Goal: Entertainment & Leisure: Consume media (video, audio)

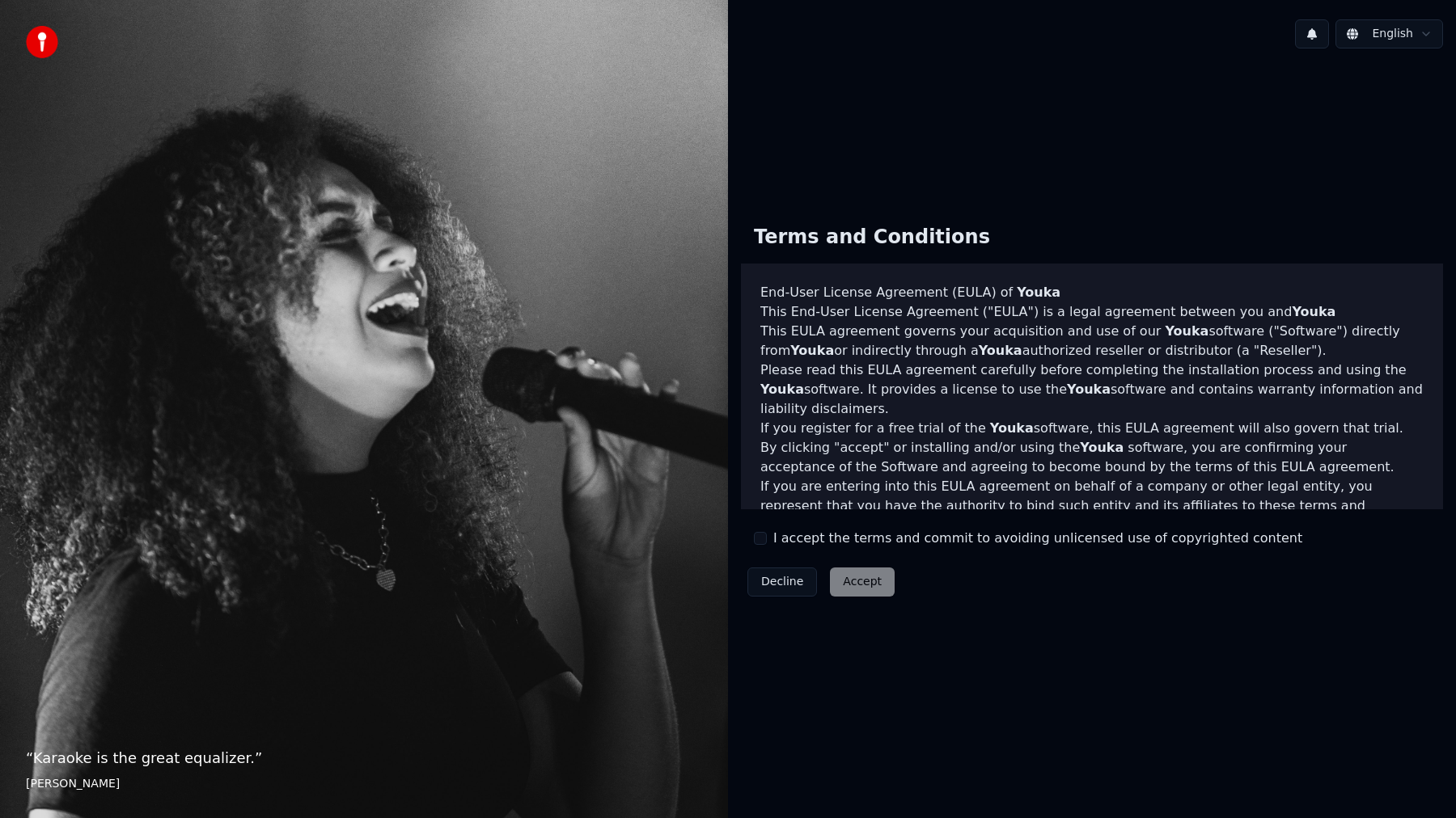
click at [856, 584] on div "Decline Accept" at bounding box center [820, 582] width 160 height 42
click at [757, 537] on button "I accept the terms and commit to avoiding unlicensed use of copyrighted content" at bounding box center [760, 538] width 13 height 13
click at [872, 589] on button "Accept" at bounding box center [862, 582] width 65 height 29
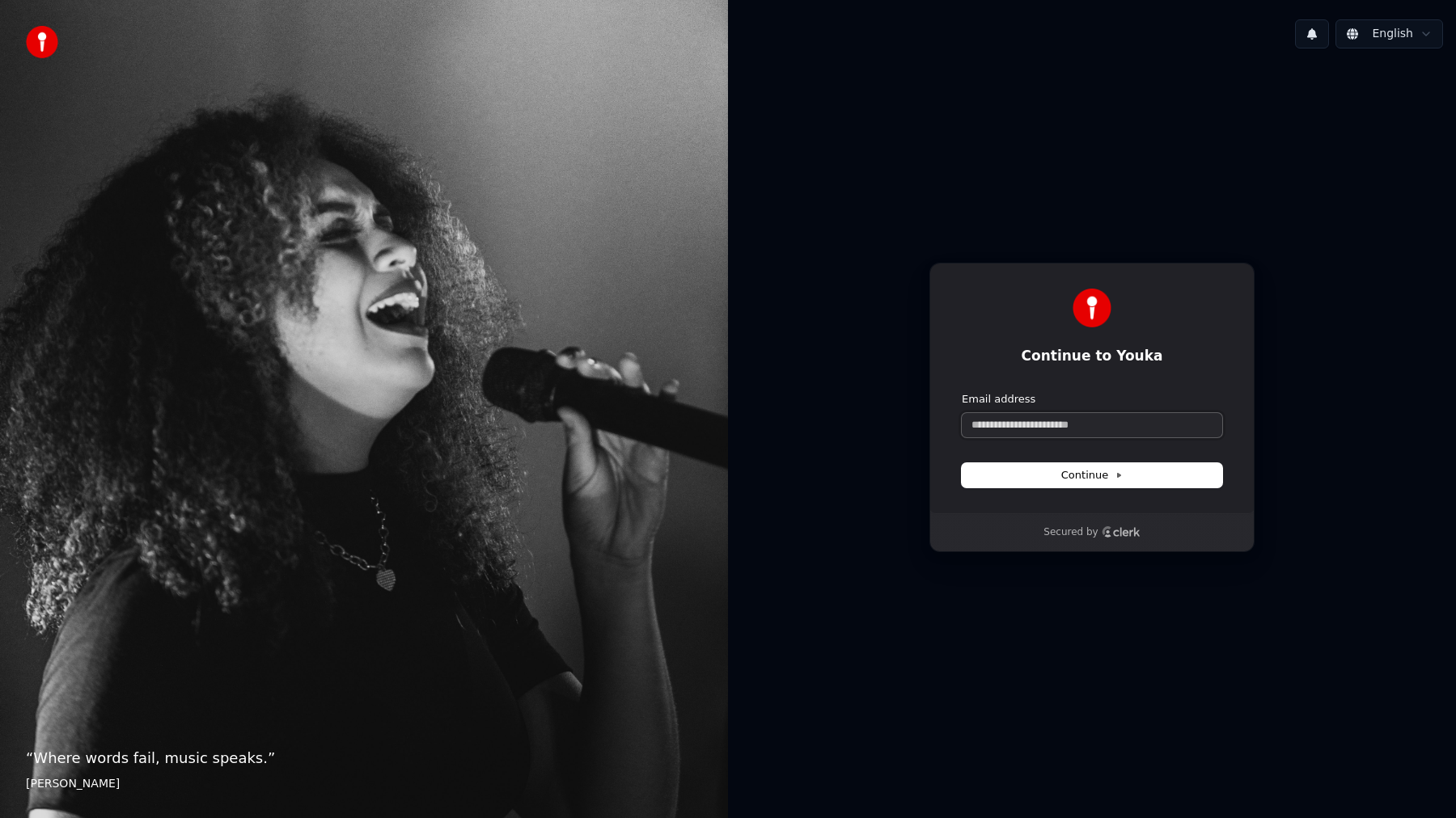
click at [1078, 420] on input "Email address" at bounding box center [1091, 425] width 260 height 24
type input "*"
click at [1068, 482] on button "Continue" at bounding box center [1091, 475] width 260 height 24
type input "**********"
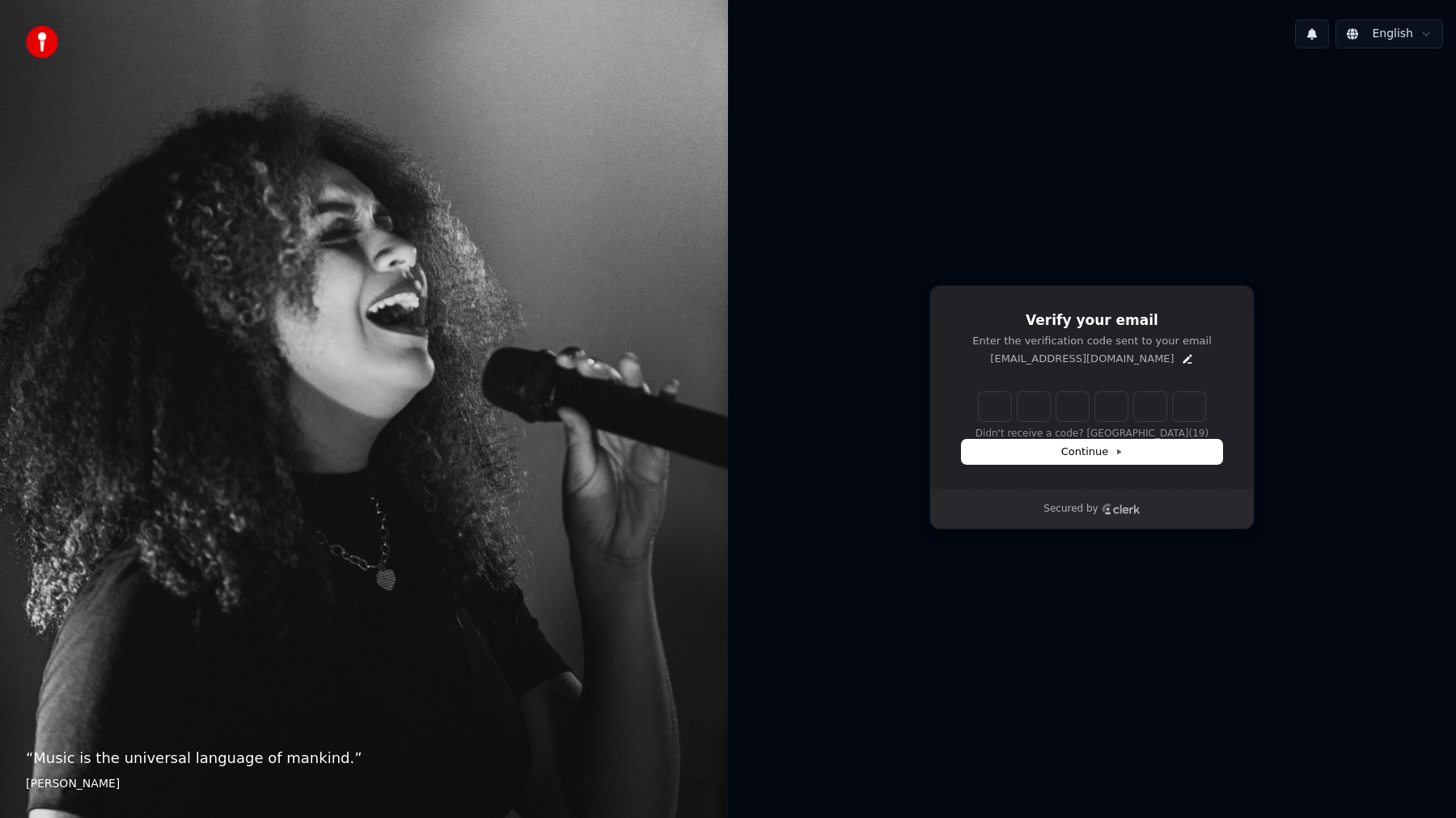
click at [995, 401] on input "Enter verification code" at bounding box center [1092, 407] width 227 height 29
paste input "******"
type input "******"
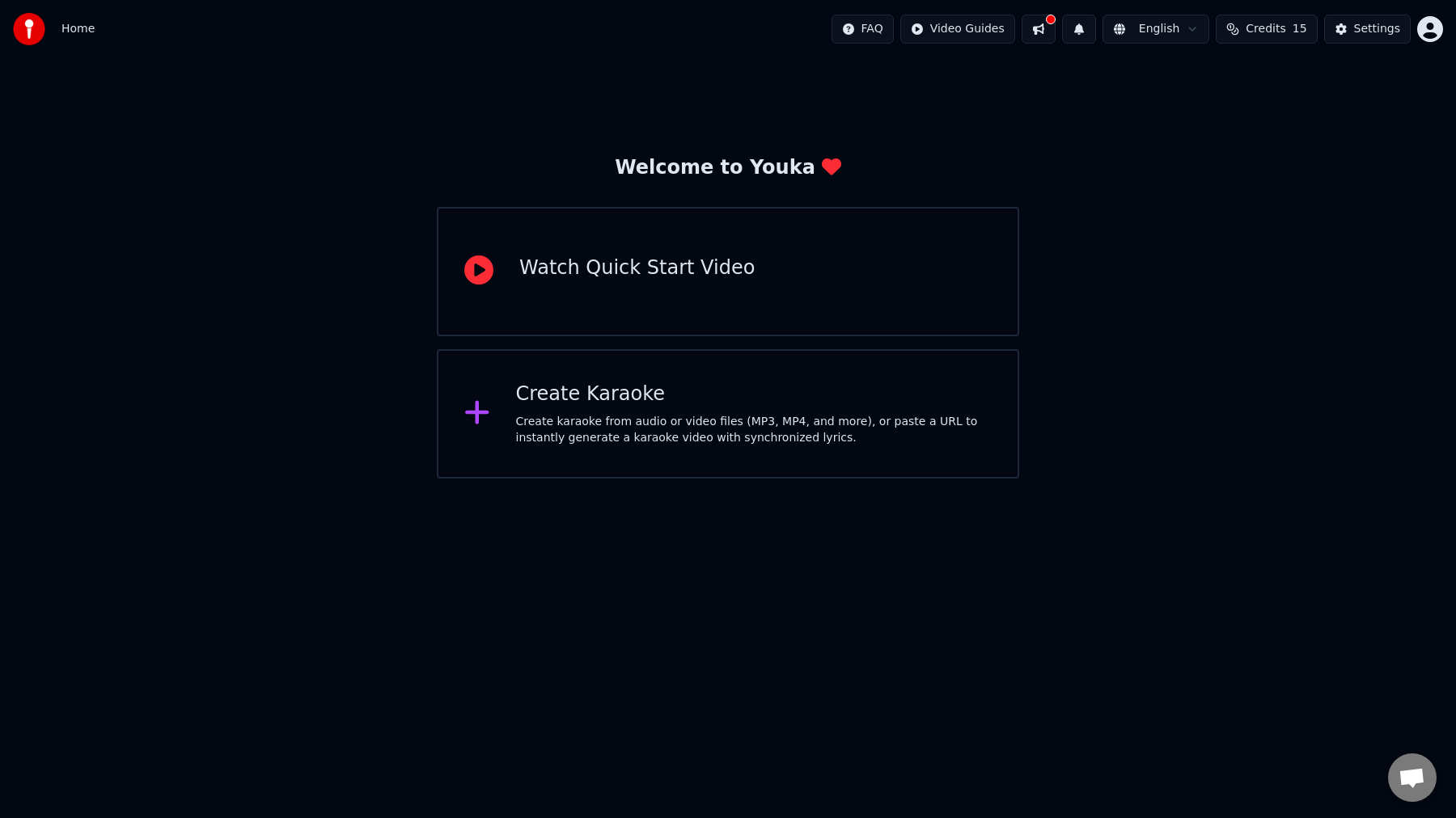
click at [711, 444] on div "Create karaoke from audio or video files (MP3, MP4, and more), or paste a URL t…" at bounding box center [754, 430] width 476 height 32
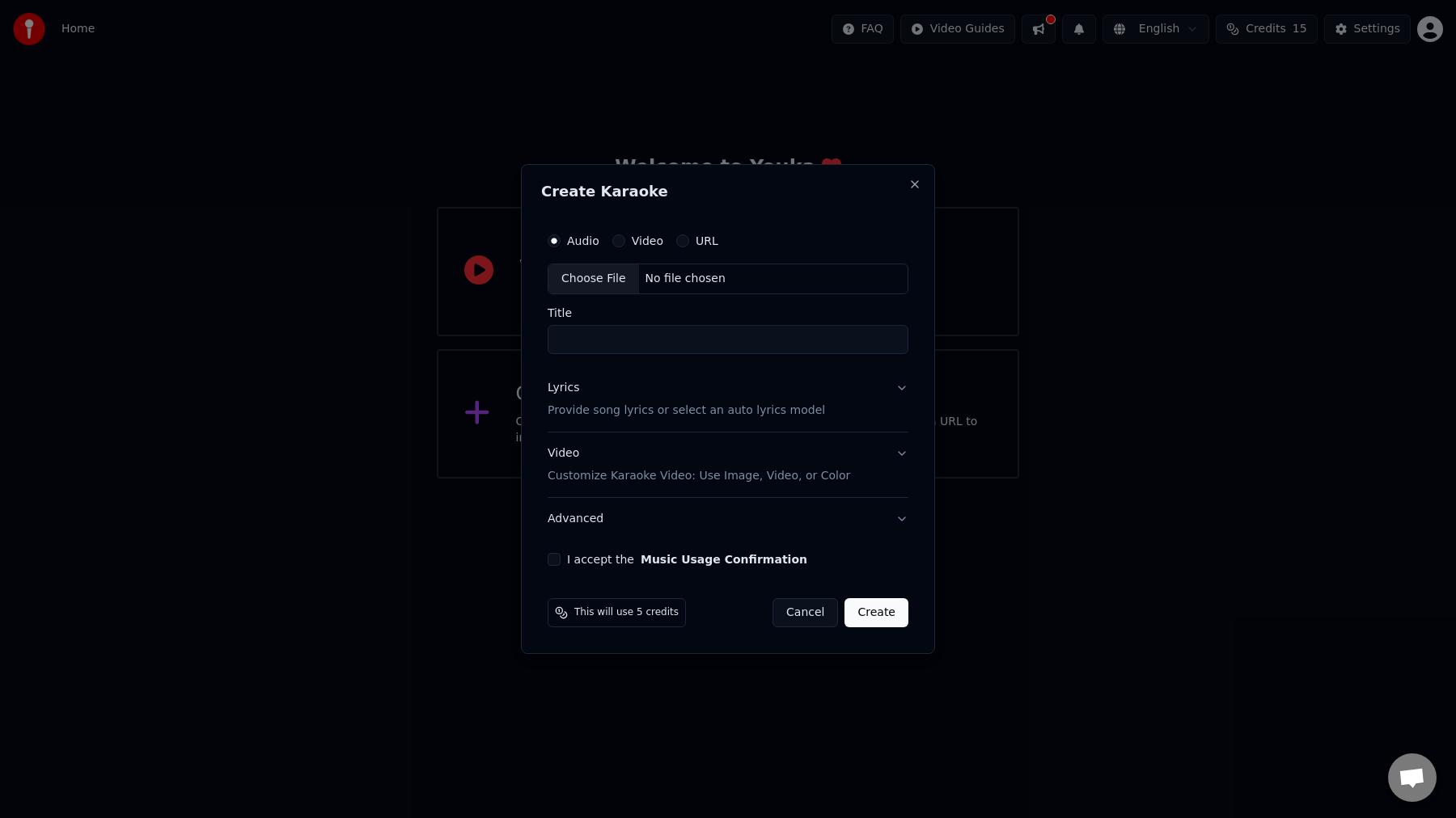
click at [913, 185] on button "Close" at bounding box center [914, 184] width 13 height 13
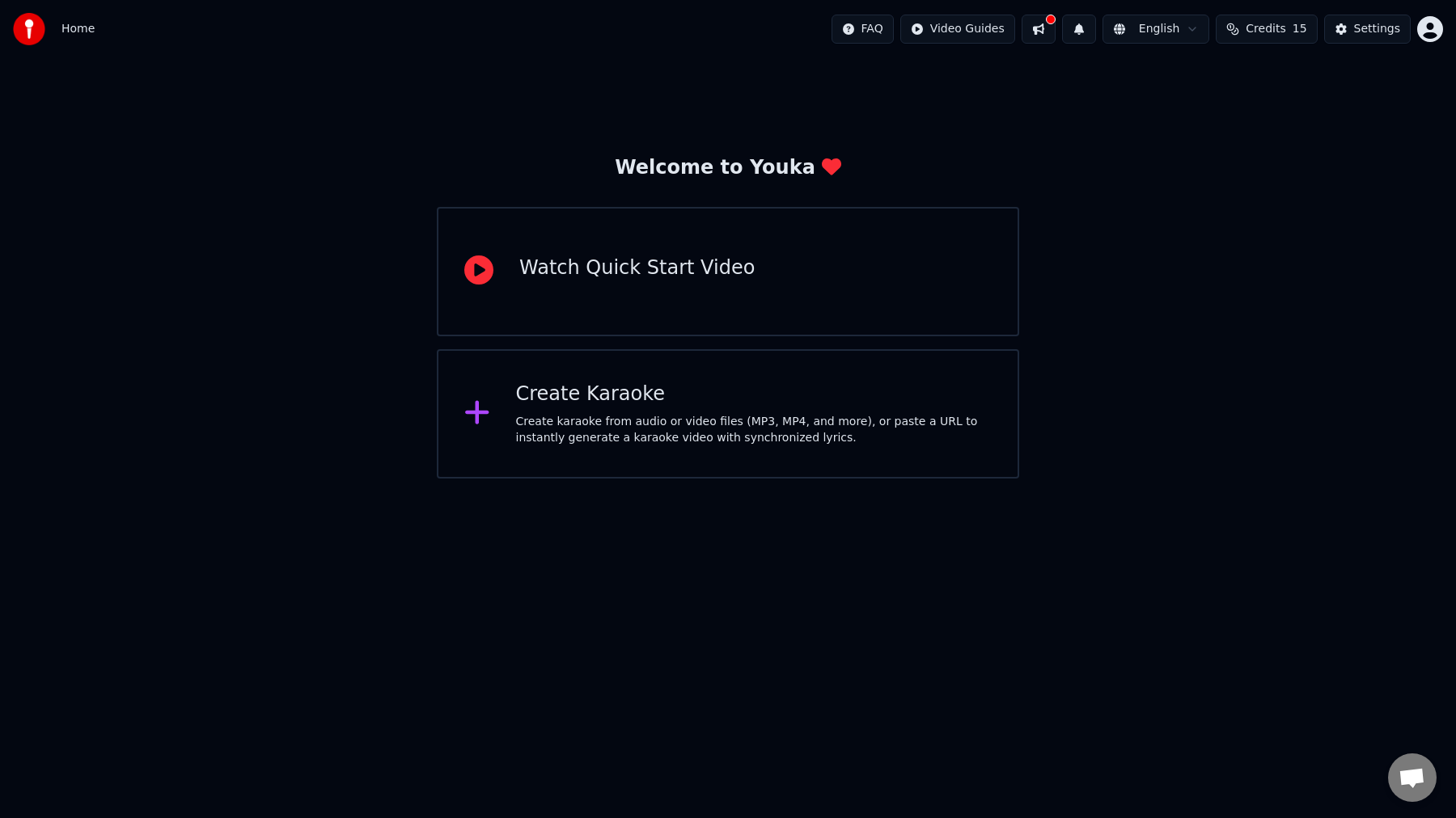
click at [1255, 19] on button "Credits 15" at bounding box center [1266, 29] width 101 height 29
click at [1153, 329] on div "Welcome to Youka Watch Quick Start Video Create Karaoke Create karaoke from aud…" at bounding box center [728, 268] width 1456 height 420
click at [660, 297] on div "Watch Quick Start Video" at bounding box center [728, 272] width 583 height 130
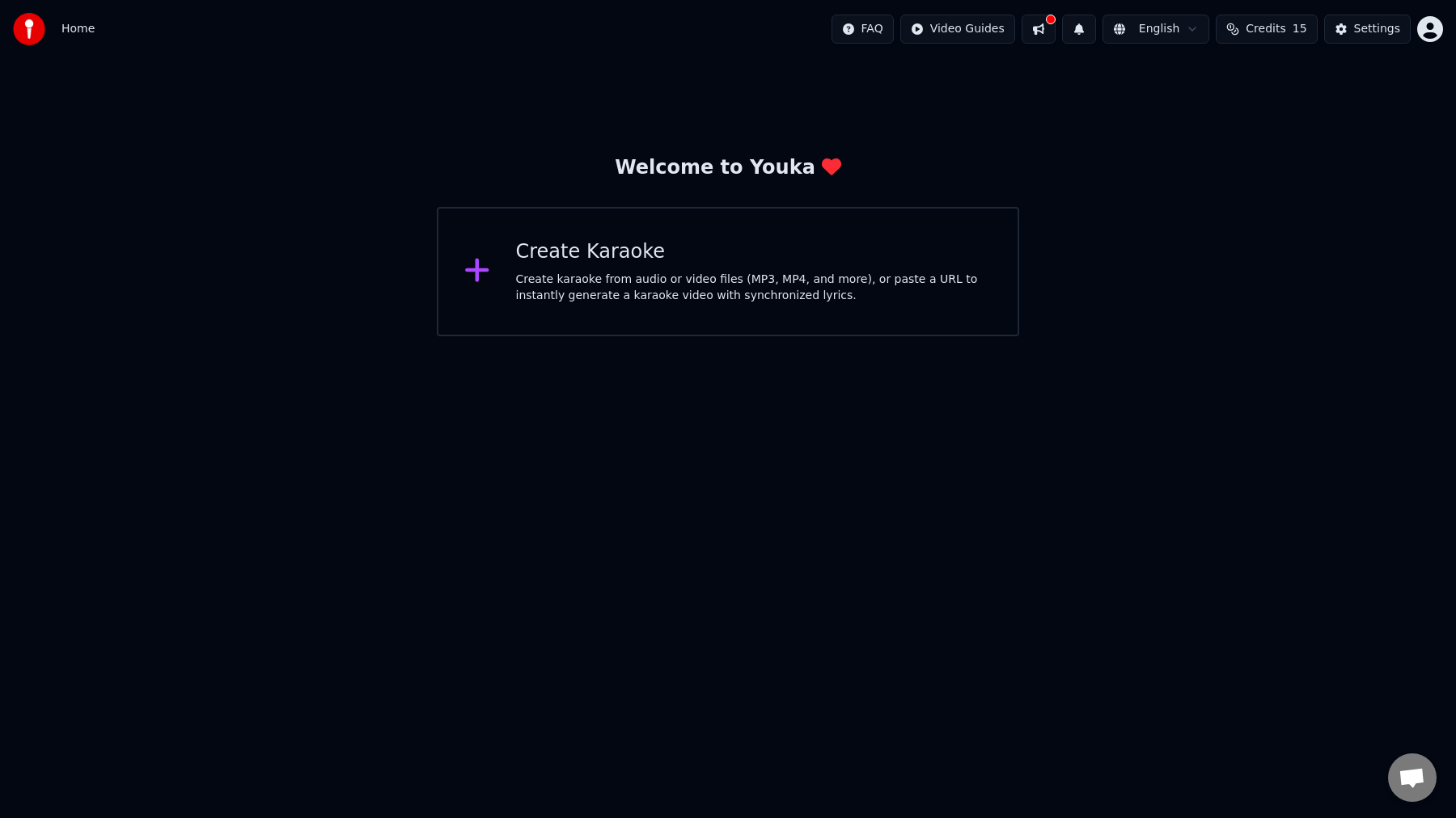
click at [718, 239] on div "Create Karaoke" at bounding box center [754, 252] width 476 height 26
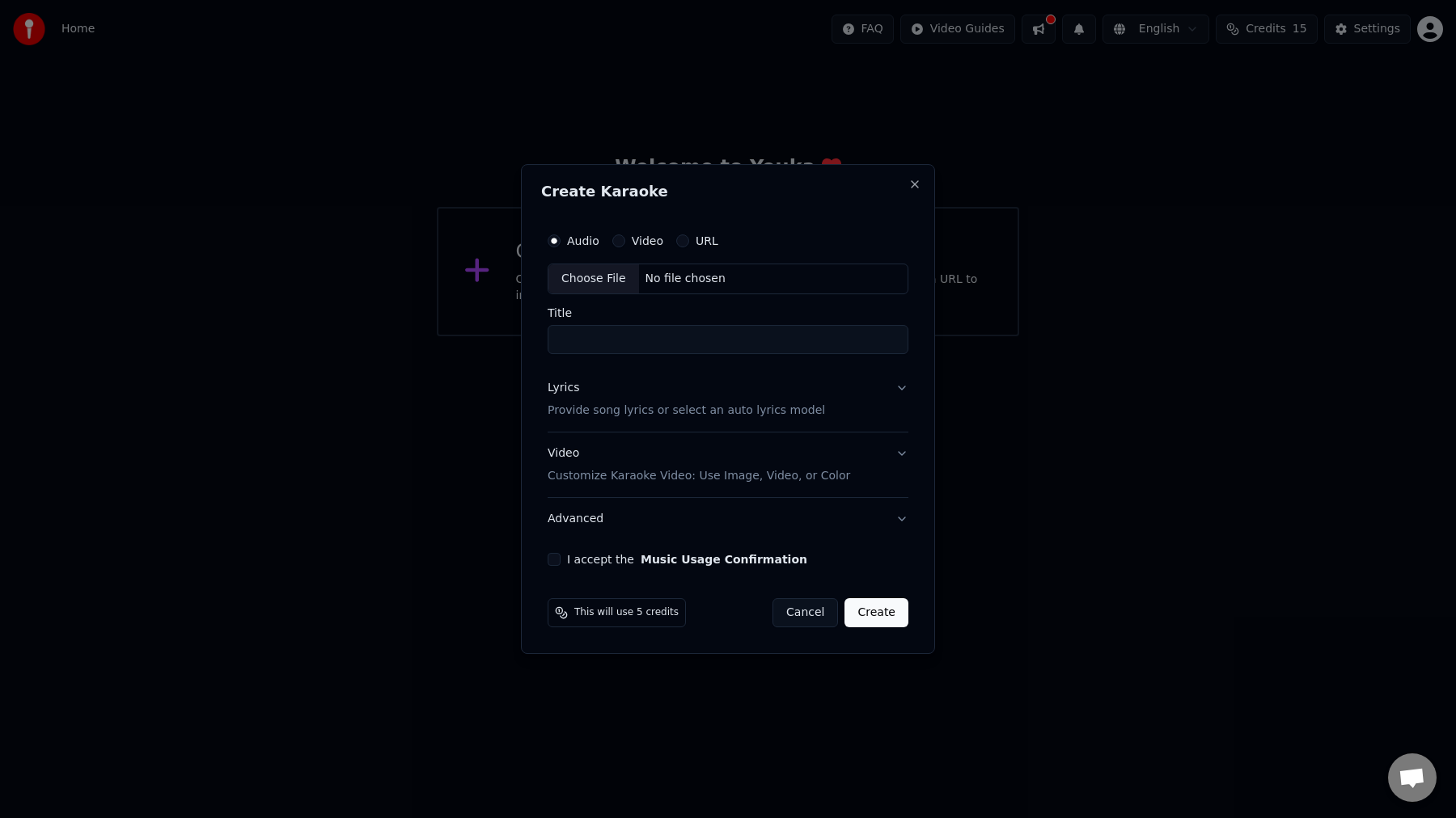
click at [695, 247] on label "URL" at bounding box center [706, 241] width 22 height 12
click at [689, 247] on button "URL" at bounding box center [682, 240] width 13 height 13
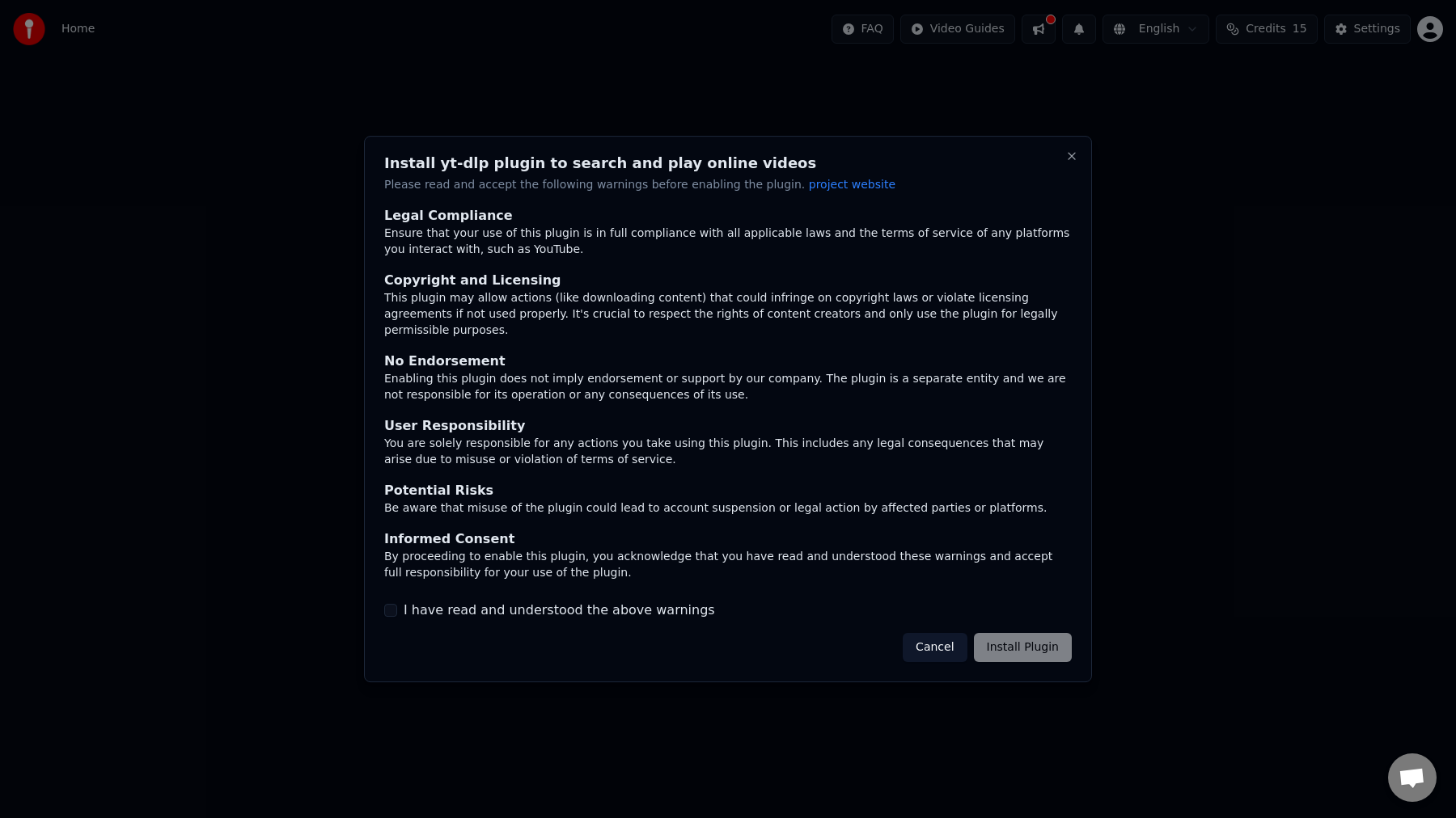
click at [568, 607] on label "I have read and understood the above warnings" at bounding box center [560, 611] width 312 height 19
click at [397, 607] on button "I have read and understood the above warnings" at bounding box center [390, 610] width 13 height 13
click at [1049, 652] on button "Install Plugin" at bounding box center [1022, 648] width 98 height 29
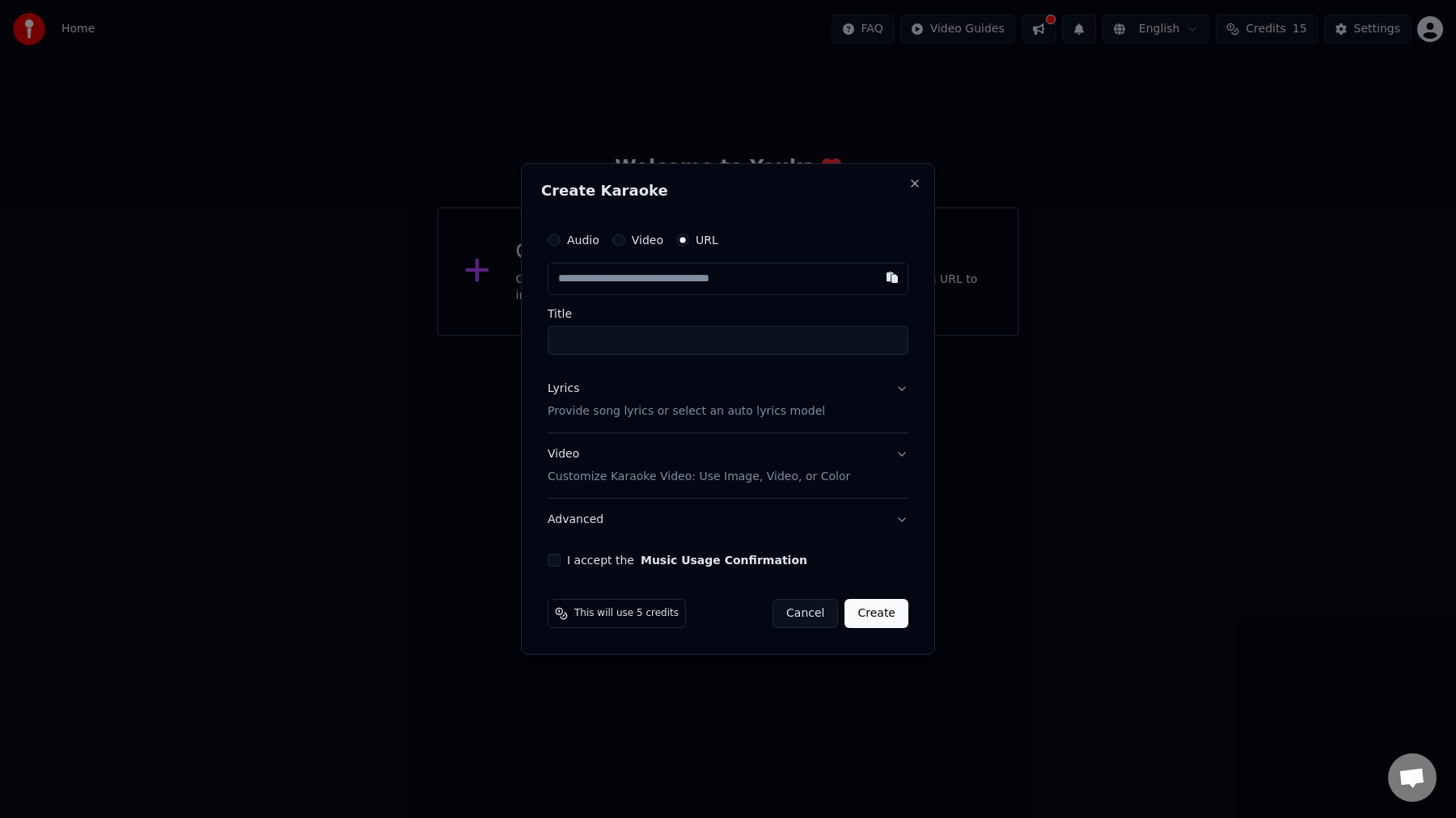
paste input "**********"
type input "**********"
click at [715, 316] on label "Title" at bounding box center [728, 314] width 361 height 12
click at [715, 326] on input "Title" at bounding box center [728, 341] width 361 height 29
click at [802, 282] on input "text" at bounding box center [728, 279] width 361 height 32
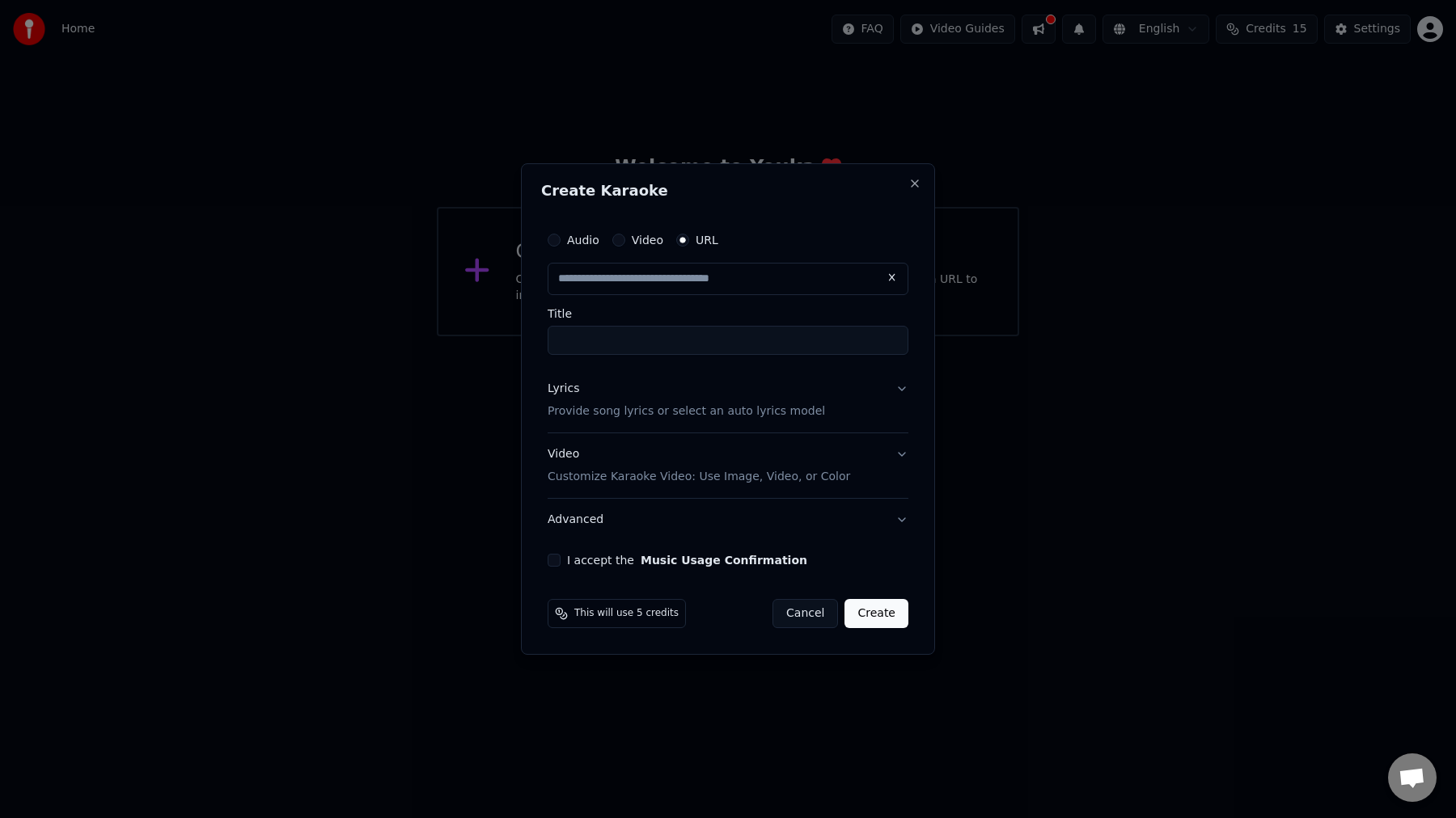
paste input "**********"
type input "**********"
click at [552, 562] on button "I accept the Music Usage Confirmation" at bounding box center [554, 560] width 13 height 13
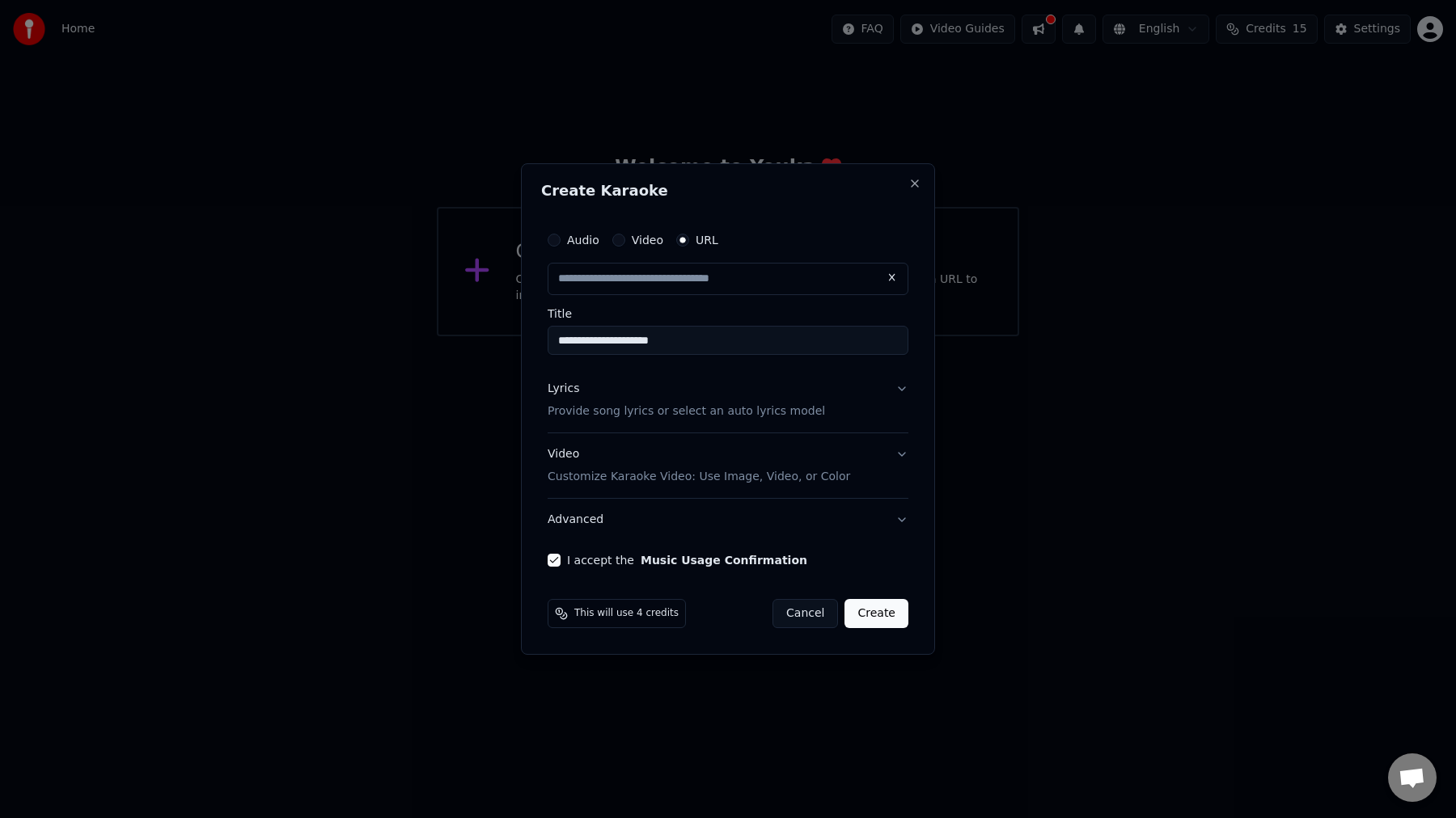
click at [882, 615] on button "Create" at bounding box center [876, 614] width 64 height 29
type input "**********"
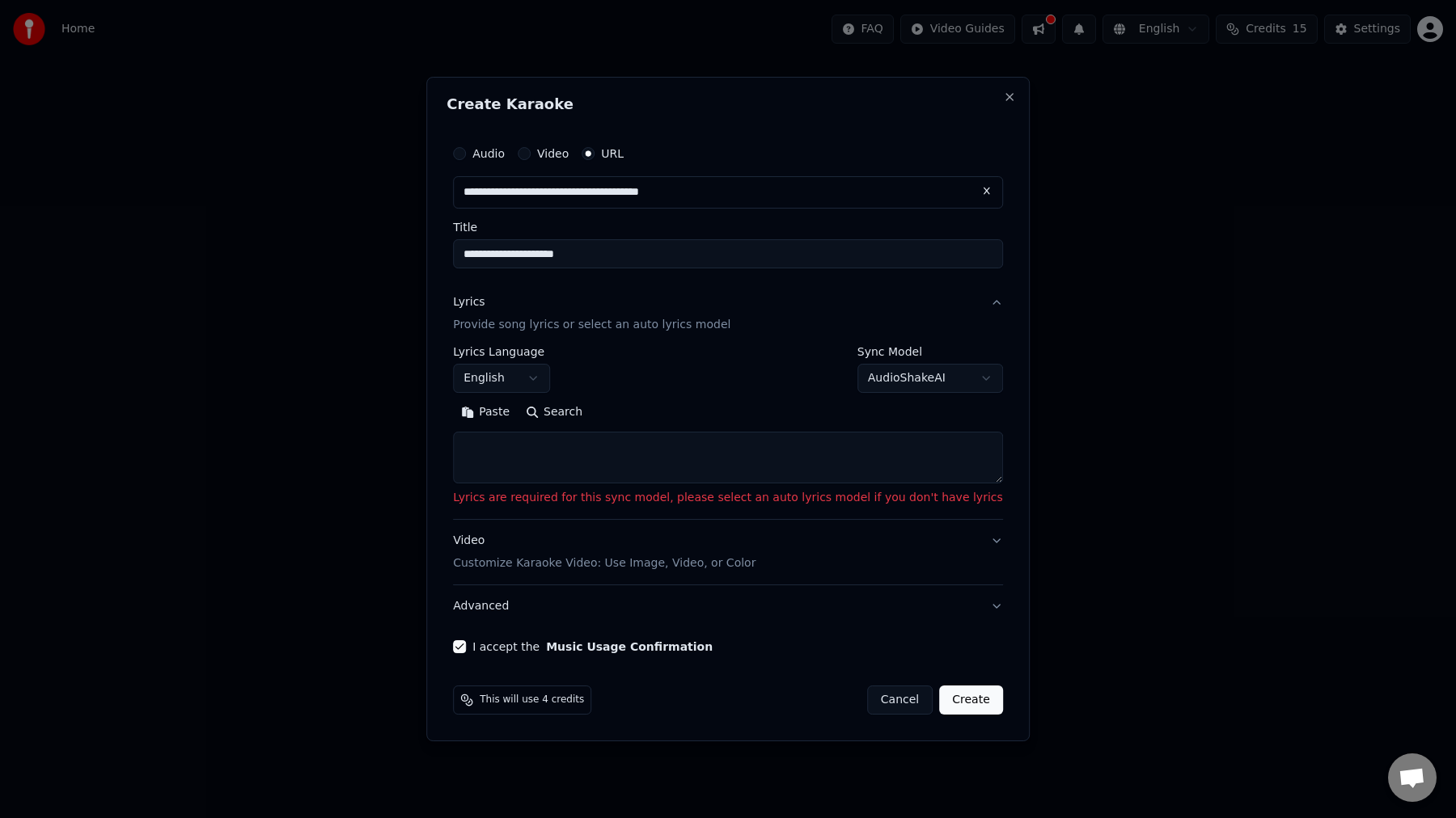
click at [500, 379] on button "English" at bounding box center [501, 379] width 97 height 29
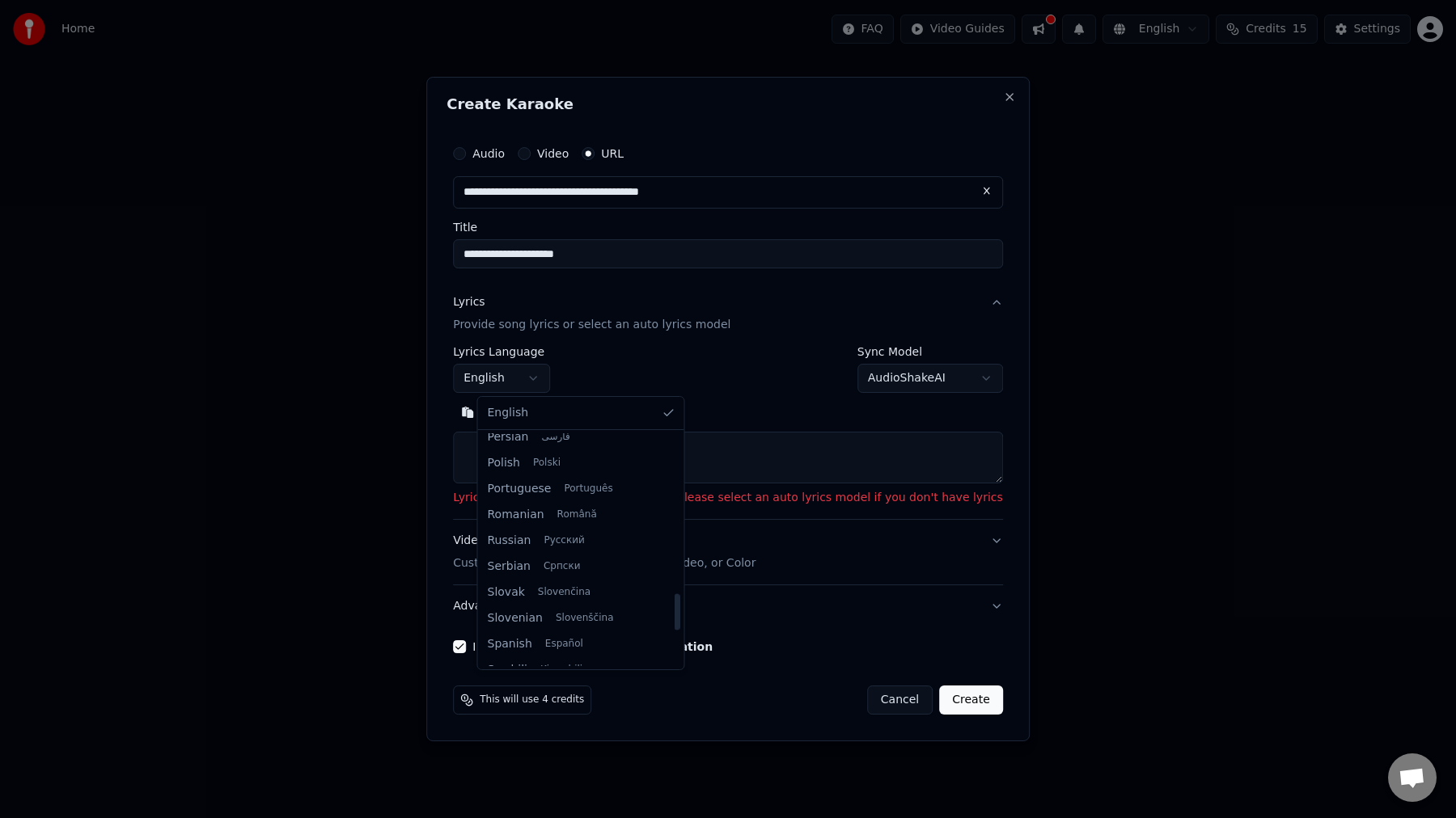
scroll to position [1019, 0]
select select "**"
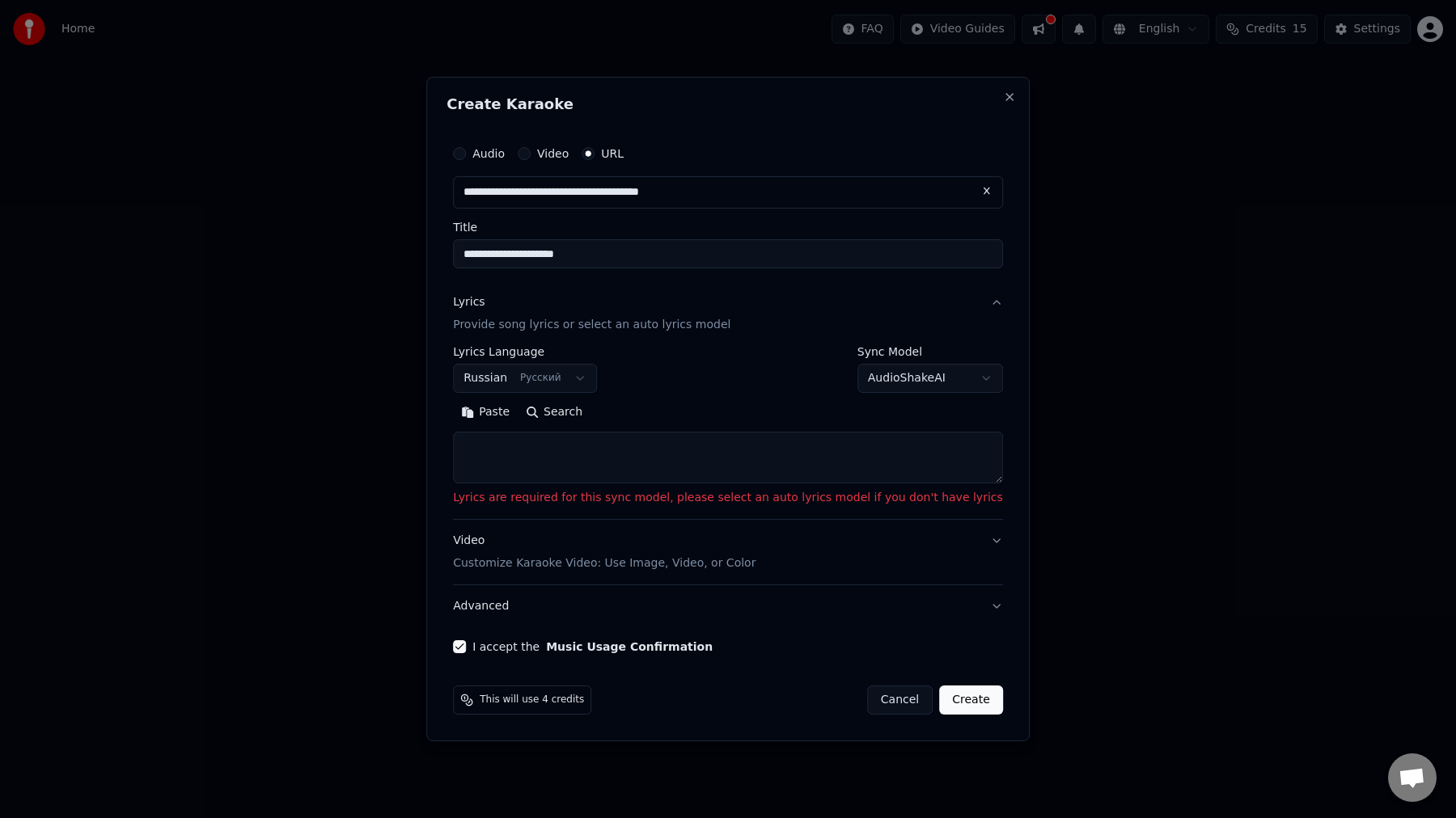
click at [579, 413] on button "Search" at bounding box center [554, 412] width 73 height 26
type textarea "**********"
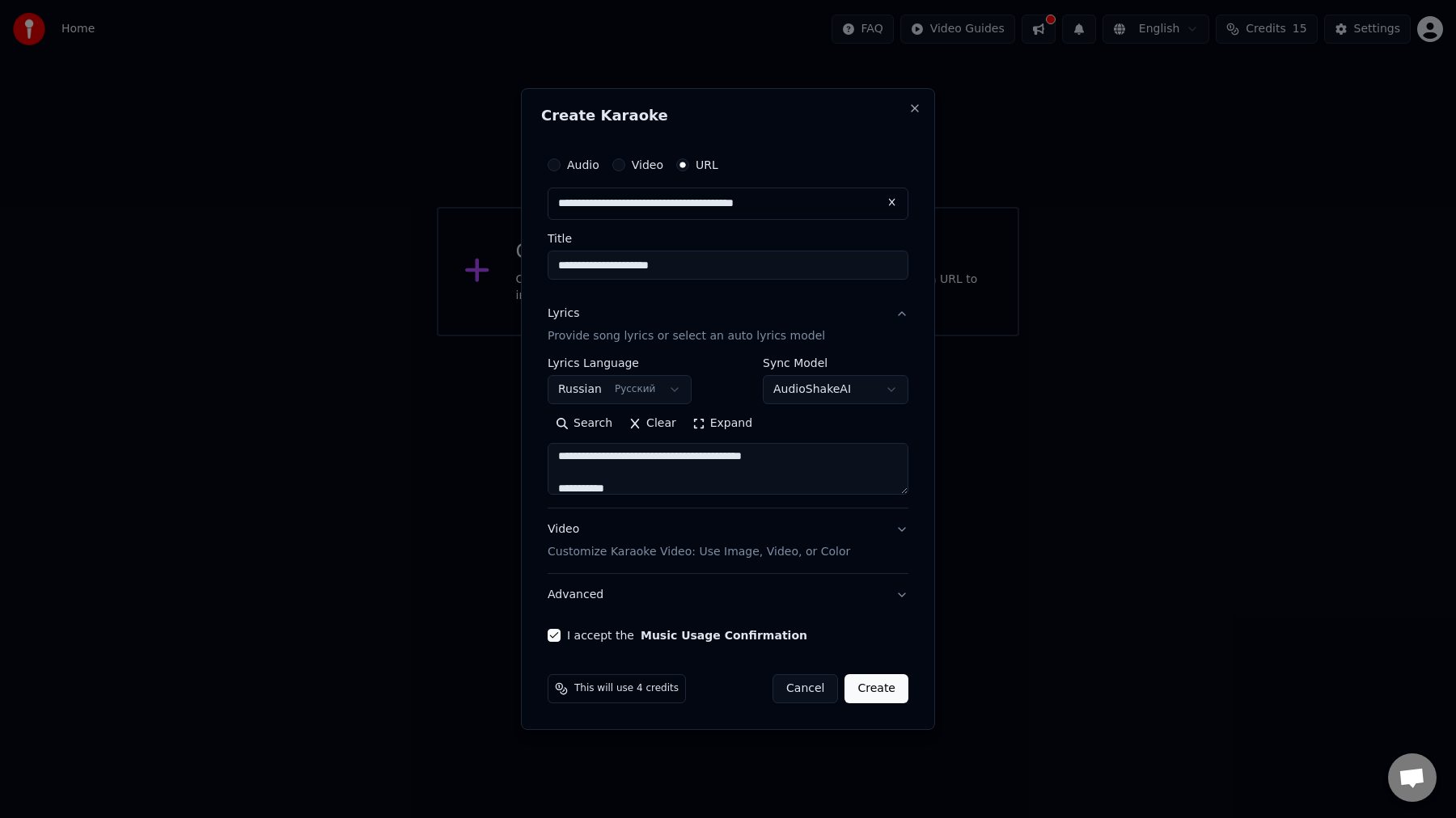
scroll to position [0, 0]
click at [837, 384] on button "AudioShakeAI" at bounding box center [835, 390] width 145 height 29
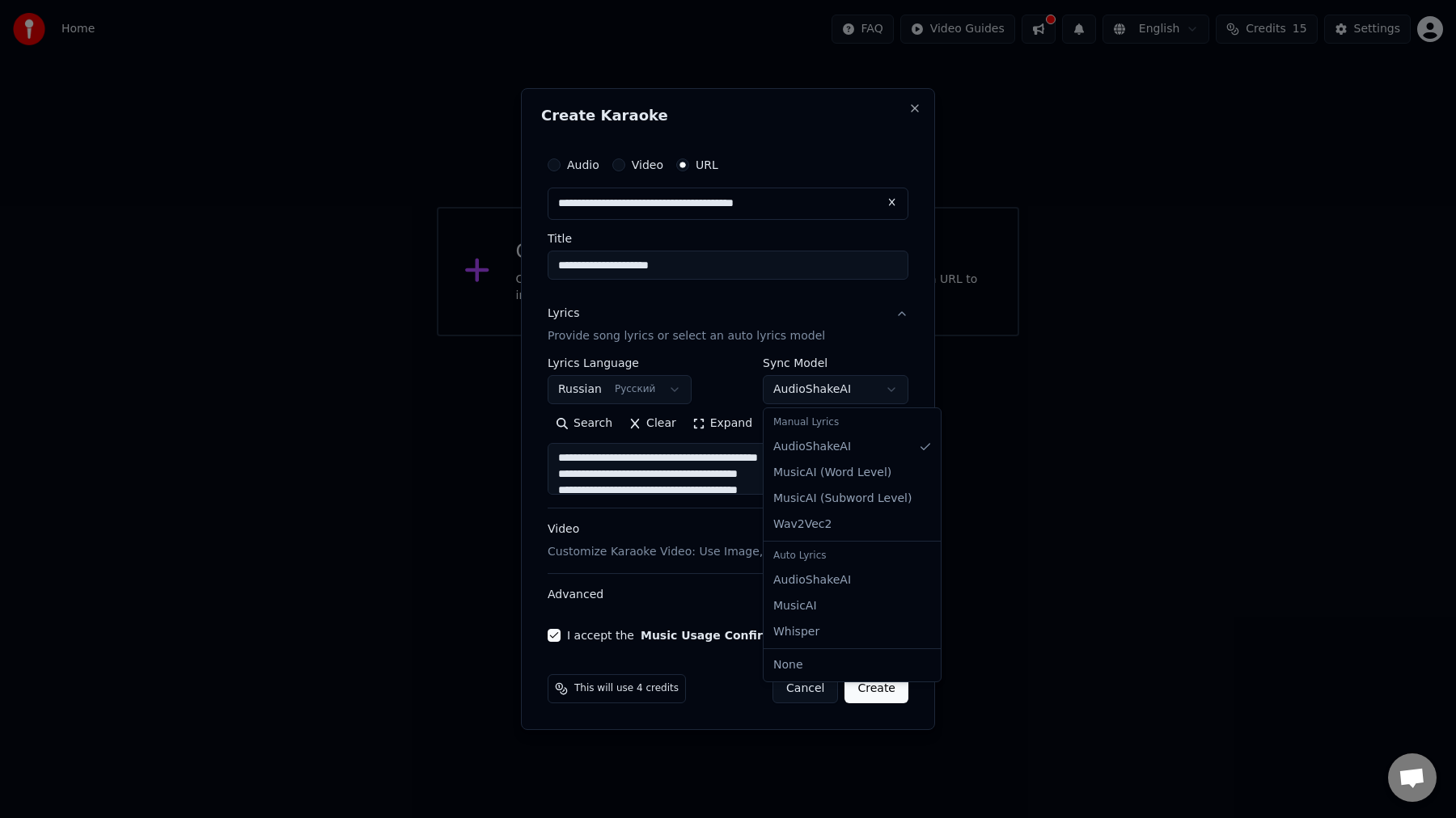
click at [837, 384] on div at bounding box center [728, 409] width 1456 height 818
click at [881, 692] on button "Create" at bounding box center [876, 689] width 64 height 29
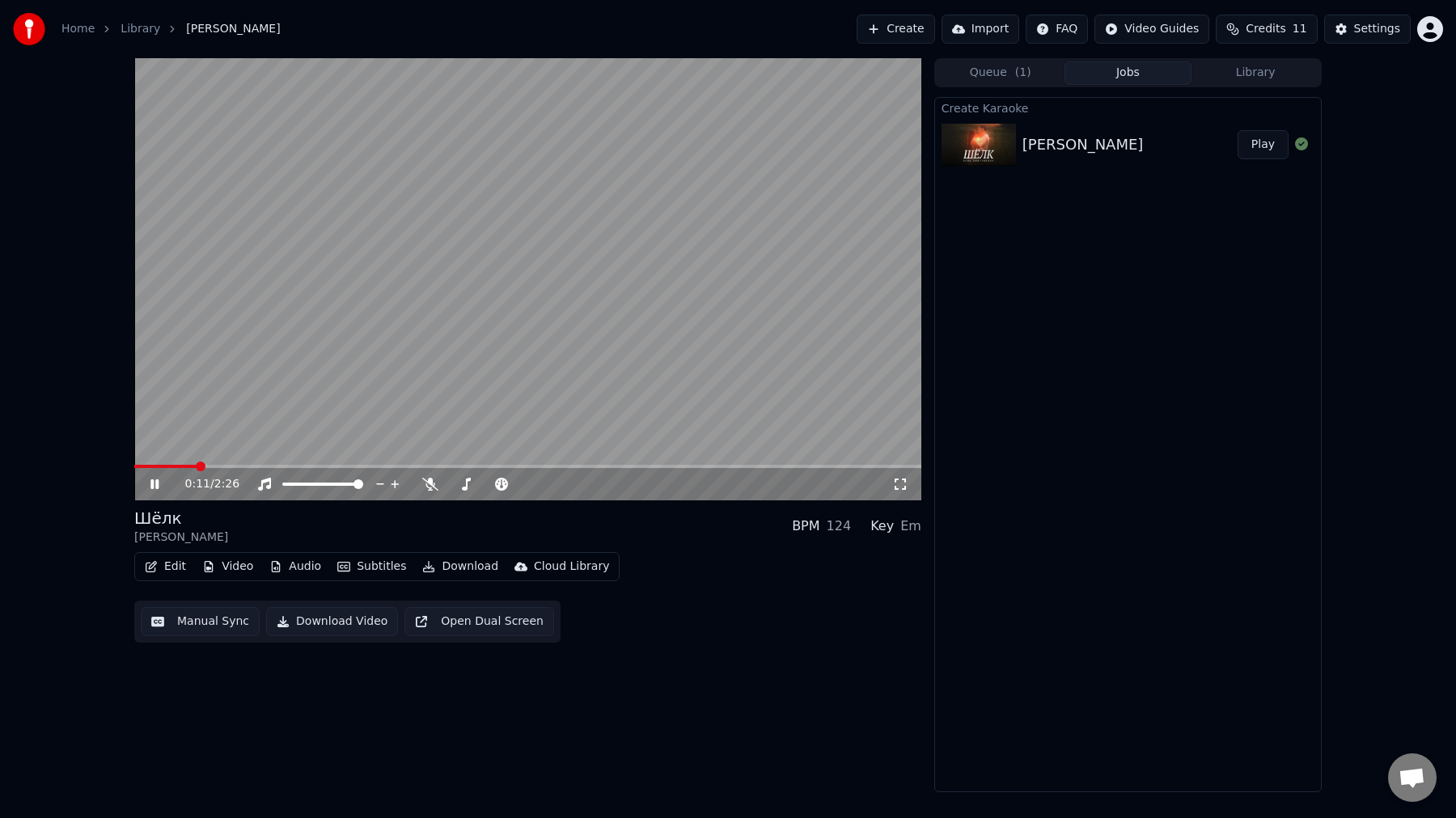
click at [567, 284] on video at bounding box center [528, 279] width 787 height 442
click at [137, 466] on span at bounding box center [167, 466] width 64 height 3
click at [135, 468] on span at bounding box center [139, 467] width 10 height 10
click at [155, 487] on icon at bounding box center [155, 485] width 10 height 12
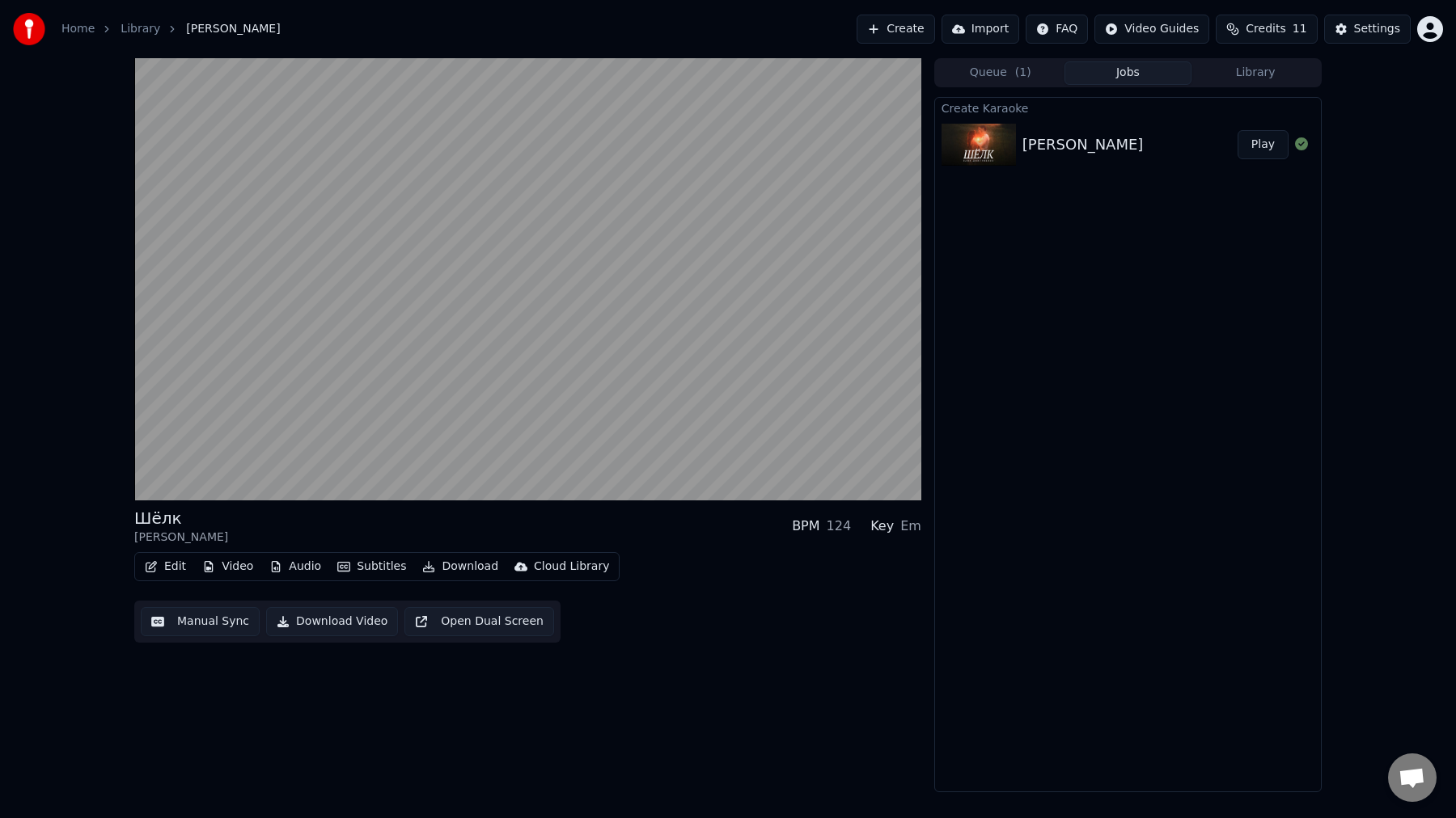
click at [284, 568] on button "Audio" at bounding box center [295, 566] width 65 height 22
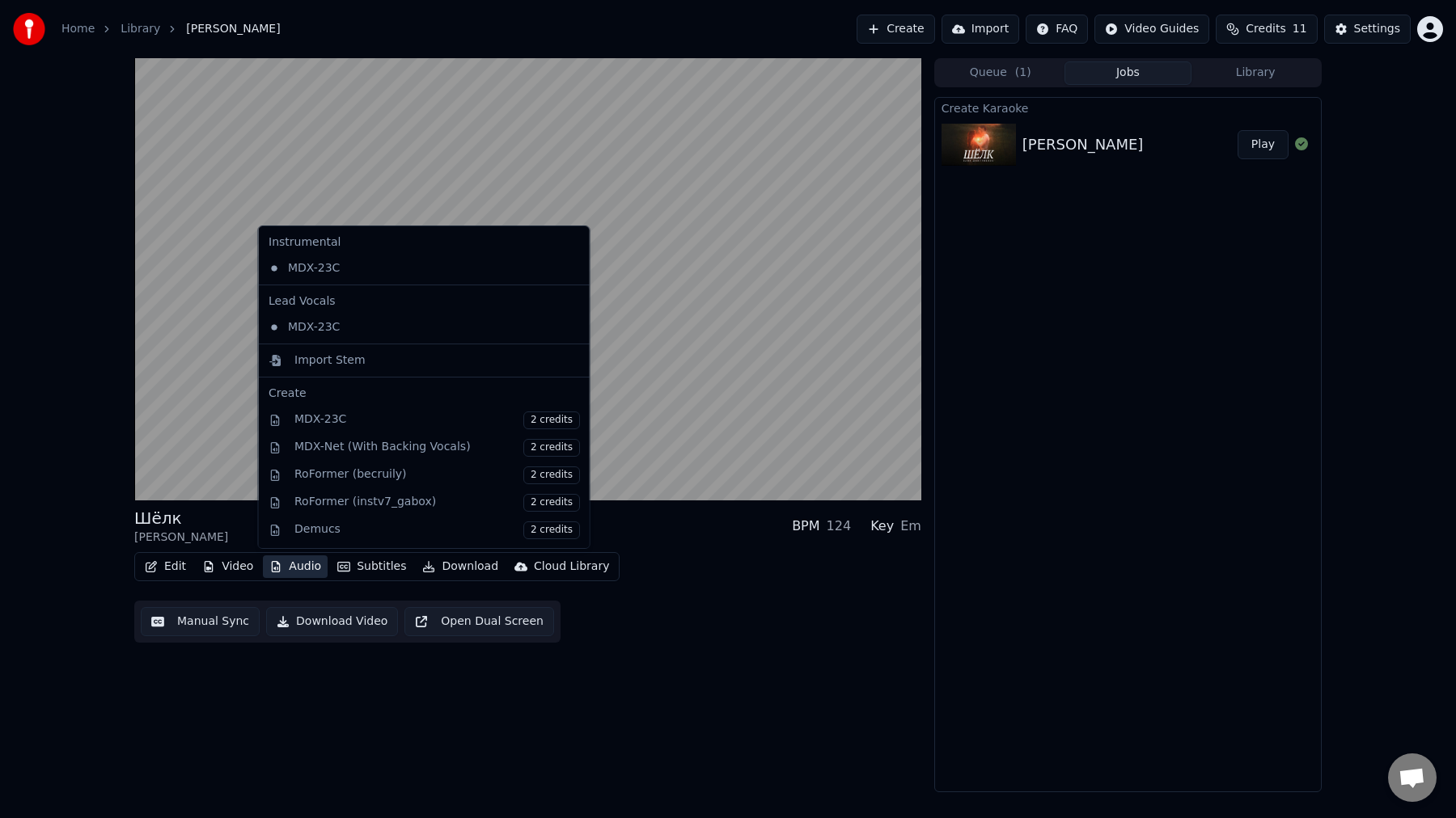
click at [284, 568] on button "Audio" at bounding box center [295, 566] width 65 height 22
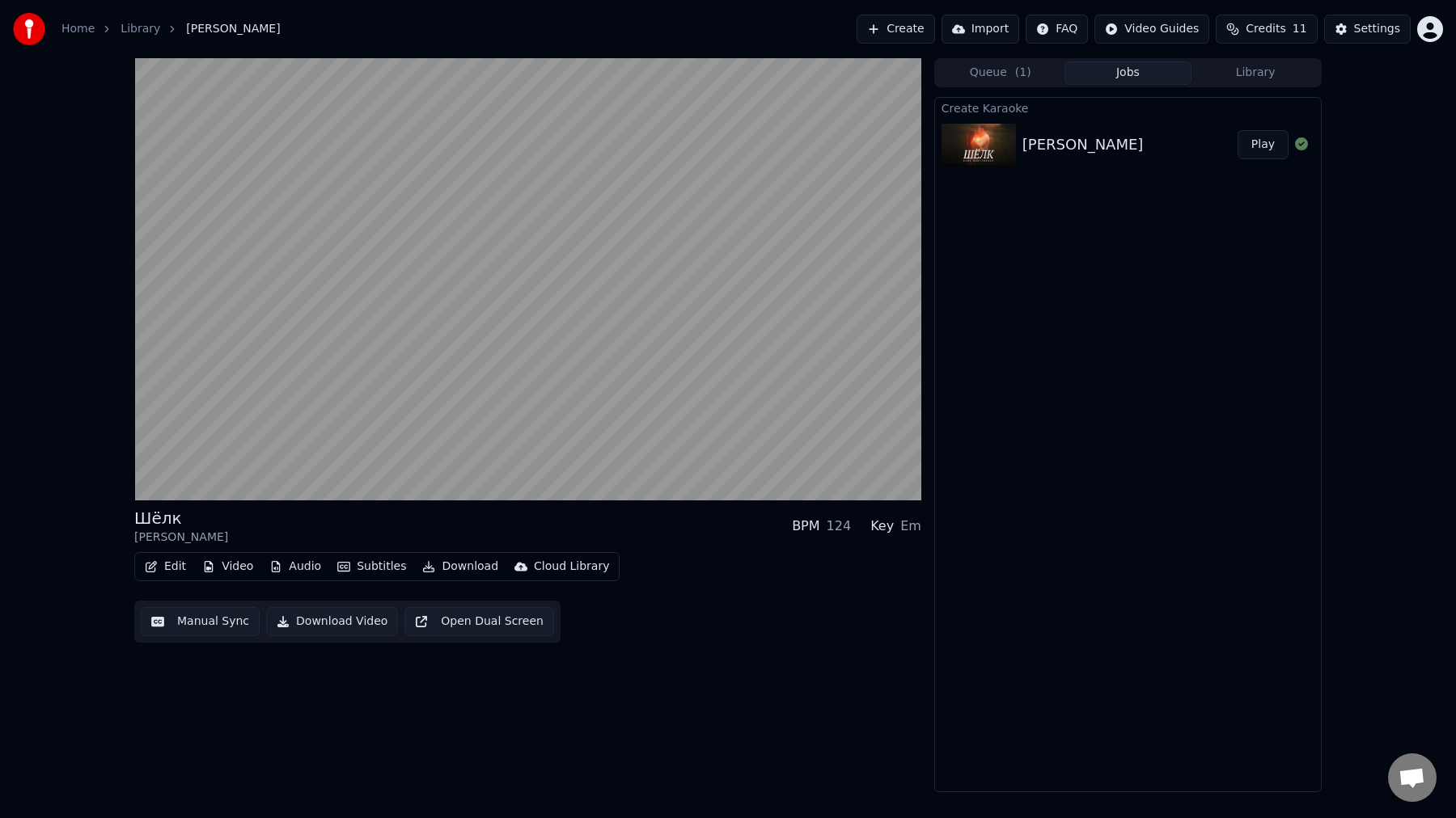
click at [231, 567] on button "Video" at bounding box center [228, 566] width 64 height 22
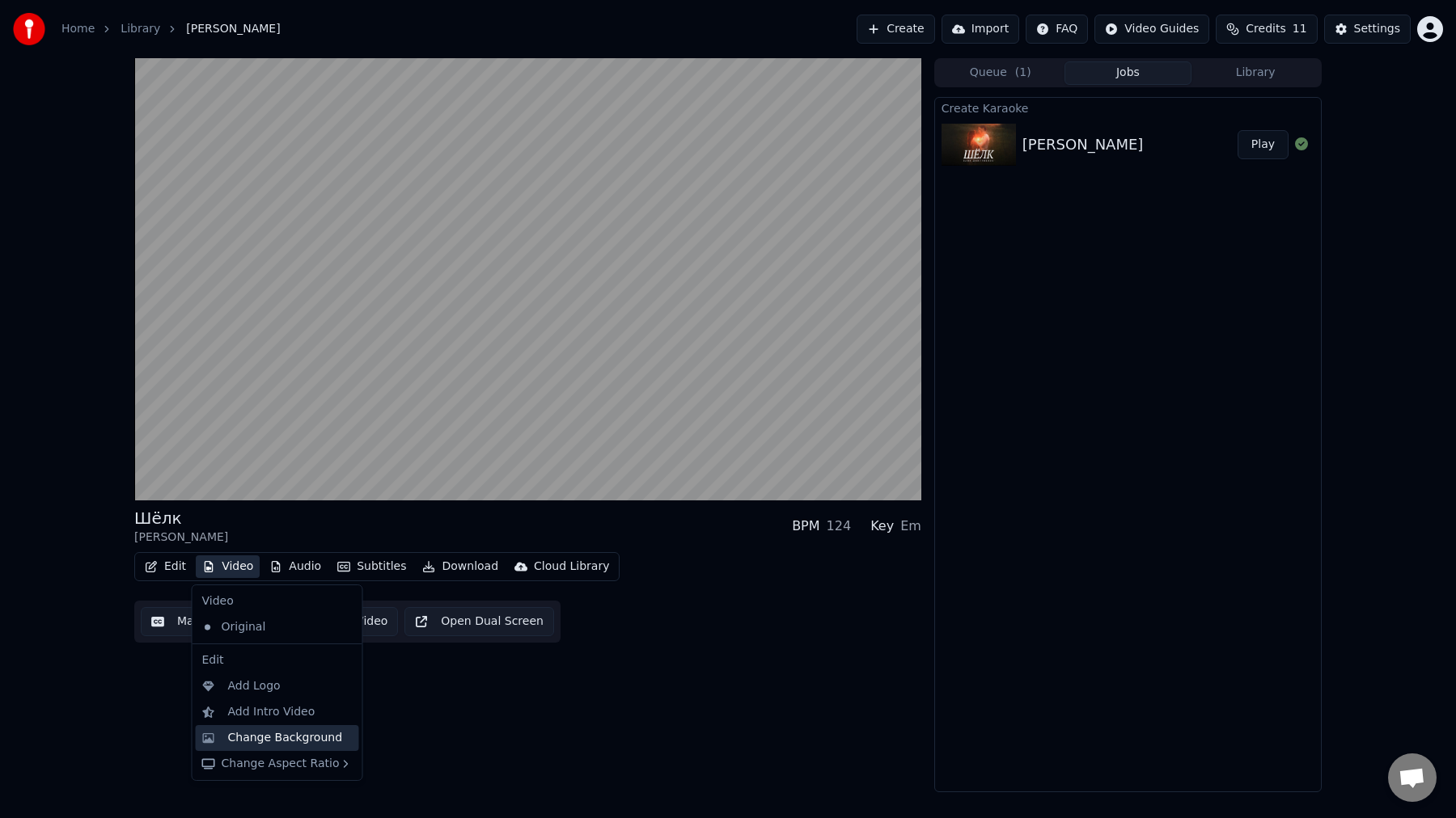
click at [315, 742] on div "Change Background" at bounding box center [286, 738] width 115 height 16
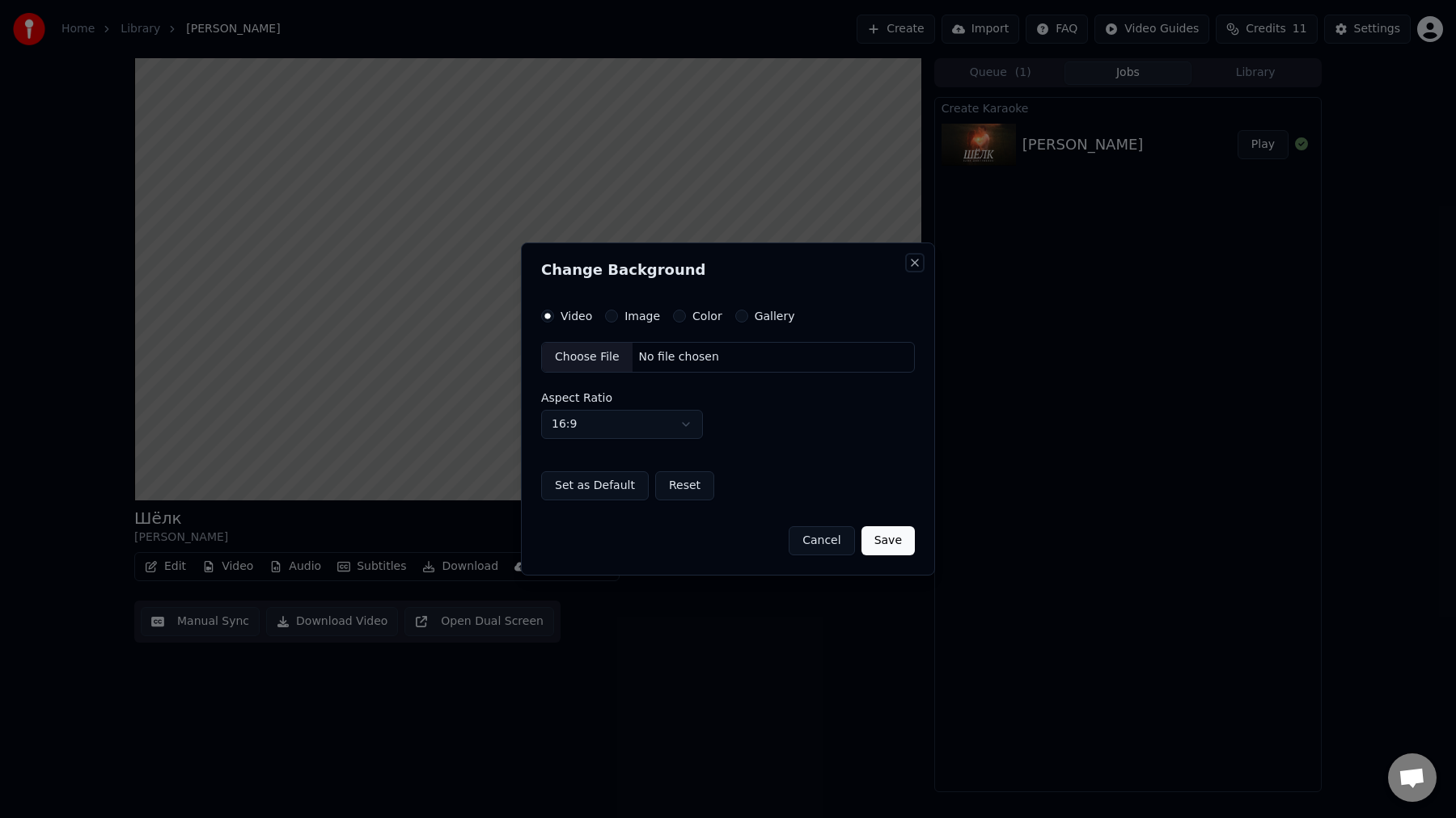
click at [916, 267] on button "Close" at bounding box center [914, 262] width 13 height 13
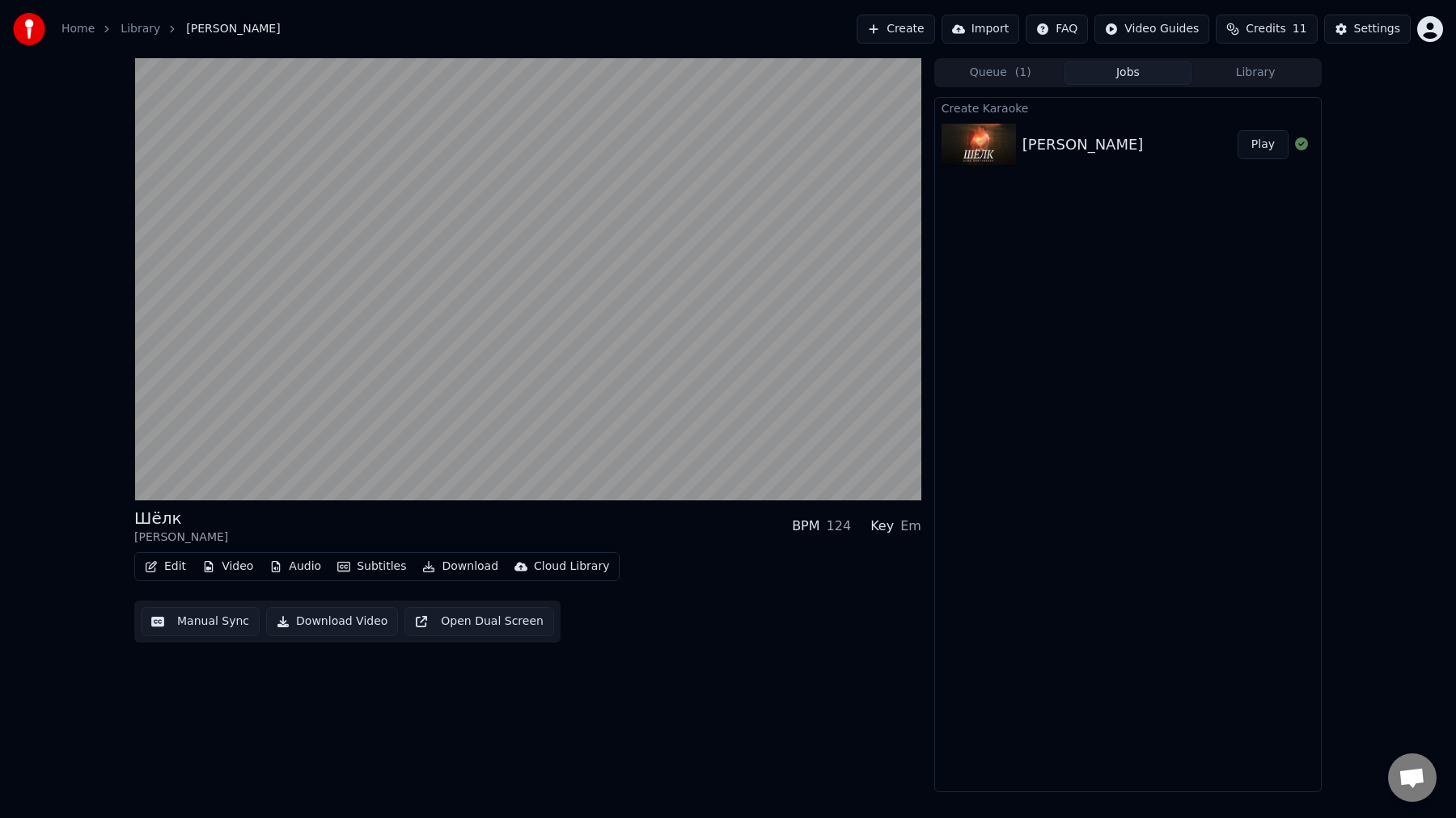
click at [225, 568] on button "Video" at bounding box center [228, 566] width 64 height 22
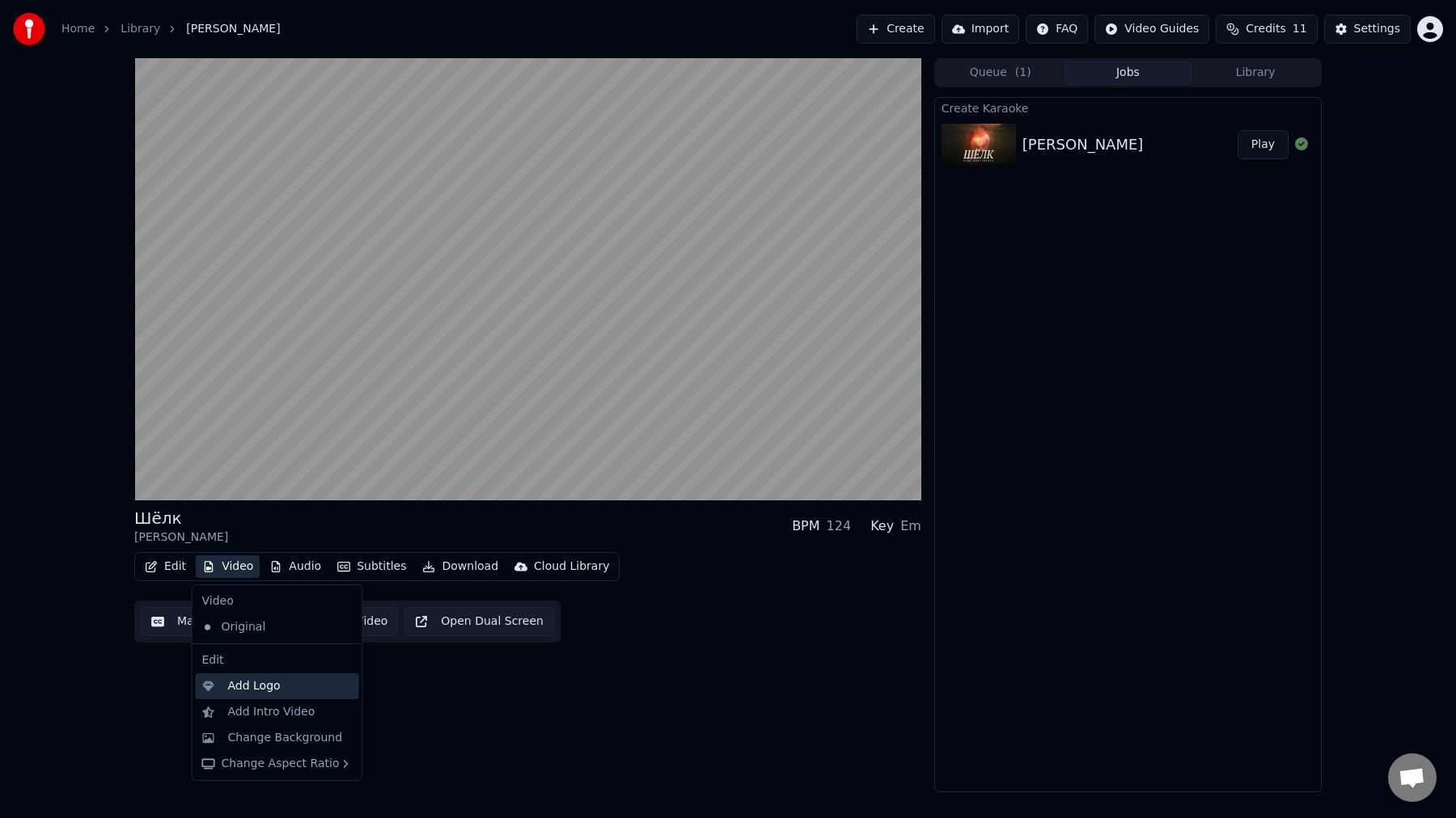
click at [287, 685] on div "Add Logo" at bounding box center [290, 686] width 125 height 16
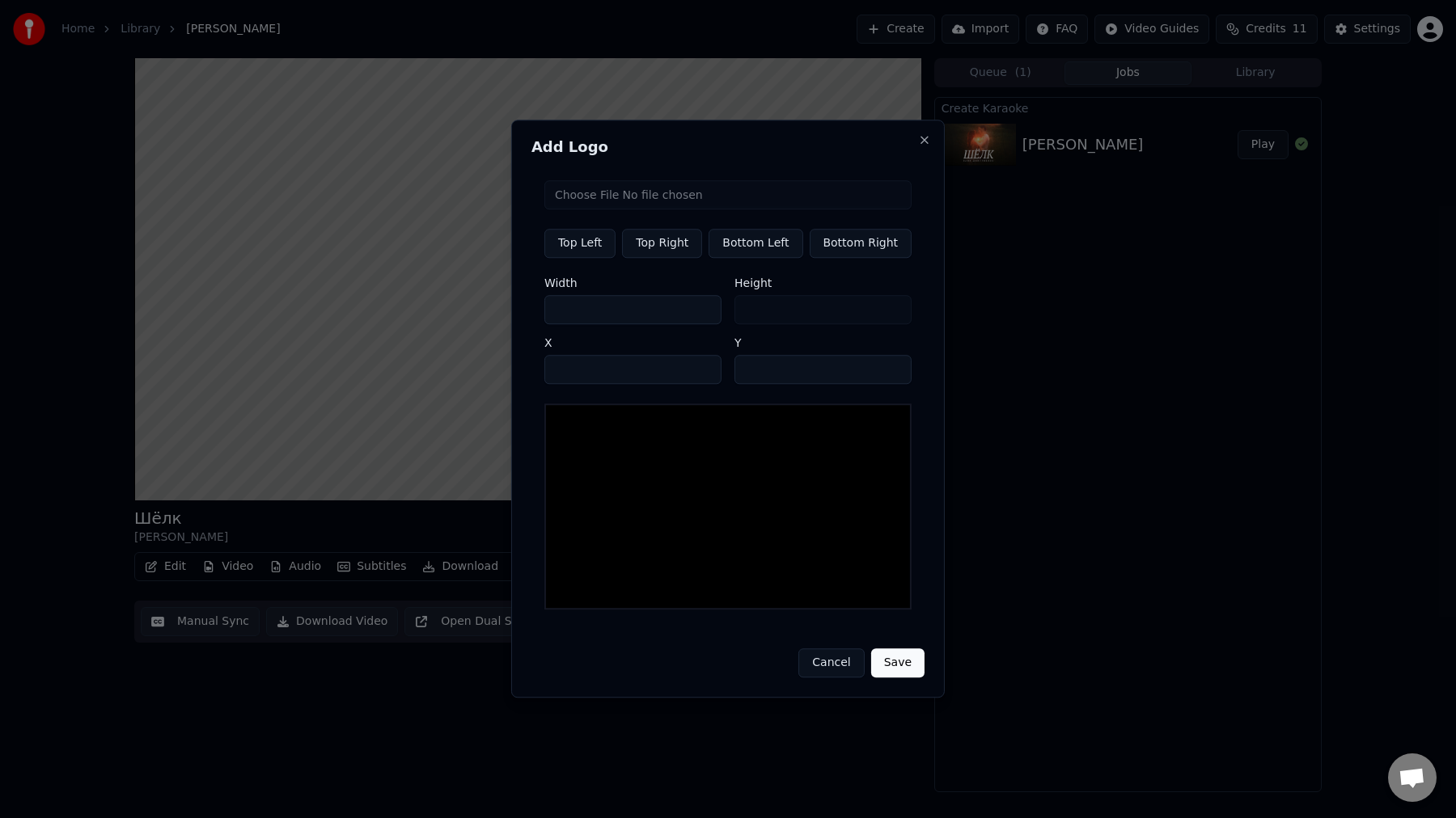
click at [597, 252] on button "Top Left" at bounding box center [580, 243] width 72 height 29
click at [922, 146] on button "Close" at bounding box center [924, 139] width 13 height 13
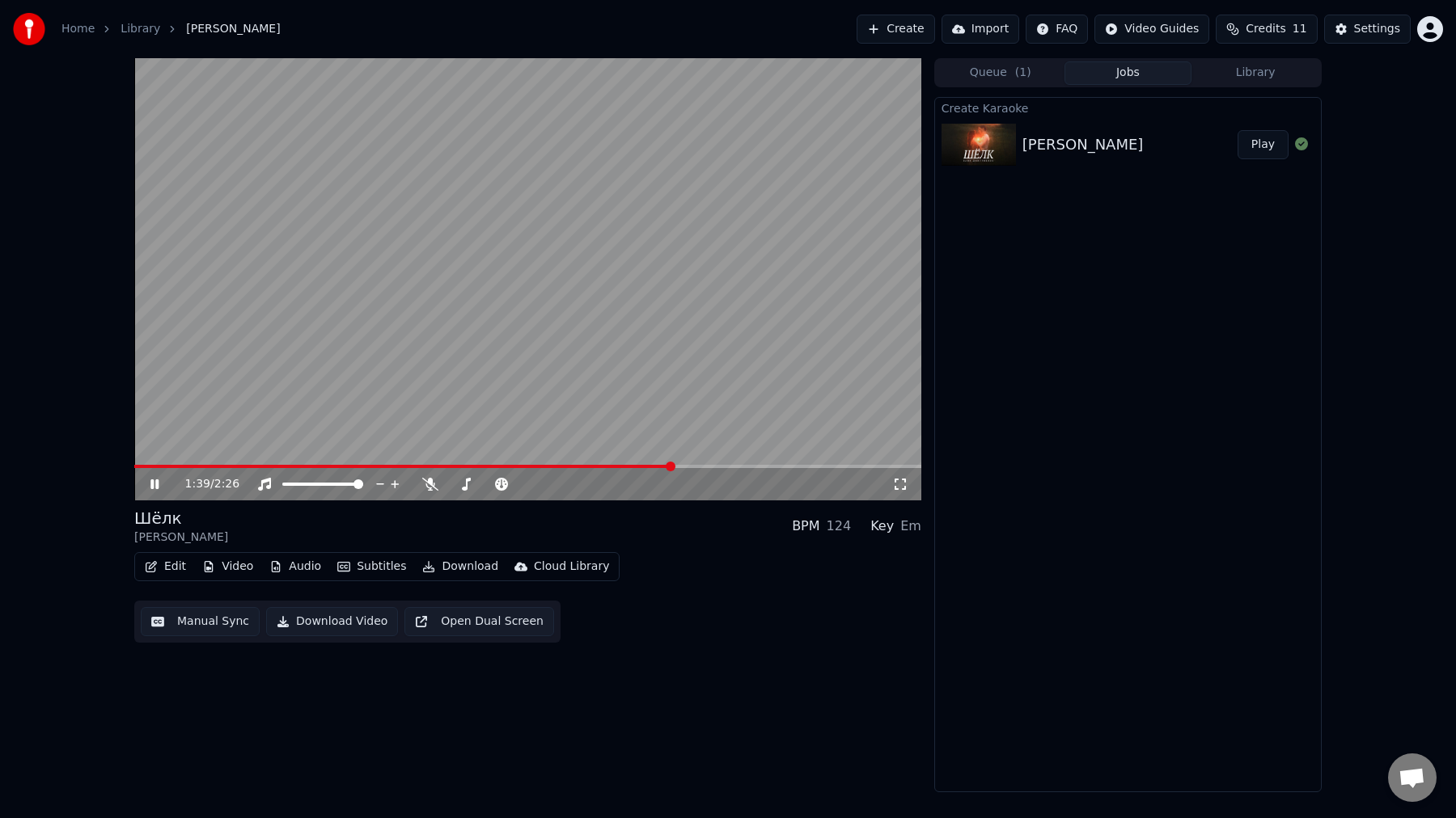
click at [387, 567] on button "Subtitles" at bounding box center [372, 566] width 81 height 22
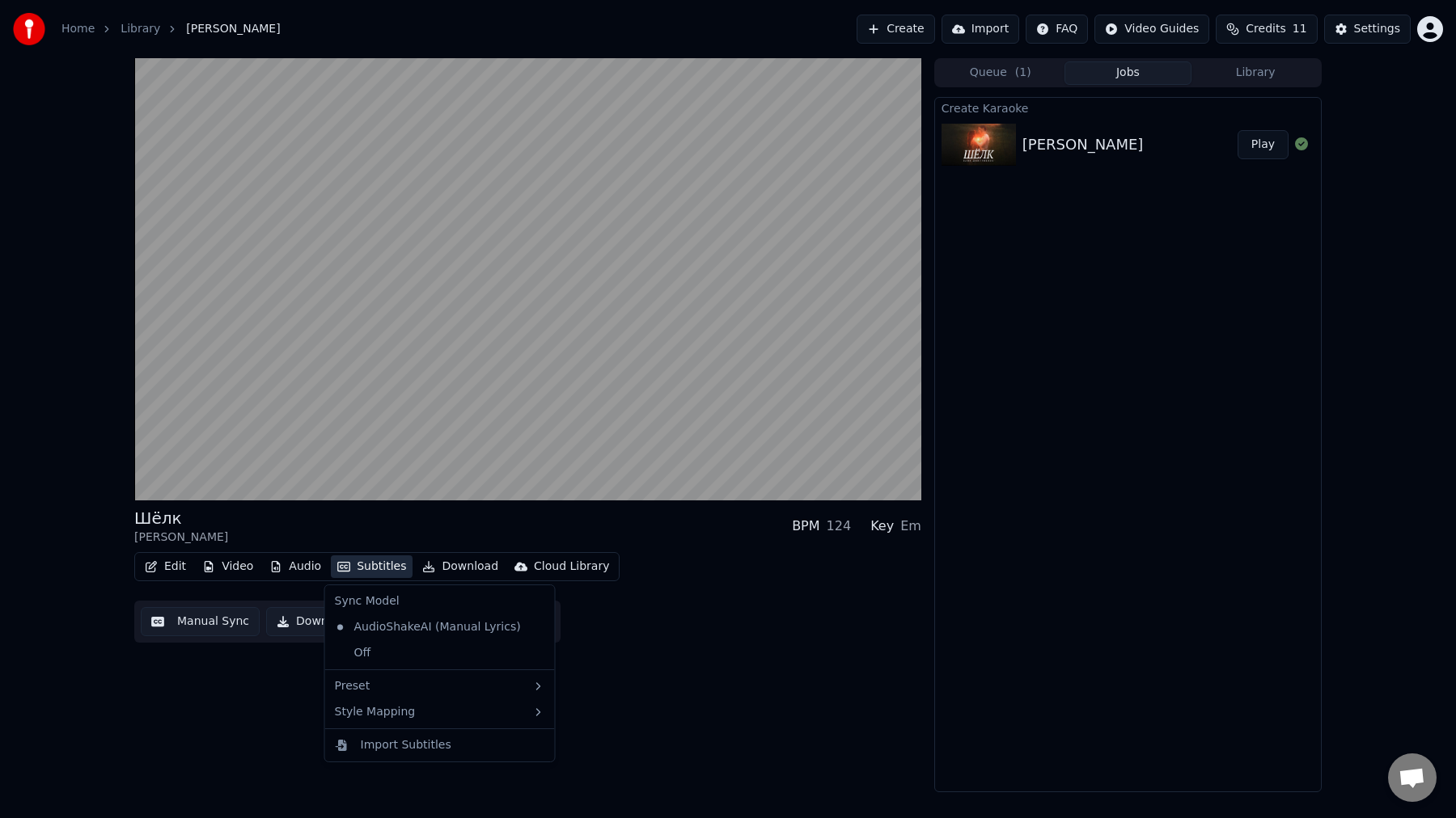
click at [638, 569] on div "Edit Video Audio Subtitles Download Cloud Library Manual Sync Download Video Op…" at bounding box center [528, 598] width 787 height 91
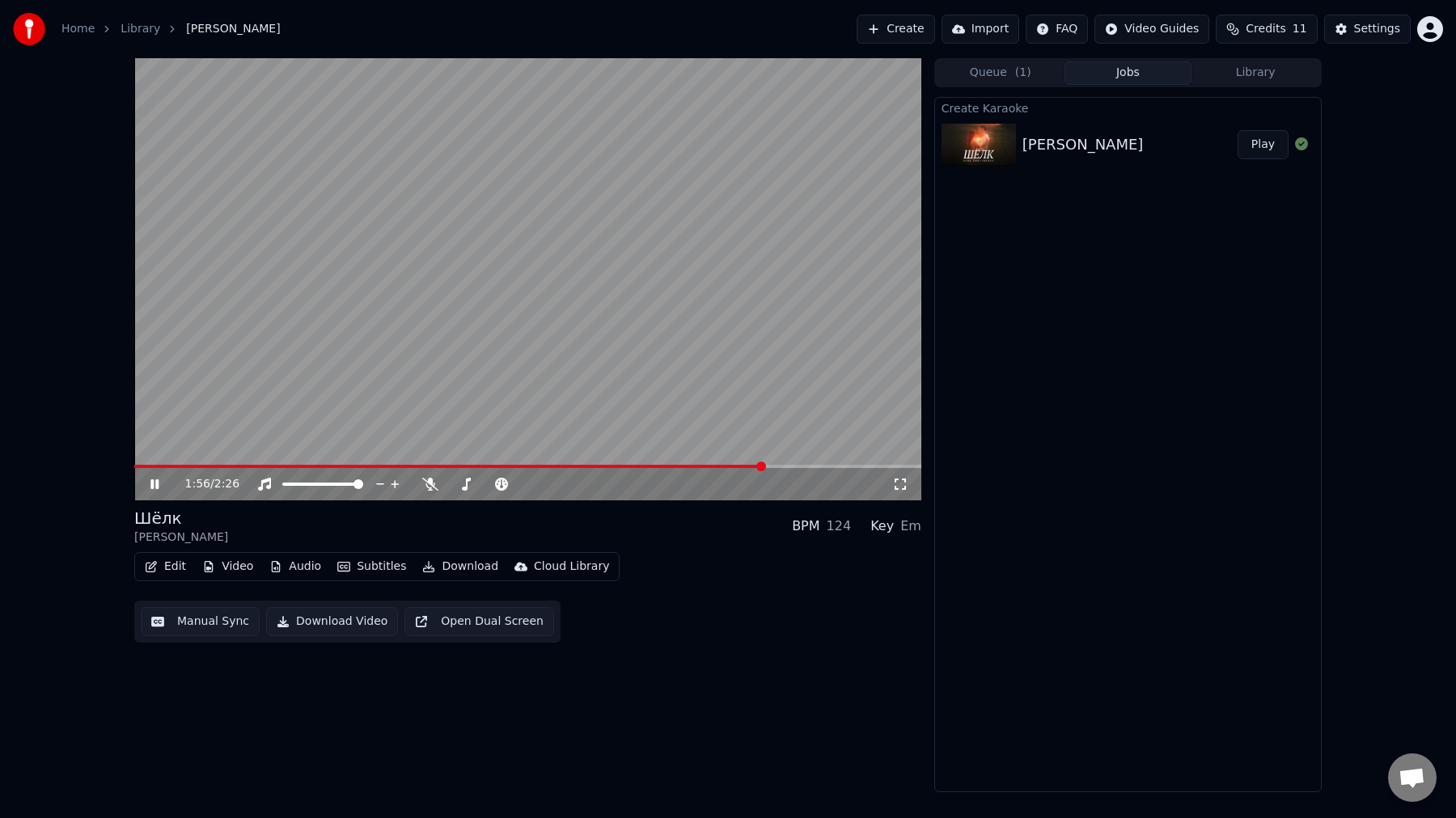
click at [305, 567] on button "Audio" at bounding box center [295, 566] width 65 height 22
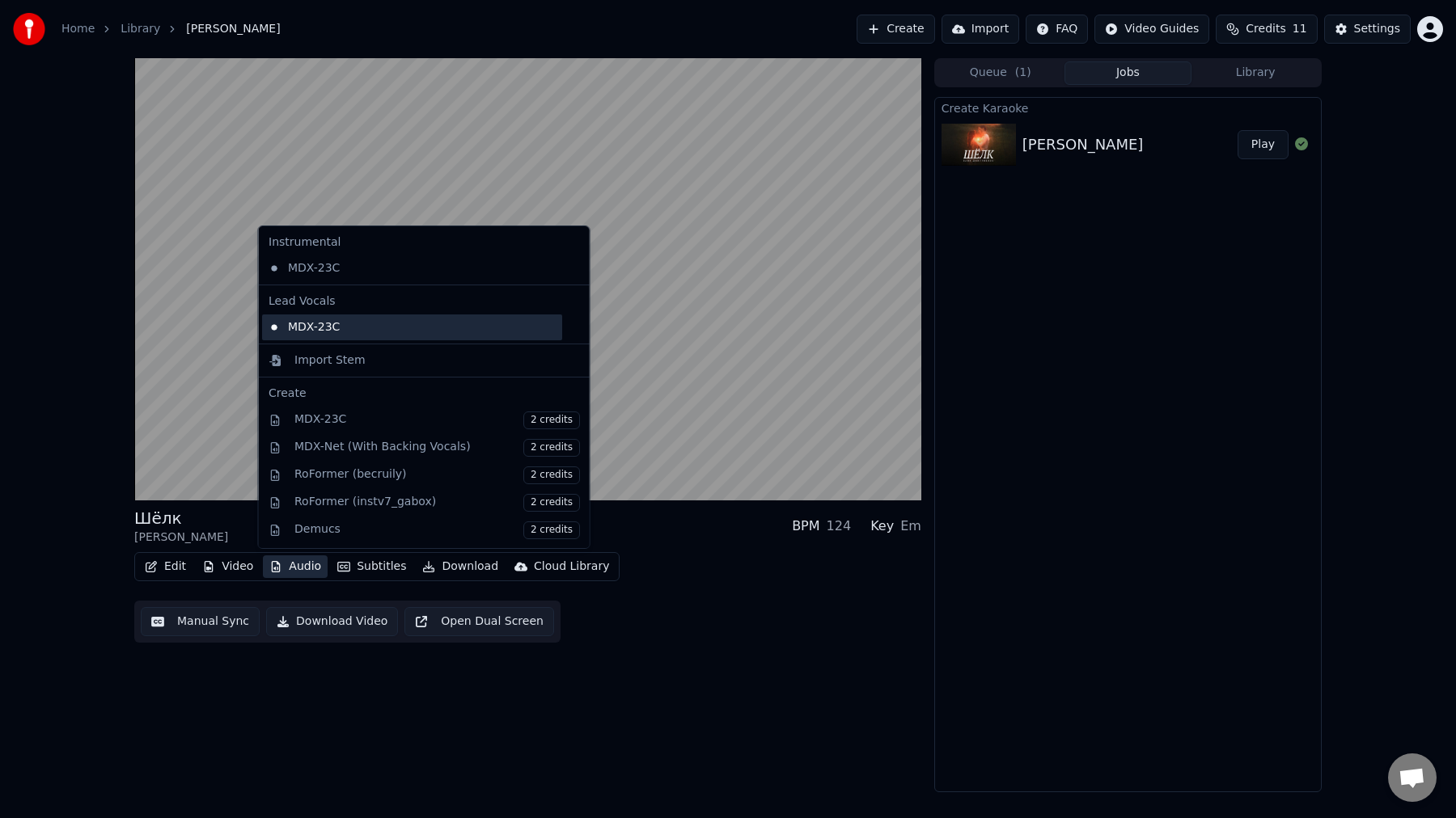
click at [400, 331] on div "MDX-23C" at bounding box center [412, 327] width 300 height 26
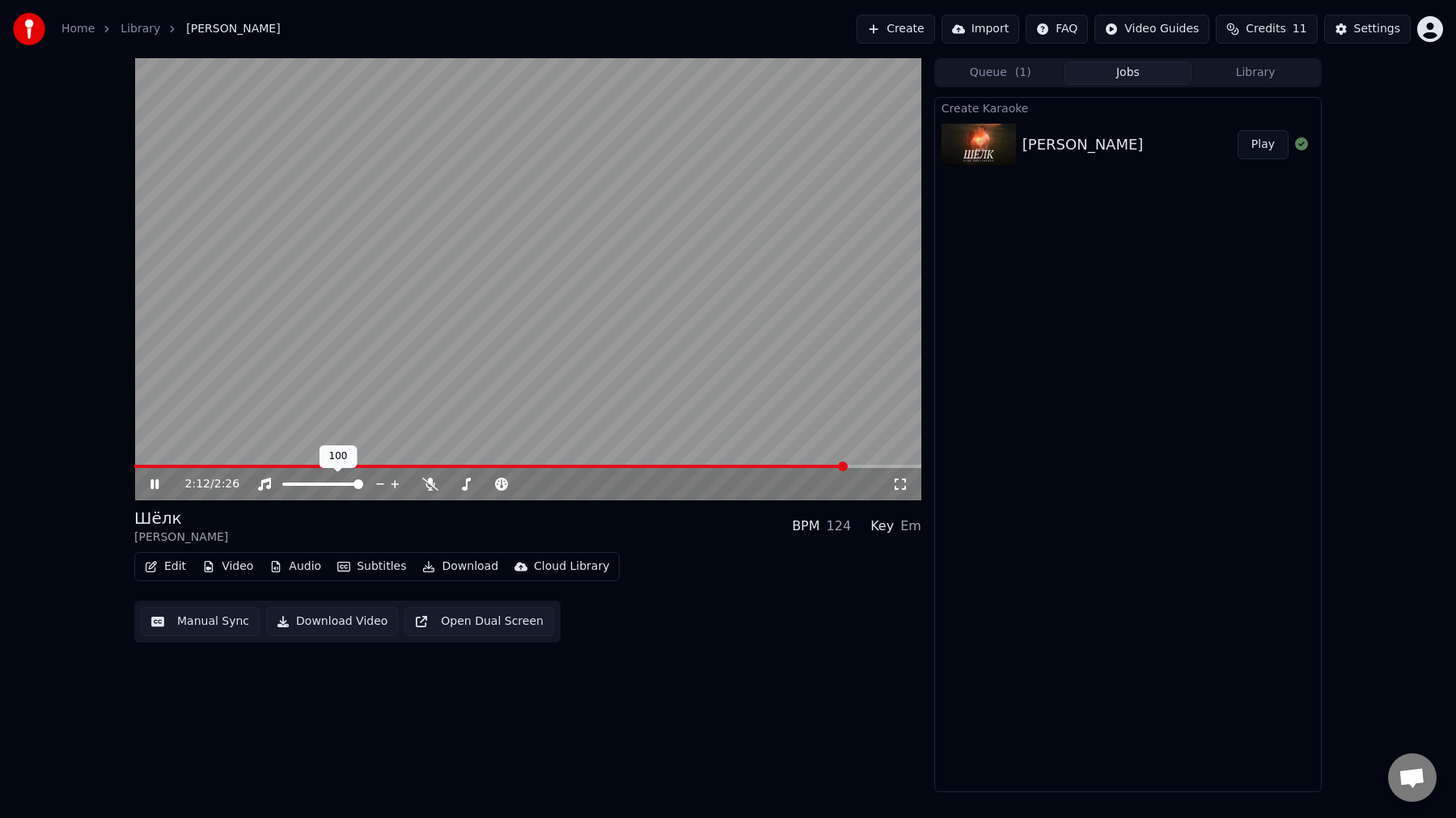
click at [397, 485] on icon at bounding box center [395, 484] width 15 height 16
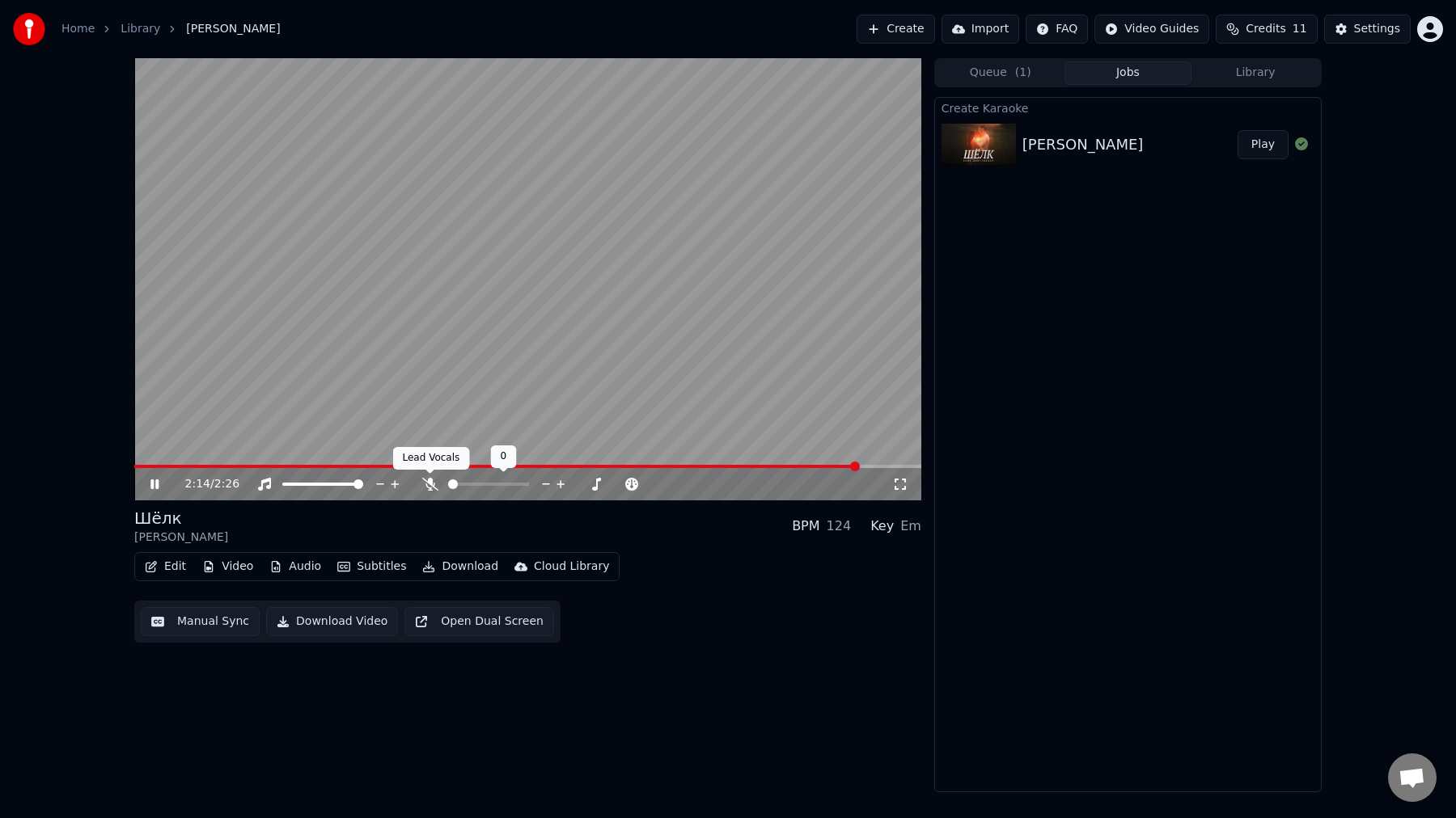
click at [431, 483] on icon at bounding box center [430, 484] width 16 height 13
drag, startPoint x: 516, startPoint y: 488, endPoint x: 467, endPoint y: 483, distance: 49.3
click at [467, 483] on div at bounding box center [503, 484] width 131 height 16
click at [455, 487] on span at bounding box center [460, 484] width 10 height 10
click at [155, 482] on icon at bounding box center [155, 485] width 10 height 12
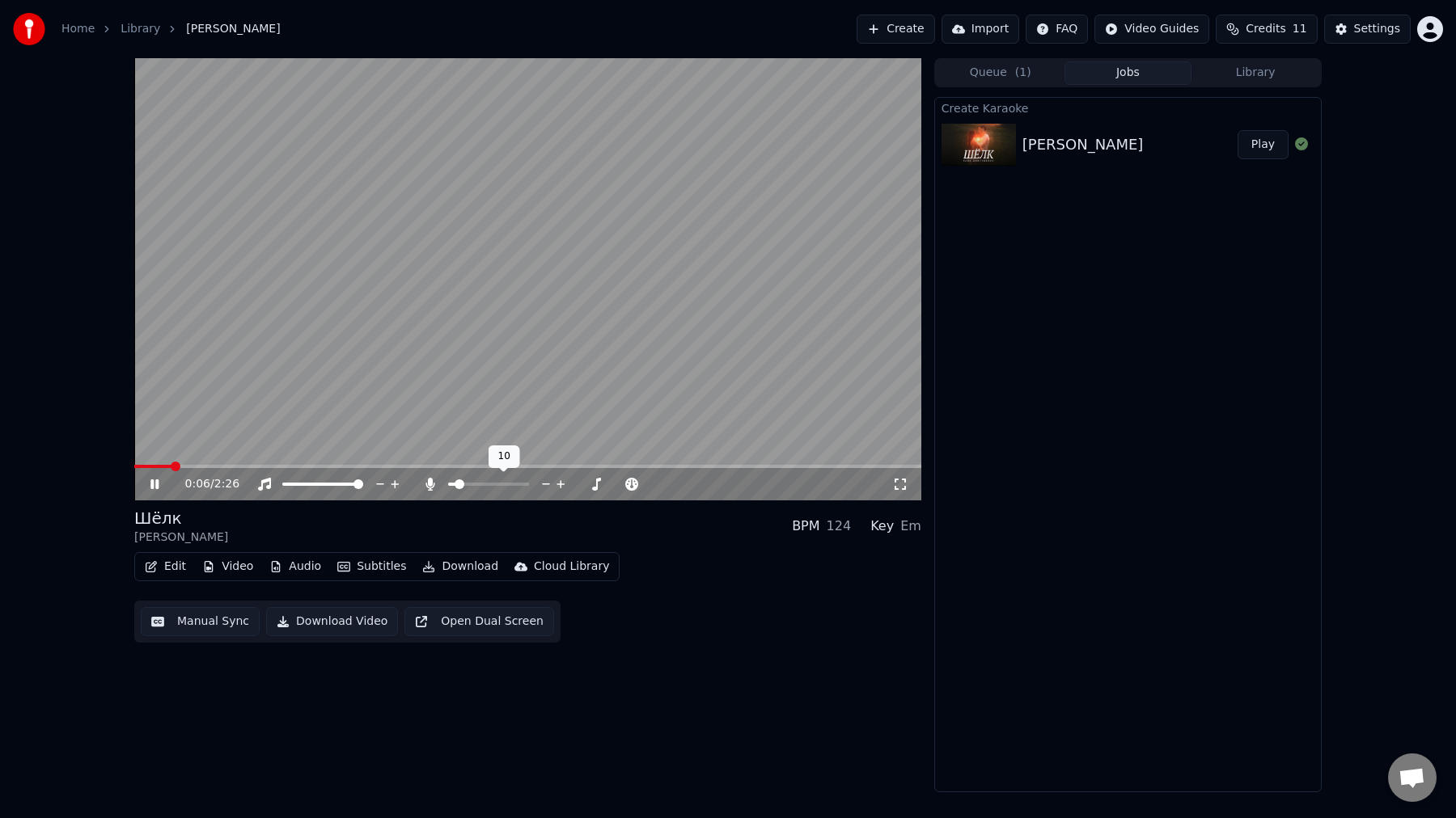
click at [551, 485] on icon at bounding box center [546, 484] width 15 height 16
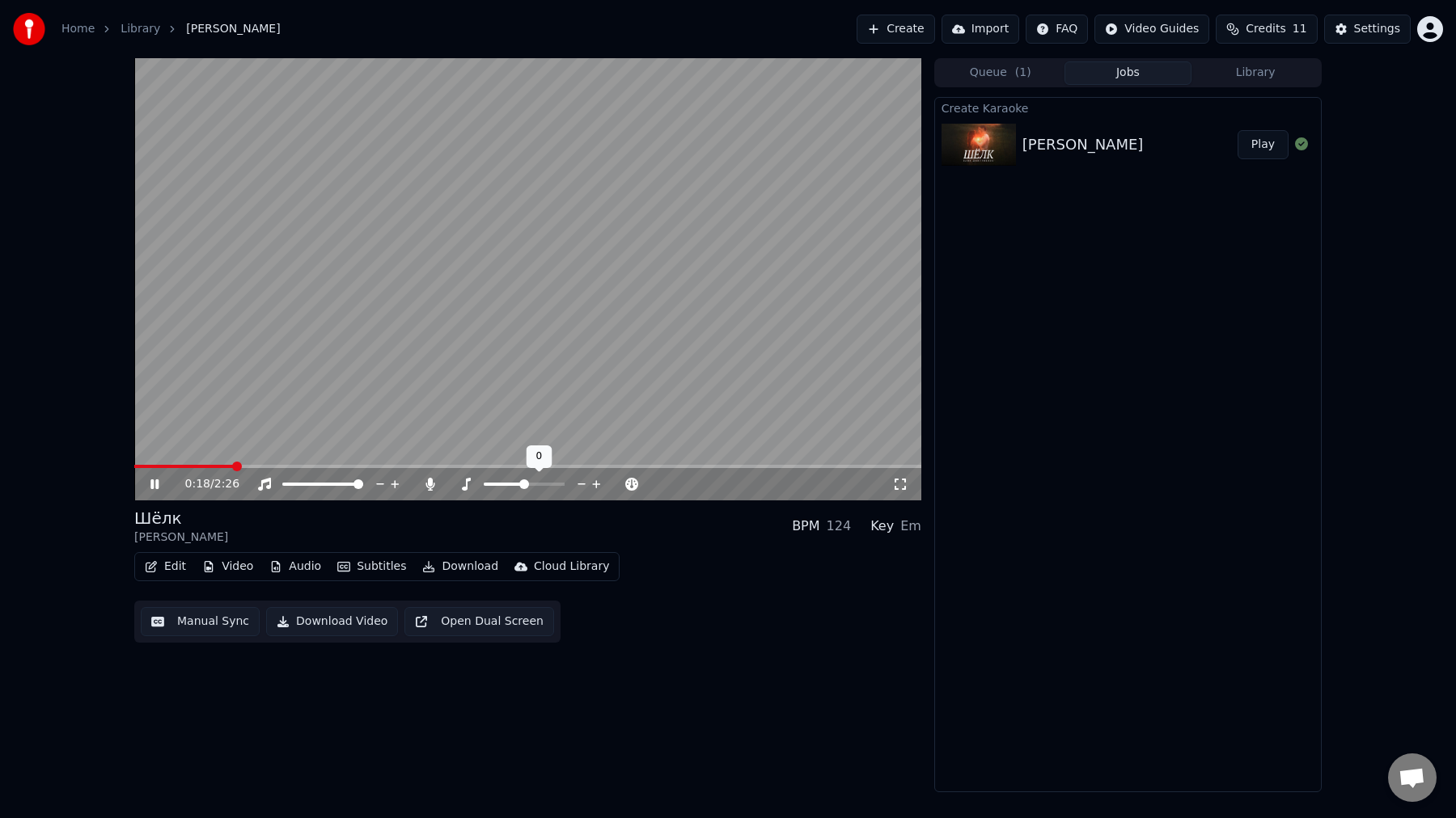
click at [594, 488] on icon at bounding box center [596, 484] width 15 height 16
click at [580, 487] on icon at bounding box center [582, 484] width 15 height 16
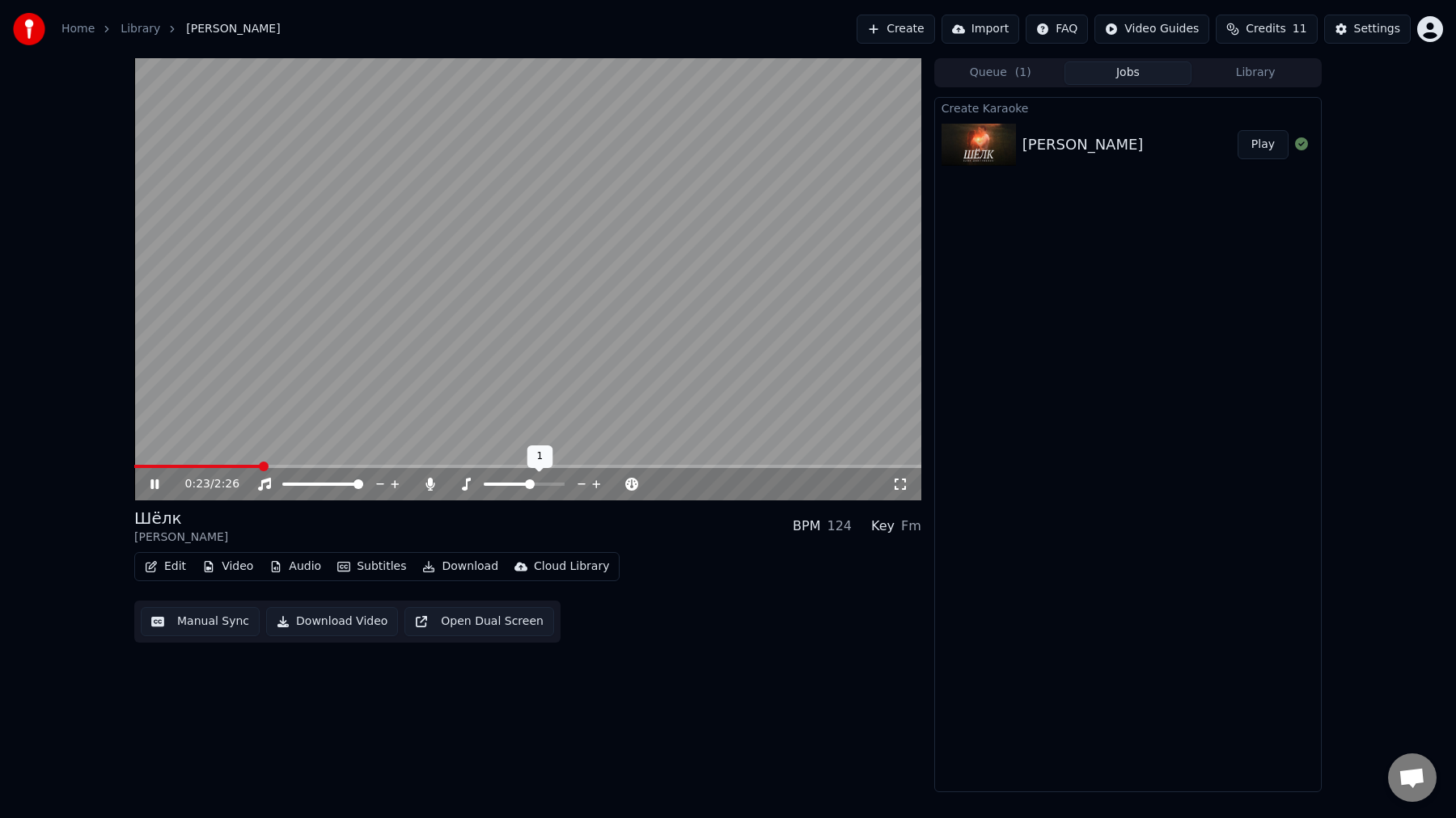
click at [580, 487] on icon at bounding box center [582, 484] width 15 height 16
click at [602, 532] on div "Шёлк [PERSON_NAME] BPM 124 Key Em" at bounding box center [528, 527] width 787 height 39
click at [560, 484] on icon at bounding box center [561, 484] width 8 height 8
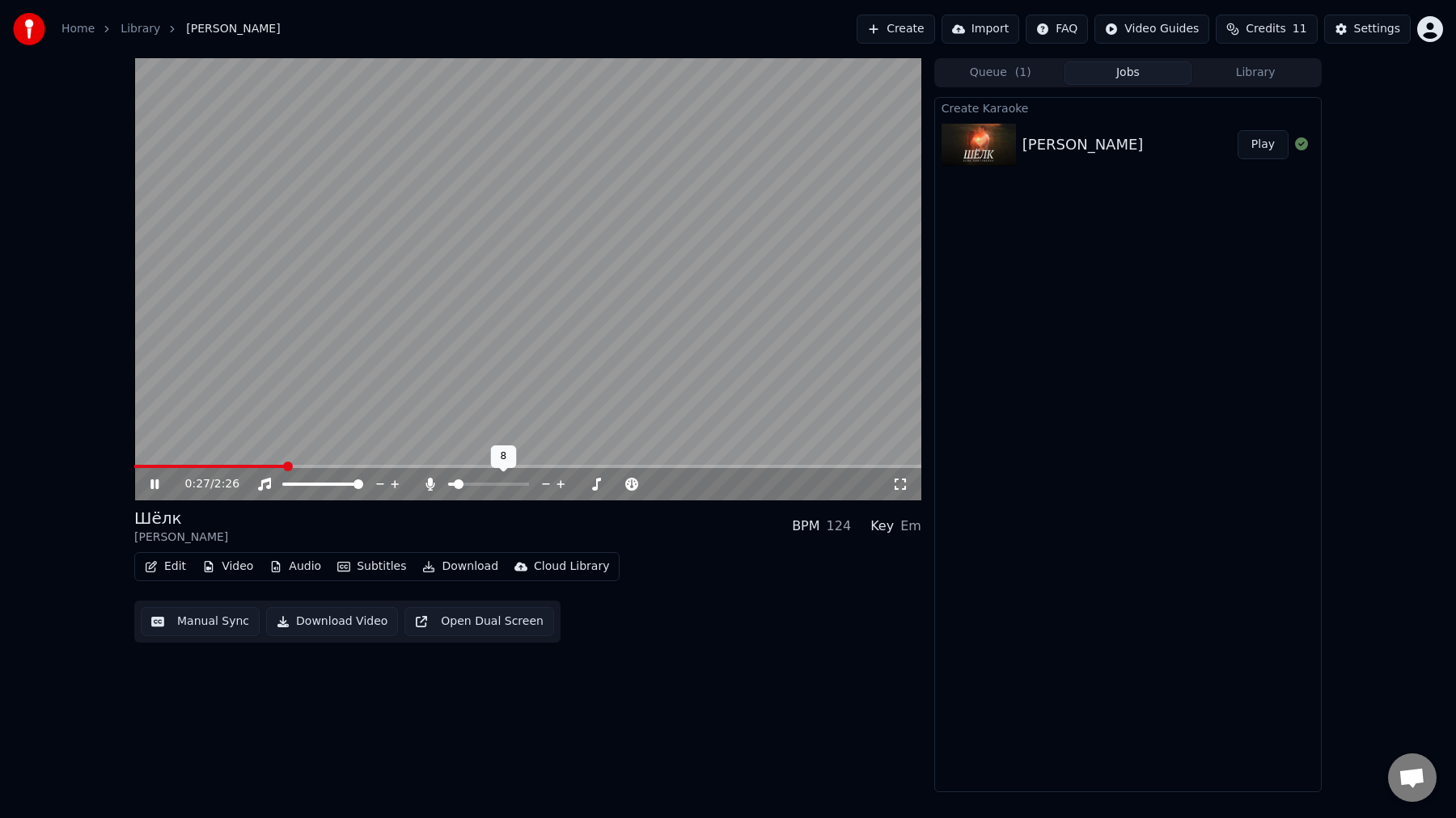
click at [560, 484] on icon at bounding box center [561, 484] width 8 height 8
click at [558, 484] on icon at bounding box center [561, 484] width 8 height 8
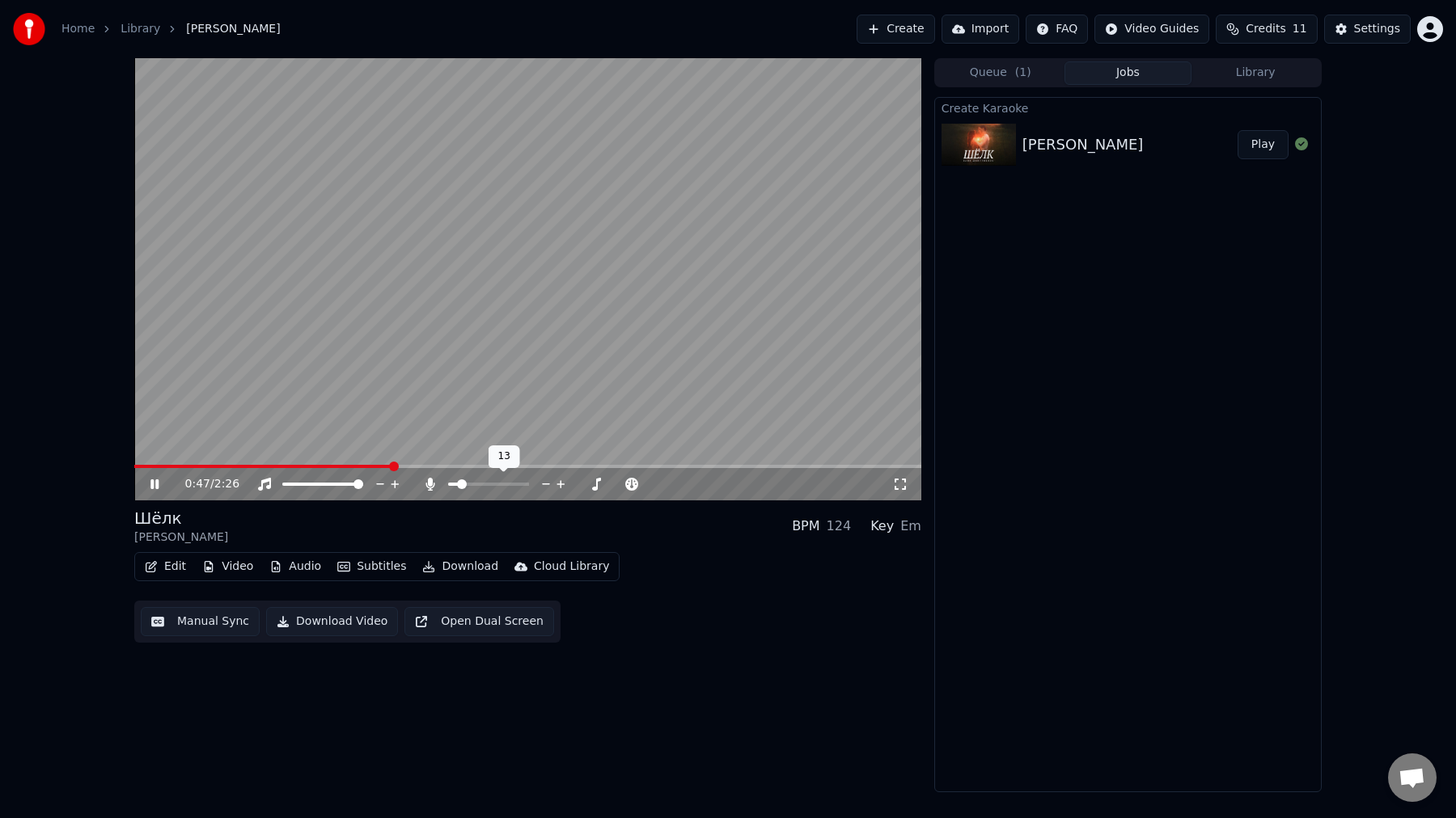
click at [558, 484] on icon at bounding box center [561, 484] width 8 height 8
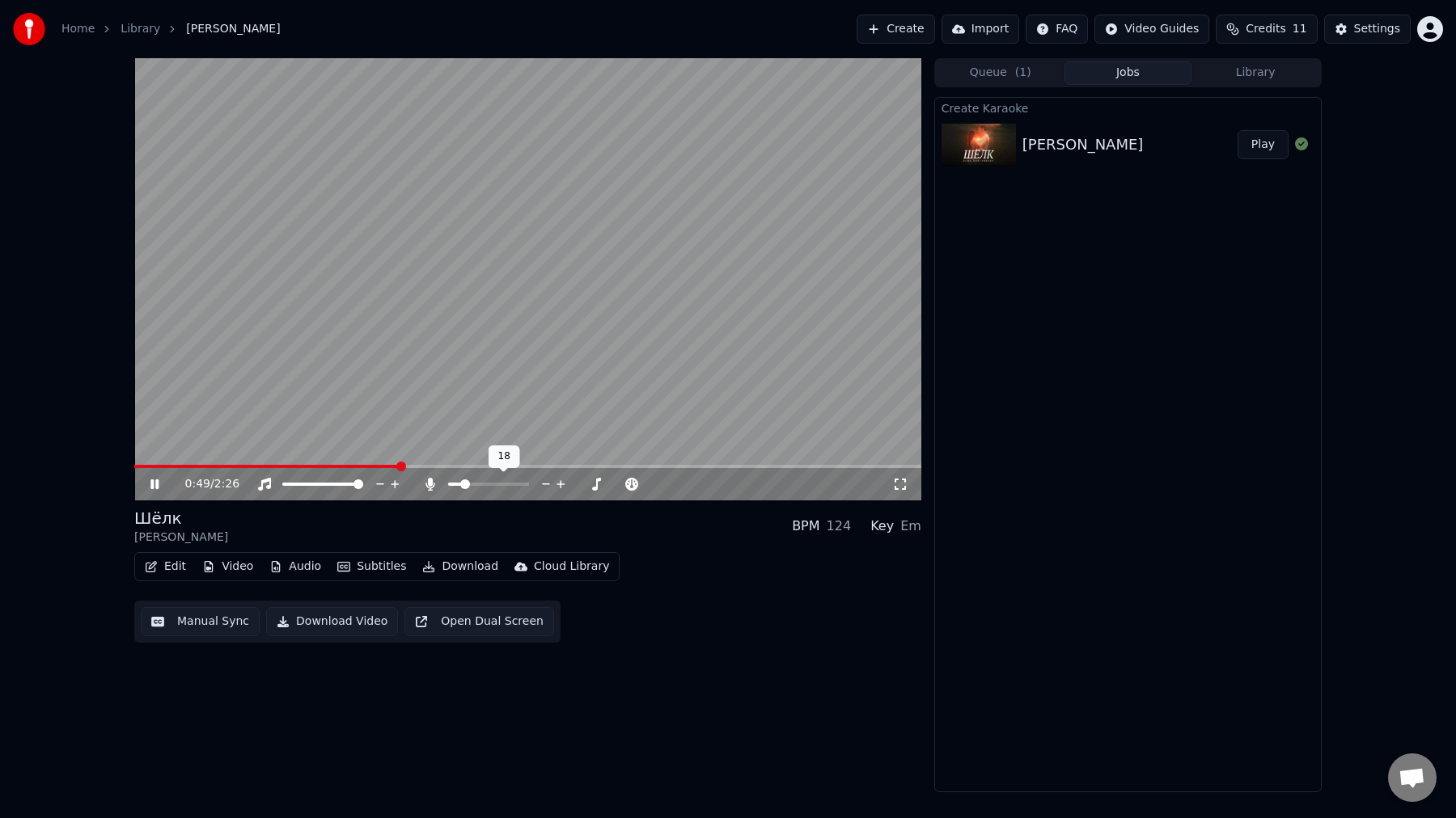
click at [558, 484] on icon at bounding box center [561, 484] width 8 height 8
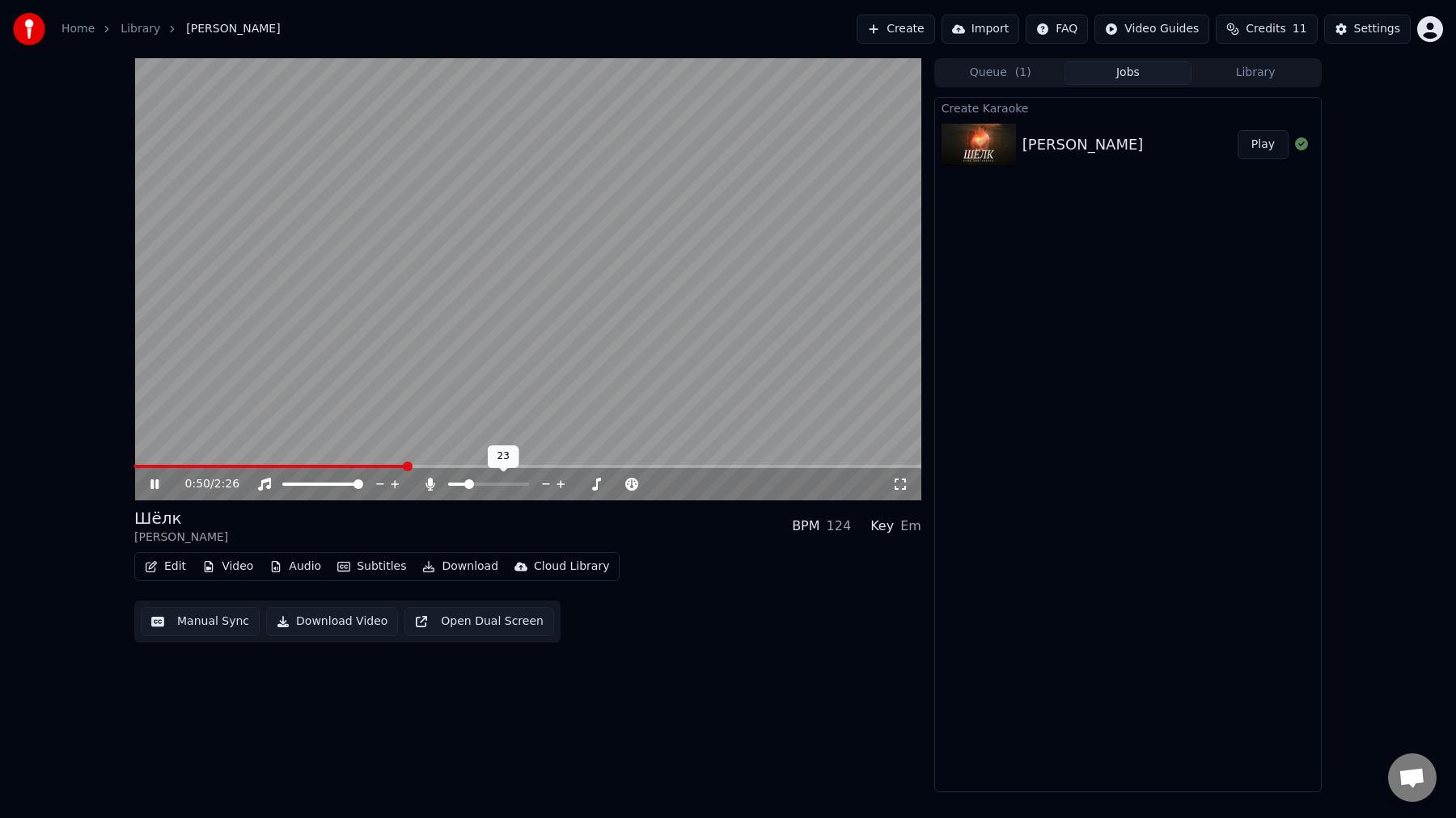
click at [558, 484] on icon at bounding box center [561, 484] width 8 height 8
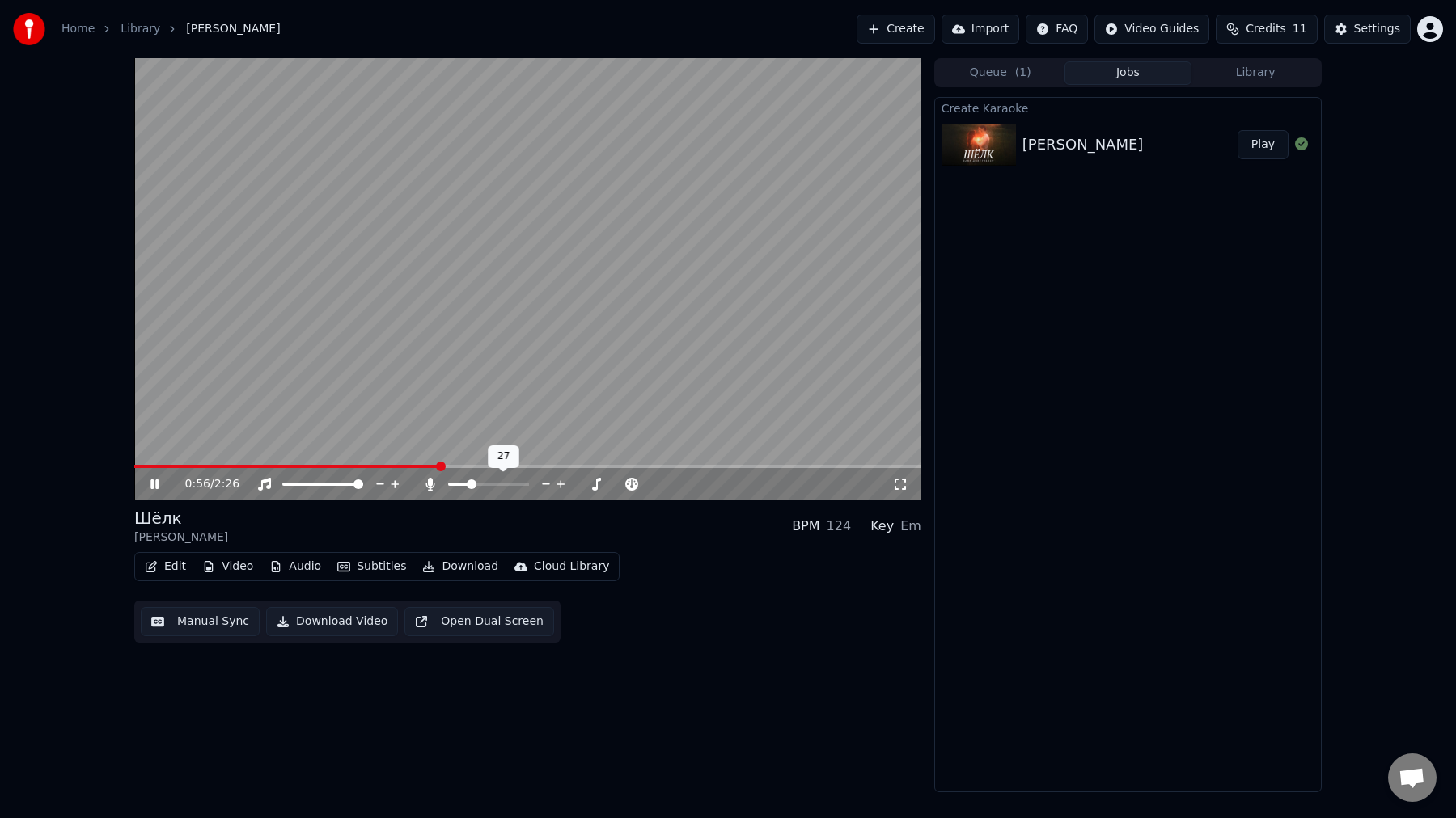
click at [558, 484] on icon at bounding box center [561, 484] width 8 height 8
click at [488, 487] on span at bounding box center [489, 484] width 10 height 10
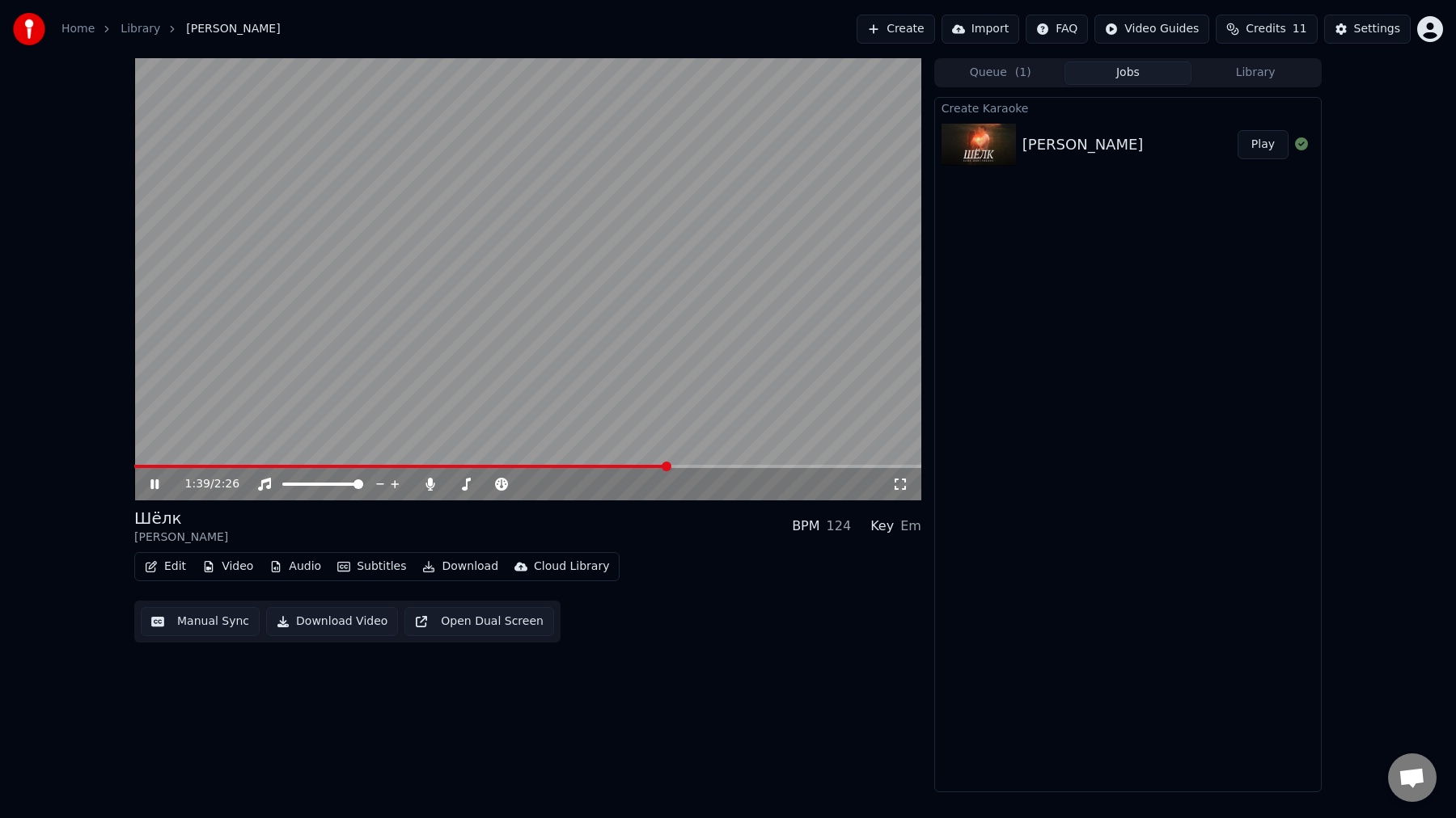
click at [339, 334] on video at bounding box center [528, 279] width 787 height 442
click at [471, 483] on span at bounding box center [474, 484] width 10 height 10
click at [544, 482] on icon at bounding box center [546, 484] width 15 height 16
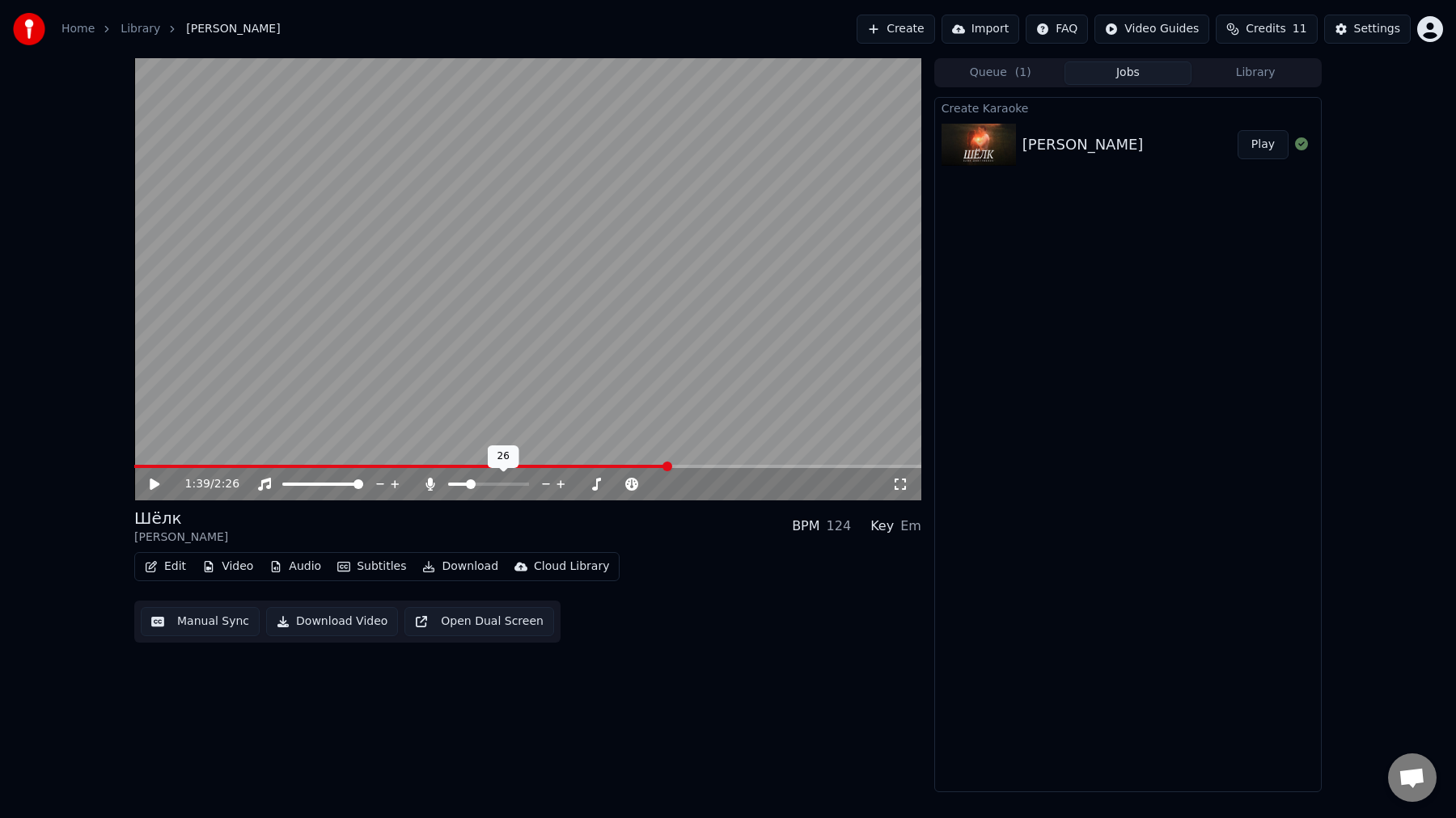
click at [544, 482] on icon at bounding box center [546, 484] width 15 height 16
click at [155, 480] on icon at bounding box center [155, 485] width 10 height 12
click at [139, 468] on span at bounding box center [409, 466] width 549 height 3
click at [547, 485] on icon at bounding box center [546, 484] width 15 height 16
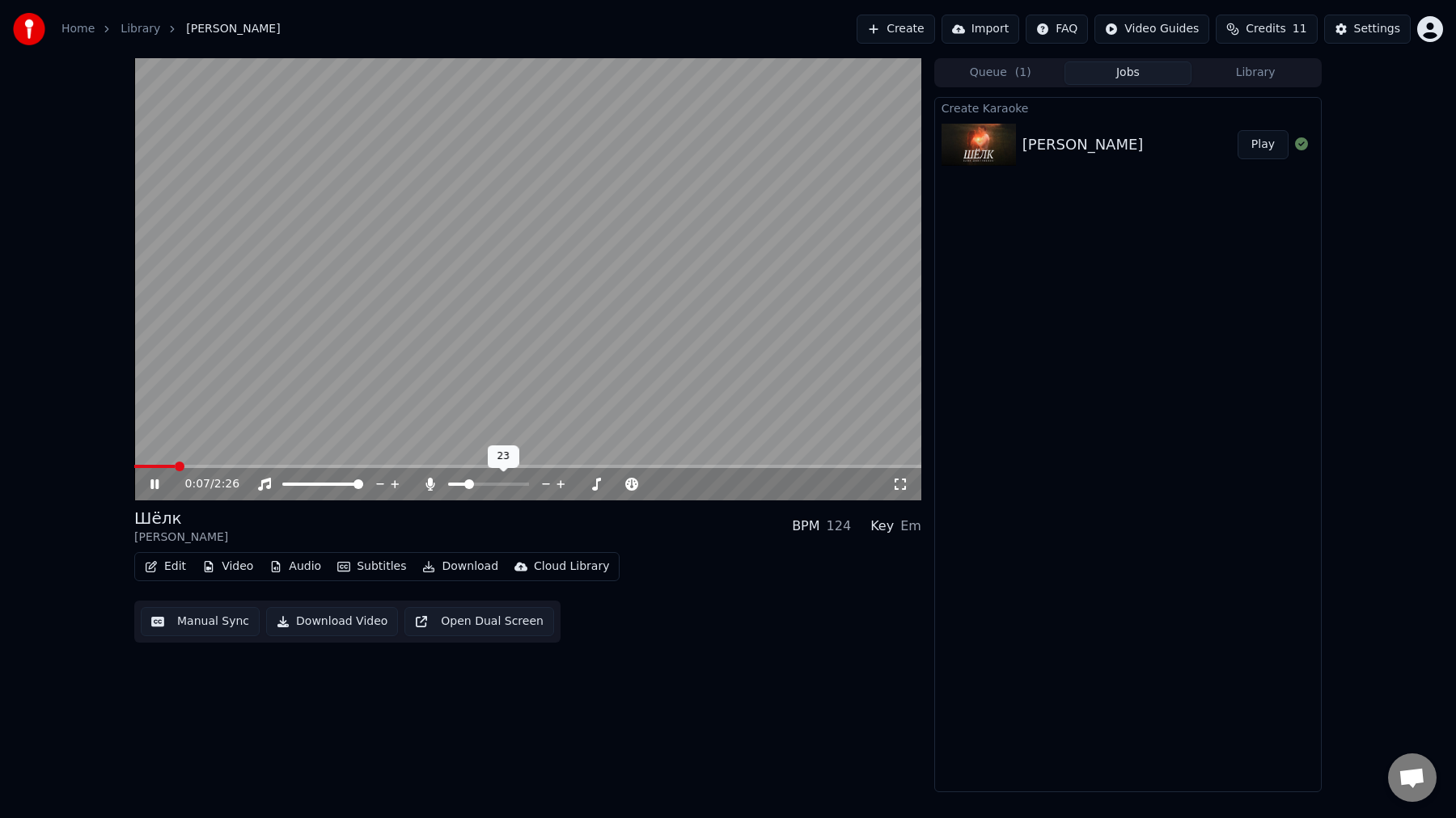
click at [547, 485] on icon at bounding box center [546, 484] width 15 height 16
click at [543, 484] on icon at bounding box center [546, 484] width 15 height 16
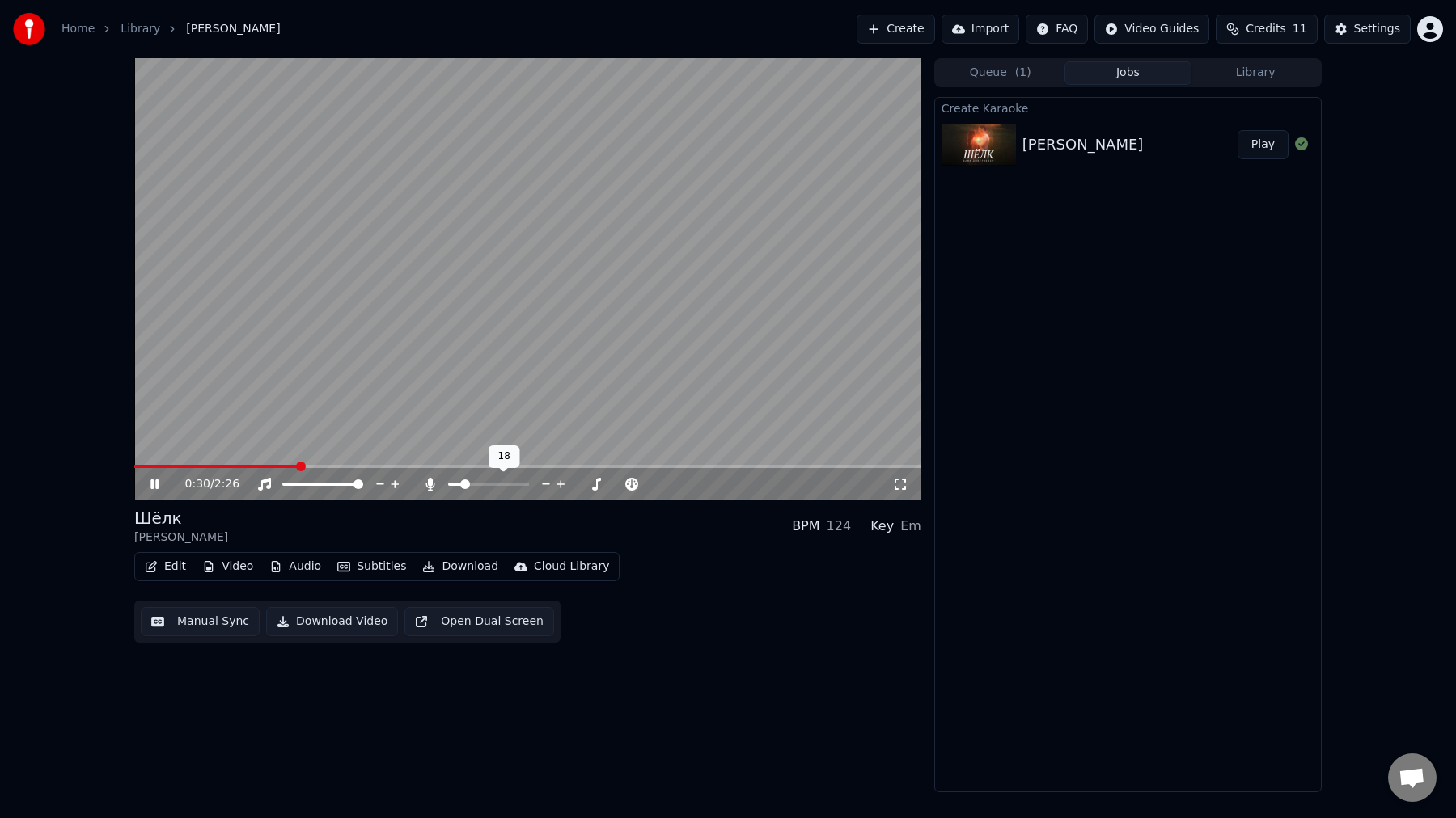
click at [543, 484] on icon at bounding box center [546, 484] width 15 height 16
click at [432, 484] on icon at bounding box center [429, 484] width 9 height 13
click at [561, 486] on icon at bounding box center [561, 484] width 8 height 8
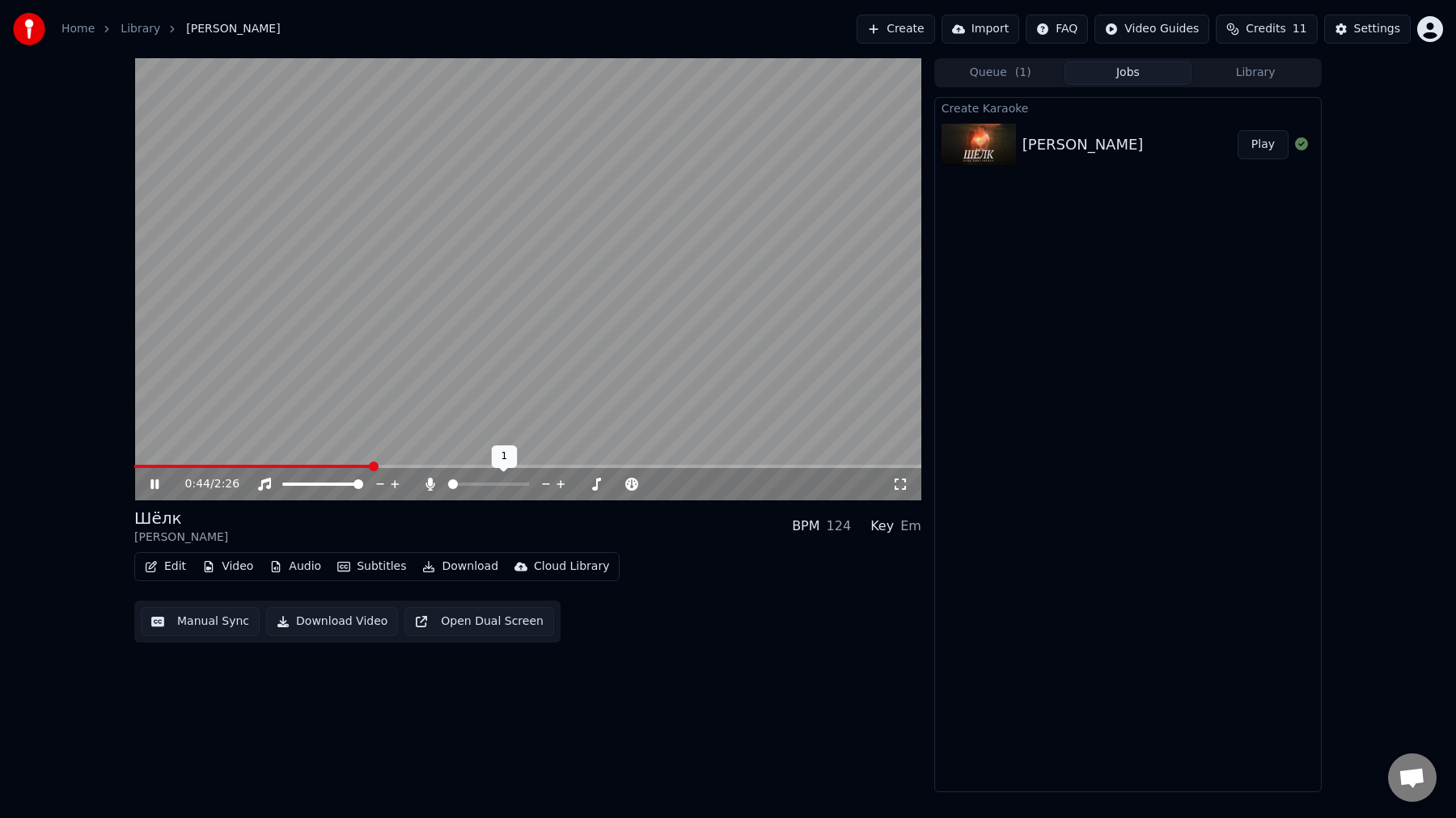
click at [561, 486] on icon at bounding box center [561, 484] width 8 height 8
click at [561, 484] on icon at bounding box center [561, 484] width 8 height 8
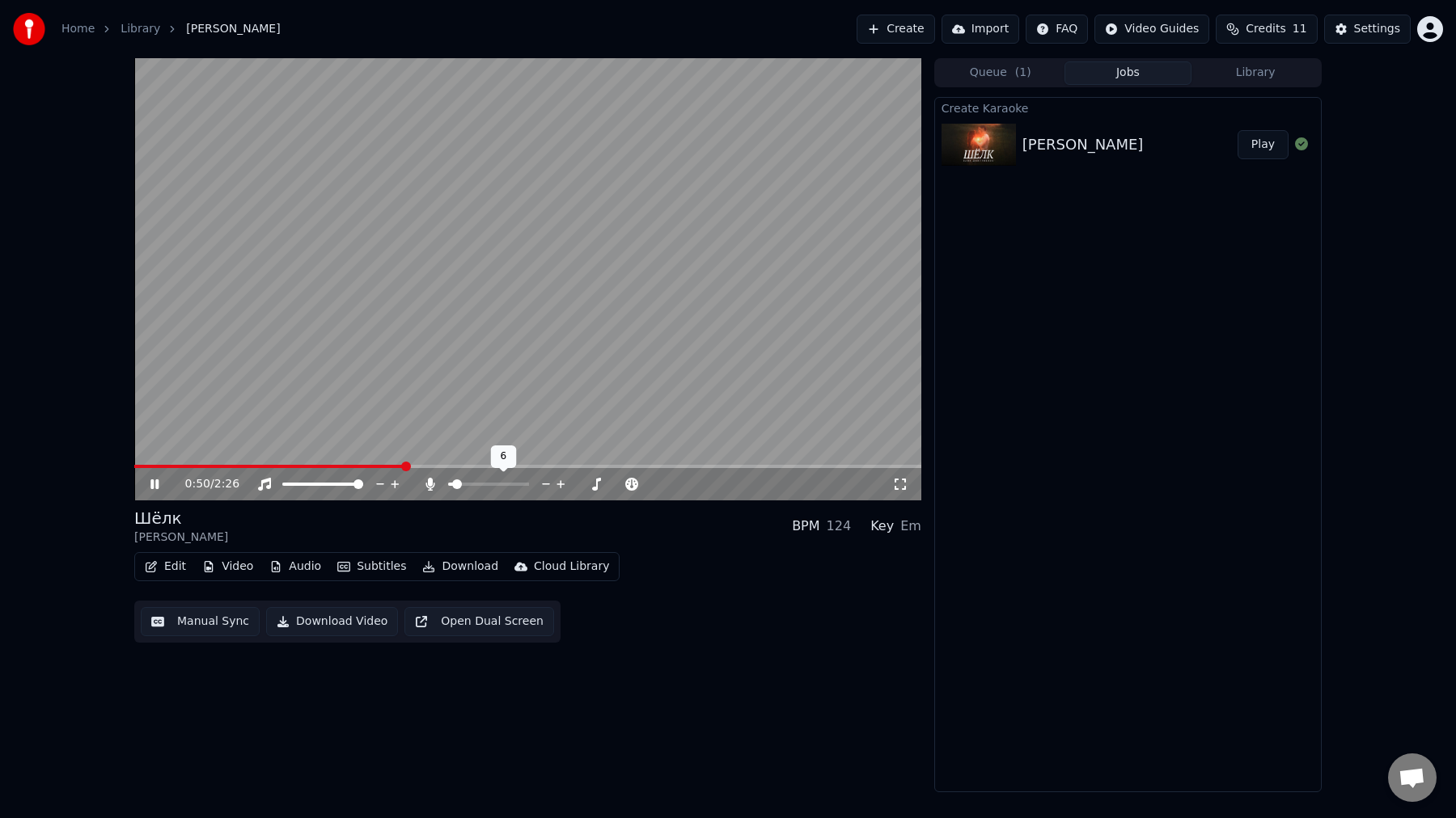
click at [561, 484] on icon at bounding box center [561, 484] width 8 height 8
click at [242, 464] on video at bounding box center [528, 279] width 787 height 442
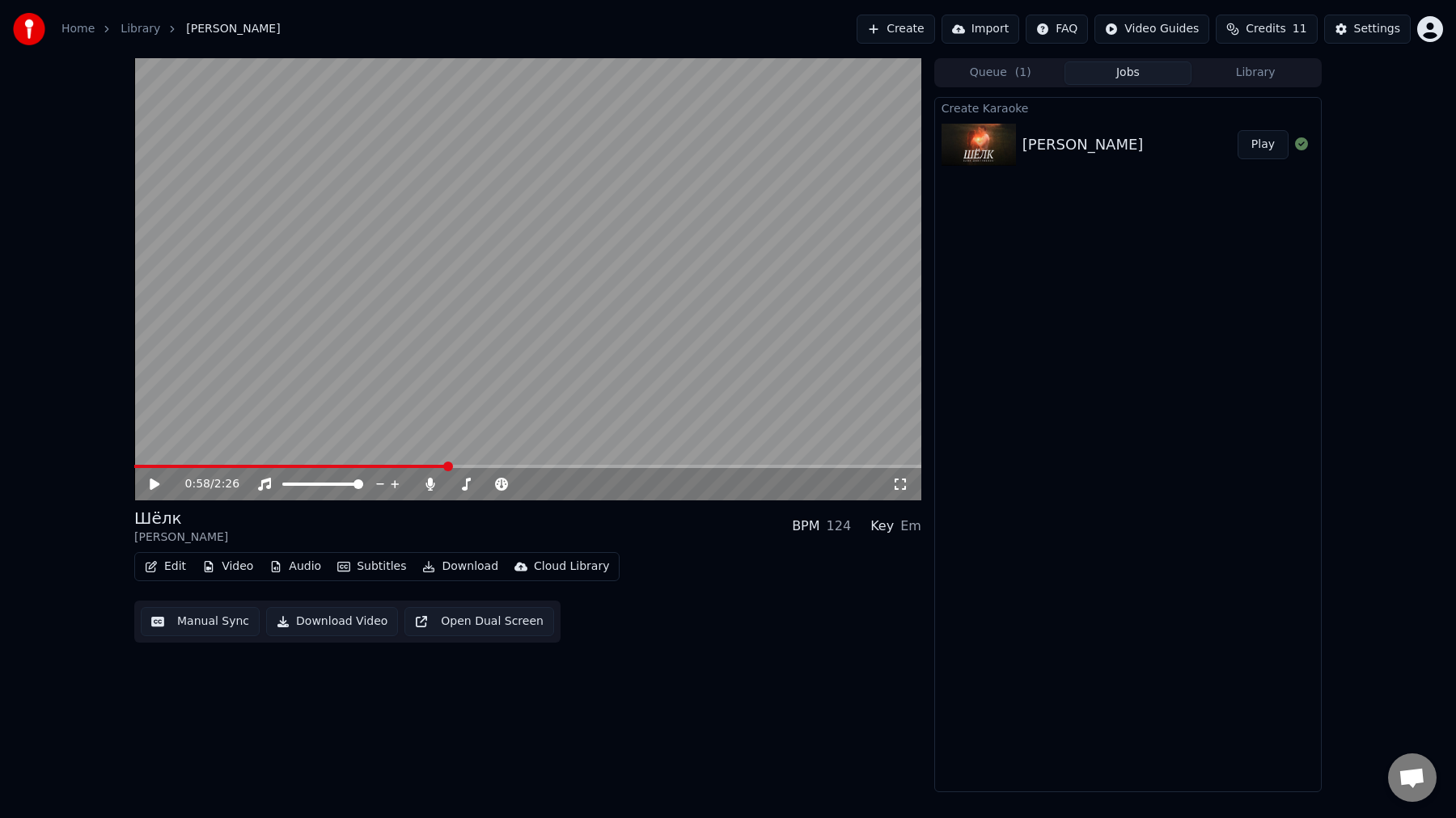
click at [222, 465] on span at bounding box center [290, 466] width 313 height 3
click at [155, 490] on icon at bounding box center [166, 484] width 38 height 13
click at [562, 484] on icon at bounding box center [561, 484] width 8 height 8
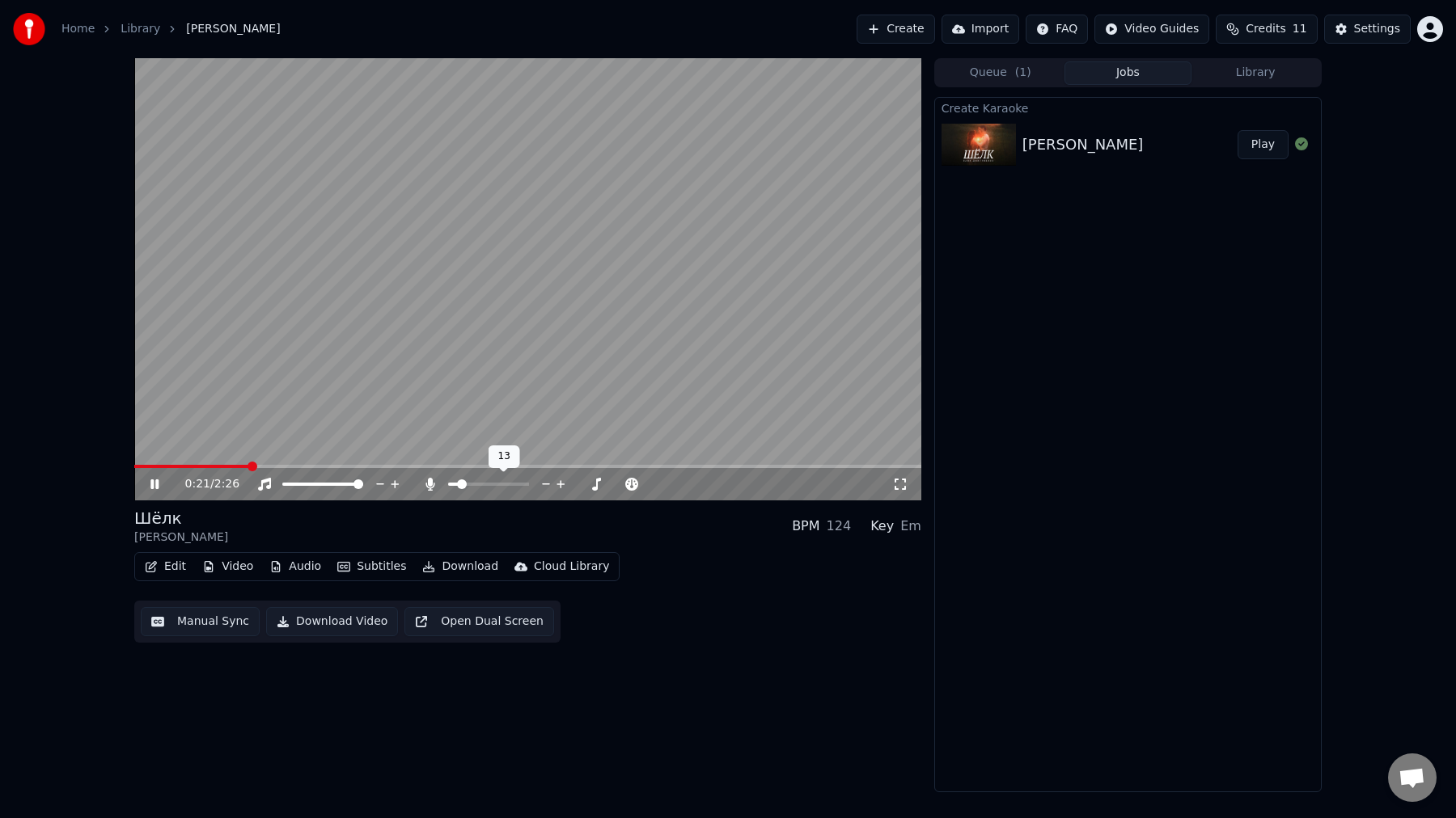
click at [562, 484] on icon at bounding box center [561, 484] width 8 height 8
click at [140, 468] on span at bounding box center [231, 466] width 194 height 3
click at [136, 467] on span at bounding box center [159, 466] width 48 height 3
click at [158, 488] on icon at bounding box center [154, 484] width 8 height 10
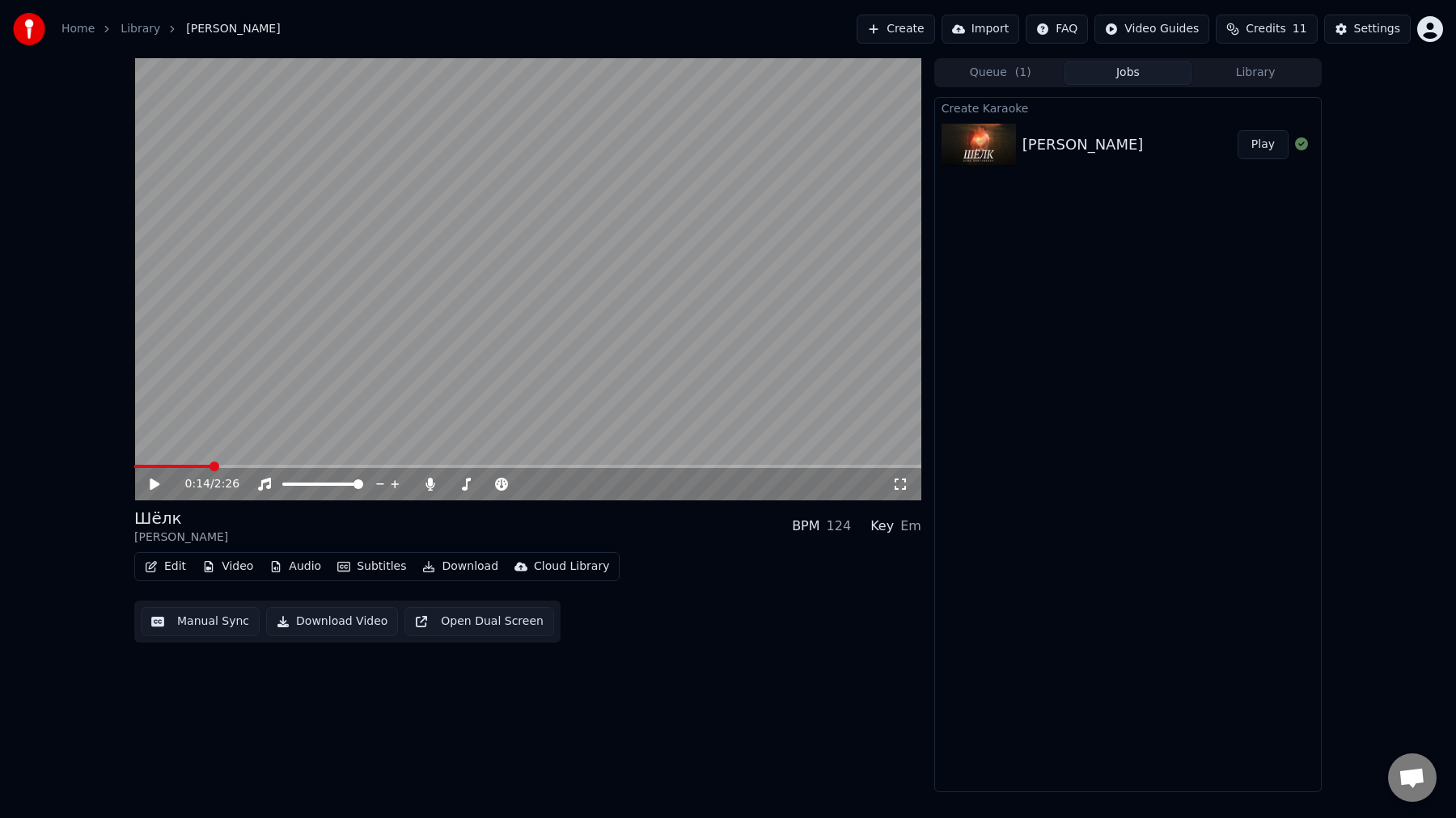
click at [235, 578] on body "Home Library [GEOGRAPHIC_DATA] • [PERSON_NAME] Create Import FAQ Video Guides C…" at bounding box center [728, 409] width 1456 height 818
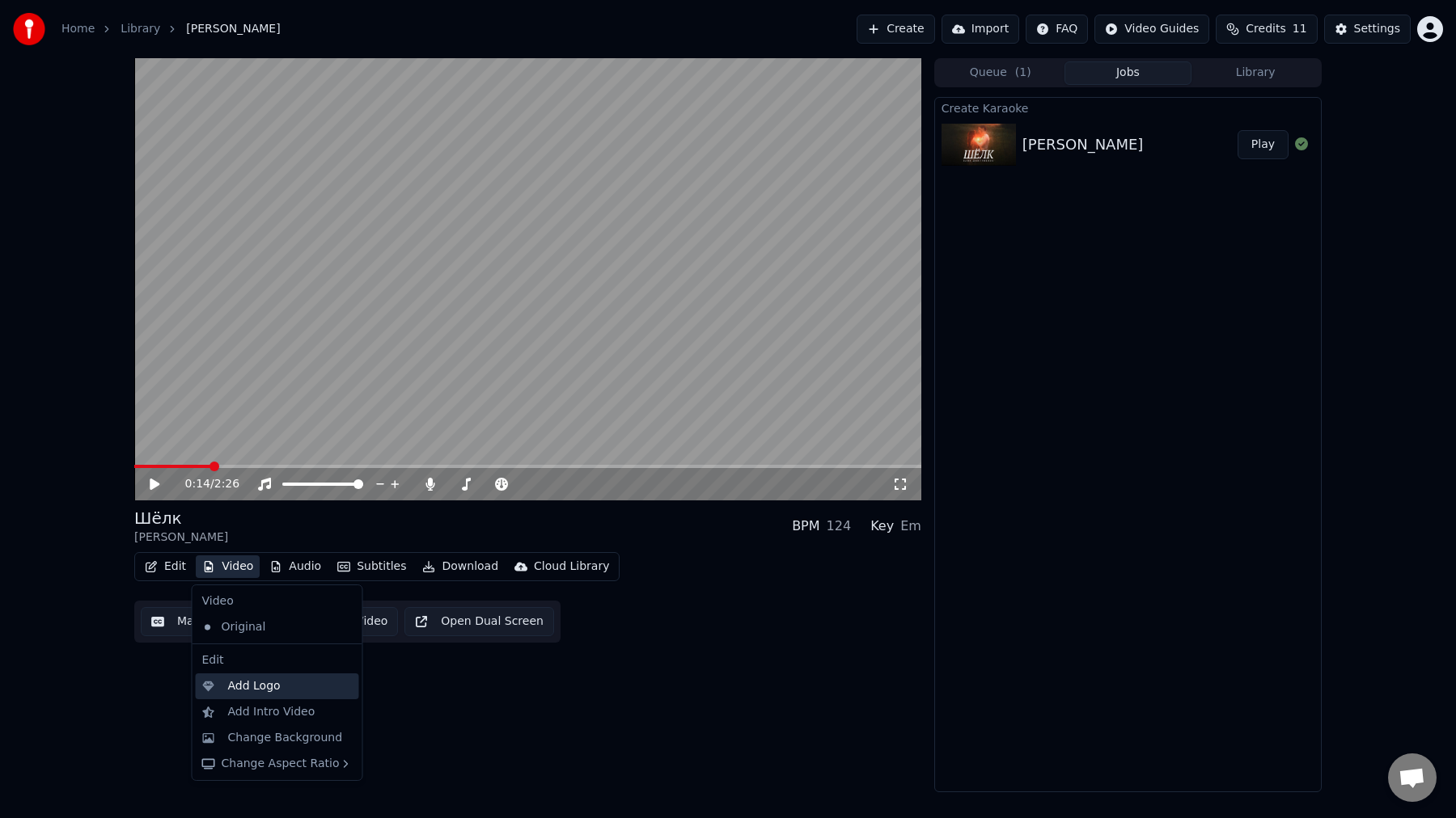
click at [297, 685] on div "Add Logo" at bounding box center [290, 686] width 125 height 16
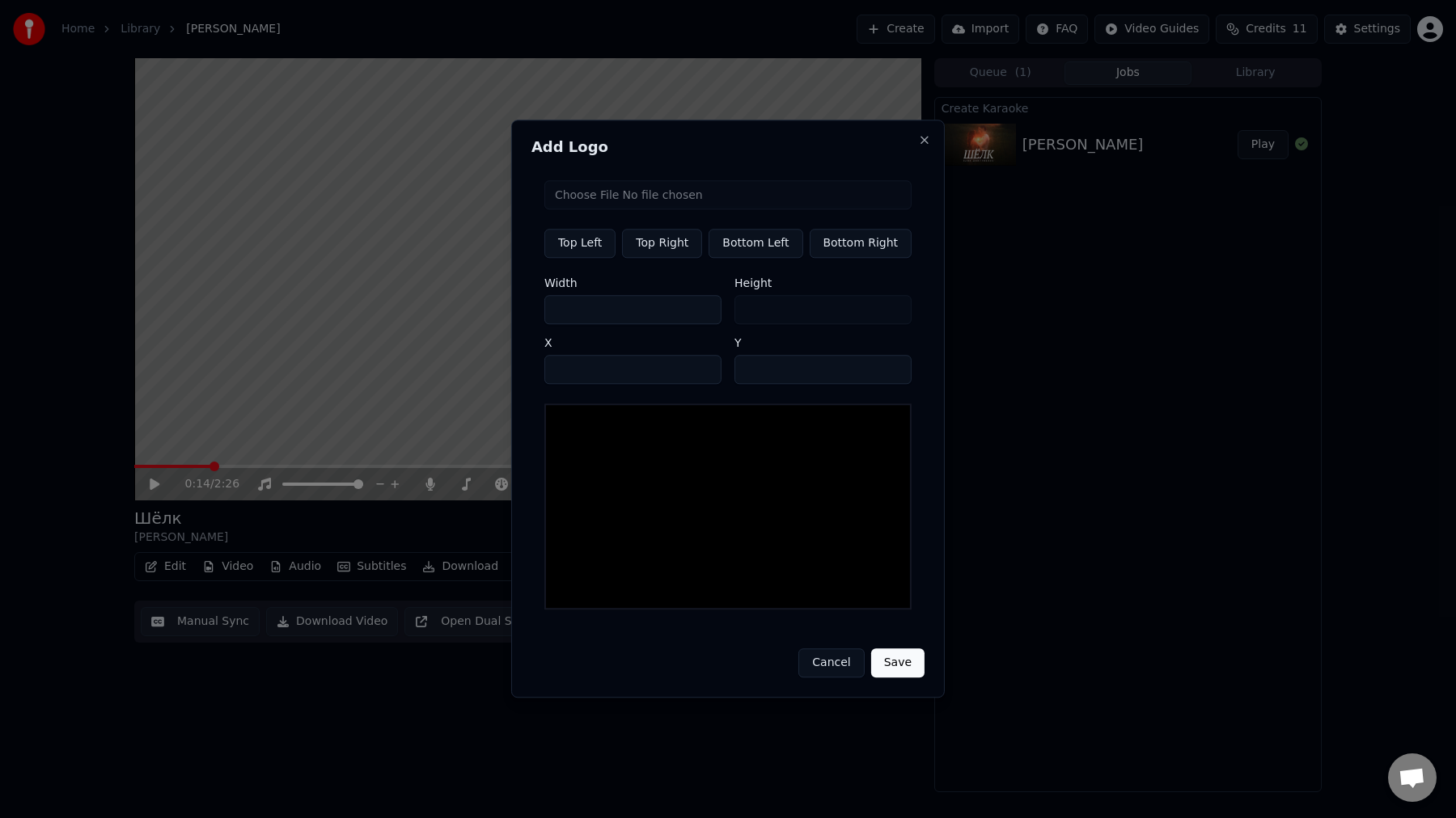
click at [695, 249] on button "Top Right" at bounding box center [661, 243] width 80 height 29
type input "****"
click at [623, 323] on input "***" at bounding box center [632, 310] width 177 height 29
type input "**"
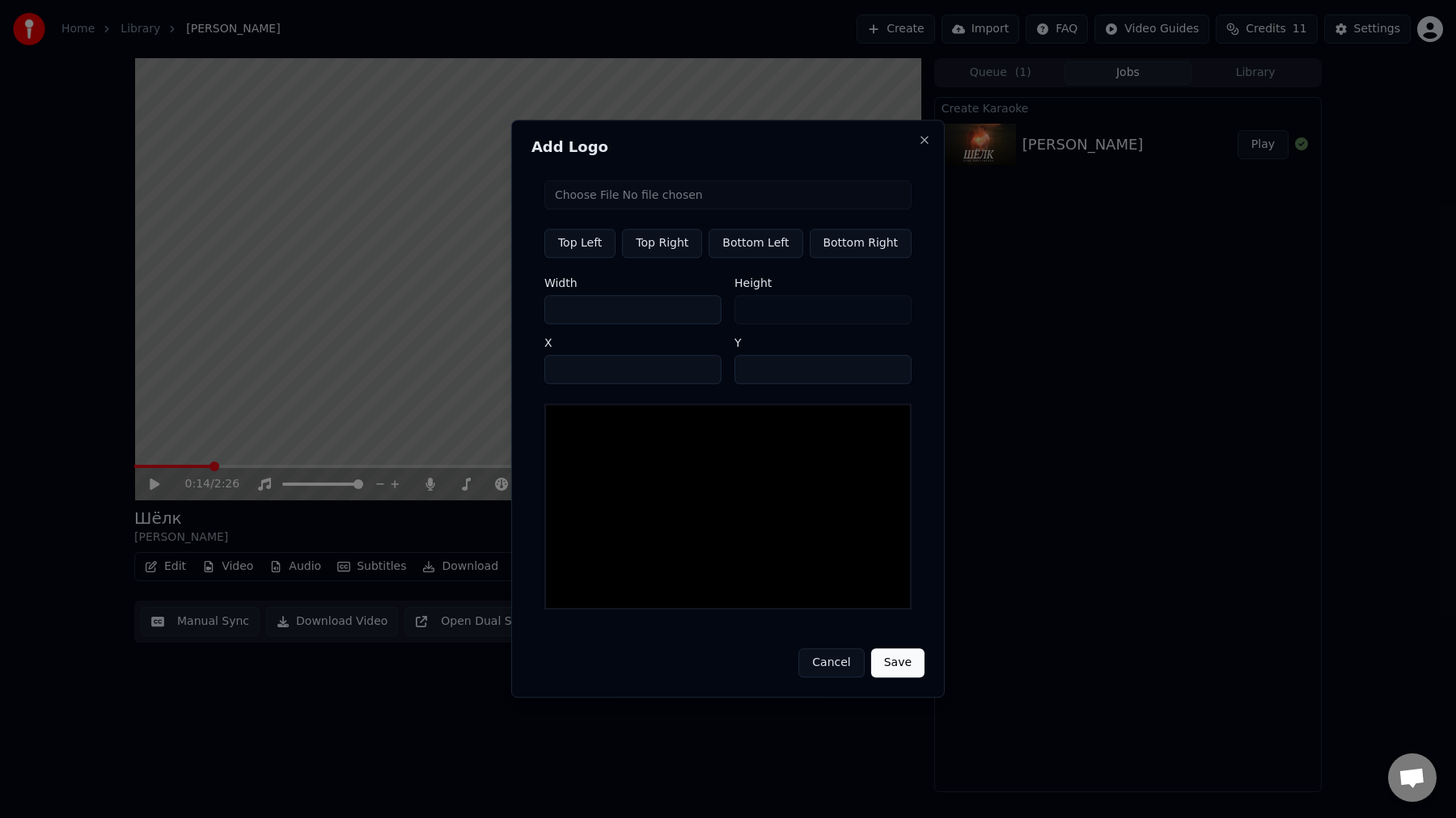
type input "*"
type input "**"
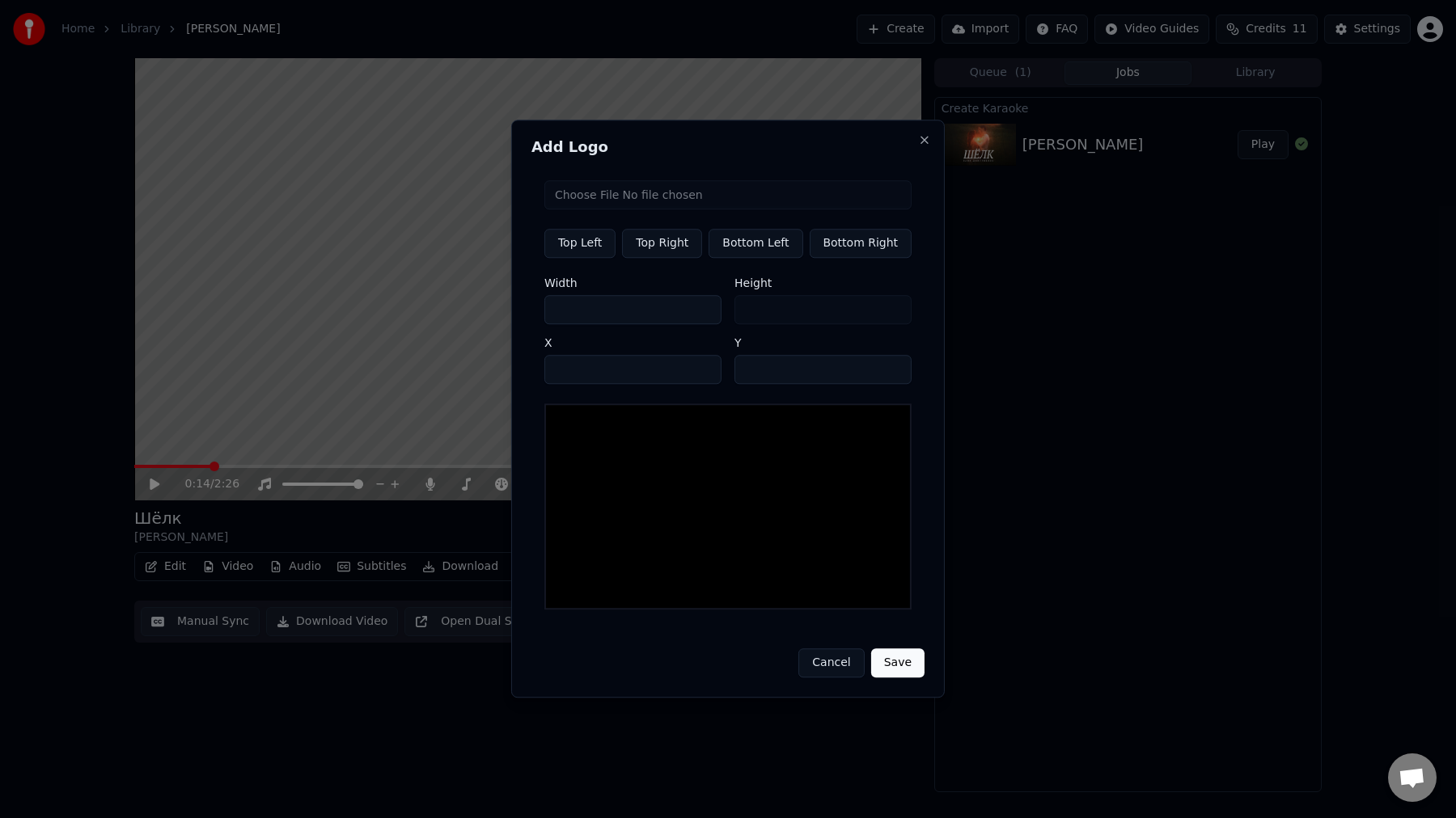
type input "*"
type input "***"
type input "**"
type input "****"
type input "***"
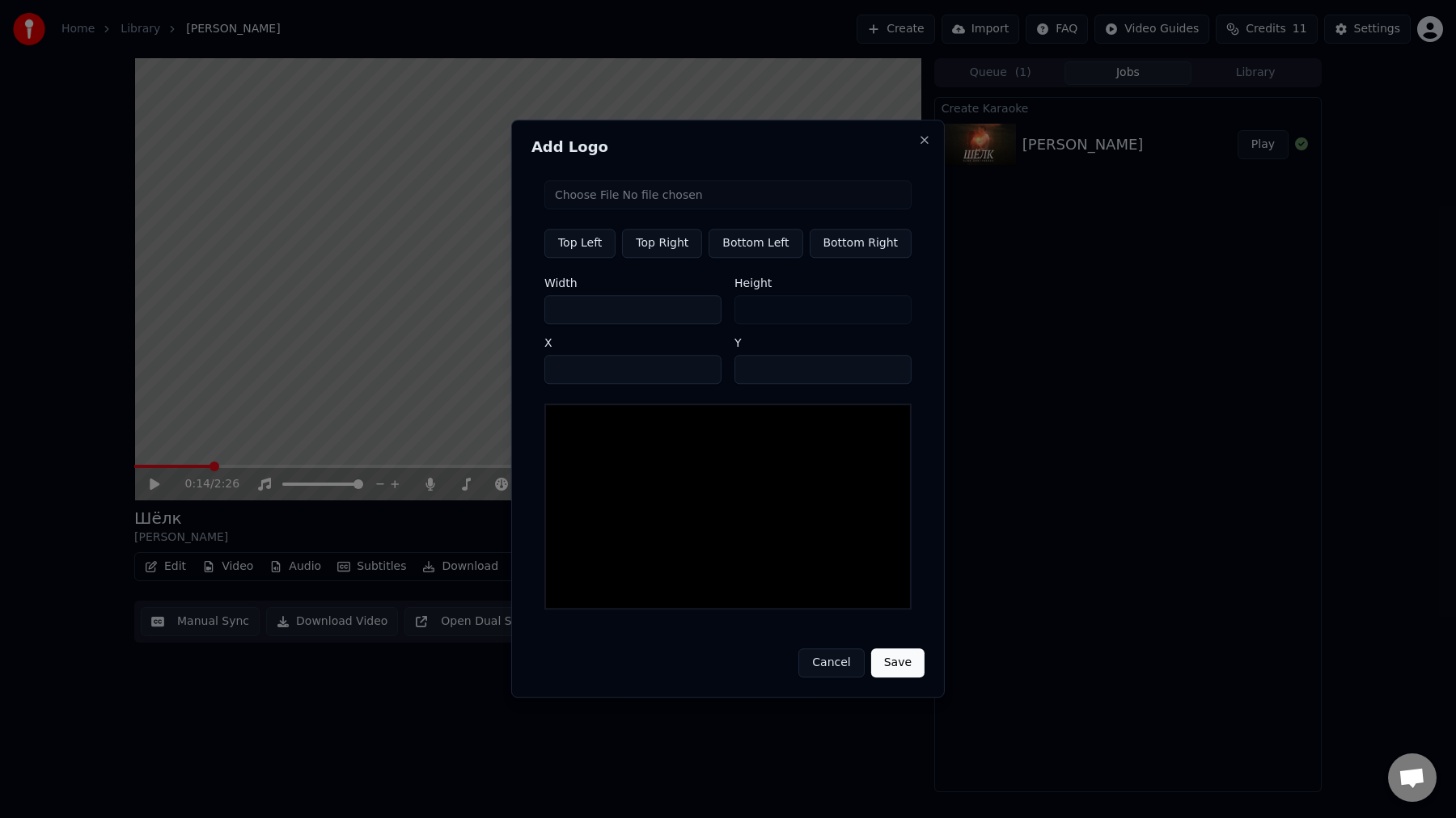
type input "***"
type input "**"
type input "*"
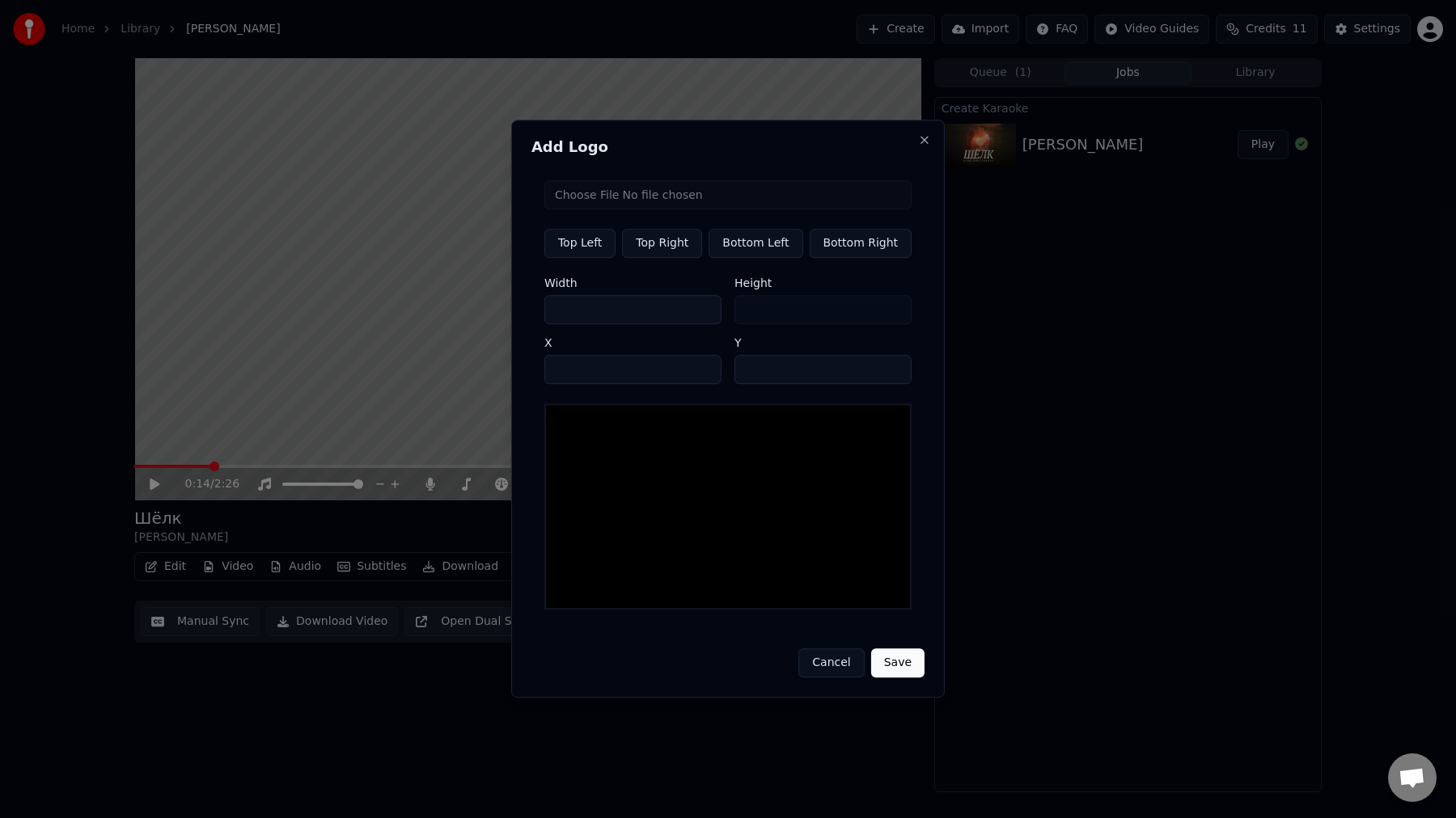
type input "*"
type input "**"
type input "***"
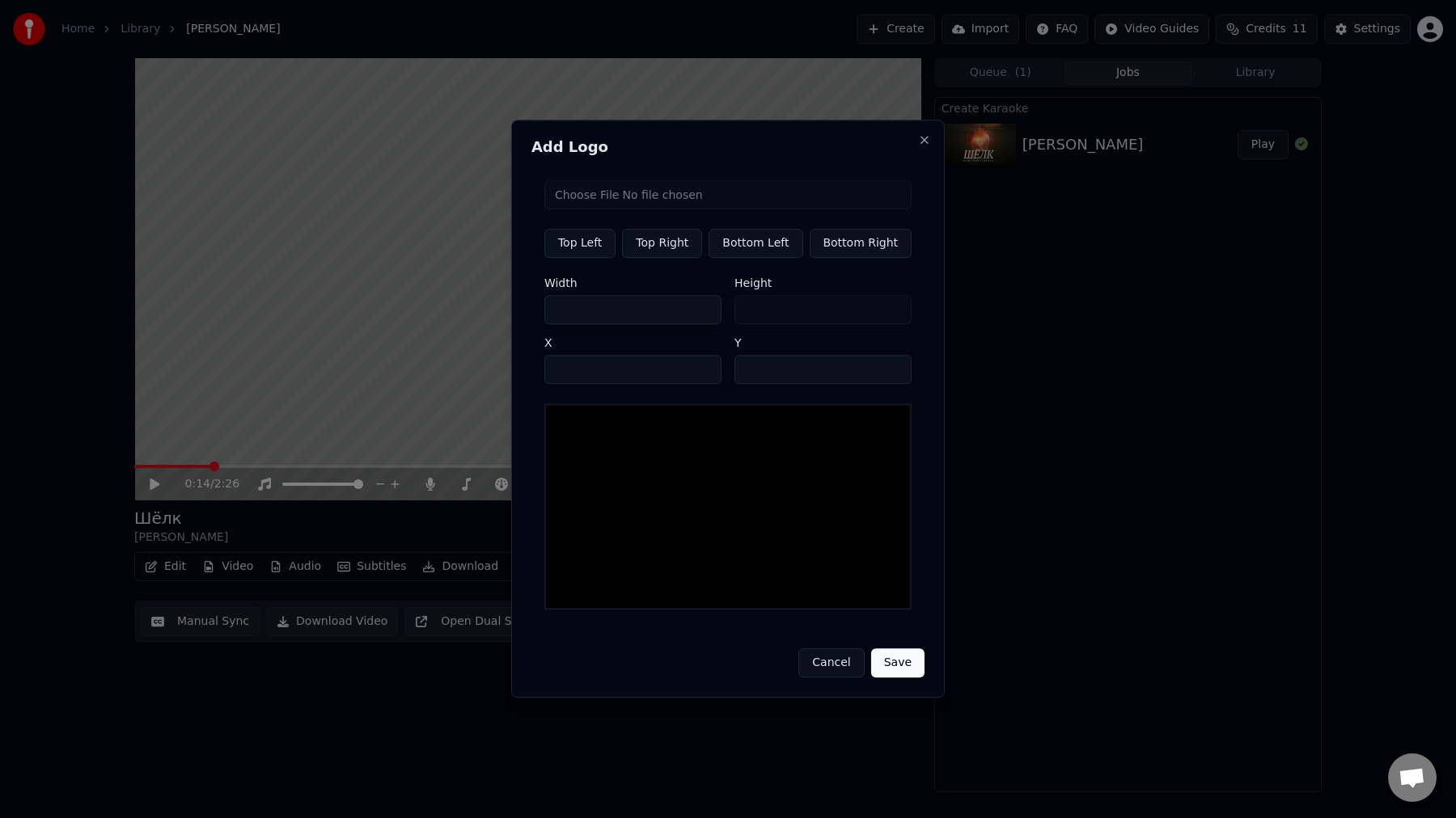
type input "***"
click at [725, 197] on input "file" at bounding box center [727, 195] width 367 height 29
type input "**********"
type input "***"
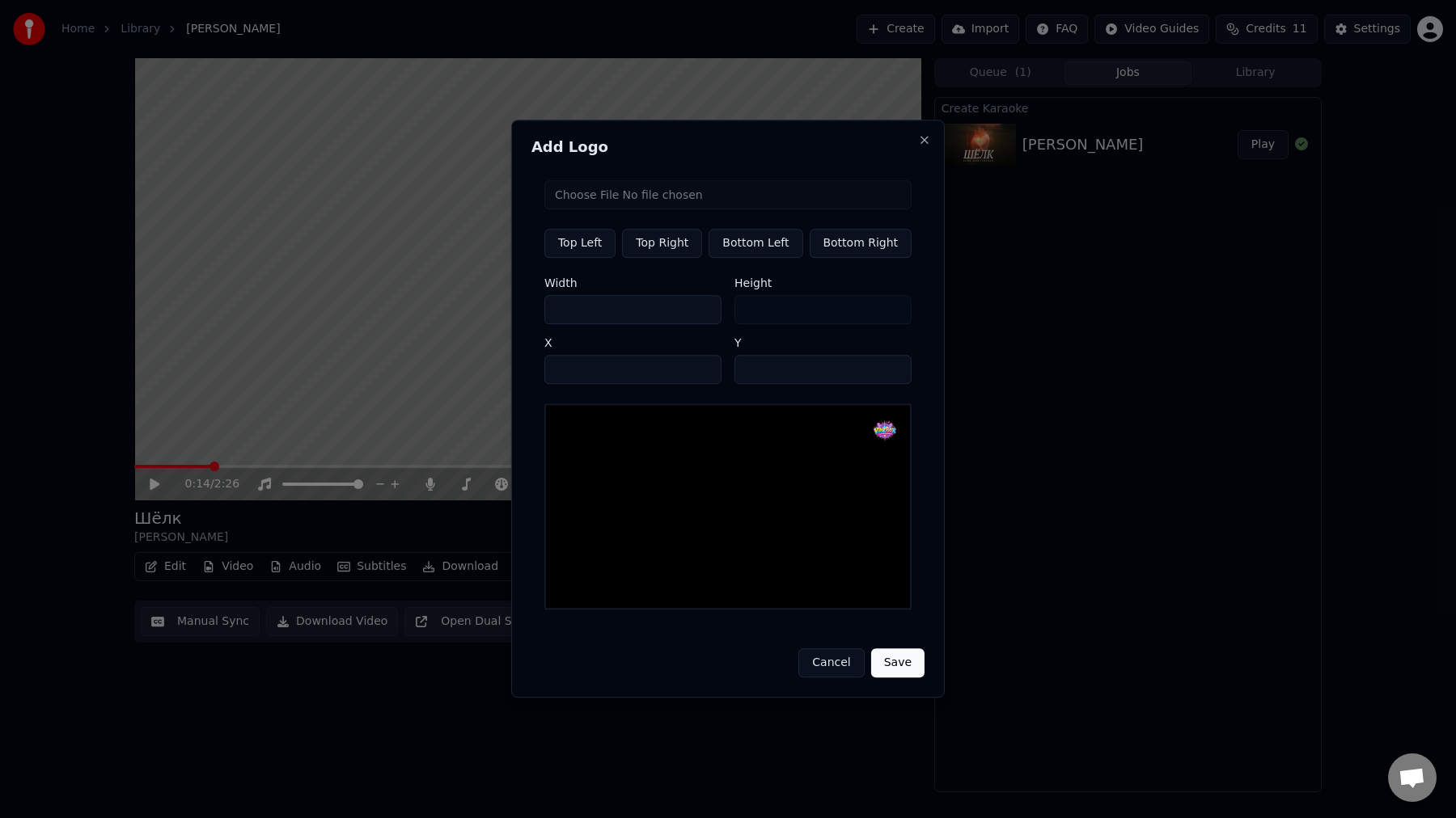
click at [884, 661] on button "Save" at bounding box center [897, 664] width 53 height 29
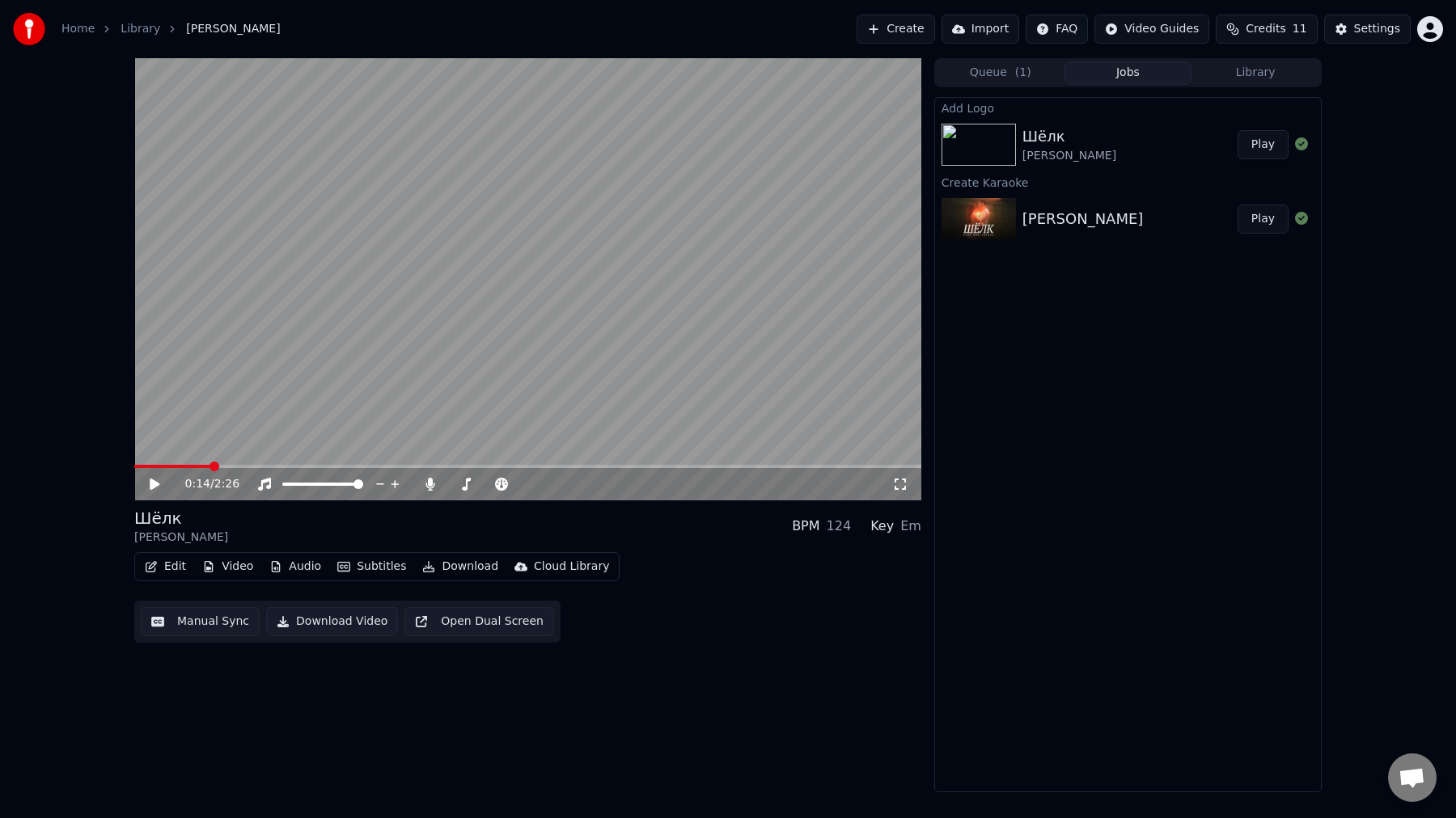
click at [150, 485] on icon at bounding box center [155, 485] width 10 height 12
click at [1262, 144] on button "Play" at bounding box center [1262, 145] width 51 height 29
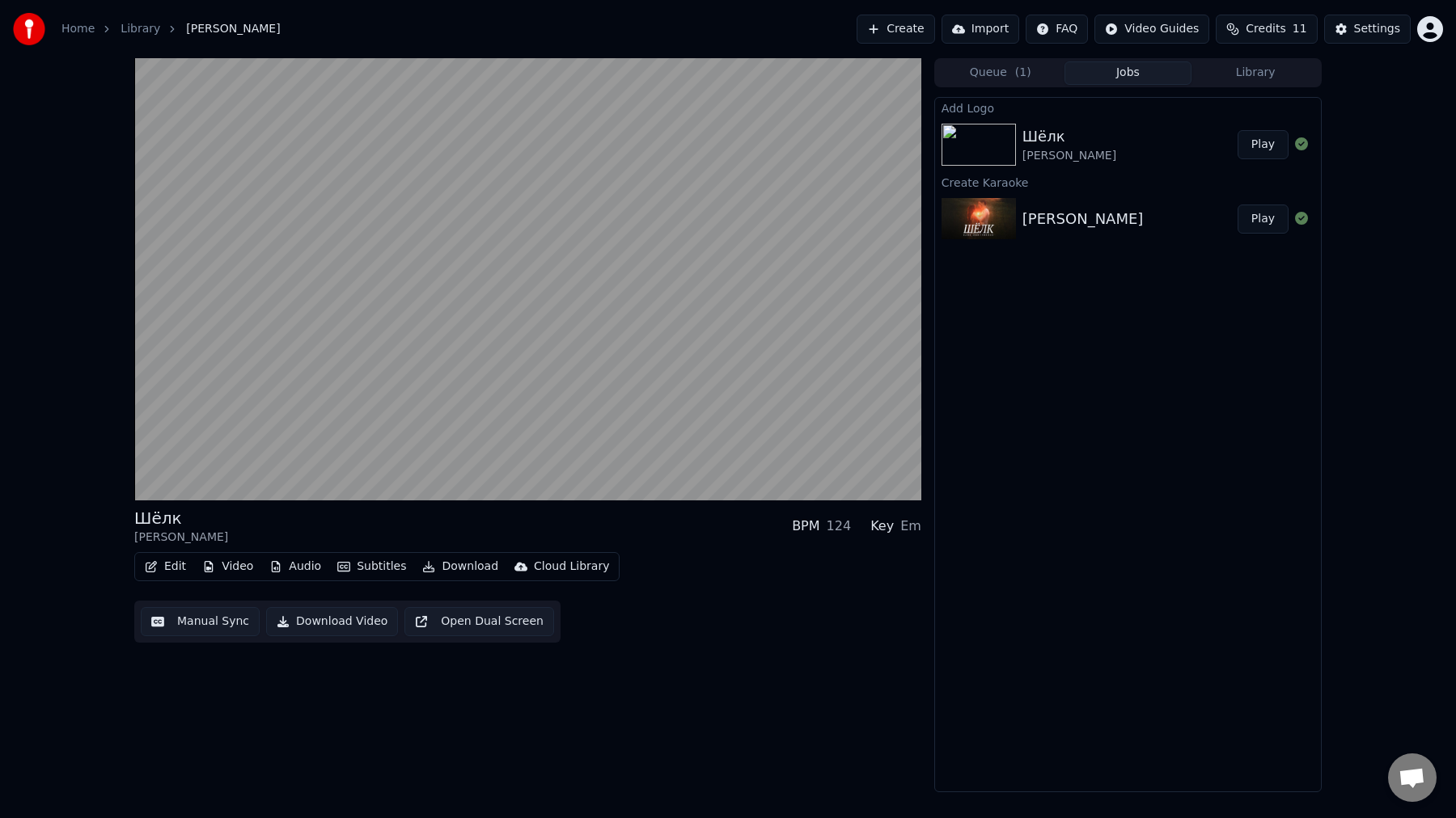
click at [627, 567] on div "Edit Video Audio Subtitles Download Cloud Library Manual Sync Download Video Op…" at bounding box center [528, 598] width 787 height 91
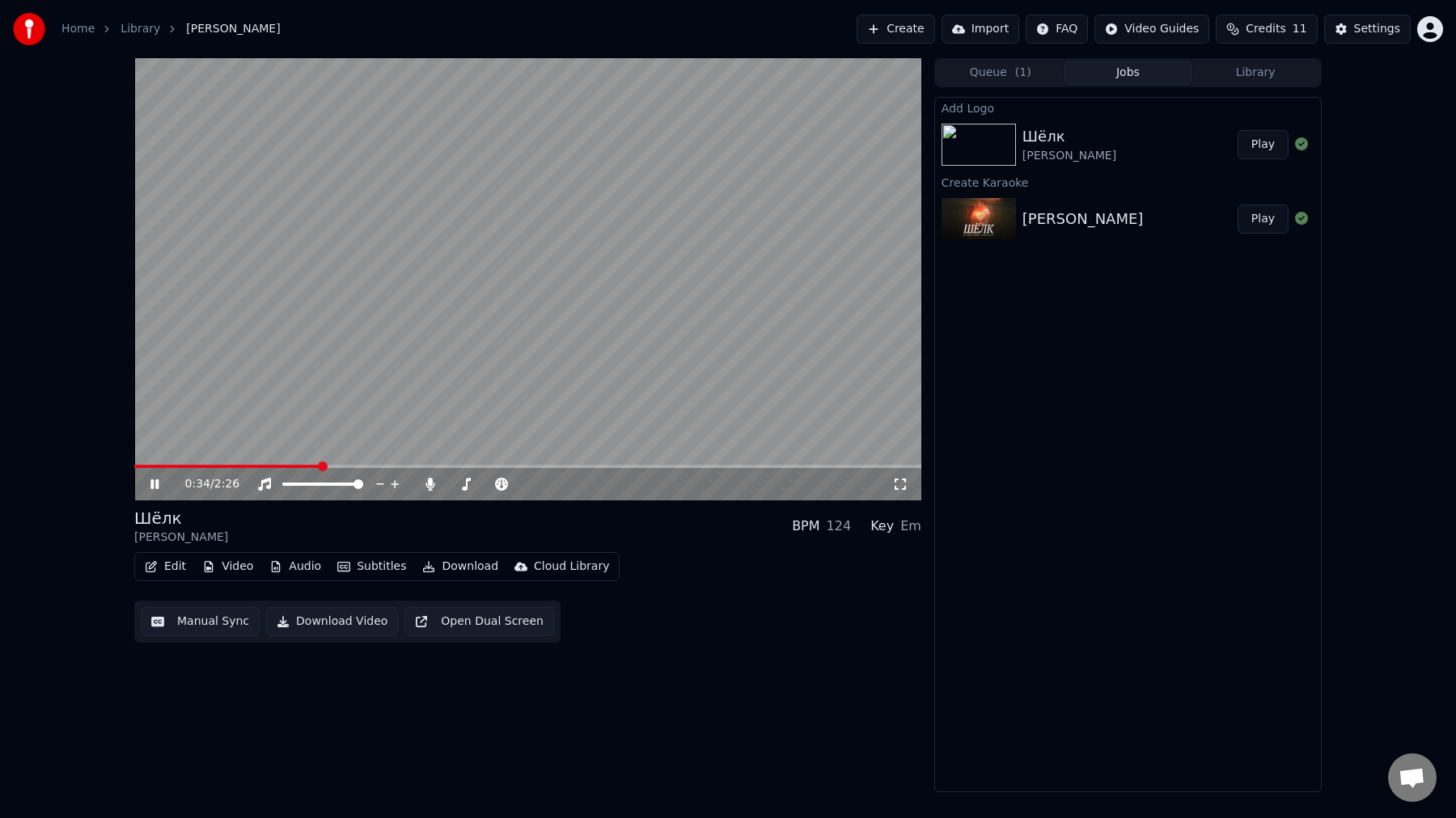
click at [160, 484] on icon at bounding box center [166, 484] width 38 height 13
click at [641, 269] on video at bounding box center [528, 279] width 787 height 442
click at [496, 273] on video at bounding box center [528, 279] width 787 height 442
click at [553, 263] on video at bounding box center [528, 279] width 787 height 442
click at [356, 572] on button "Subtitles" at bounding box center [372, 566] width 81 height 22
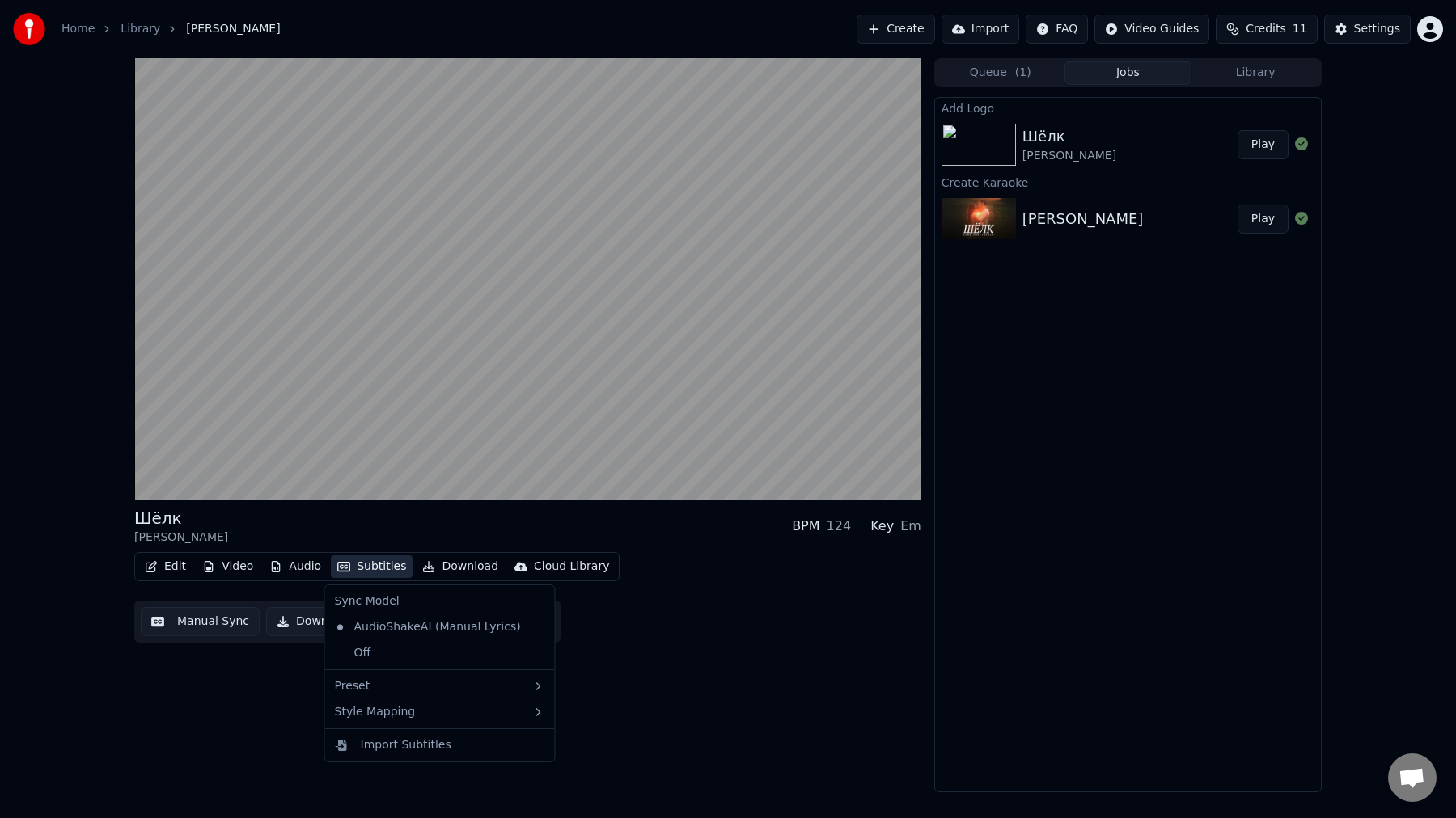
click at [214, 692] on div "Шёлк [PERSON_NAME] BPM 124 Key Em Edit Video Audio Subtitles Download Cloud Lib…" at bounding box center [528, 425] width 787 height 735
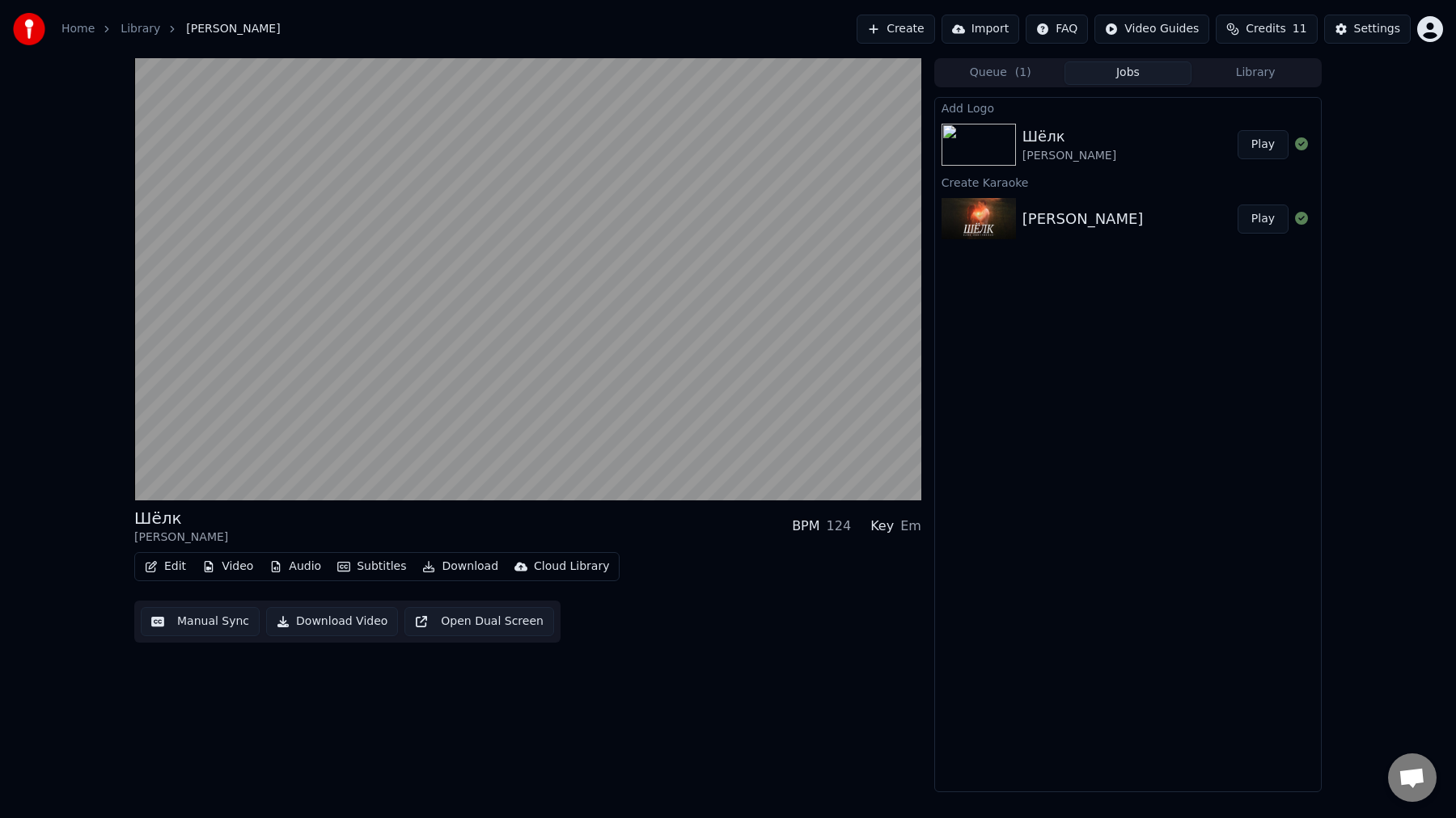
click at [493, 623] on button "Open Dual Screen" at bounding box center [479, 621] width 150 height 29
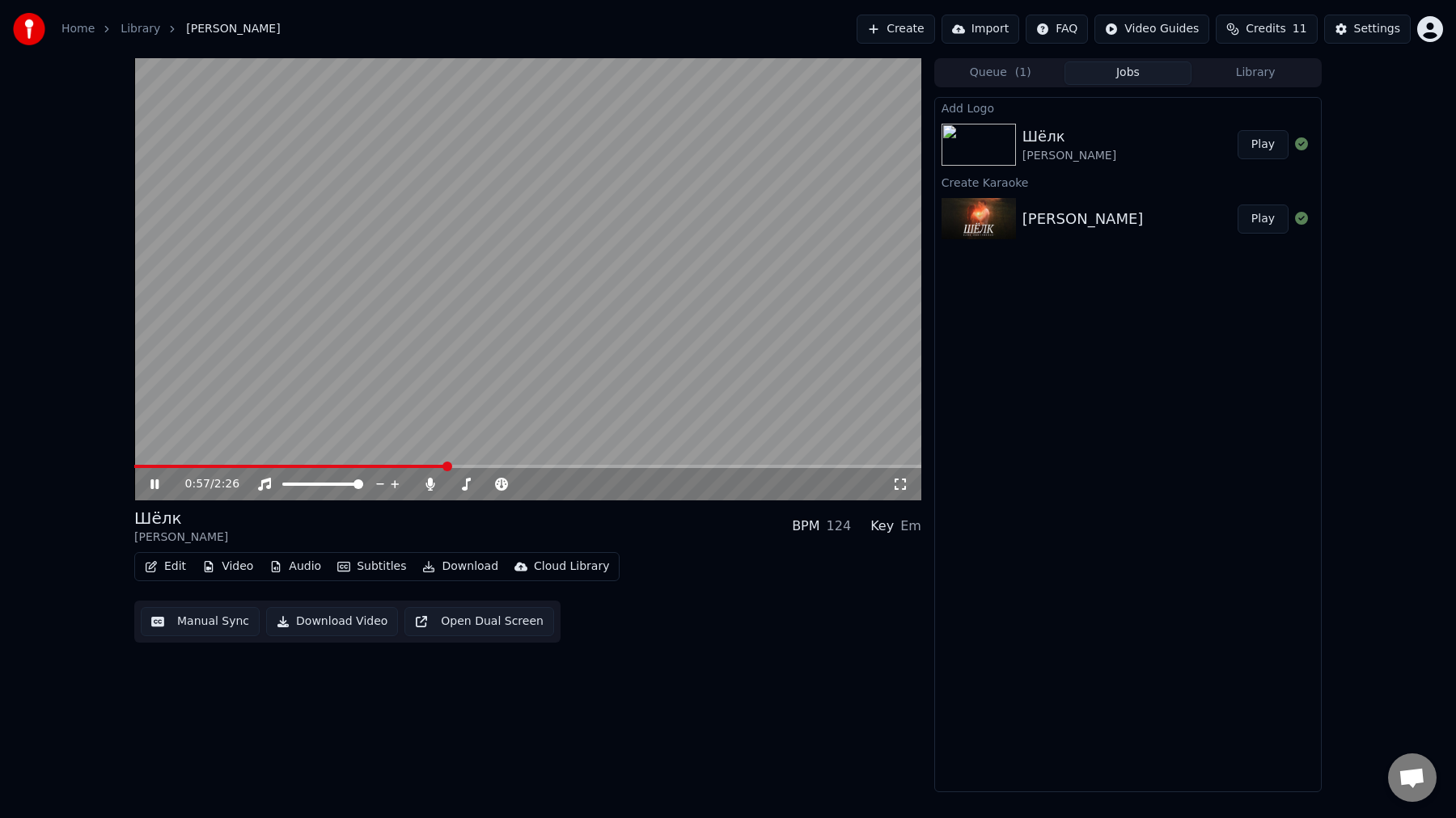
click at [612, 278] on video at bounding box center [528, 279] width 787 height 442
click at [1376, 28] on div "Settings" at bounding box center [1378, 29] width 46 height 16
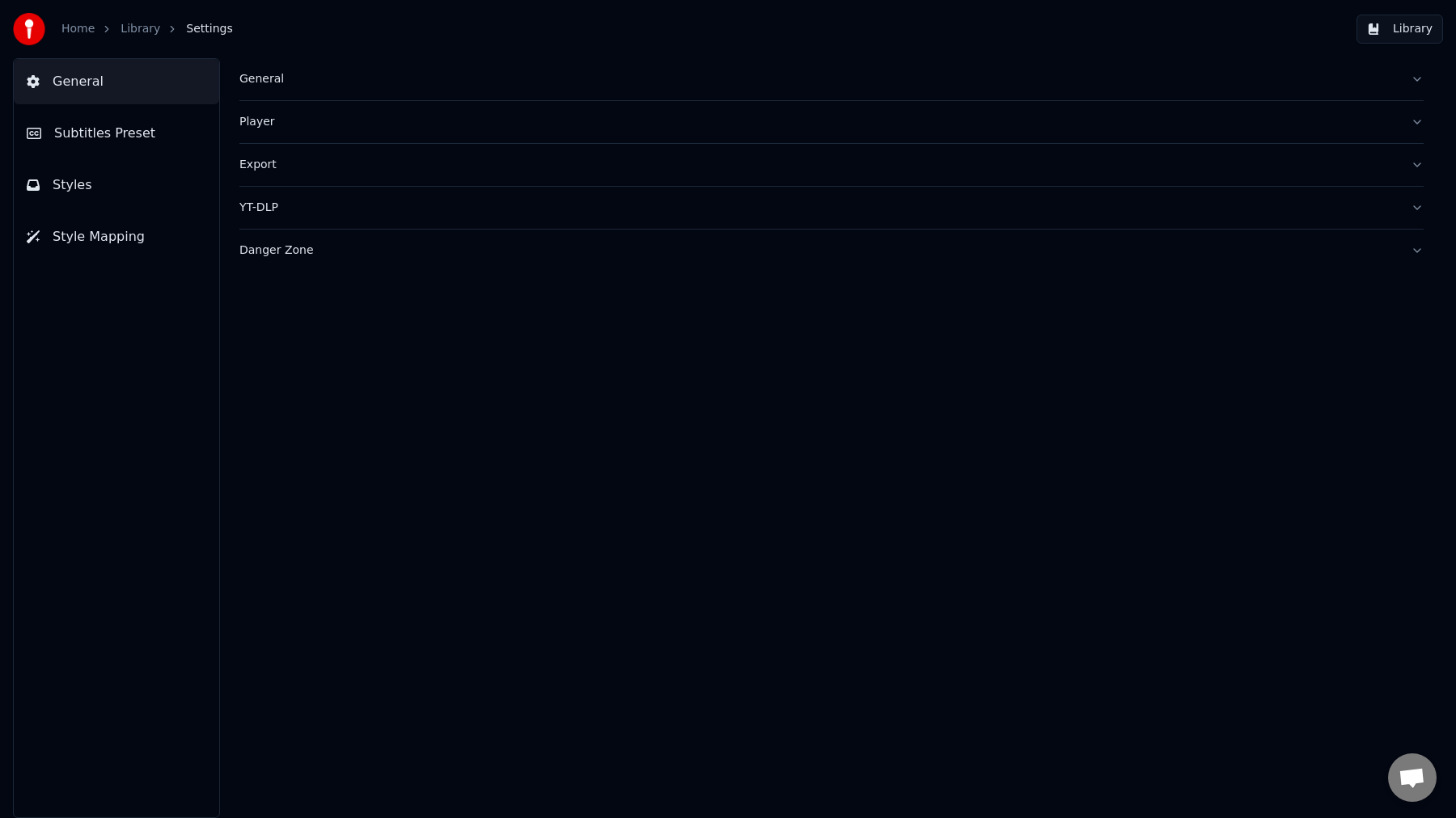
click at [149, 135] on button "Subtitles Preset" at bounding box center [116, 133] width 205 height 45
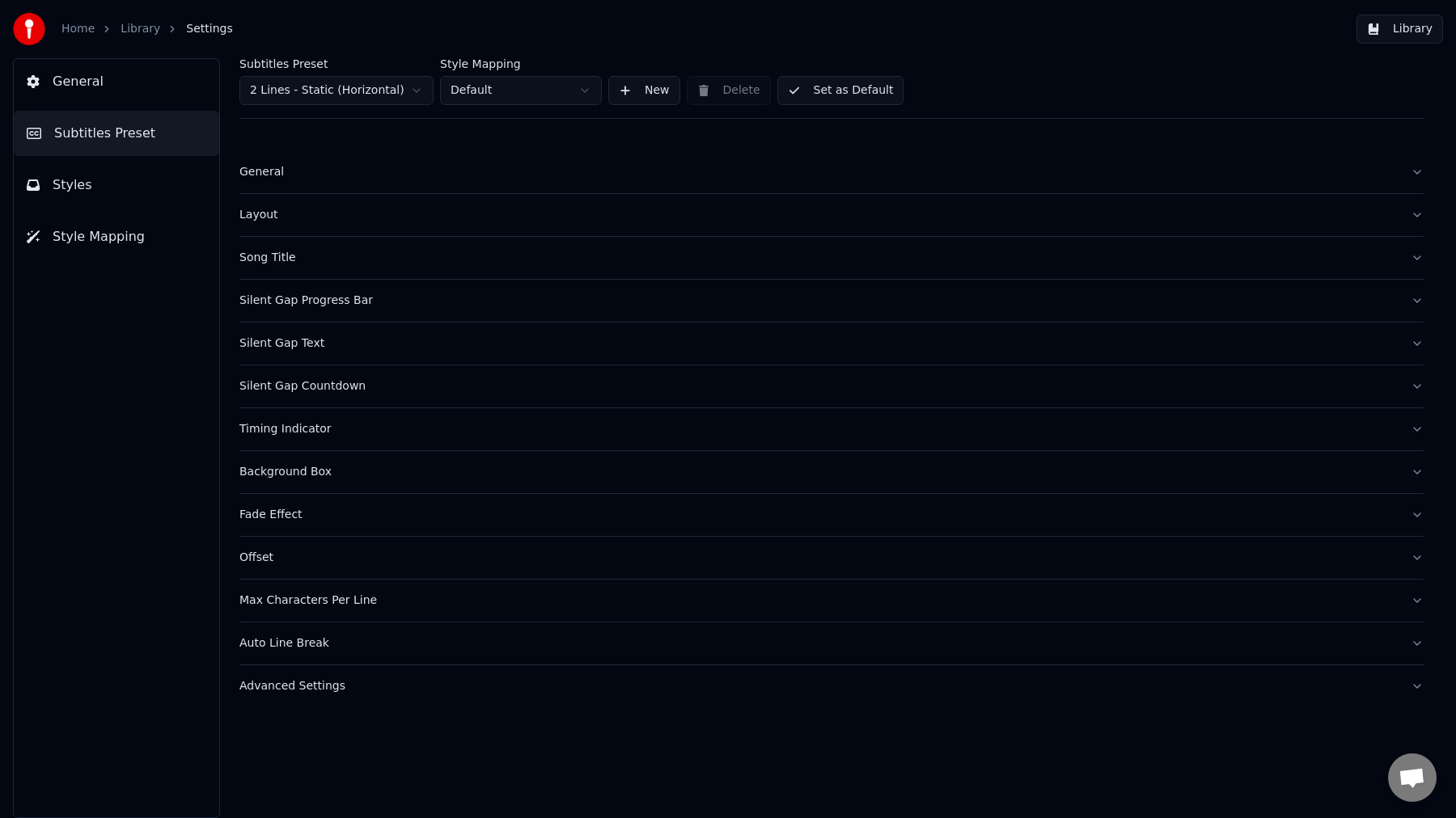
click at [635, 89] on button "New" at bounding box center [644, 91] width 72 height 29
click at [370, 345] on div "Silent Gap Text" at bounding box center [818, 344] width 1158 height 16
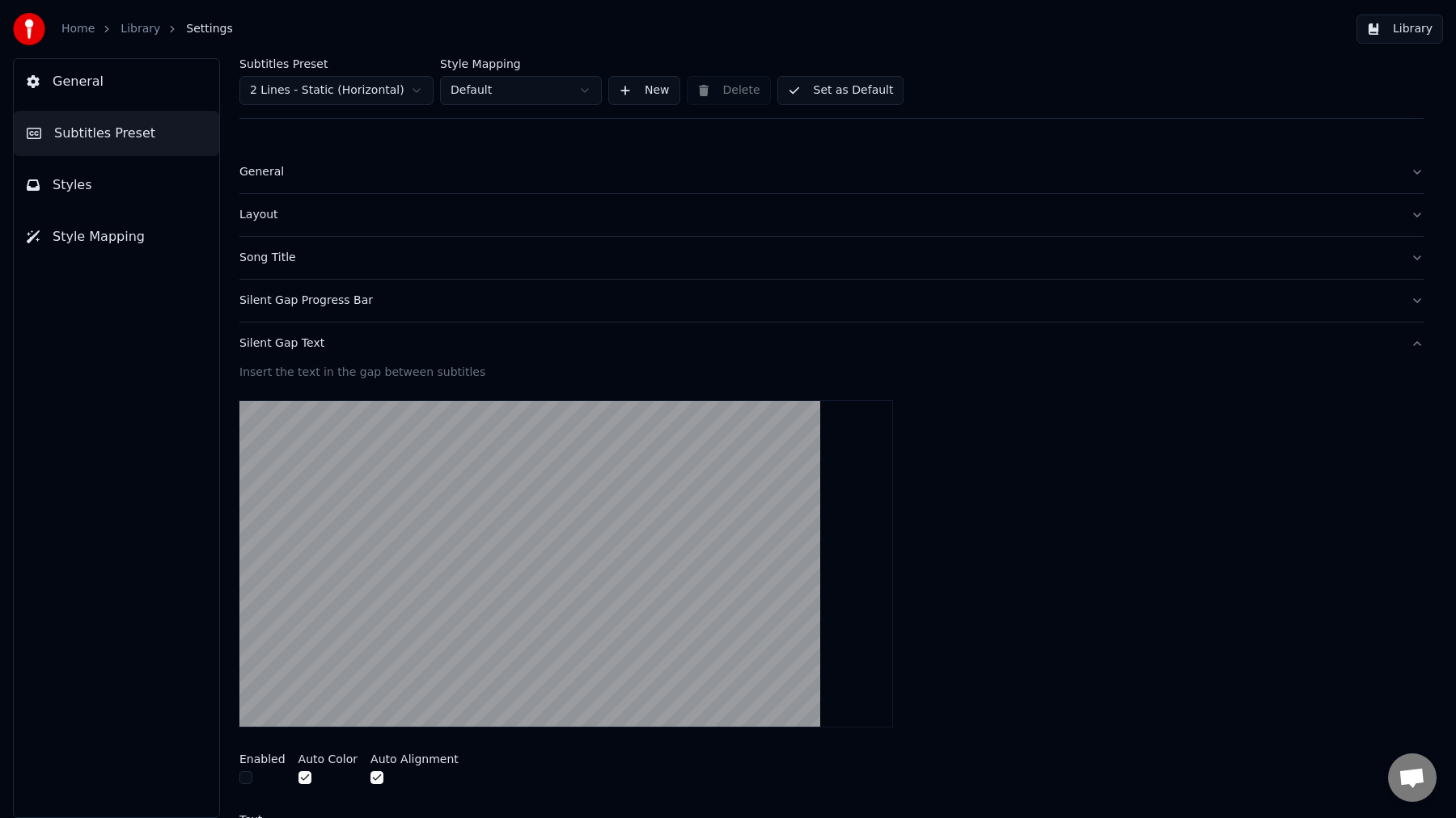
click at [312, 348] on div "Silent Gap Text" at bounding box center [818, 344] width 1158 height 16
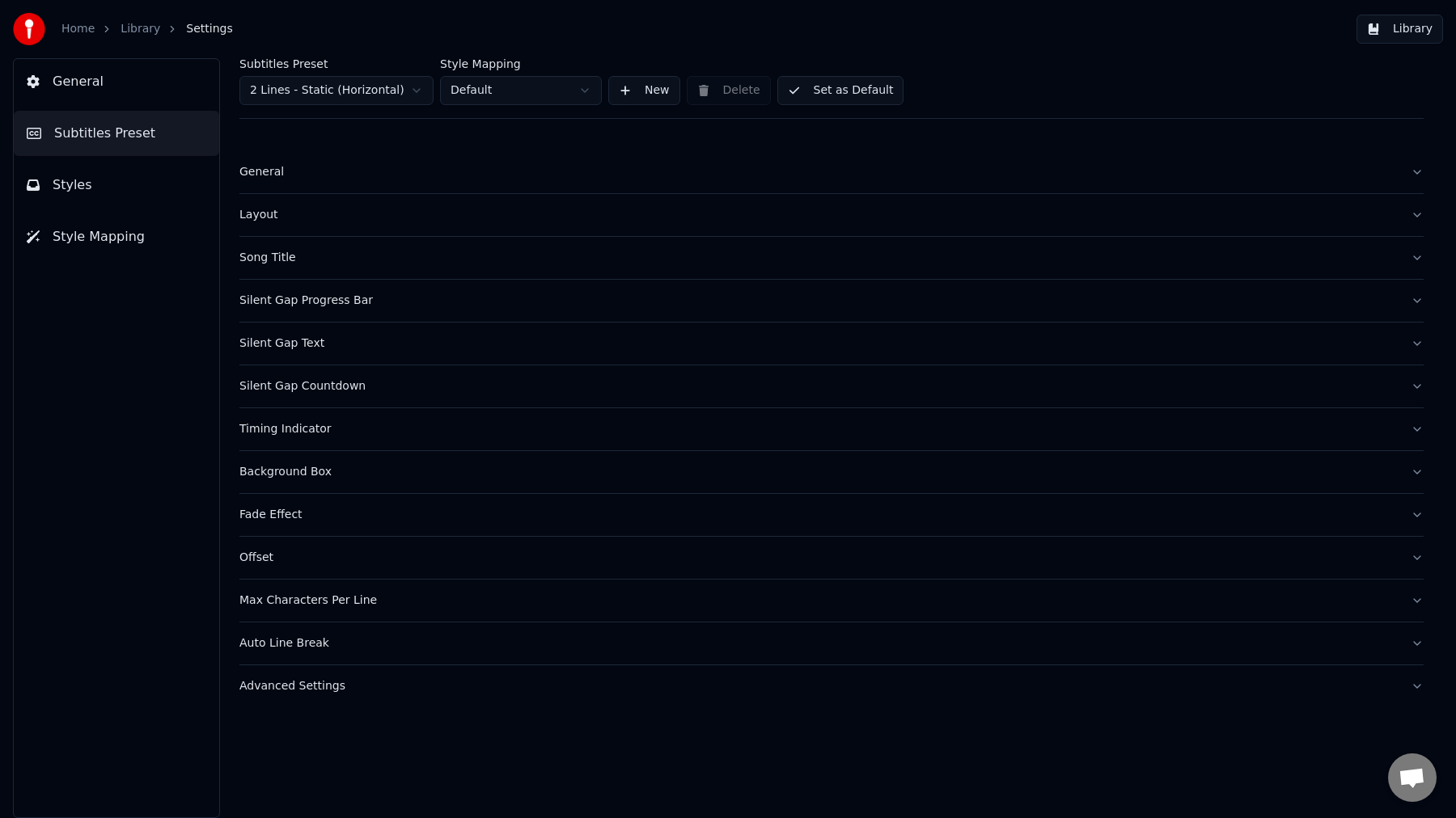
click at [289, 348] on div "Silent Gap Text" at bounding box center [818, 344] width 1158 height 16
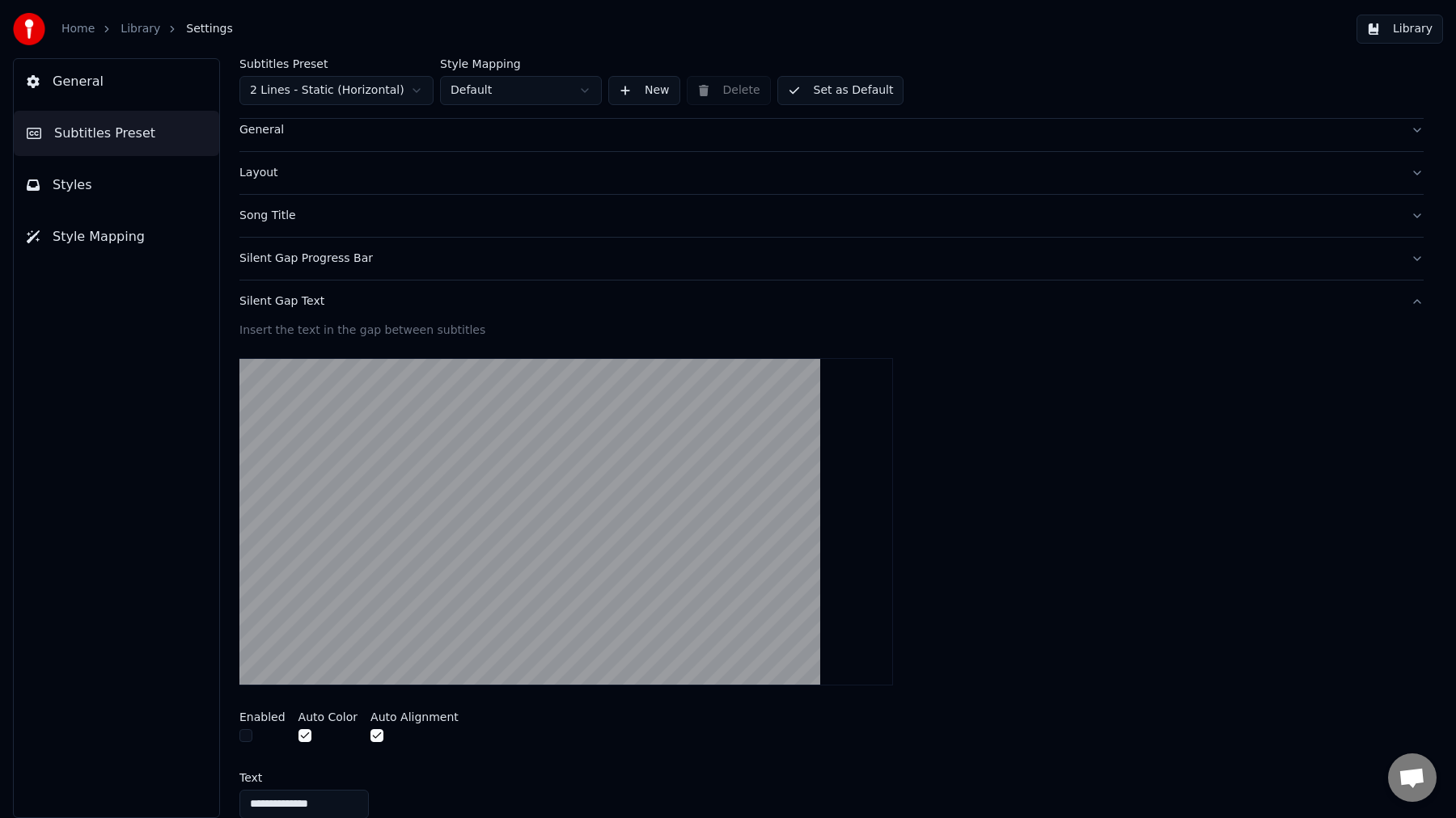
scroll to position [44, 0]
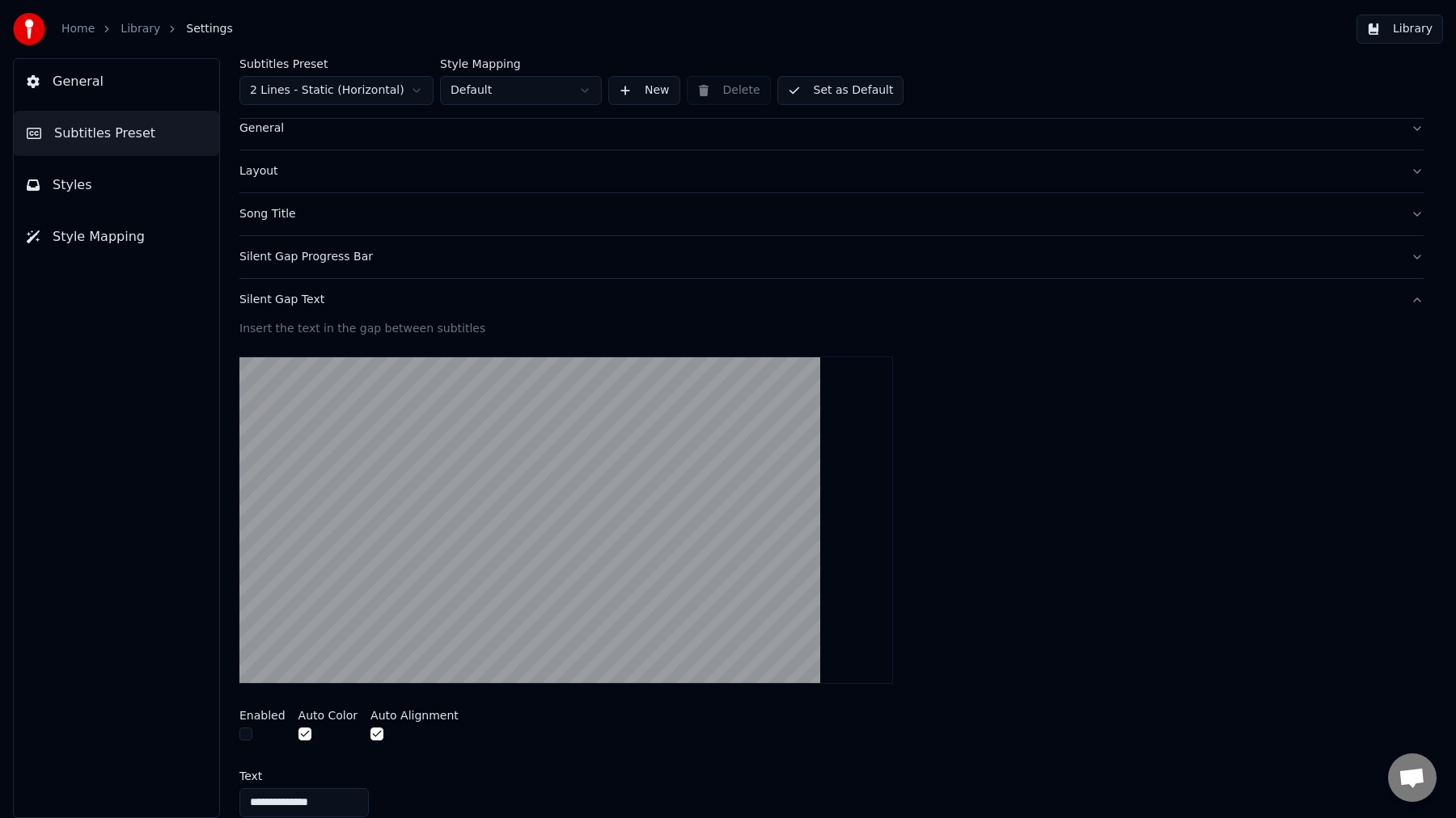
click at [310, 304] on div "Silent Gap Text" at bounding box center [818, 300] width 1158 height 16
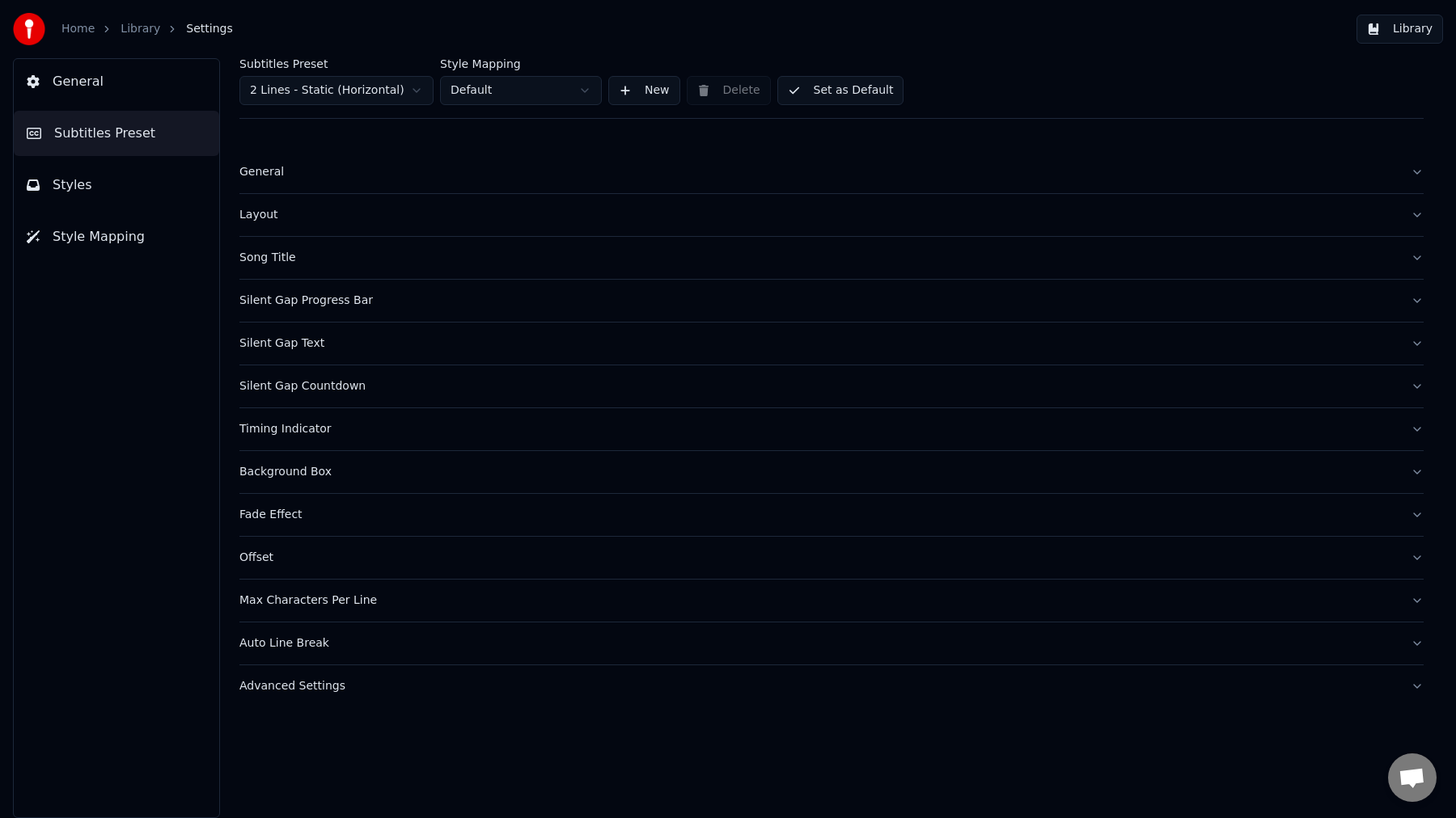
click at [286, 521] on div "Fade Effect" at bounding box center [818, 515] width 1158 height 16
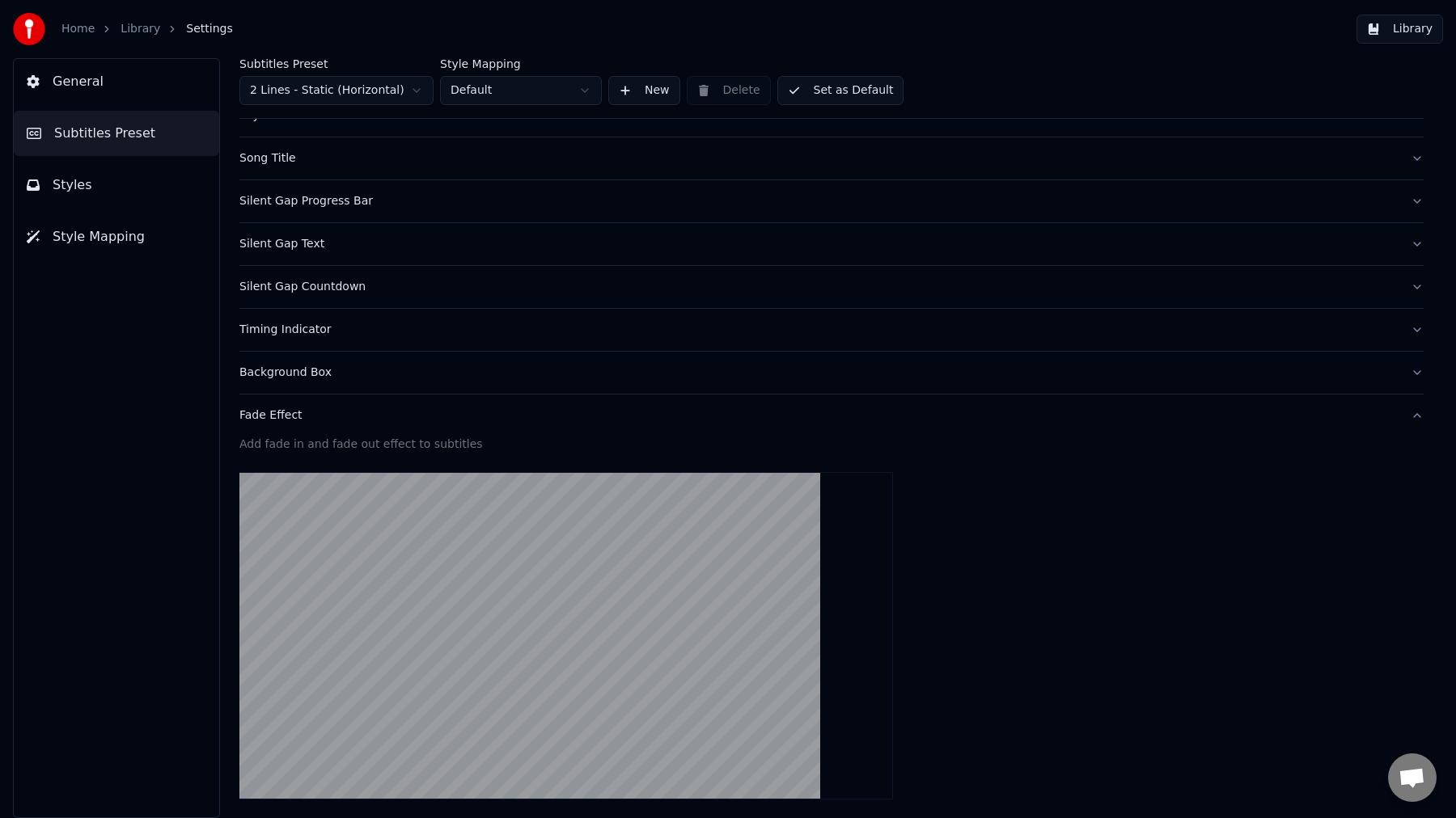
scroll to position [123, 0]
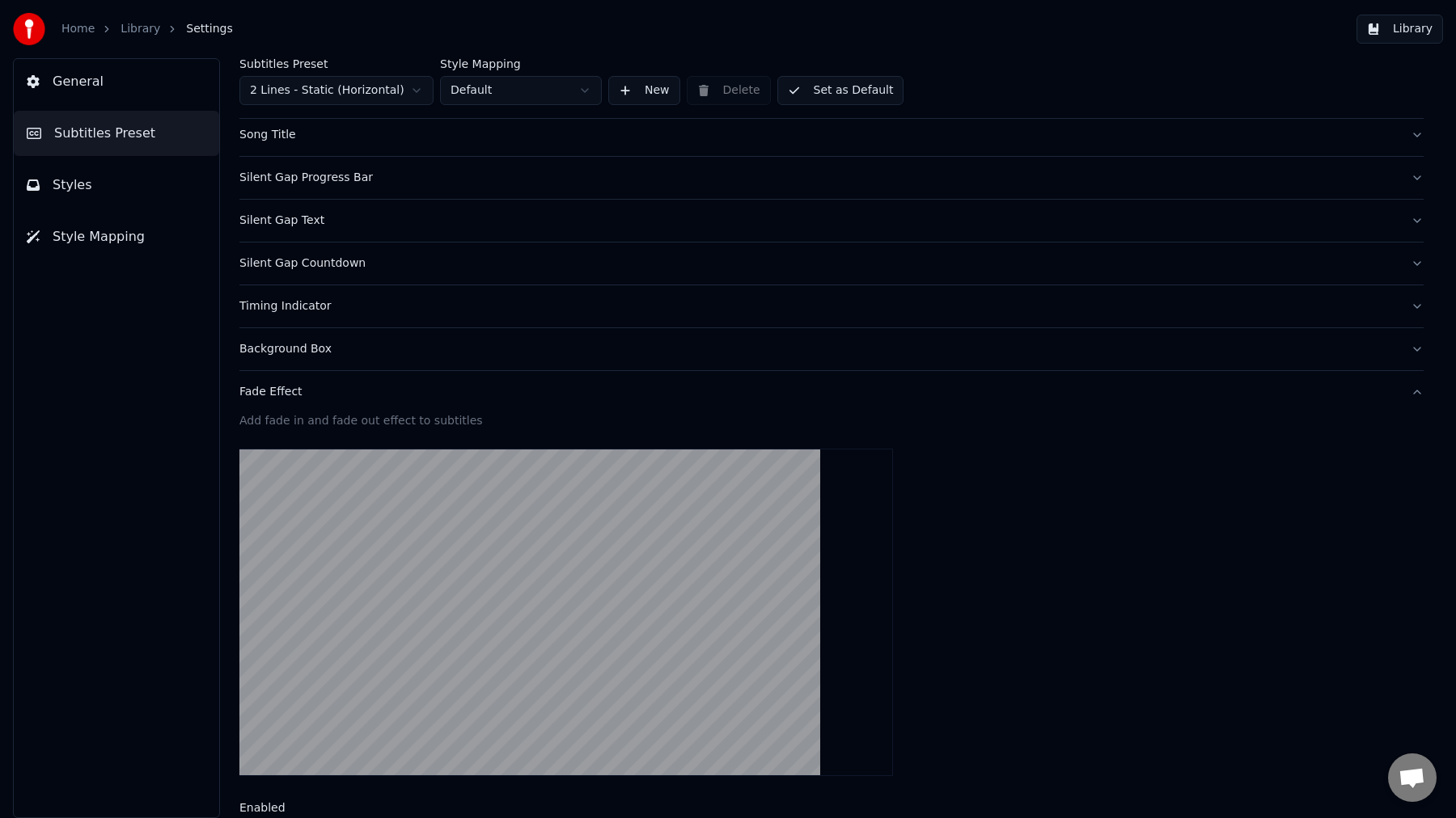
click at [268, 396] on div "Fade Effect" at bounding box center [818, 392] width 1158 height 16
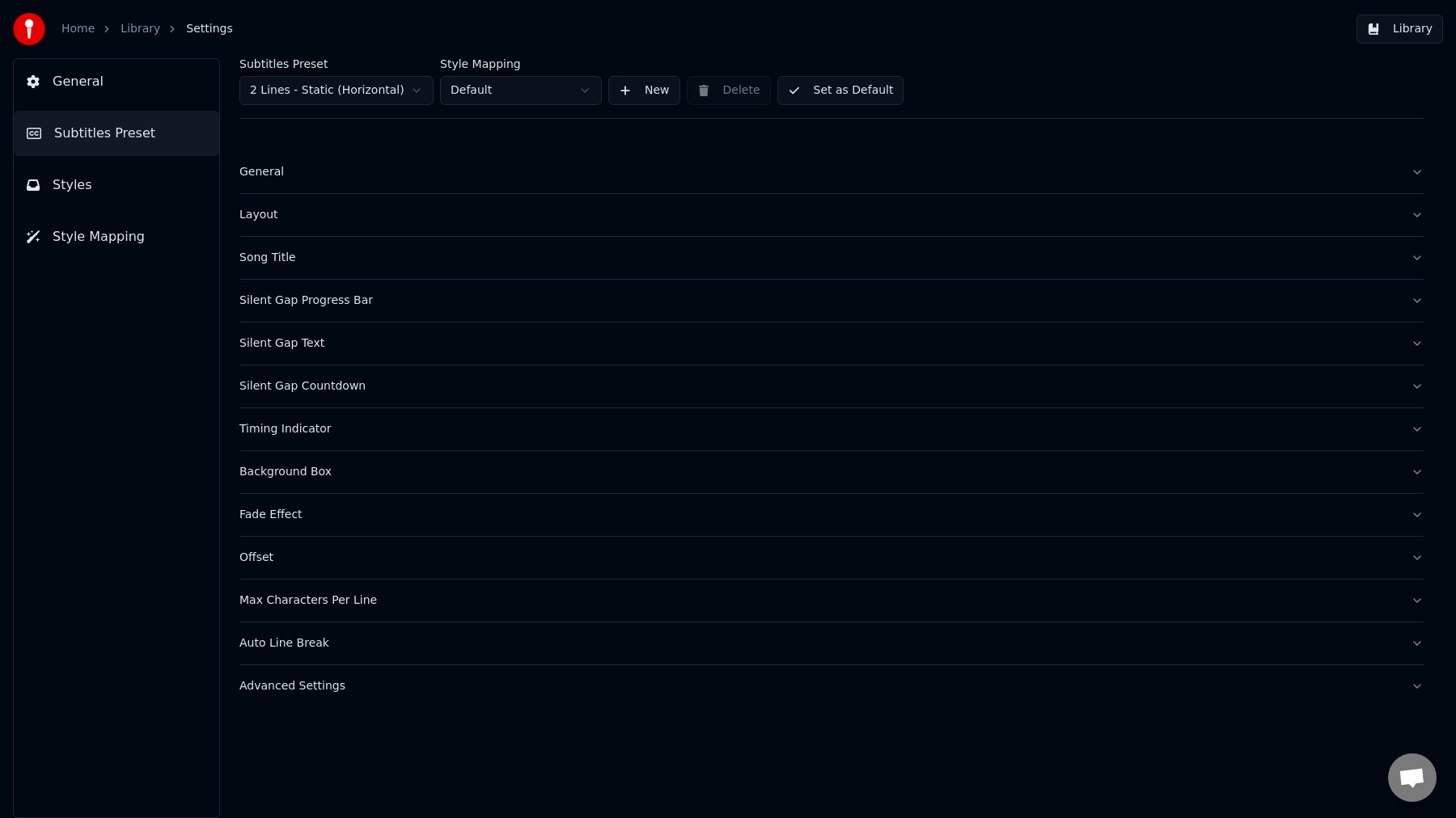
click at [311, 352] on button "Silent Gap Text" at bounding box center [831, 343] width 1184 height 42
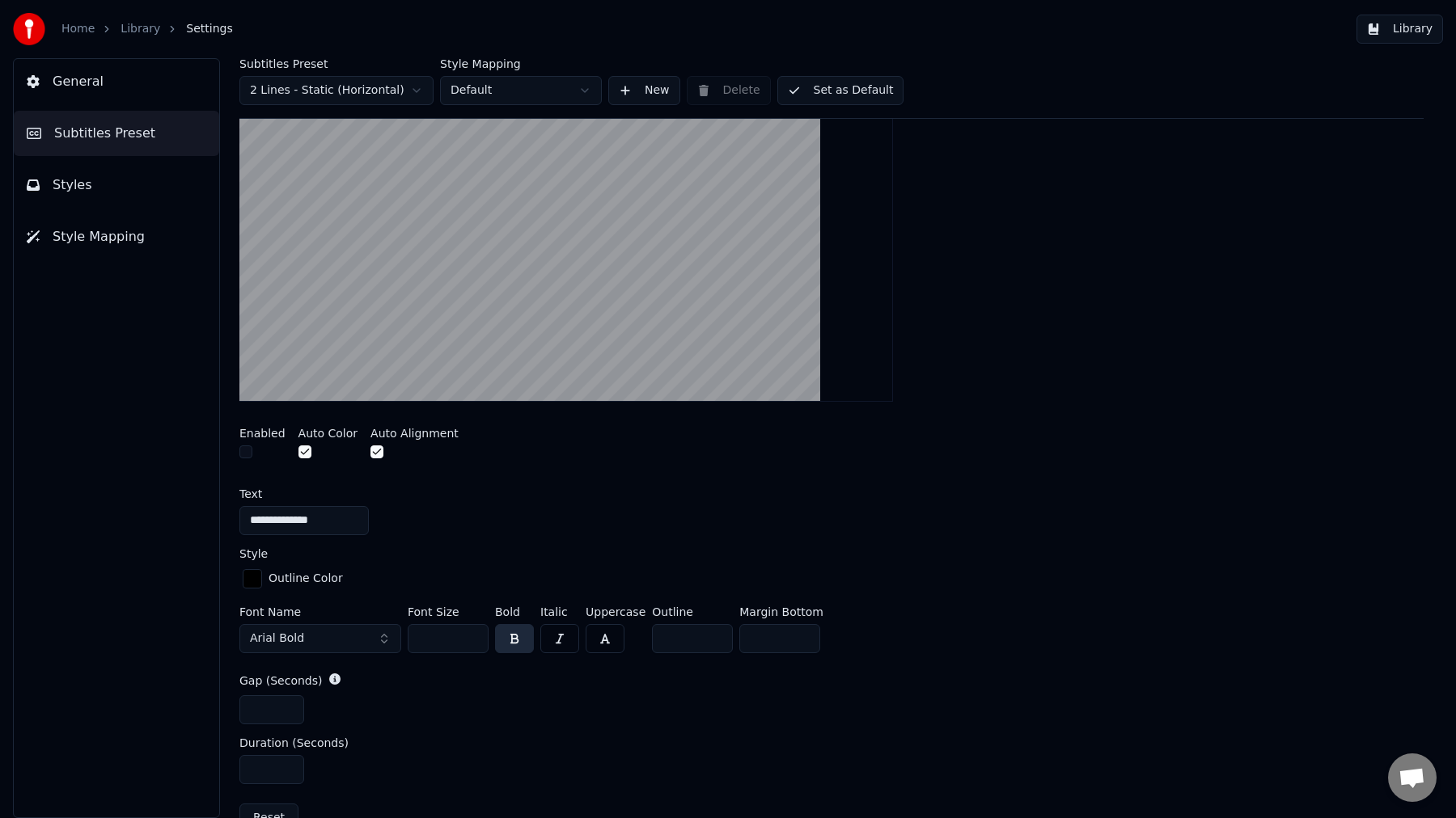
scroll to position [348, 0]
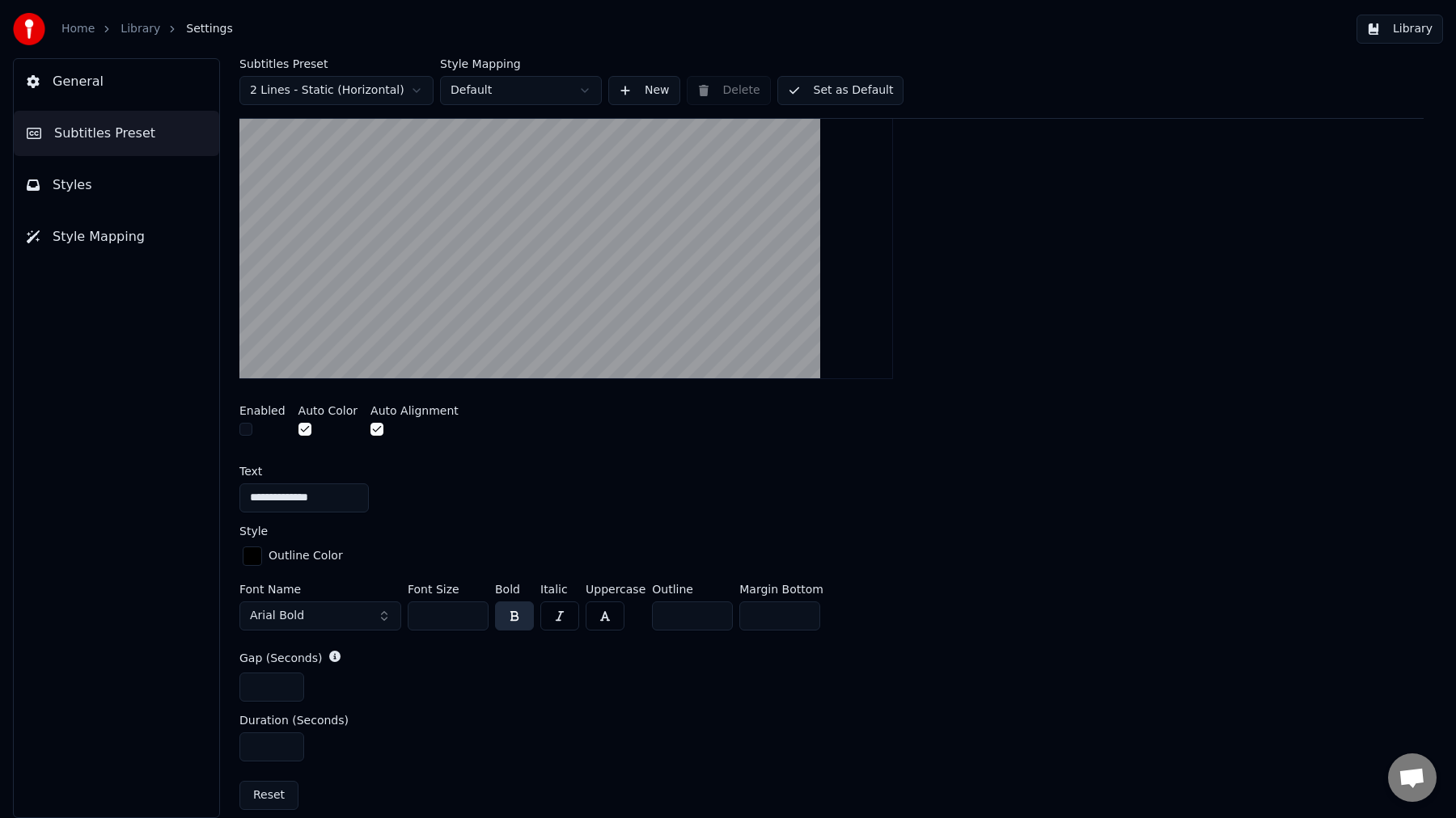
click at [303, 617] on button "Arial Bold" at bounding box center [319, 617] width 162 height 29
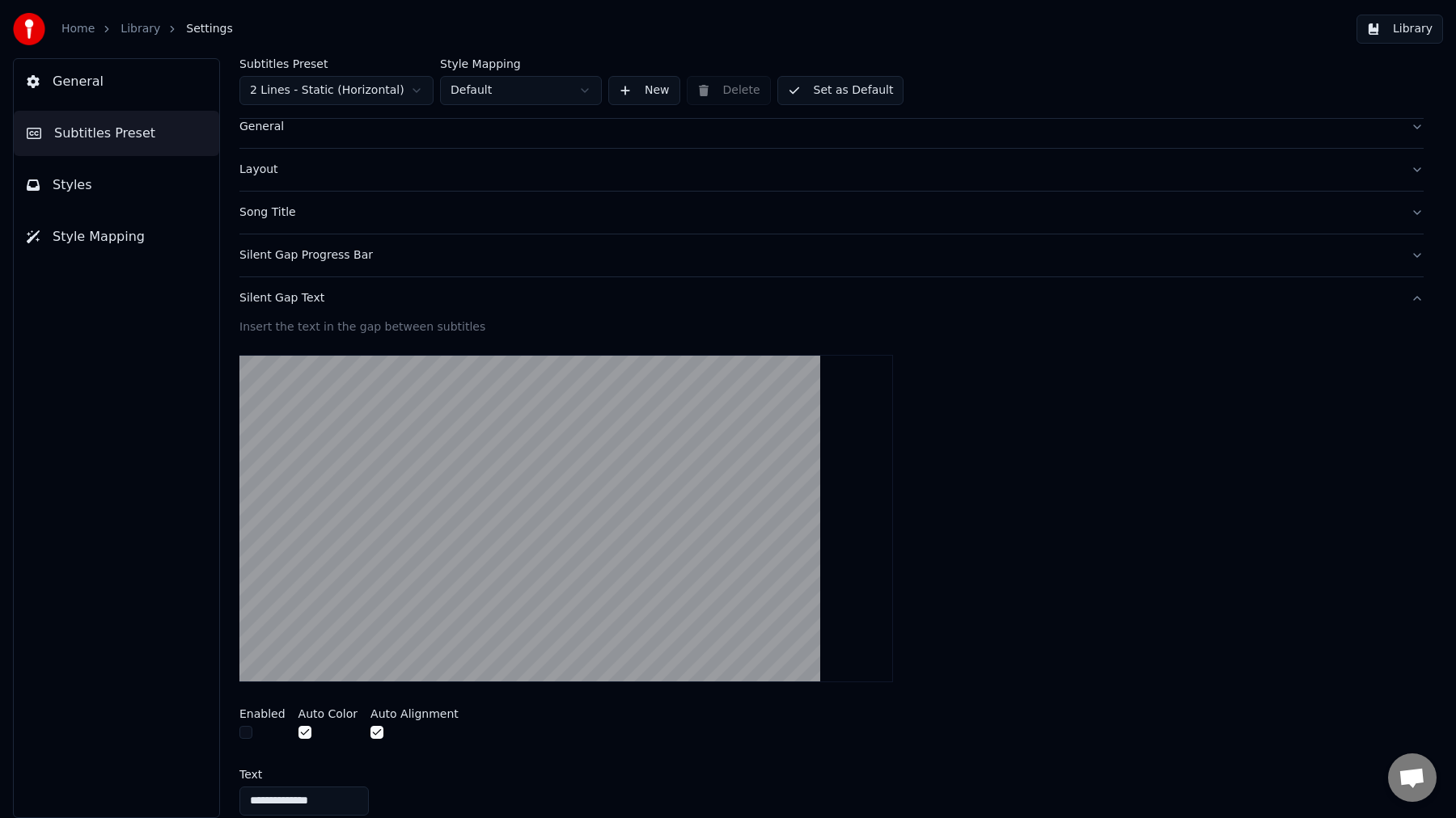
scroll to position [0, 0]
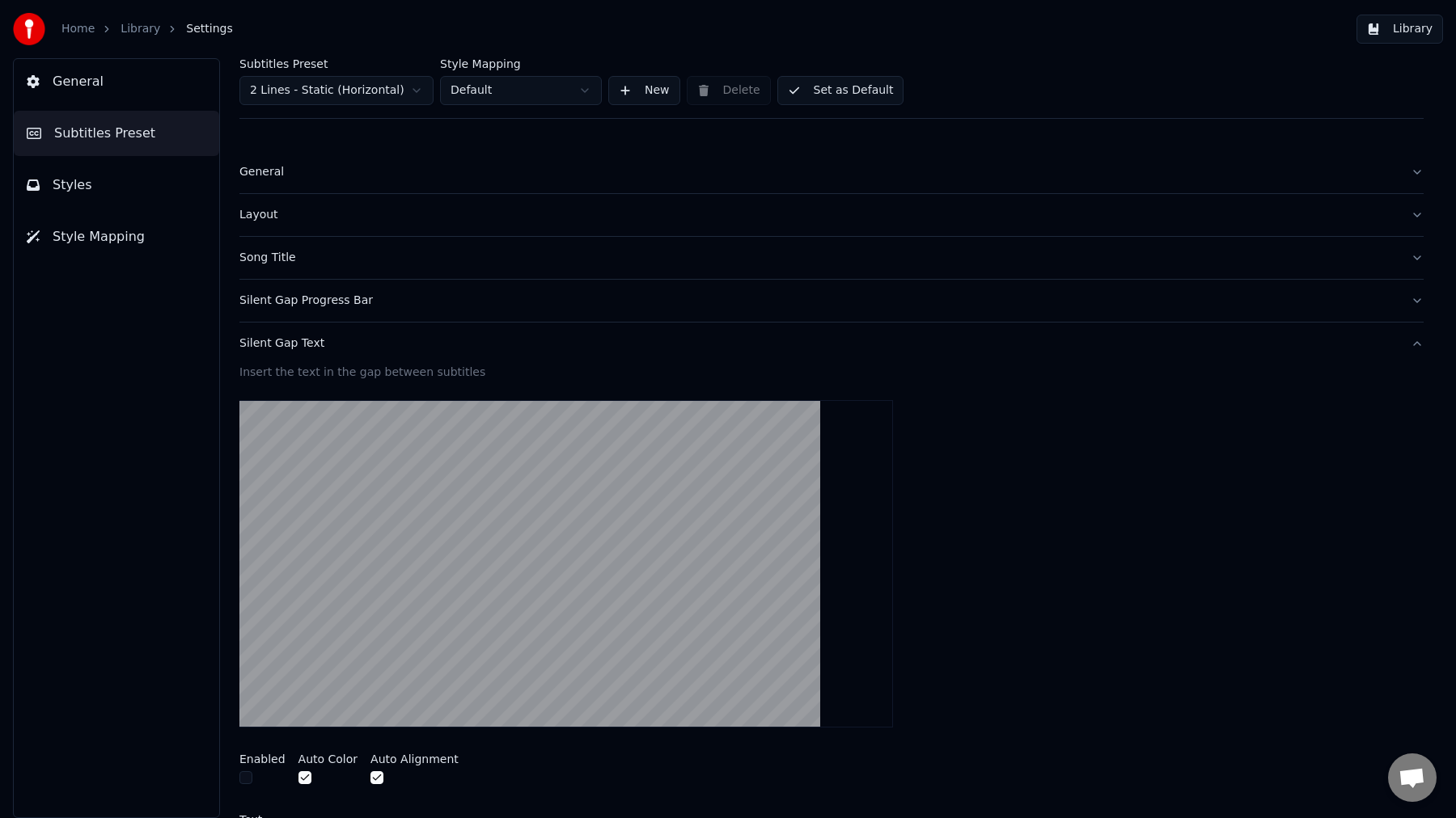
click at [76, 73] on span "General" at bounding box center [77, 81] width 51 height 19
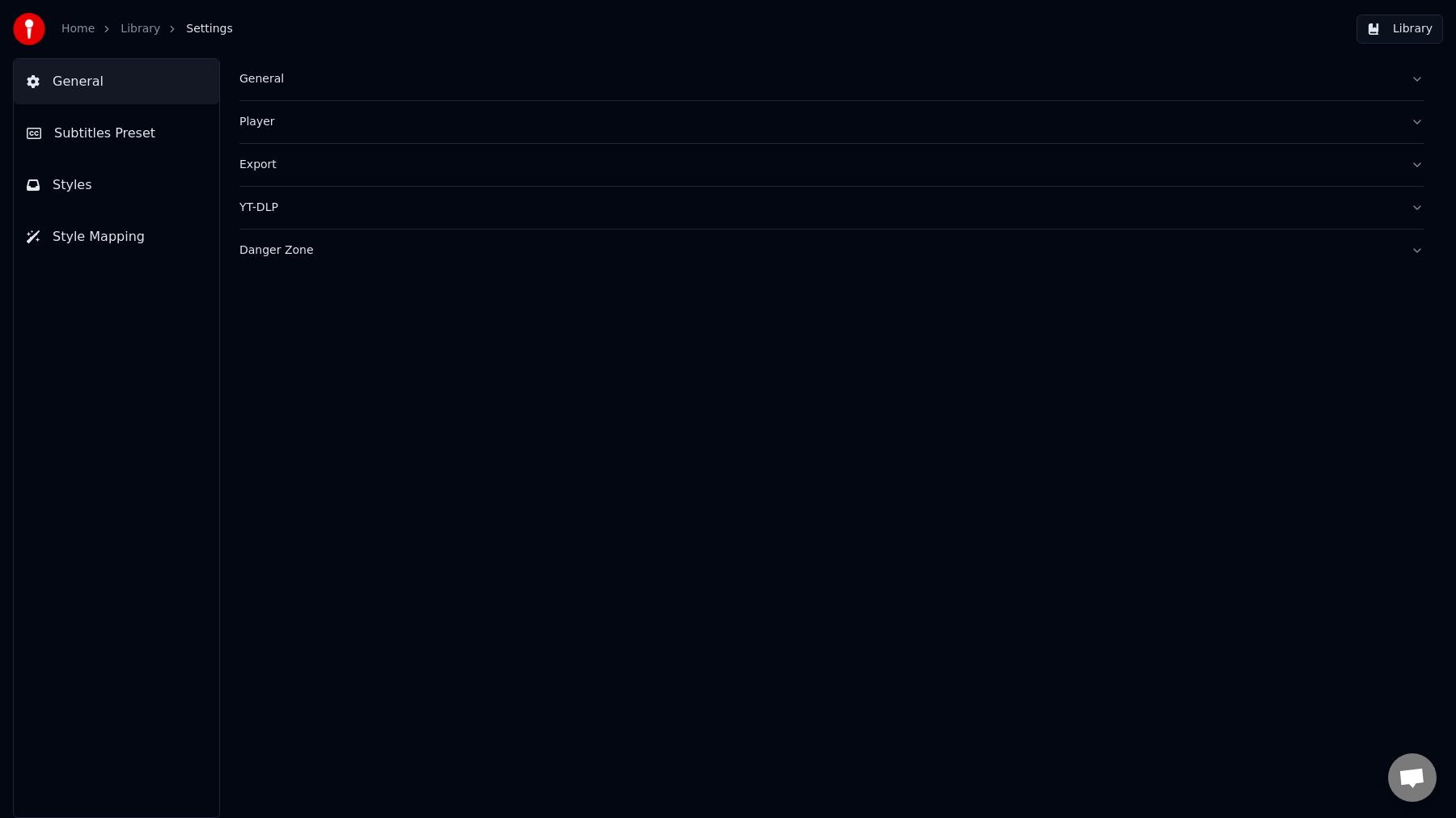
click at [77, 25] on link "Home" at bounding box center [77, 29] width 33 height 16
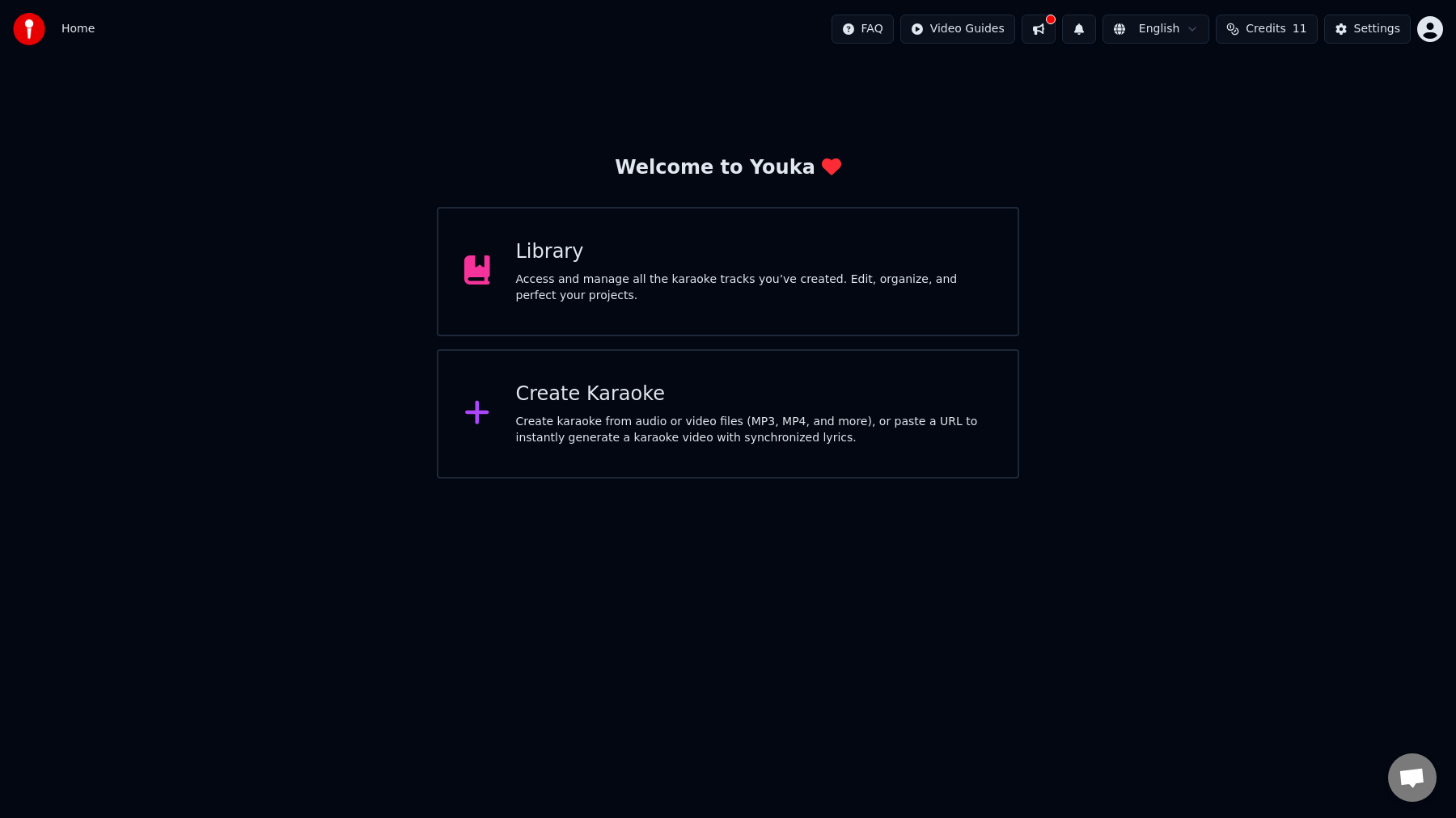
click at [598, 267] on div "Library Access and manage all the karaoke tracks you’ve created. Edit, organize…" at bounding box center [754, 271] width 476 height 65
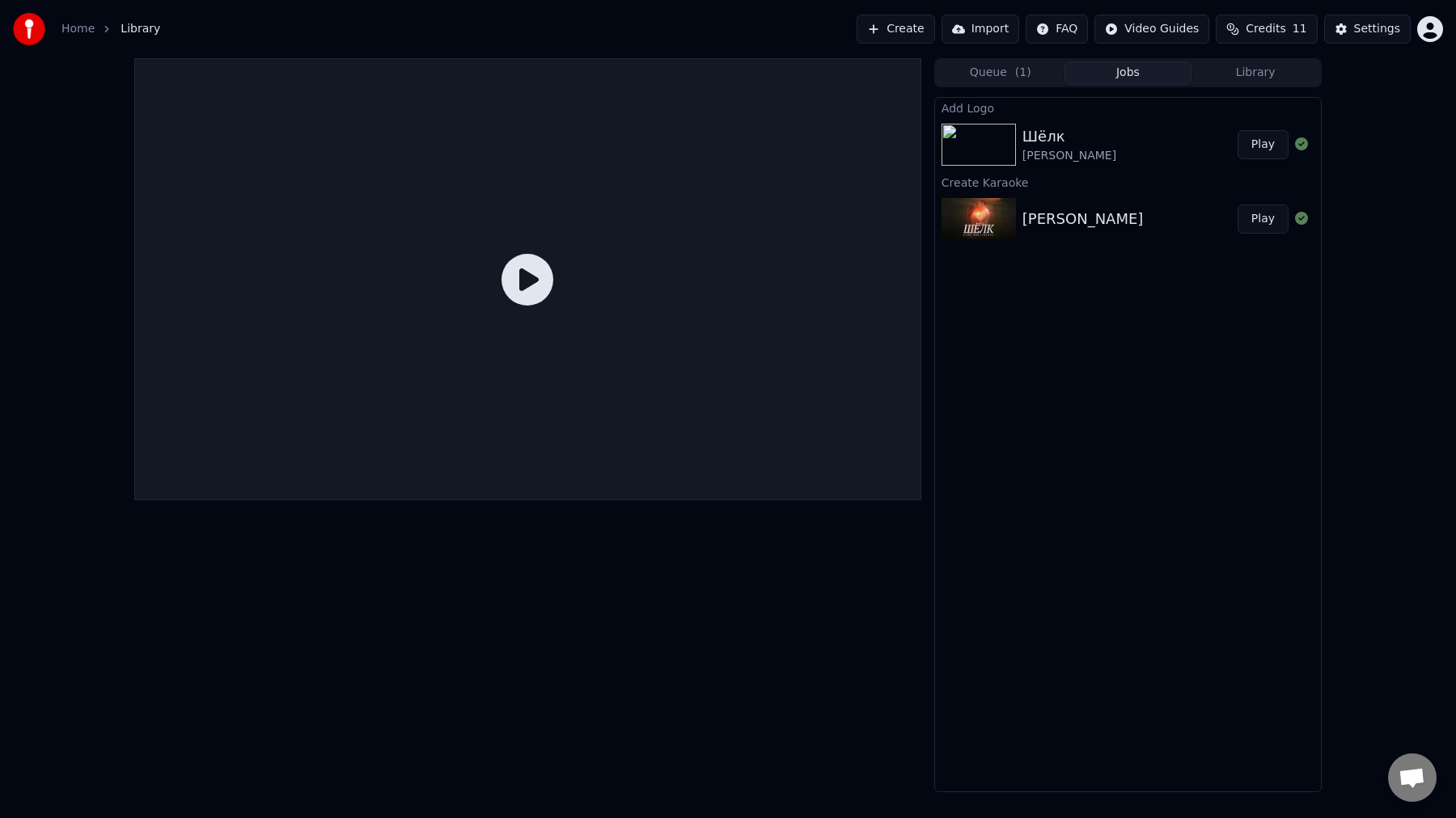
click at [520, 274] on icon at bounding box center [527, 279] width 51 height 51
click at [539, 295] on icon at bounding box center [527, 279] width 51 height 51
click at [1277, 141] on button "Play" at bounding box center [1262, 145] width 51 height 29
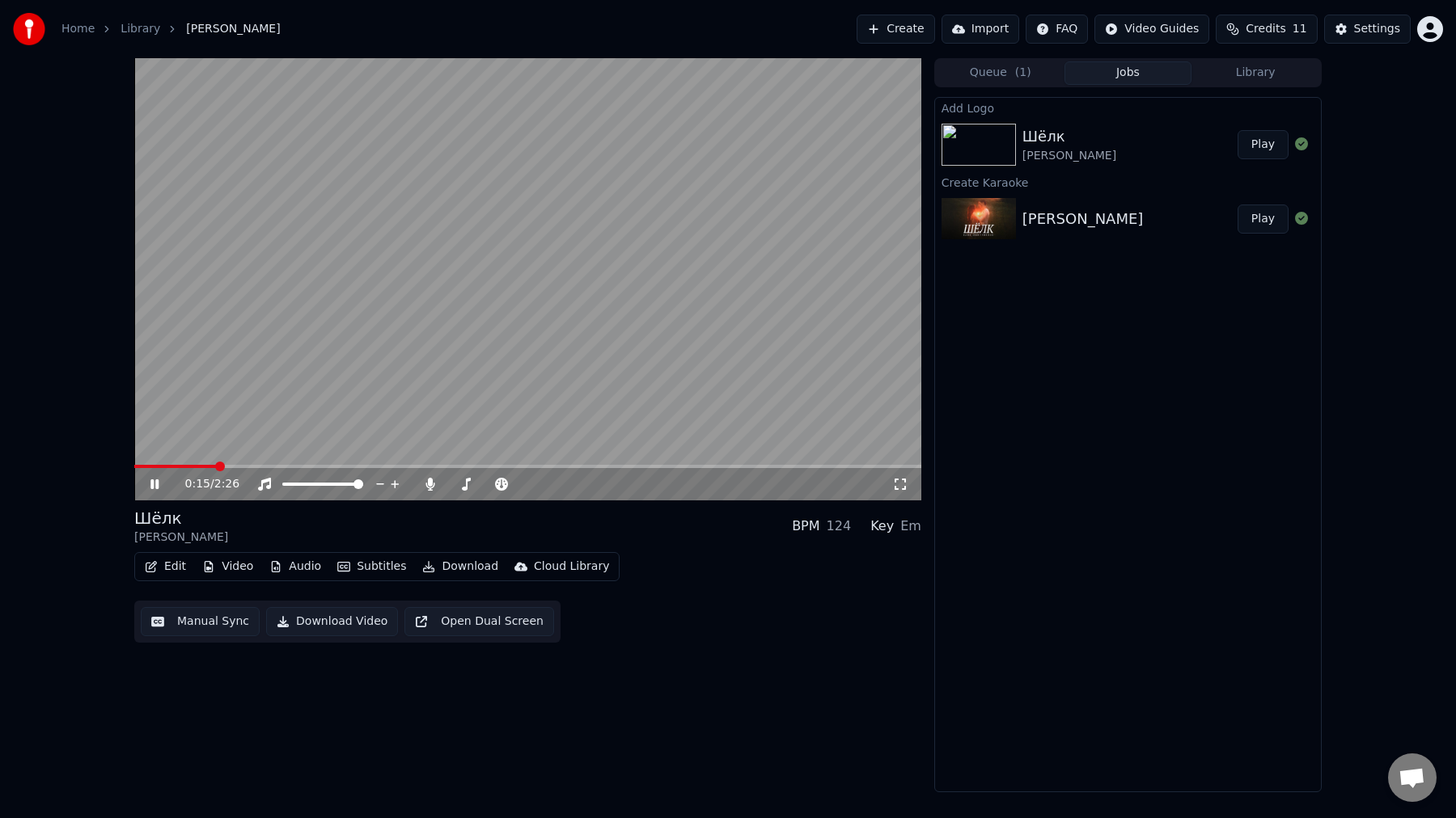
click at [153, 485] on icon at bounding box center [154, 484] width 8 height 10
click at [399, 319] on video at bounding box center [528, 279] width 787 height 442
click at [599, 530] on div "Шёлк [PERSON_NAME] BPM 124 Key Em" at bounding box center [528, 527] width 787 height 39
click at [547, 487] on icon at bounding box center [546, 484] width 15 height 16
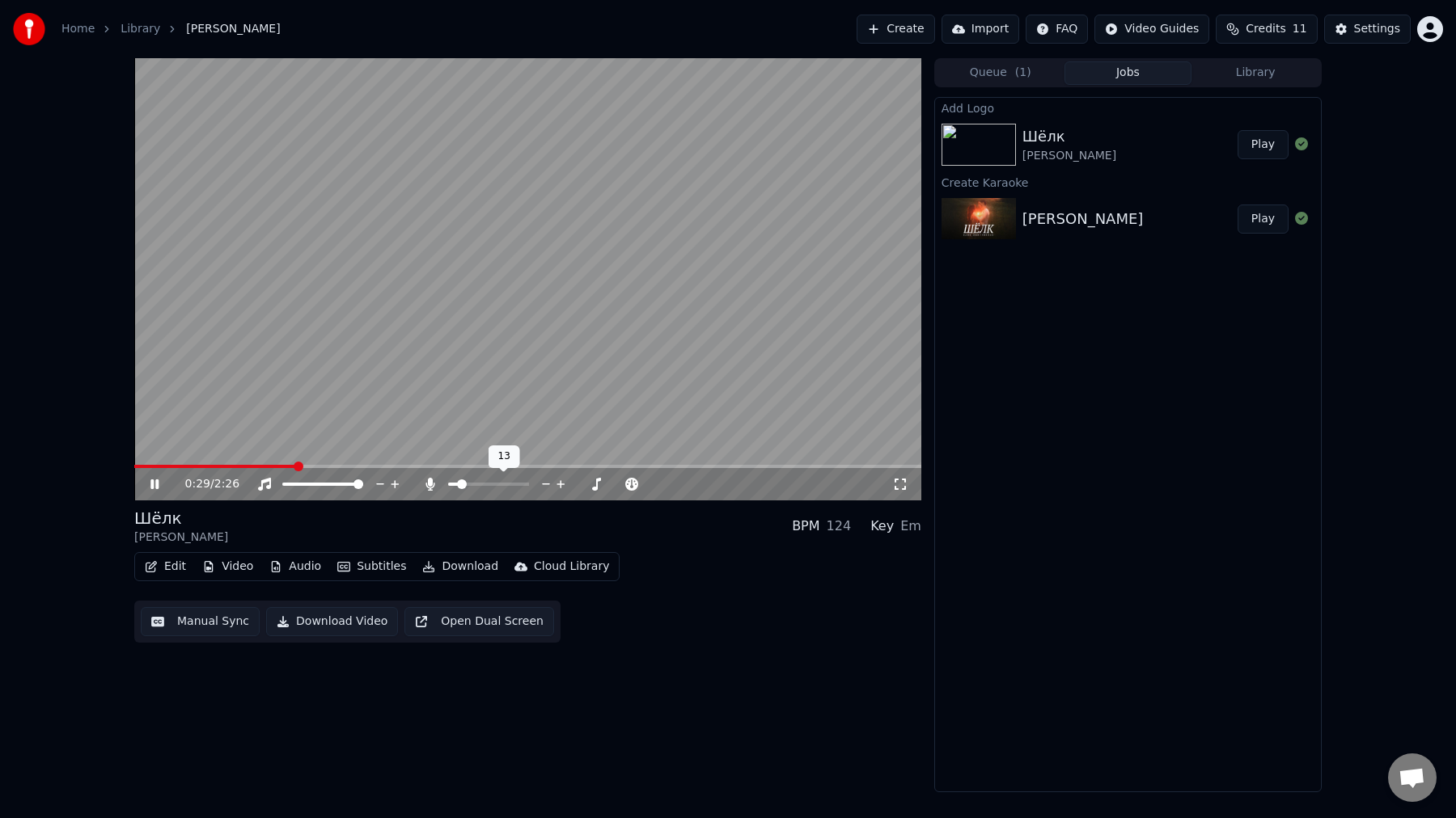
click at [547, 487] on icon at bounding box center [546, 484] width 15 height 16
click at [640, 542] on div "Шёлк [PERSON_NAME] BPM 124 Key Em" at bounding box center [528, 527] width 787 height 39
click at [560, 483] on icon at bounding box center [561, 484] width 15 height 16
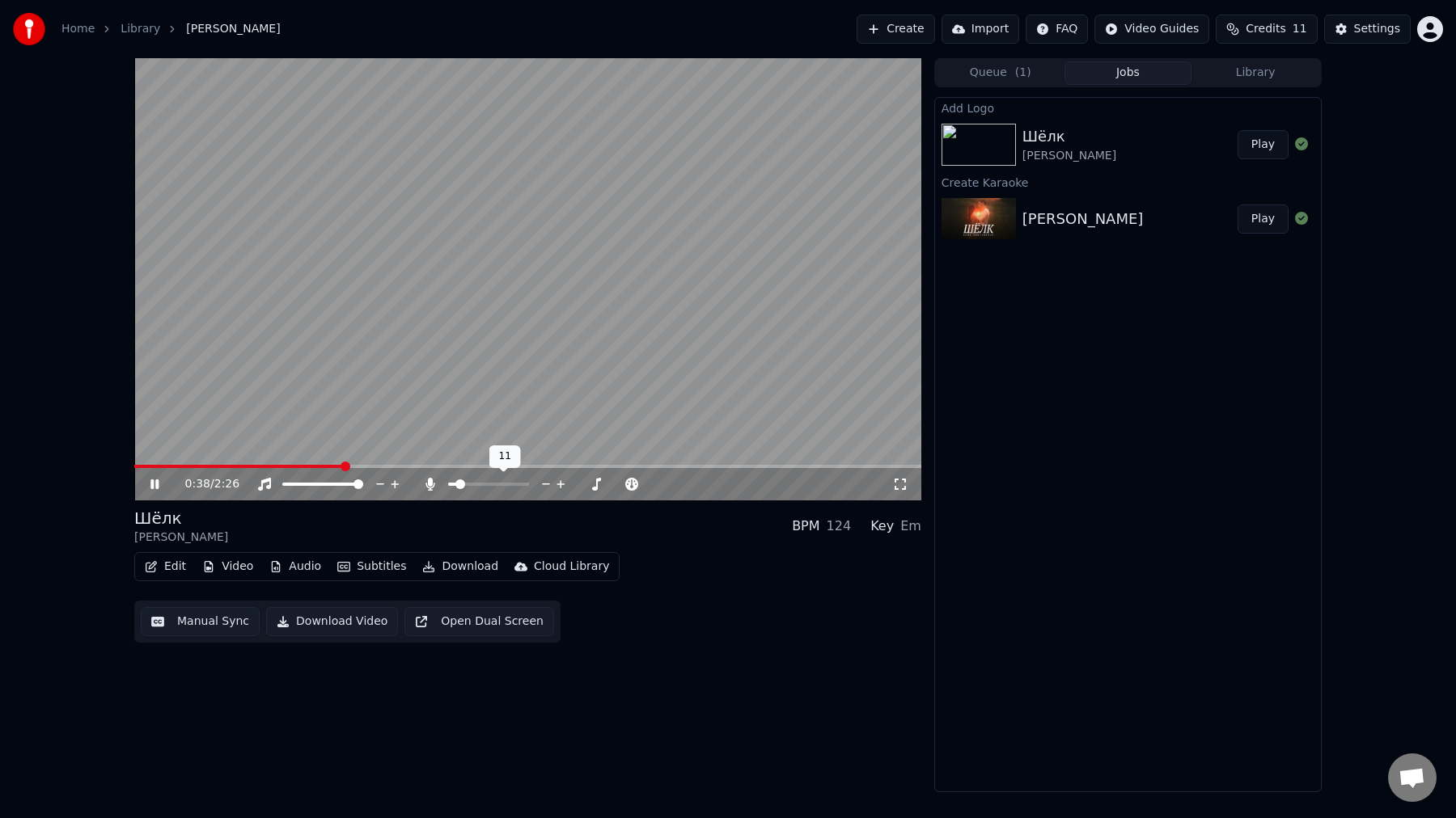
click at [560, 483] on icon at bounding box center [561, 484] width 15 height 16
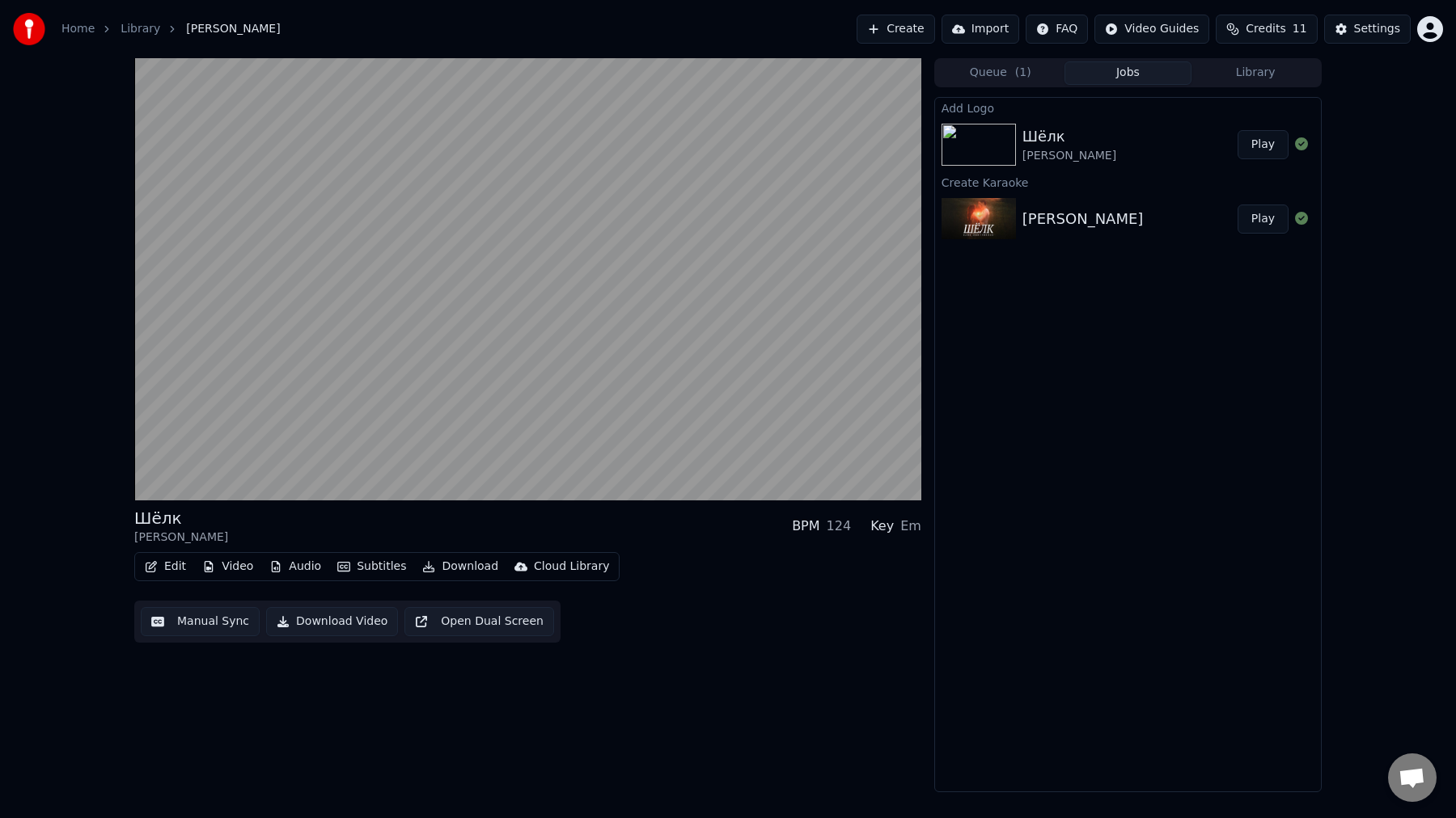
click at [682, 538] on div "Шёлк [PERSON_NAME] BPM 124 Key Em" at bounding box center [528, 527] width 787 height 39
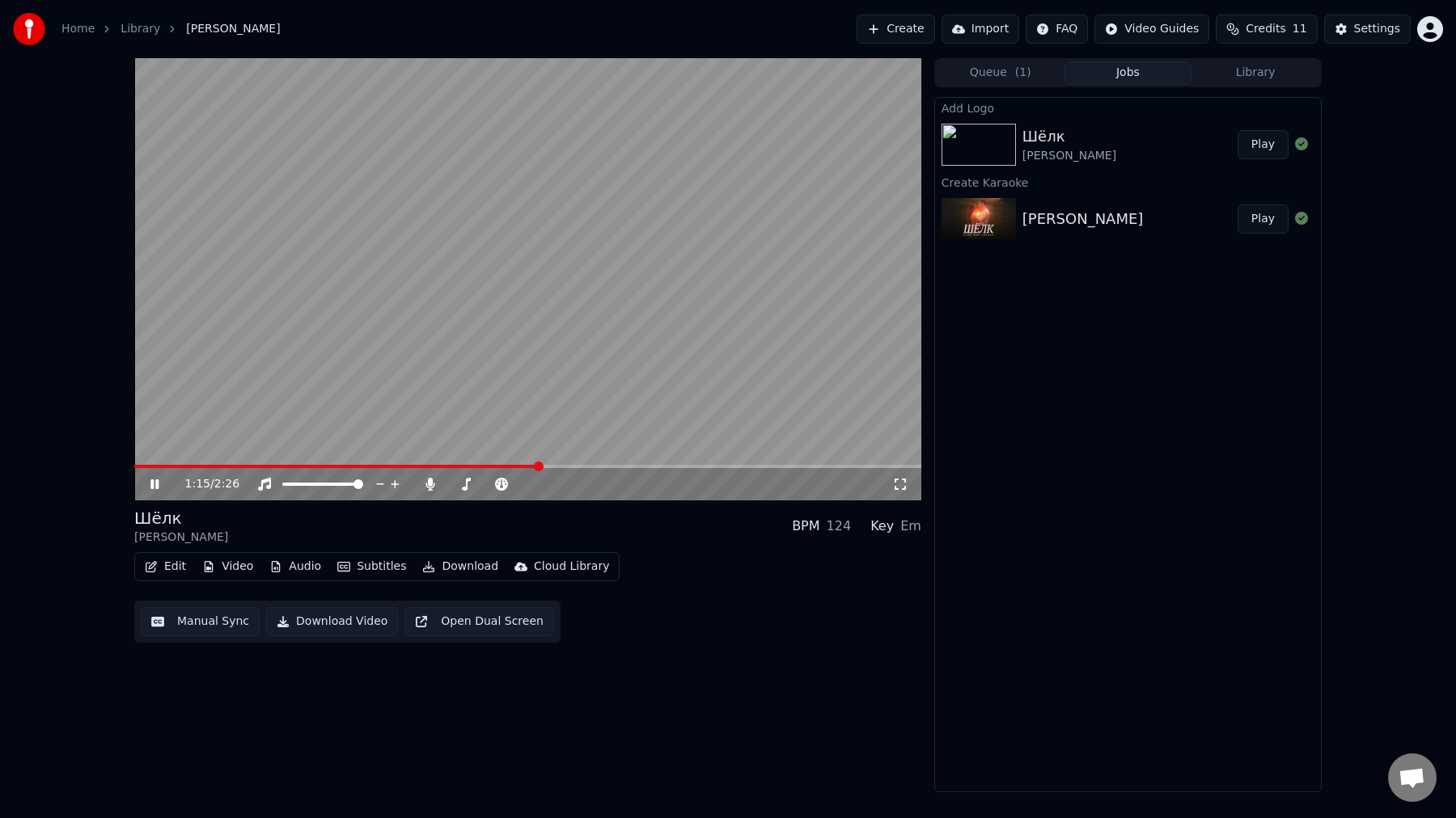
click at [565, 318] on video at bounding box center [528, 279] width 787 height 442
click at [868, 94] on video at bounding box center [528, 279] width 787 height 442
click at [484, 264] on video at bounding box center [528, 279] width 787 height 442
click at [1137, 150] on div "Шёлк [PERSON_NAME]" at bounding box center [1130, 144] width 215 height 39
click at [1133, 212] on div "[PERSON_NAME]" at bounding box center [1082, 219] width 121 height 22
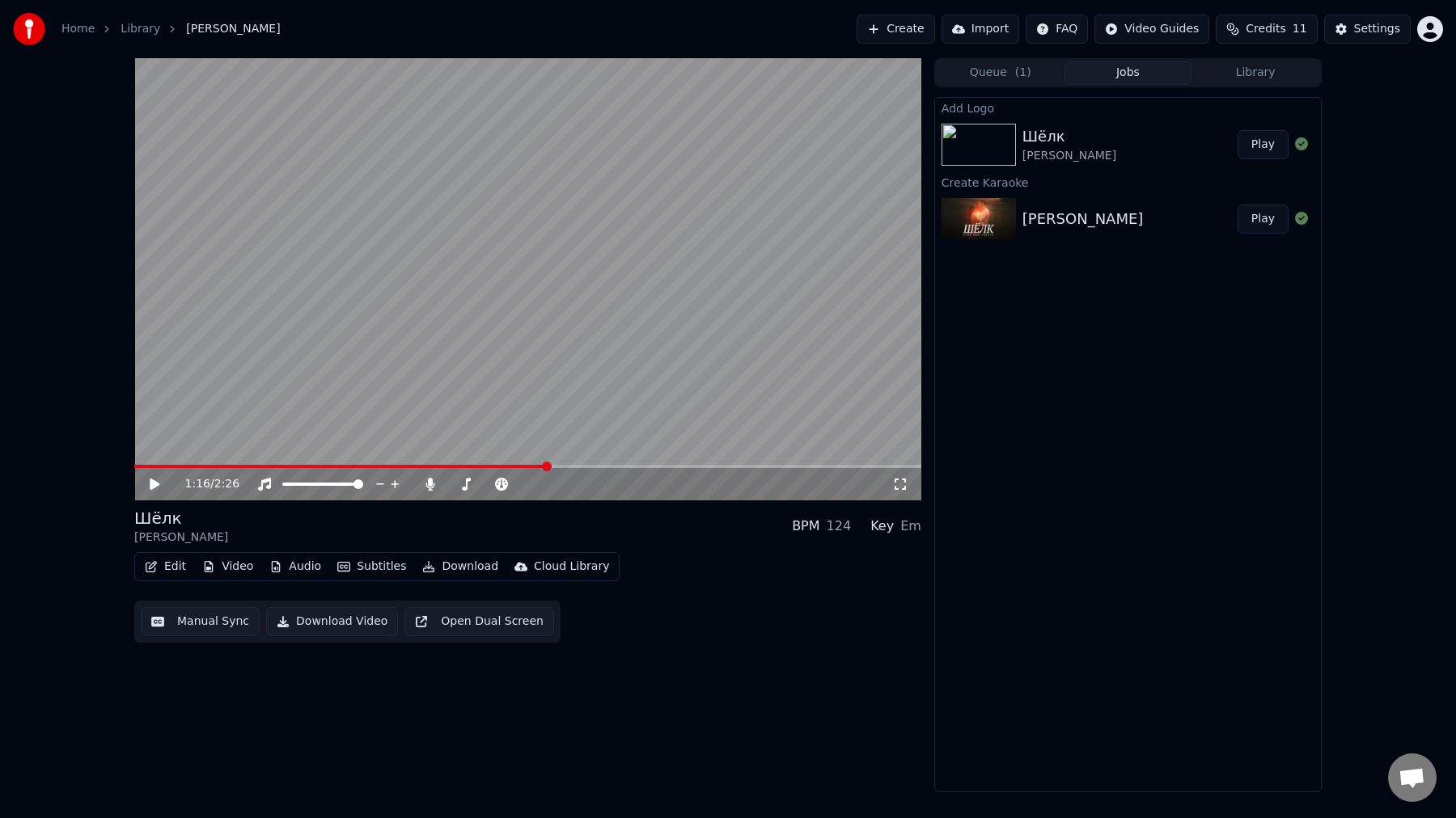
click at [238, 567] on button "Video" at bounding box center [228, 566] width 64 height 22
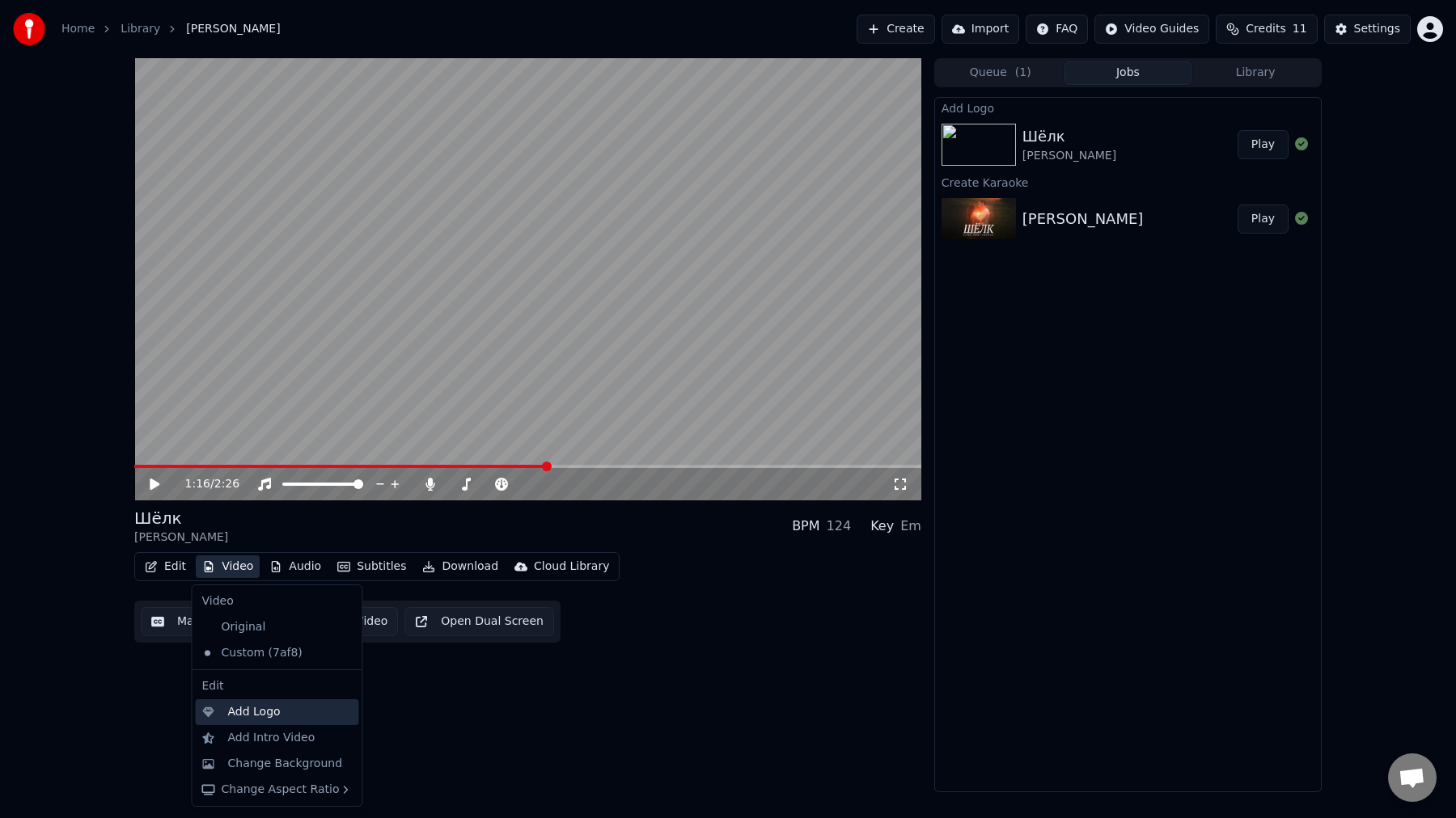
click at [288, 720] on div "Add Logo" at bounding box center [290, 712] width 125 height 16
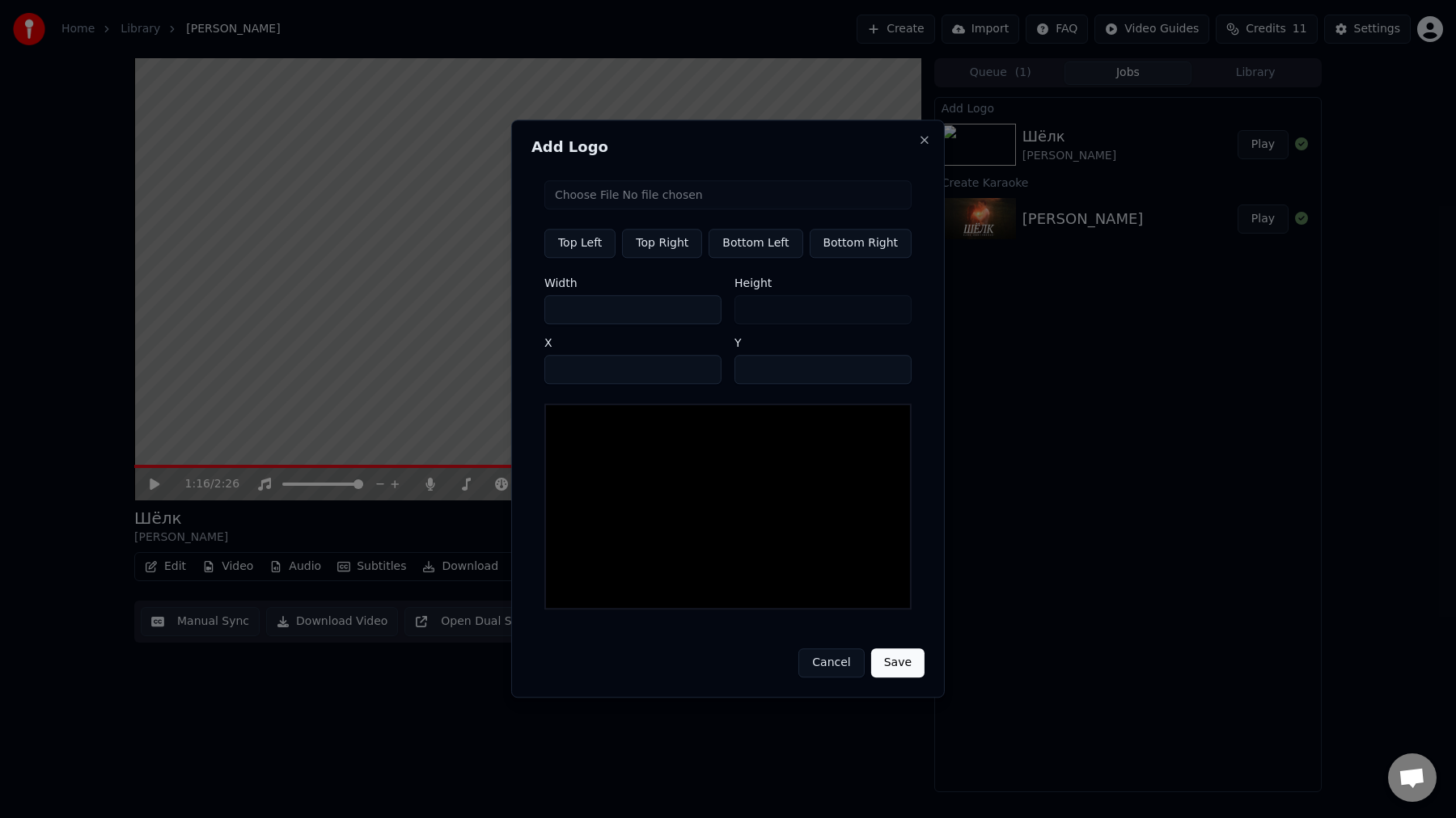
click at [735, 198] on input "file" at bounding box center [727, 195] width 367 height 29
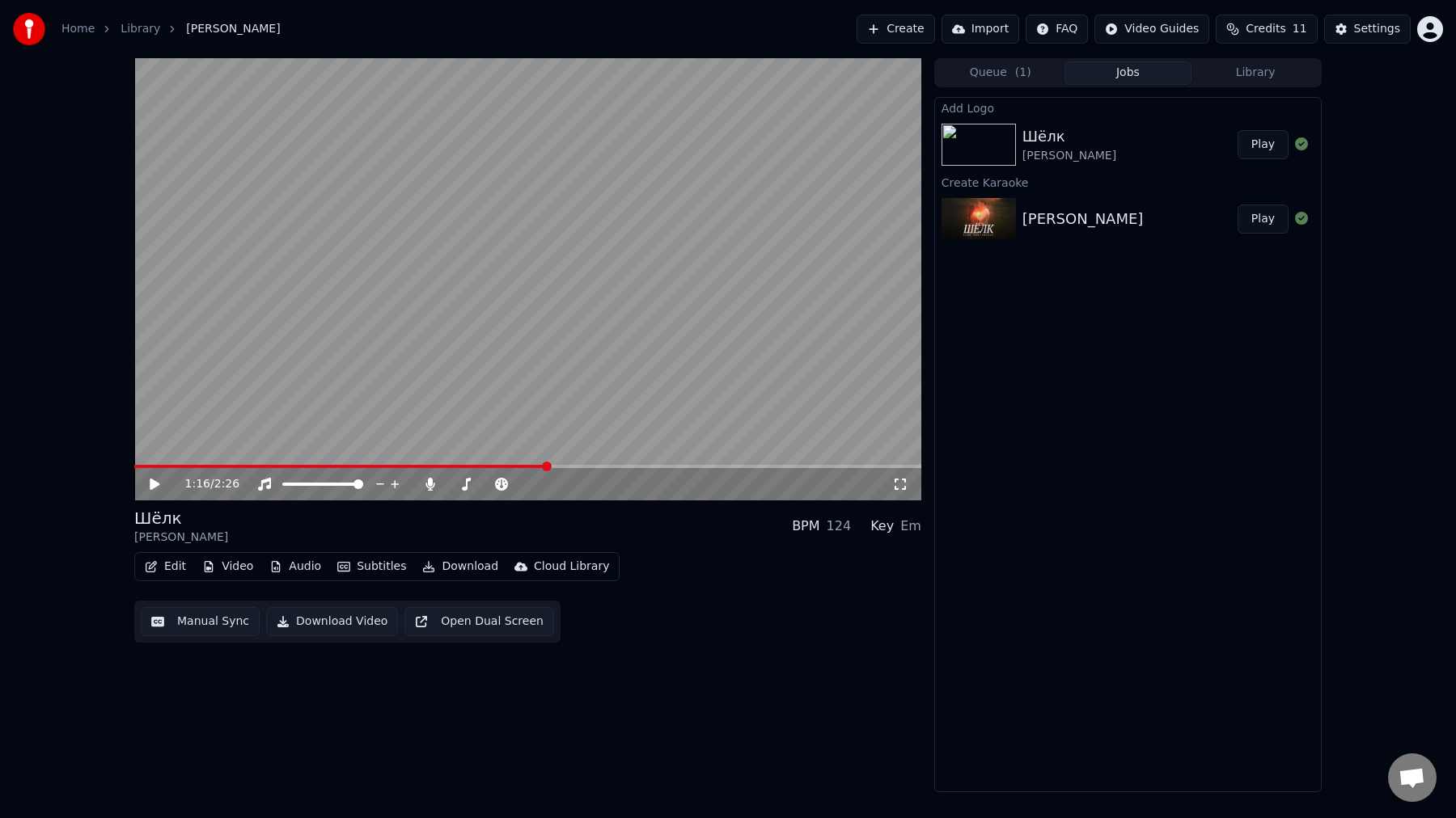
click at [233, 568] on button "Video" at bounding box center [228, 566] width 64 height 22
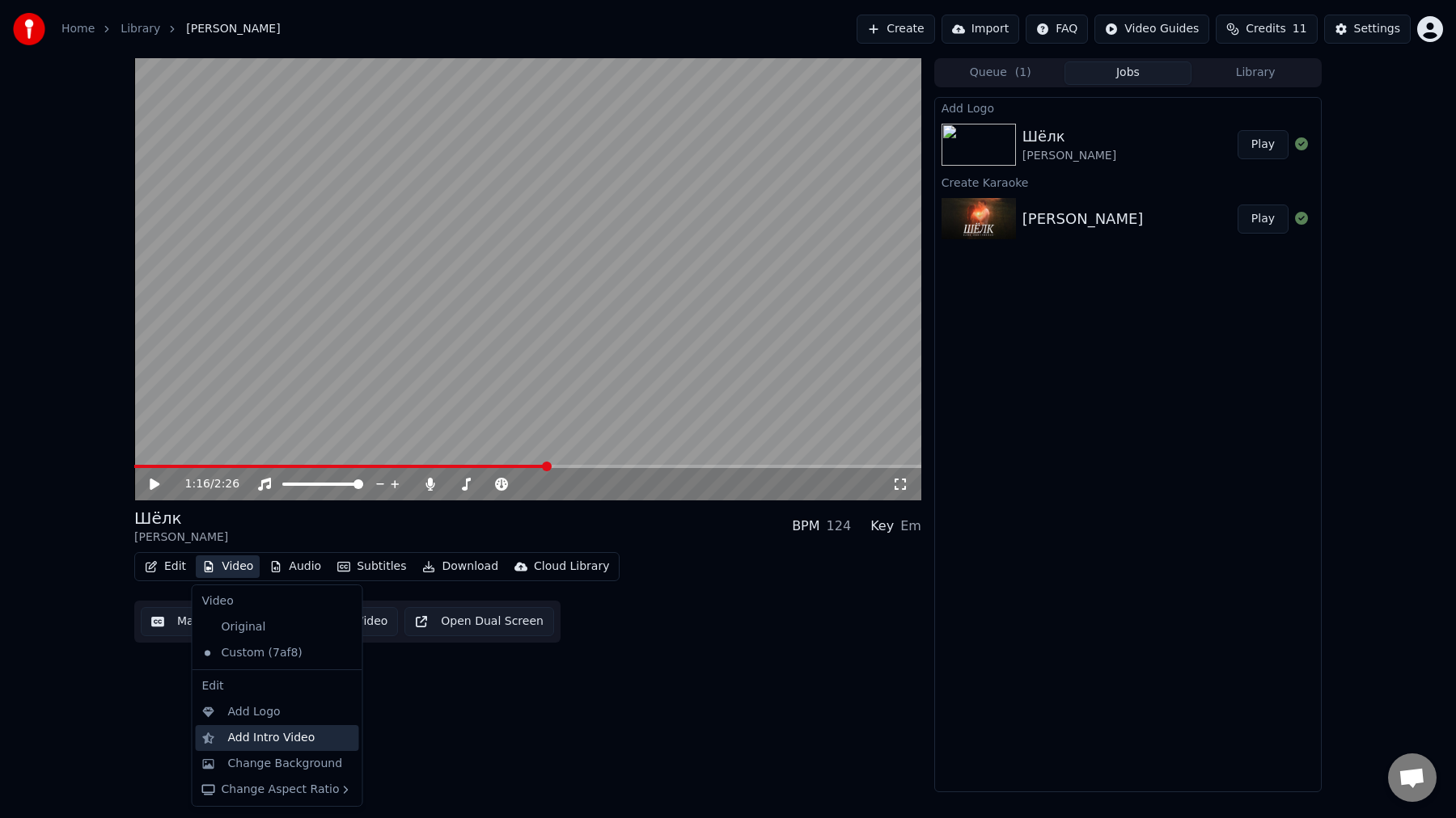
click at [315, 746] on div "Add Intro Video" at bounding box center [277, 738] width 164 height 26
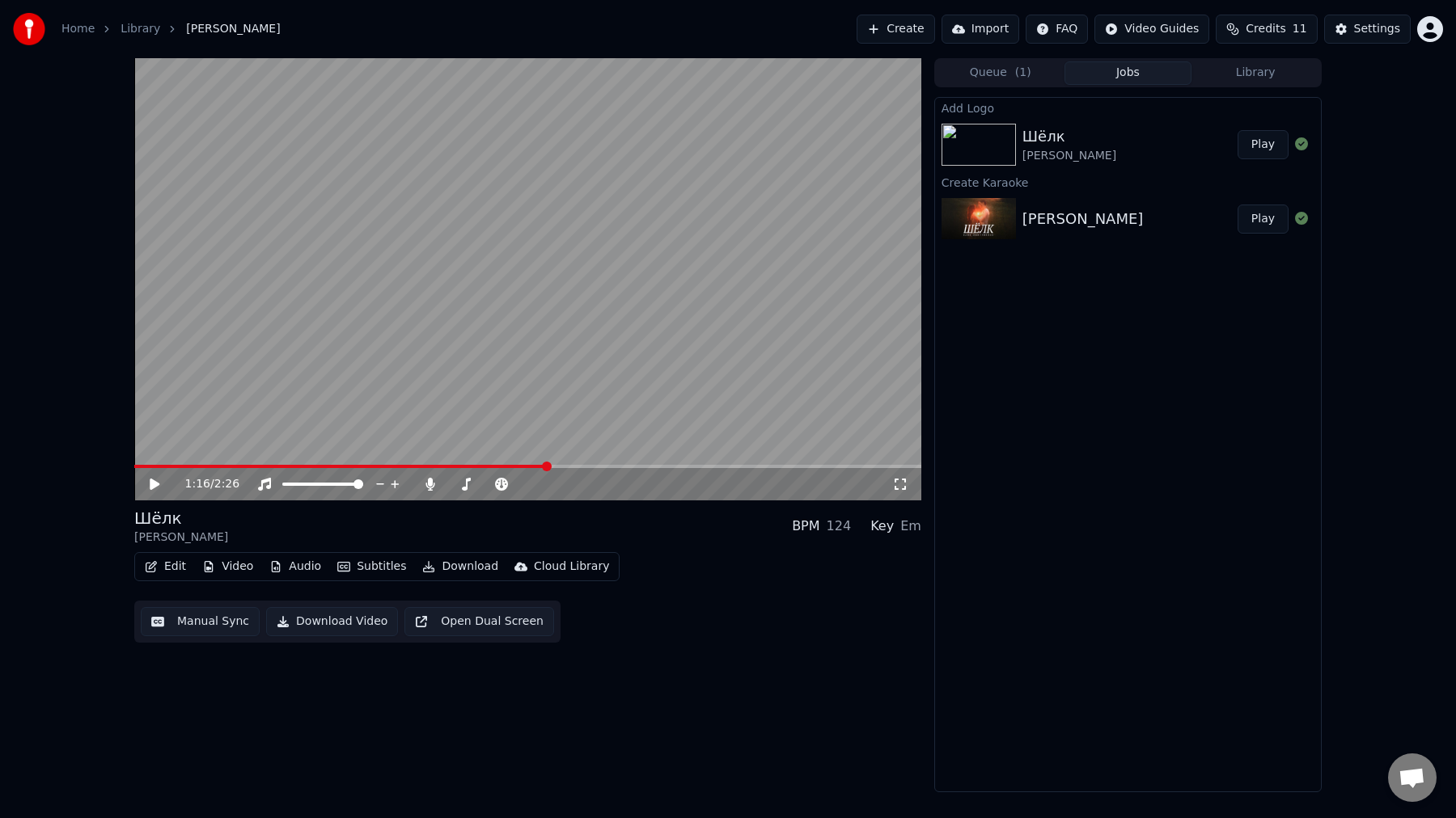
click at [244, 570] on button "Video" at bounding box center [228, 566] width 64 height 22
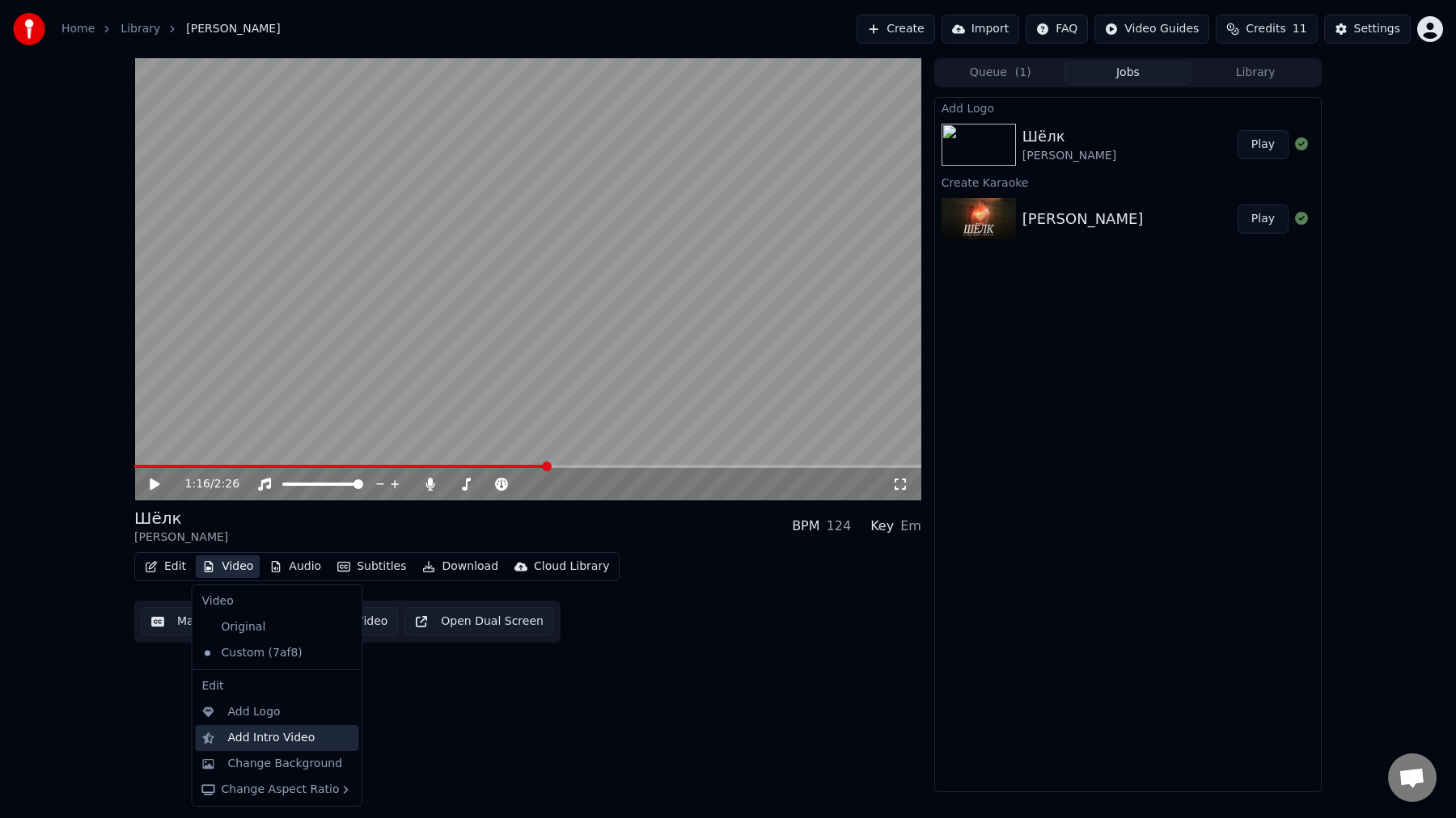
click at [317, 734] on div "Add Intro Video" at bounding box center [290, 738] width 125 height 16
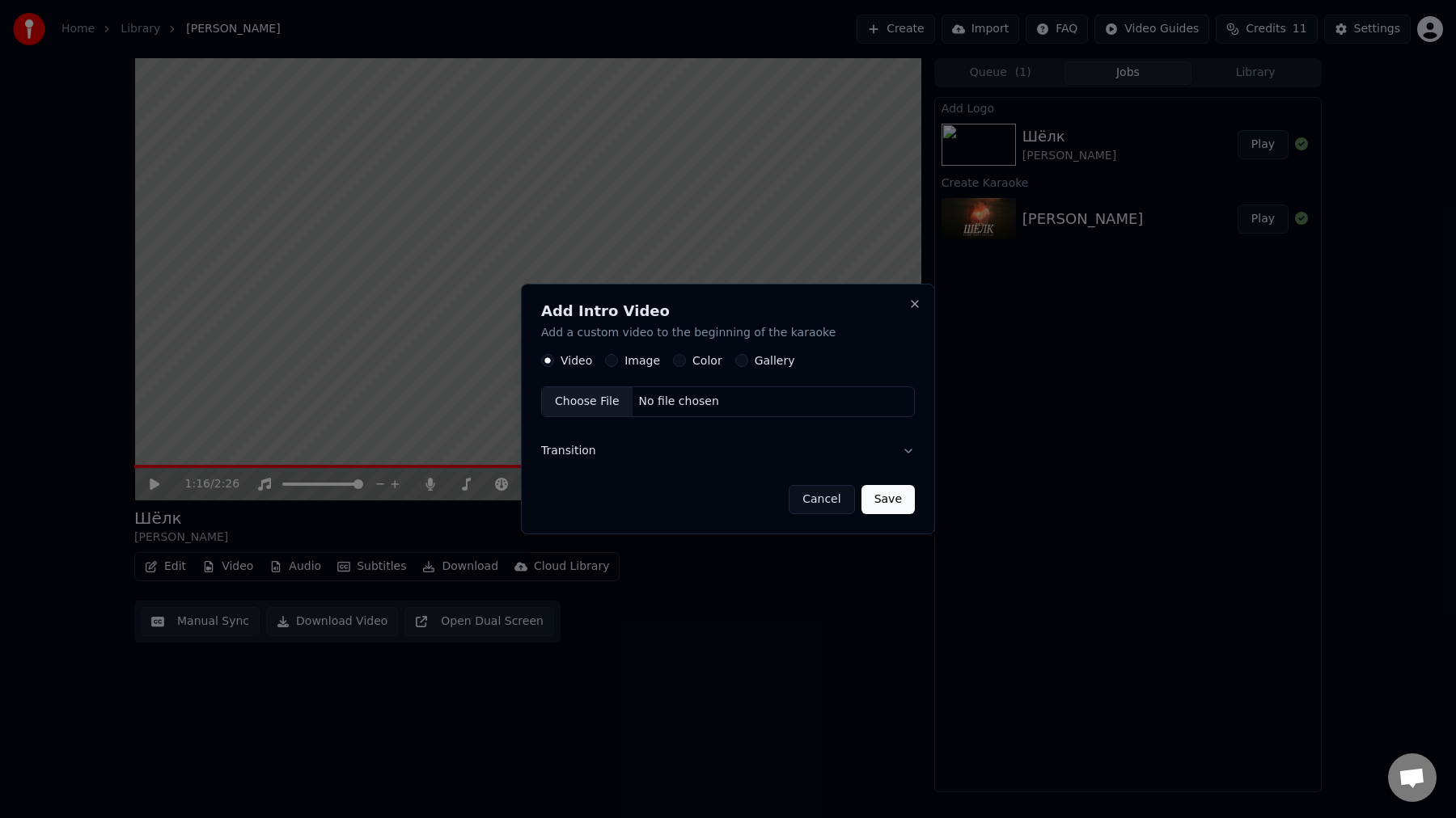
click at [634, 368] on div "Video Image Color Gallery Choose File No file chosen" at bounding box center [728, 385] width 374 height 63
click at [606, 359] on button "Image" at bounding box center [611, 360] width 13 height 13
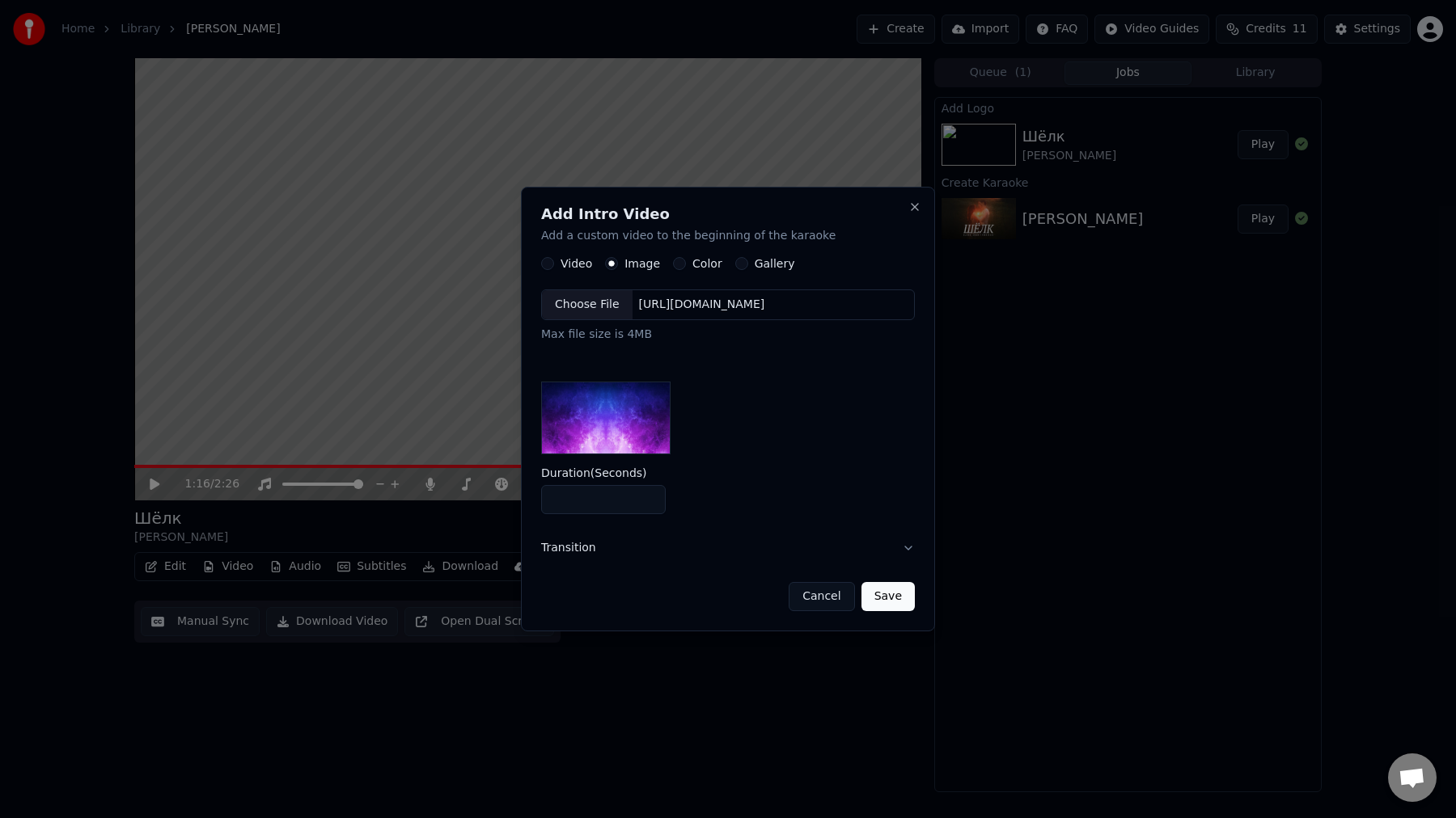
click at [638, 434] on img at bounding box center [606, 417] width 130 height 73
click at [604, 420] on img at bounding box center [606, 417] width 130 height 73
click at [682, 263] on button "Color" at bounding box center [679, 263] width 13 height 13
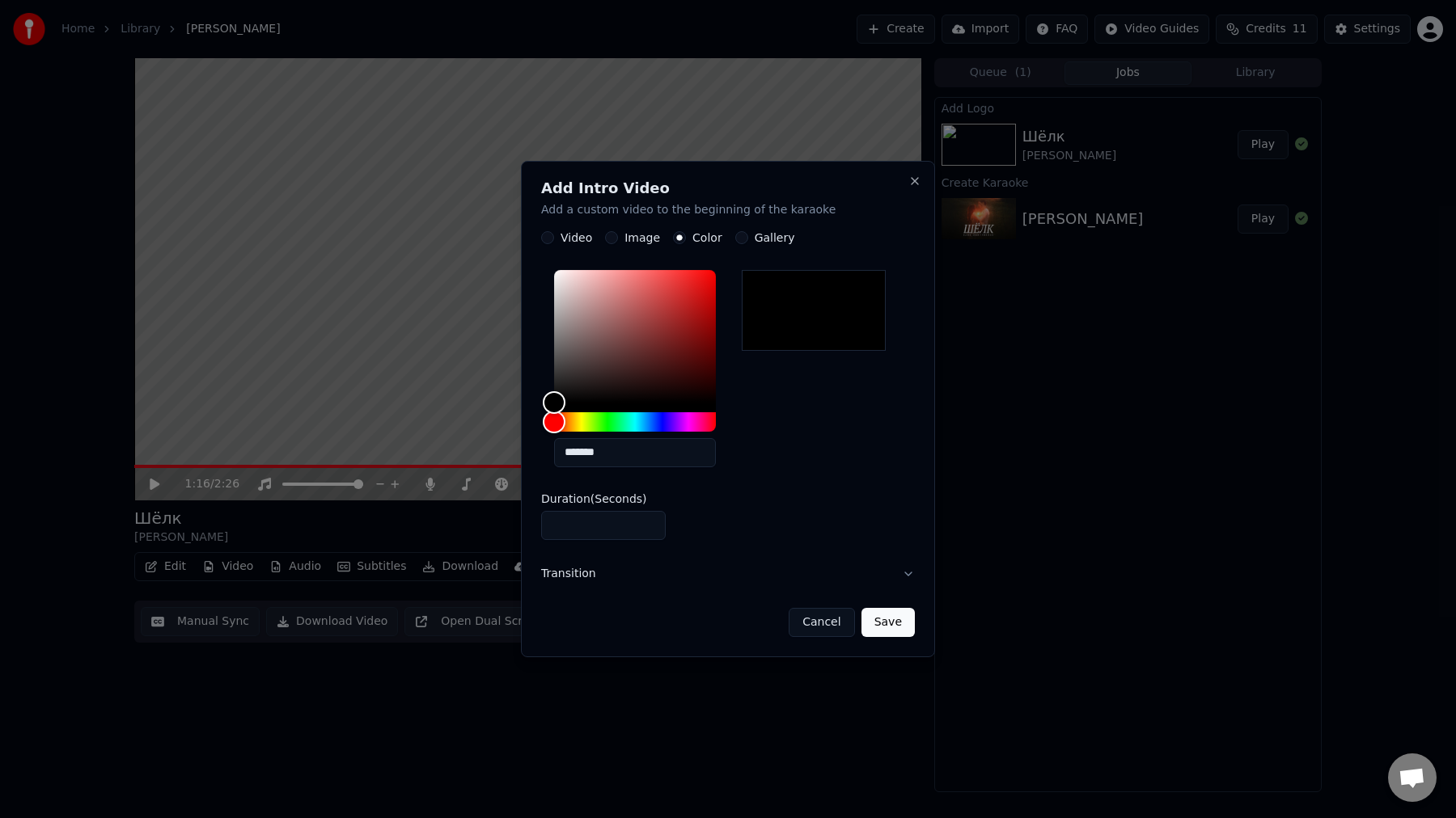
click at [740, 241] on button "Gallery" at bounding box center [741, 237] width 13 height 13
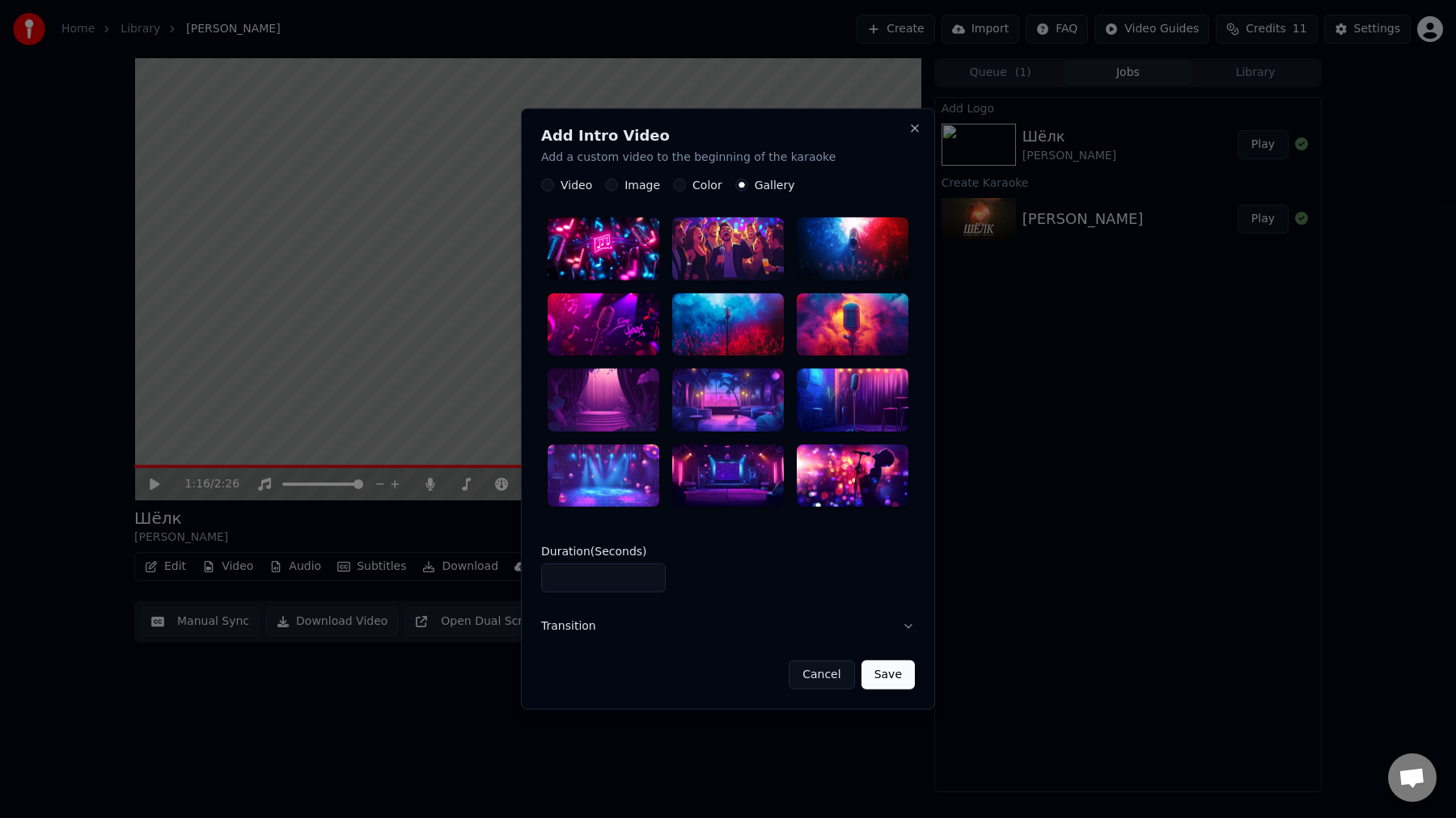
click at [600, 252] on div at bounding box center [603, 249] width 111 height 63
click at [893, 678] on button "Save" at bounding box center [888, 676] width 53 height 29
click at [824, 679] on button "Cancel" at bounding box center [822, 676] width 66 height 29
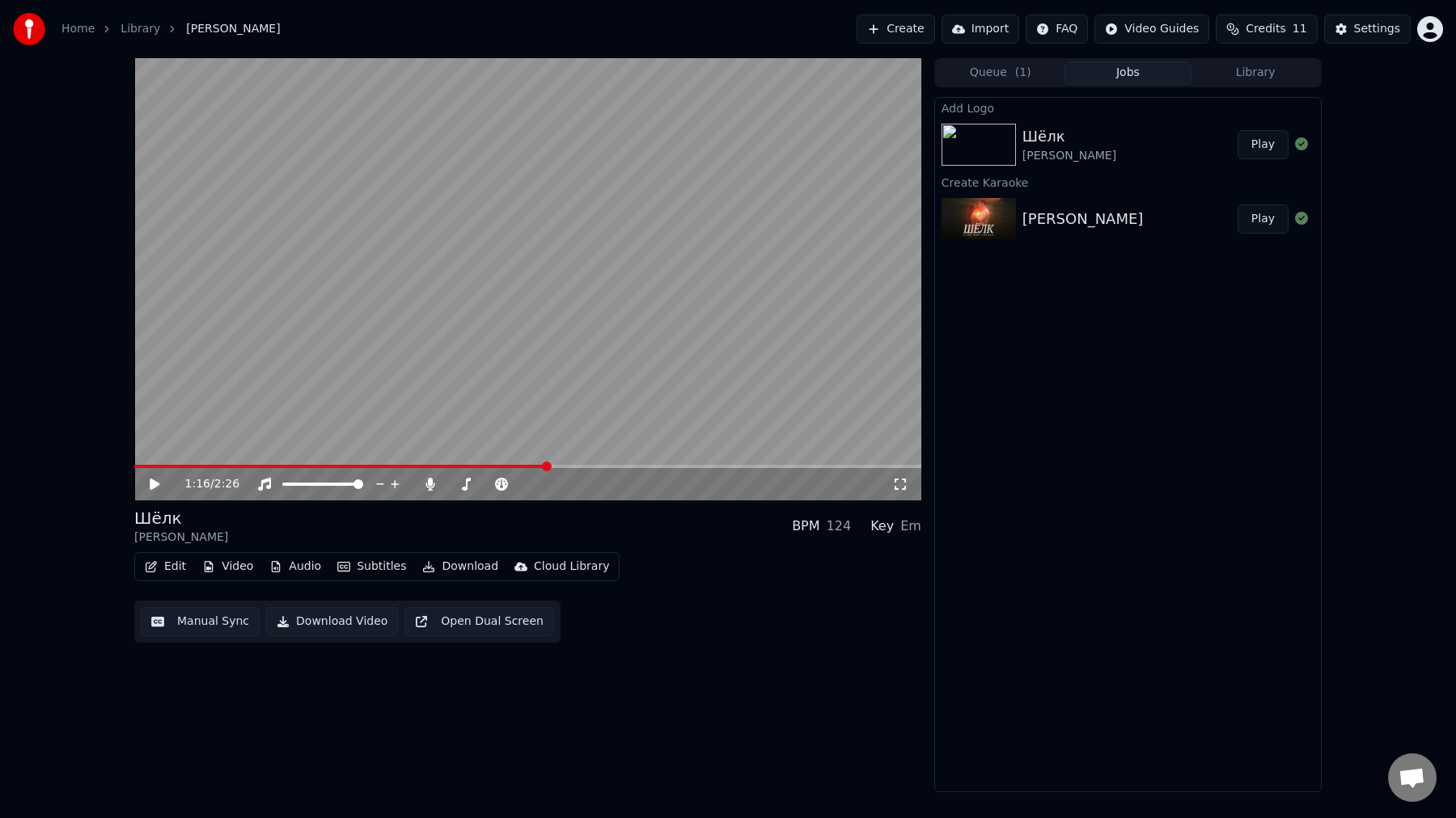
click at [241, 570] on button "Video" at bounding box center [228, 566] width 64 height 22
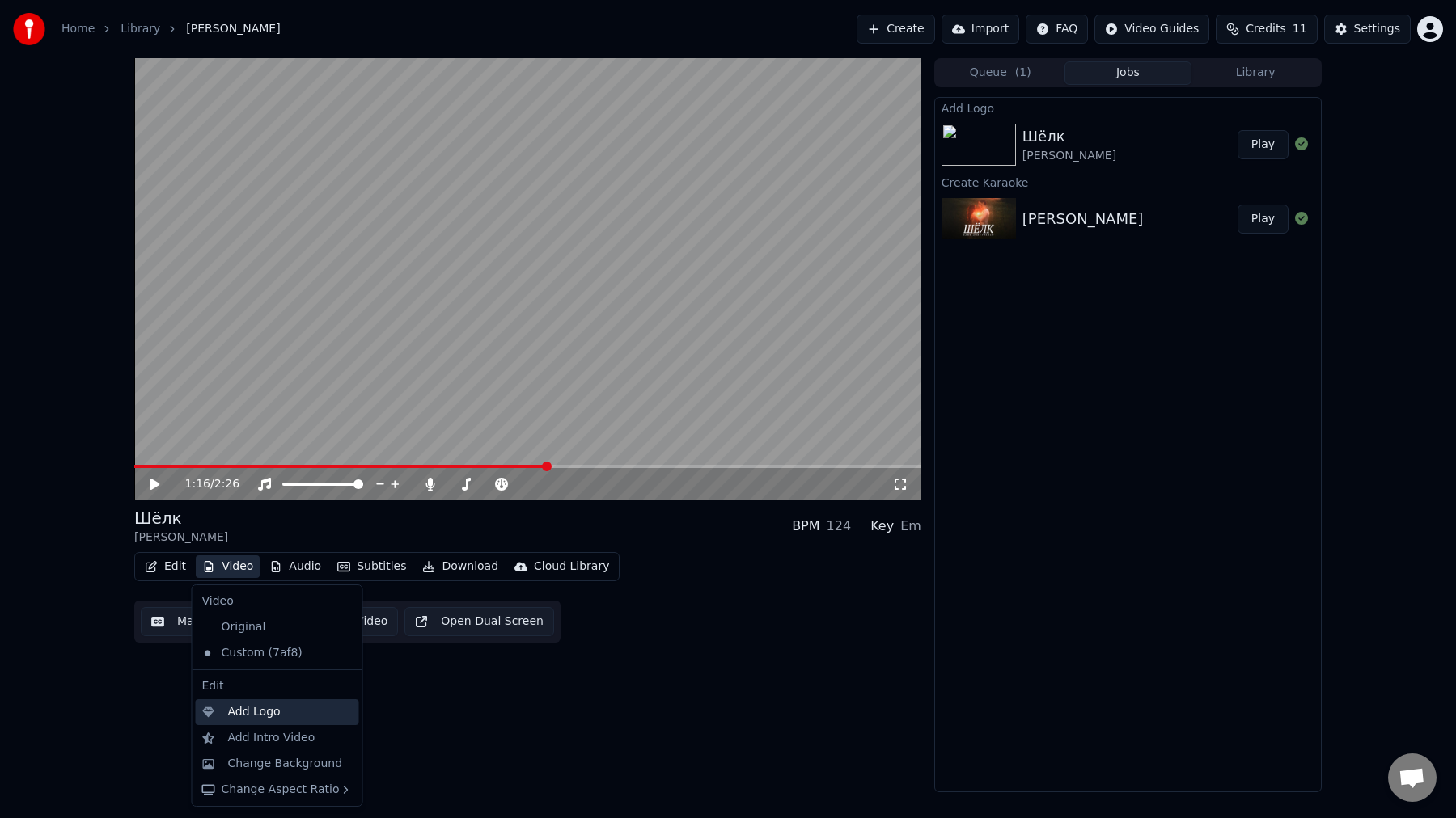
click at [293, 713] on div "Add Logo" at bounding box center [290, 712] width 125 height 16
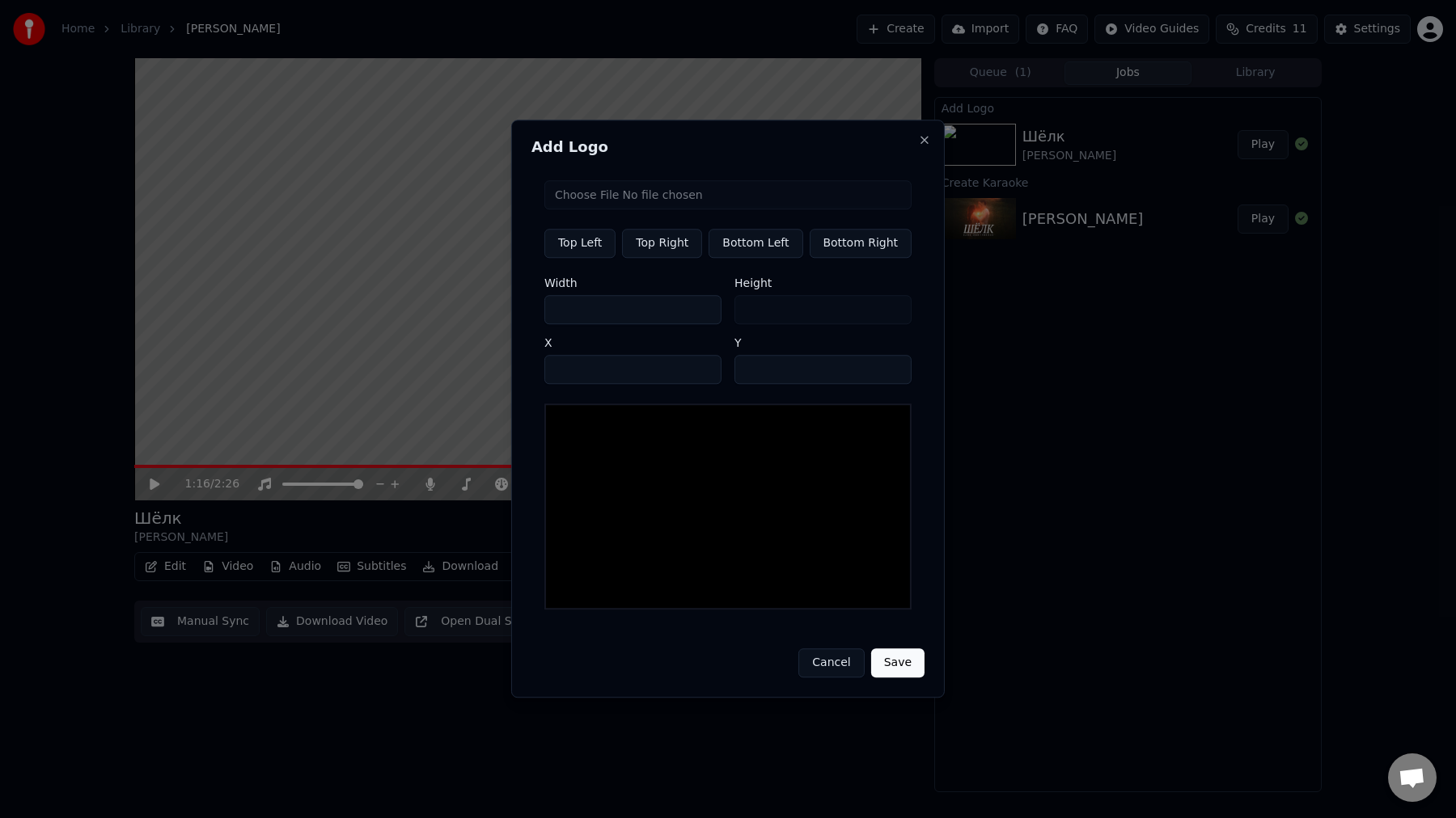
click at [679, 248] on button "Top Right" at bounding box center [661, 243] width 80 height 29
type input "****"
click at [629, 316] on input "***" at bounding box center [632, 310] width 177 height 29
type input "**"
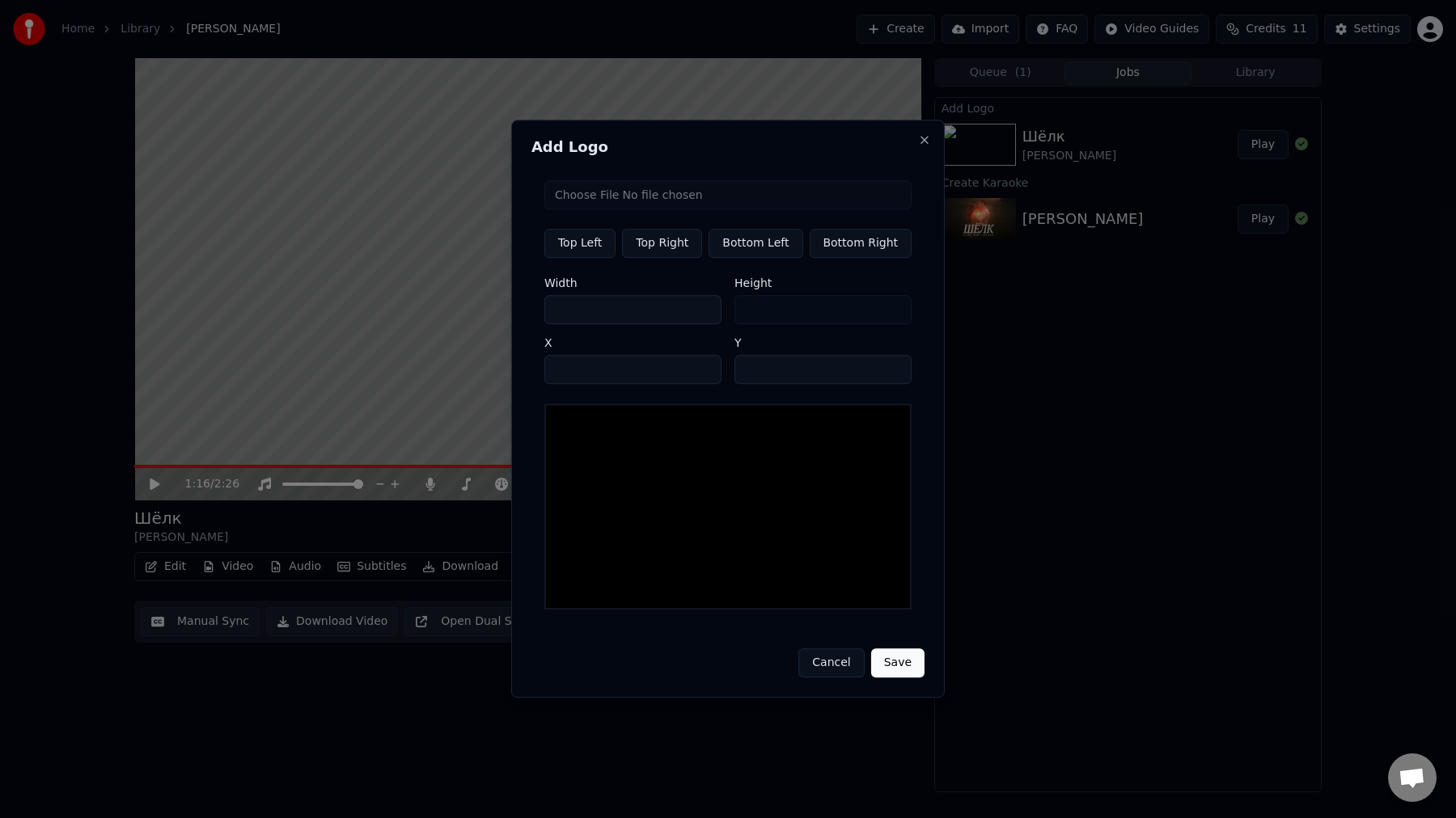
type input "*"
type input "**"
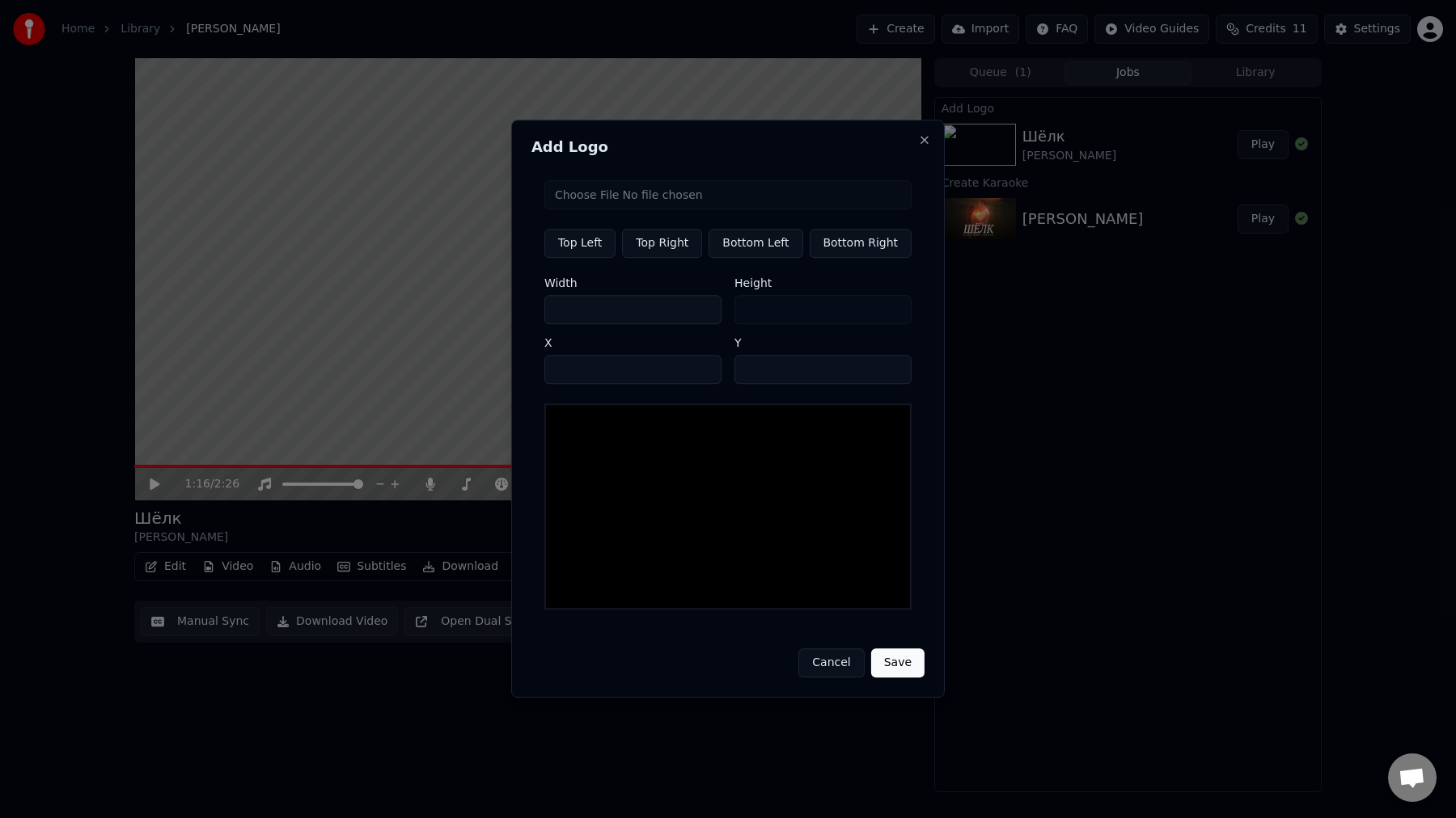
type input "**"
type input "***"
click at [671, 498] on div at bounding box center [727, 506] width 367 height 206
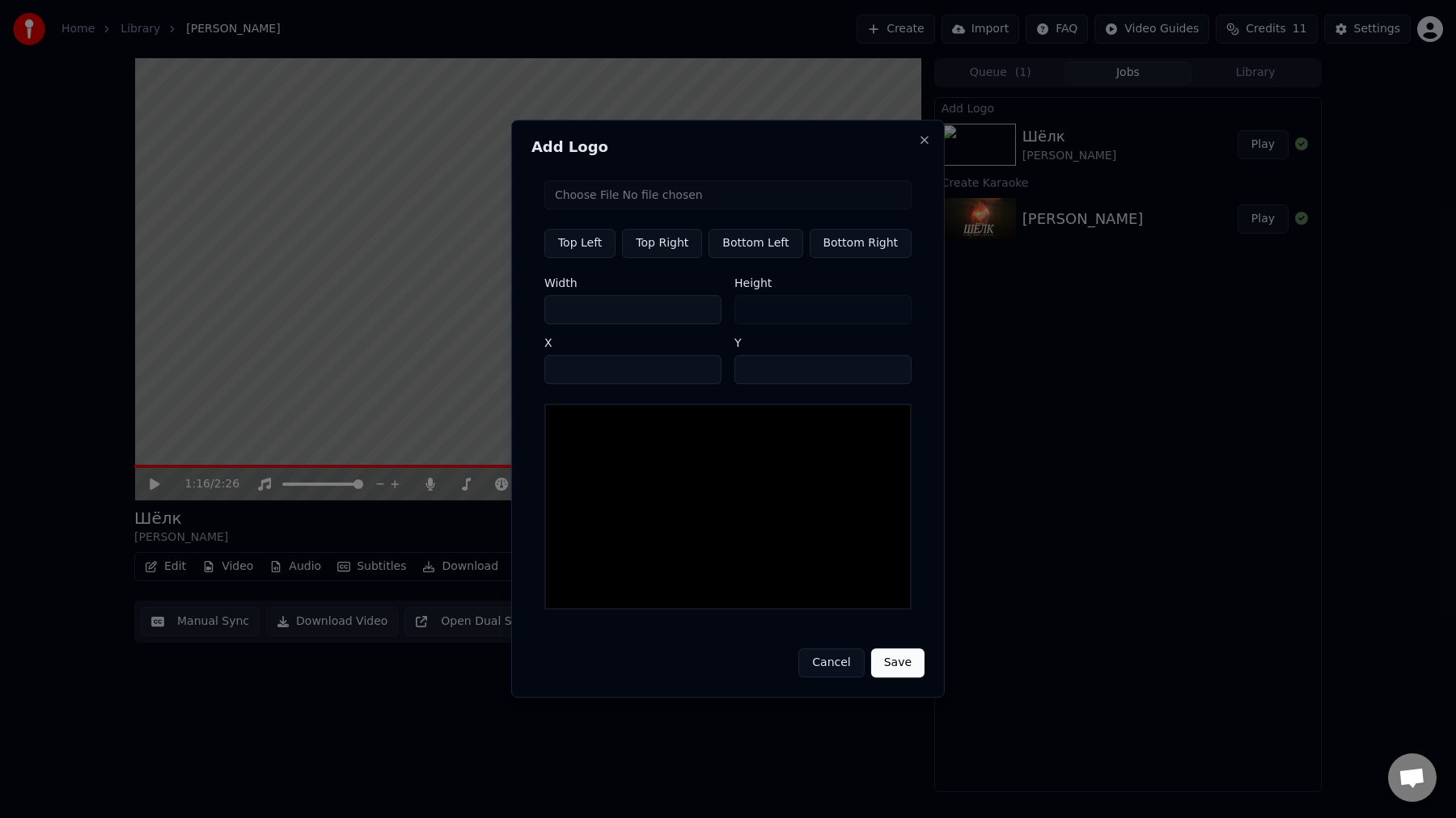
click at [635, 192] on input "file" at bounding box center [727, 195] width 367 height 29
type input "**********"
type input "***"
click at [624, 318] on input "***" at bounding box center [632, 310] width 177 height 29
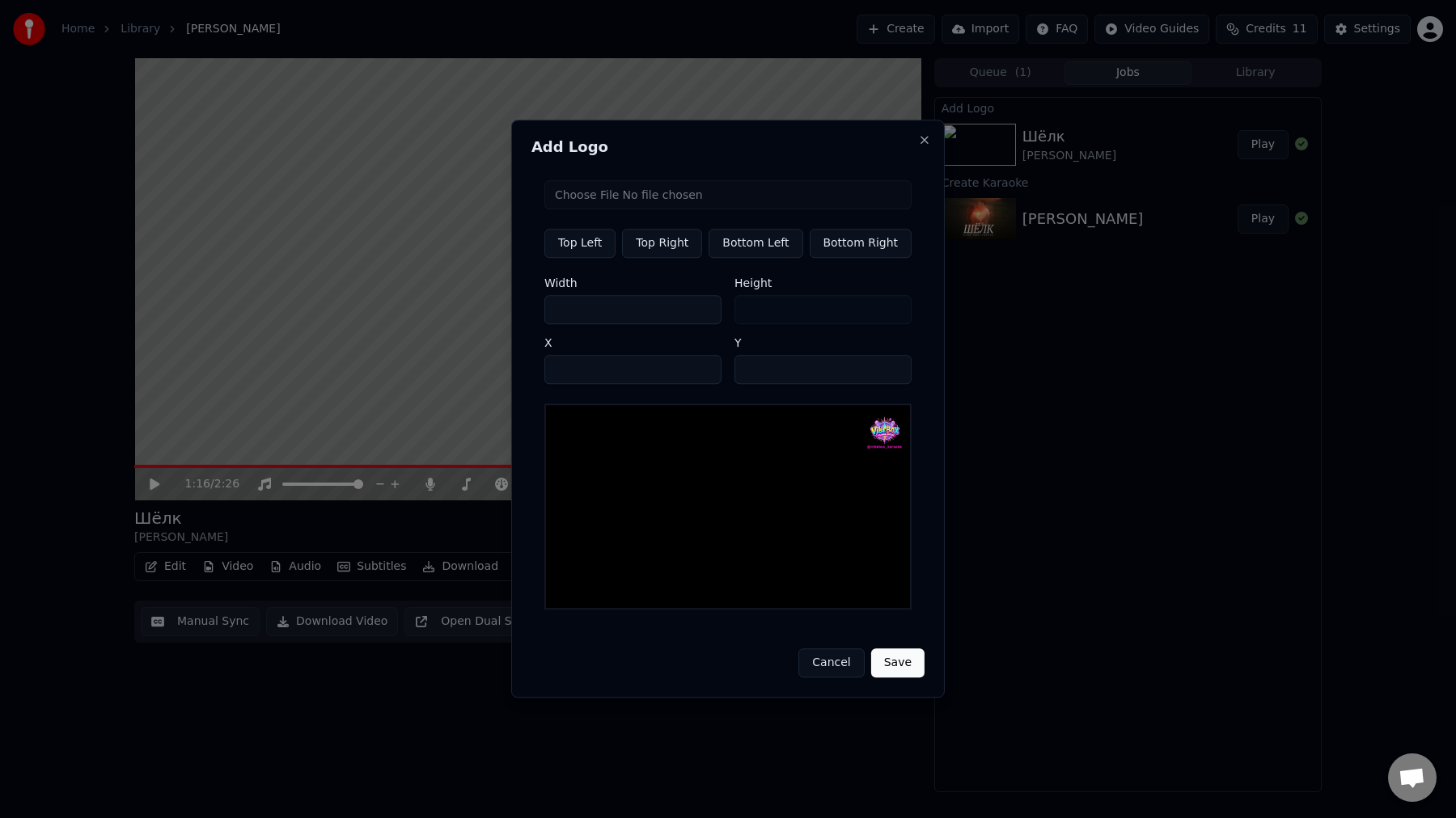
type input "**"
type input "*"
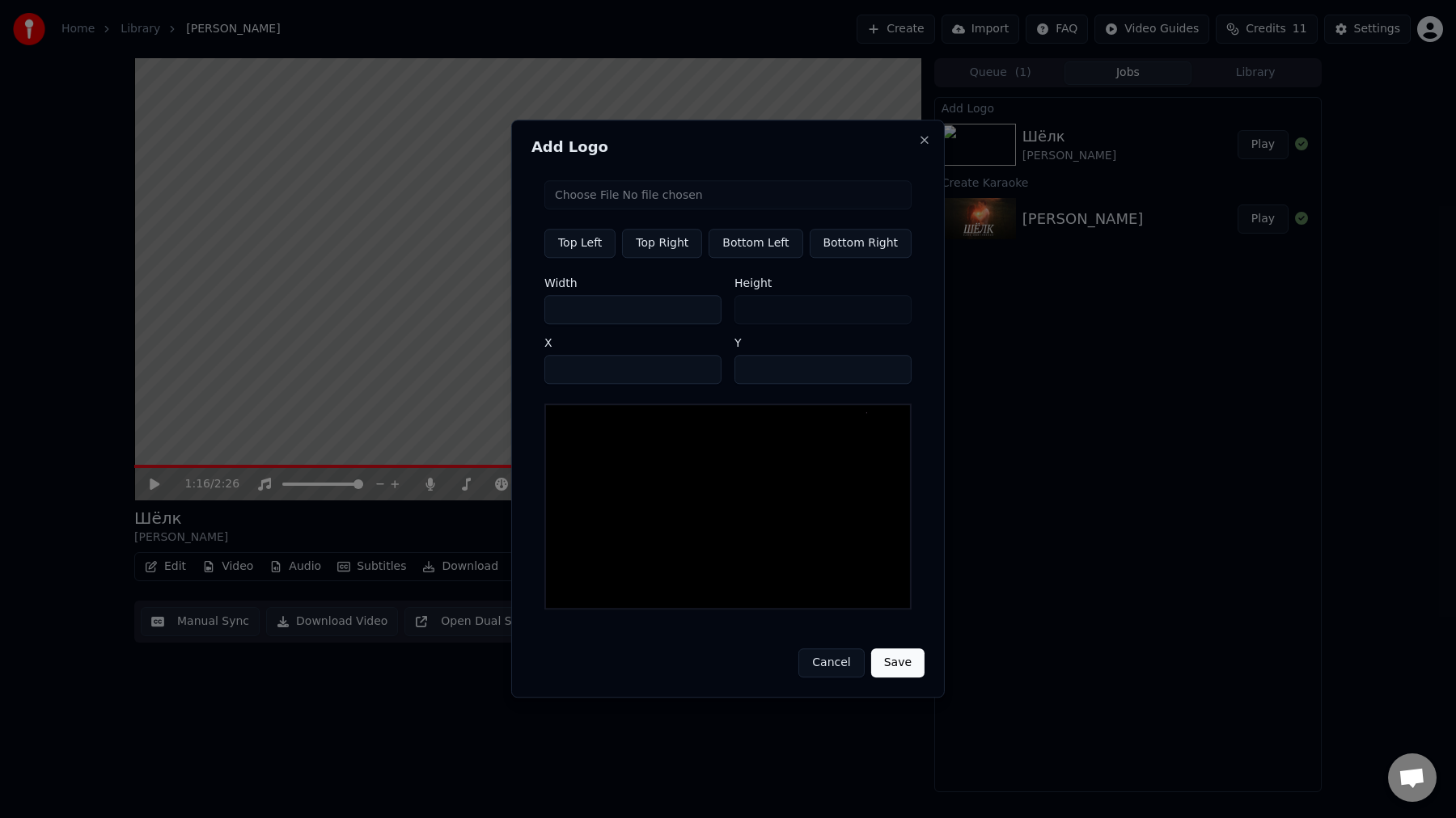
type input "*"
type input "**"
type input "*"
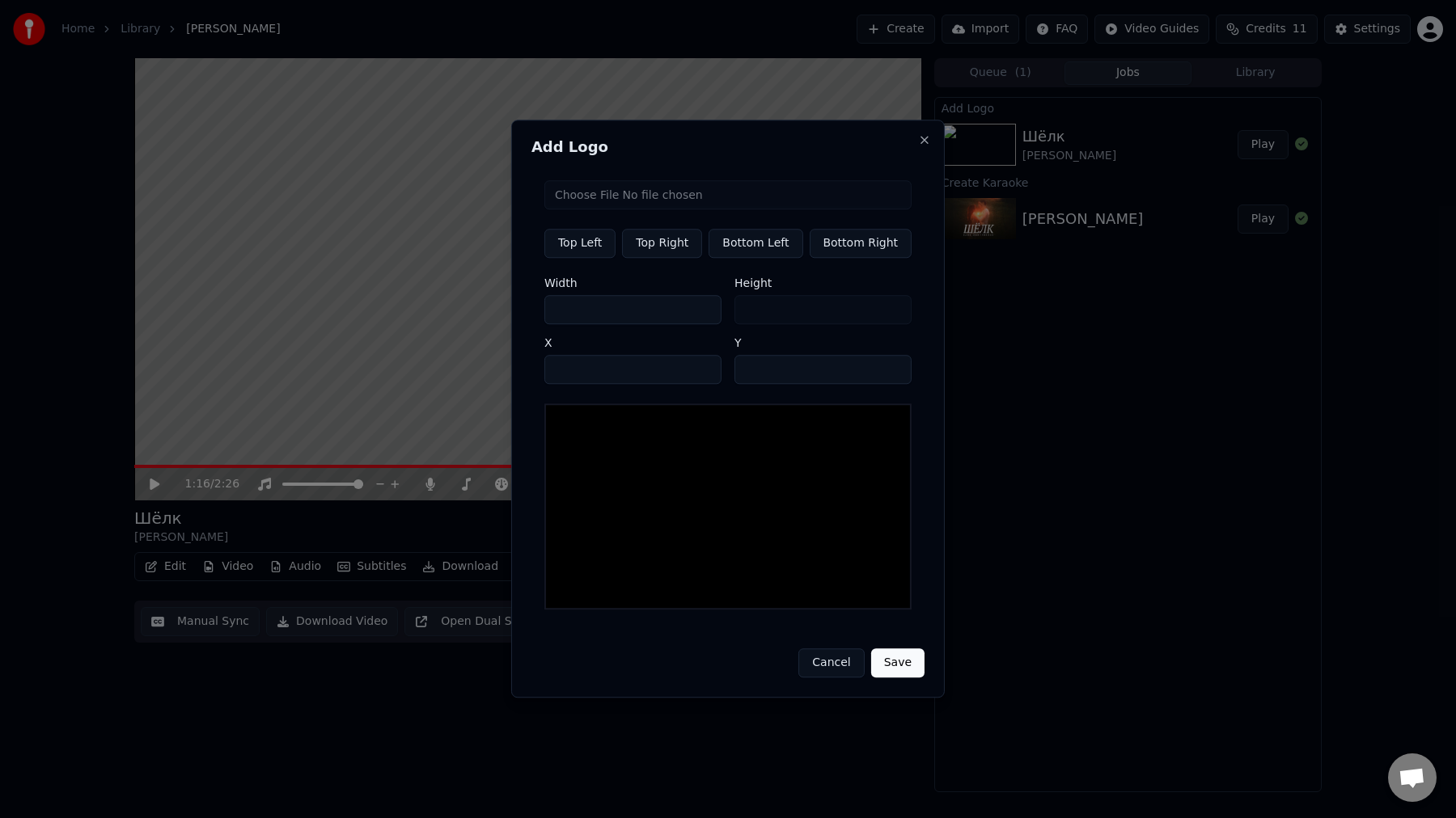
type input "**"
type input "***"
type input "****"
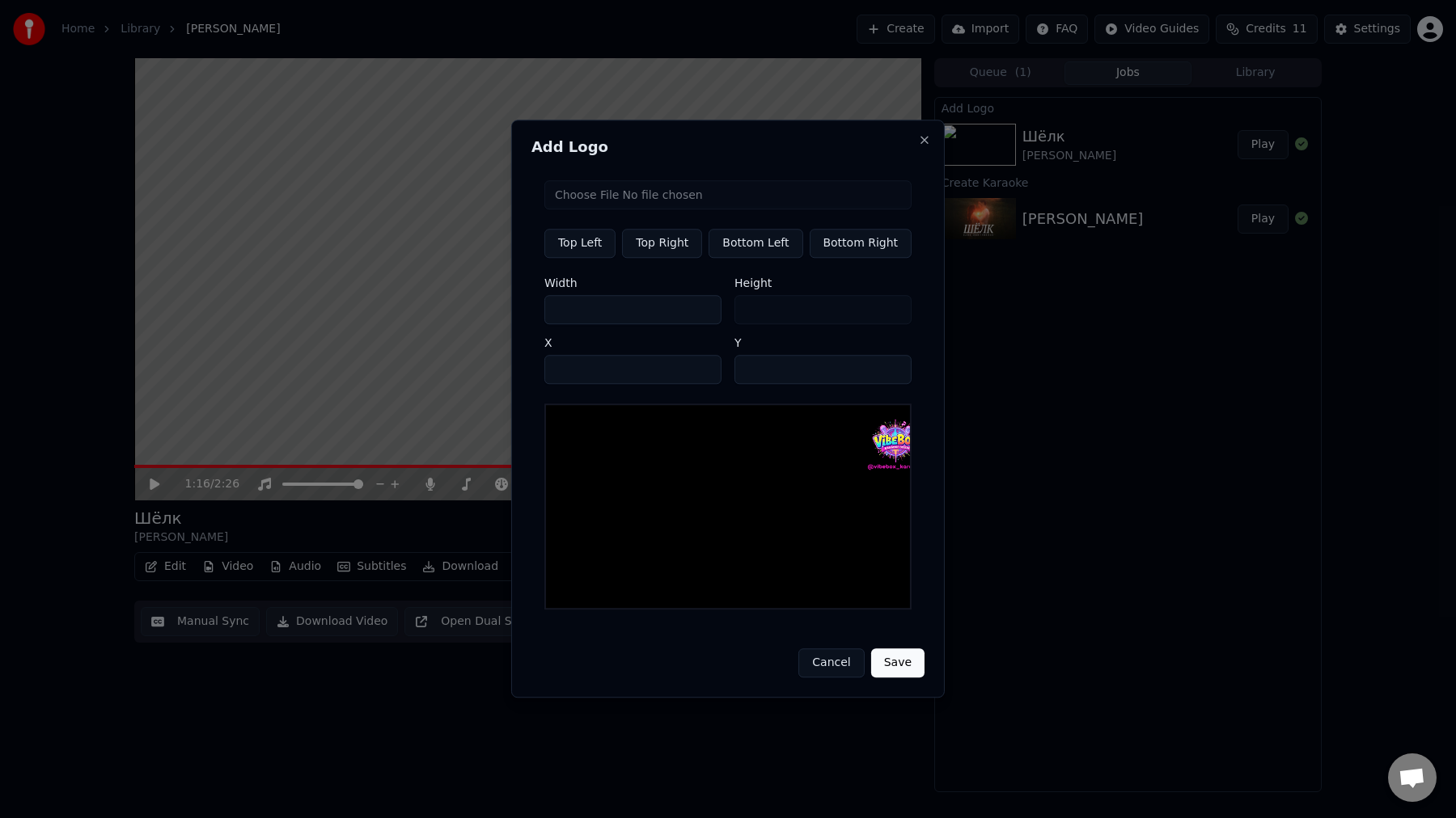
type input "****"
type input "***"
click at [804, 283] on label "Height" at bounding box center [823, 284] width 177 height 12
click at [653, 324] on input "***" at bounding box center [632, 310] width 177 height 29
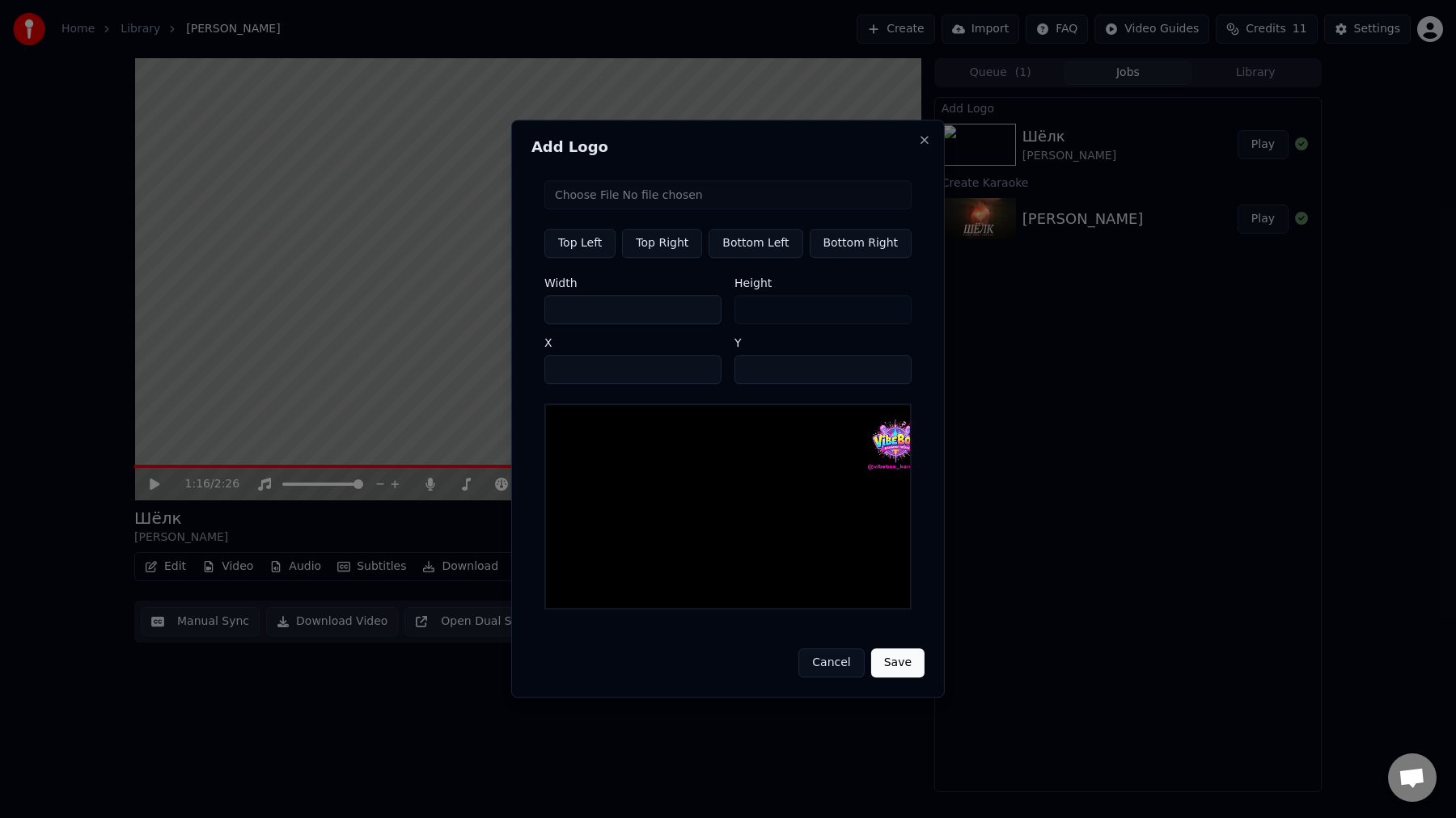
type input "**"
type input "*"
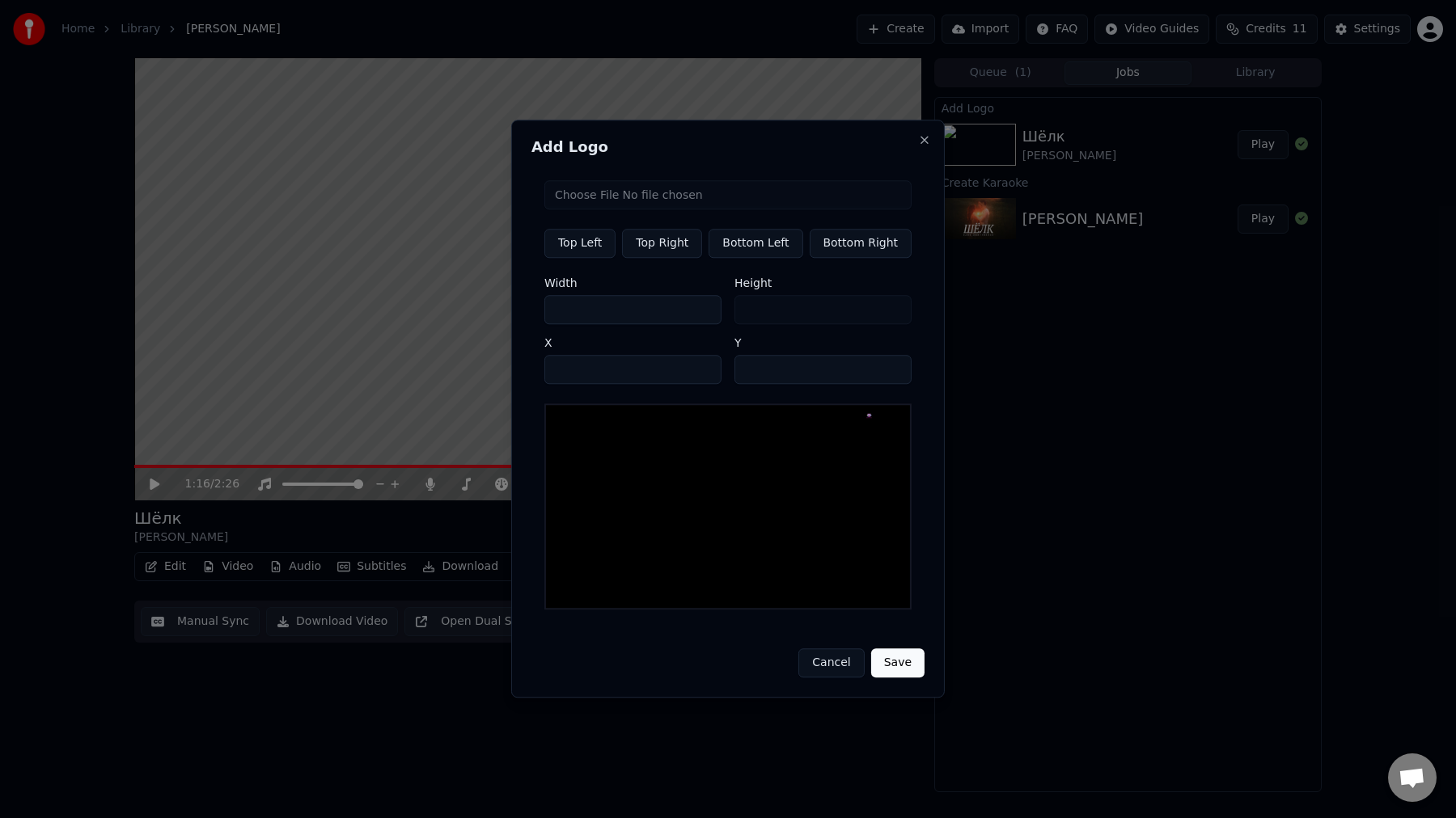
type input "*"
type input "**"
type input "*"
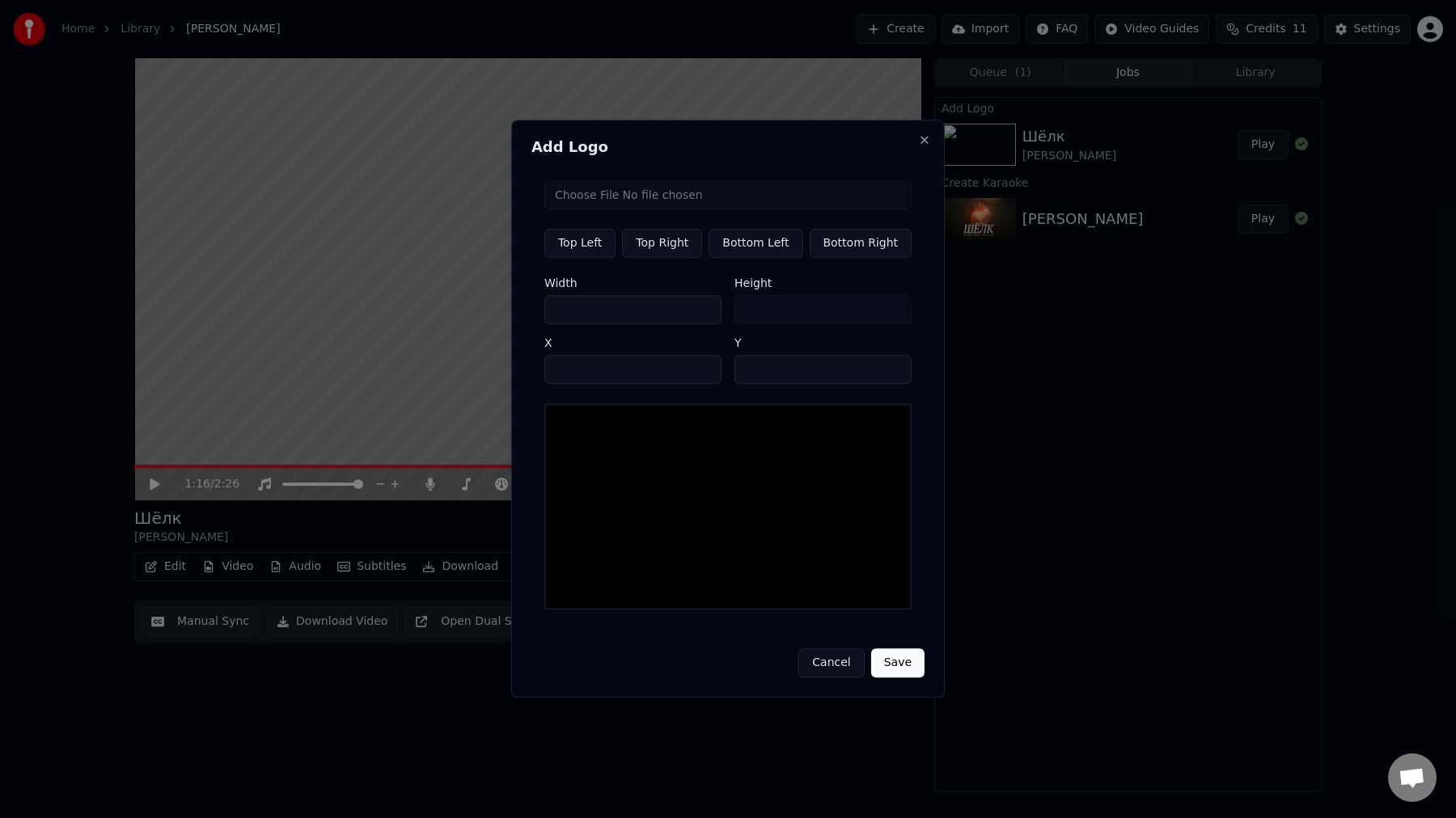
type input "**"
type input "***"
type input "**"
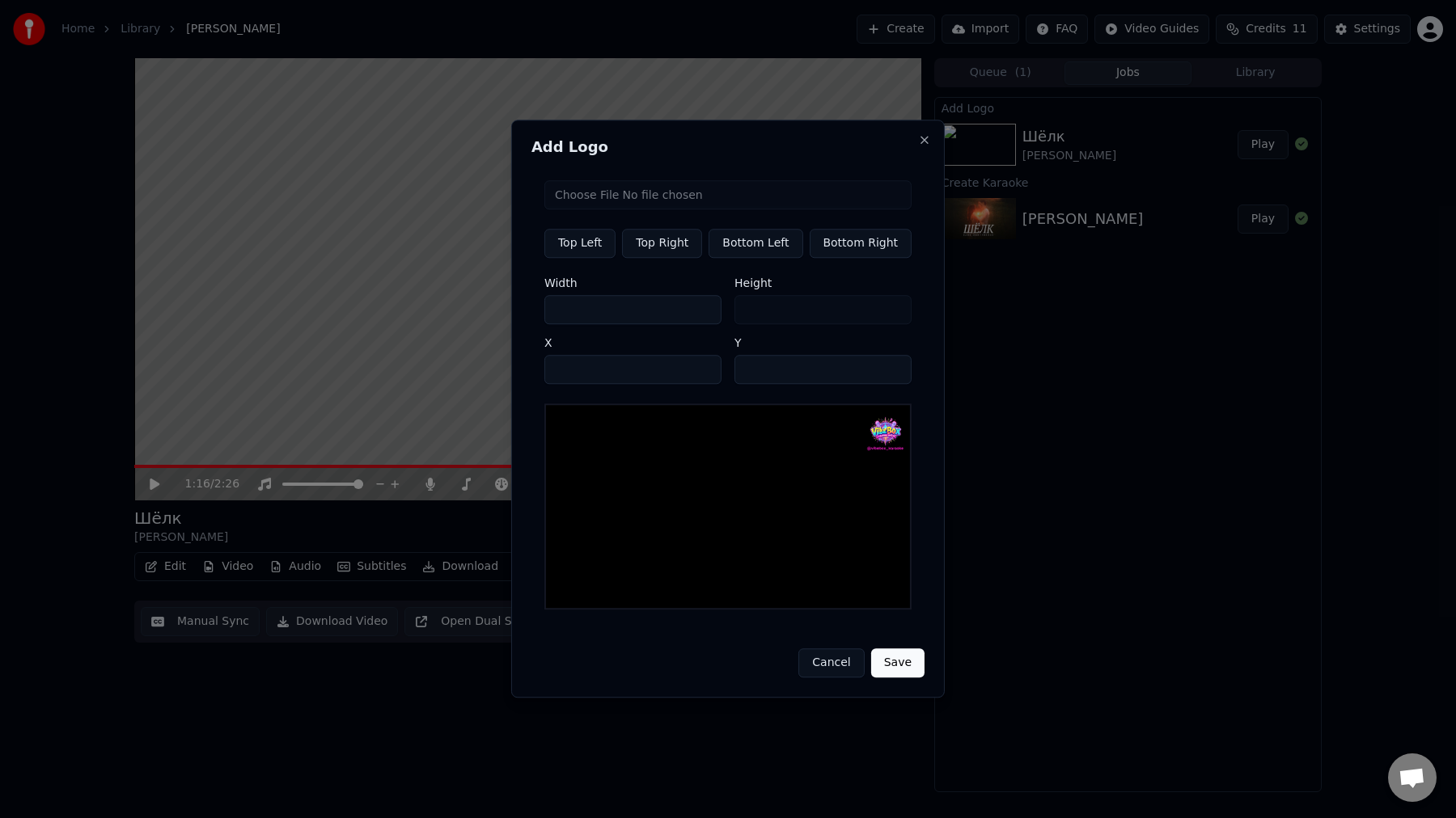
type input "**"
type input "***"
click at [792, 373] on input "**" at bounding box center [823, 370] width 177 height 29
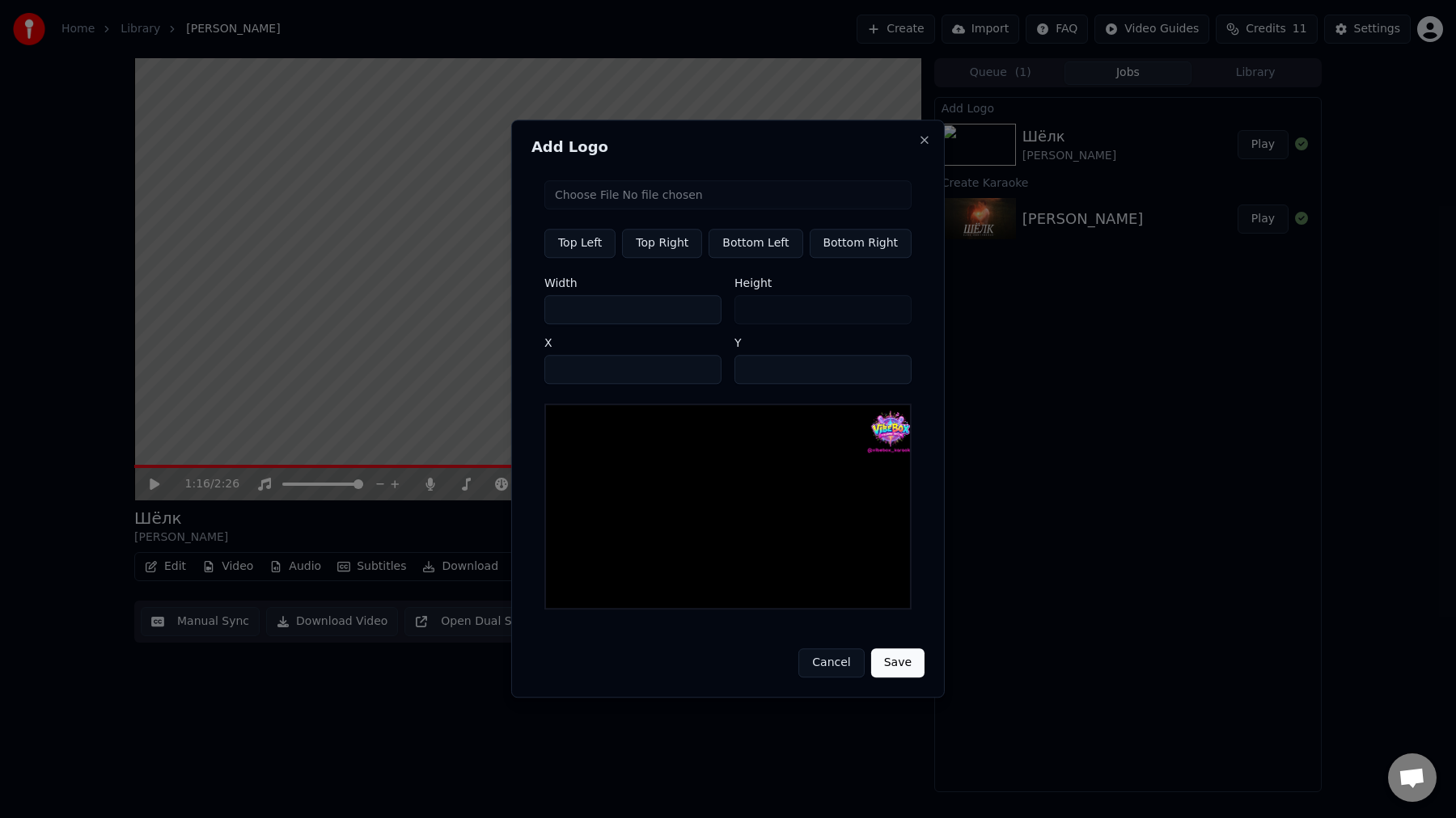
type input "*"
click at [638, 370] on input "****" at bounding box center [632, 370] width 177 height 29
type input "****"
click at [789, 365] on input "*" at bounding box center [823, 370] width 177 height 29
type input "**"
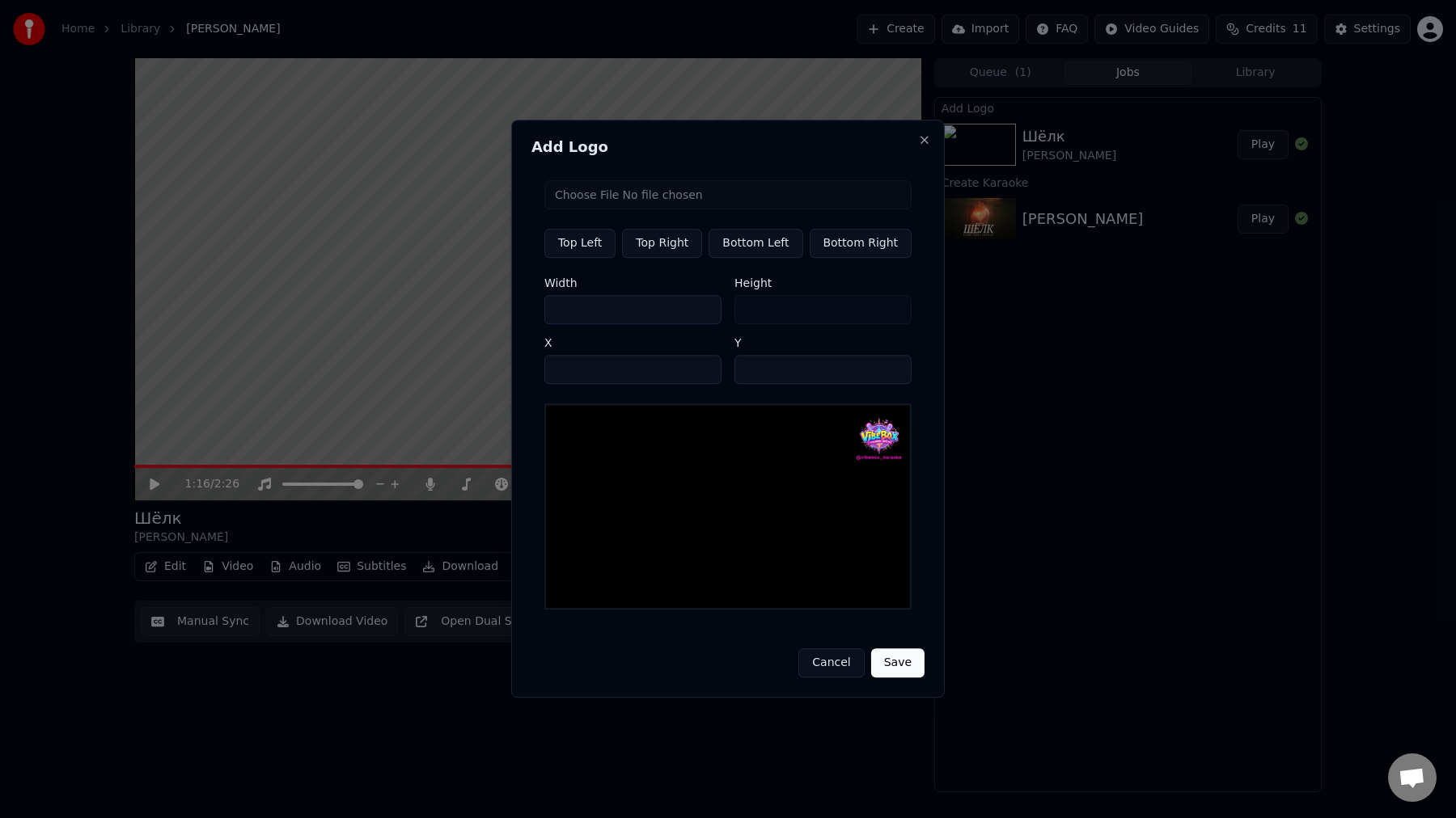
click at [891, 665] on button "Save" at bounding box center [897, 664] width 53 height 29
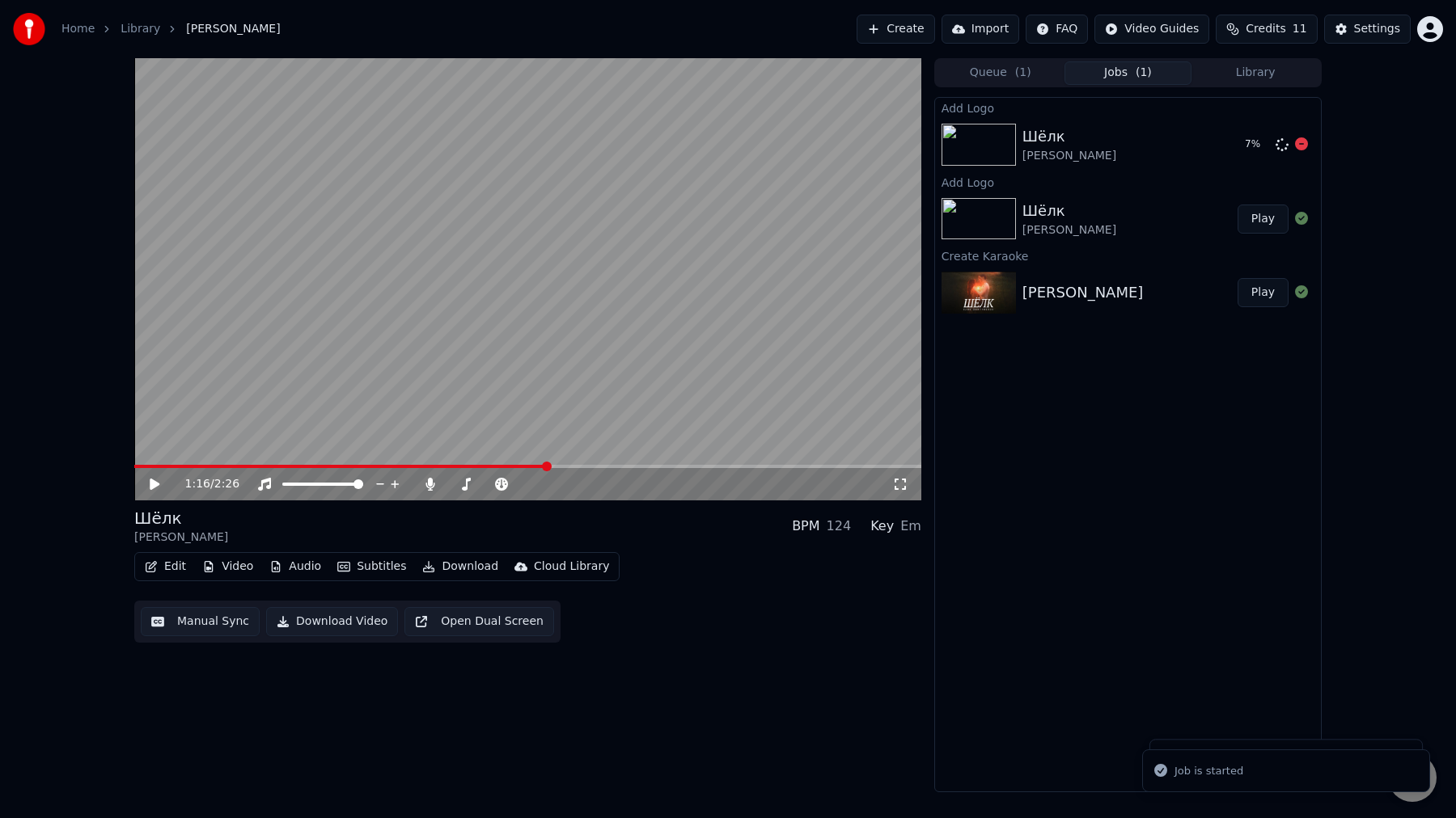
click at [1166, 134] on div "Шёлк [PERSON_NAME]" at bounding box center [1127, 144] width 209 height 39
click at [1264, 142] on button "Play" at bounding box center [1262, 145] width 51 height 29
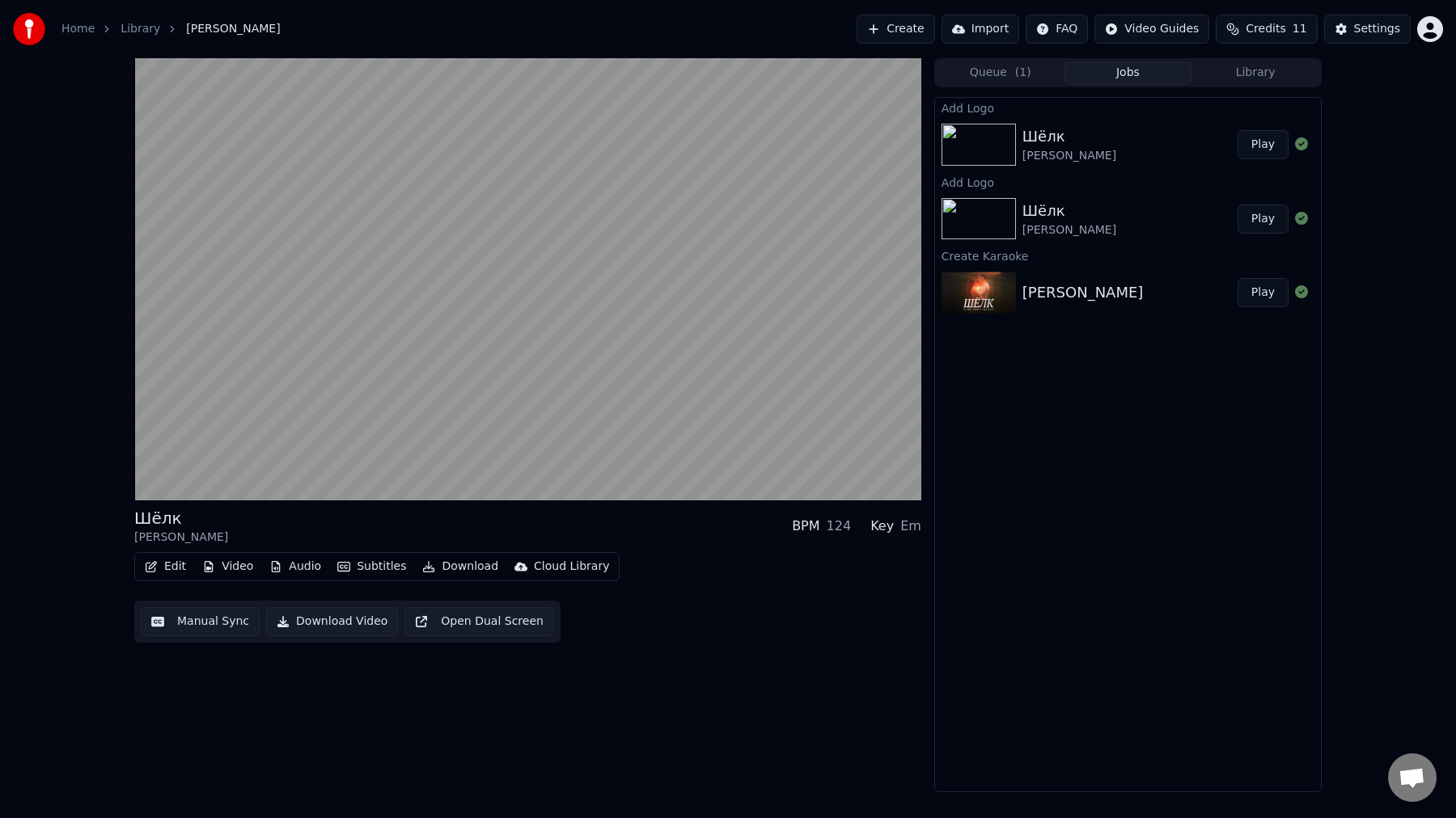
click at [1206, 146] on div "Шёлк [PERSON_NAME]" at bounding box center [1130, 144] width 215 height 39
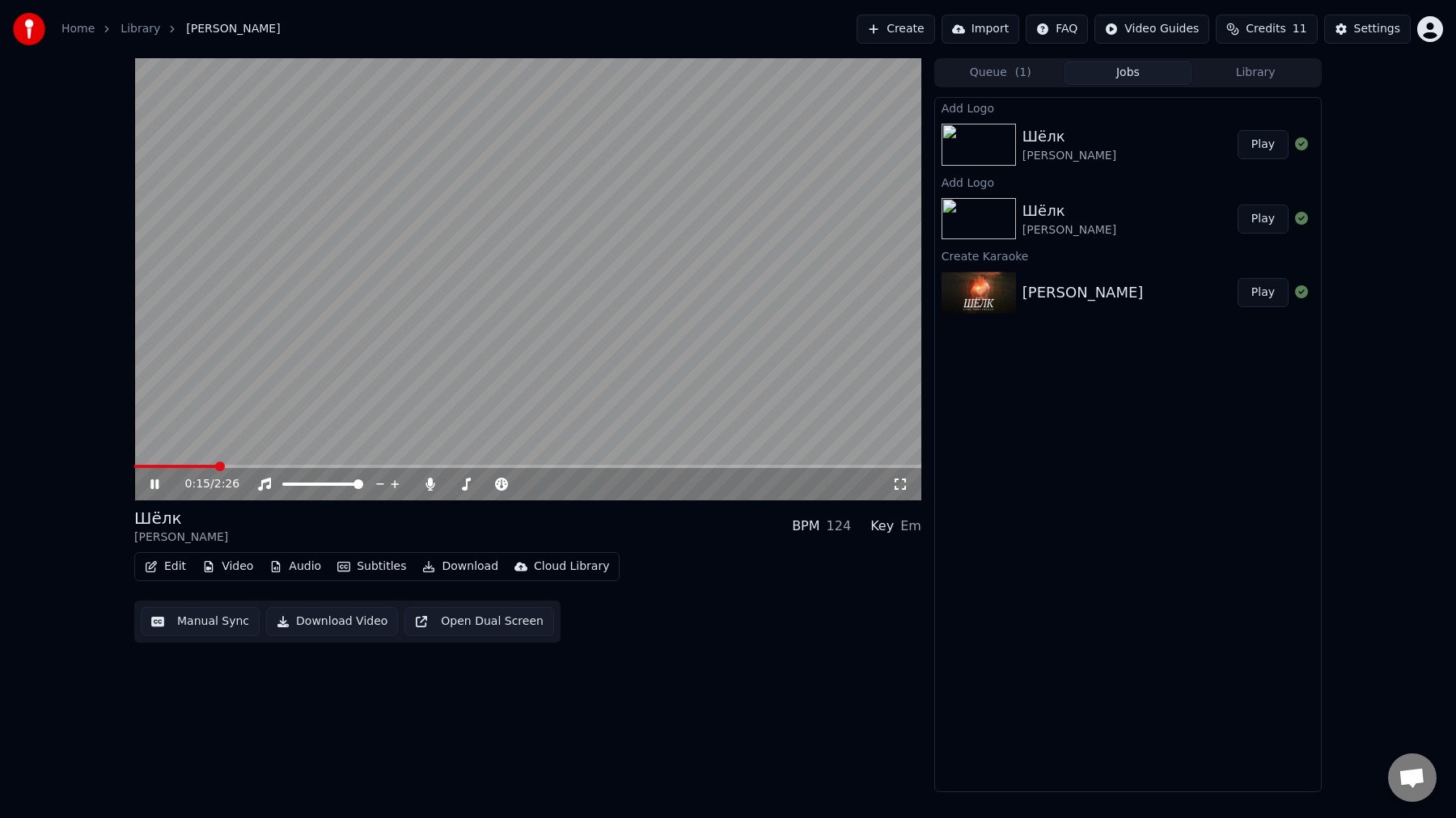
click at [155, 494] on div "0:15 / 2:26" at bounding box center [528, 484] width 787 height 32
click at [154, 485] on icon at bounding box center [166, 484] width 38 height 13
click at [994, 84] on div "Queue ( 1 ) Jobs Library" at bounding box center [1128, 73] width 387 height 29
click at [976, 73] on button "Queue ( 1 )" at bounding box center [1000, 73] width 128 height 23
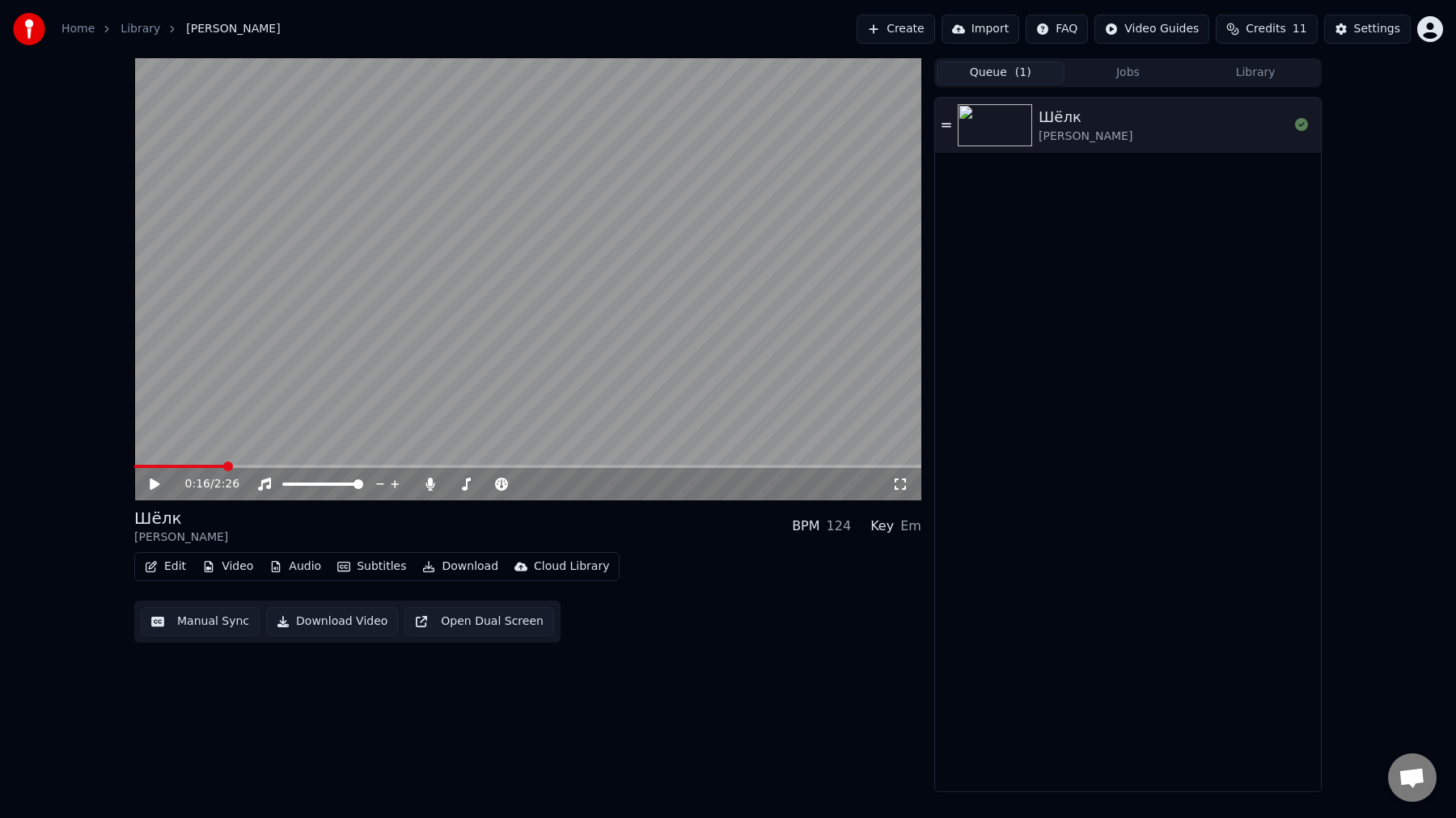
click at [1256, 67] on button "Library" at bounding box center [1256, 73] width 128 height 23
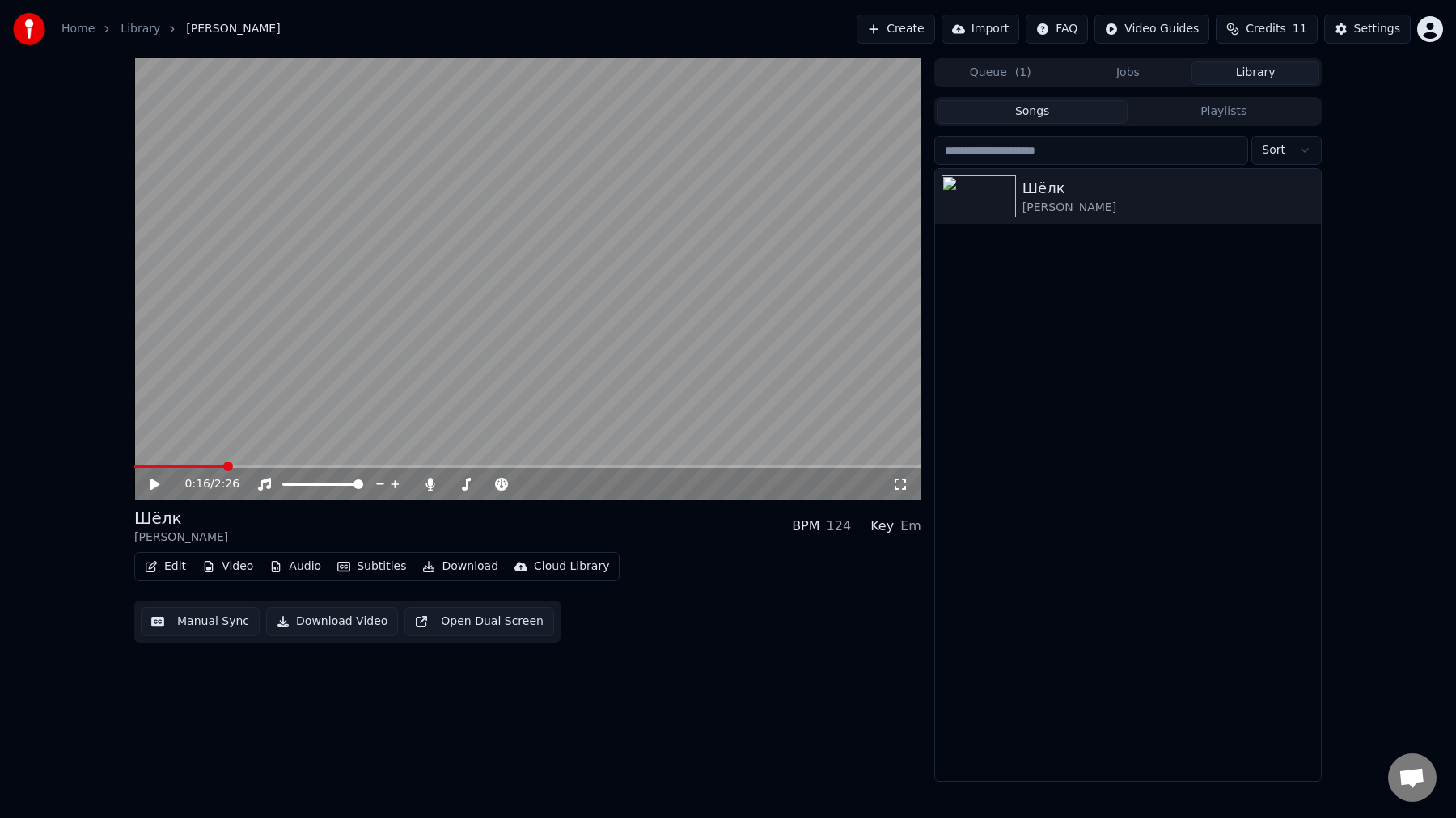
click at [1131, 84] on div "Queue ( 1 ) Jobs Library" at bounding box center [1128, 73] width 387 height 29
click at [1110, 72] on button "Jobs" at bounding box center [1128, 73] width 128 height 23
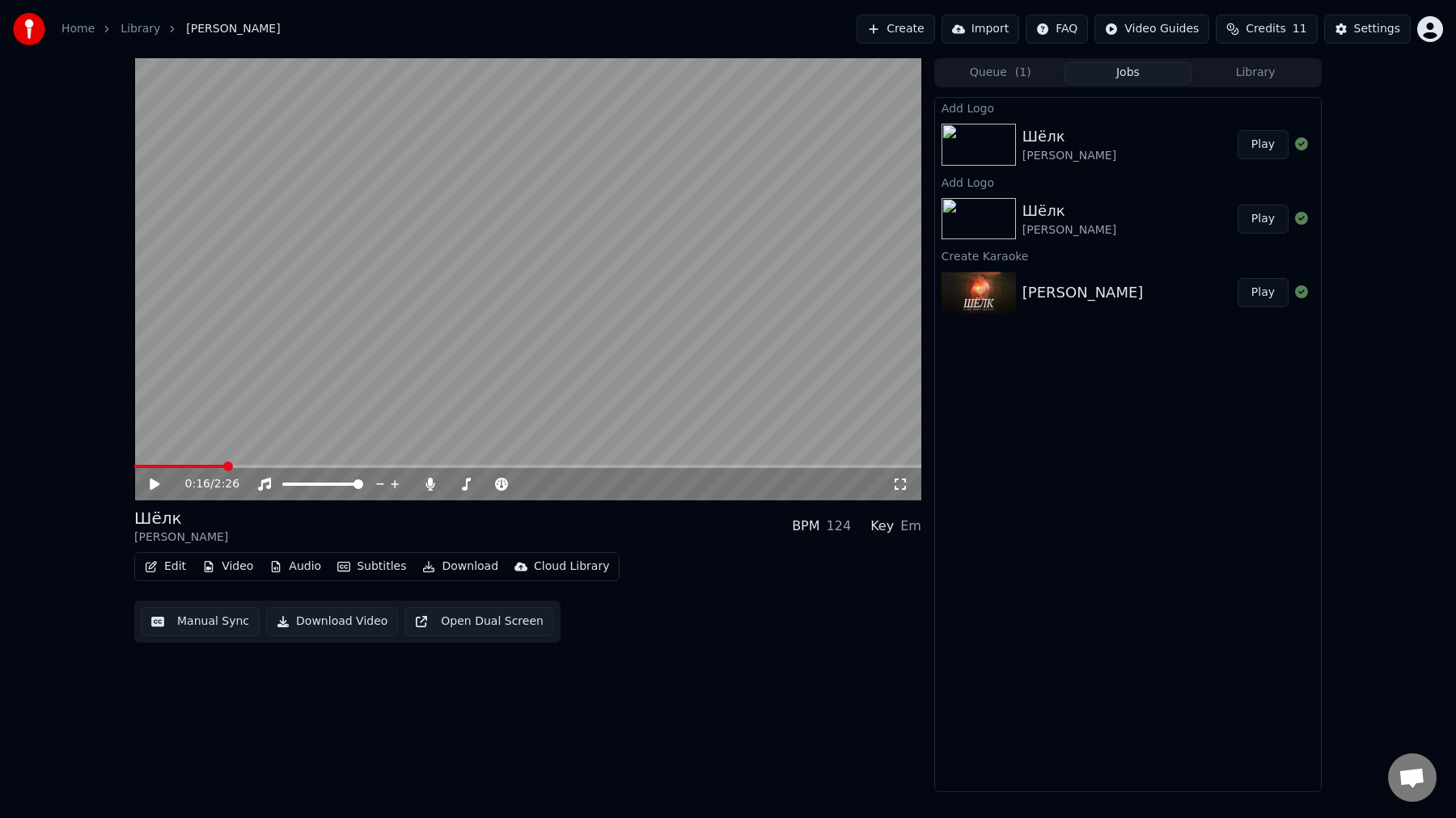
click at [1181, 136] on div "Шёлк [PERSON_NAME]" at bounding box center [1130, 144] width 215 height 39
click at [1187, 222] on div "Шёлк [PERSON_NAME]" at bounding box center [1130, 219] width 215 height 39
click at [1258, 292] on button "Play" at bounding box center [1262, 292] width 51 height 29
click at [860, 118] on video at bounding box center [528, 279] width 787 height 442
drag, startPoint x: 864, startPoint y: 122, endPoint x: 831, endPoint y: 248, distance: 130.2
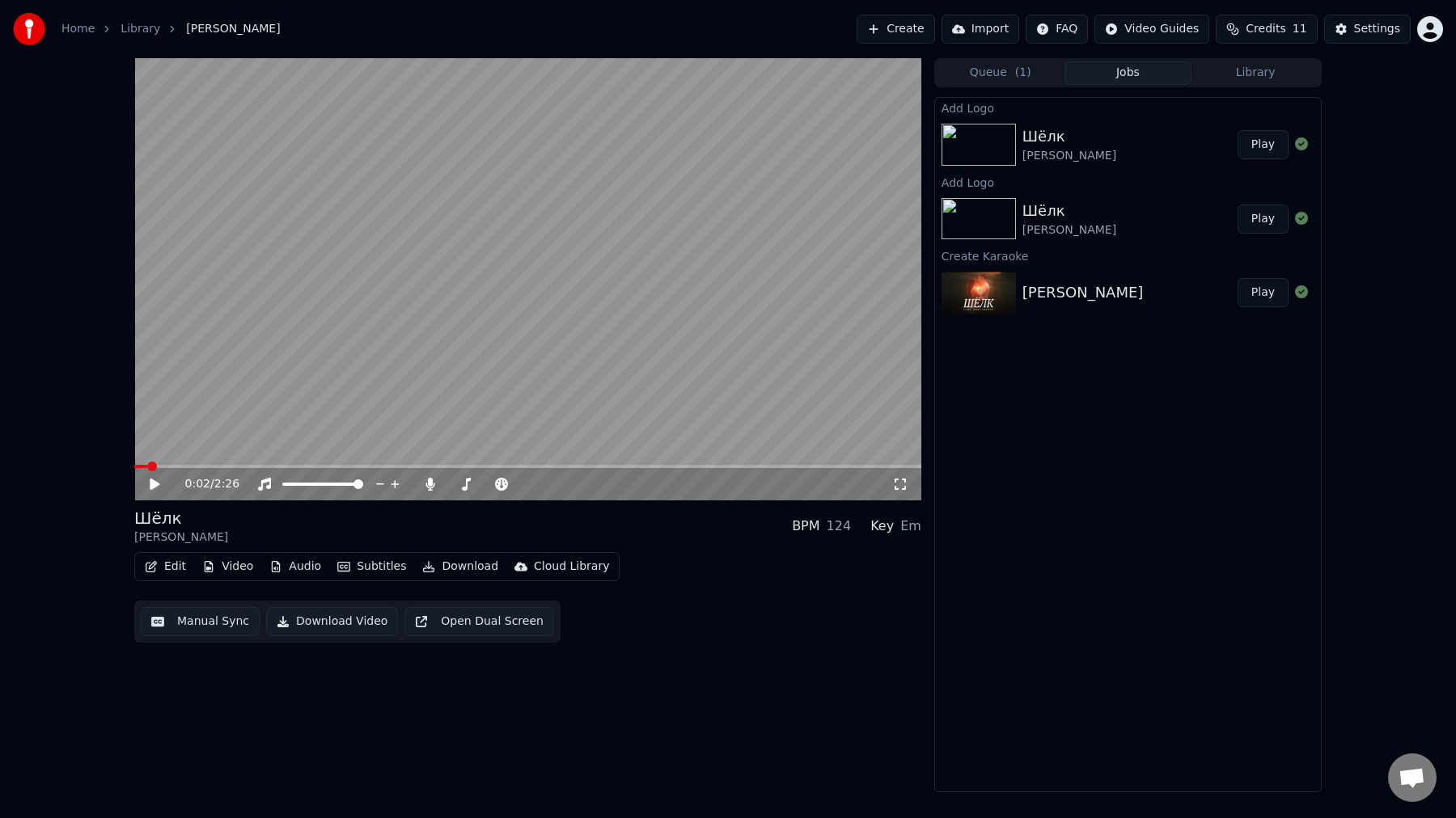
click at [831, 248] on video at bounding box center [528, 279] width 787 height 442
click at [1257, 67] on button "Library" at bounding box center [1256, 73] width 128 height 23
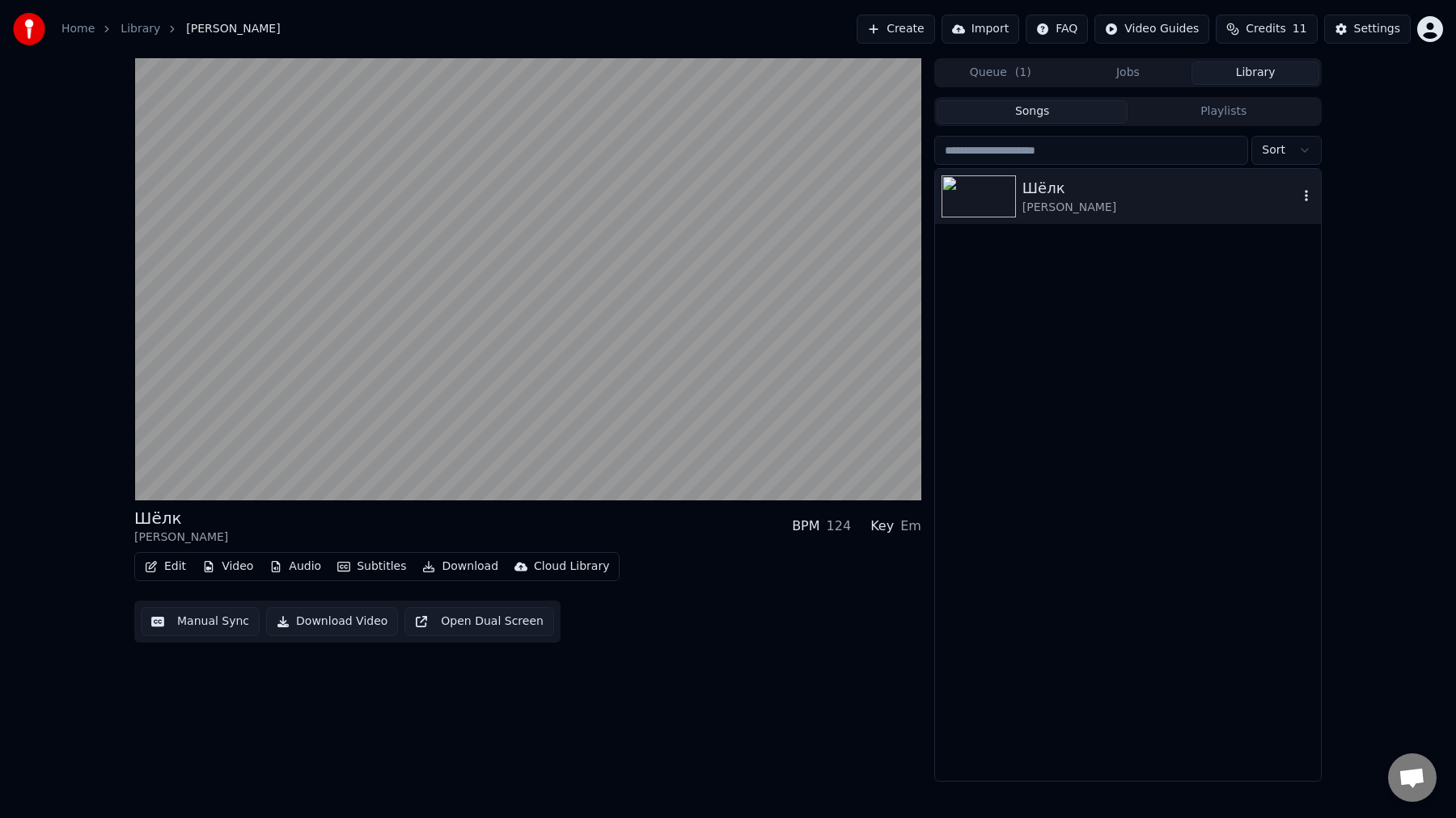
click at [1186, 211] on div "[PERSON_NAME]" at bounding box center [1160, 207] width 276 height 16
click at [1133, 75] on button "Jobs" at bounding box center [1128, 73] width 128 height 23
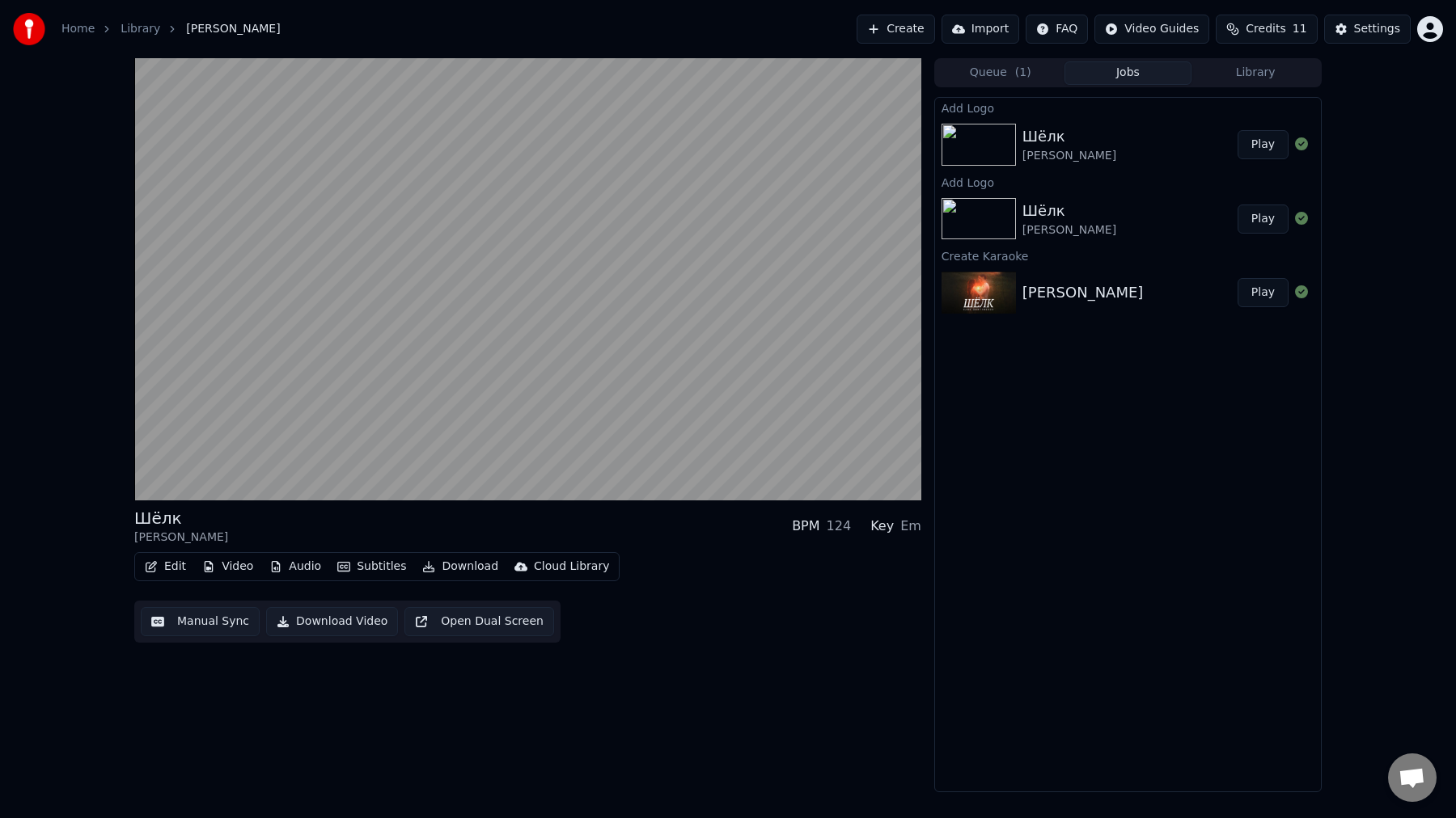
click at [1006, 74] on button "Queue ( 1 )" at bounding box center [1000, 73] width 128 height 23
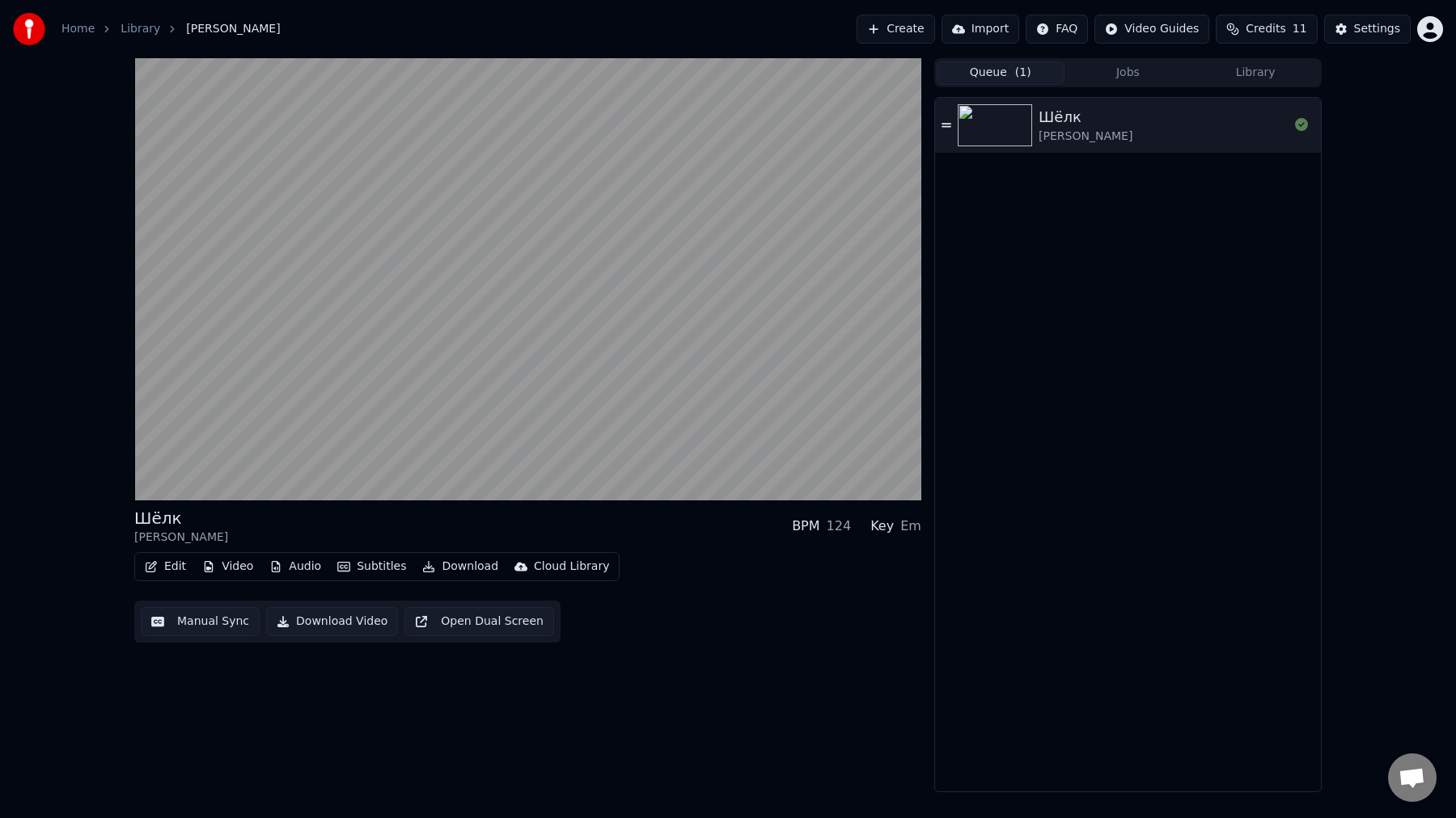
click at [948, 126] on icon at bounding box center [946, 125] width 10 height 4
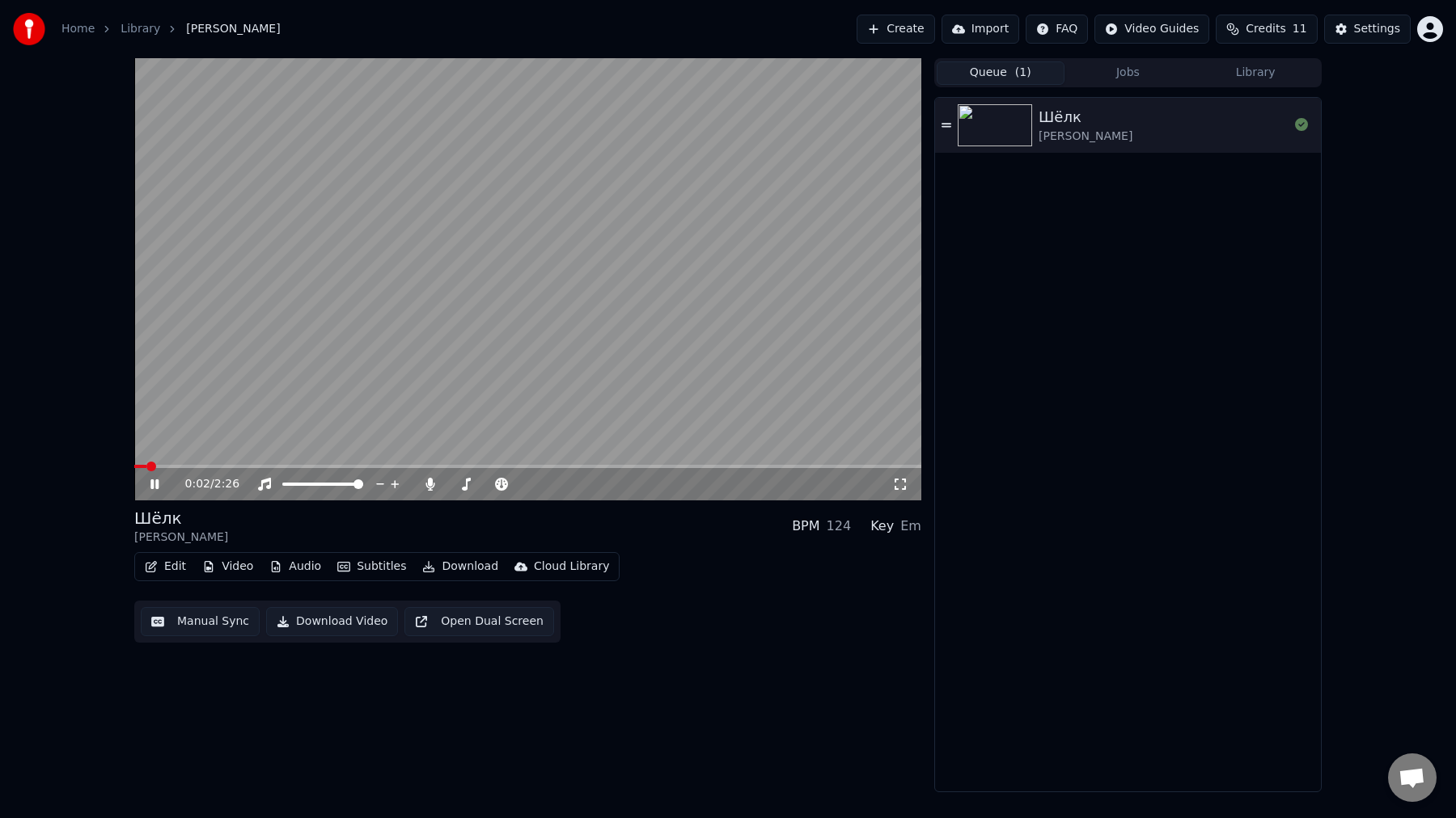
click at [155, 489] on icon at bounding box center [166, 484] width 38 height 13
click at [241, 564] on button "Video" at bounding box center [228, 566] width 64 height 22
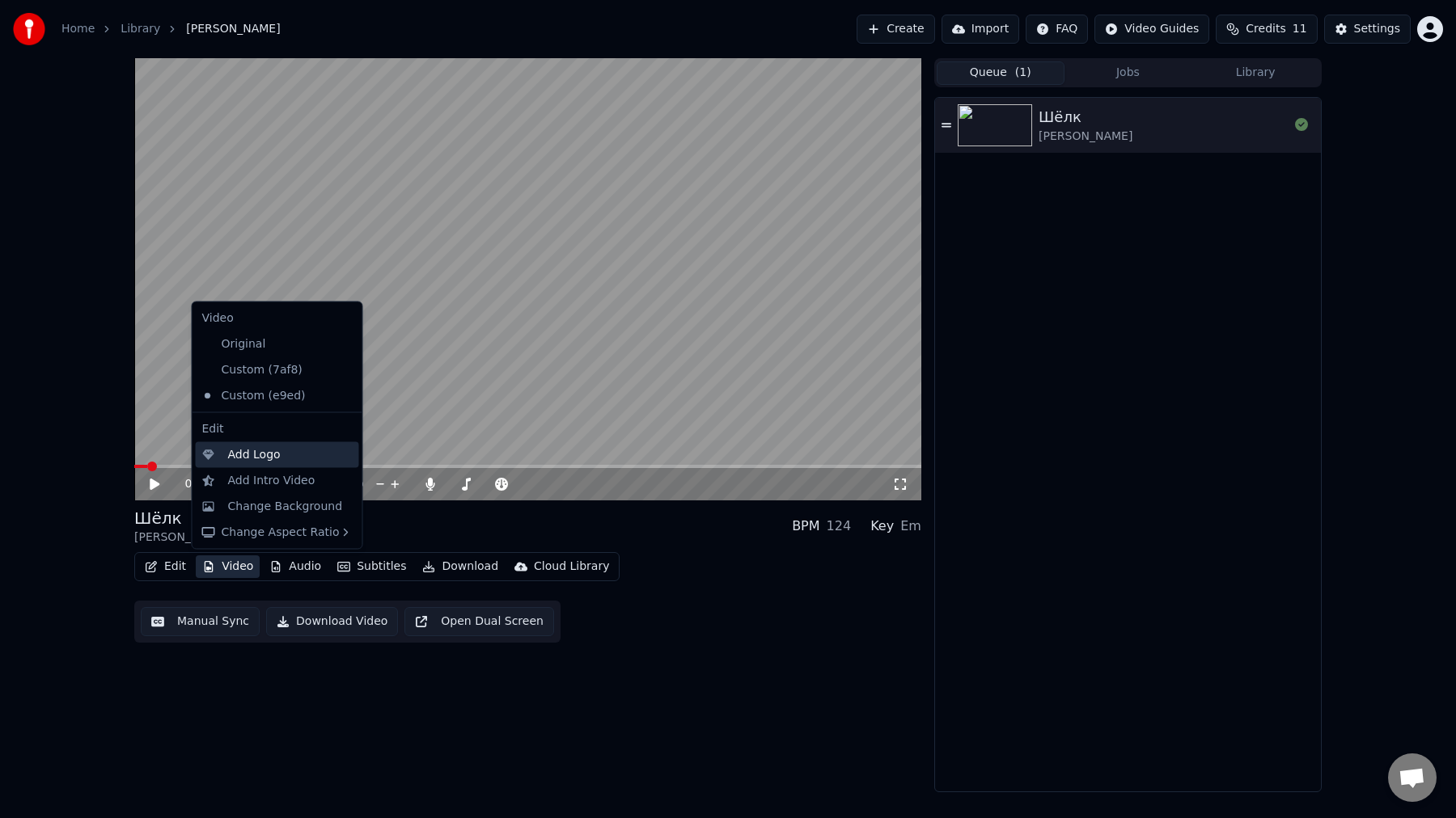
click at [304, 465] on div "Add Logo" at bounding box center [277, 454] width 164 height 26
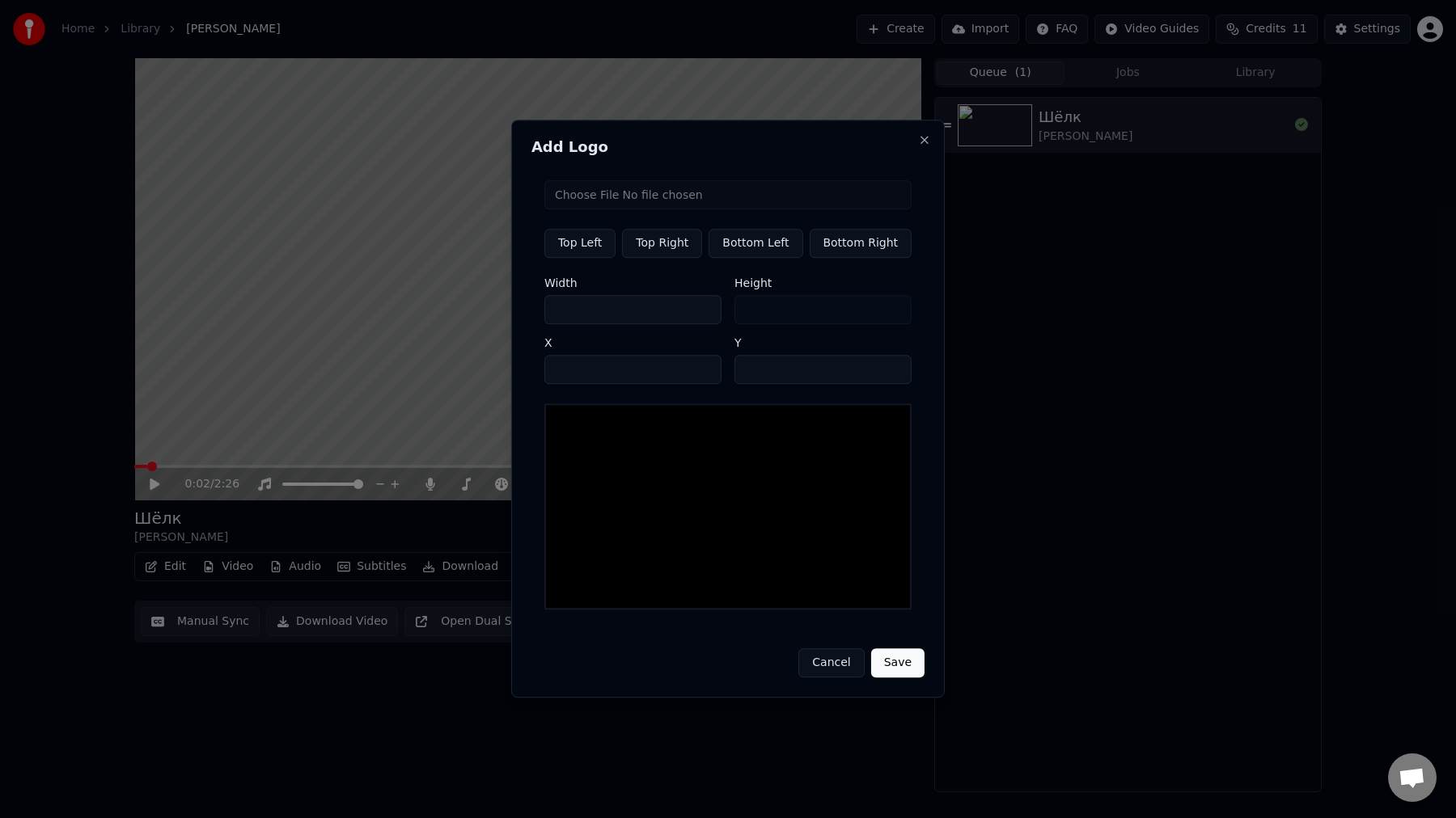
click at [667, 448] on div at bounding box center [727, 506] width 367 height 206
click at [608, 204] on input "file" at bounding box center [727, 195] width 367 height 29
click at [919, 150] on h2 "Add Logo" at bounding box center [728, 147] width 393 height 15
click at [675, 243] on button "Top Right" at bounding box center [661, 243] width 80 height 29
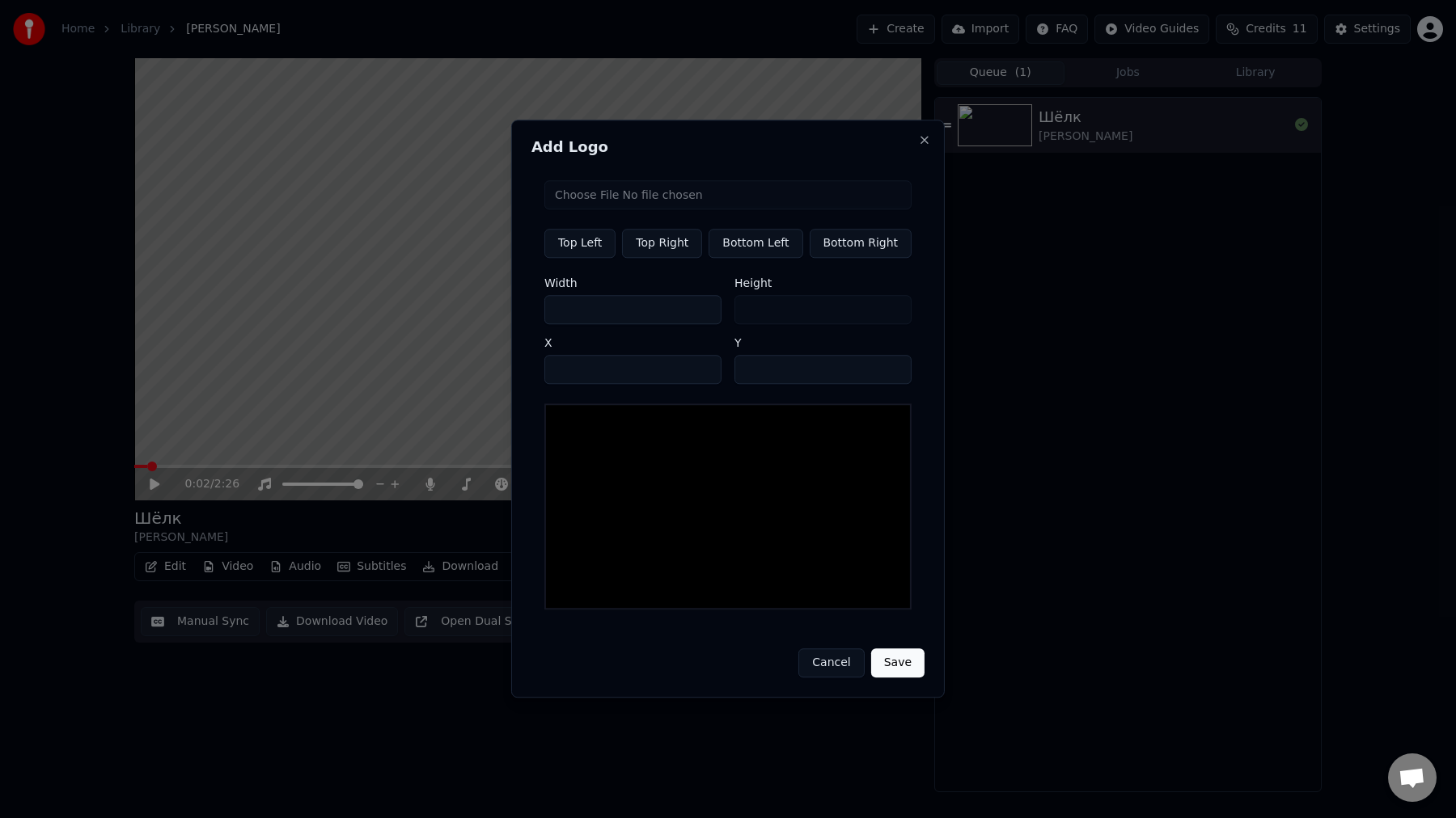
type input "****"
click at [921, 144] on button "Close" at bounding box center [924, 139] width 13 height 13
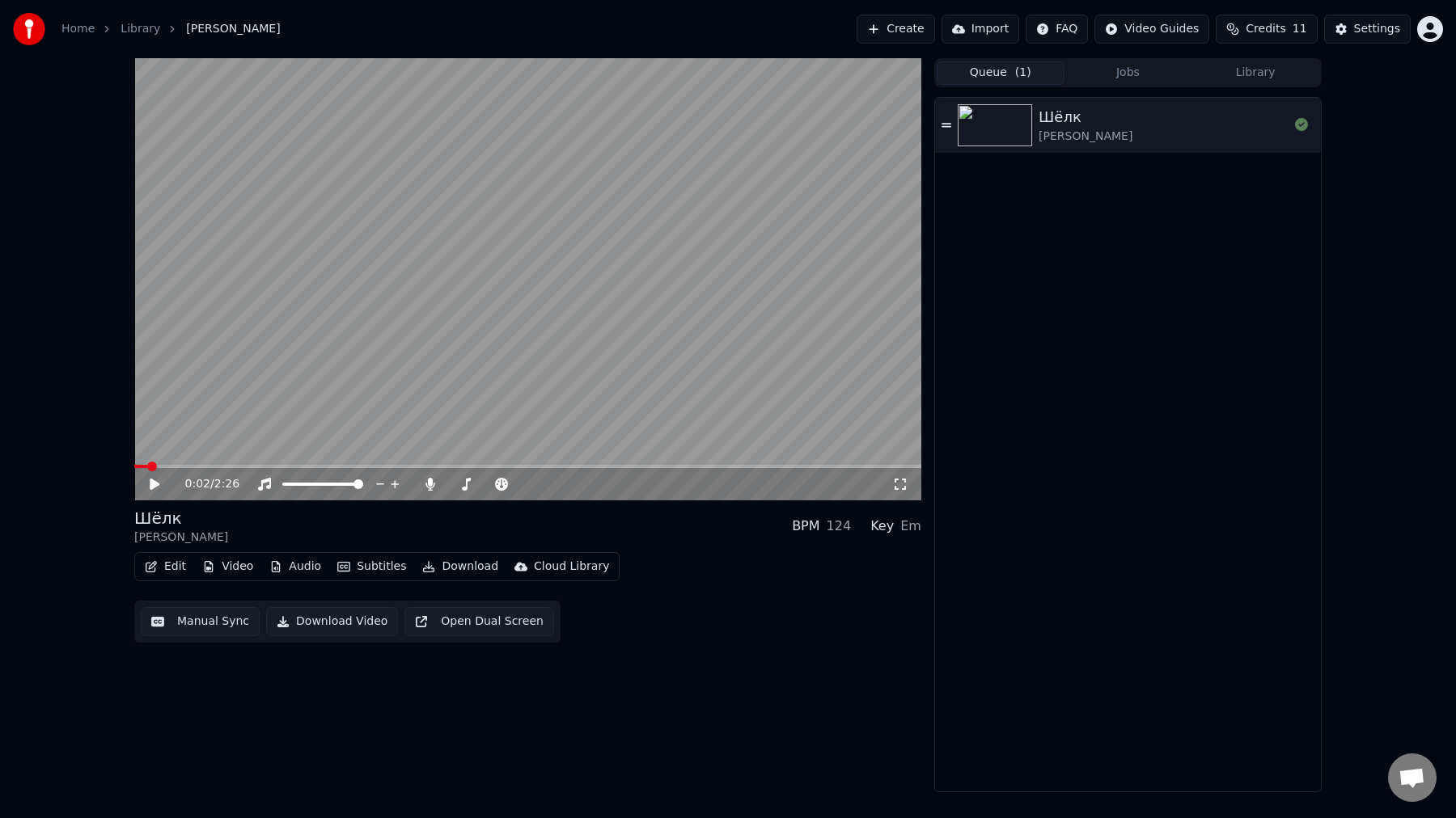
click at [913, 36] on button "Create" at bounding box center [895, 29] width 78 height 29
click at [1142, 76] on button "Jobs" at bounding box center [1128, 73] width 128 height 23
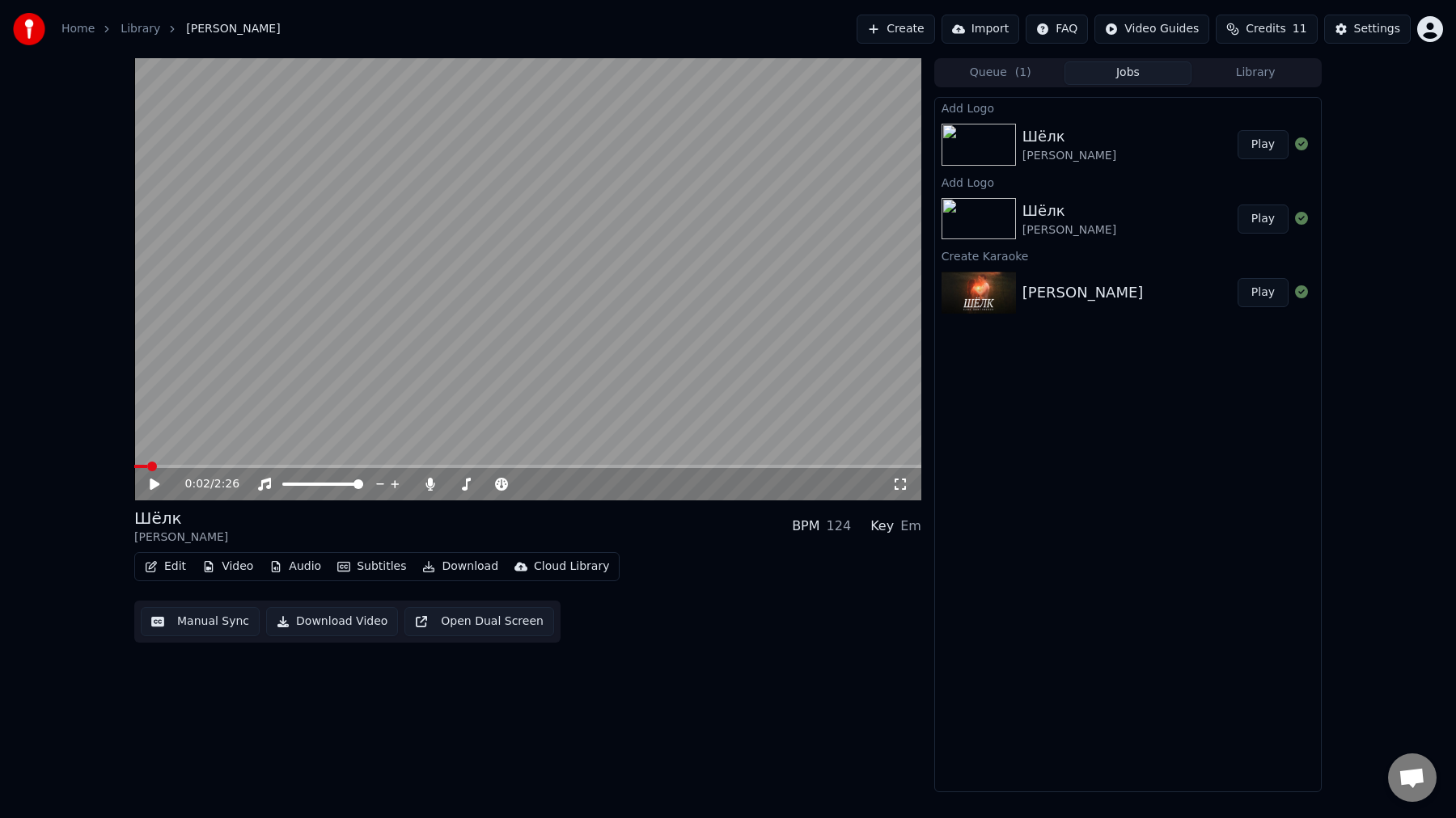
click at [1270, 72] on button "Library" at bounding box center [1256, 73] width 128 height 23
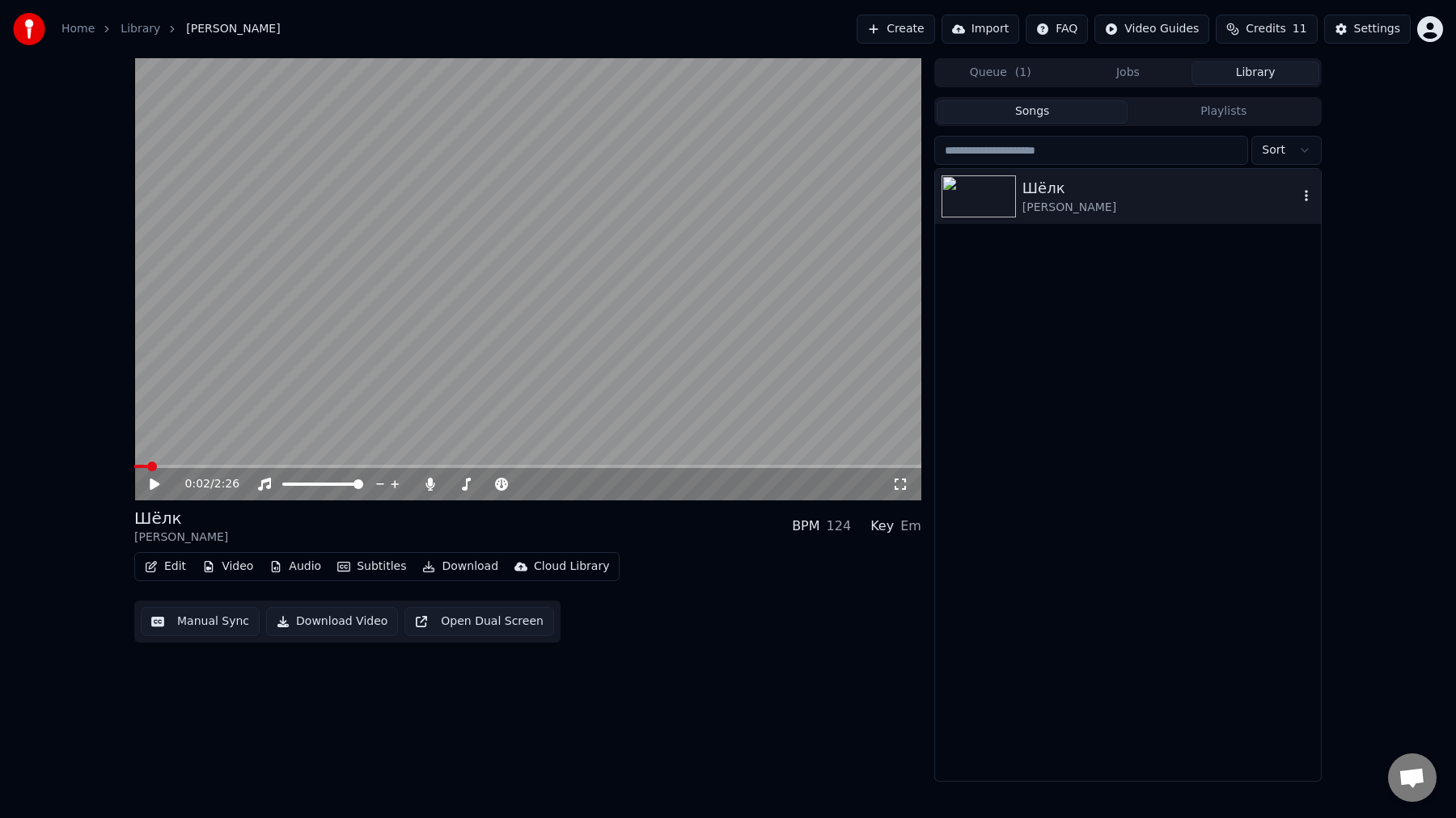
click at [1315, 198] on div "Шёлк [PERSON_NAME]" at bounding box center [1128, 197] width 386 height 55
drag, startPoint x: 847, startPoint y: 123, endPoint x: 769, endPoint y: 211, distance: 117.6
click at [769, 211] on video at bounding box center [528, 279] width 787 height 442
click at [154, 489] on icon at bounding box center [166, 484] width 38 height 13
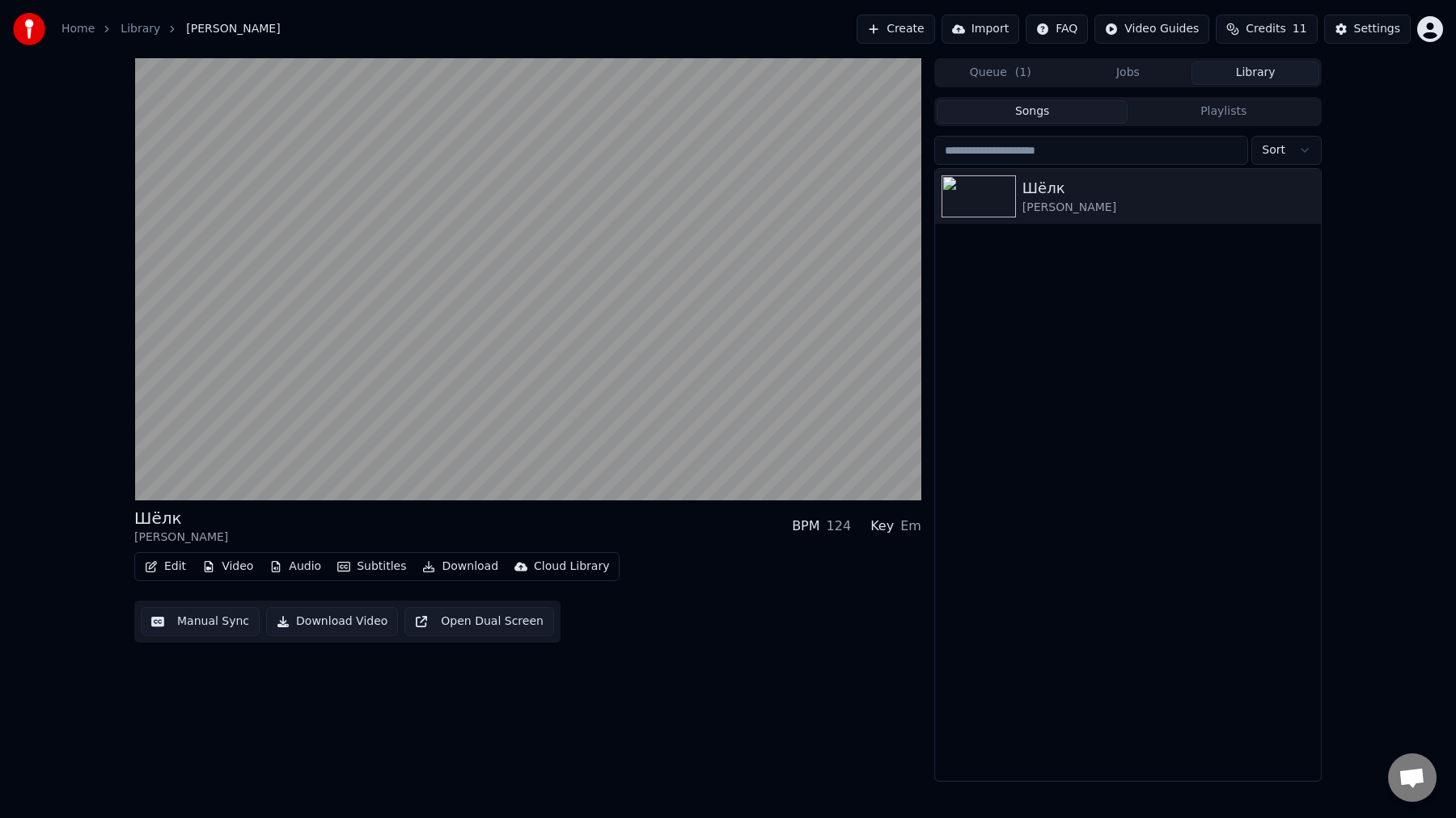
click at [490, 627] on button "Open Dual Screen" at bounding box center [479, 621] width 150 height 29
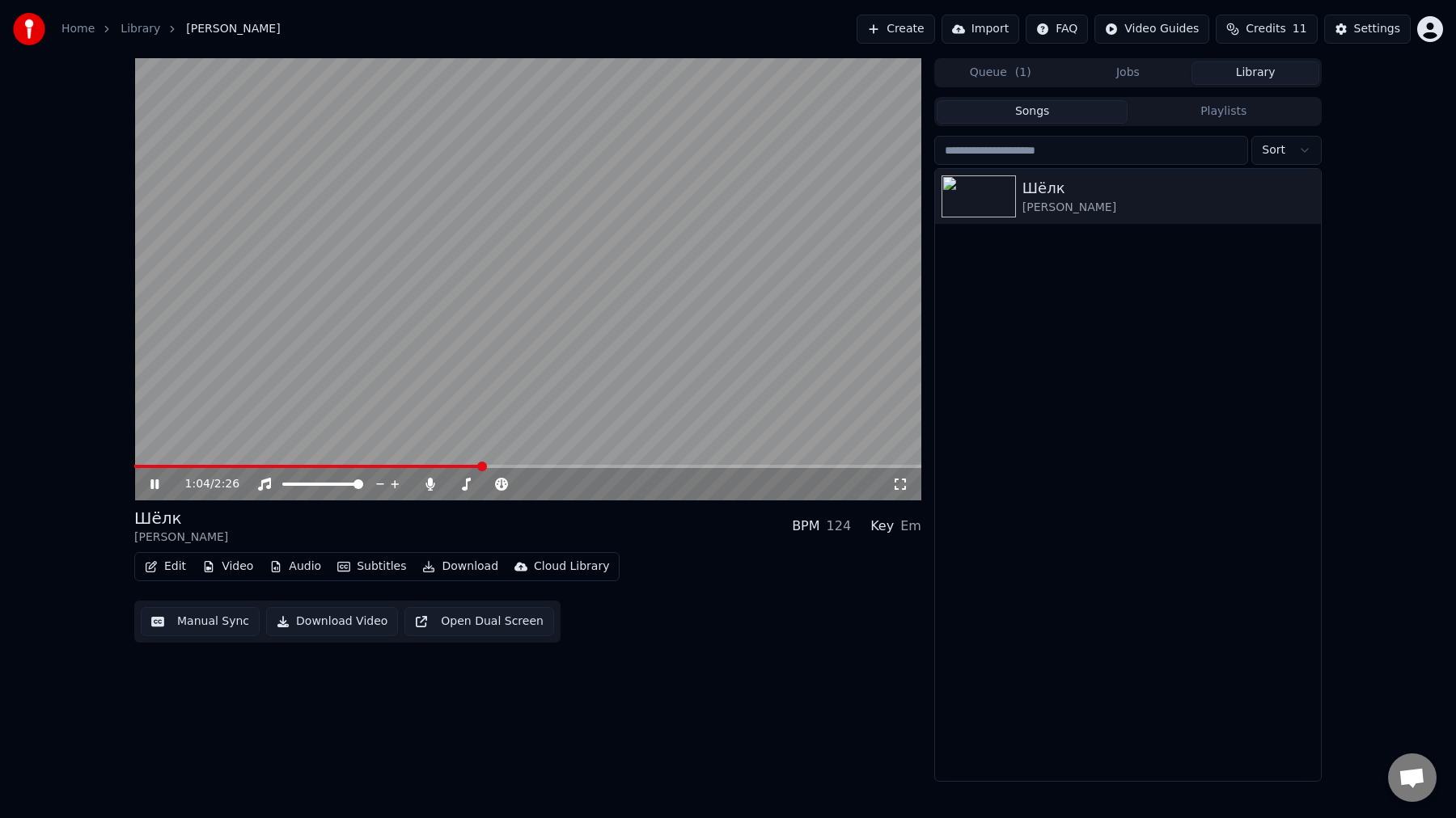
click at [1272, 32] on span "Credits" at bounding box center [1265, 29] width 40 height 16
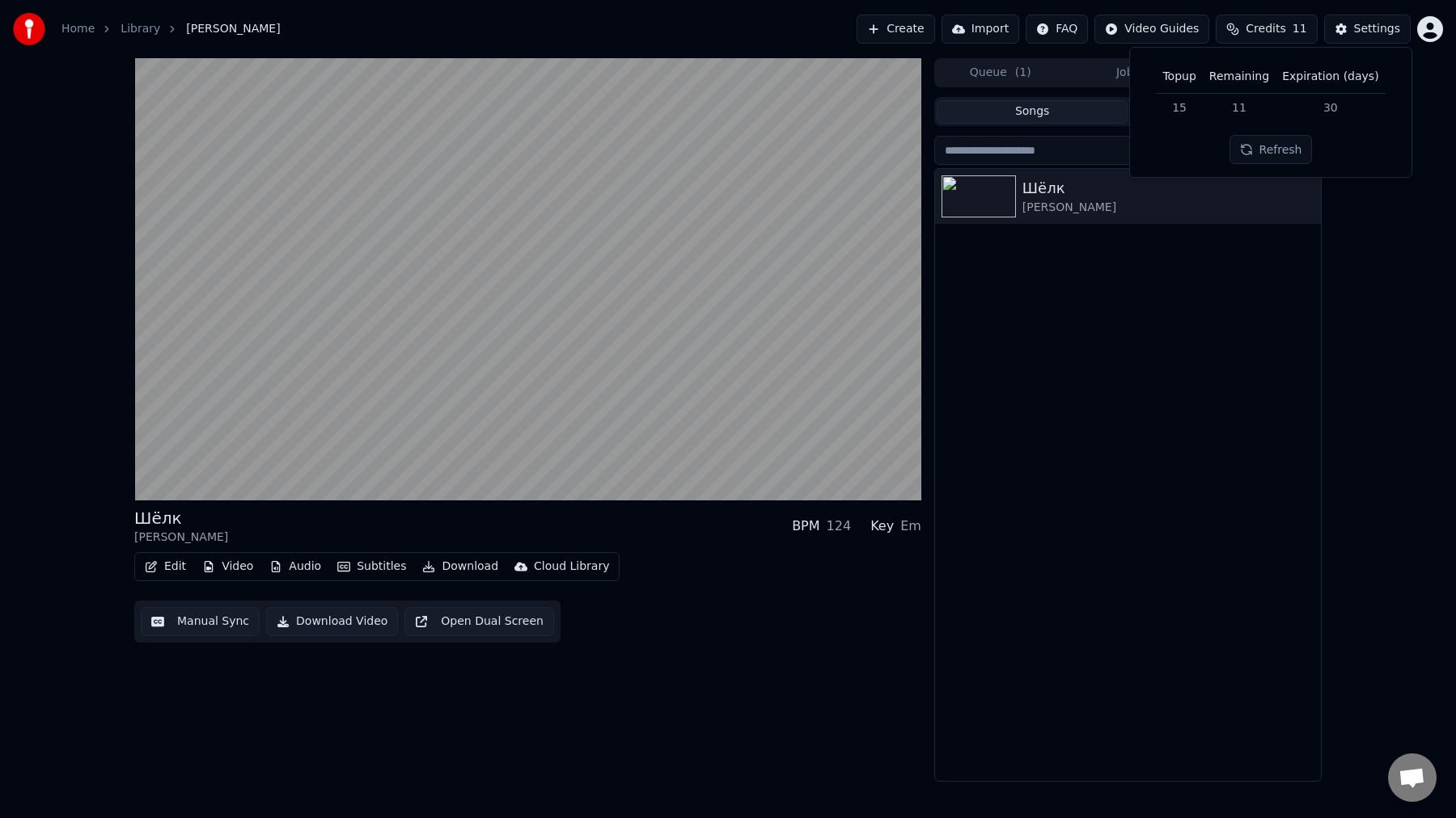
click at [1218, 341] on div "Шёлк [PERSON_NAME]" at bounding box center [1128, 475] width 386 height 612
click at [1286, 23] on span "Credits" at bounding box center [1265, 29] width 40 height 16
click at [1183, 78] on th "Topup" at bounding box center [1179, 76] width 46 height 32
click at [1192, 106] on td "15" at bounding box center [1179, 107] width 46 height 29
click at [1188, 107] on td "15" at bounding box center [1179, 107] width 46 height 29
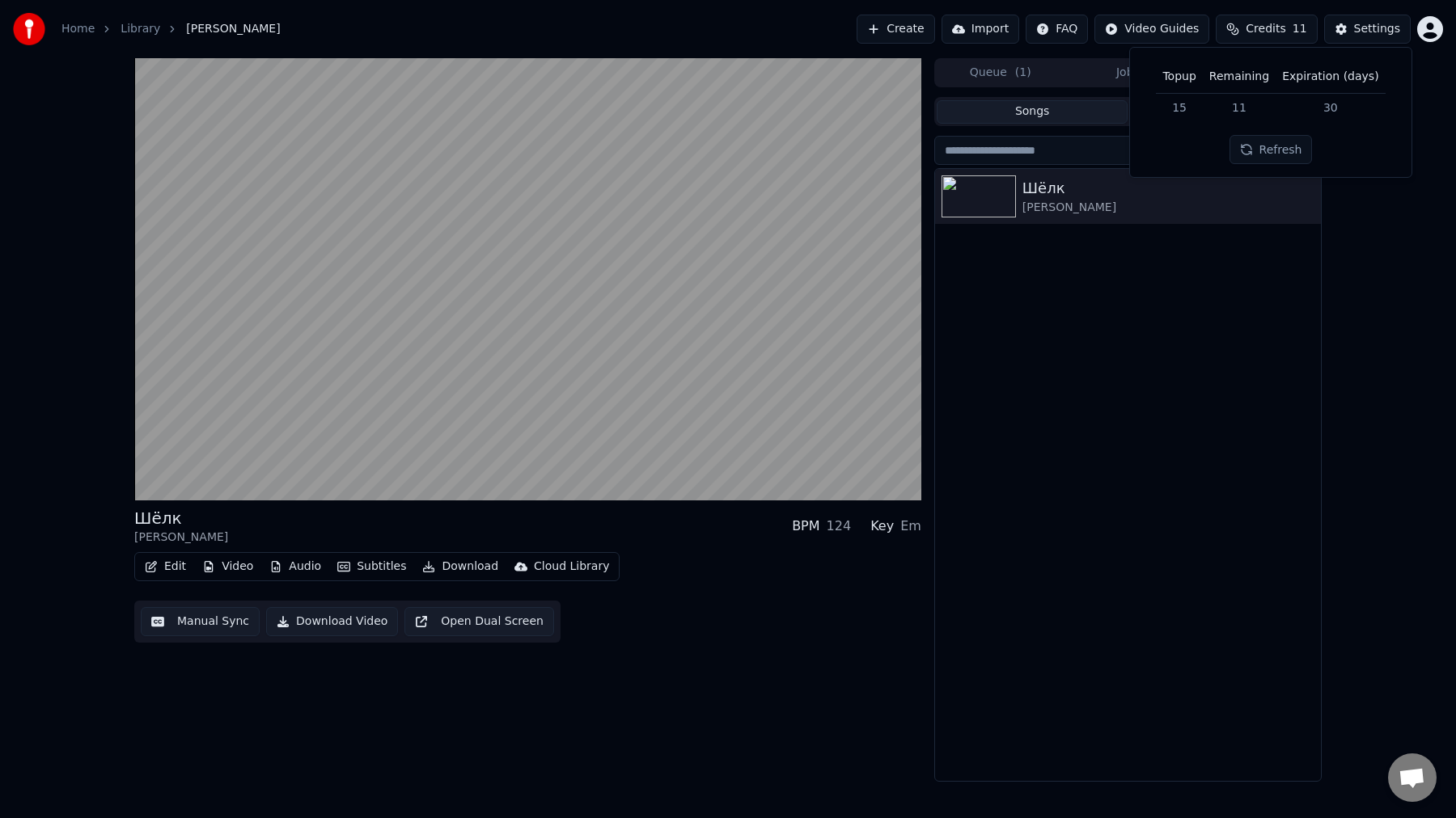
click at [1197, 74] on th "Topup" at bounding box center [1179, 76] width 46 height 32
click at [1302, 76] on th "Expiration (days)" at bounding box center [1329, 76] width 109 height 32
click at [1233, 351] on div "Шёлк [PERSON_NAME]" at bounding box center [1128, 475] width 386 height 612
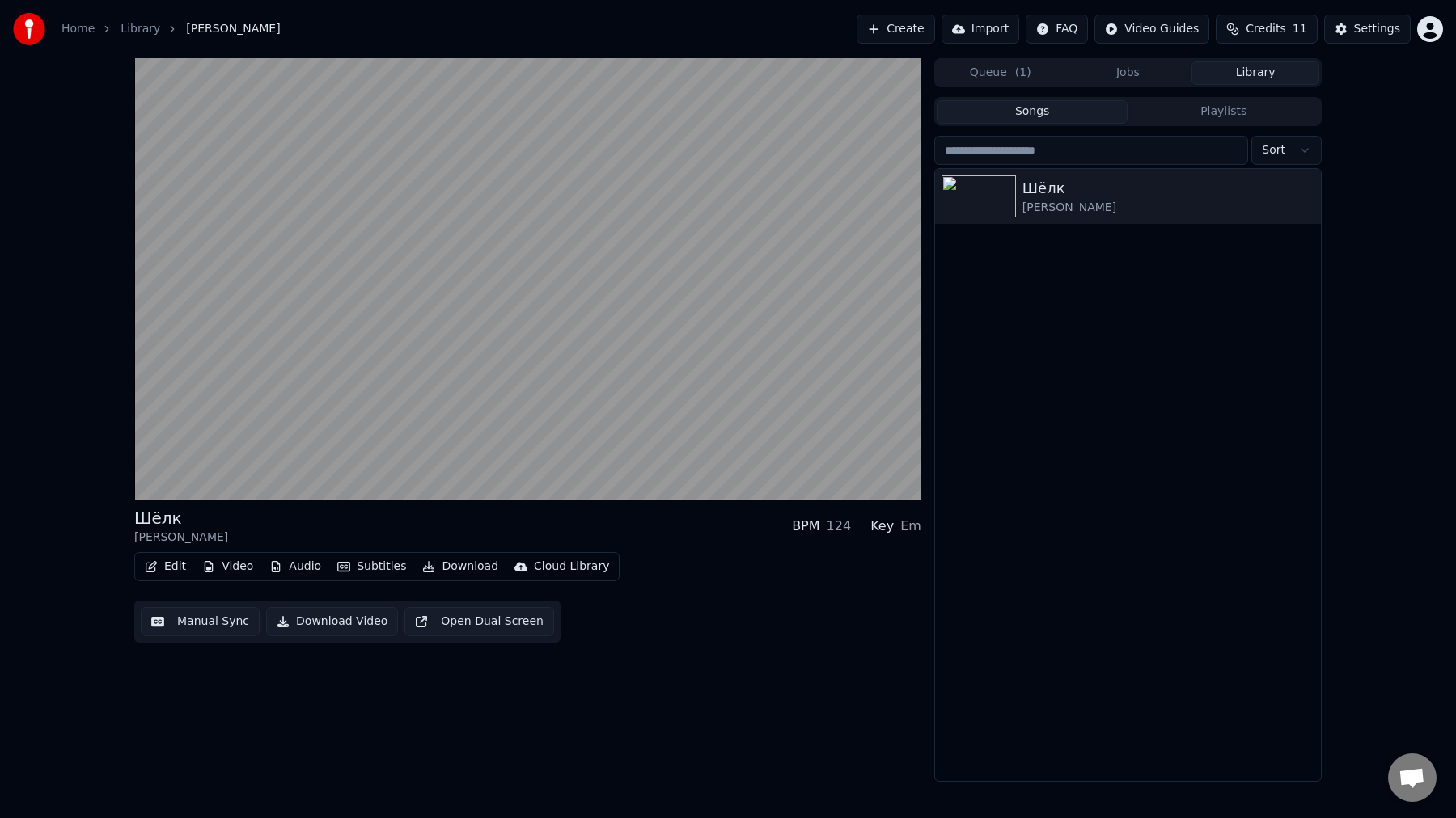
click at [1013, 38] on button "Import" at bounding box center [980, 29] width 77 height 29
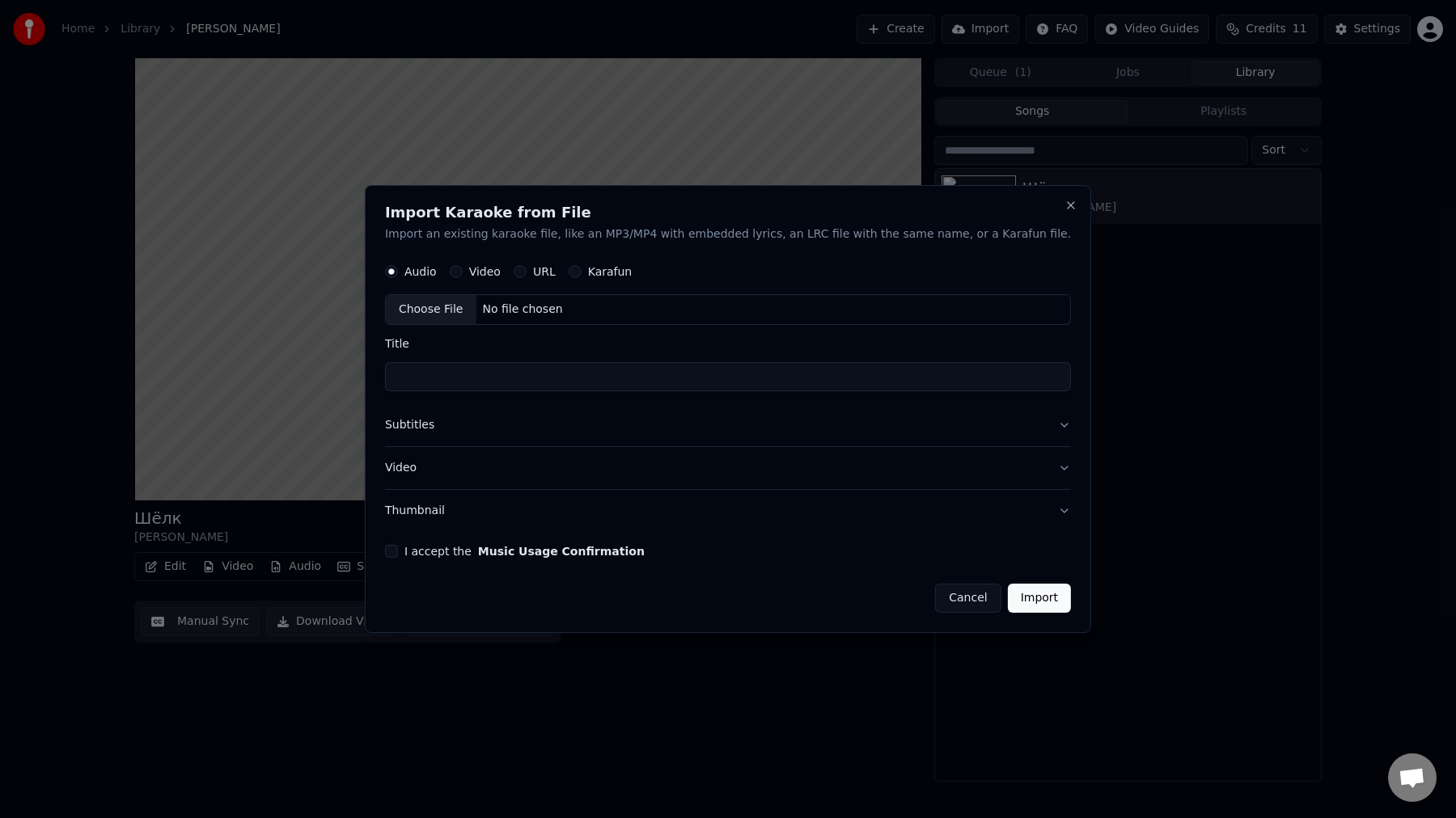
click at [1064, 209] on button "Close" at bounding box center [1070, 205] width 13 height 13
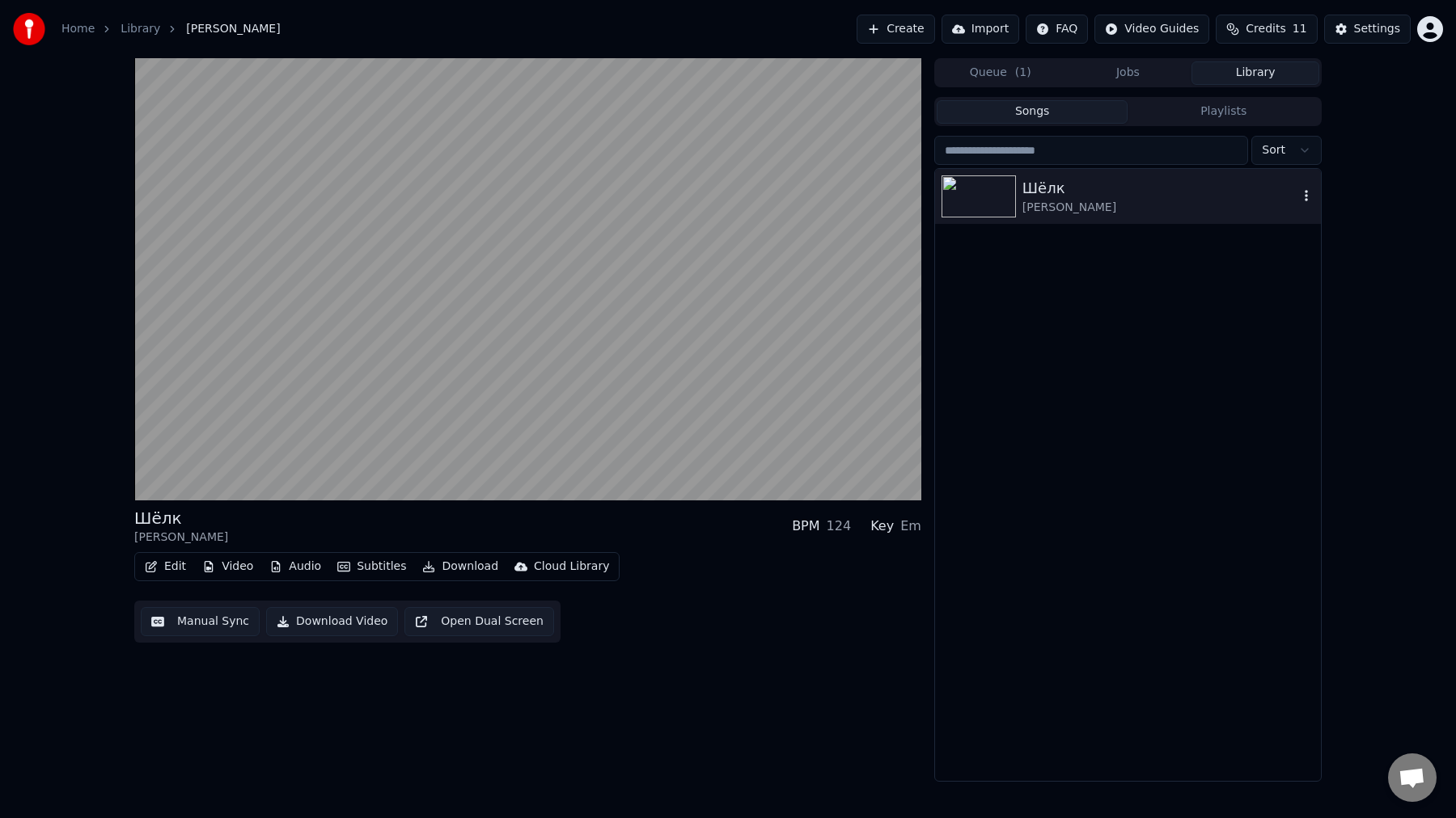
click at [1206, 205] on div "[PERSON_NAME]" at bounding box center [1160, 207] width 276 height 16
click at [1296, 195] on div "Шёлк" at bounding box center [1160, 188] width 276 height 22
click at [1308, 195] on icon "button" at bounding box center [1306, 195] width 16 height 13
click at [1305, 198] on icon "button" at bounding box center [1306, 195] width 16 height 13
click at [1333, 304] on div "Debug Info" at bounding box center [1309, 304] width 125 height 26
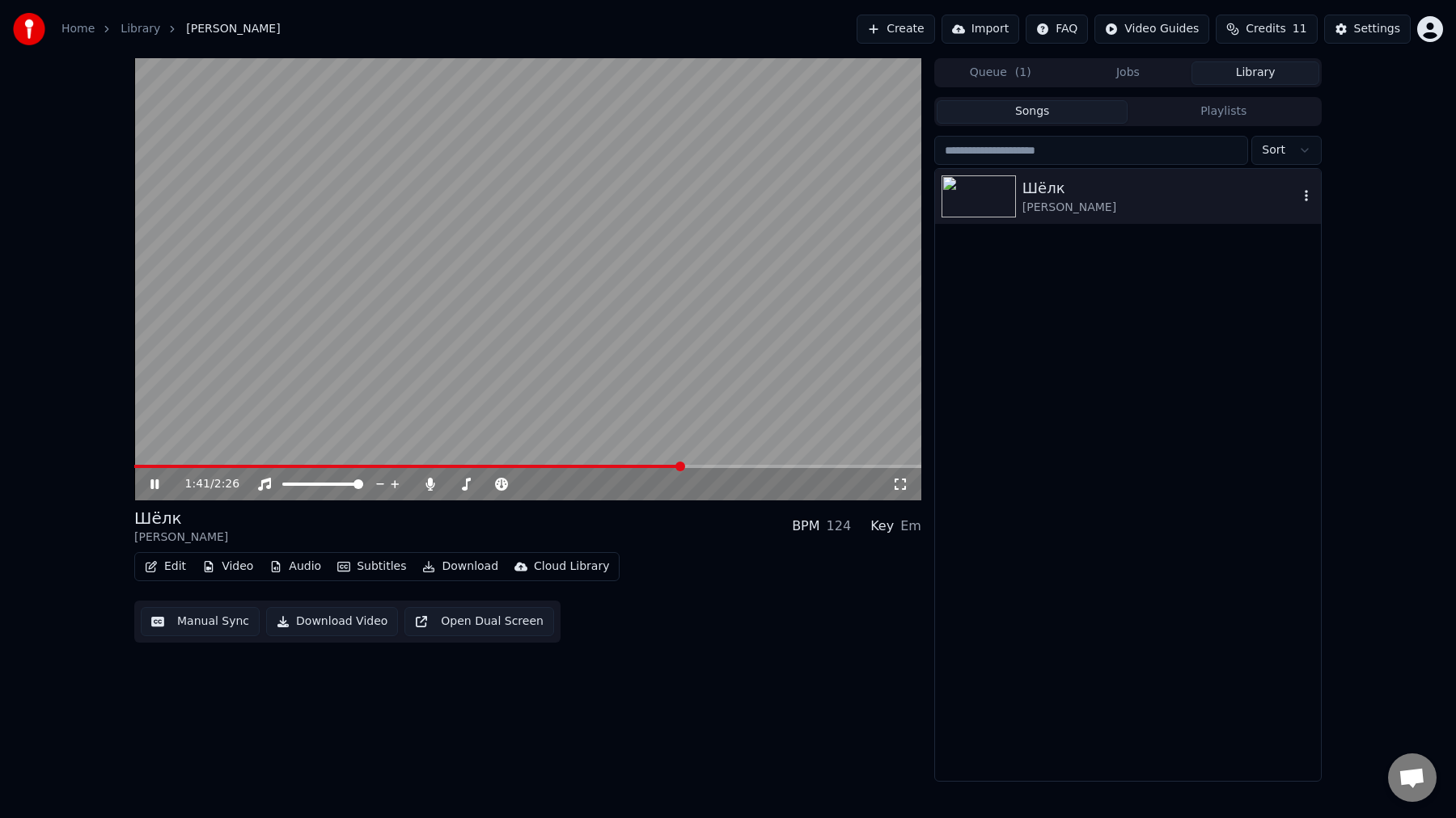
click at [1308, 197] on icon "button" at bounding box center [1306, 195] width 16 height 13
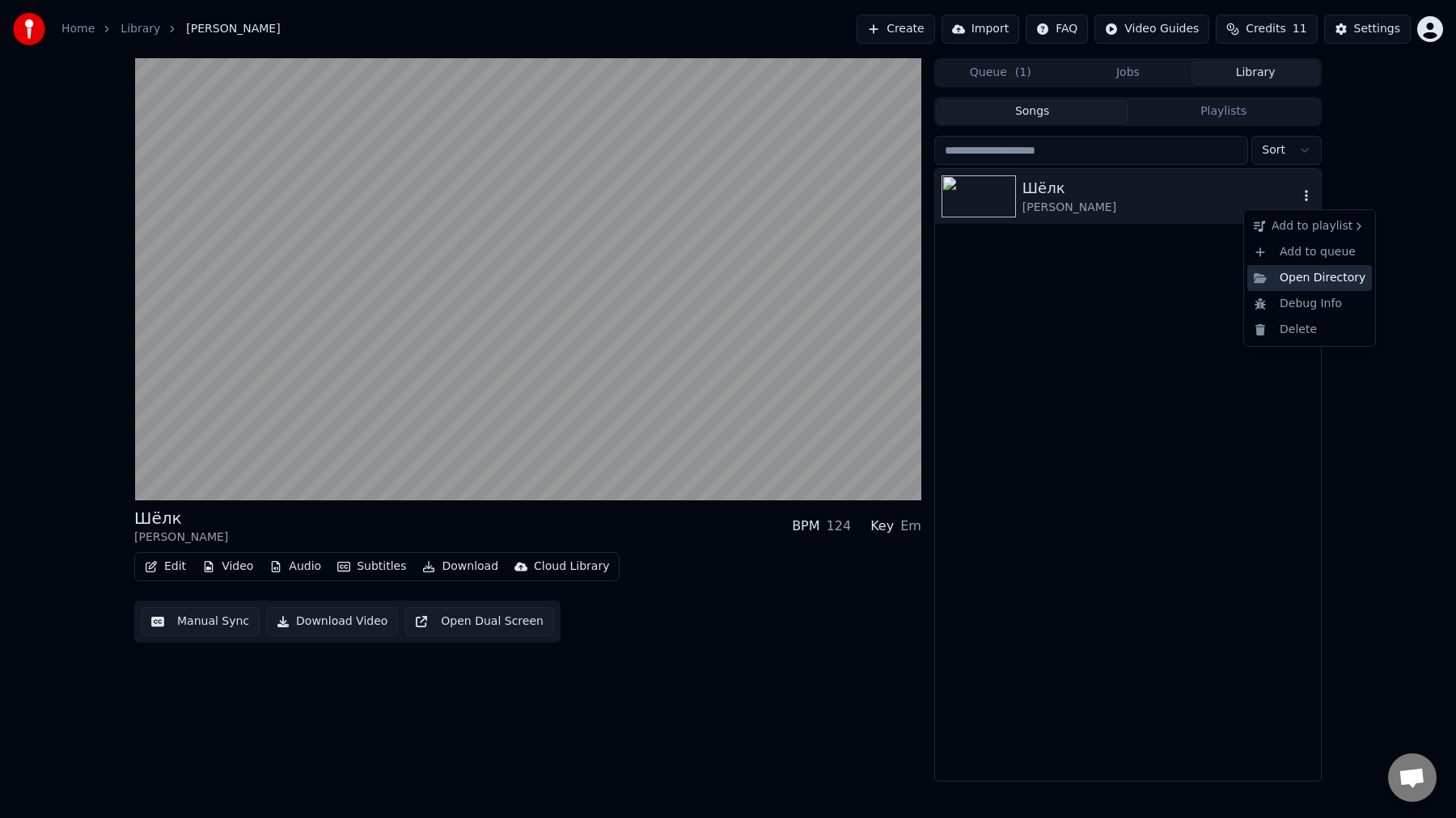
click at [1350, 282] on div "Open Directory" at bounding box center [1309, 278] width 125 height 26
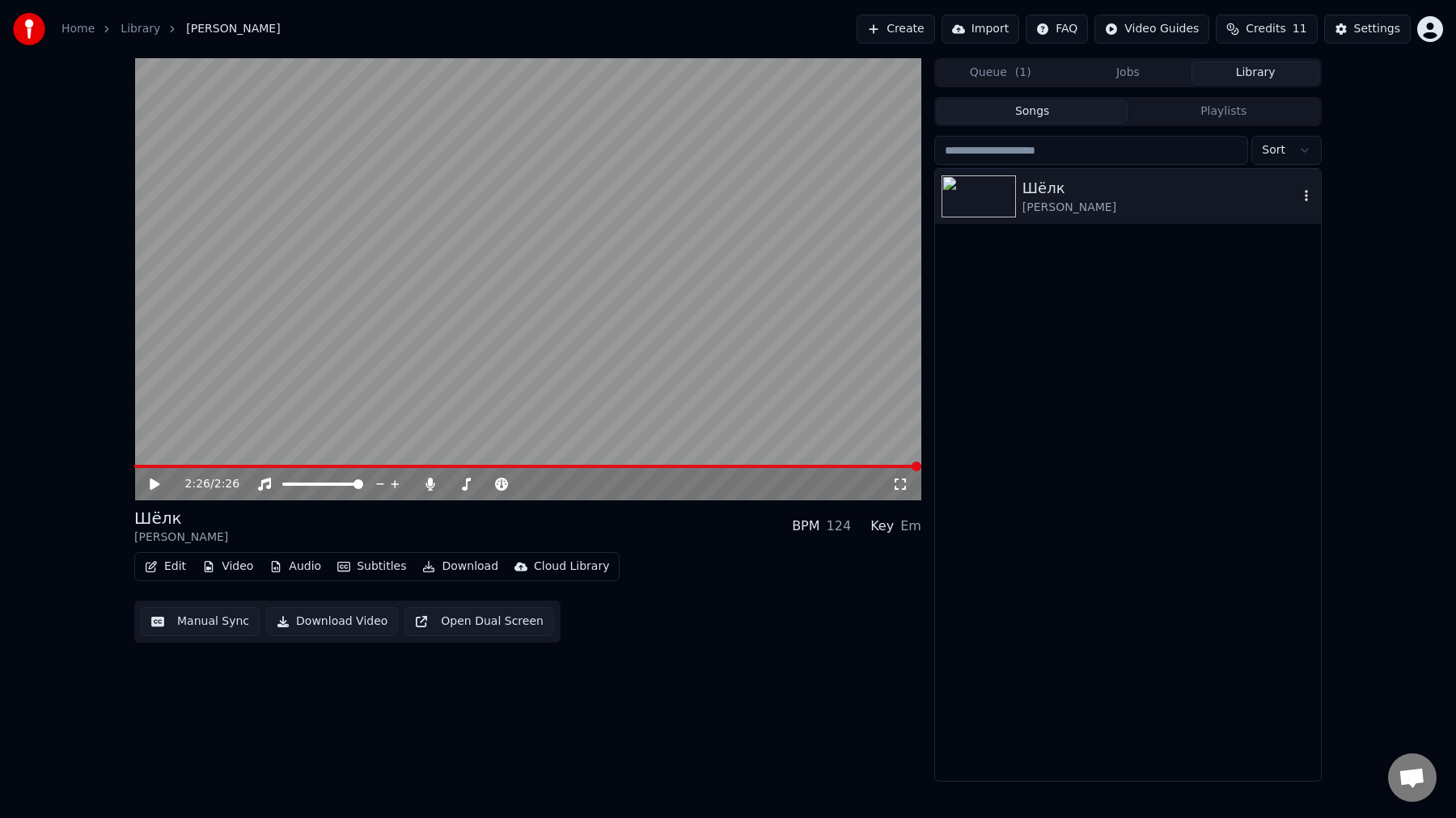
click at [909, 28] on button "Create" at bounding box center [895, 29] width 78 height 29
click at [1200, 110] on button "Playlists" at bounding box center [1224, 112] width 192 height 23
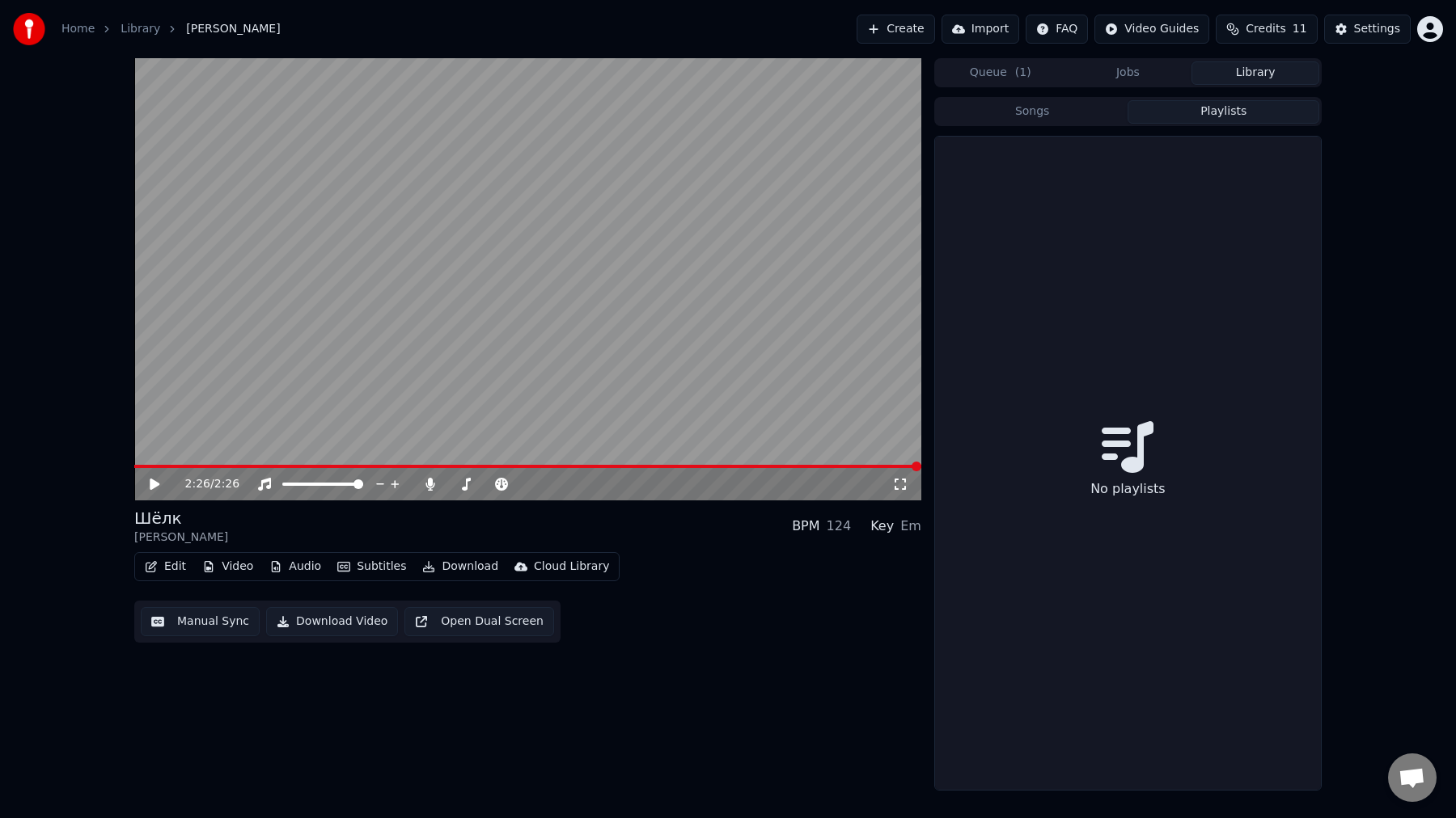
click at [1030, 109] on button "Songs" at bounding box center [1032, 112] width 192 height 23
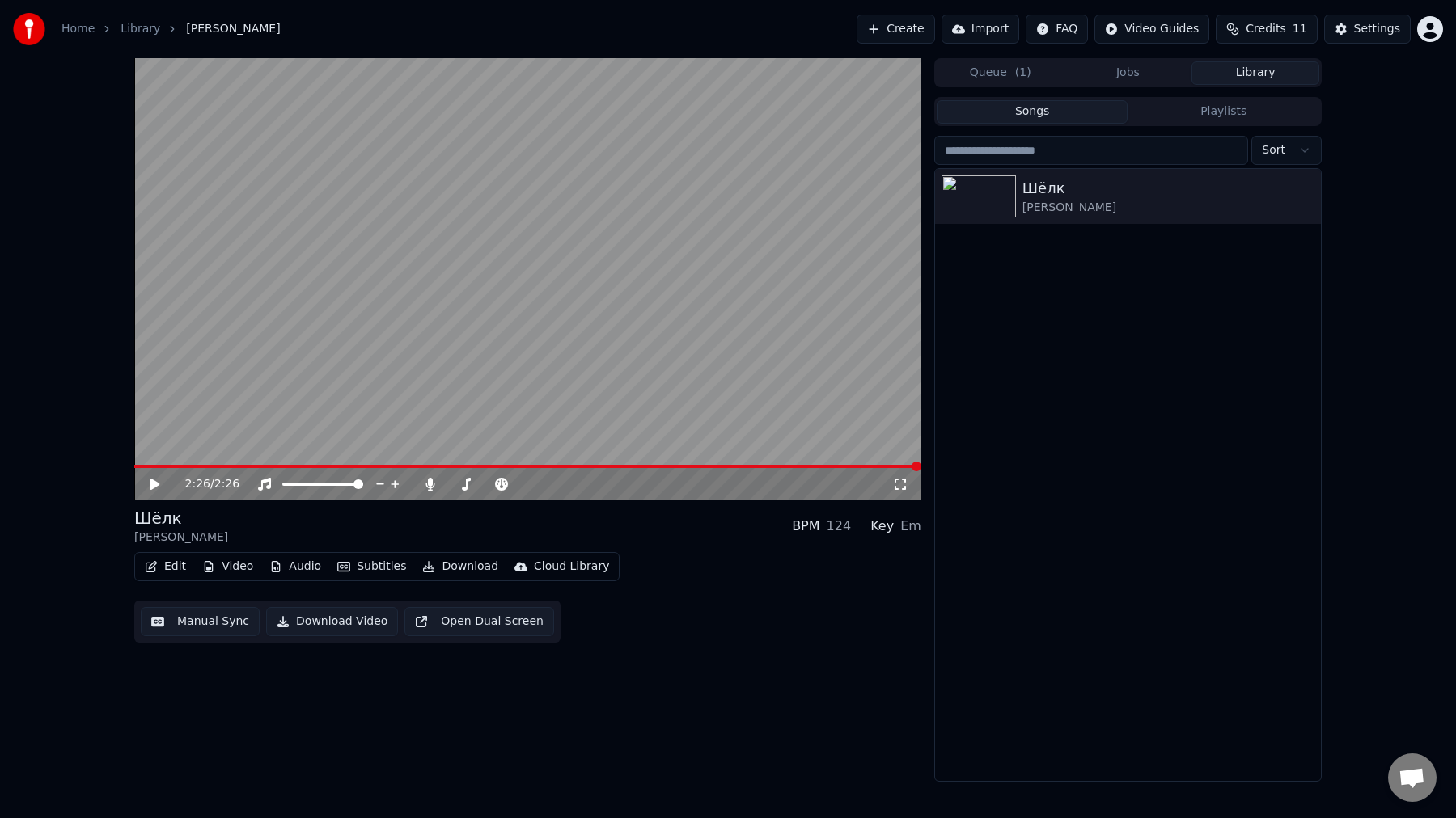
click at [990, 79] on button "Queue ( 1 )" at bounding box center [1000, 73] width 128 height 23
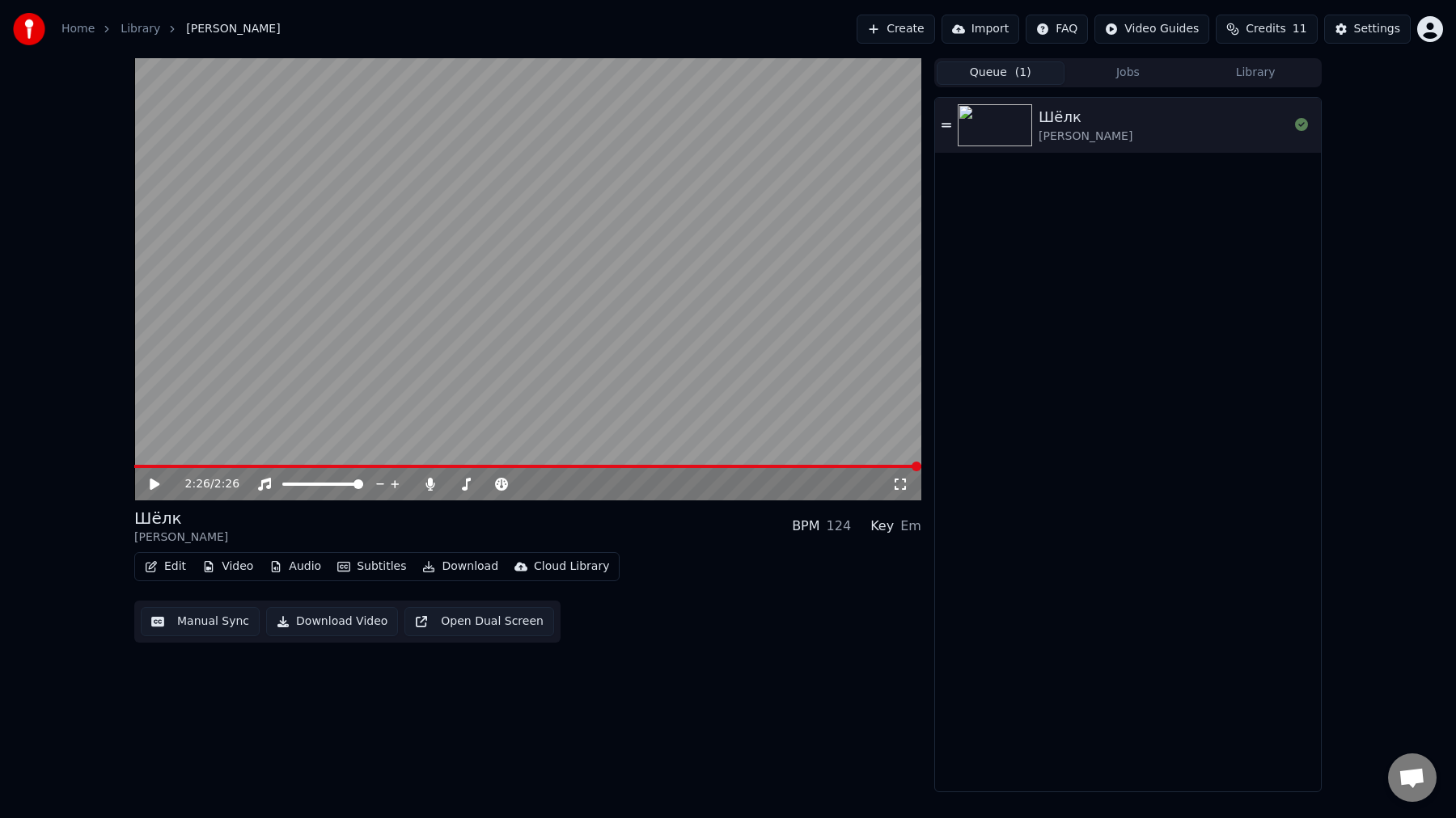
click at [1132, 77] on button "Jobs" at bounding box center [1128, 73] width 128 height 23
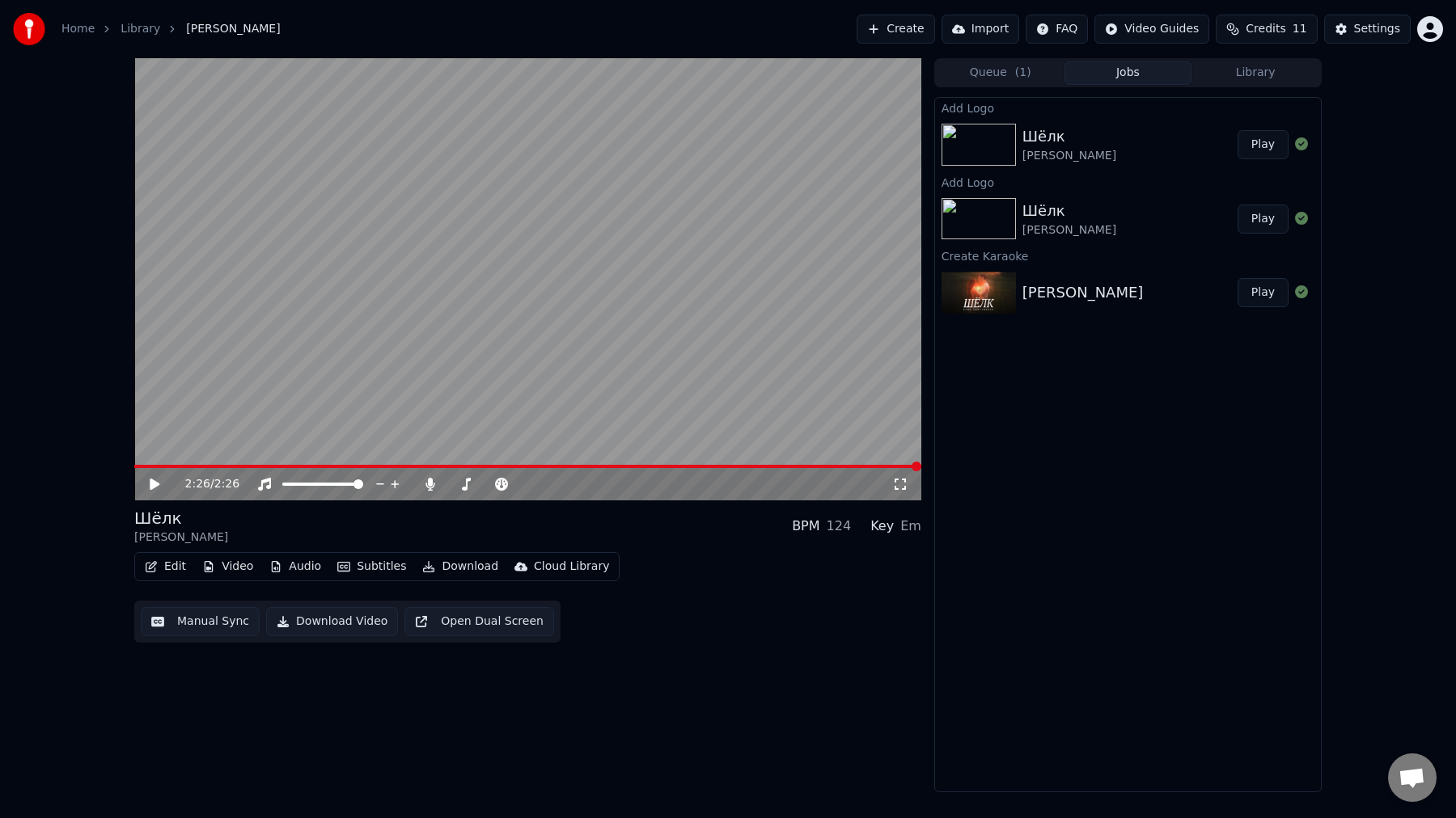
click at [1158, 222] on div "Шёлк [PERSON_NAME]" at bounding box center [1130, 219] width 215 height 39
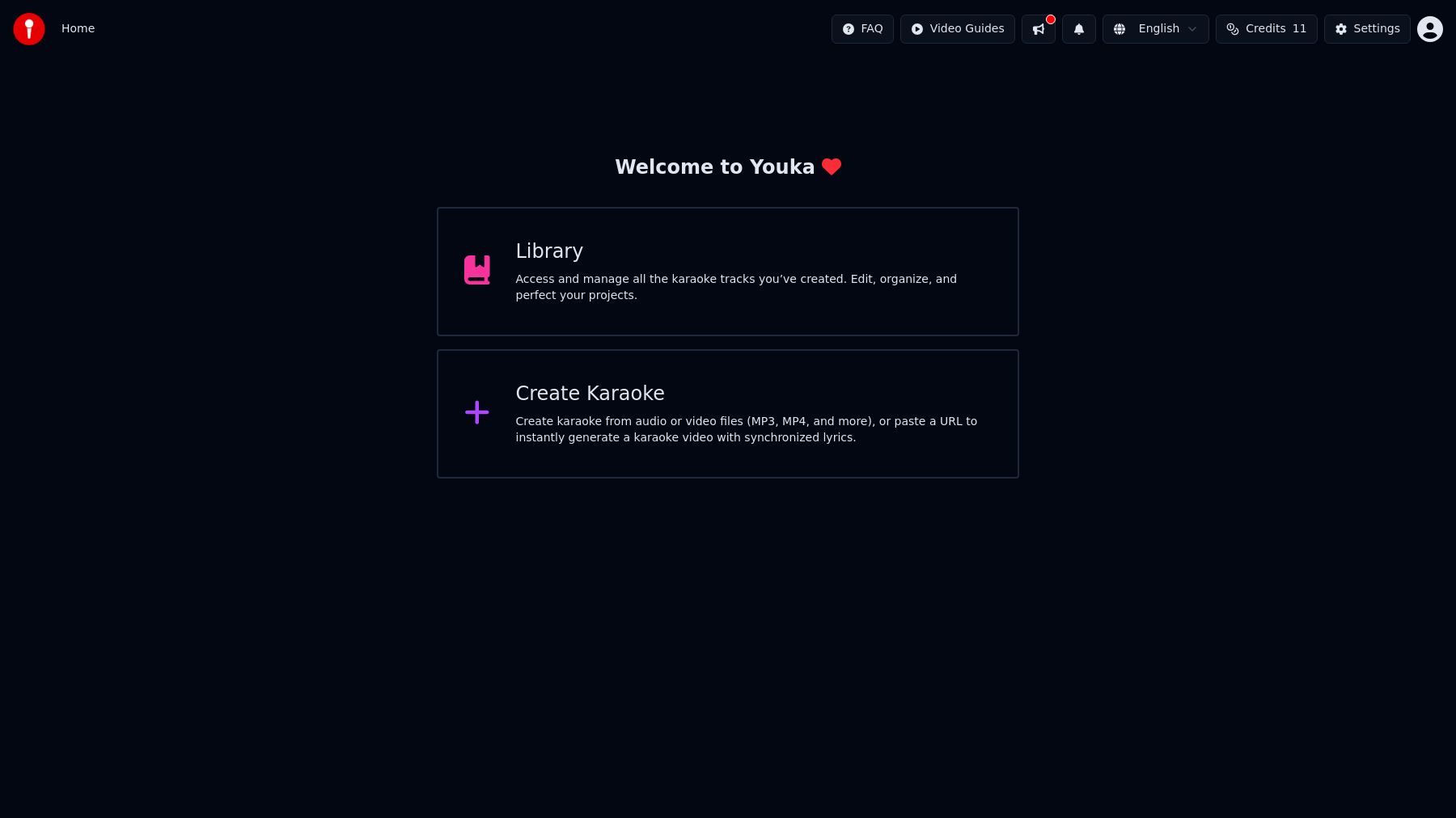
click at [680, 270] on div "Library Access and manage all the karaoke tracks you’ve created. Edit, organize…" at bounding box center [754, 271] width 476 height 65
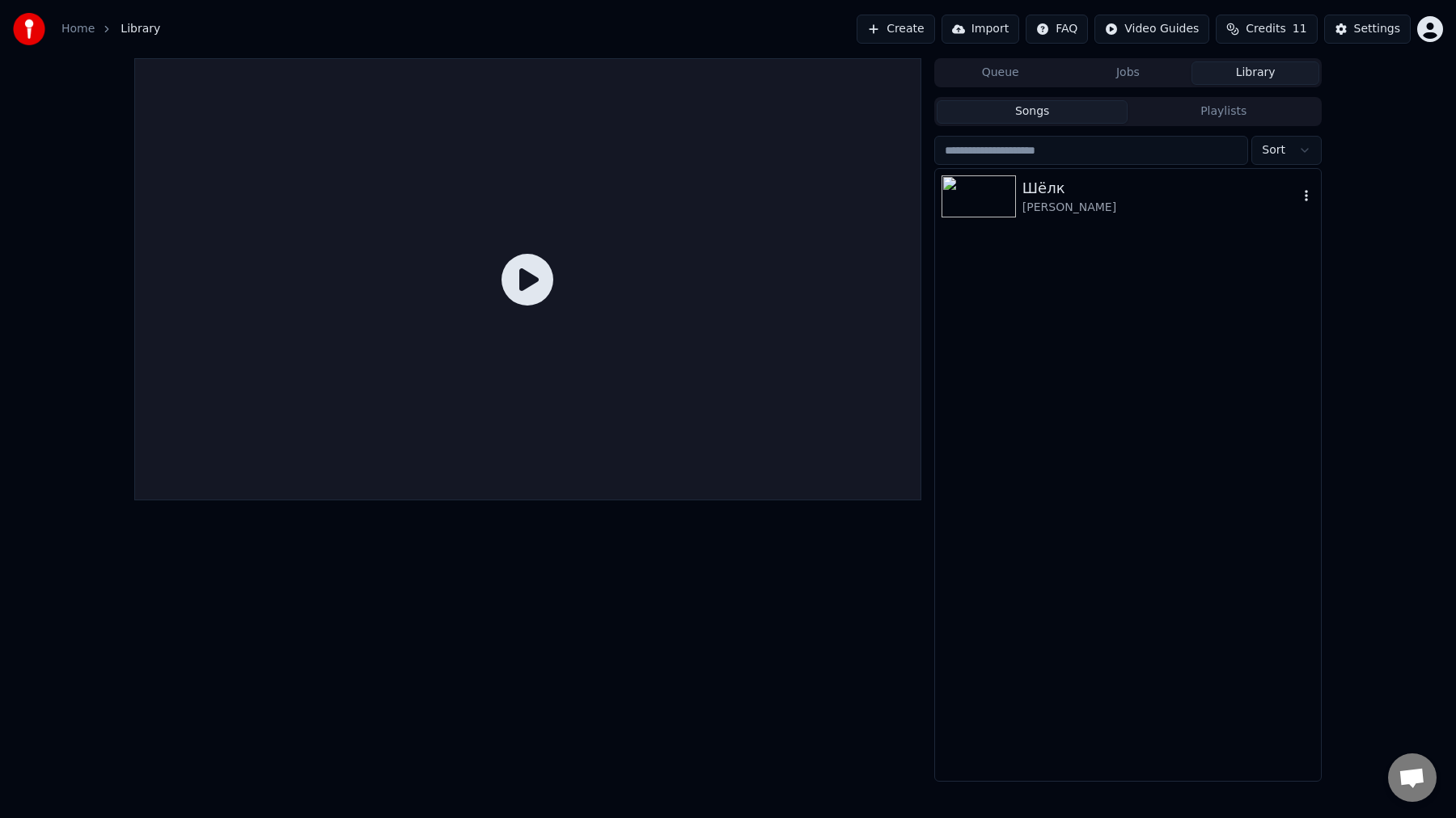
click at [1165, 214] on div "[PERSON_NAME]" at bounding box center [1160, 207] width 276 height 16
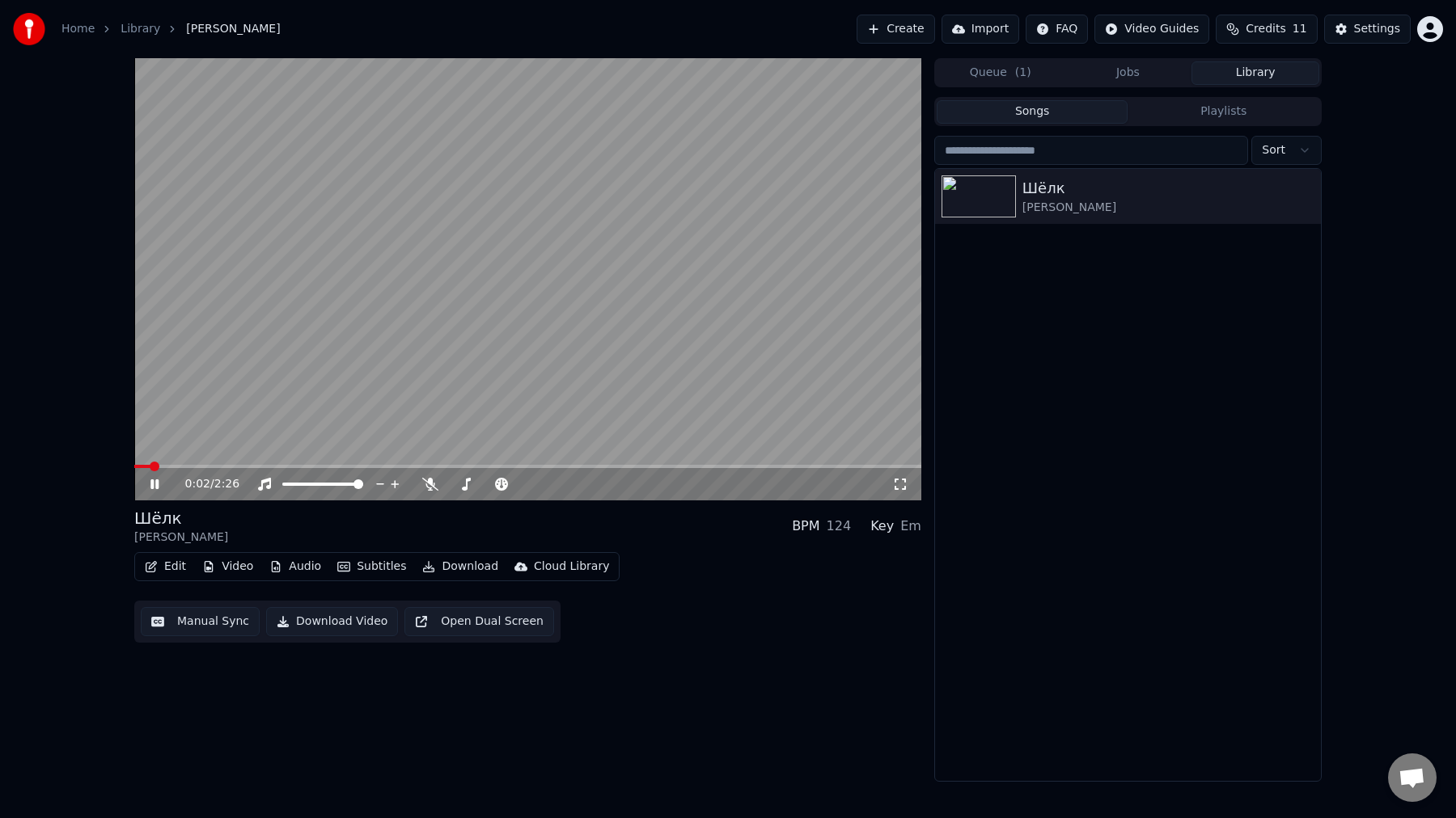
click at [173, 567] on button "Edit" at bounding box center [166, 566] width 54 height 22
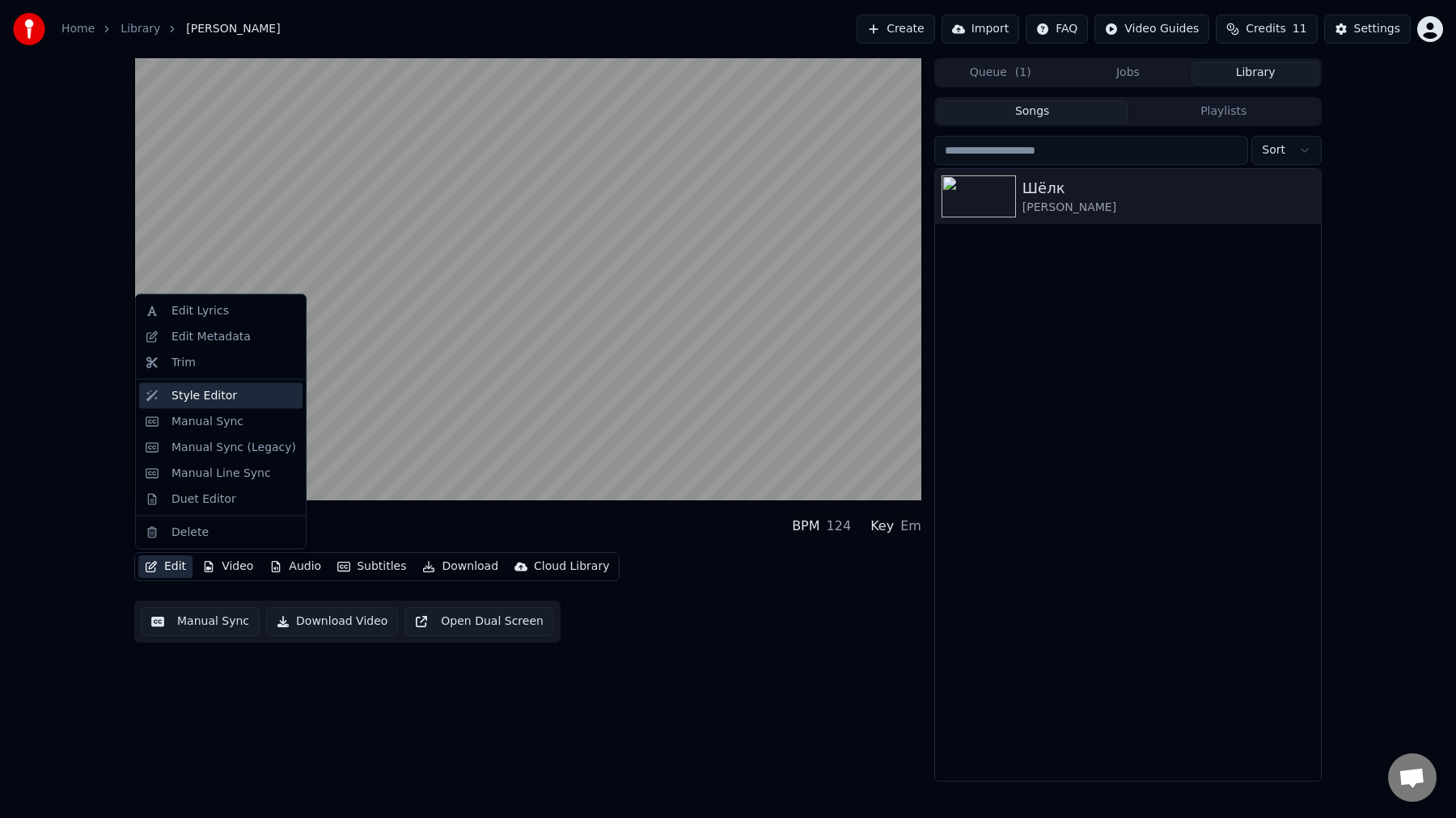
click at [242, 401] on div "Style Editor" at bounding box center [233, 395] width 125 height 16
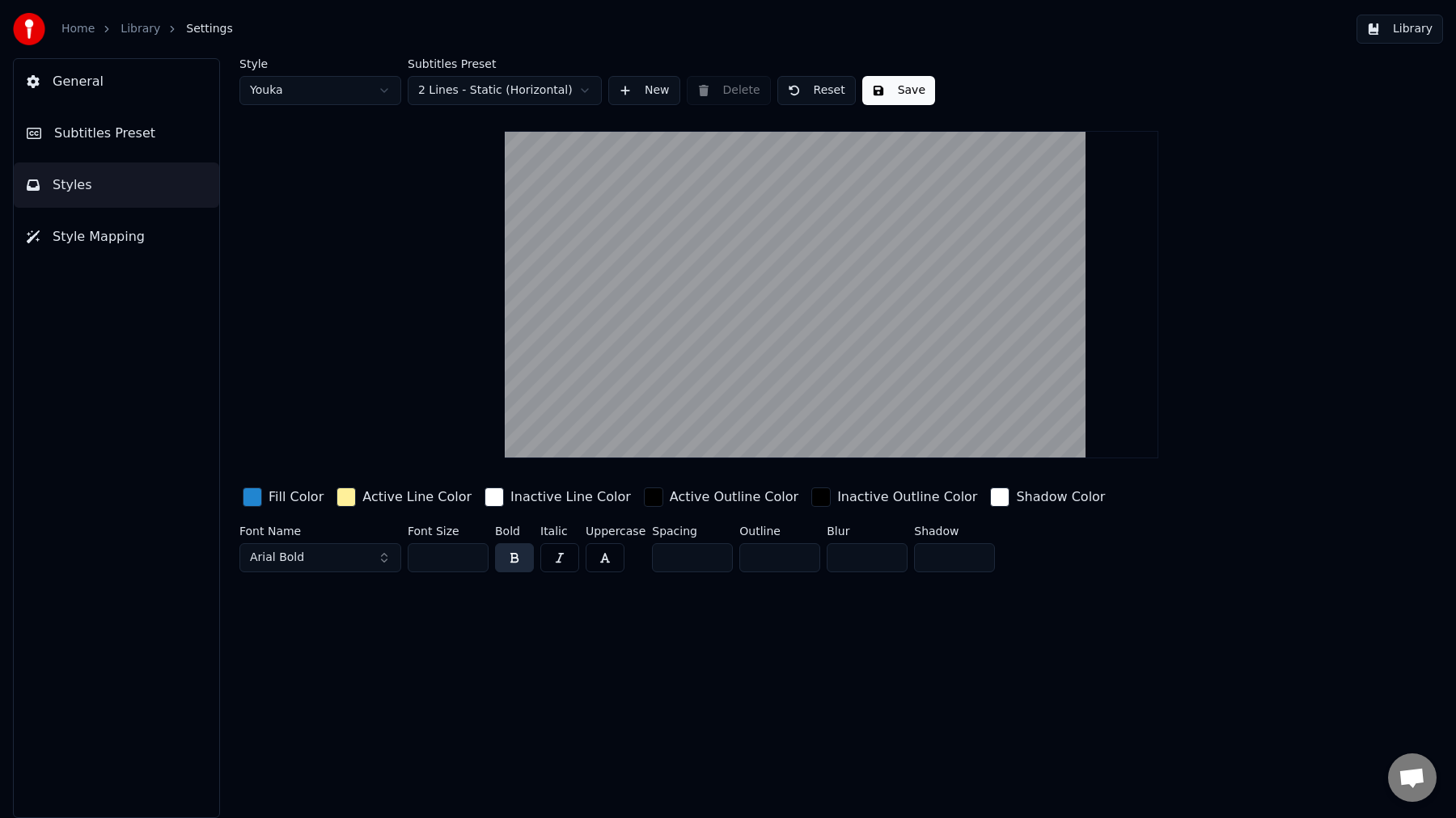
click at [103, 230] on span "Style Mapping" at bounding box center [98, 237] width 92 height 19
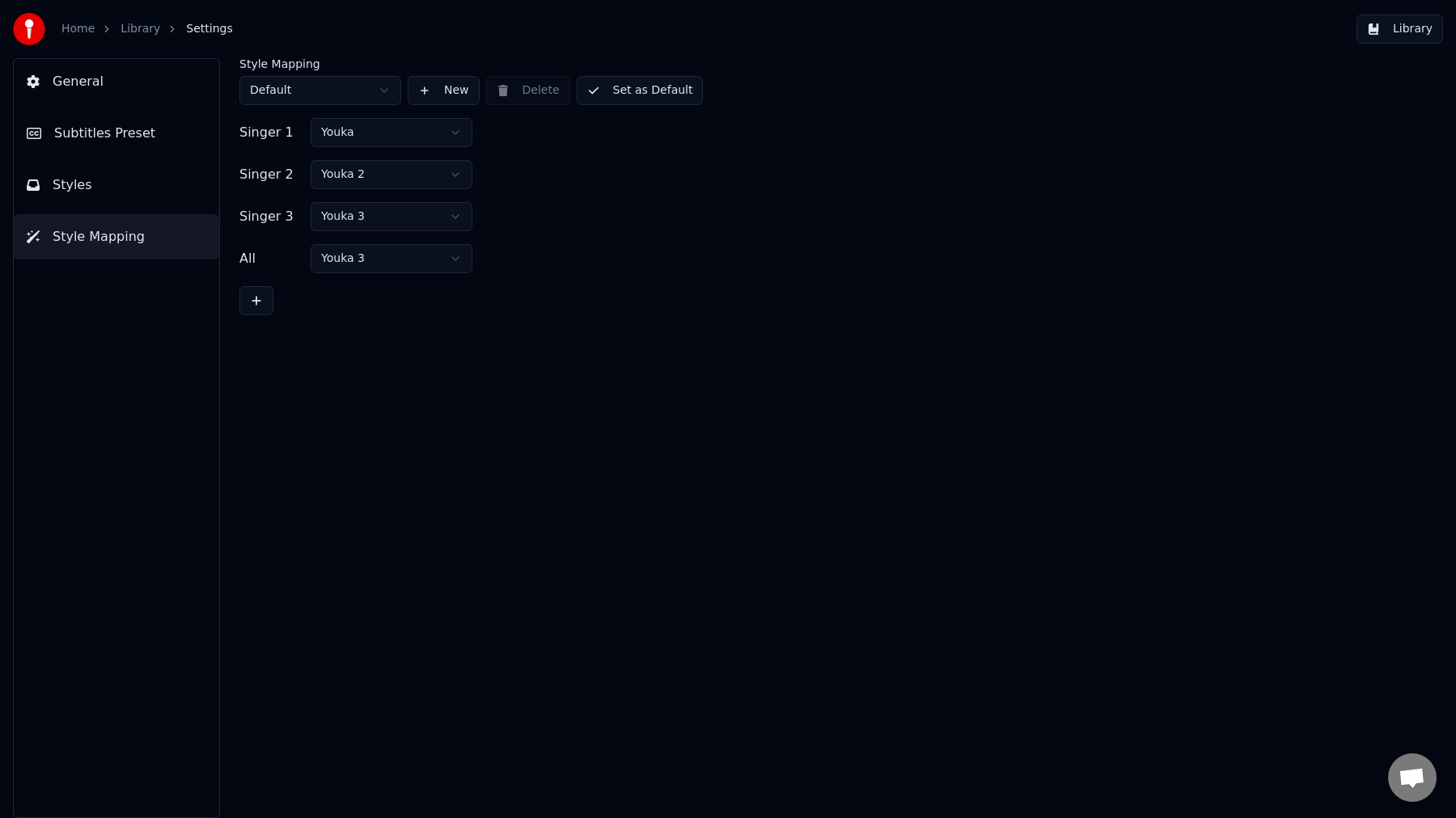
click at [131, 117] on button "Subtitles Preset" at bounding box center [116, 133] width 205 height 45
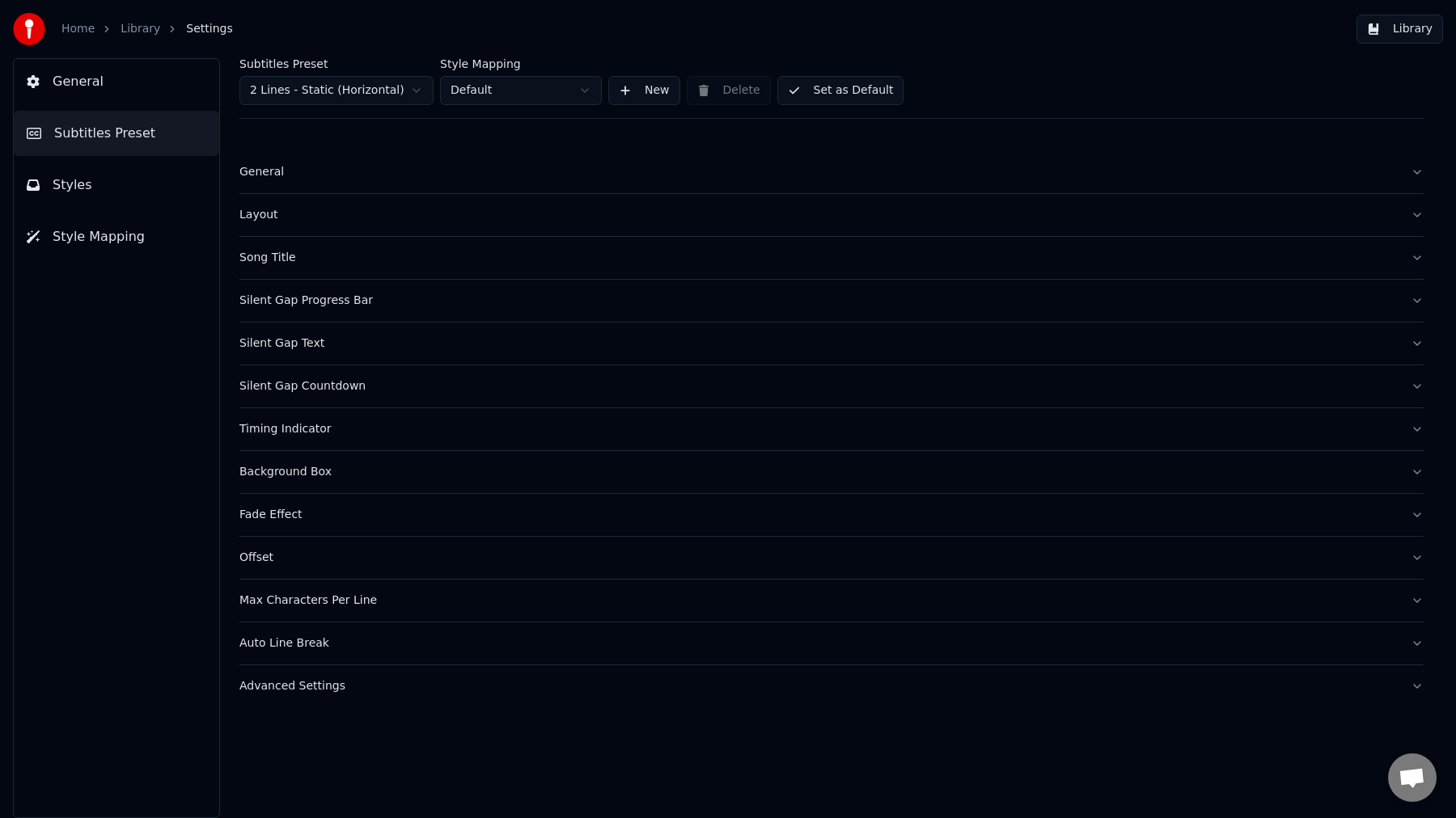
click at [101, 83] on button "General" at bounding box center [116, 81] width 205 height 45
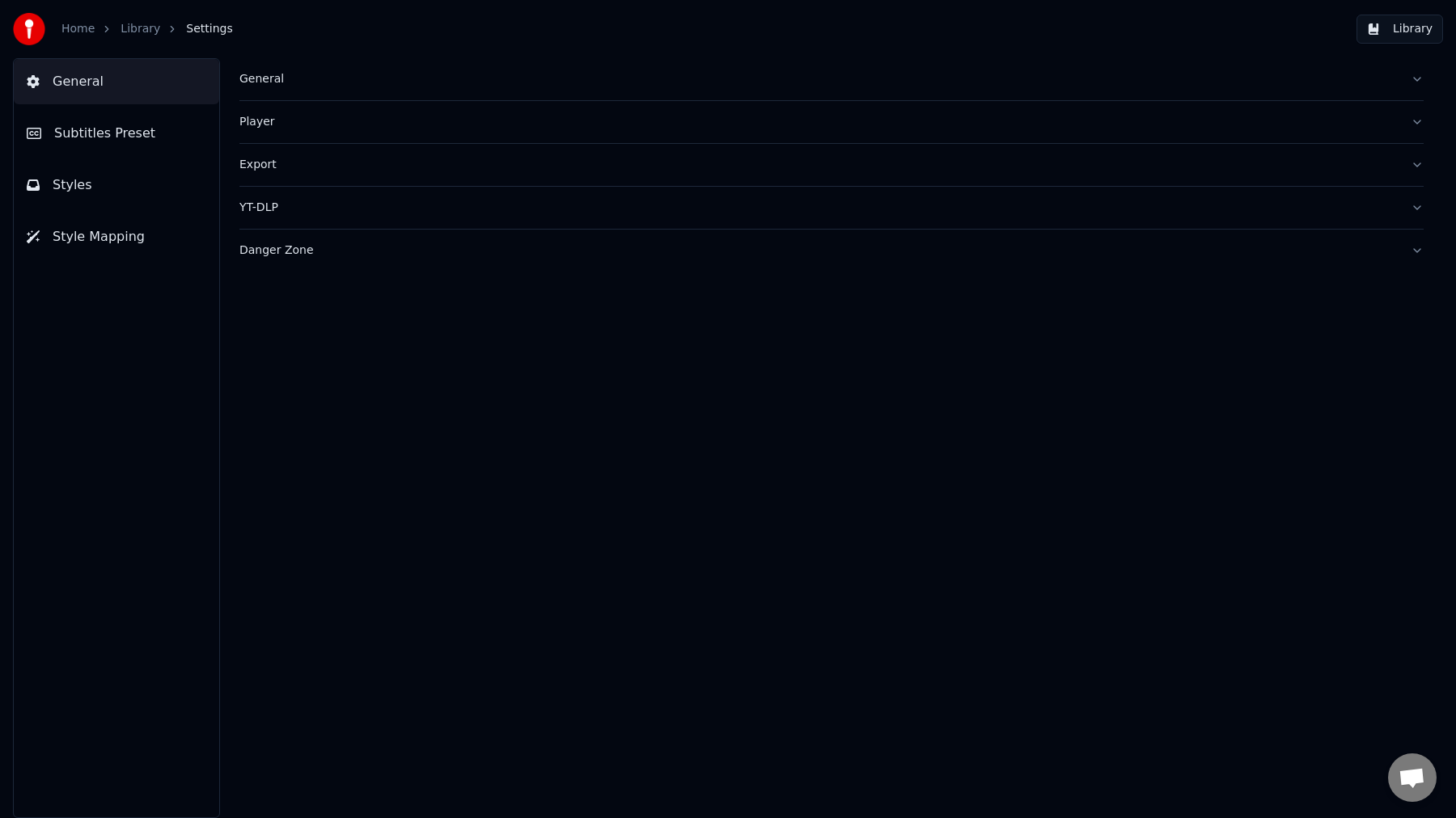
click at [279, 211] on div "YT-DLP" at bounding box center [818, 207] width 1158 height 16
click at [304, 386] on div "Danger Zone" at bounding box center [818, 390] width 1158 height 16
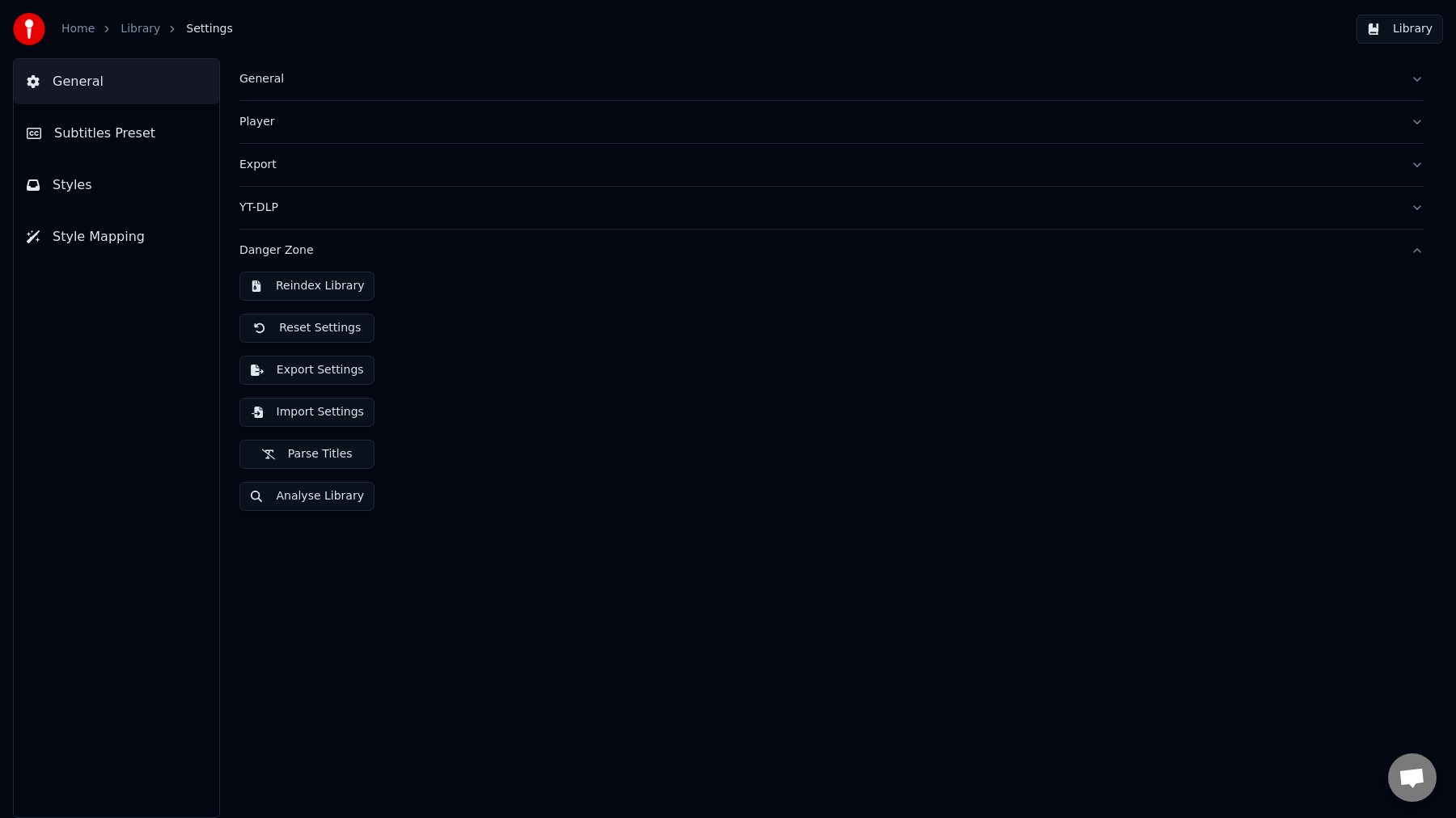
click at [278, 94] on button "General" at bounding box center [831, 78] width 1184 height 42
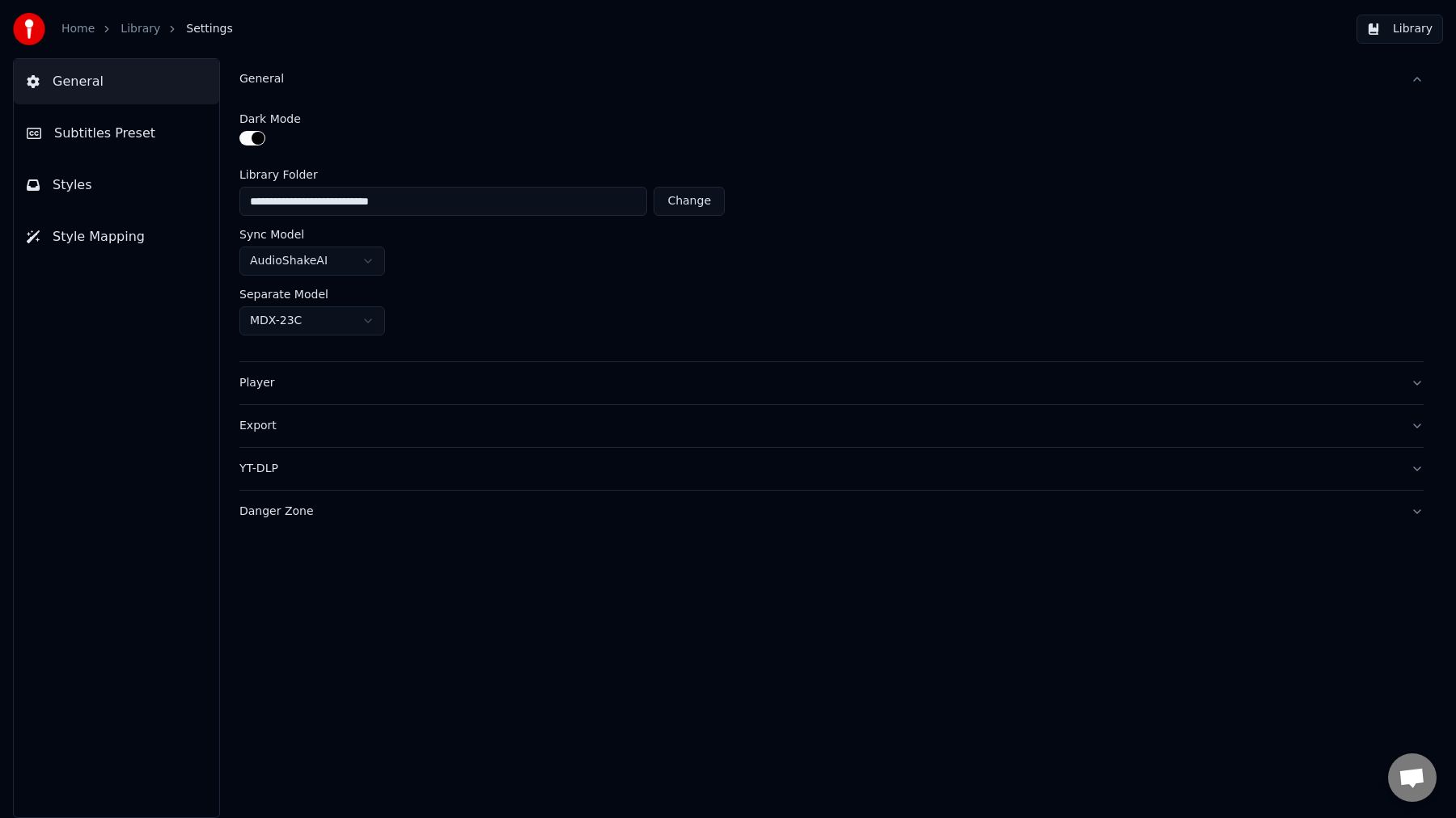
click at [1427, 31] on button "Library" at bounding box center [1399, 29] width 86 height 29
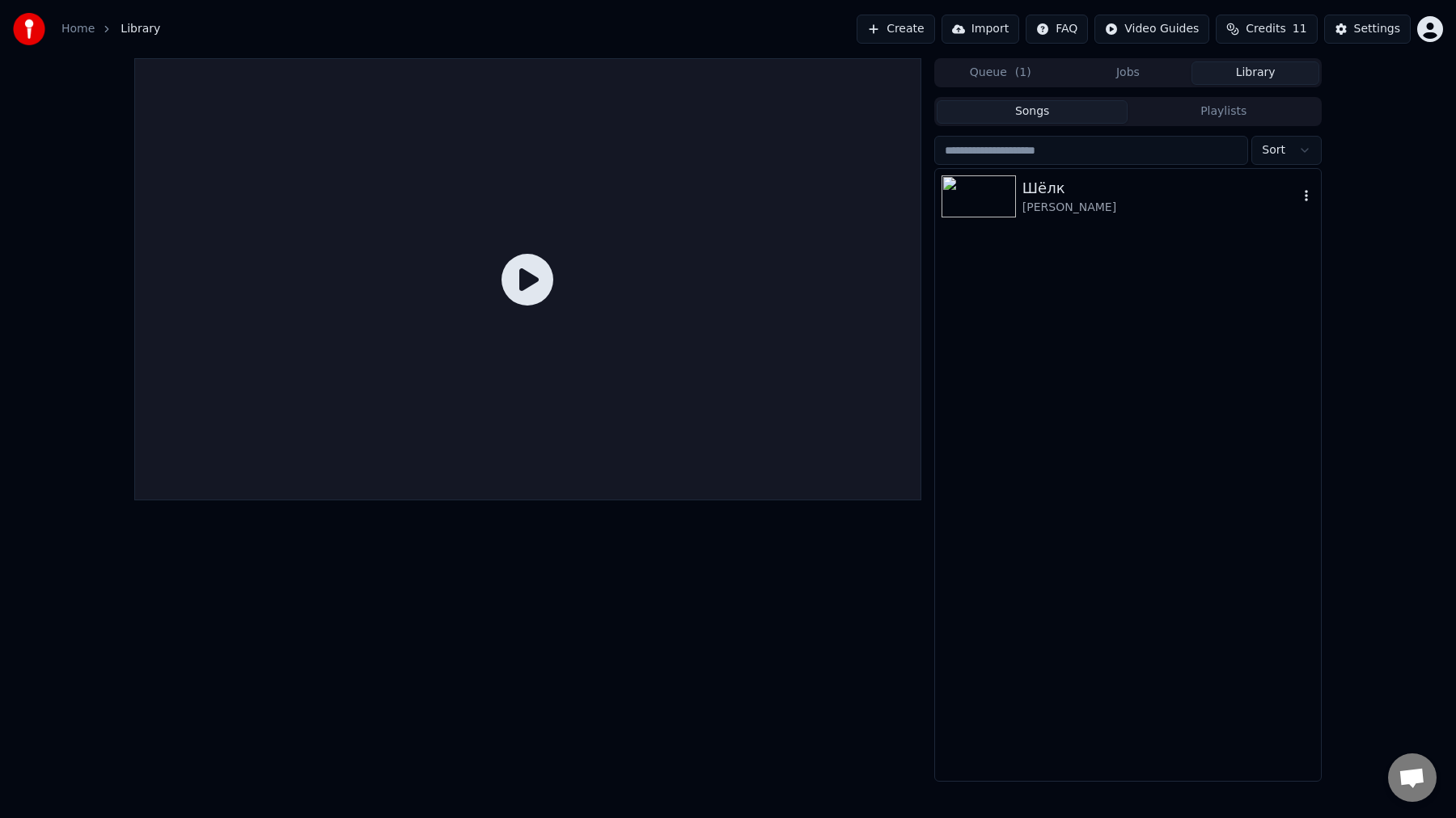
click at [1132, 207] on div "[PERSON_NAME]" at bounding box center [1160, 207] width 276 height 16
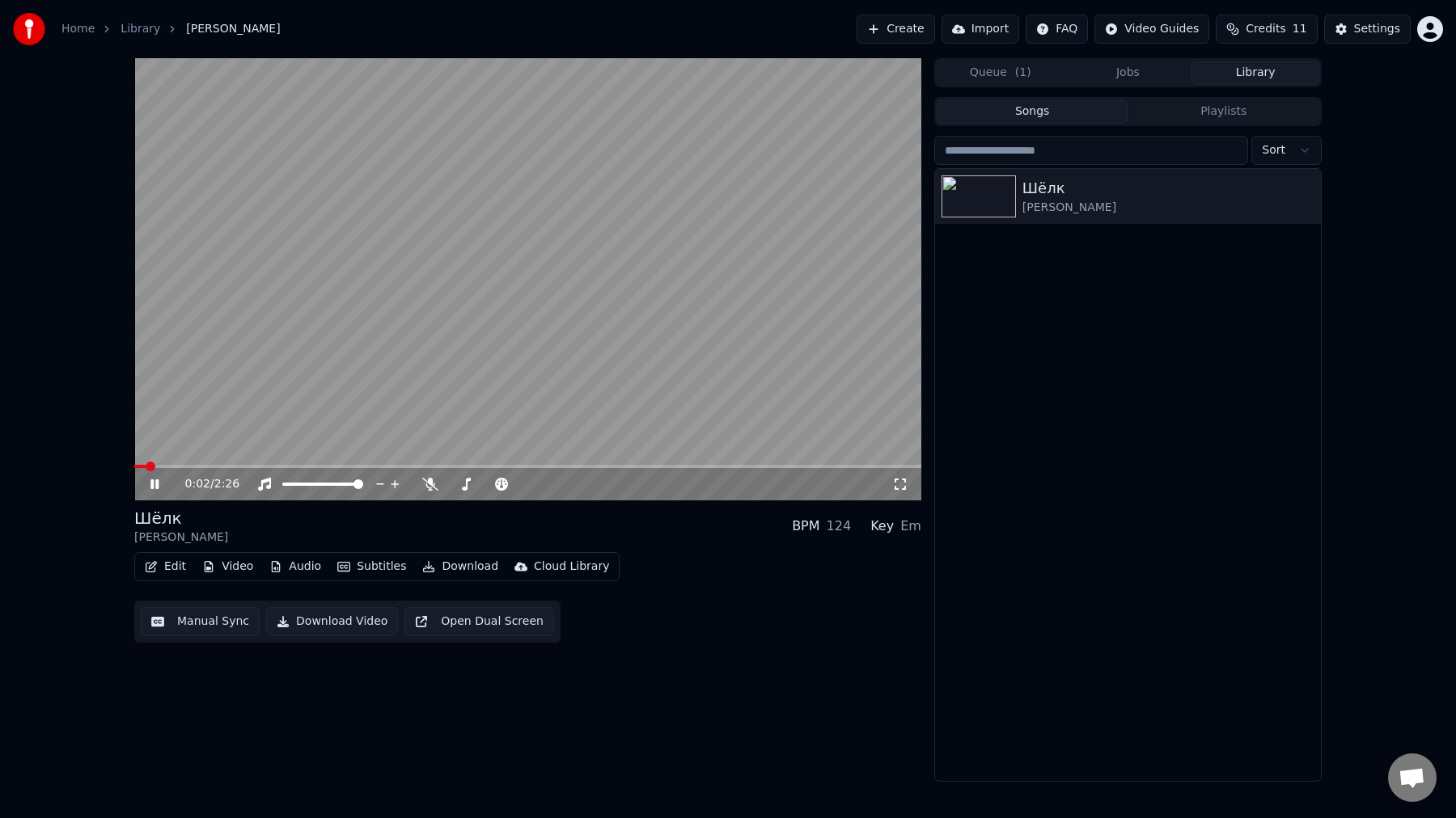
click at [156, 572] on icon "button" at bounding box center [151, 567] width 13 height 12
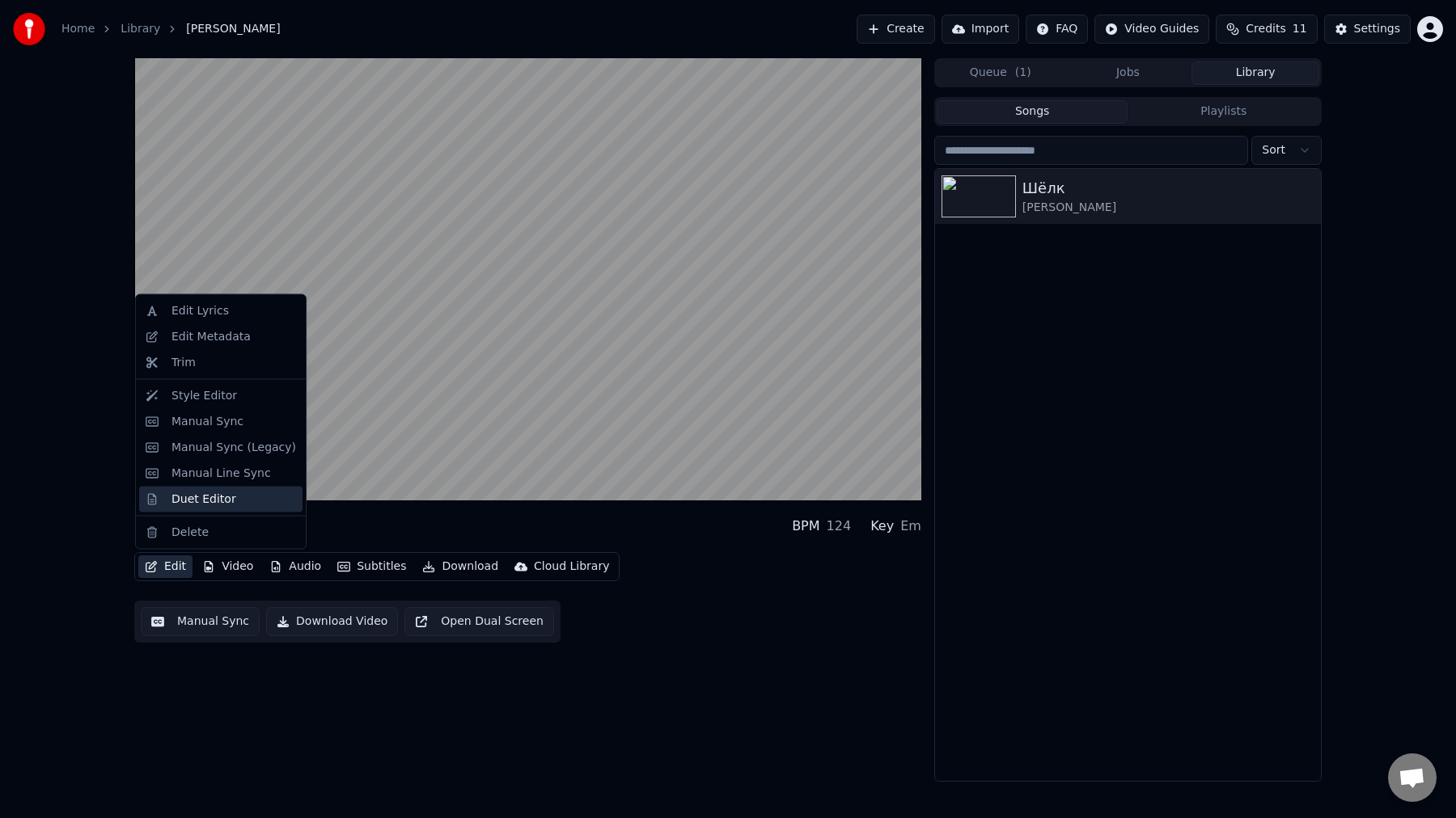
click at [228, 503] on div "Duet Editor" at bounding box center [203, 499] width 65 height 16
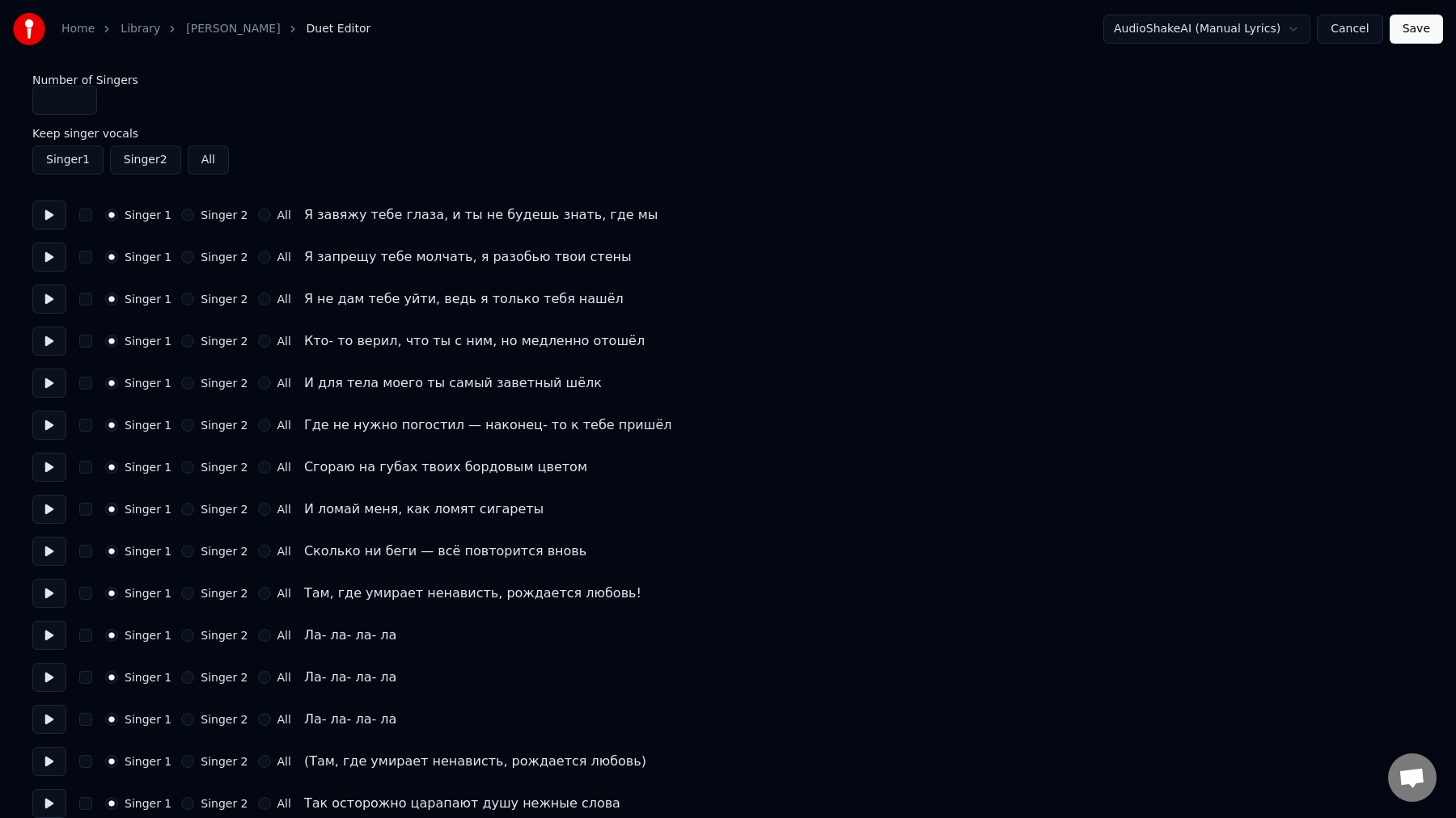
click at [1354, 38] on button "Cancel" at bounding box center [1350, 29] width 66 height 29
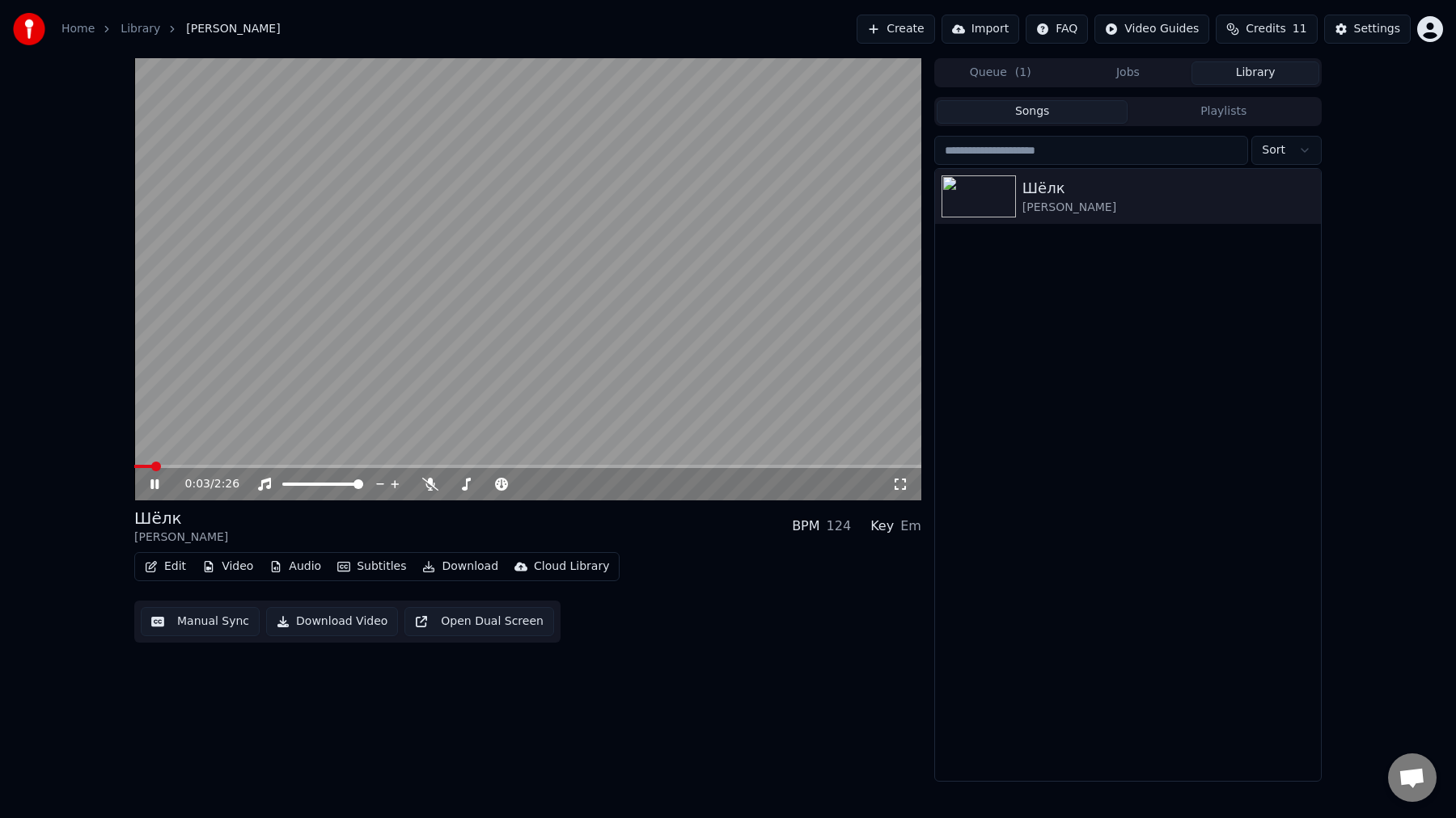
click at [178, 572] on button "Edit" at bounding box center [166, 566] width 54 height 22
click at [863, 120] on video at bounding box center [528, 279] width 787 height 442
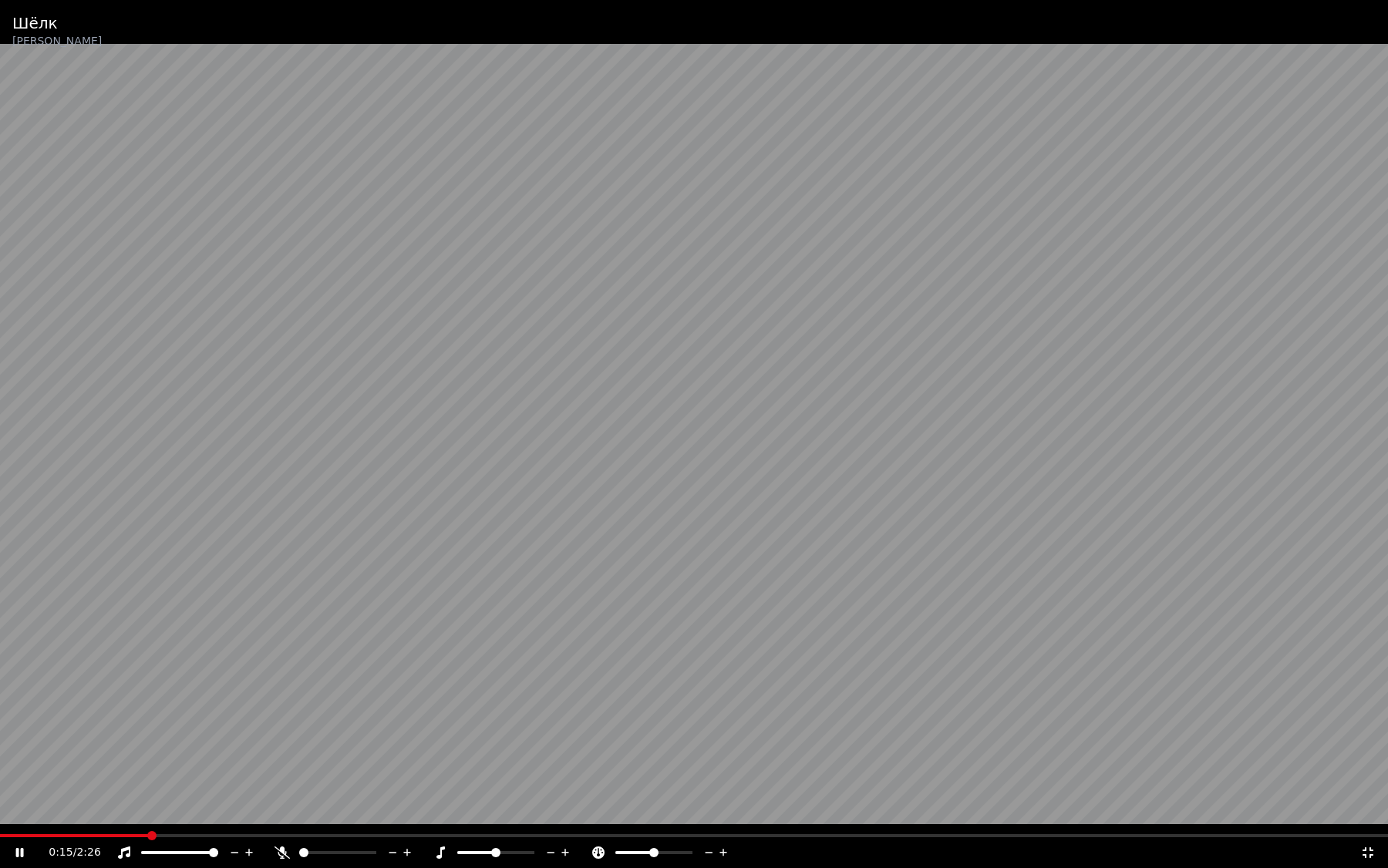
drag, startPoint x: 1282, startPoint y: 134, endPoint x: 1334, endPoint y: 82, distance: 73.5
click at [1334, 82] on video at bounding box center [694, 434] width 1388 height 868
click at [1221, 167] on video at bounding box center [694, 434] width 1388 height 868
click at [281, 779] on icon at bounding box center [281, 851] width 16 height 12
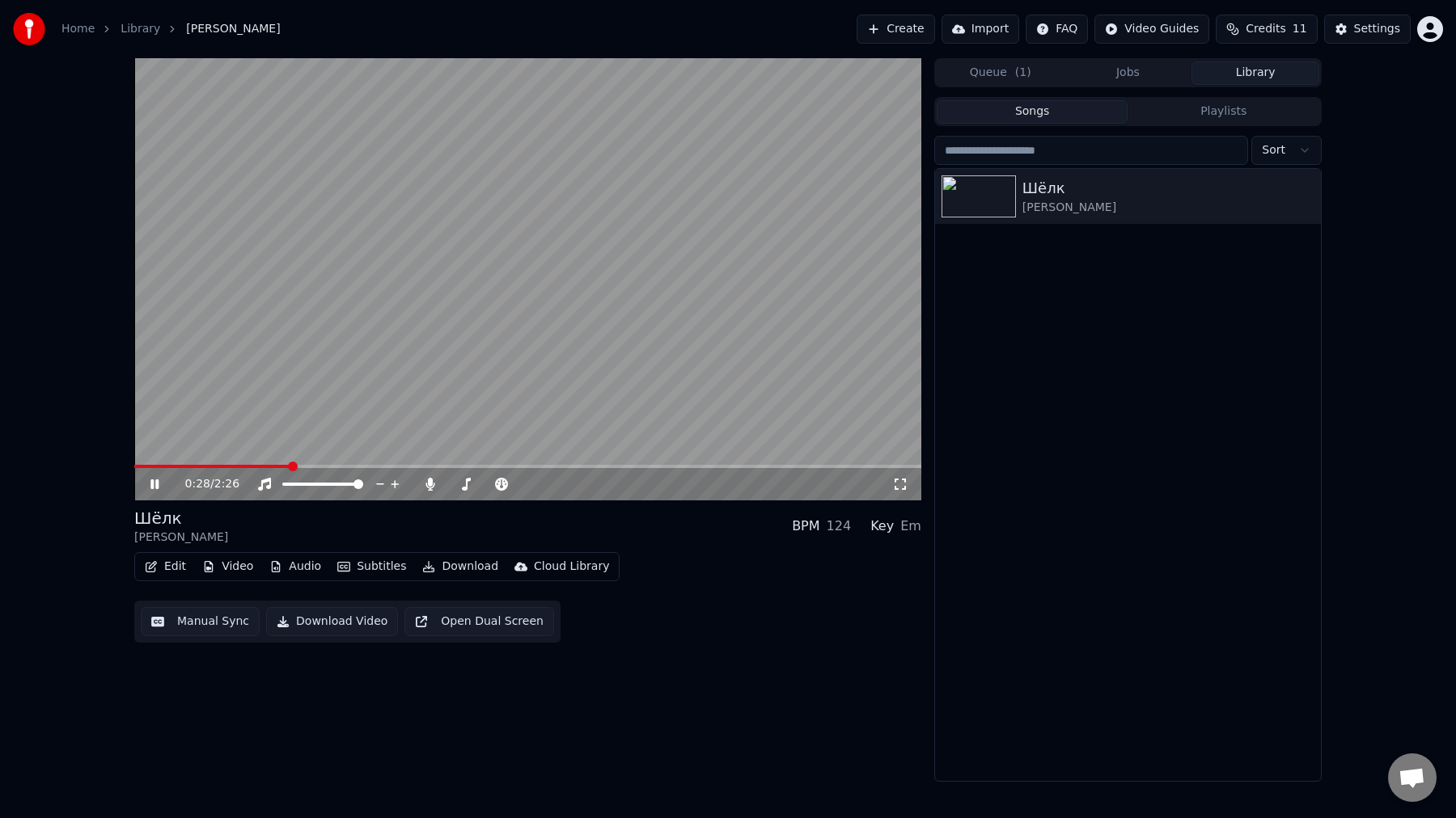
click at [147, 490] on icon at bounding box center [166, 484] width 38 height 13
click at [1095, 80] on button "Jobs" at bounding box center [1128, 73] width 128 height 23
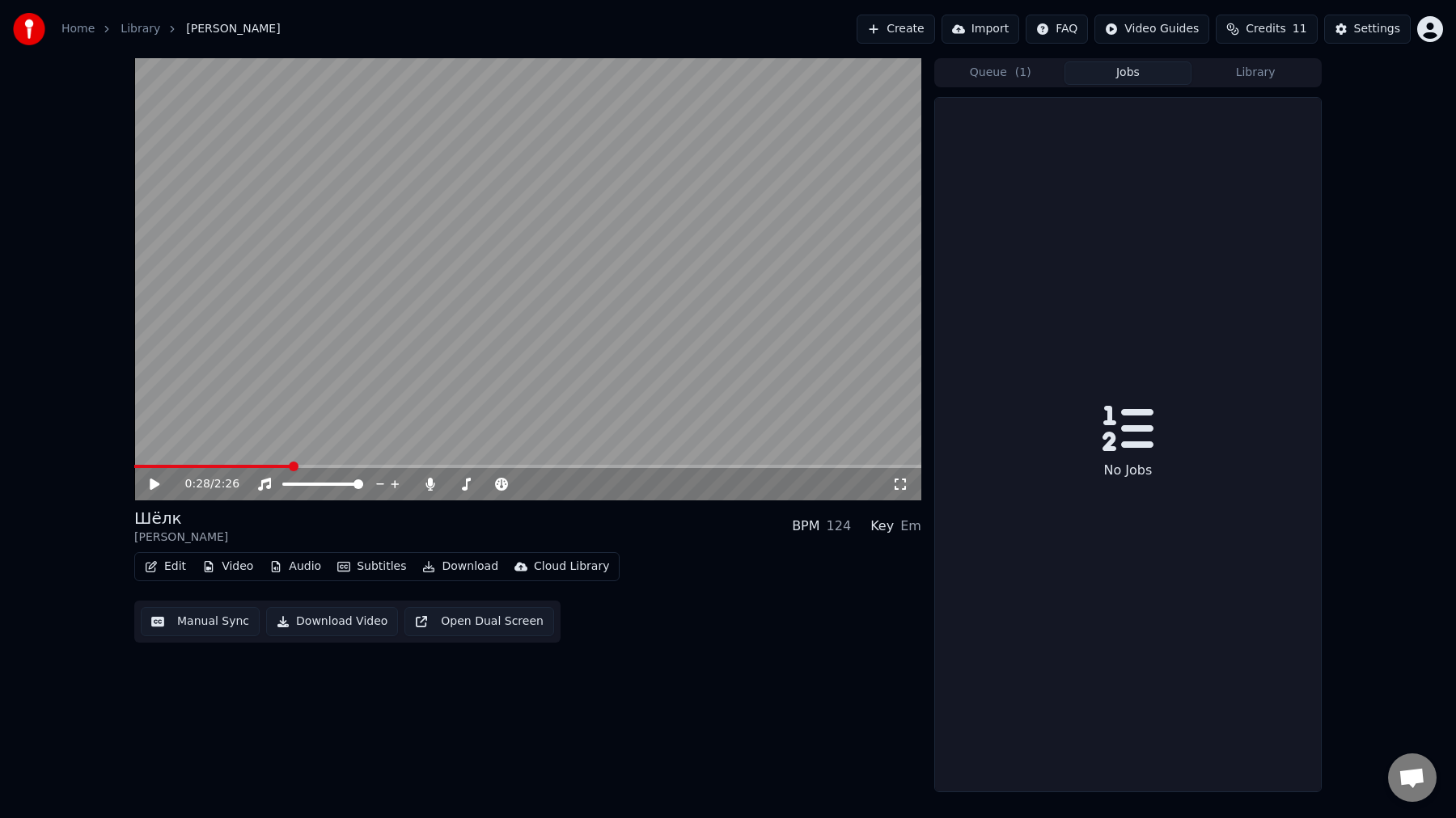
click at [1246, 72] on button "Library" at bounding box center [1256, 73] width 128 height 23
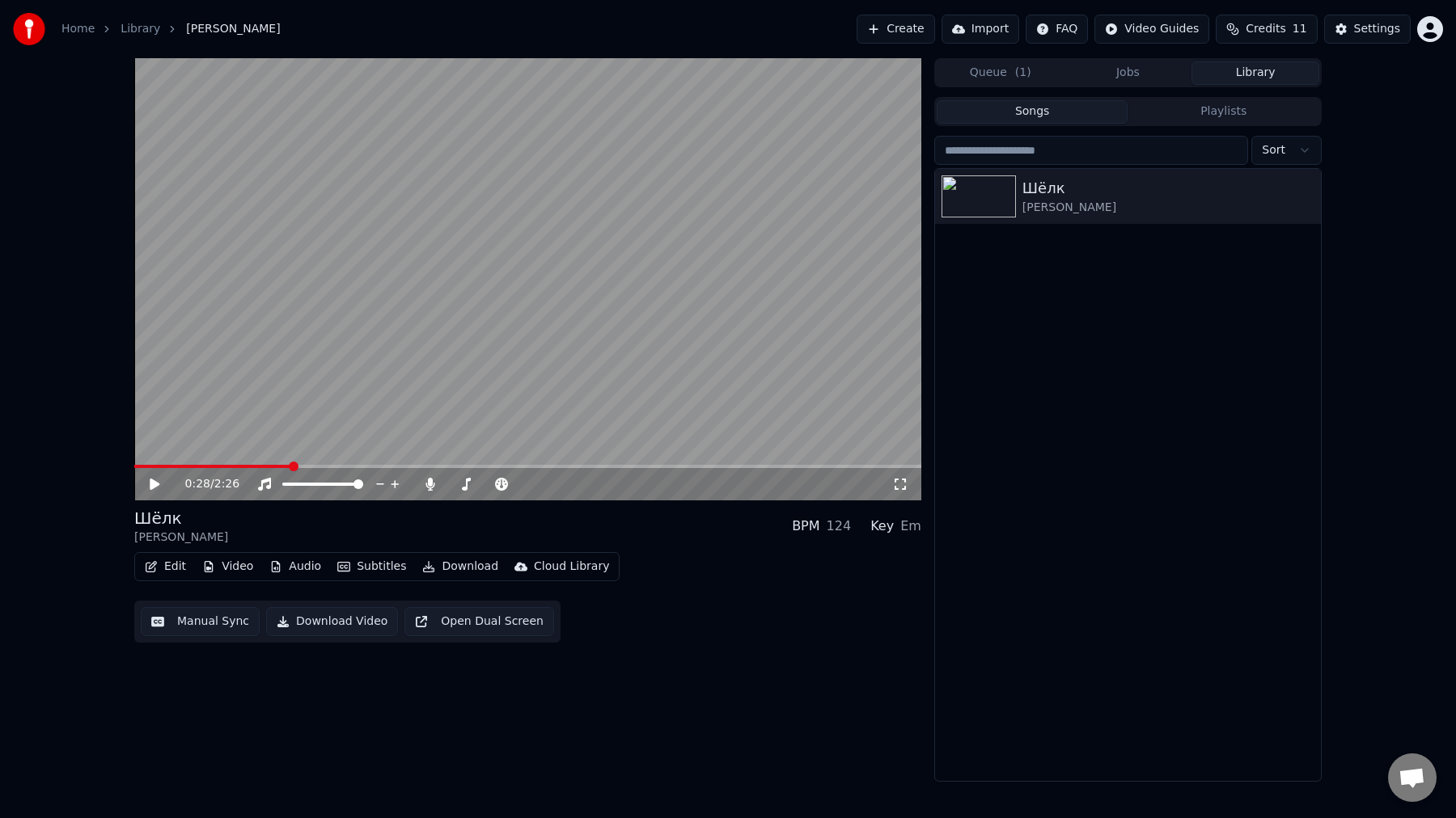
click at [584, 315] on video at bounding box center [528, 279] width 787 height 442
click at [546, 484] on icon at bounding box center [546, 485] width 8 height 2
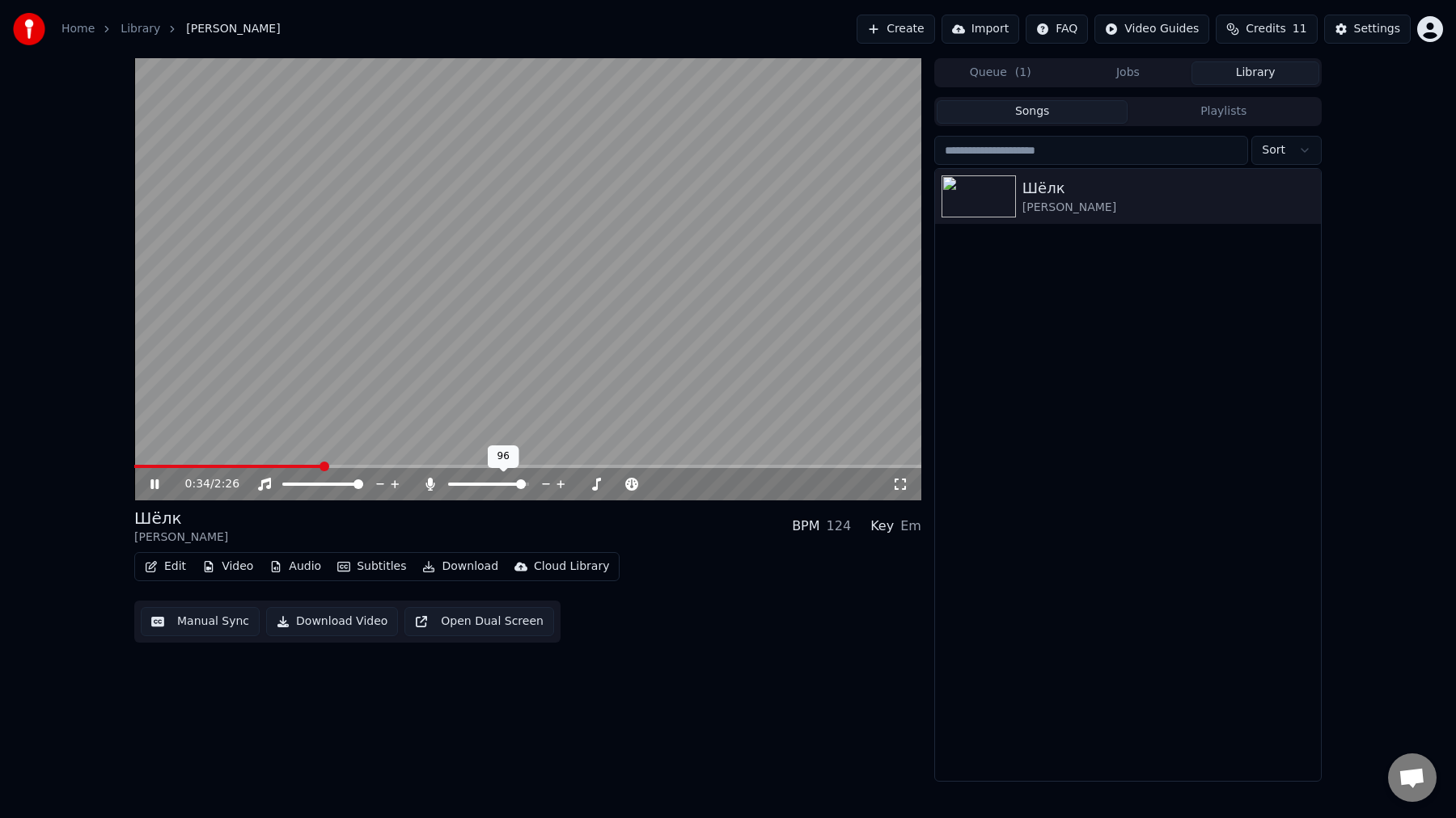
click at [546, 484] on icon at bounding box center [546, 485] width 8 height 2
click at [460, 489] on span at bounding box center [464, 484] width 10 height 10
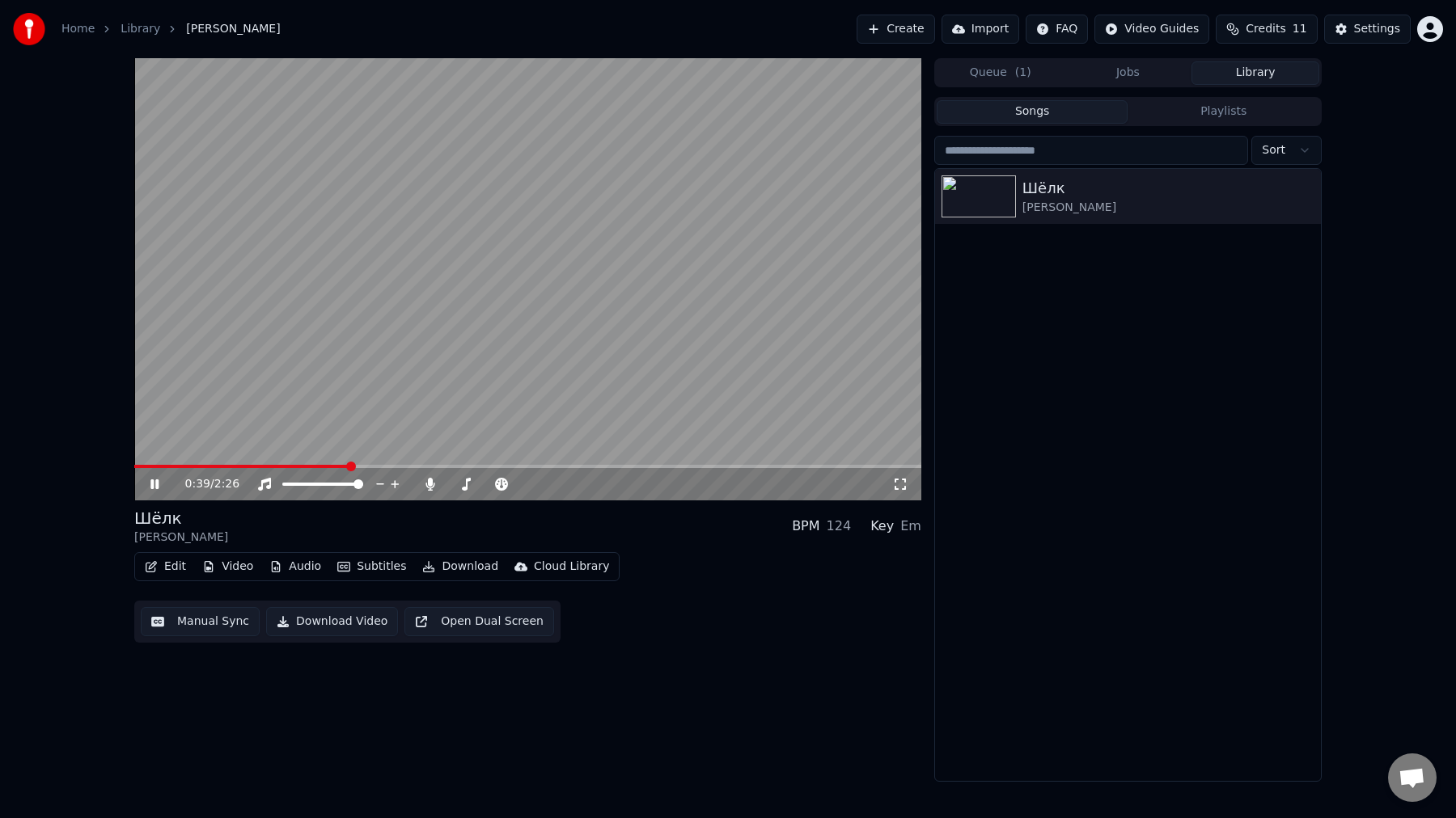
click at [583, 537] on div "Шёлк [PERSON_NAME] BPM 124 Key Em" at bounding box center [528, 527] width 787 height 39
click at [864, 115] on video at bounding box center [528, 279] width 787 height 442
click at [1306, 196] on icon "button" at bounding box center [1306, 196] width 3 height 12
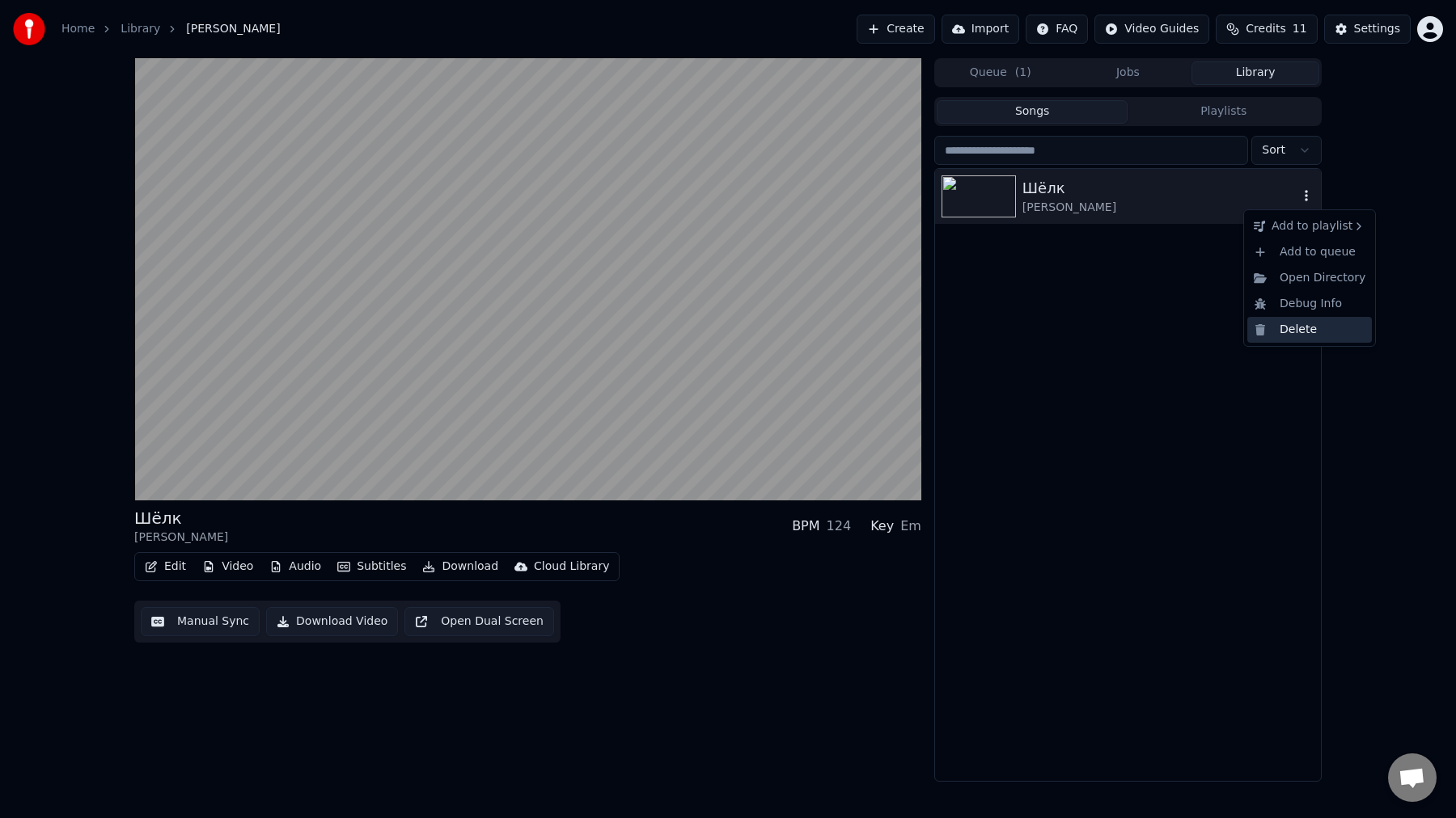
click at [1306, 338] on div "Delete" at bounding box center [1309, 329] width 125 height 26
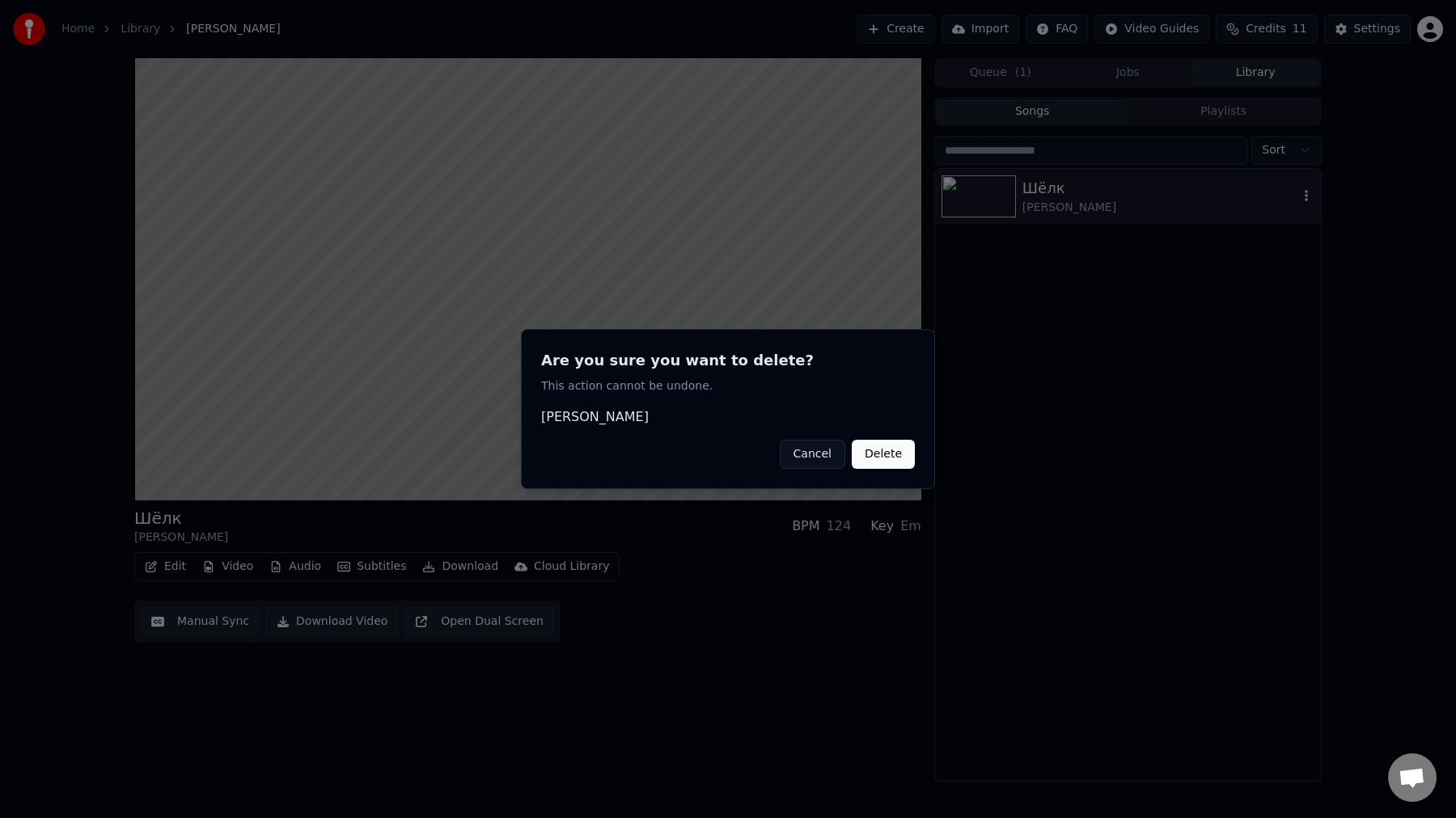
click at [890, 453] on button "Delete" at bounding box center [883, 454] width 63 height 29
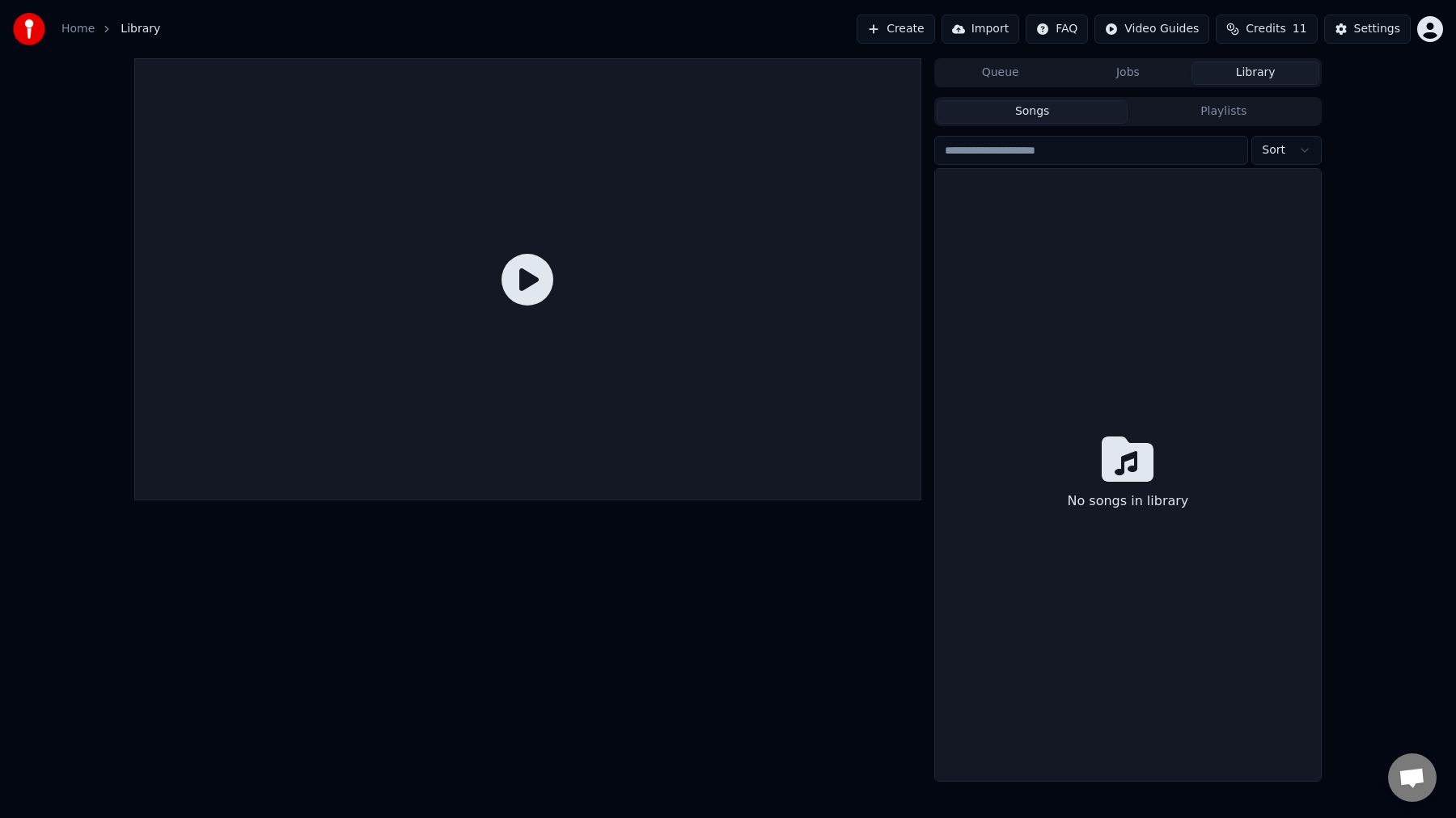
click at [913, 32] on button "Create" at bounding box center [895, 29] width 78 height 29
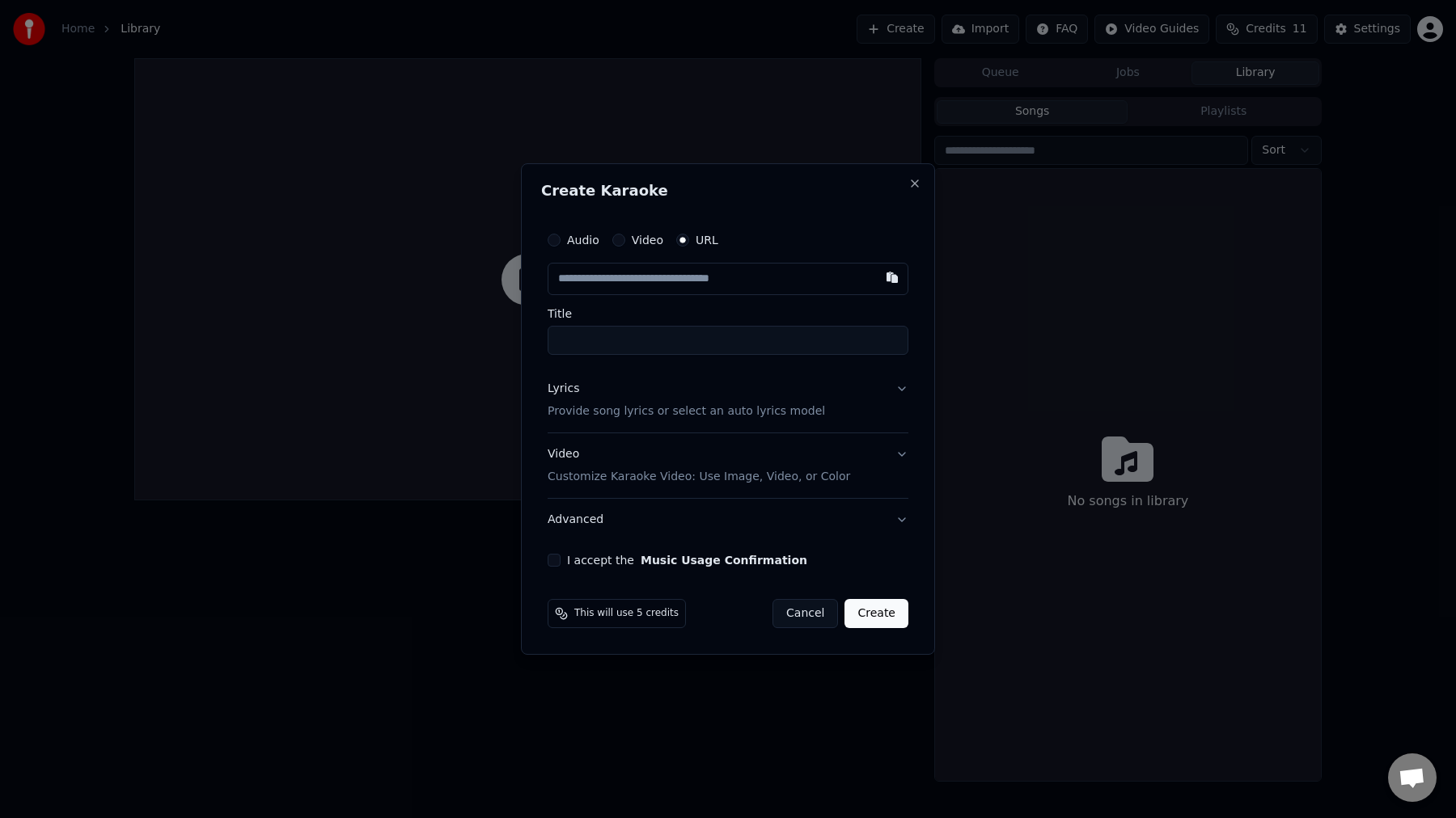
type input "**********"
click at [686, 401] on div "Lyrics Provide song lyrics or select an auto lyrics model" at bounding box center [686, 400] width 278 height 39
type input "**********"
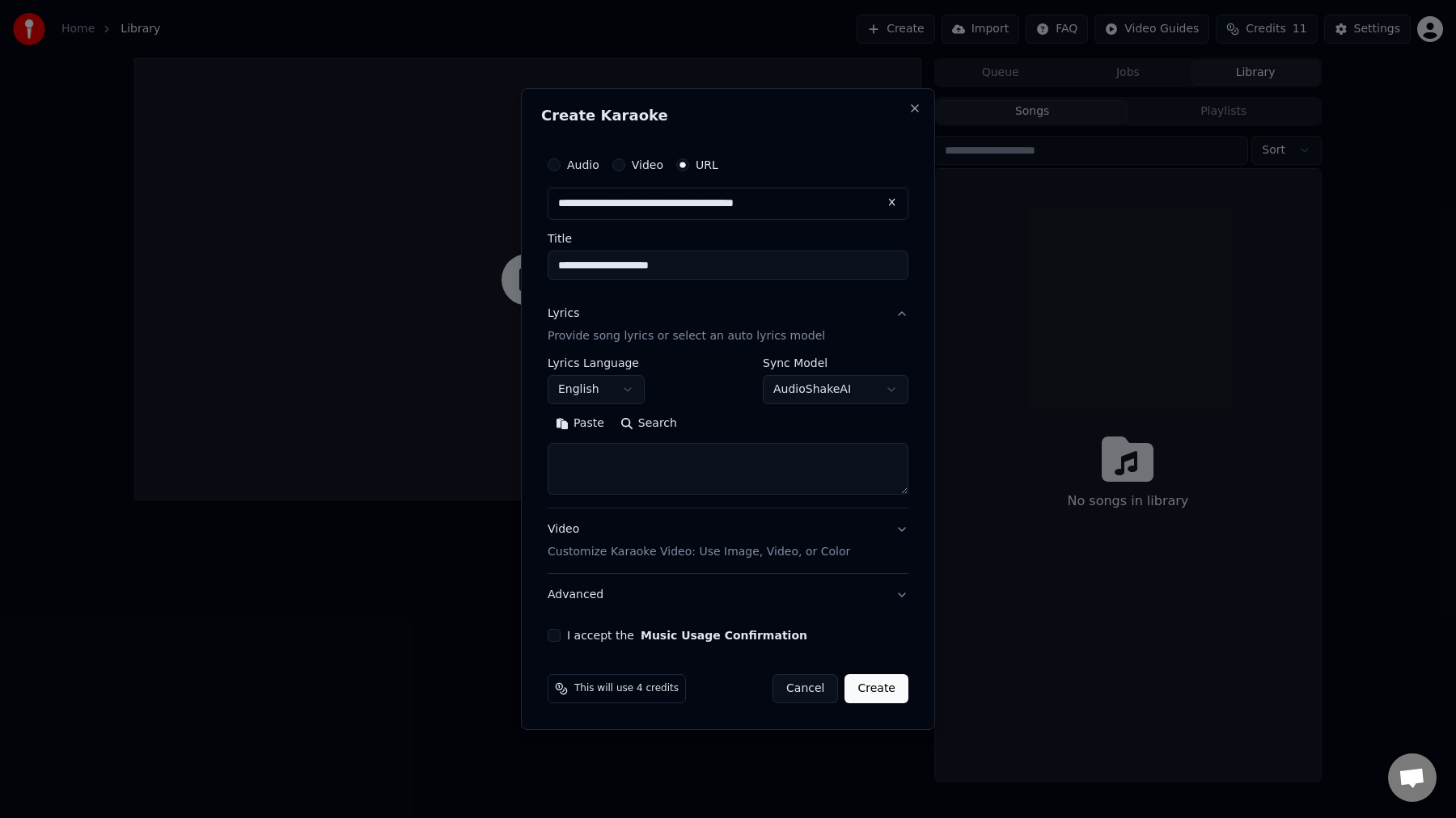
click at [631, 425] on button "Search" at bounding box center [648, 423] width 73 height 26
type textarea "**********"
click at [655, 420] on button "Clear" at bounding box center [652, 423] width 64 height 26
click at [599, 394] on button "English" at bounding box center [596, 390] width 97 height 29
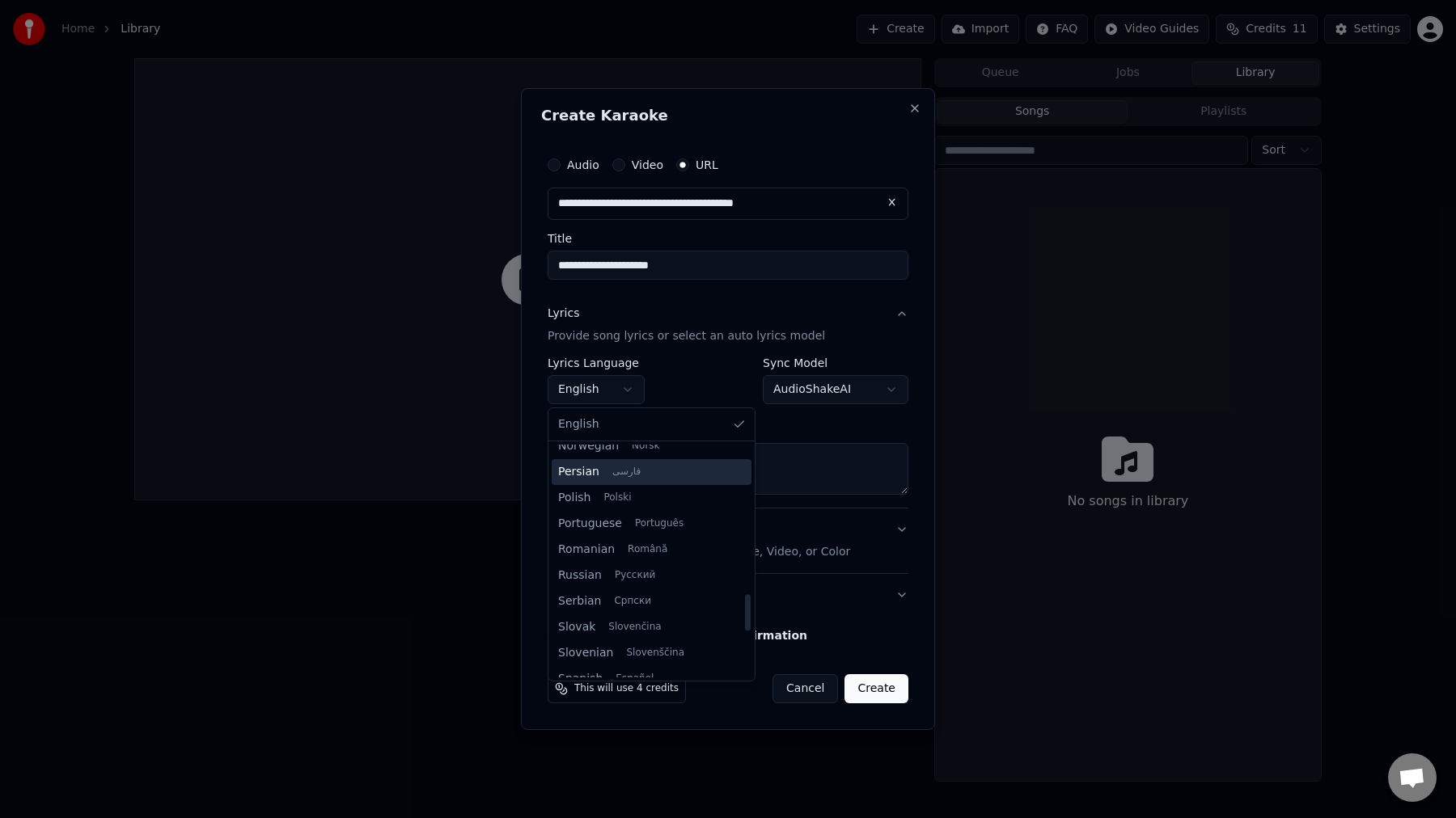
scroll to position [997, 0]
select select "**"
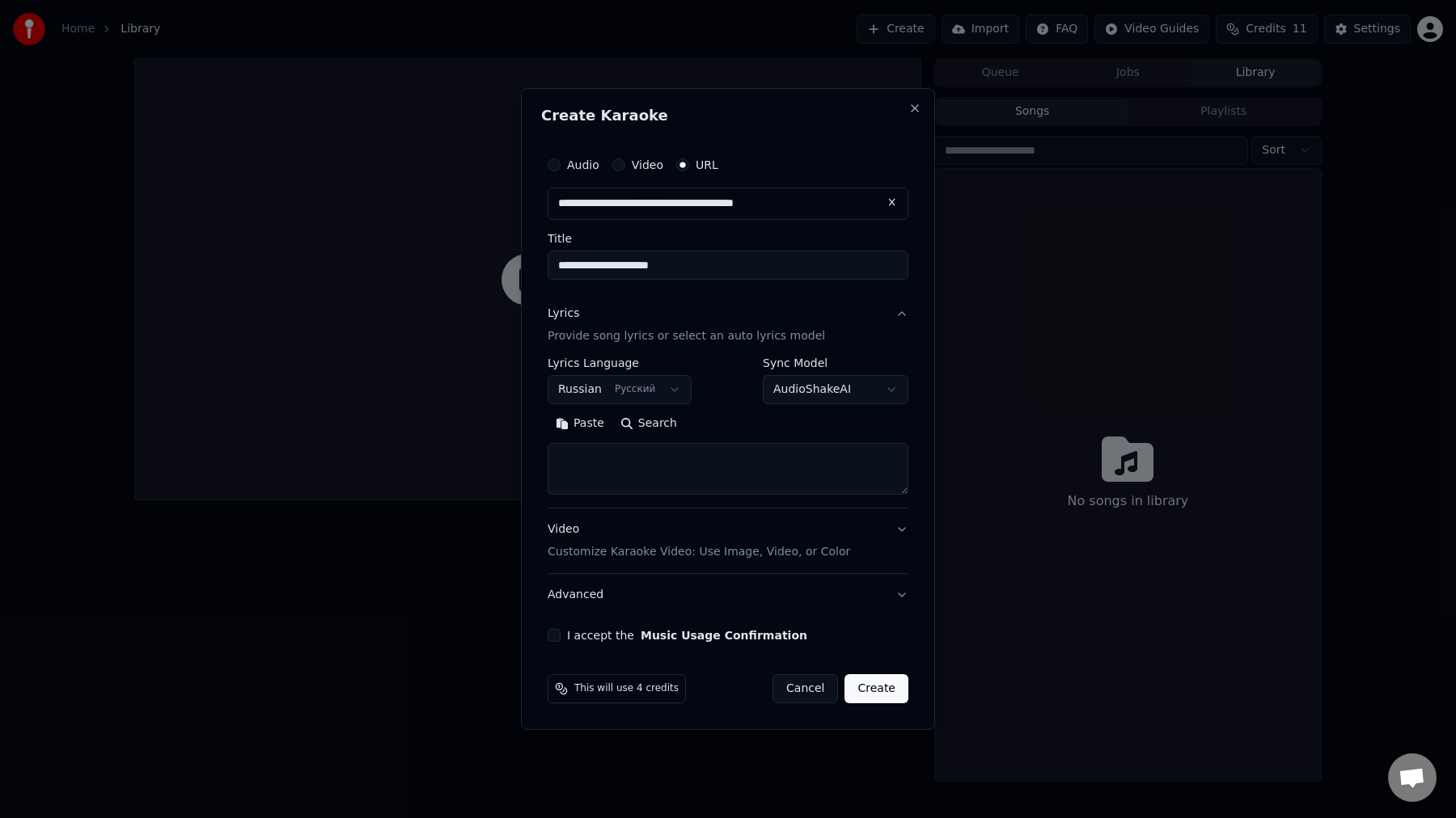
click at [655, 419] on button "Search" at bounding box center [648, 423] width 73 height 26
type textarea "**********"
click at [553, 638] on button "I accept the Music Usage Confirmation" at bounding box center [554, 635] width 13 height 13
click at [784, 550] on p "Customize Karaoke Video: Use Image, Video, or Color" at bounding box center [699, 552] width 302 height 16
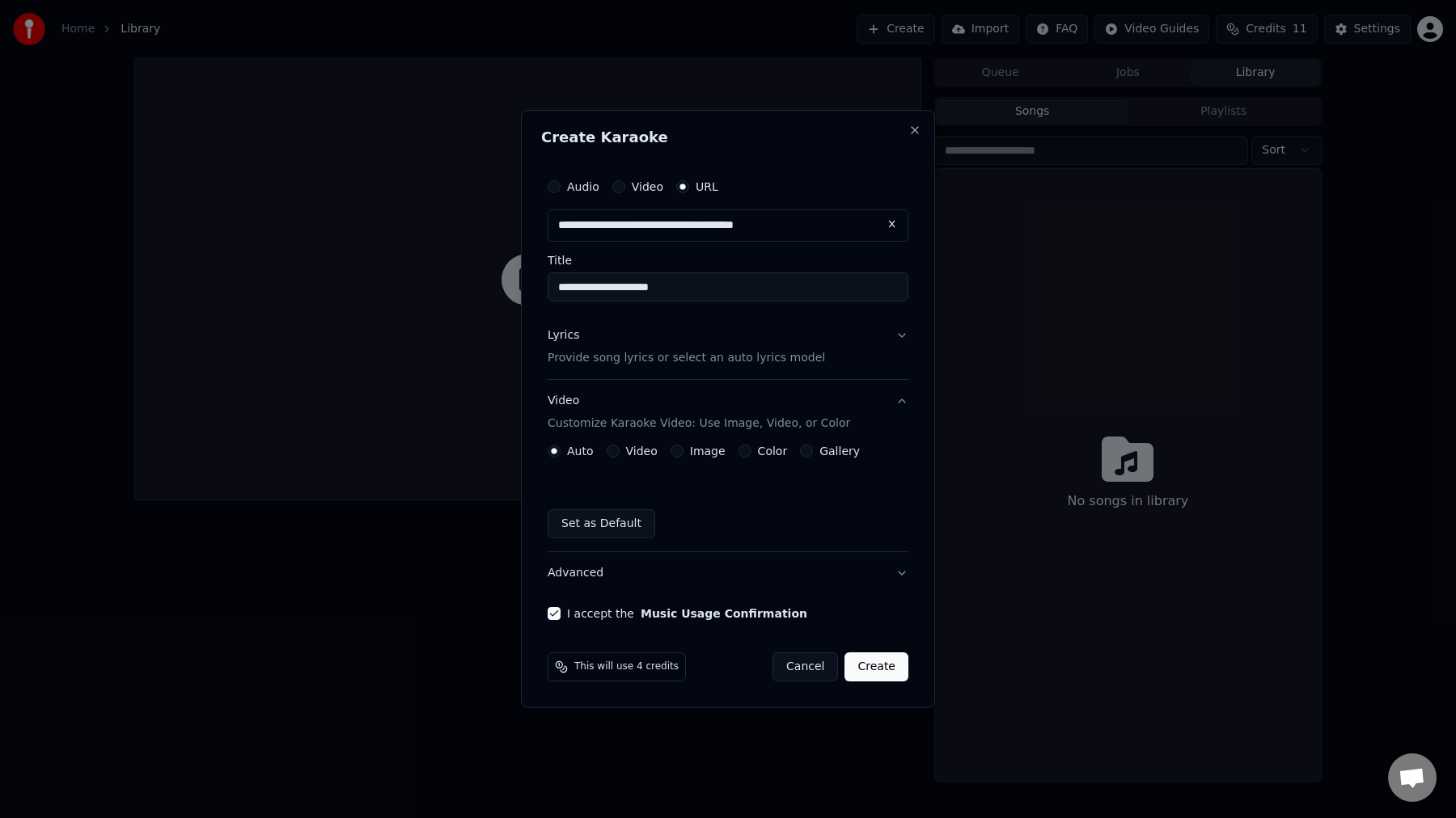
click at [685, 450] on div "Image" at bounding box center [698, 450] width 55 height 13
click at [744, 452] on button "Color" at bounding box center [744, 450] width 13 height 13
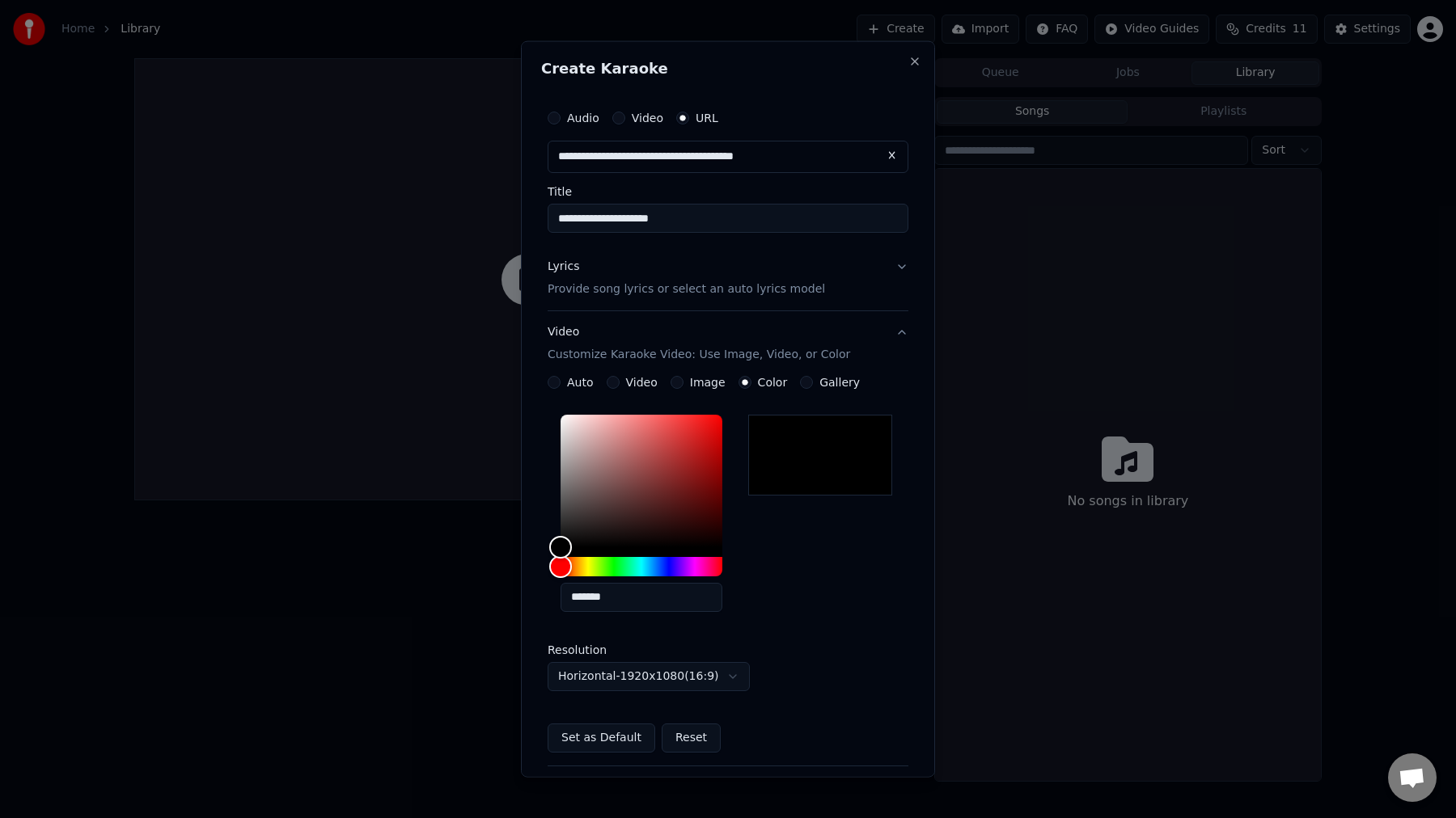
click at [552, 386] on button "Auto" at bounding box center [554, 381] width 13 height 13
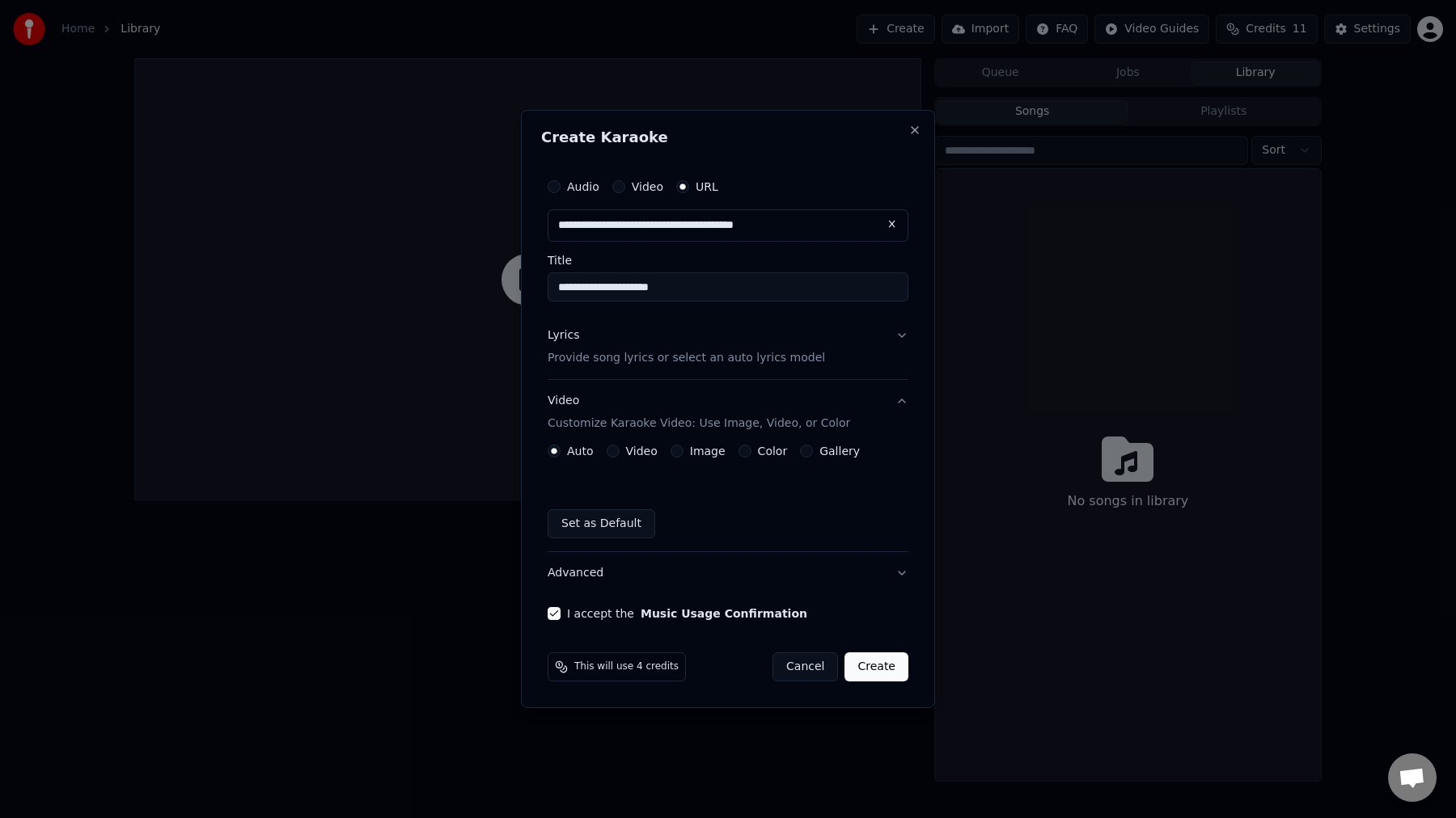
click at [870, 672] on button "Create" at bounding box center [876, 667] width 64 height 29
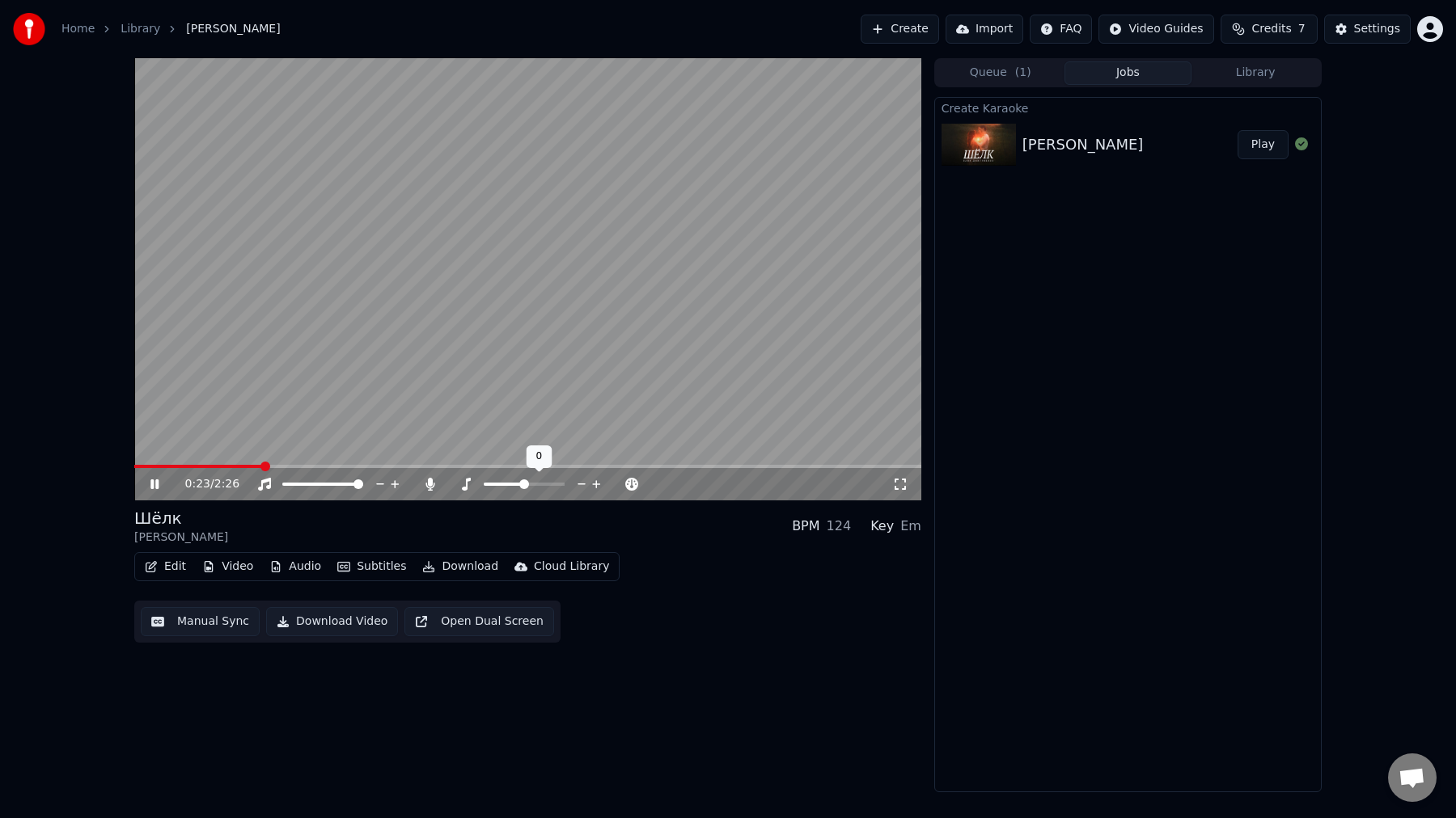
click at [525, 486] on span at bounding box center [524, 484] width 10 height 10
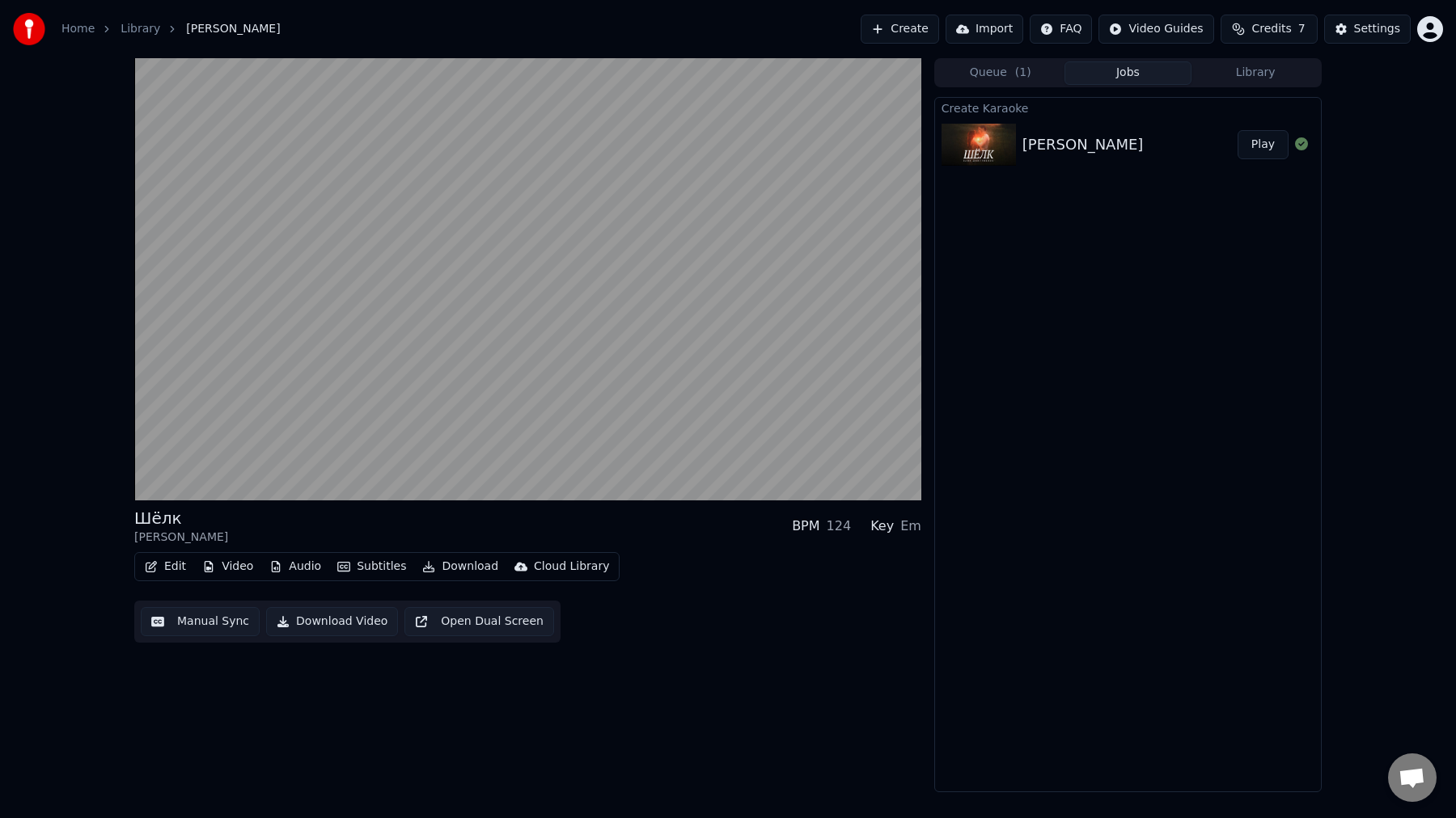
click at [228, 570] on button "Video" at bounding box center [228, 566] width 64 height 22
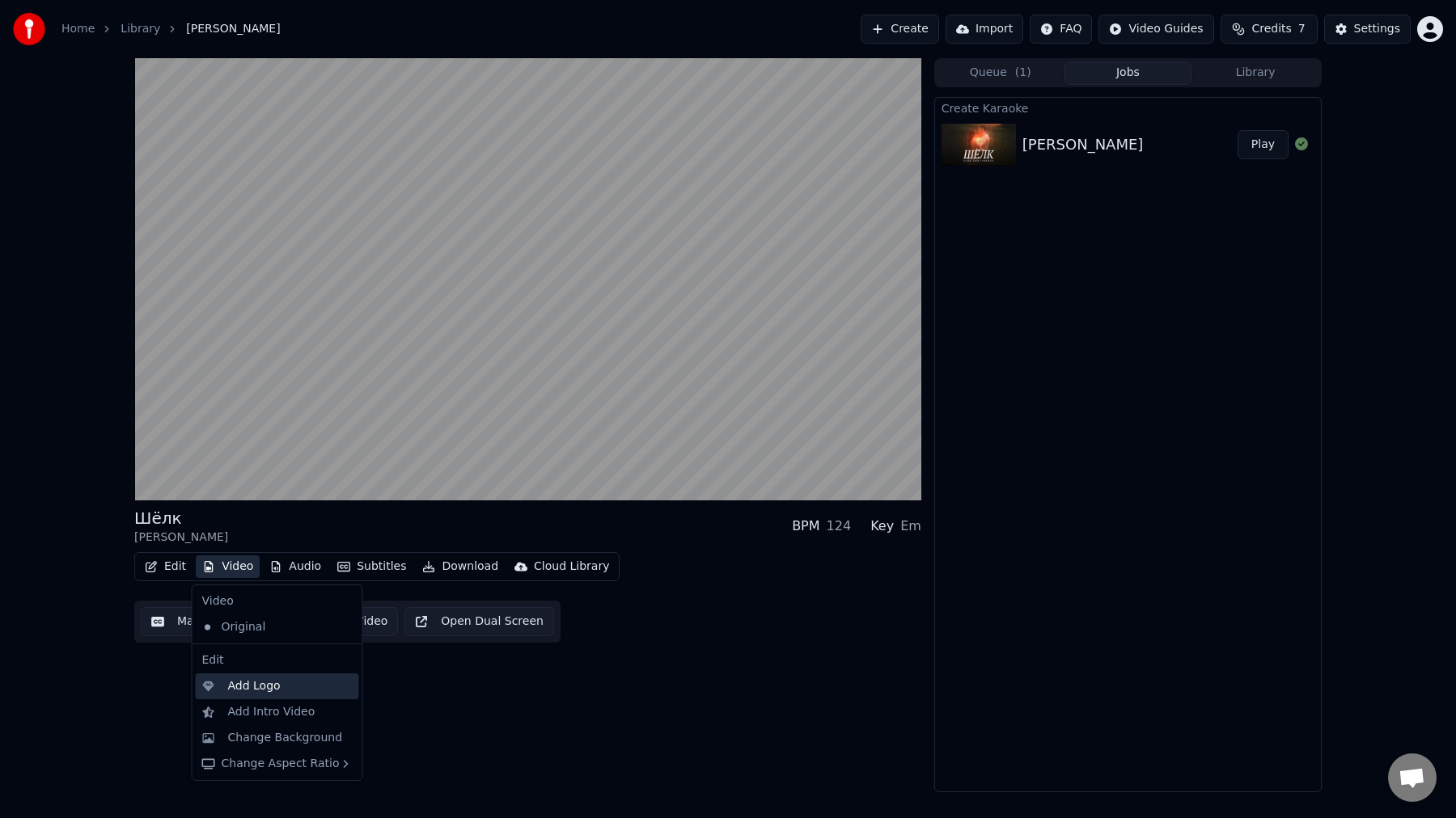
click at [295, 690] on div "Add Logo" at bounding box center [290, 686] width 125 height 16
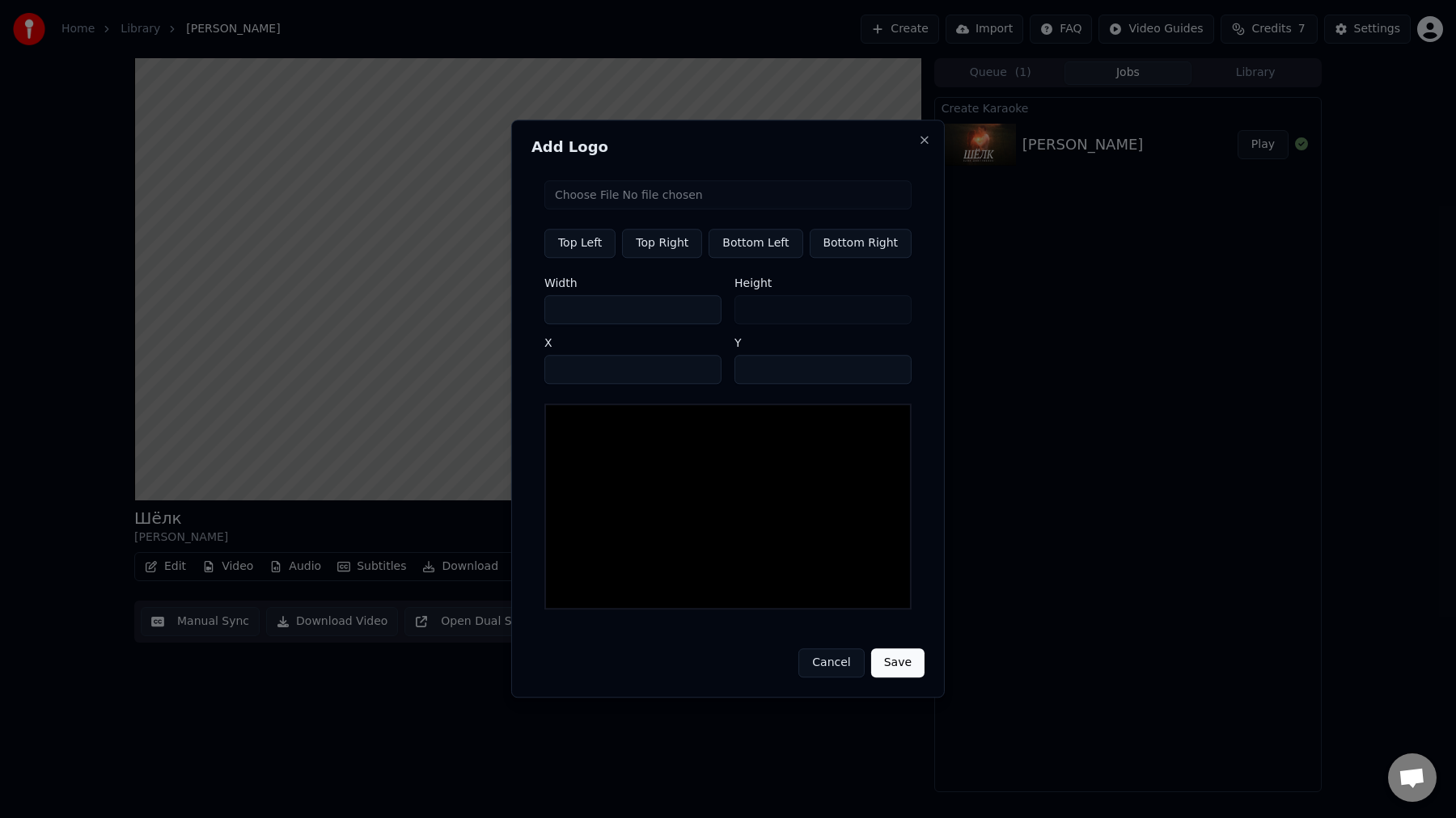
click at [671, 247] on button "Top Right" at bounding box center [661, 243] width 80 height 29
type input "****"
click at [629, 311] on input "***" at bounding box center [632, 310] width 177 height 29
type input "**"
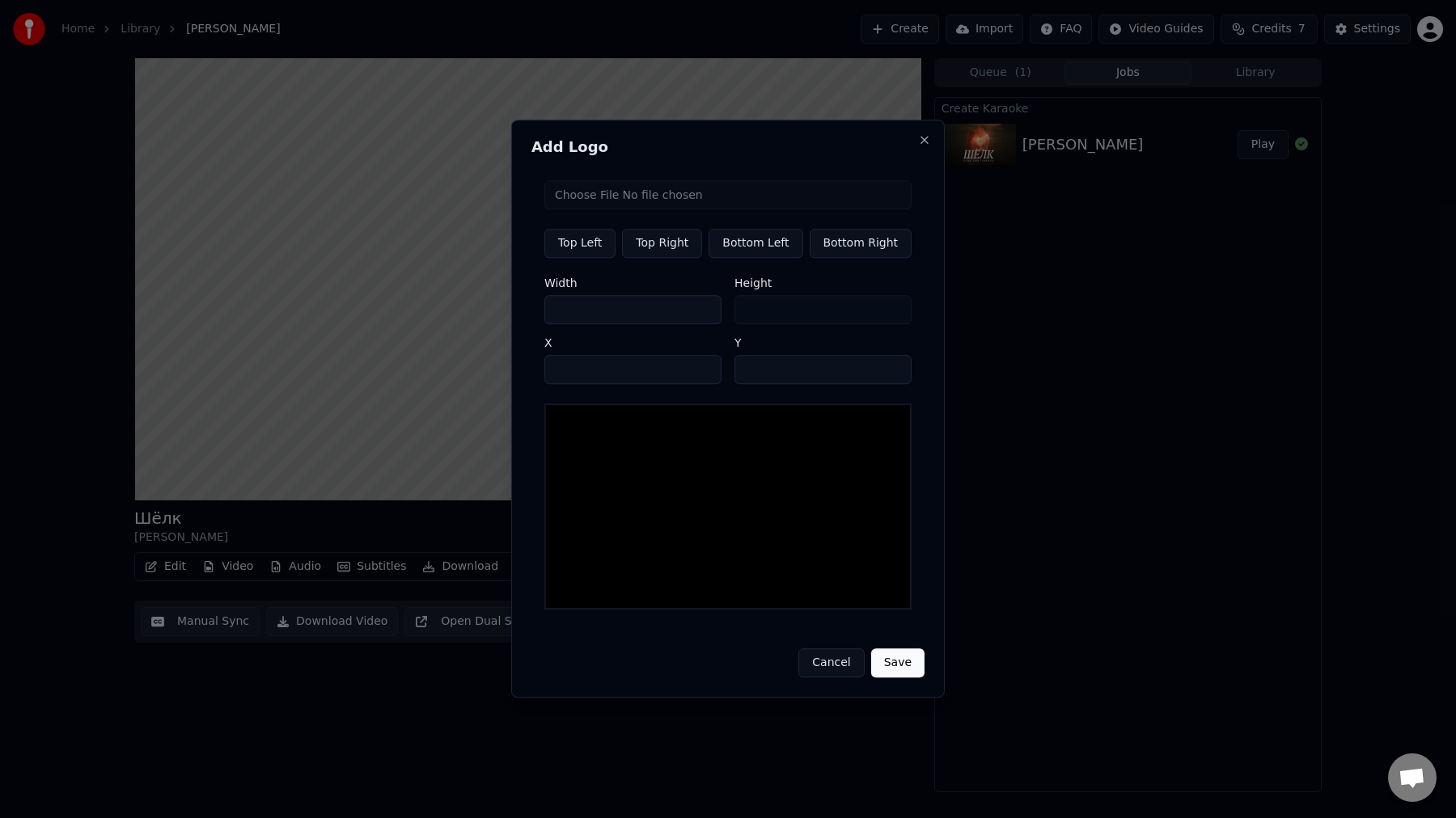
type input "*"
type input "**"
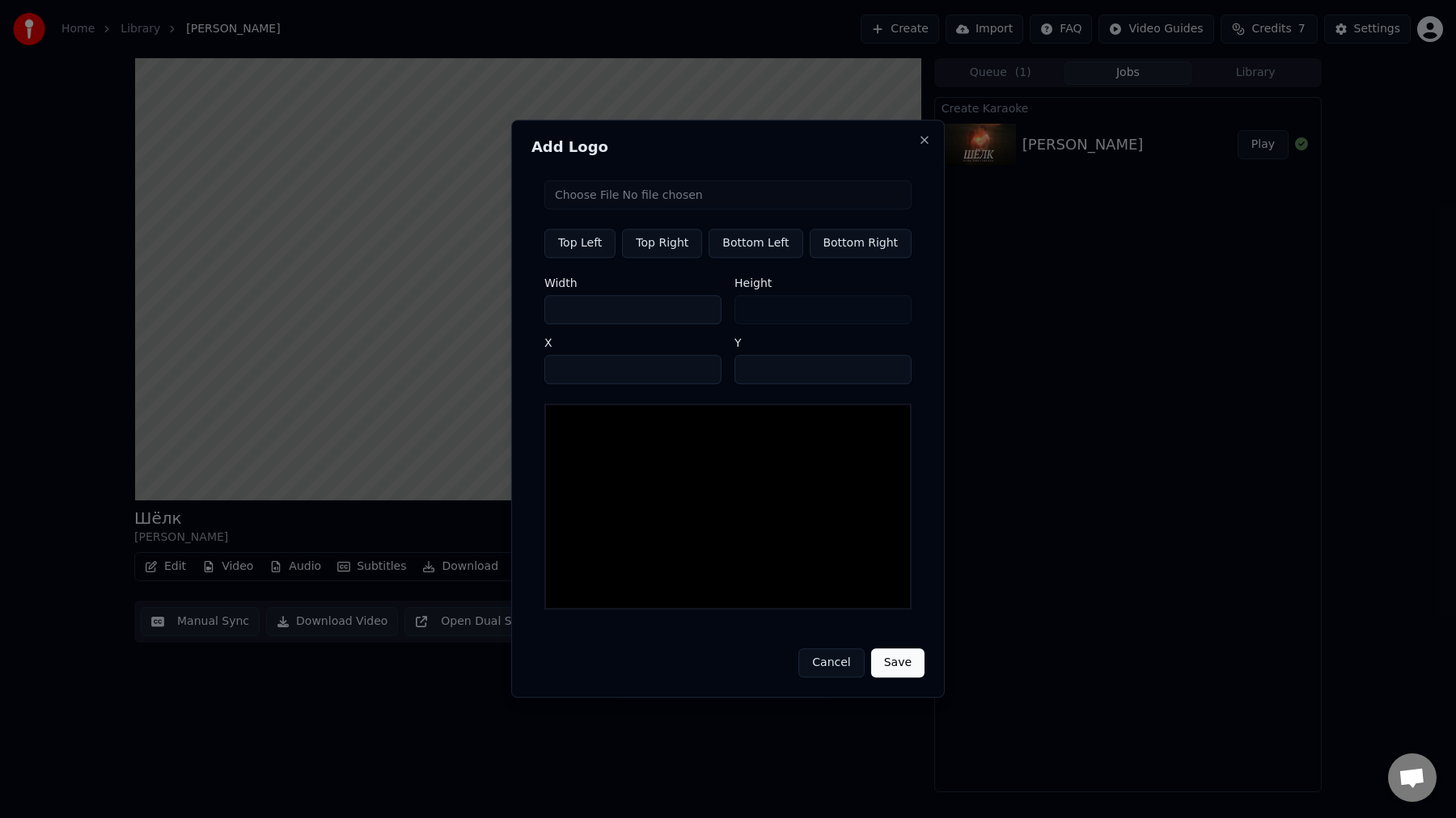
type input "*"
type input "***"
type input "**"
type input "*"
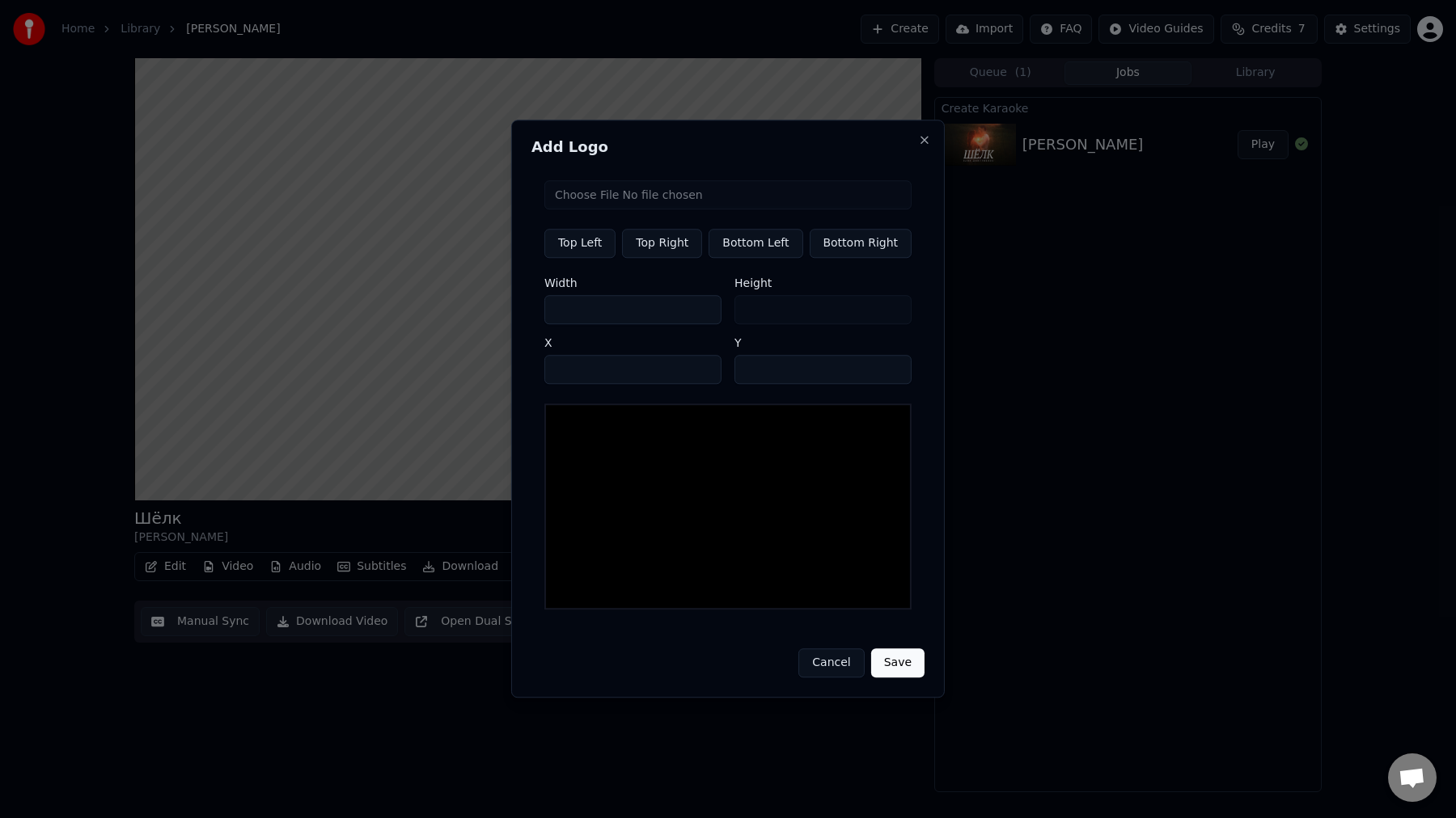
type input "*"
type input "**"
type input "***"
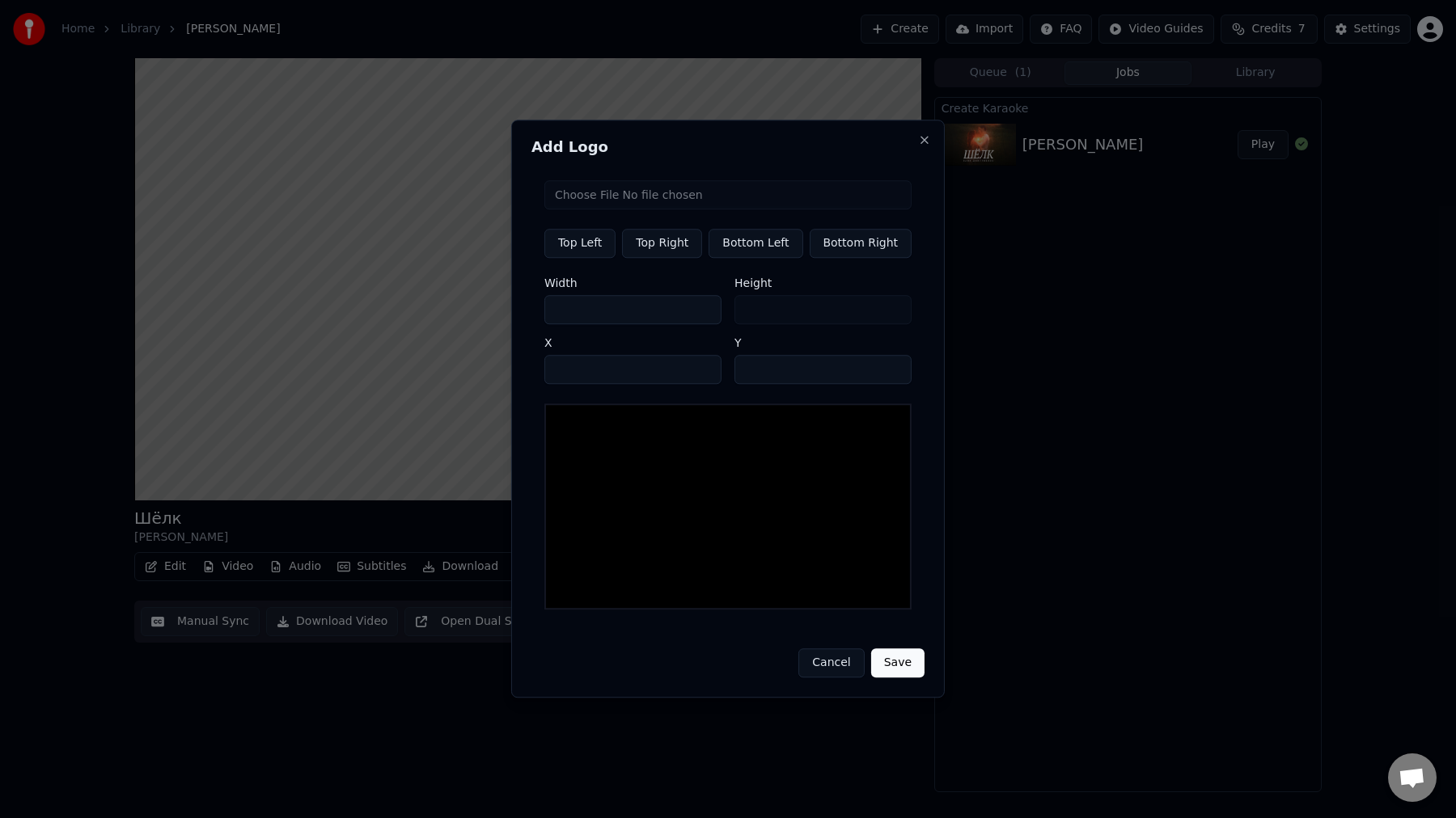
type input "***"
type input "****"
type input "***"
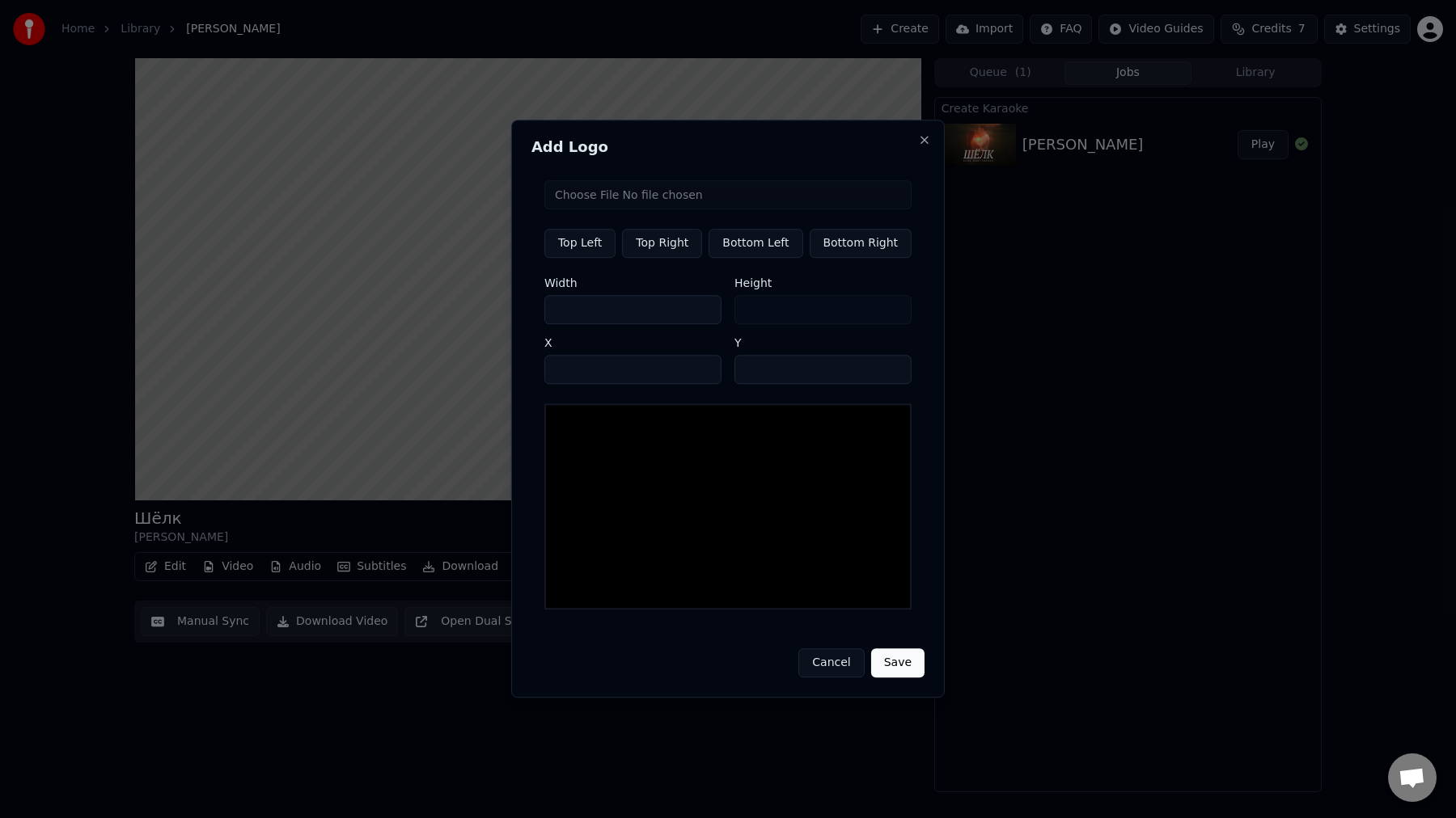
type input "***"
click at [629, 375] on input "****" at bounding box center [632, 370] width 177 height 29
type input "****"
click at [804, 568] on div at bounding box center [727, 506] width 367 height 206
click at [648, 197] on input "file" at bounding box center [727, 195] width 367 height 29
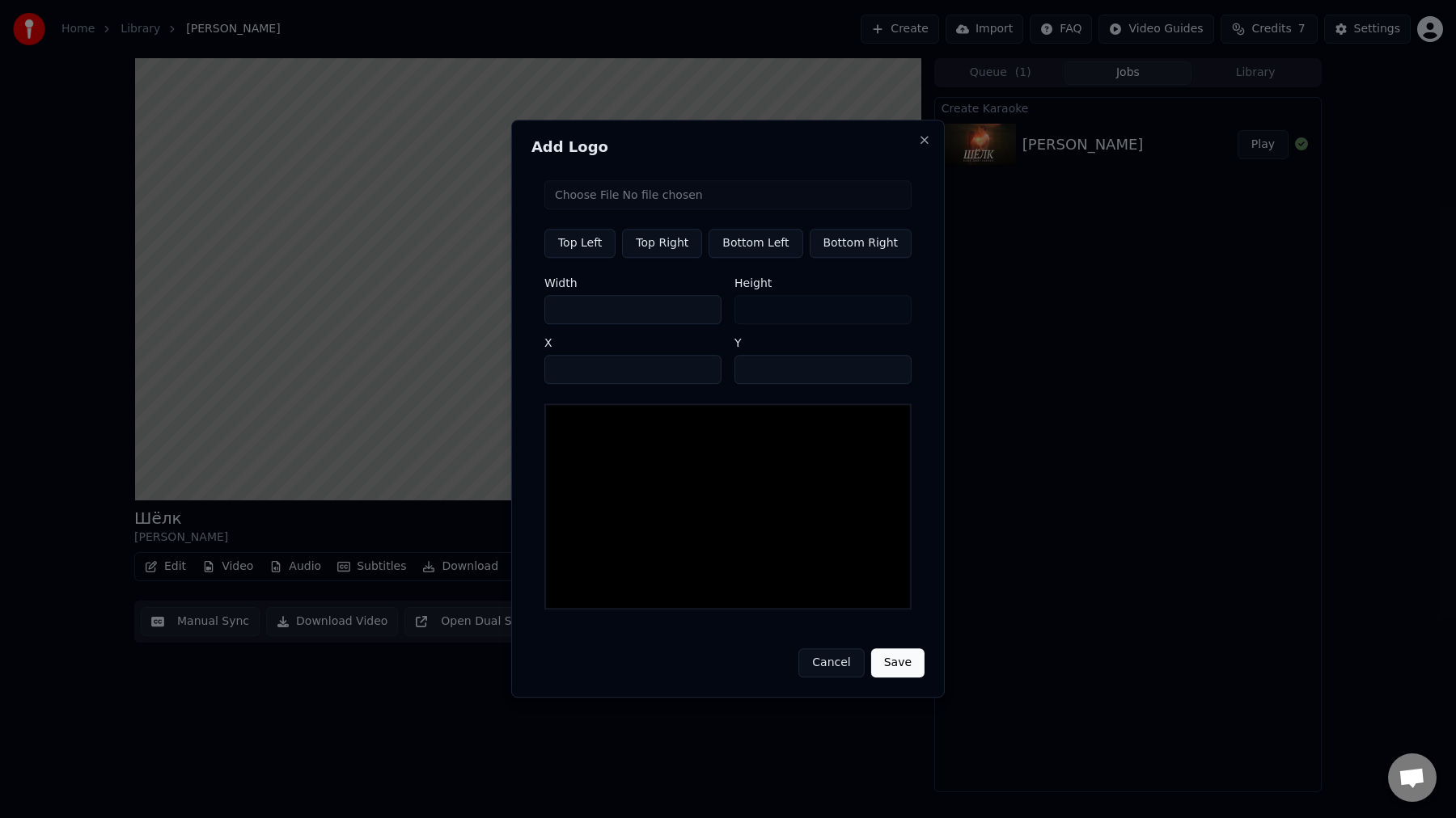
type input "**********"
type input "***"
click at [894, 664] on button "Save" at bounding box center [897, 664] width 53 height 29
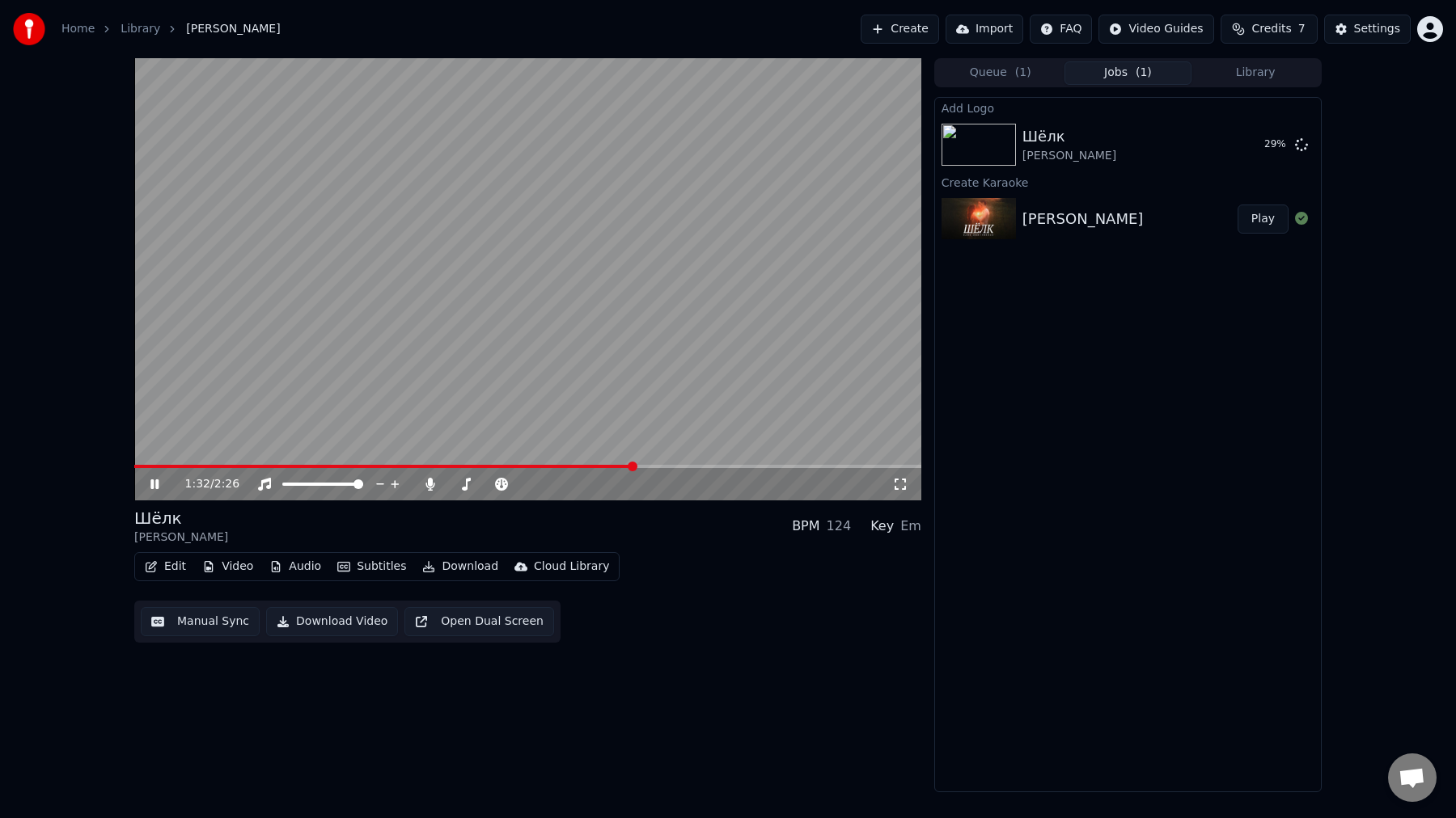
click at [175, 572] on button "Edit" at bounding box center [166, 566] width 54 height 22
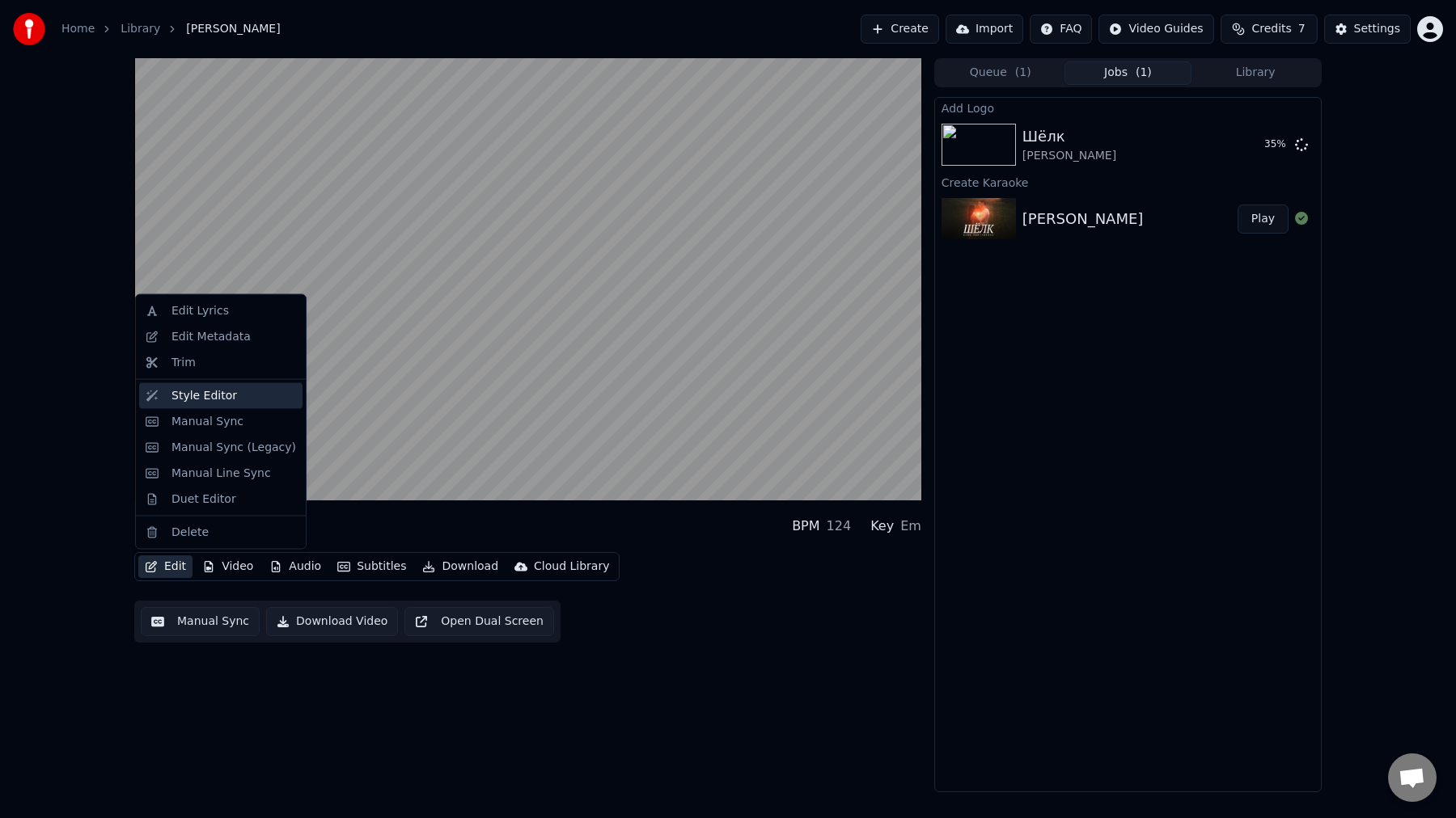
click at [243, 393] on div "Style Editor" at bounding box center [233, 395] width 125 height 16
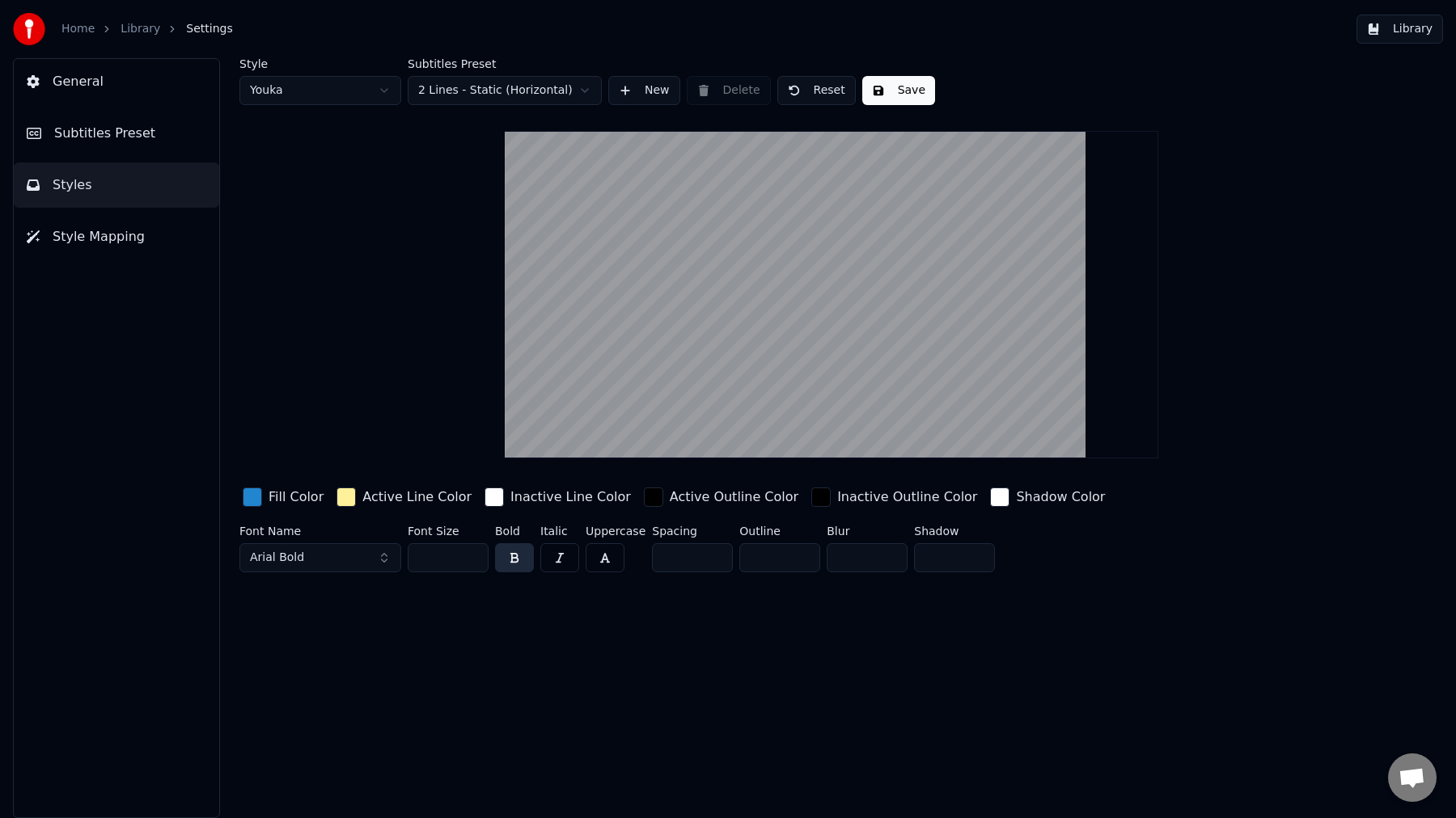
click at [86, 95] on button "General" at bounding box center [116, 81] width 205 height 45
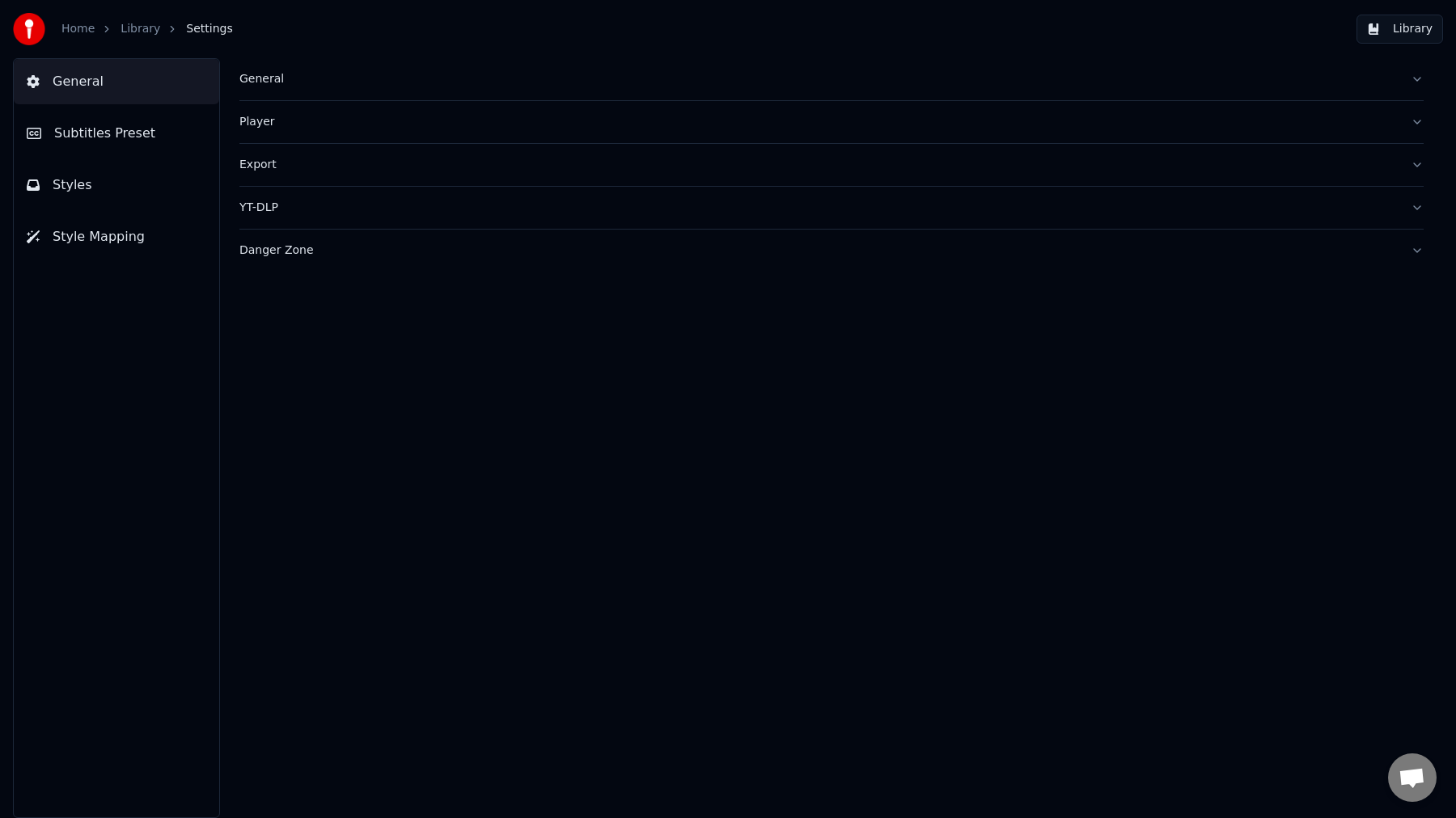
click at [1390, 27] on button "Library" at bounding box center [1399, 29] width 86 height 29
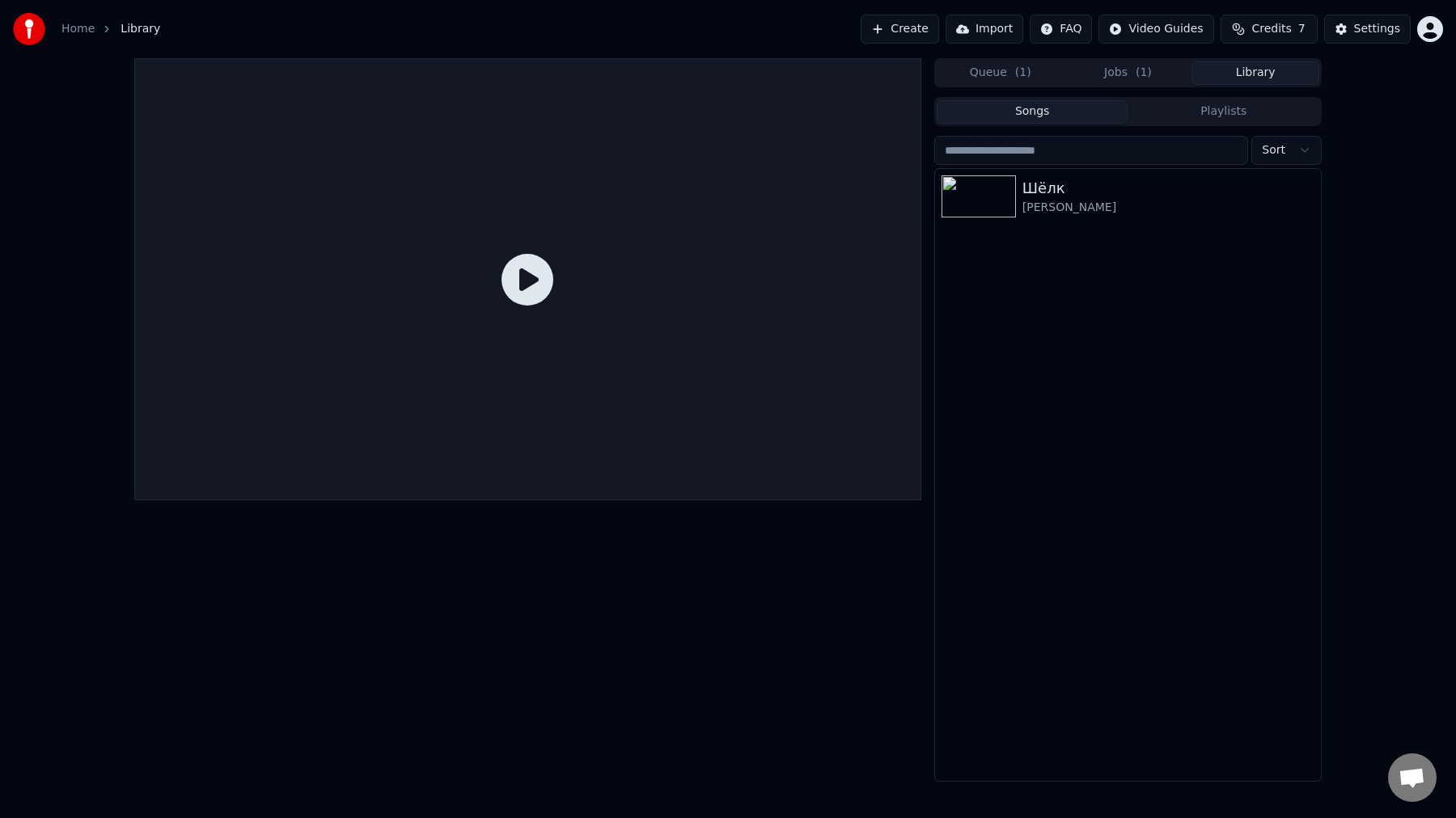
click at [1133, 72] on button "Jobs ( 1 )" at bounding box center [1128, 73] width 128 height 23
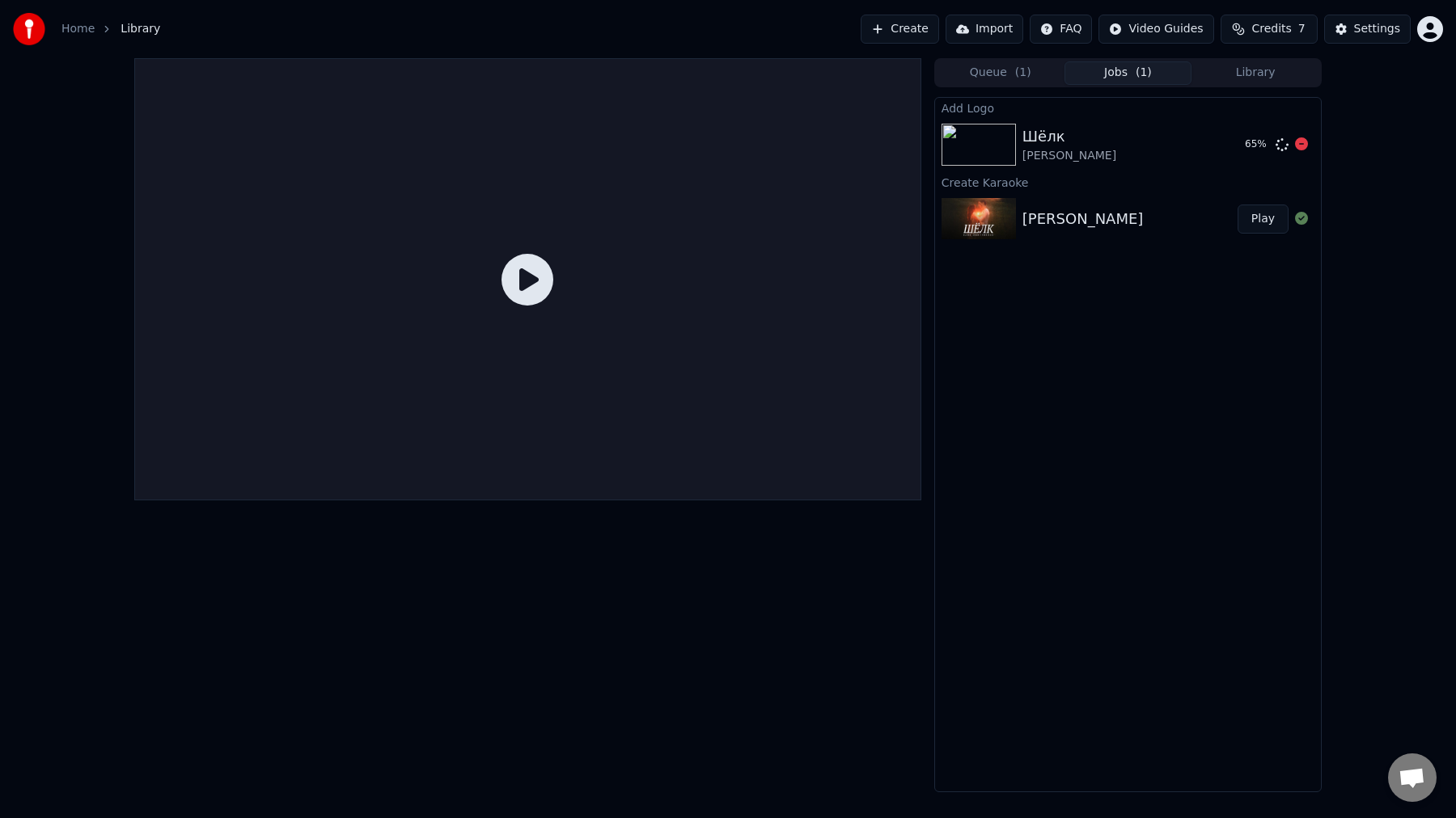
click at [1138, 158] on div "Шёлк [PERSON_NAME]" at bounding box center [1127, 144] width 209 height 39
click at [1102, 162] on div "[PERSON_NAME]" at bounding box center [1069, 156] width 94 height 16
click at [534, 283] on icon at bounding box center [527, 279] width 51 height 51
click at [1066, 164] on div "[PERSON_NAME]" at bounding box center [1069, 156] width 94 height 16
click at [994, 71] on button "Queue ( 1 )" at bounding box center [1000, 73] width 128 height 23
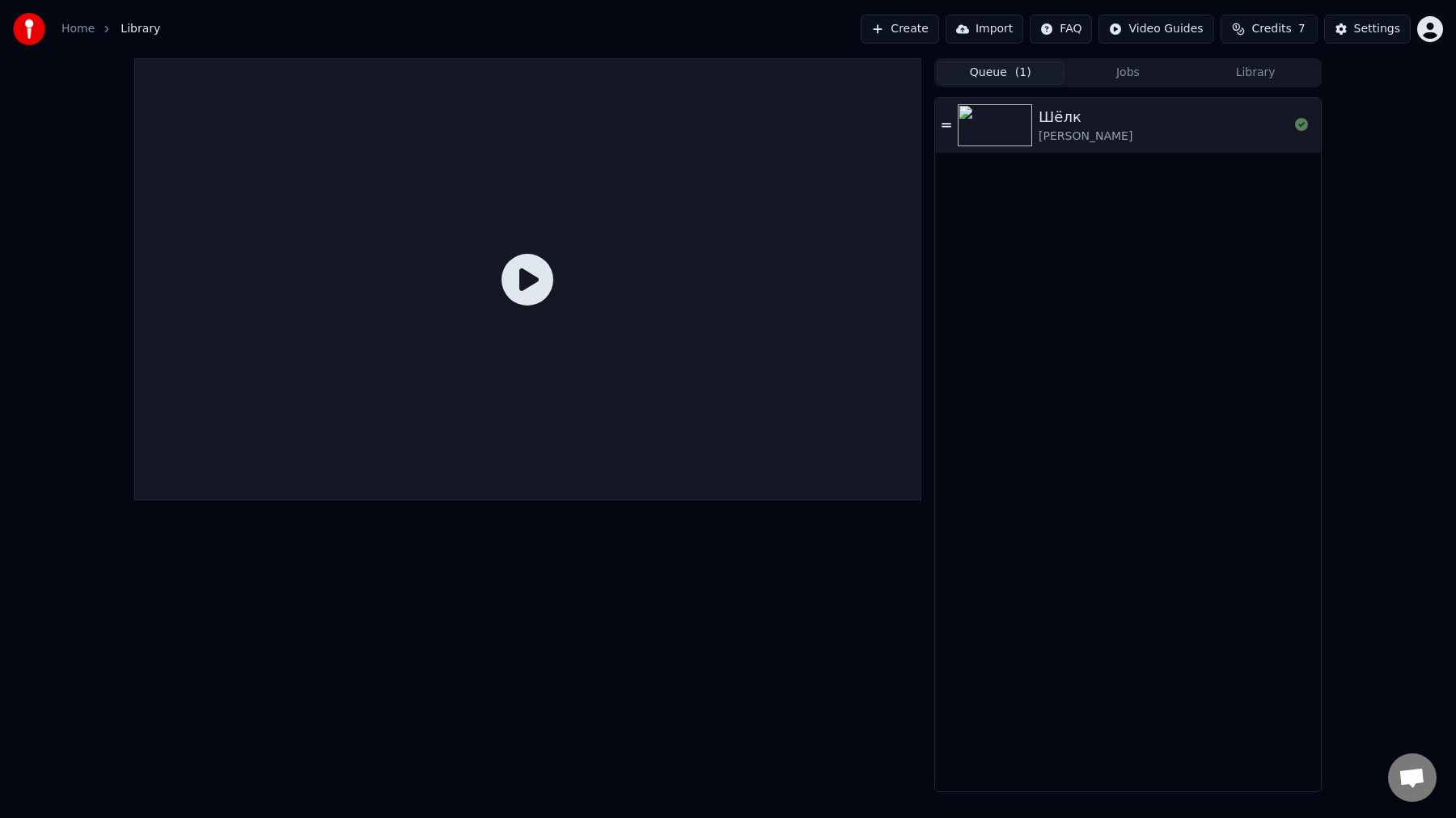
click at [1132, 132] on div "[PERSON_NAME]" at bounding box center [1085, 136] width 94 height 16
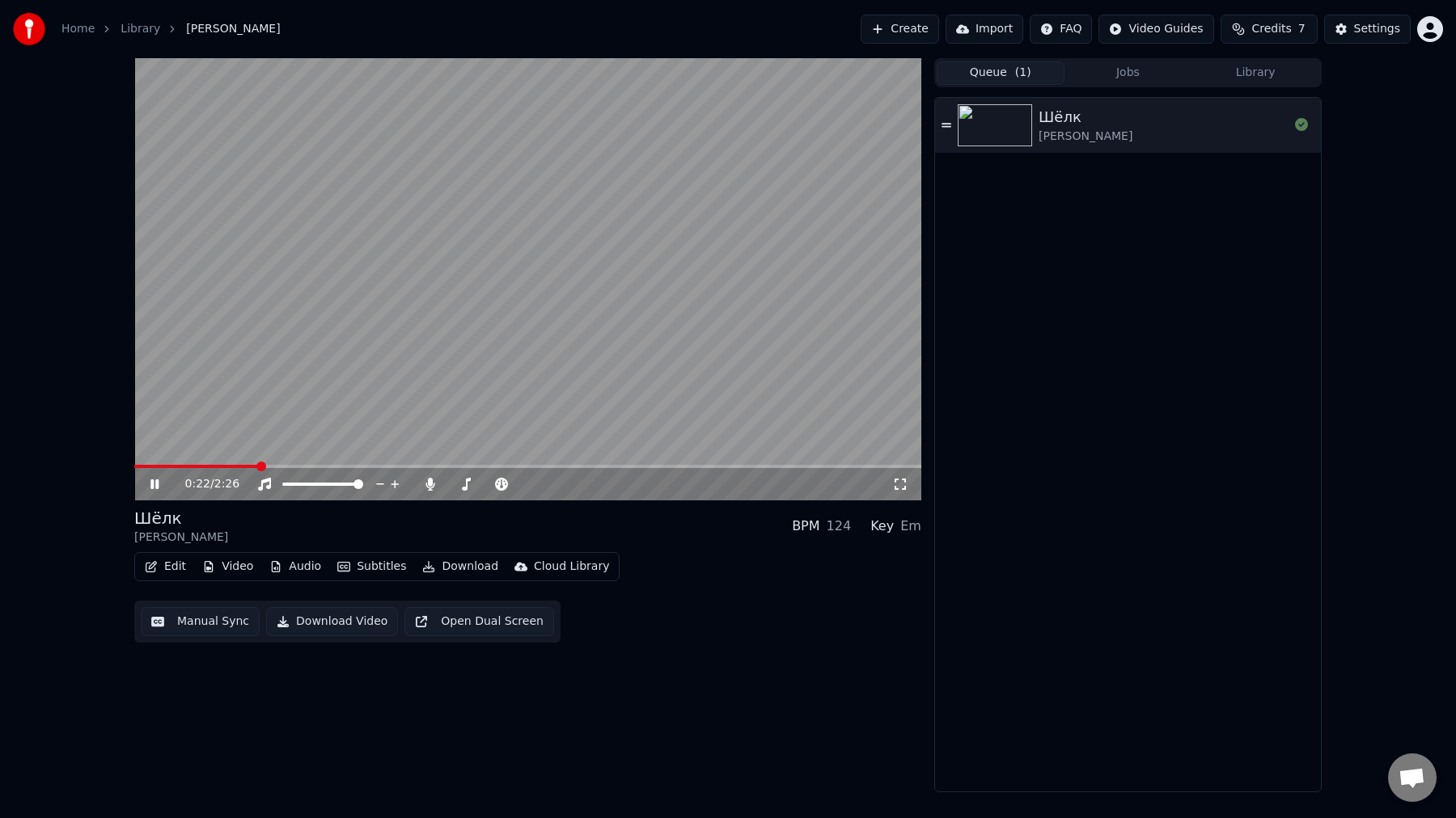
click at [169, 570] on button "Edit" at bounding box center [166, 566] width 54 height 22
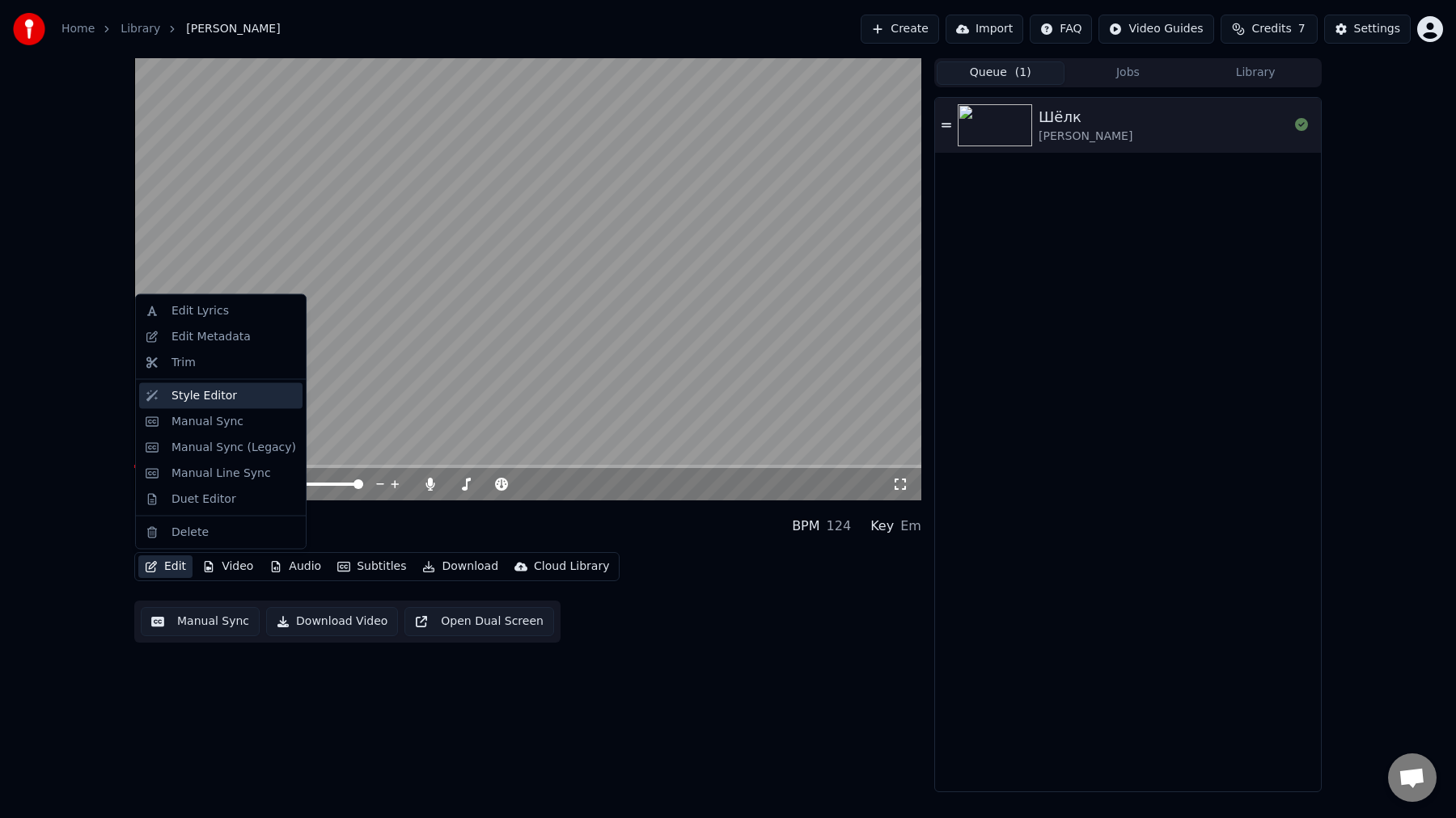
click at [231, 399] on div "Style Editor" at bounding box center [233, 395] width 125 height 16
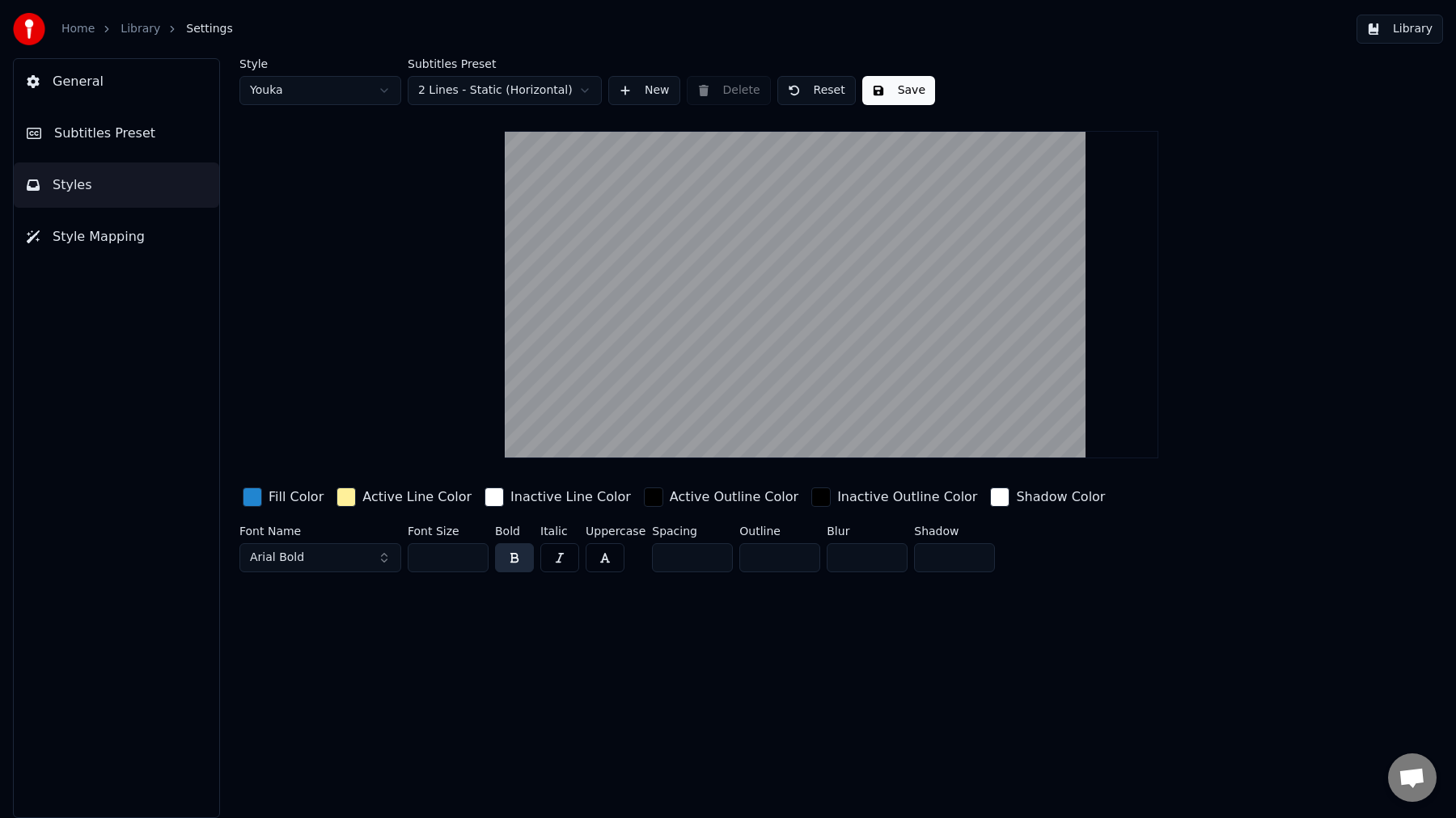
click at [280, 86] on html "Home Library Settings Library General Subtitles Preset Styles Style Mapping Sty…" at bounding box center [728, 409] width 1456 height 818
click at [292, 97] on html "Home Library Settings Library General Subtitles Preset Styles Style Mapping Sty…" at bounding box center [728, 409] width 1456 height 818
click at [652, 90] on button "New" at bounding box center [644, 91] width 72 height 29
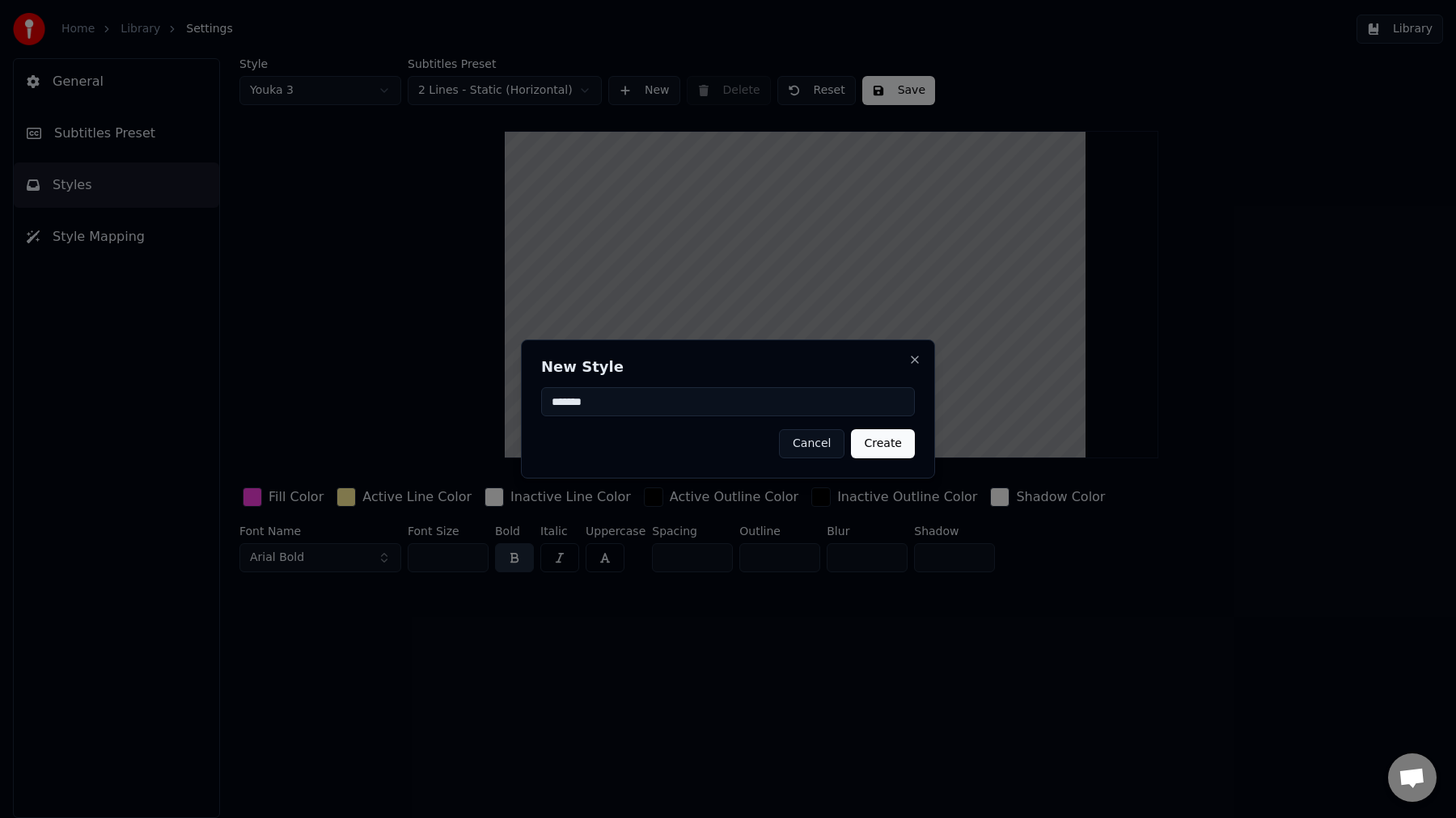
type input "*******"
click at [883, 445] on button "Create" at bounding box center [883, 444] width 64 height 29
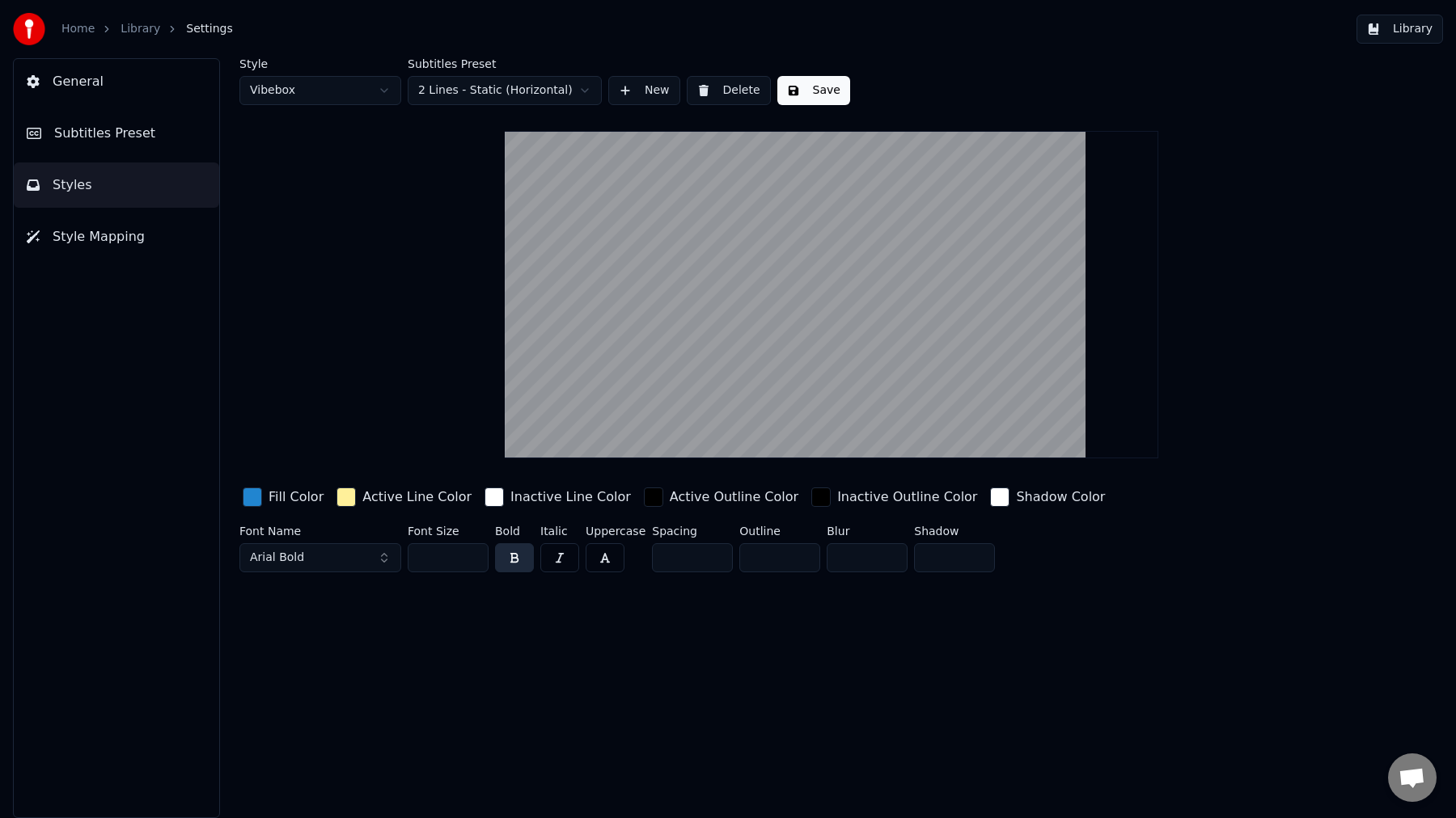
click at [306, 560] on button "Arial Bold" at bounding box center [319, 558] width 162 height 29
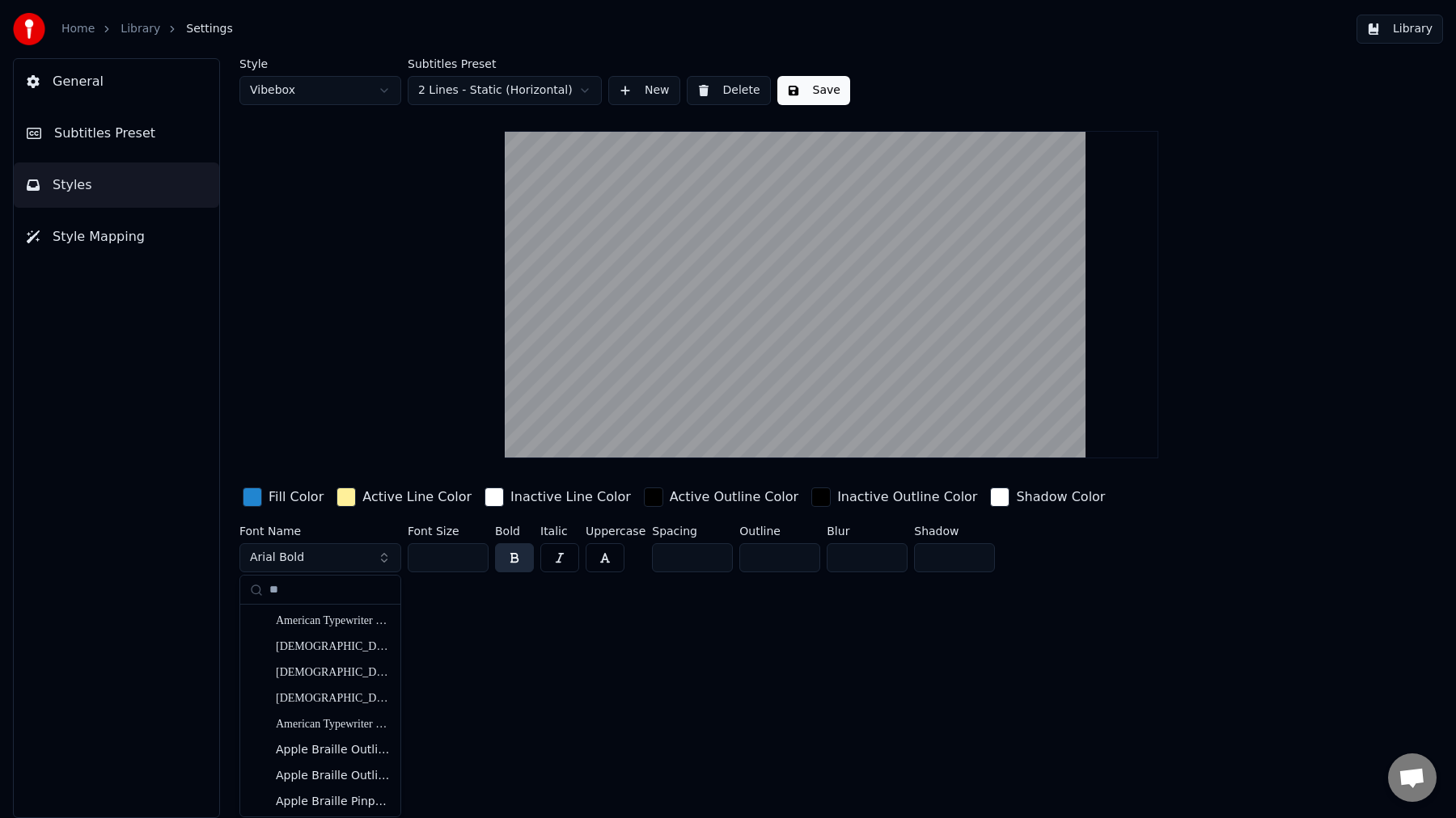
type input "*"
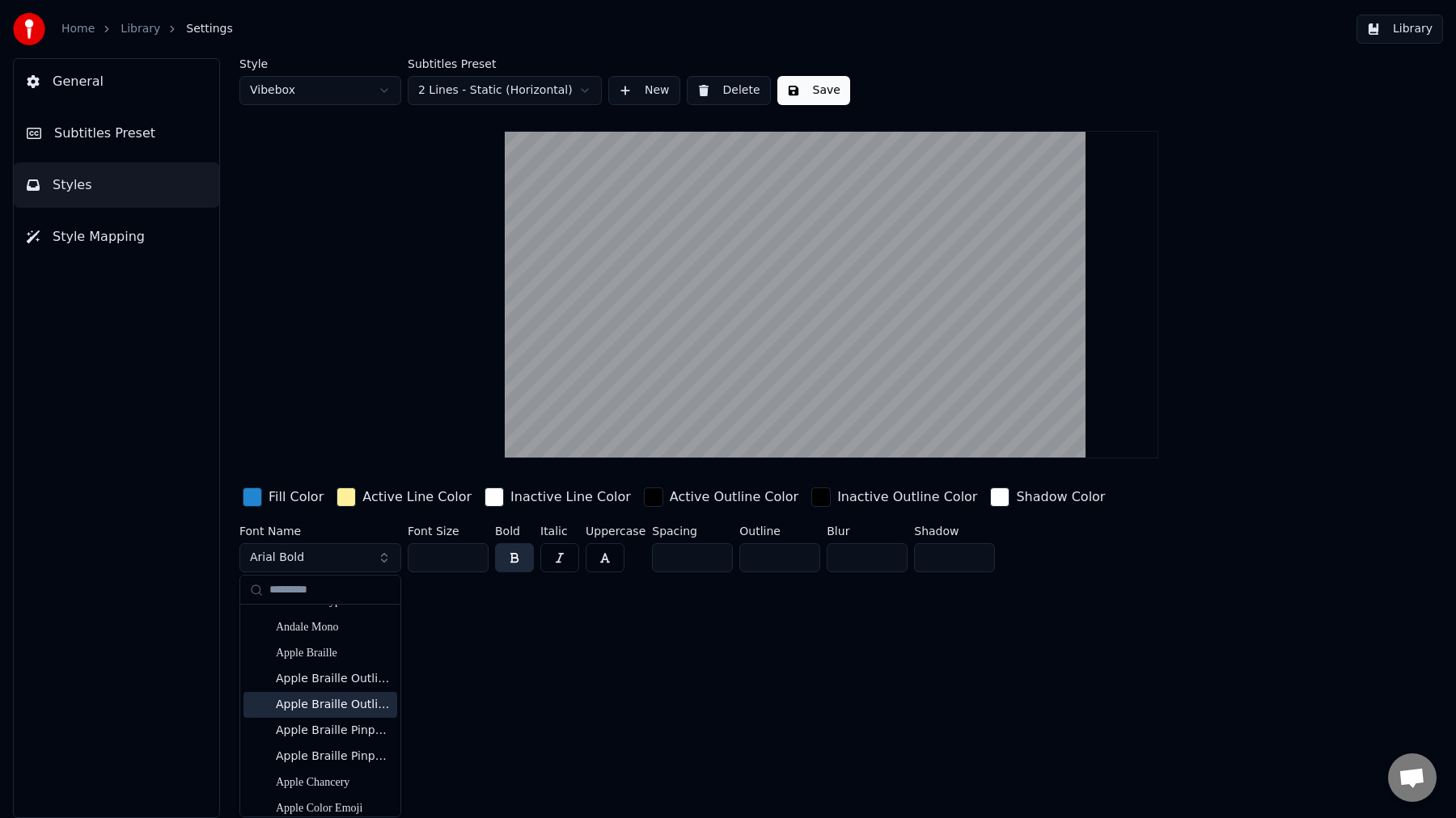
click at [349, 706] on div "Apple Braille Outline 8 Dot" at bounding box center [333, 705] width 115 height 16
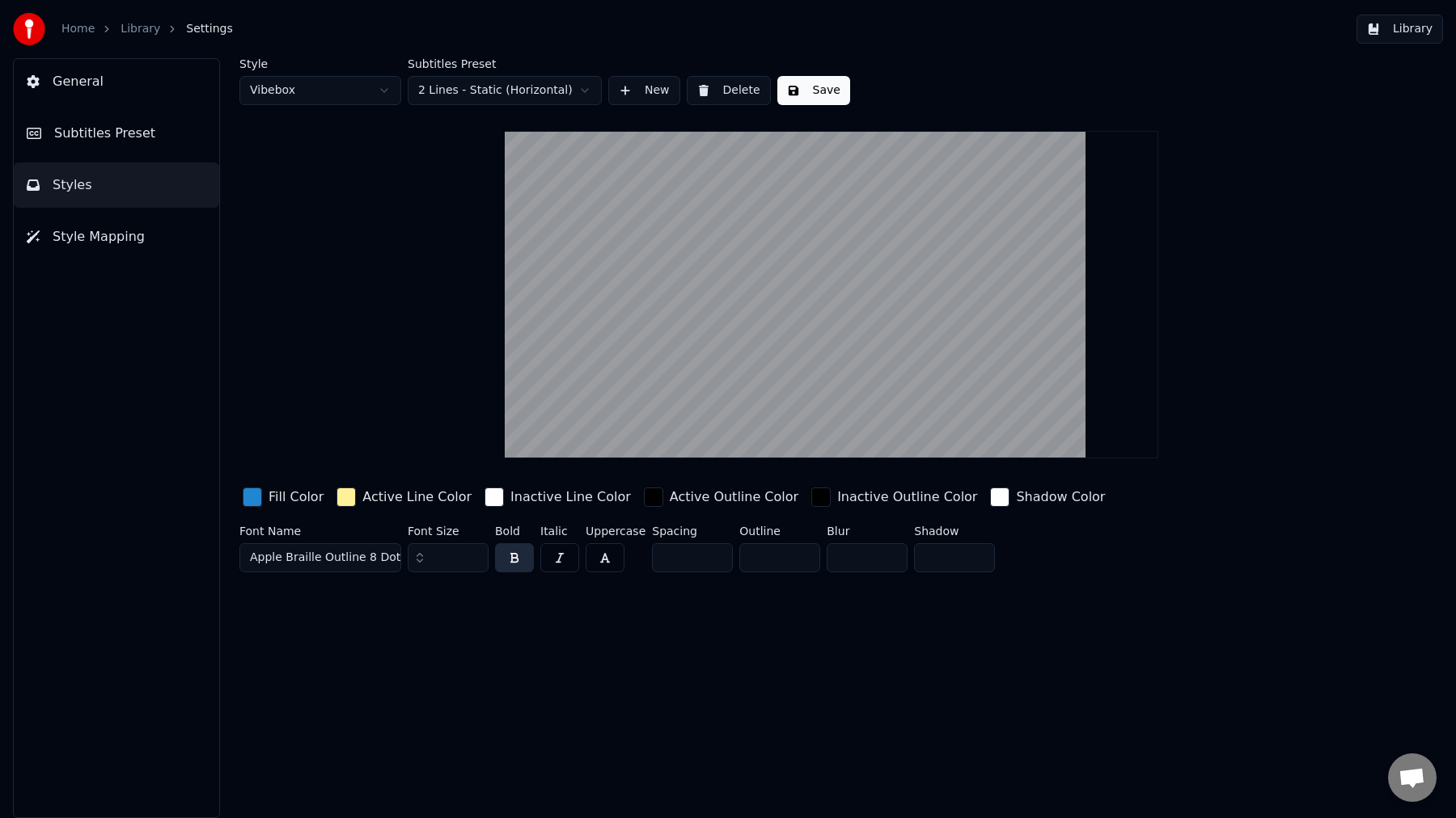
click at [348, 560] on span "Apple Braille Outline 8 Dot" at bounding box center [324, 558] width 150 height 16
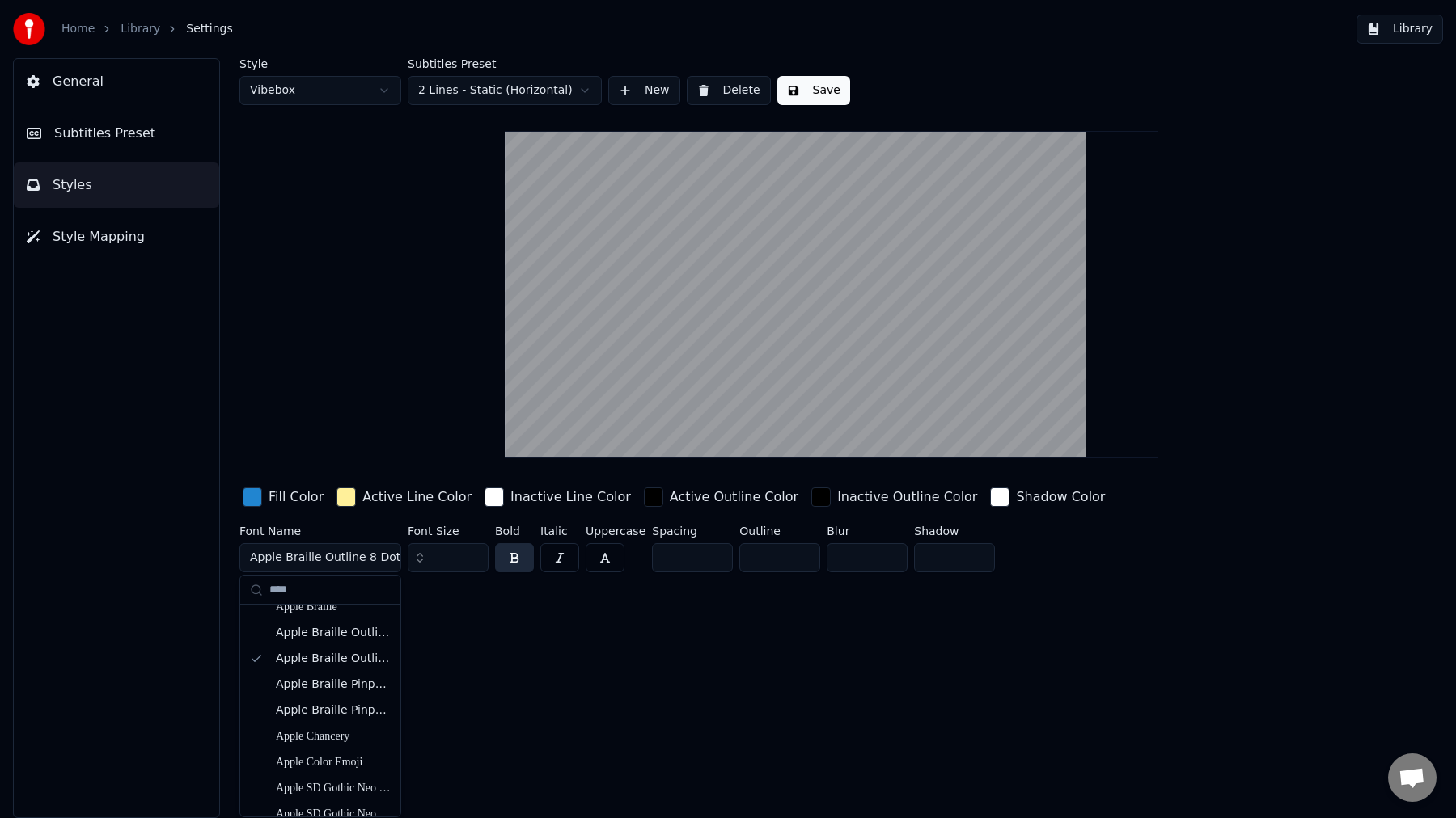
scroll to position [198, 0]
type input "****"
click at [315, 687] on div "Apple Braille Pinpoint 6 Dot" at bounding box center [333, 682] width 115 height 16
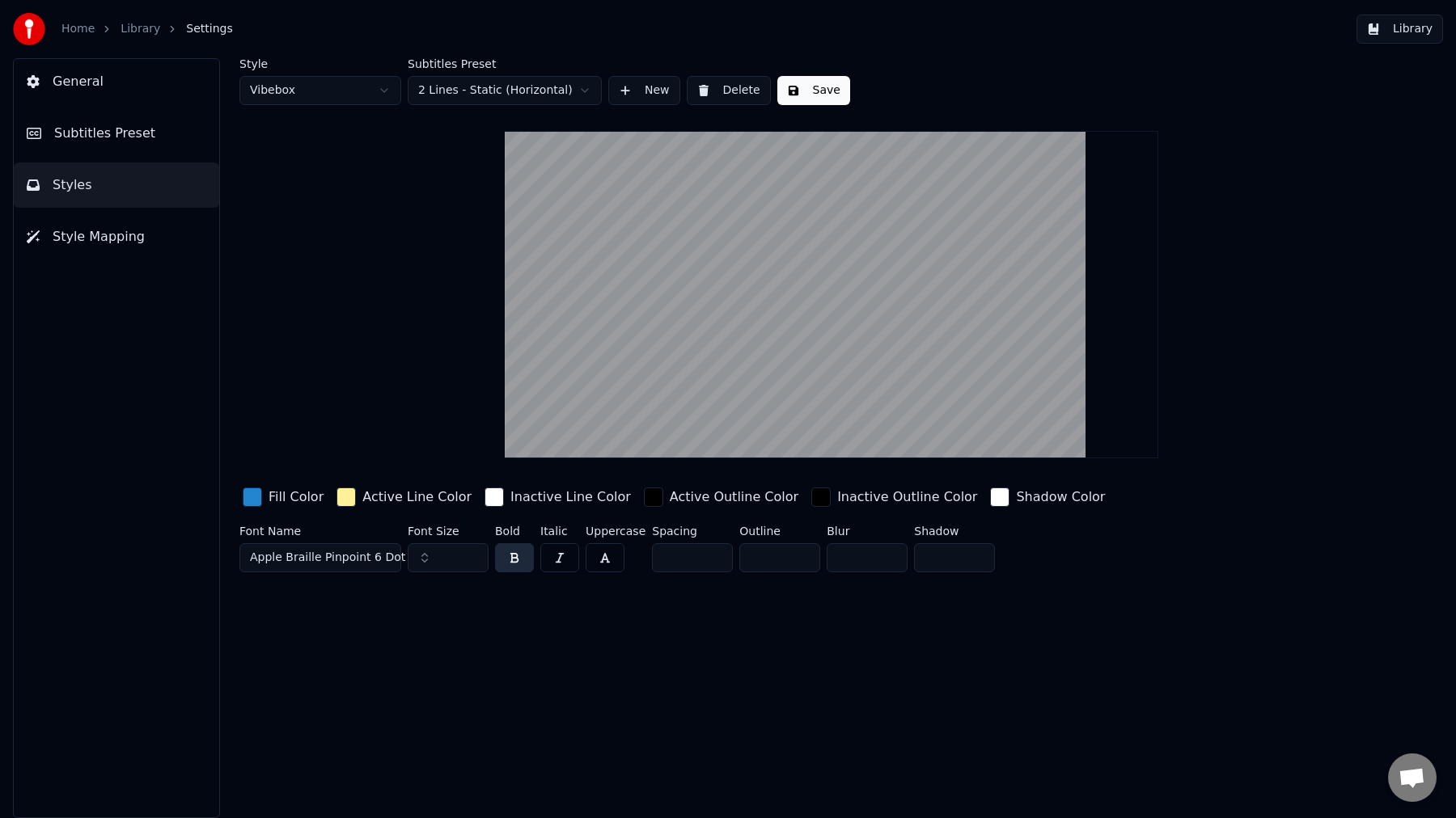
click at [292, 560] on span "Apple Braille Pinpoint 6 Dot" at bounding box center [327, 558] width 155 height 16
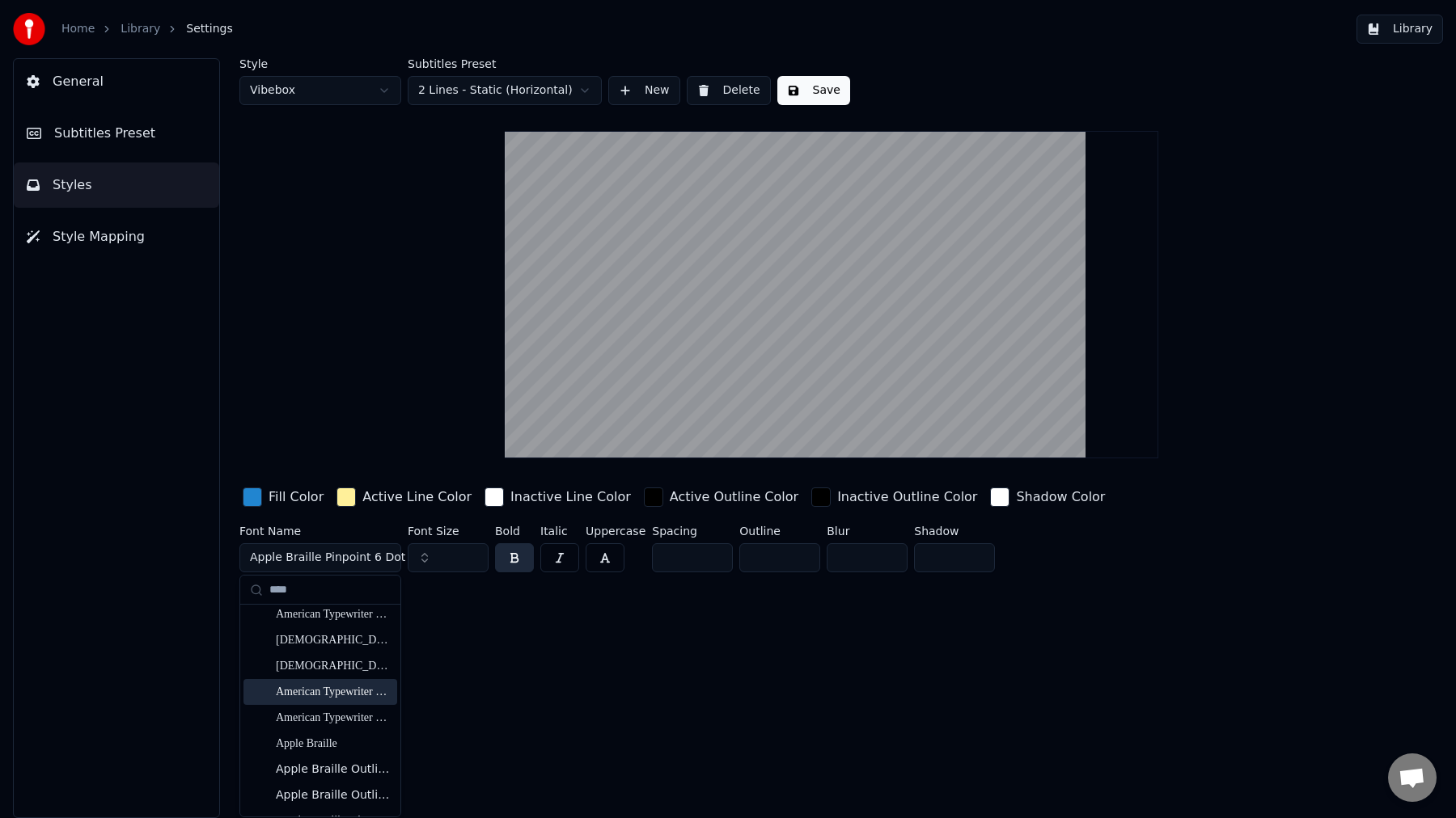
scroll to position [0, 0]
type input "****"
click at [328, 629] on div "Academy Engraved LET Plain:1.0" at bounding box center [319, 621] width 154 height 26
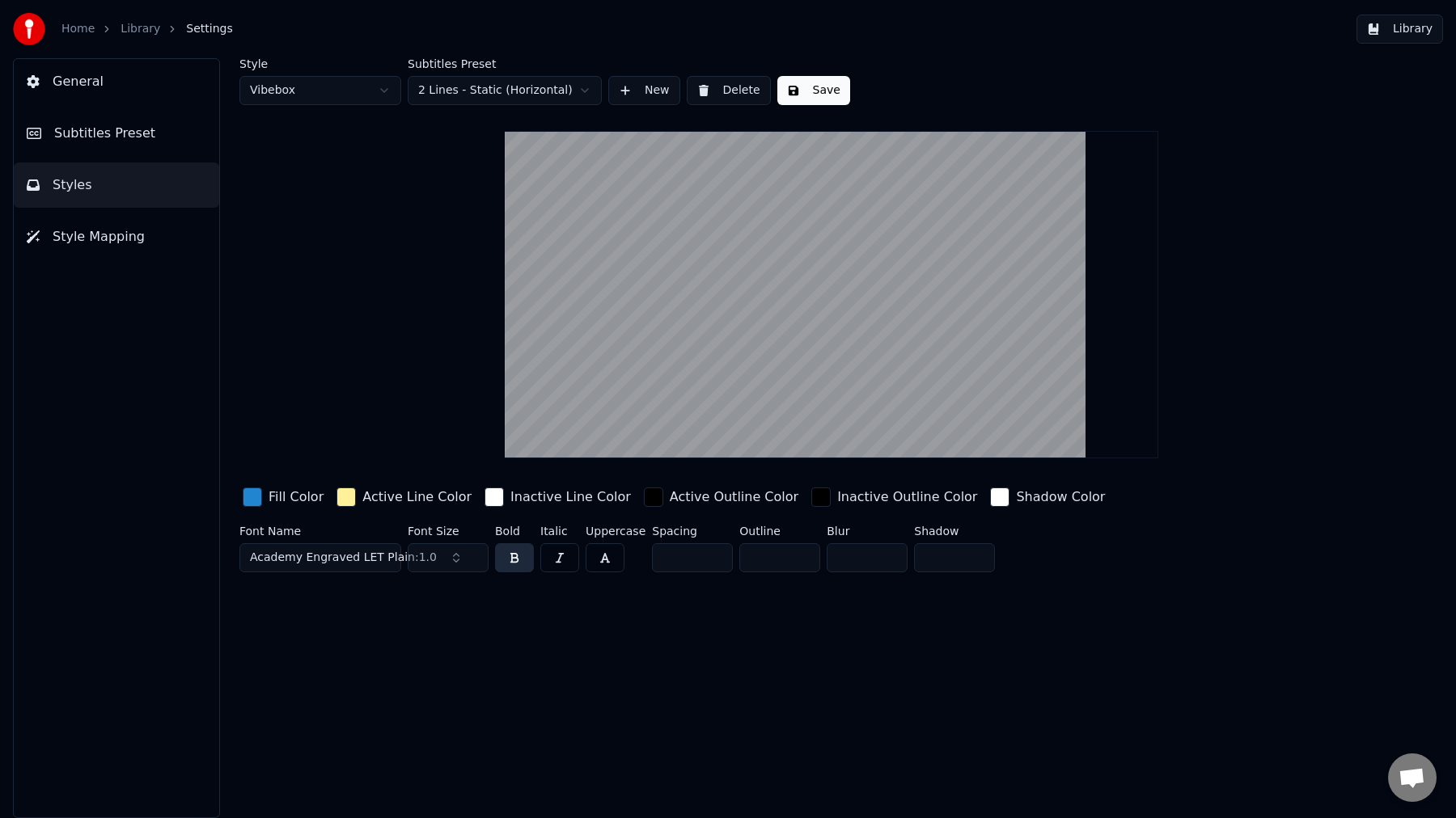
click at [311, 558] on span "Academy Engraved LET Plain:1.0" at bounding box center [343, 558] width 187 height 16
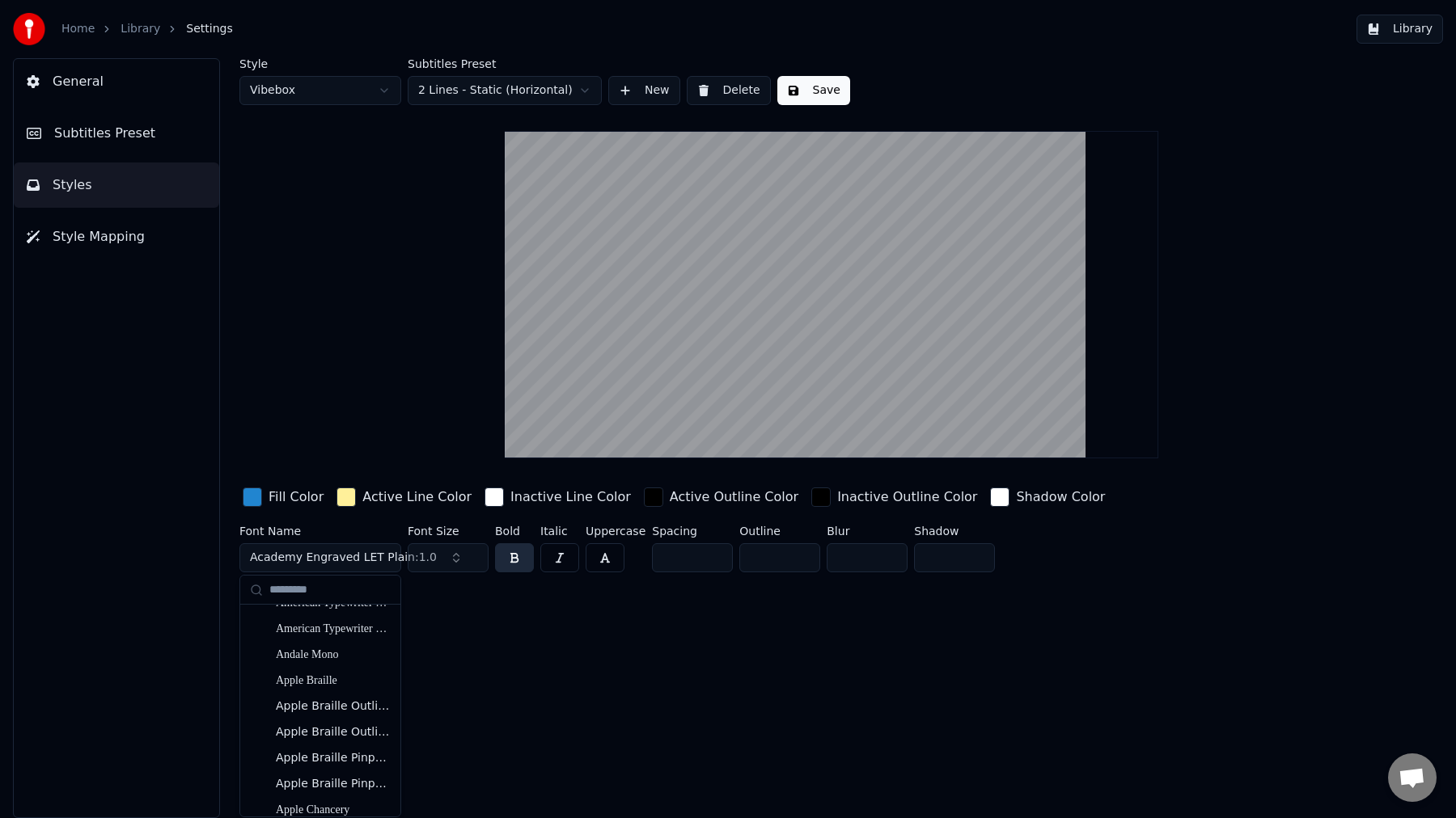
scroll to position [315, 0]
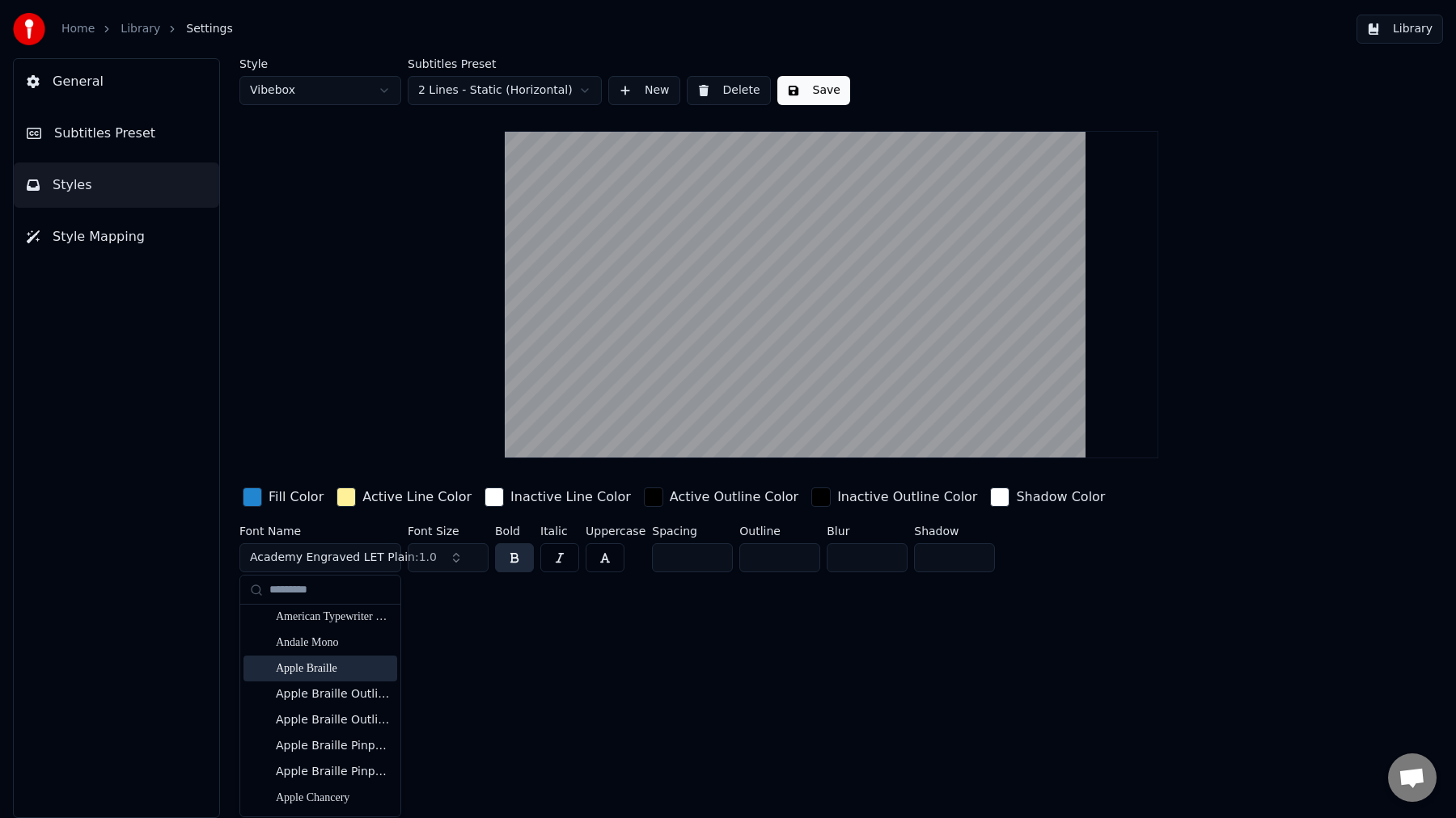
click at [345, 673] on div "Apple Braille" at bounding box center [333, 669] width 115 height 16
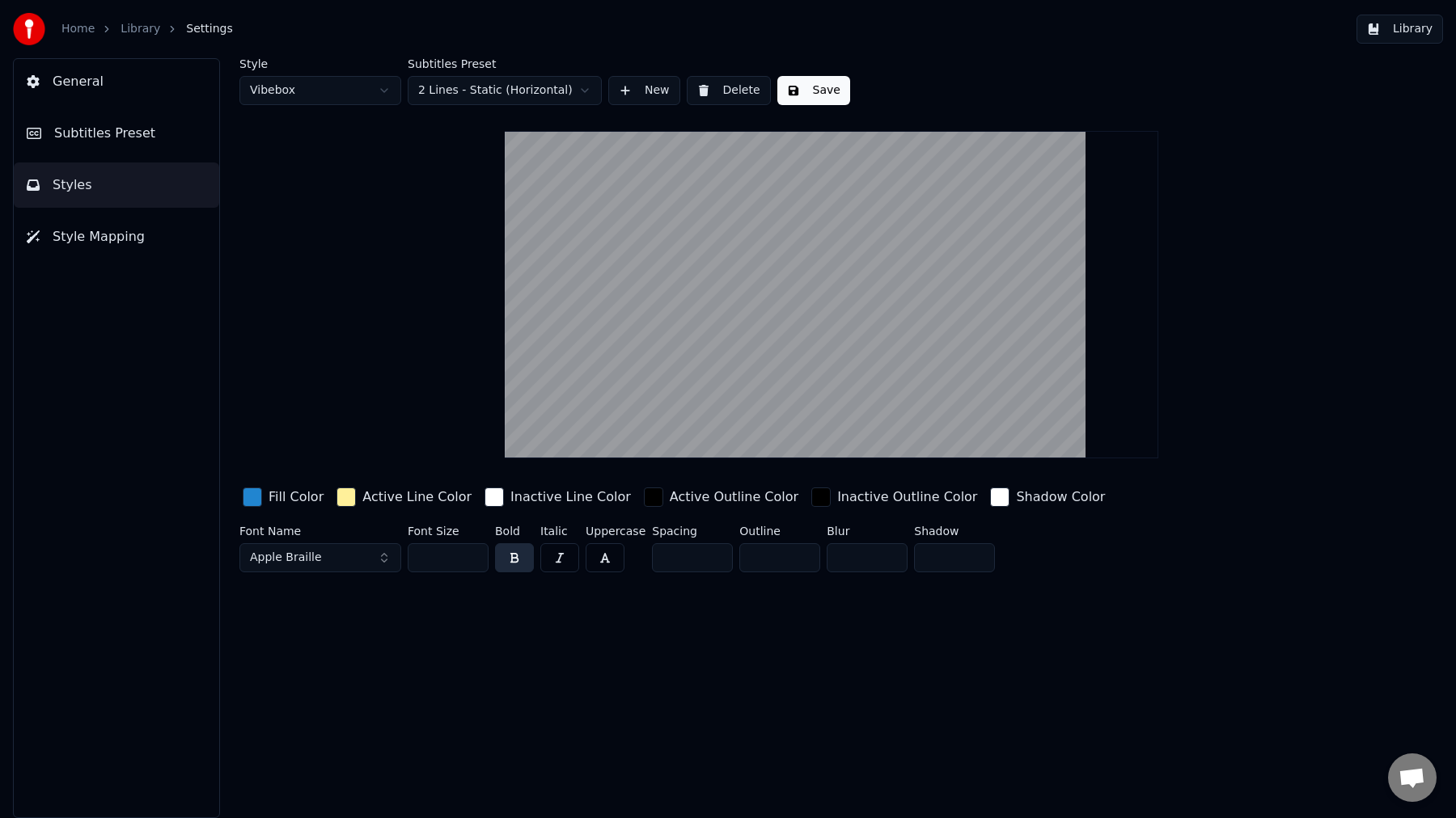
click at [255, 500] on div "button" at bounding box center [253, 498] width 19 height 19
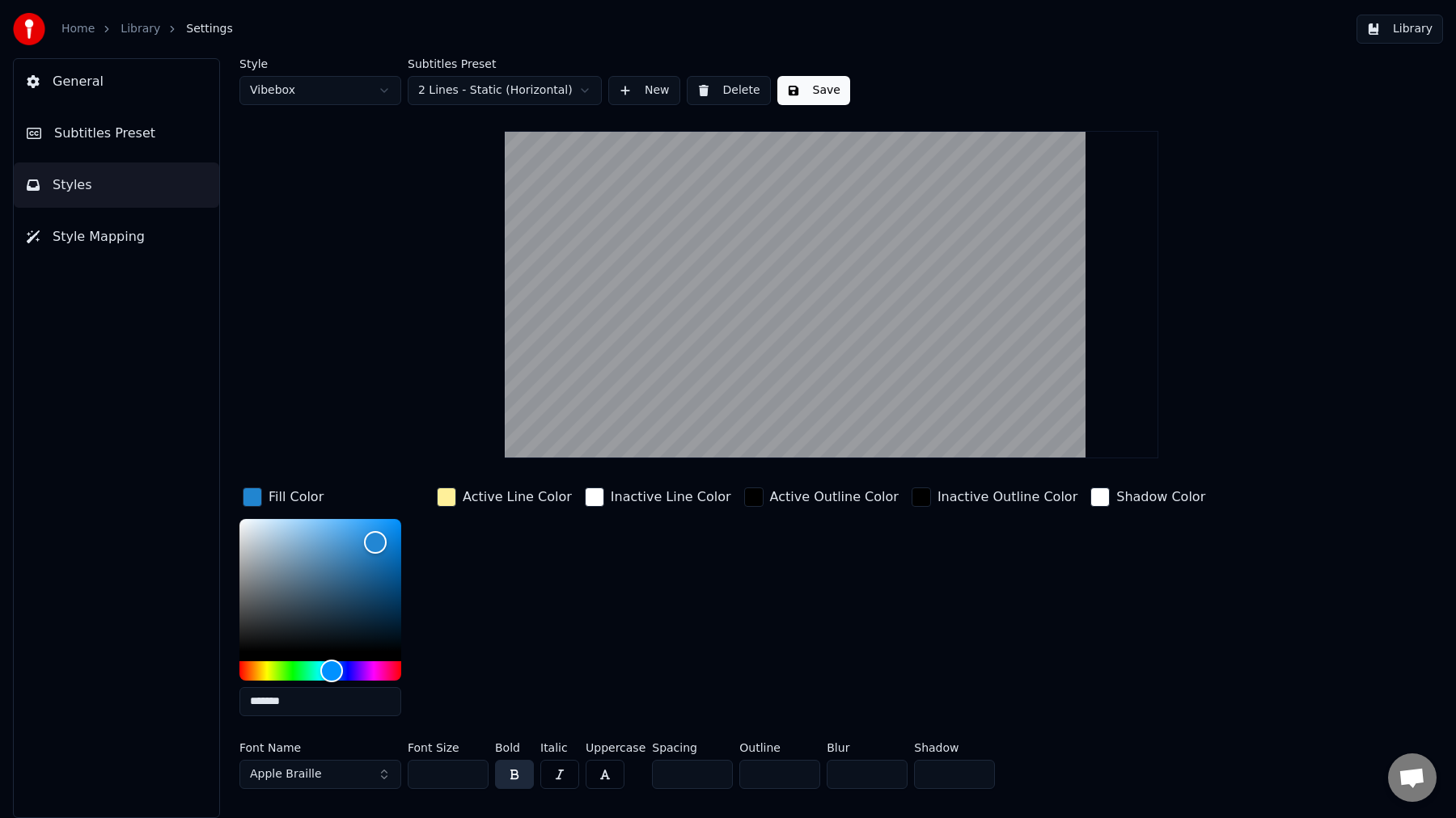
click at [316, 705] on input "*******" at bounding box center [319, 702] width 162 height 29
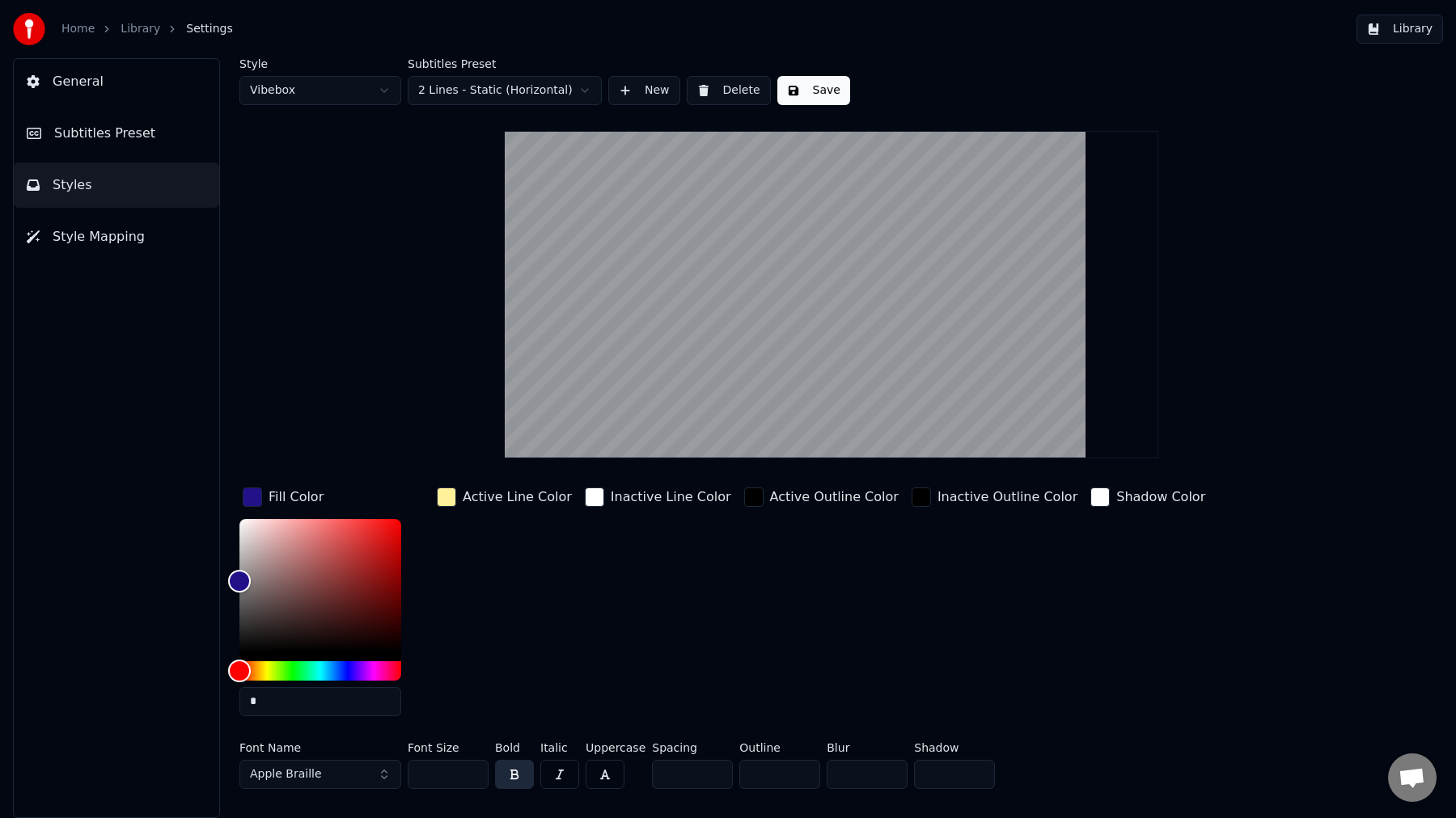
paste input "******"
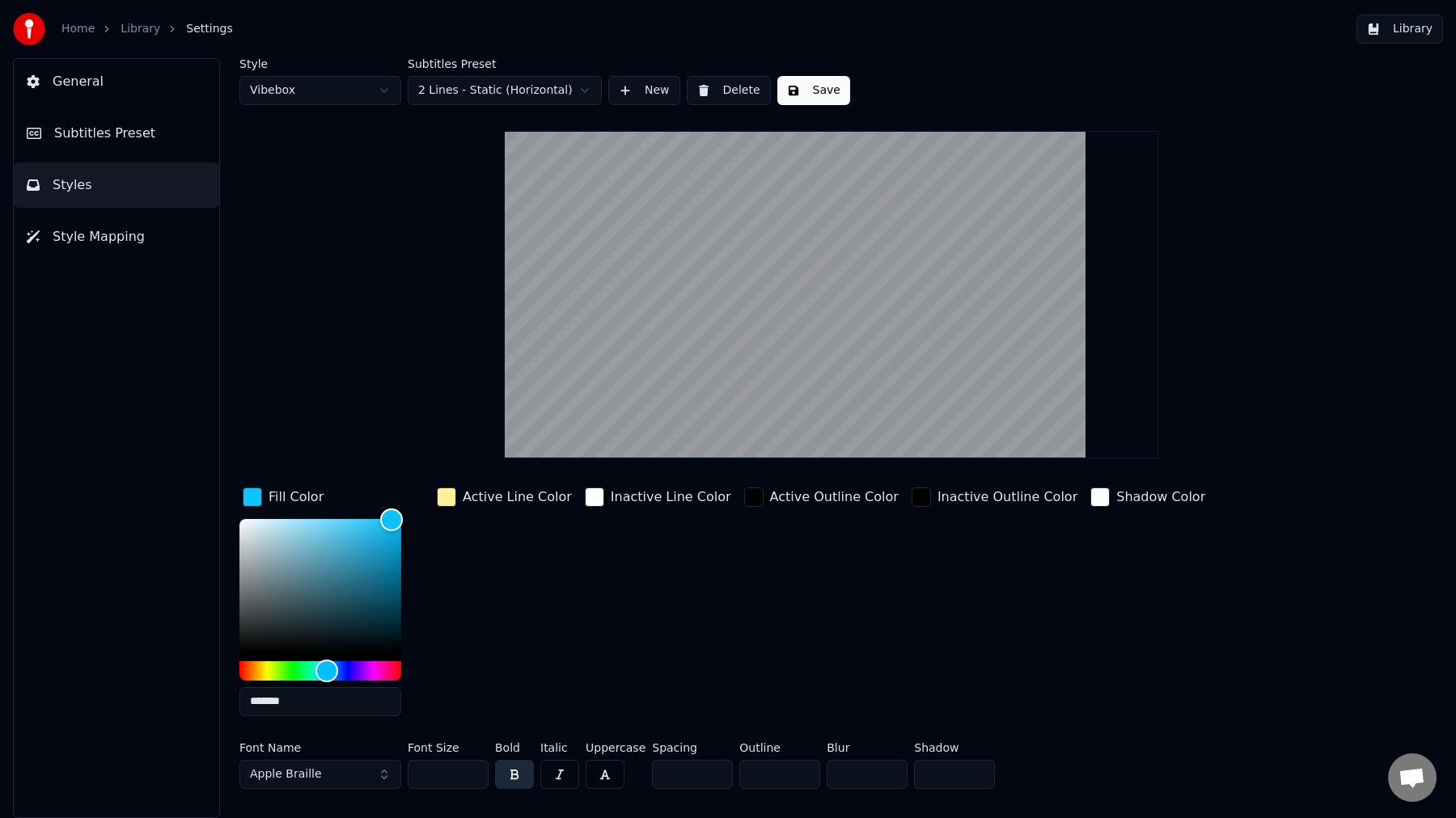
type input "*******"
click at [444, 494] on div "button" at bounding box center [446, 498] width 19 height 19
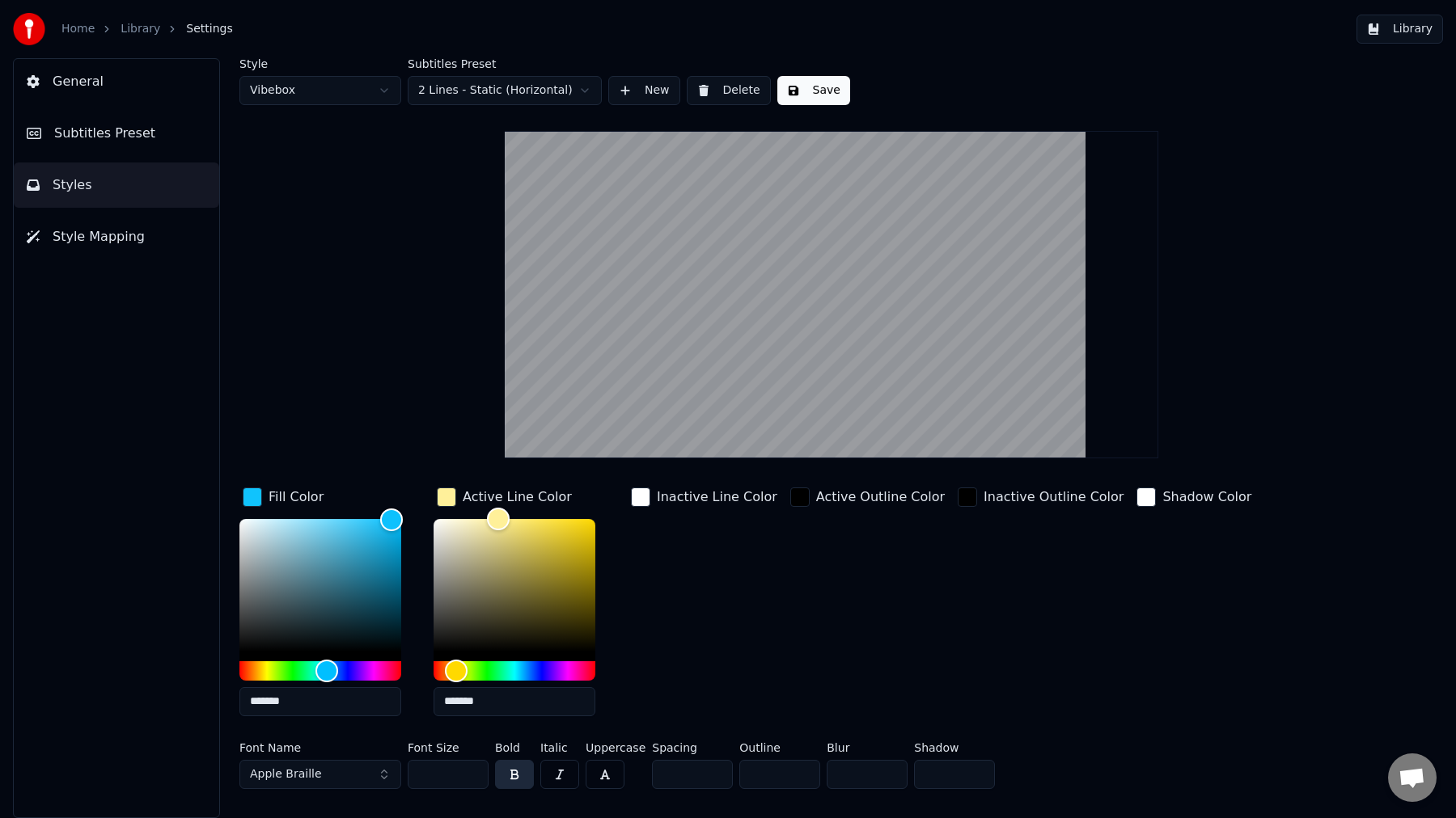
click at [487, 704] on input "*******" at bounding box center [514, 702] width 162 height 29
click at [469, 704] on input "*******" at bounding box center [514, 702] width 162 height 29
paste input "text"
click at [463, 701] on input "*******" at bounding box center [514, 702] width 162 height 29
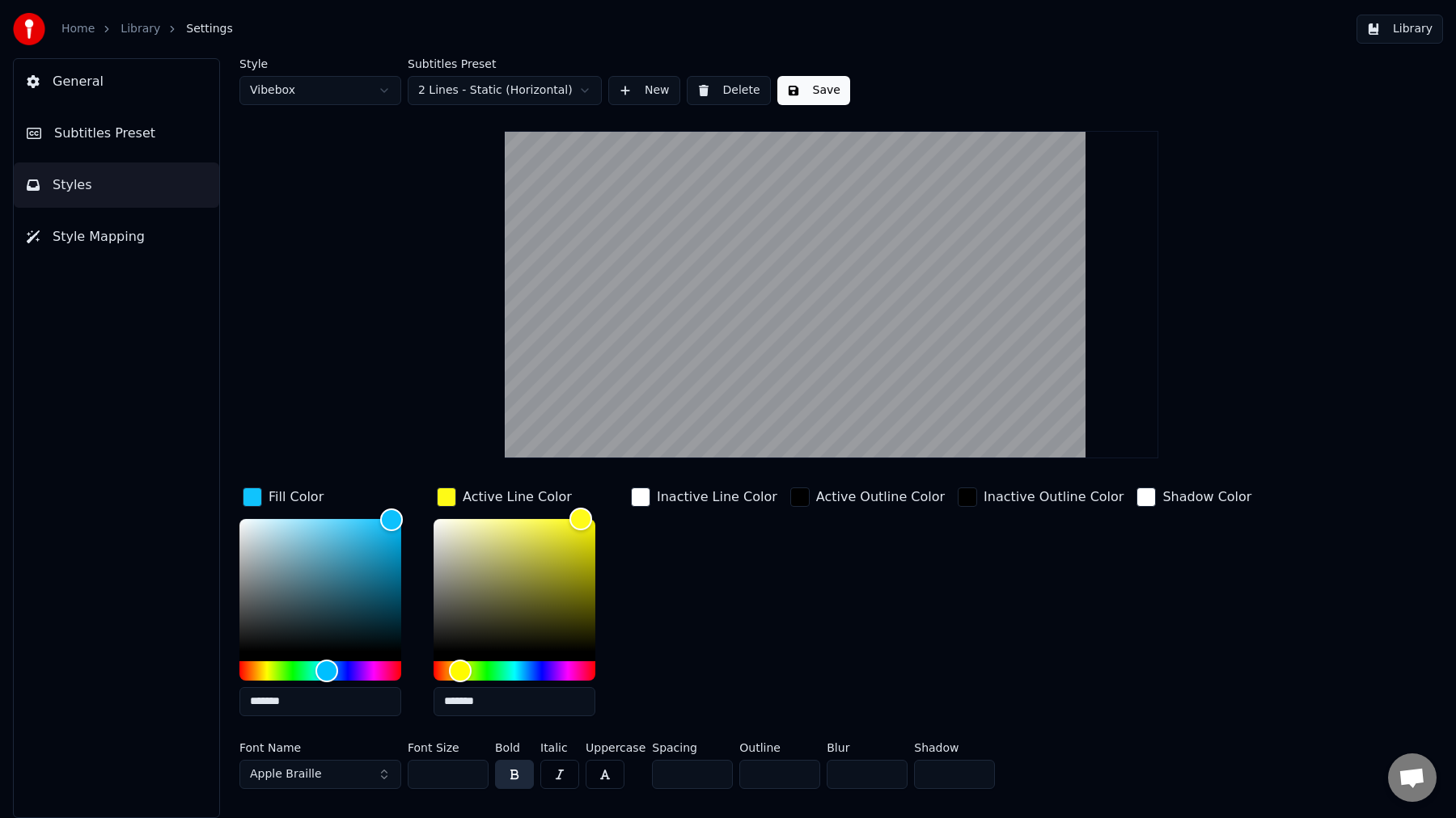
click at [463, 701] on input "*******" at bounding box center [514, 702] width 162 height 29
paste input "text"
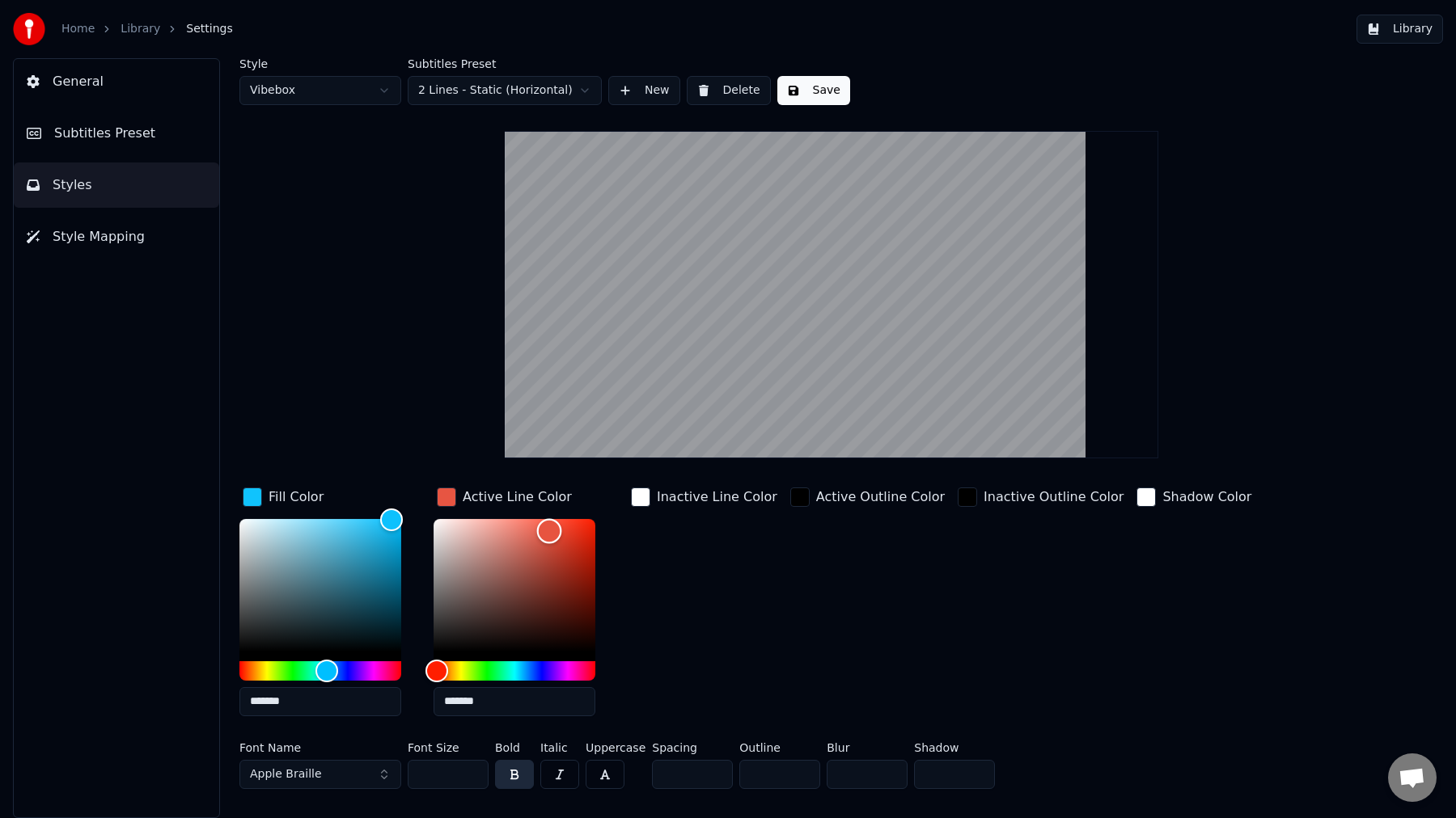
drag, startPoint x: 548, startPoint y: 516, endPoint x: 549, endPoint y: 530, distance: 14.0
click at [549, 530] on div "Color" at bounding box center [550, 531] width 25 height 25
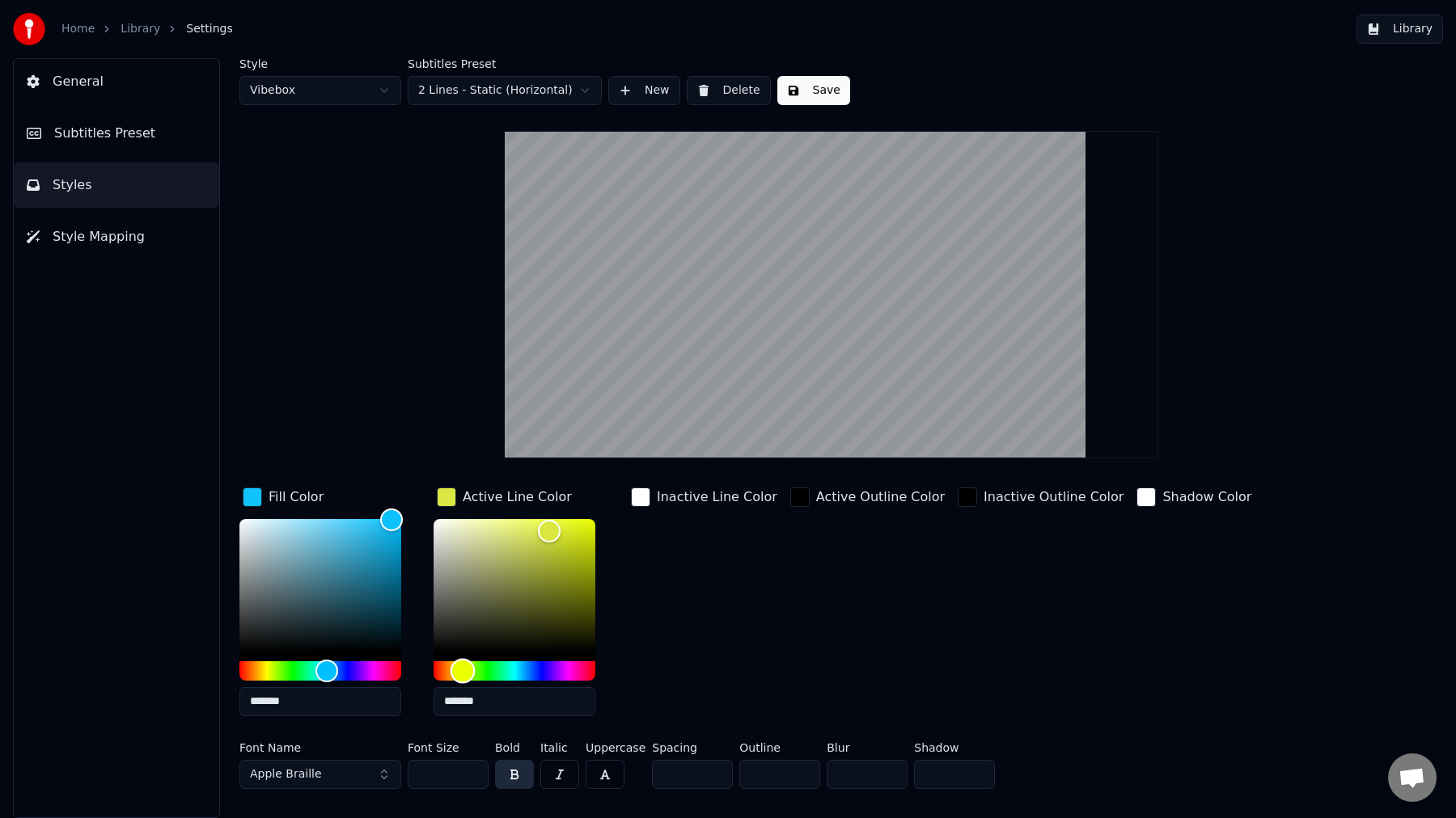
drag, startPoint x: 440, startPoint y: 672, endPoint x: 463, endPoint y: 672, distance: 23.0
click at [463, 672] on div "Hue" at bounding box center [463, 671] width 25 height 25
click at [479, 705] on input "*******" at bounding box center [514, 702] width 162 height 29
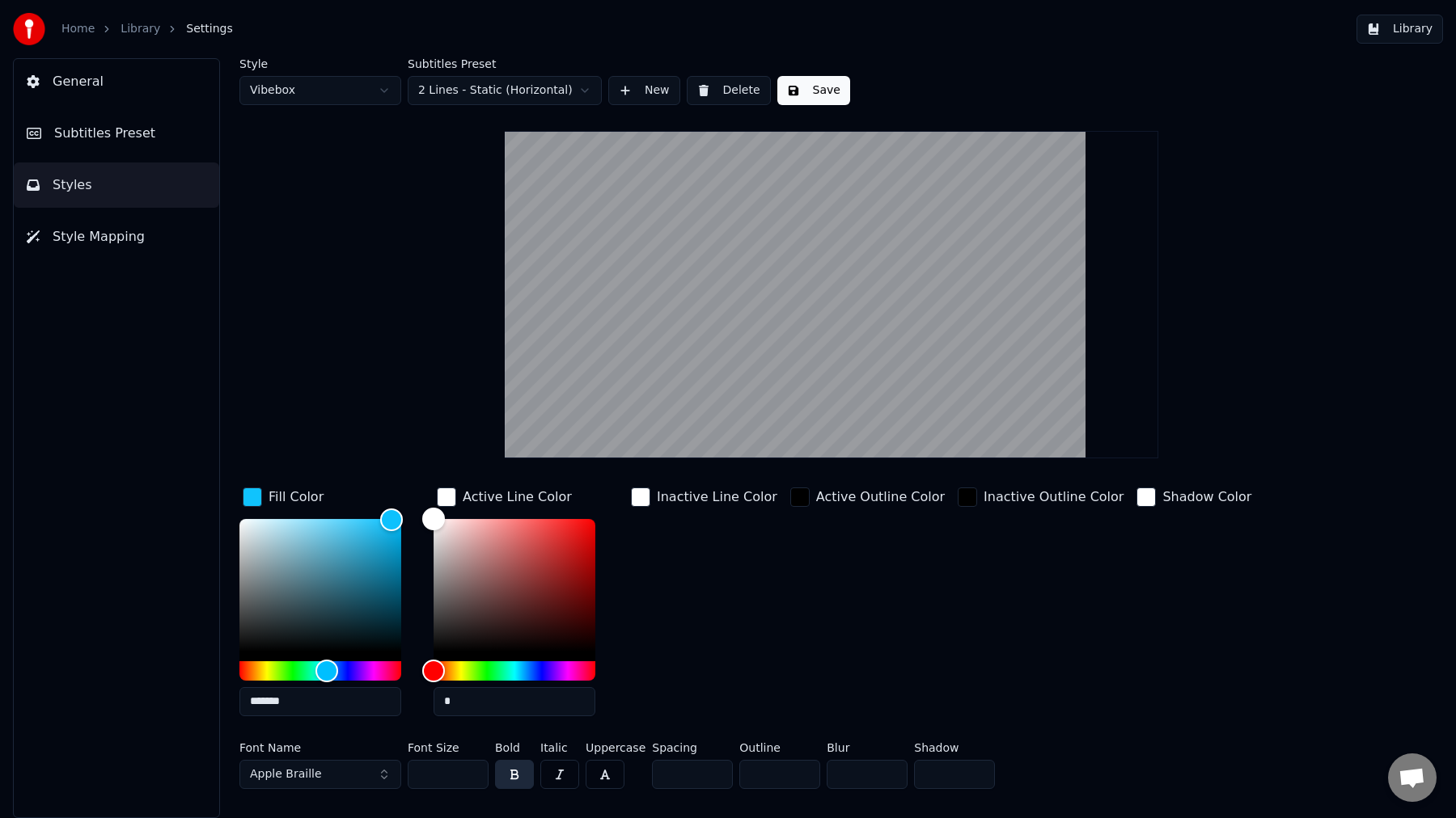
paste input "******"
click at [479, 702] on input "*******" at bounding box center [514, 702] width 162 height 29
paste input "text"
click at [478, 705] on input "*******" at bounding box center [514, 702] width 162 height 29
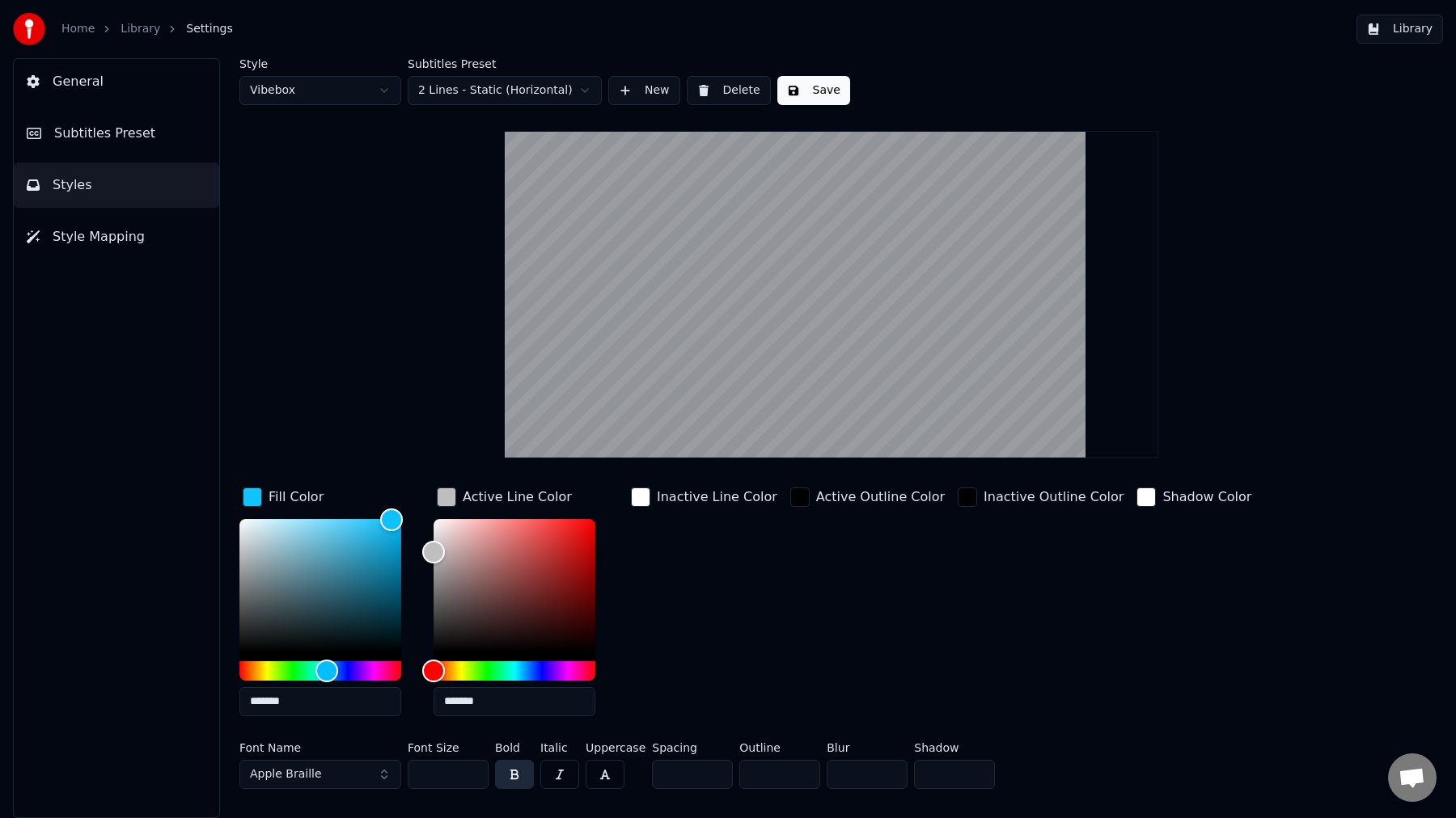
click at [478, 705] on input "*******" at bounding box center [514, 702] width 162 height 29
paste input "text"
type input "*******"
click at [759, 631] on div "Inactive Line Color" at bounding box center [704, 606] width 153 height 245
click at [823, 92] on button "Save" at bounding box center [813, 91] width 73 height 29
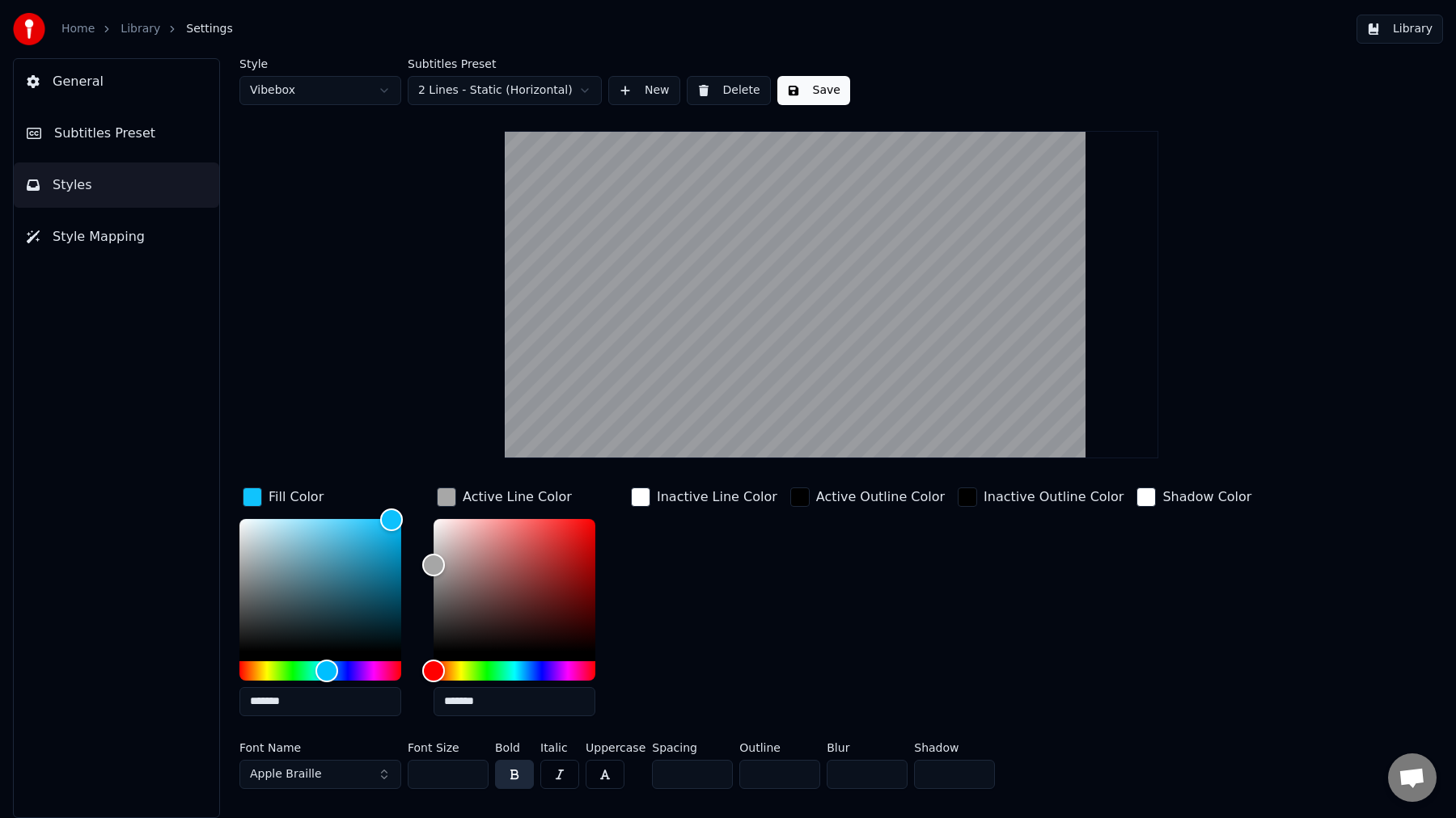
click at [147, 136] on button "Subtitles Preset" at bounding box center [116, 133] width 205 height 45
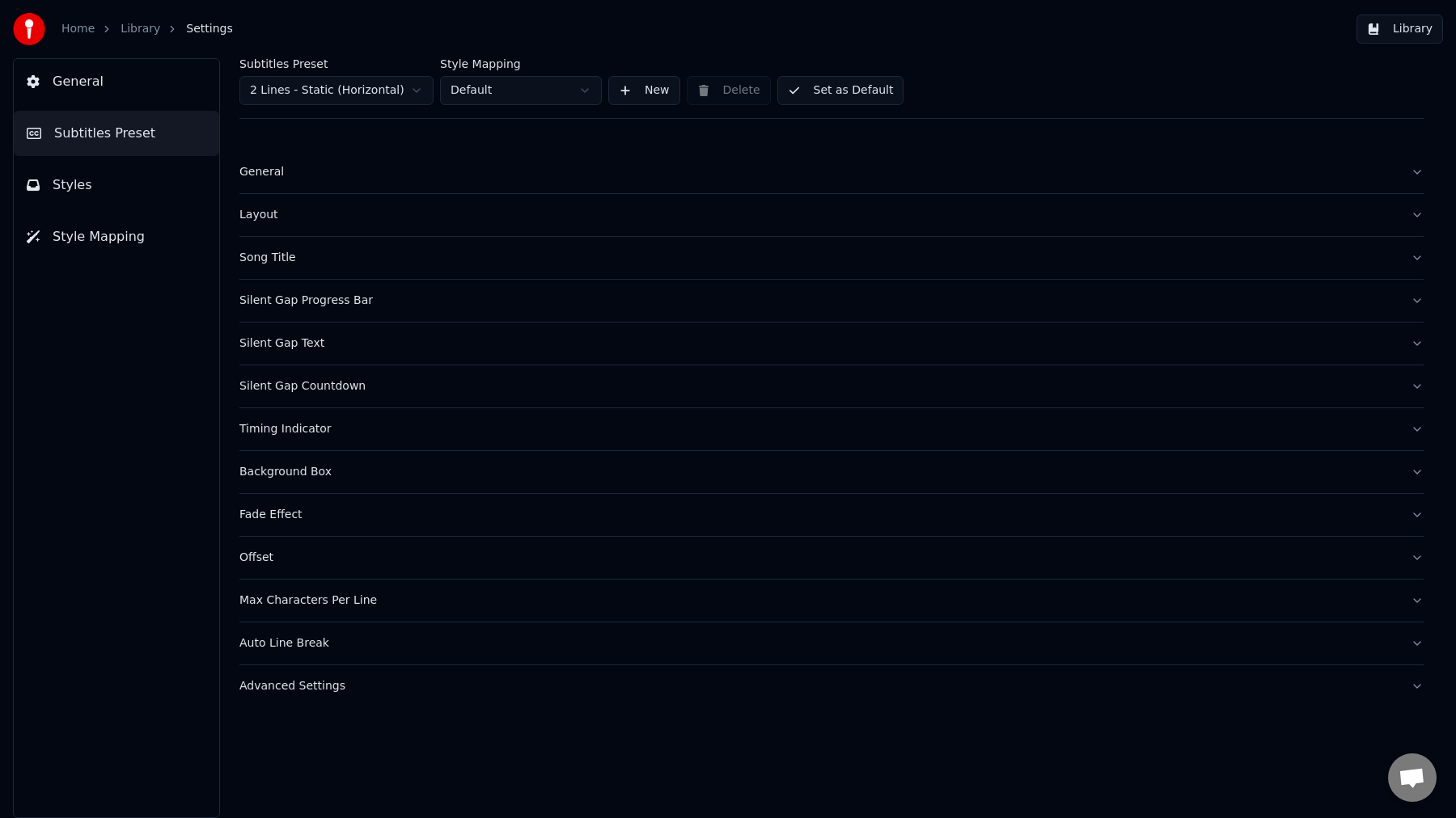
click at [148, 179] on button "Styles" at bounding box center [116, 185] width 205 height 45
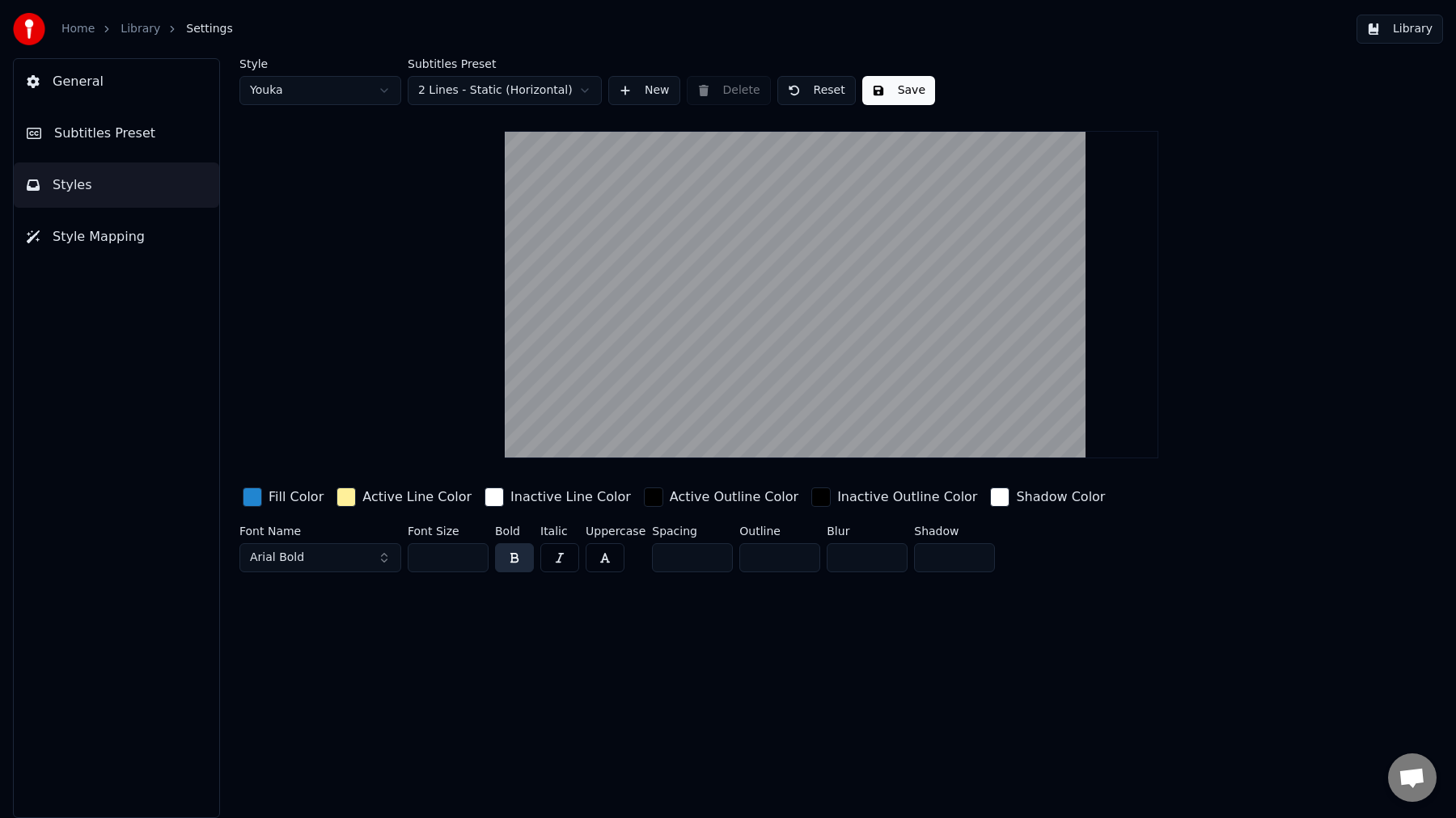
click at [143, 244] on button "Style Mapping" at bounding box center [116, 236] width 205 height 45
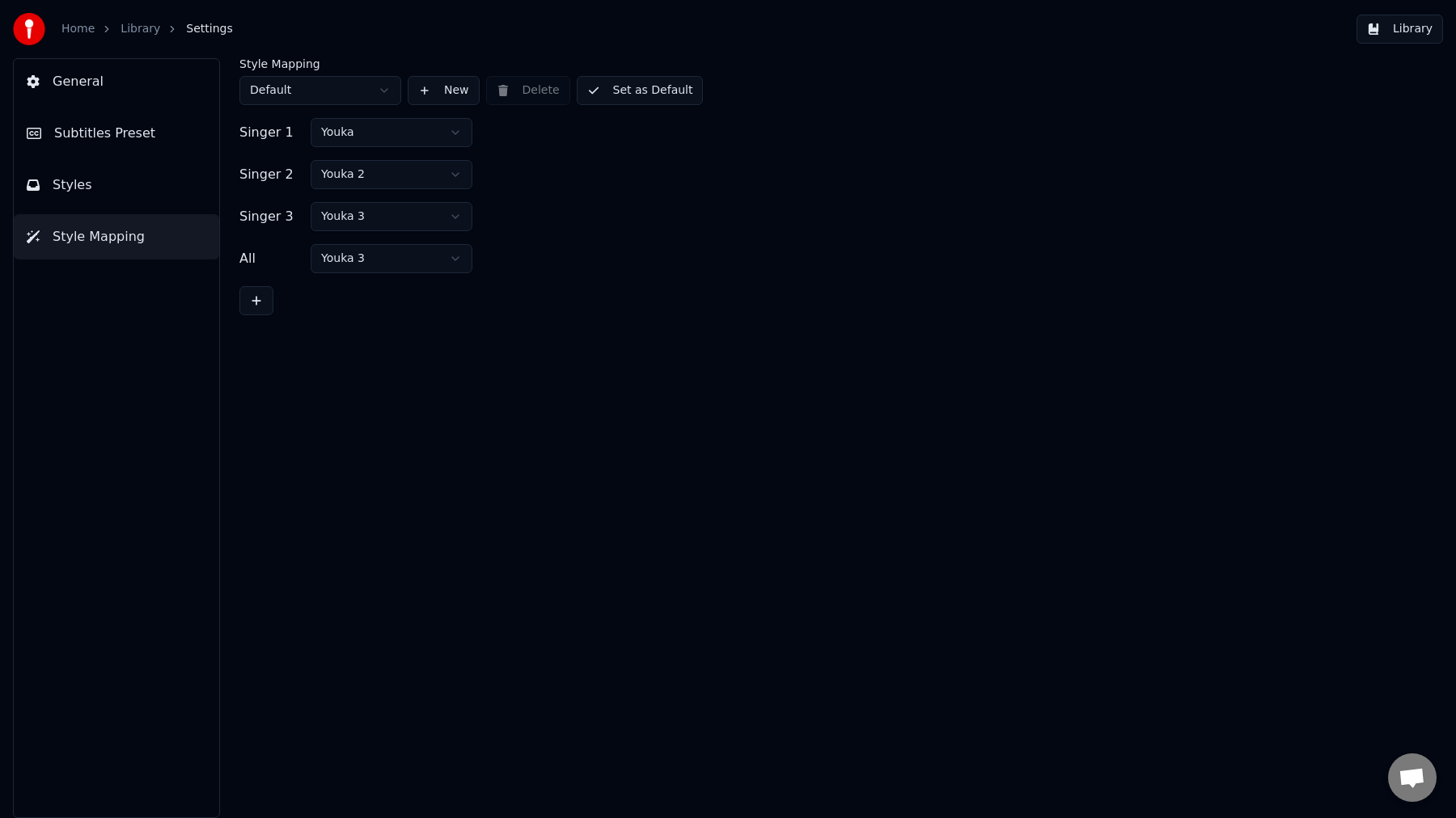
click at [1437, 32] on button "Library" at bounding box center [1399, 29] width 86 height 29
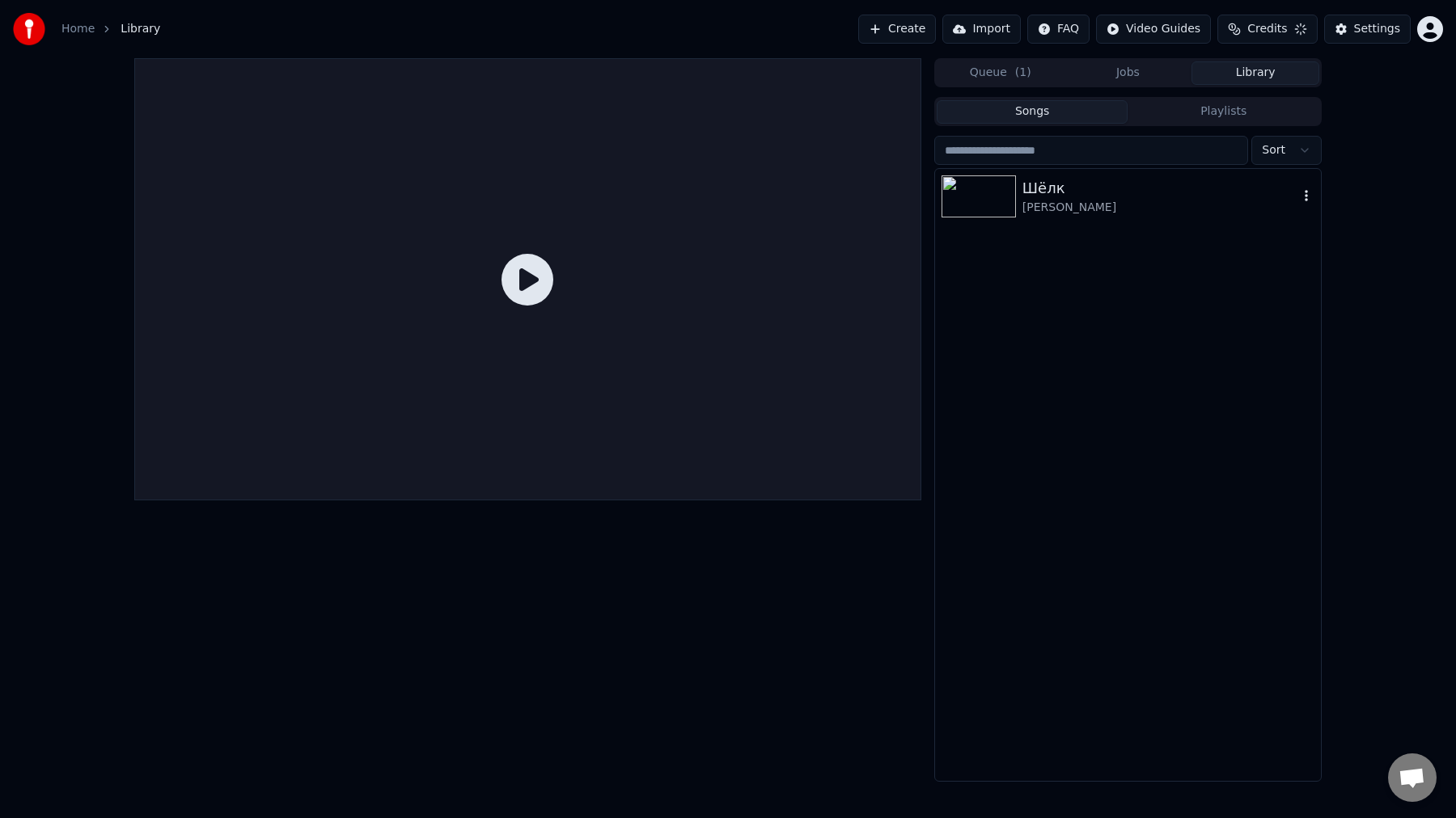
click at [1155, 216] on div "Шёлк [PERSON_NAME]" at bounding box center [1128, 197] width 386 height 55
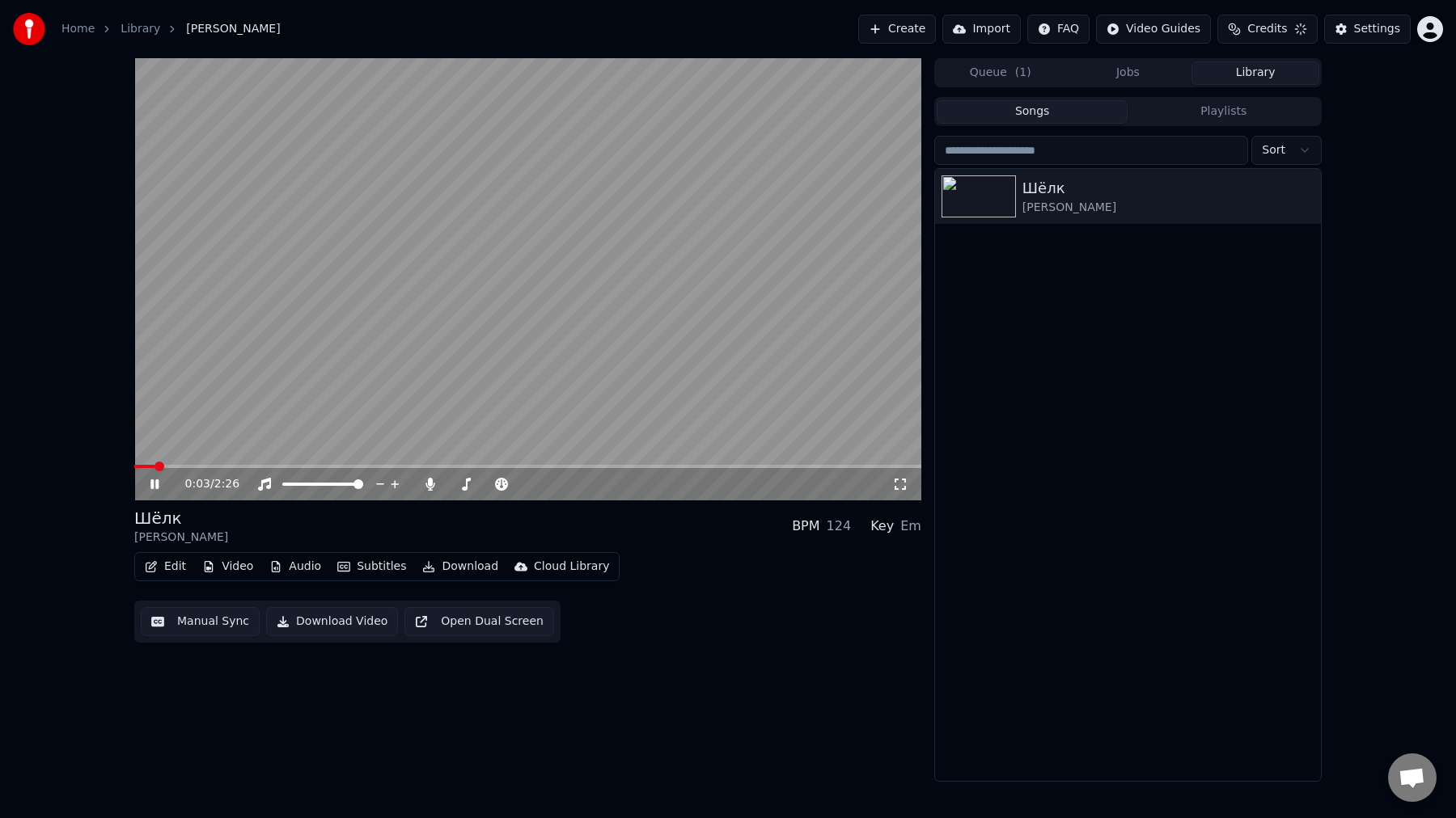
click at [169, 570] on button "Edit" at bounding box center [166, 566] width 54 height 22
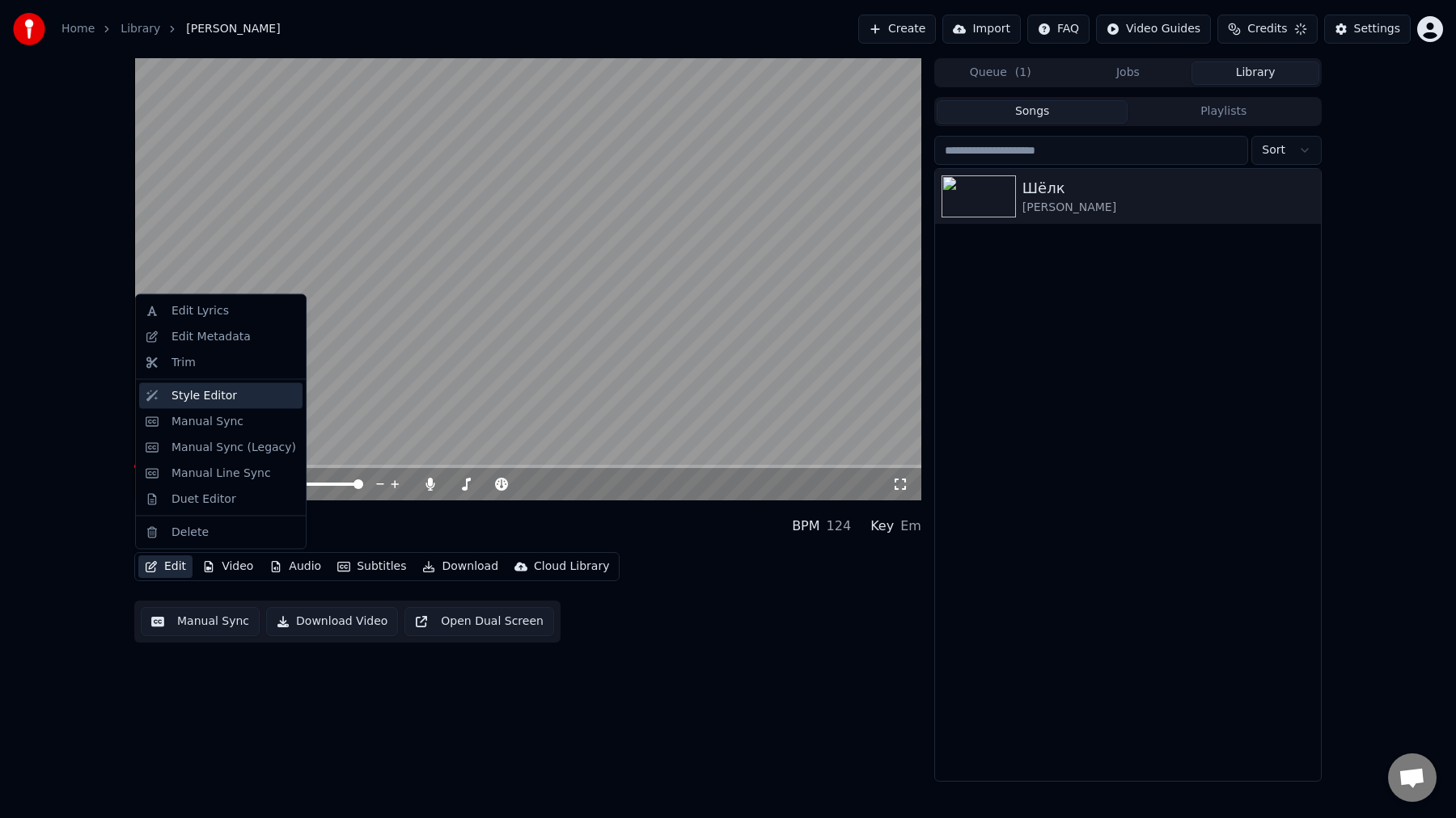
click at [241, 406] on div "Style Editor" at bounding box center [221, 395] width 164 height 26
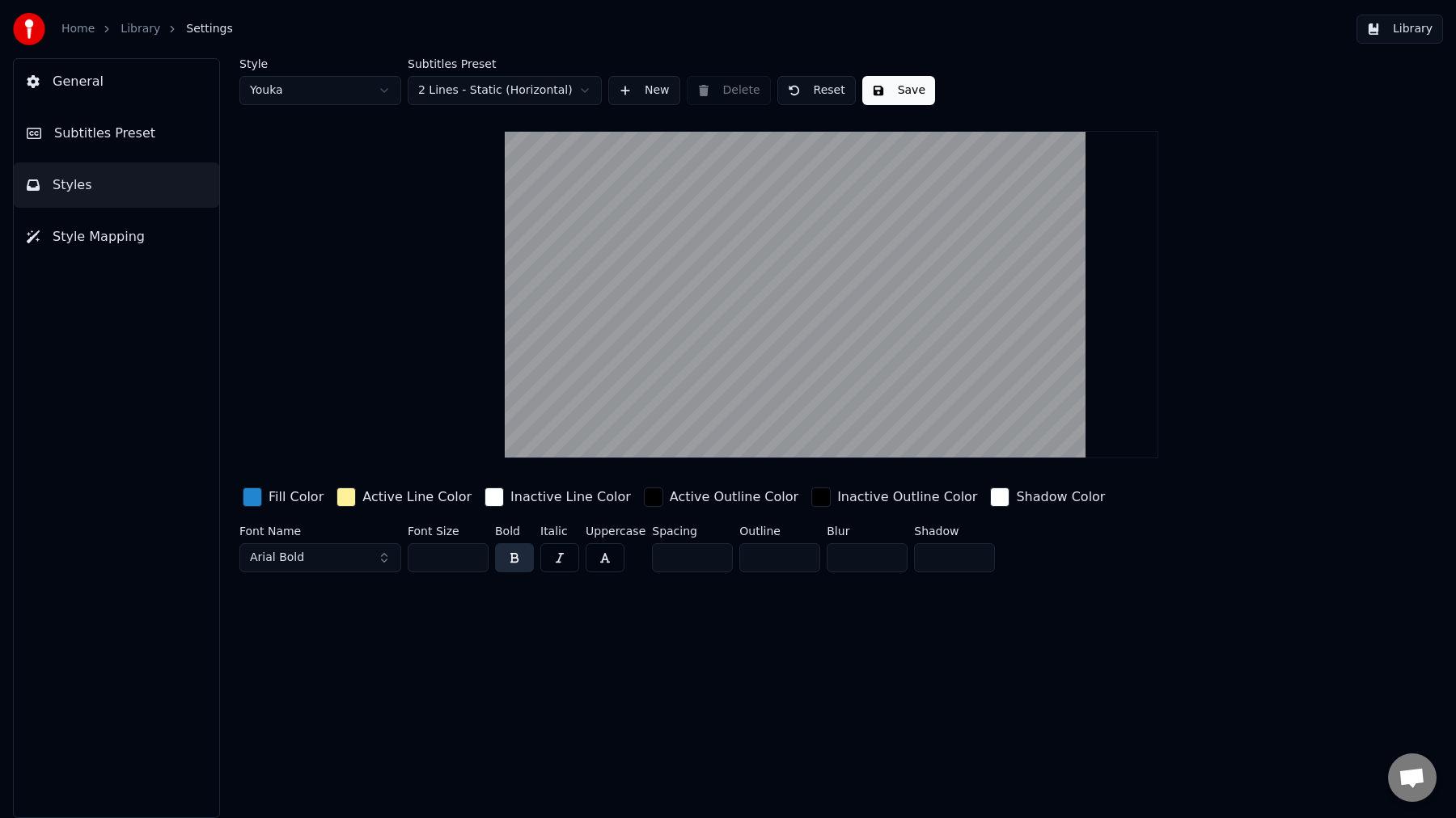
click at [327, 93] on html "Home Library Settings Library General Subtitles Preset Styles Style Mapping Sty…" at bounding box center [728, 409] width 1456 height 818
click at [816, 94] on button "Save" at bounding box center [813, 91] width 73 height 29
click at [1414, 33] on button "Library" at bounding box center [1399, 29] width 86 height 29
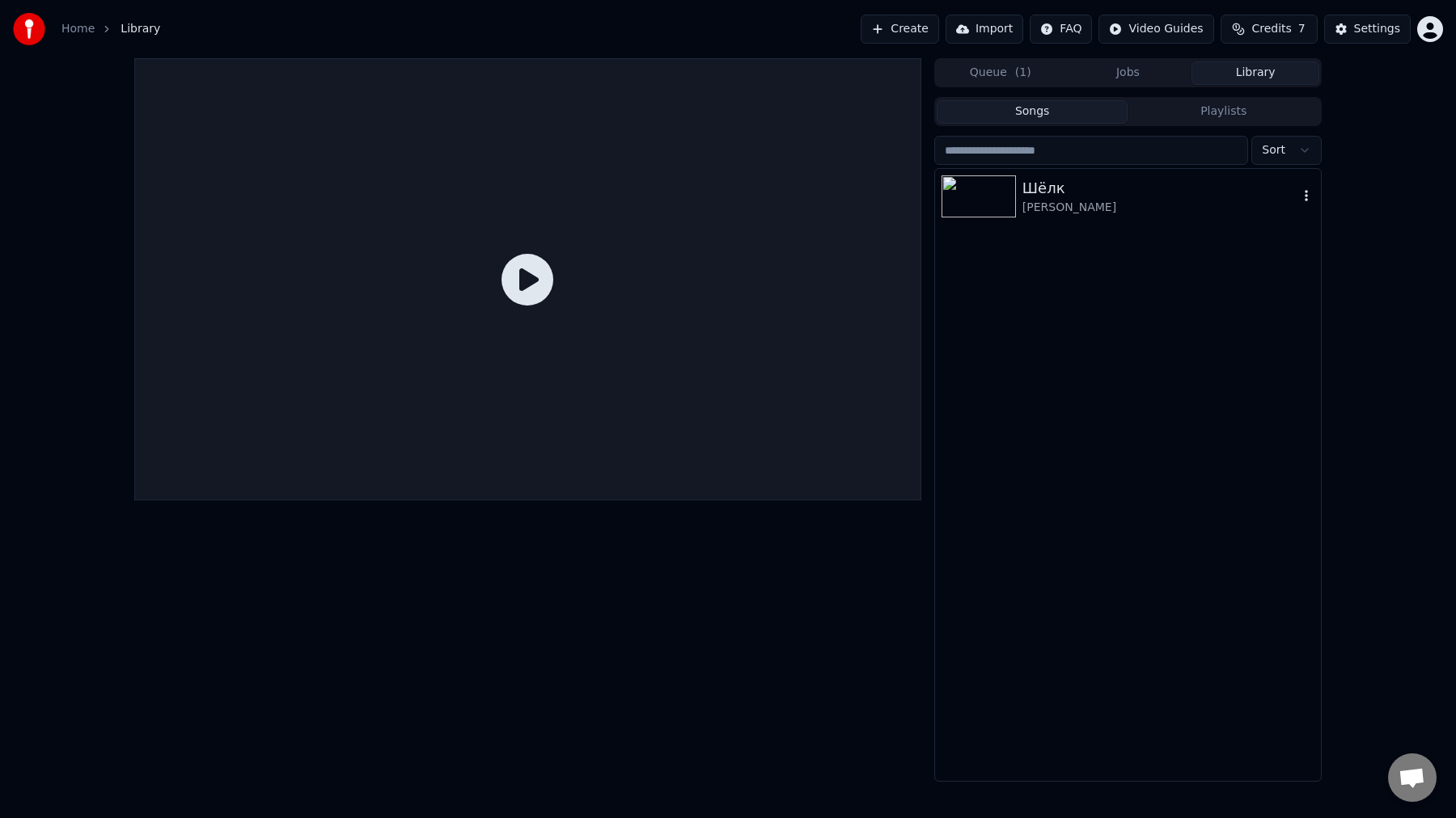
click at [1104, 180] on div "Шёлк" at bounding box center [1160, 188] width 276 height 22
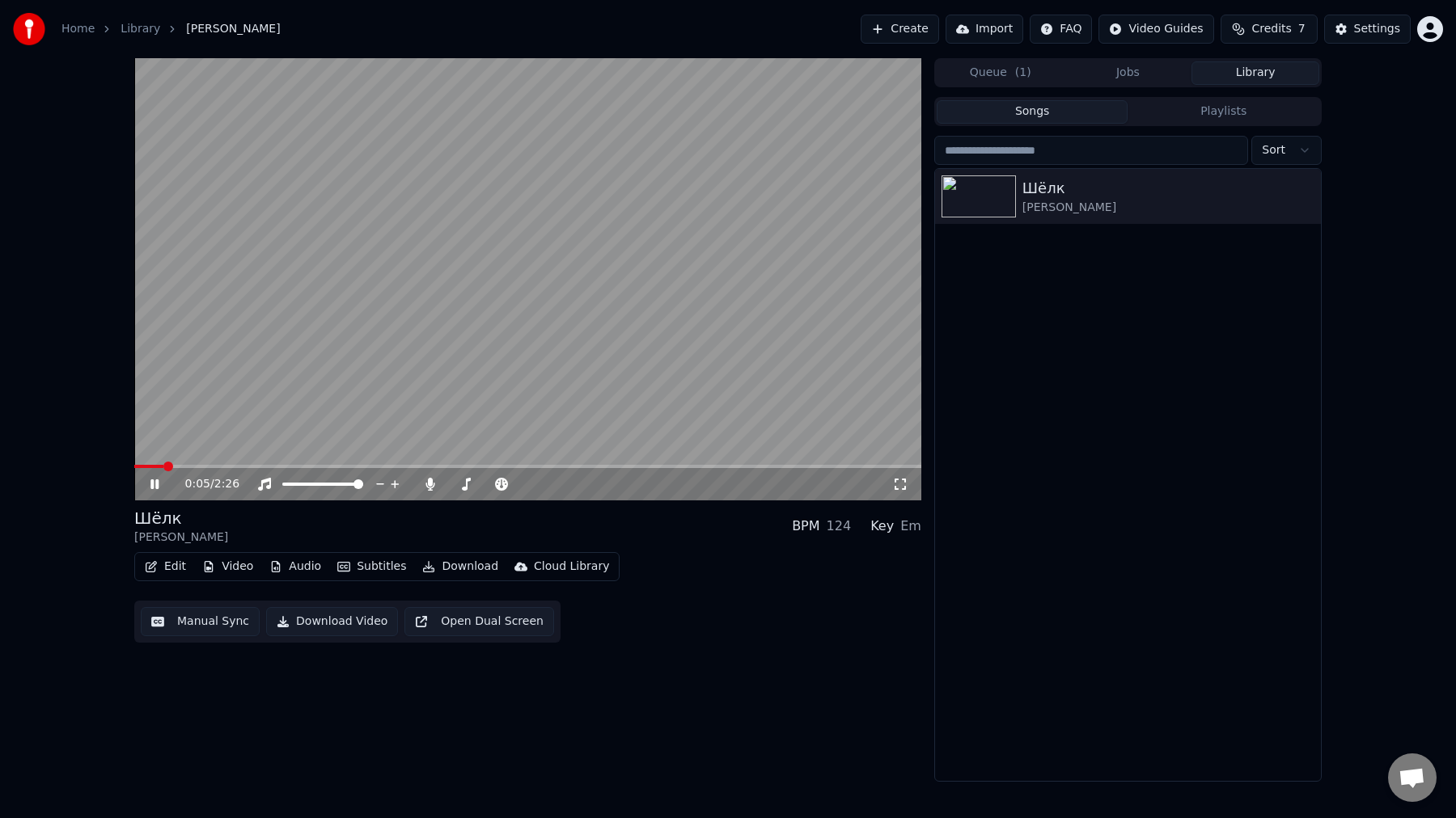
click at [285, 566] on button "Audio" at bounding box center [295, 566] width 65 height 22
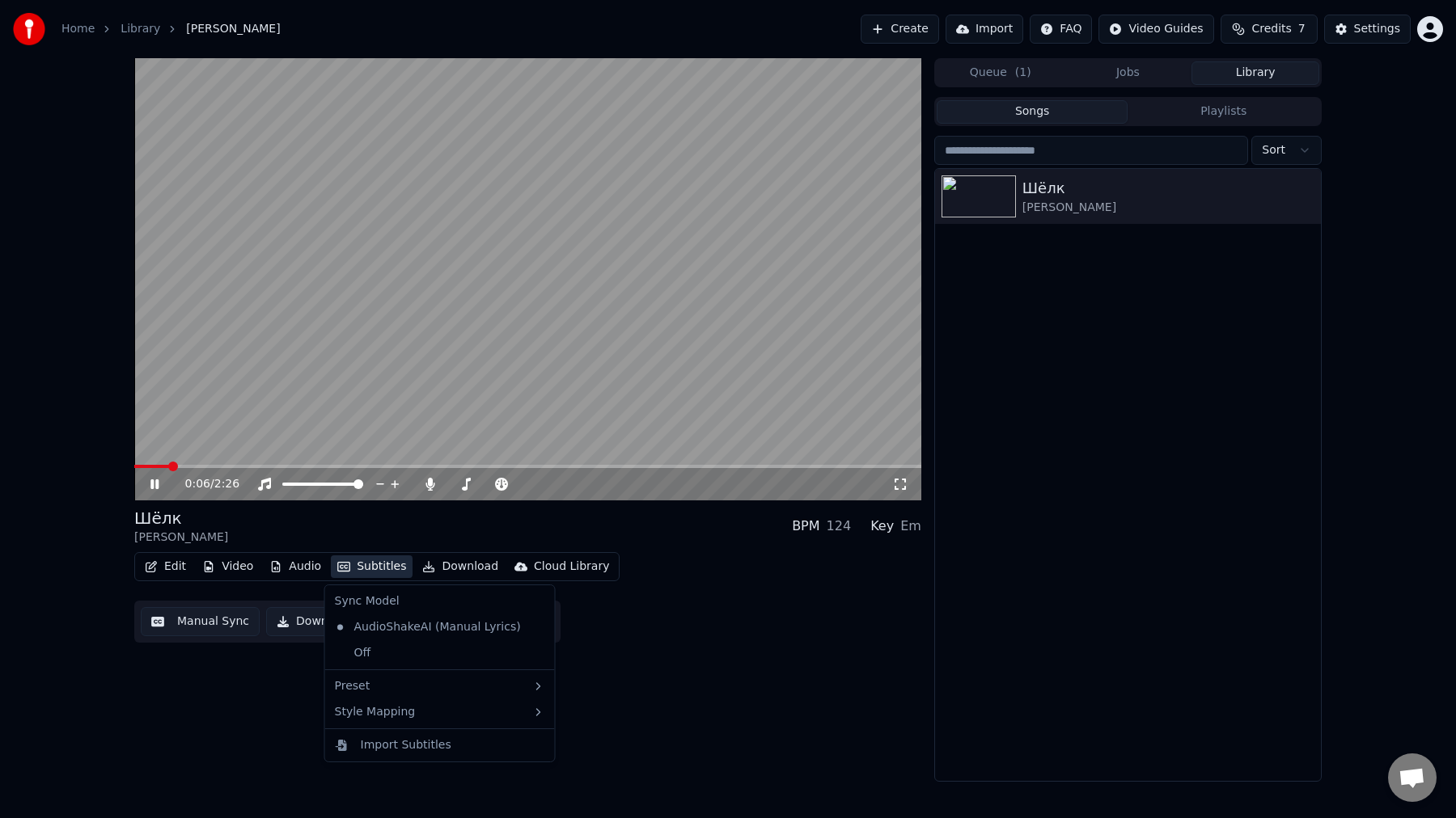
click at [379, 572] on button "Subtitles" at bounding box center [372, 566] width 81 height 22
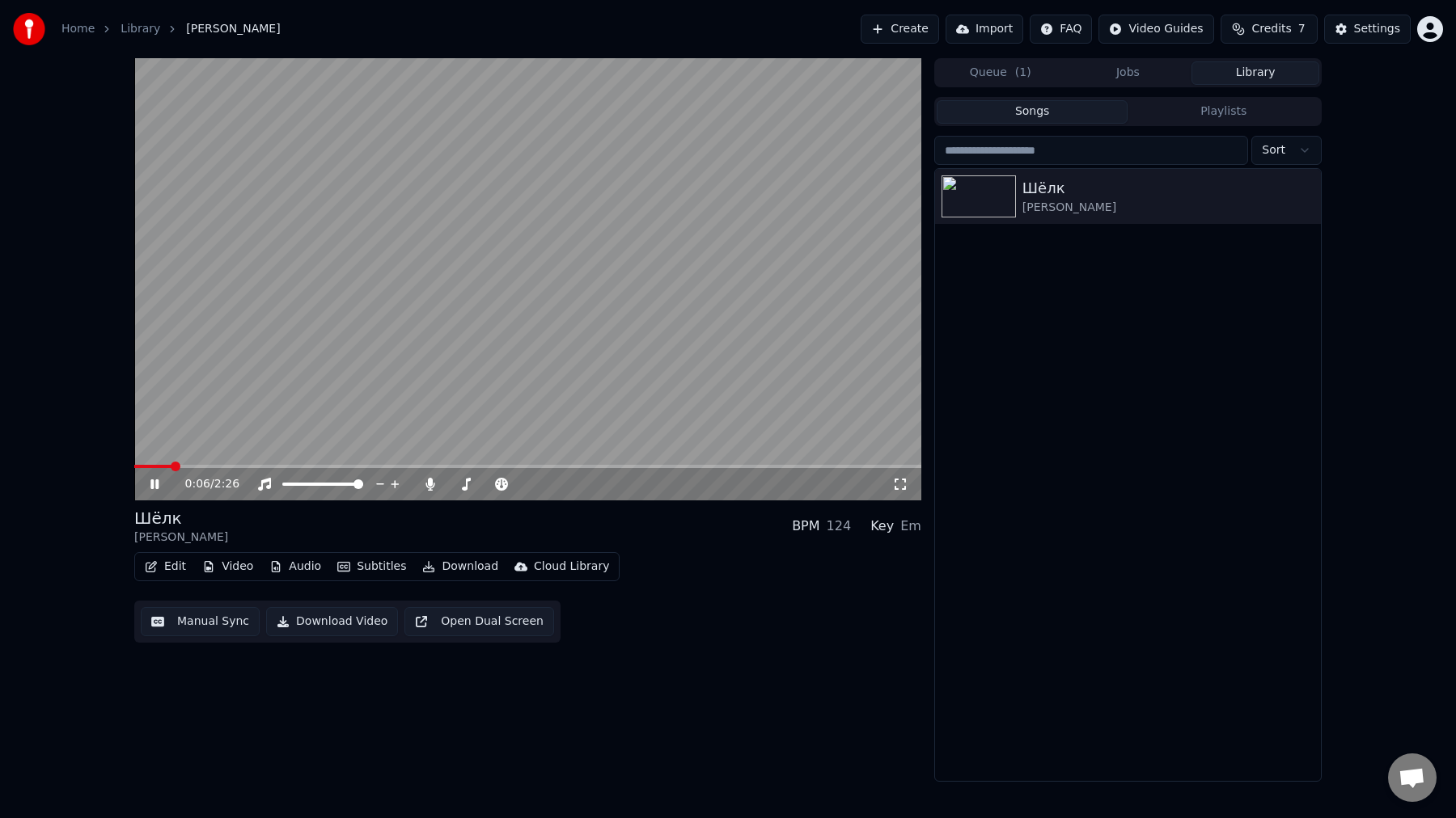
click at [379, 572] on button "Subtitles" at bounding box center [372, 566] width 81 height 22
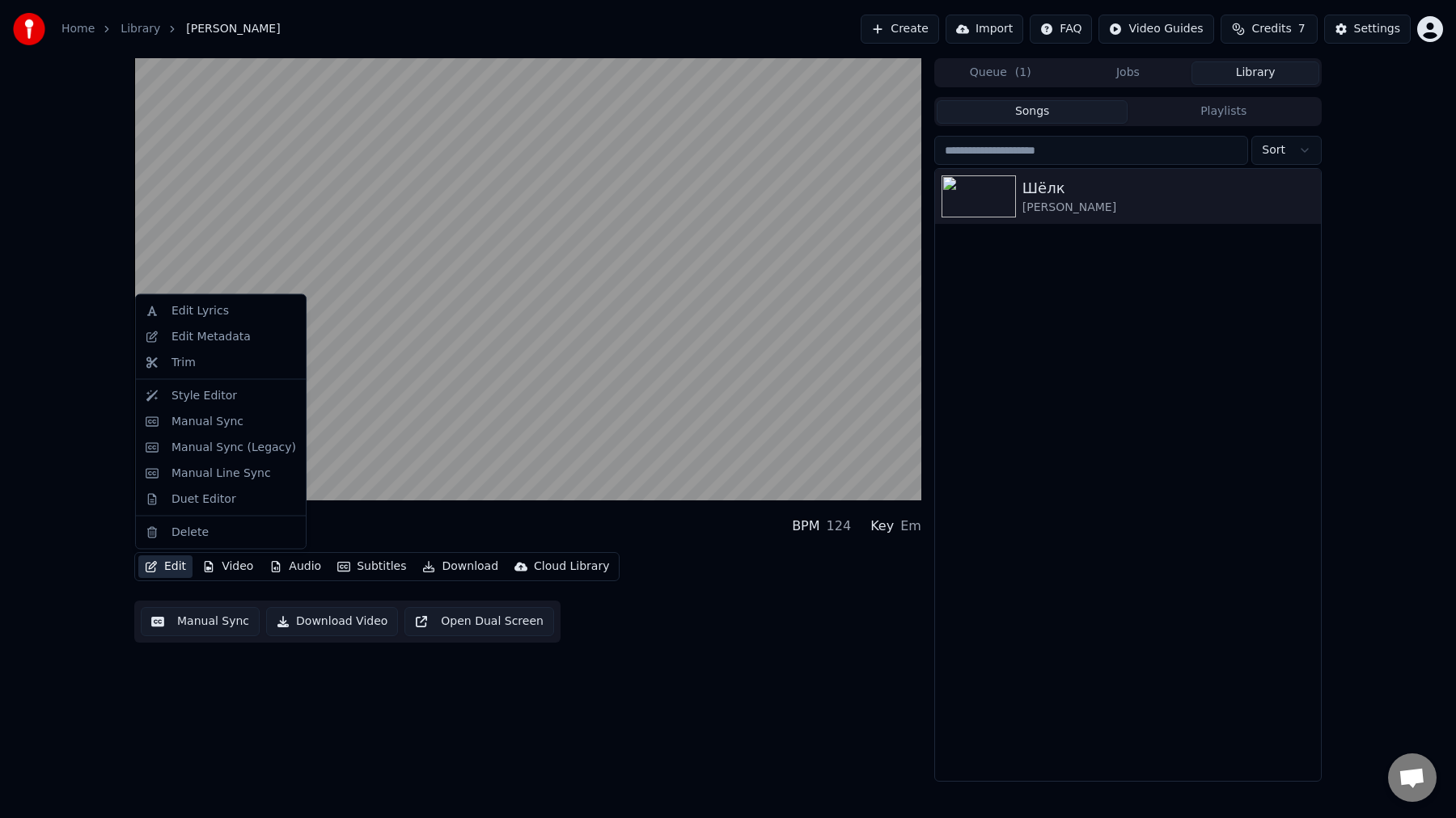
click at [172, 571] on button "Edit" at bounding box center [166, 566] width 54 height 22
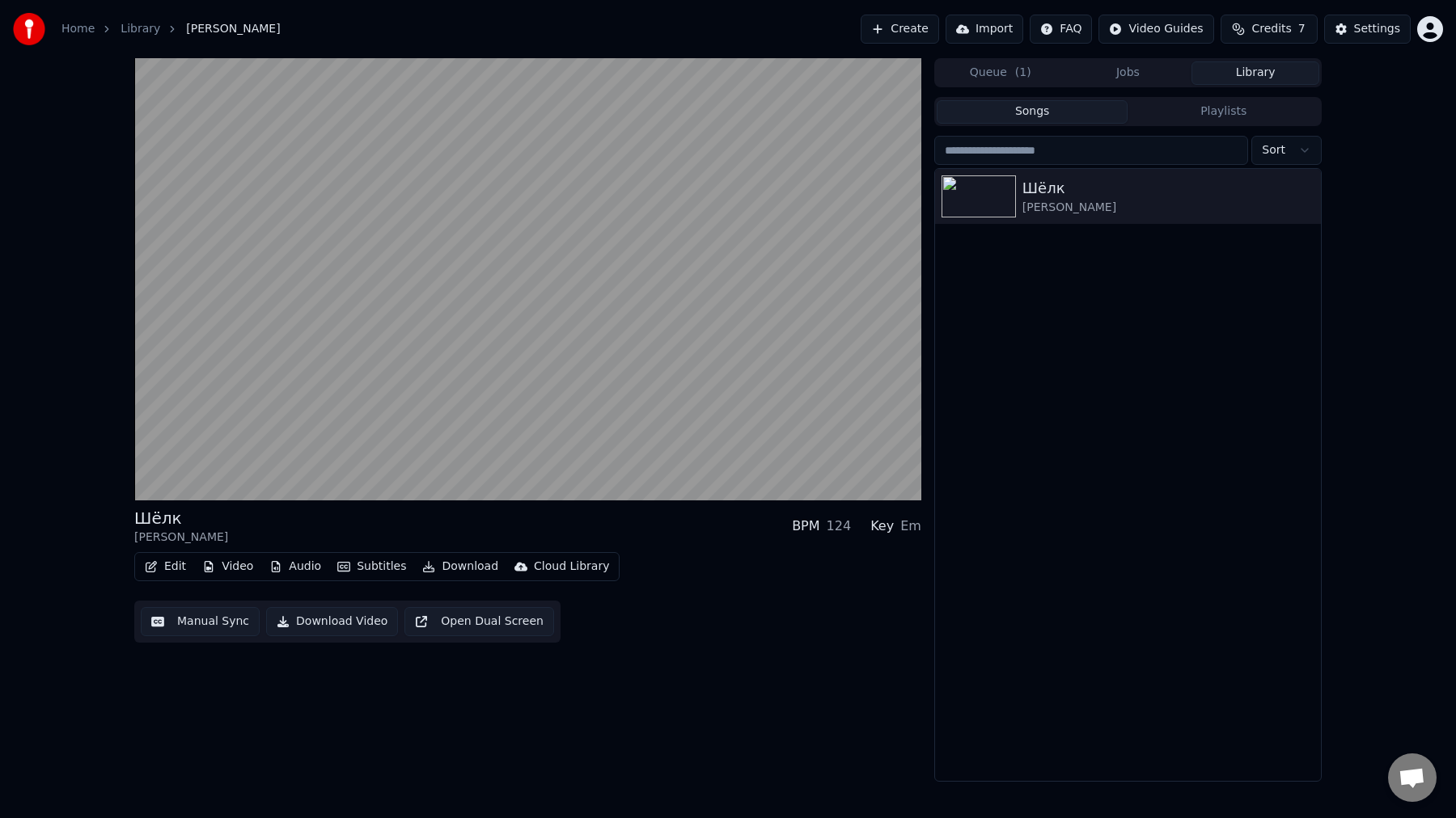
click at [172, 571] on button "Edit" at bounding box center [166, 566] width 54 height 22
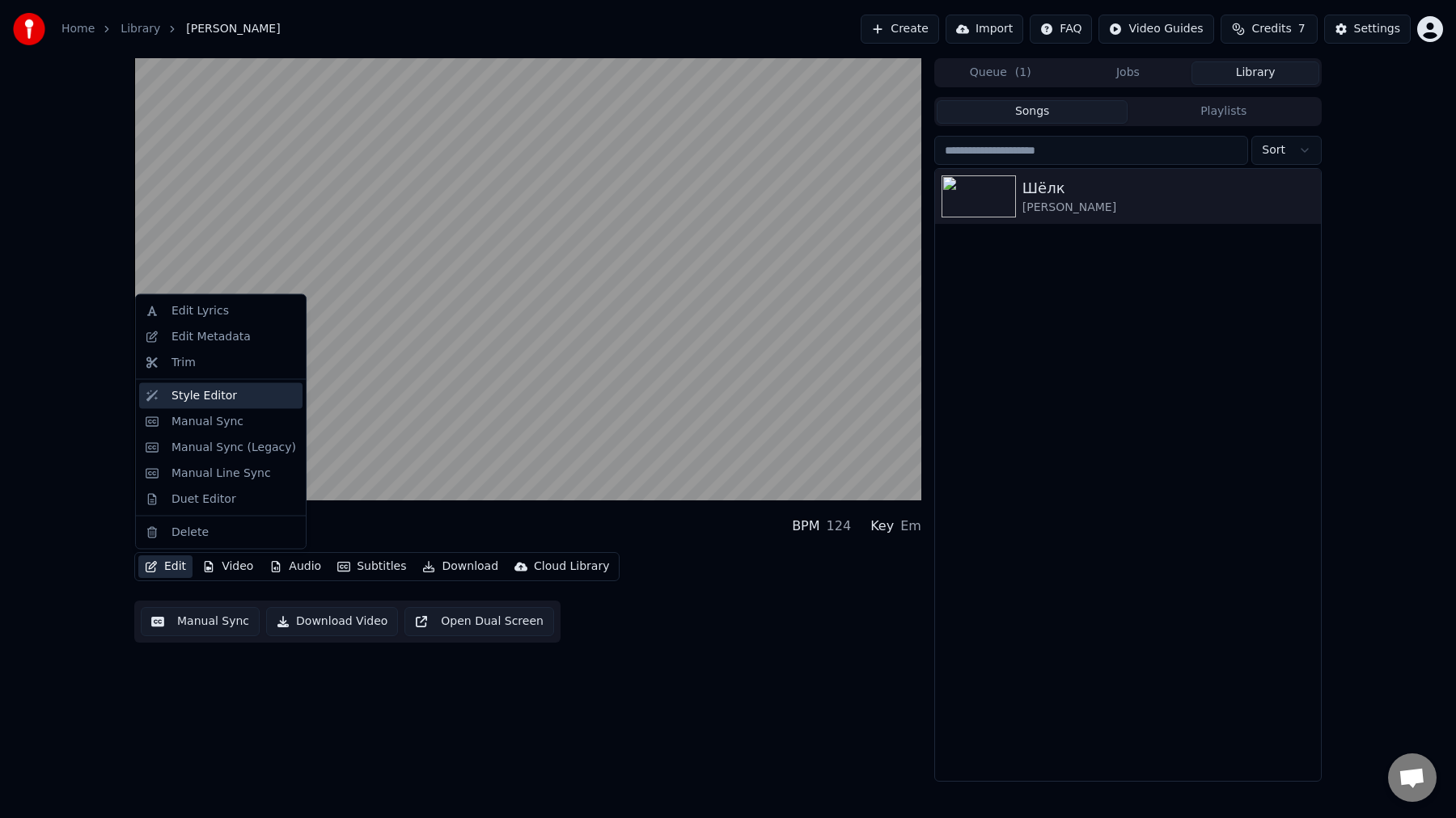
click at [232, 401] on div "Style Editor" at bounding box center [233, 395] width 125 height 16
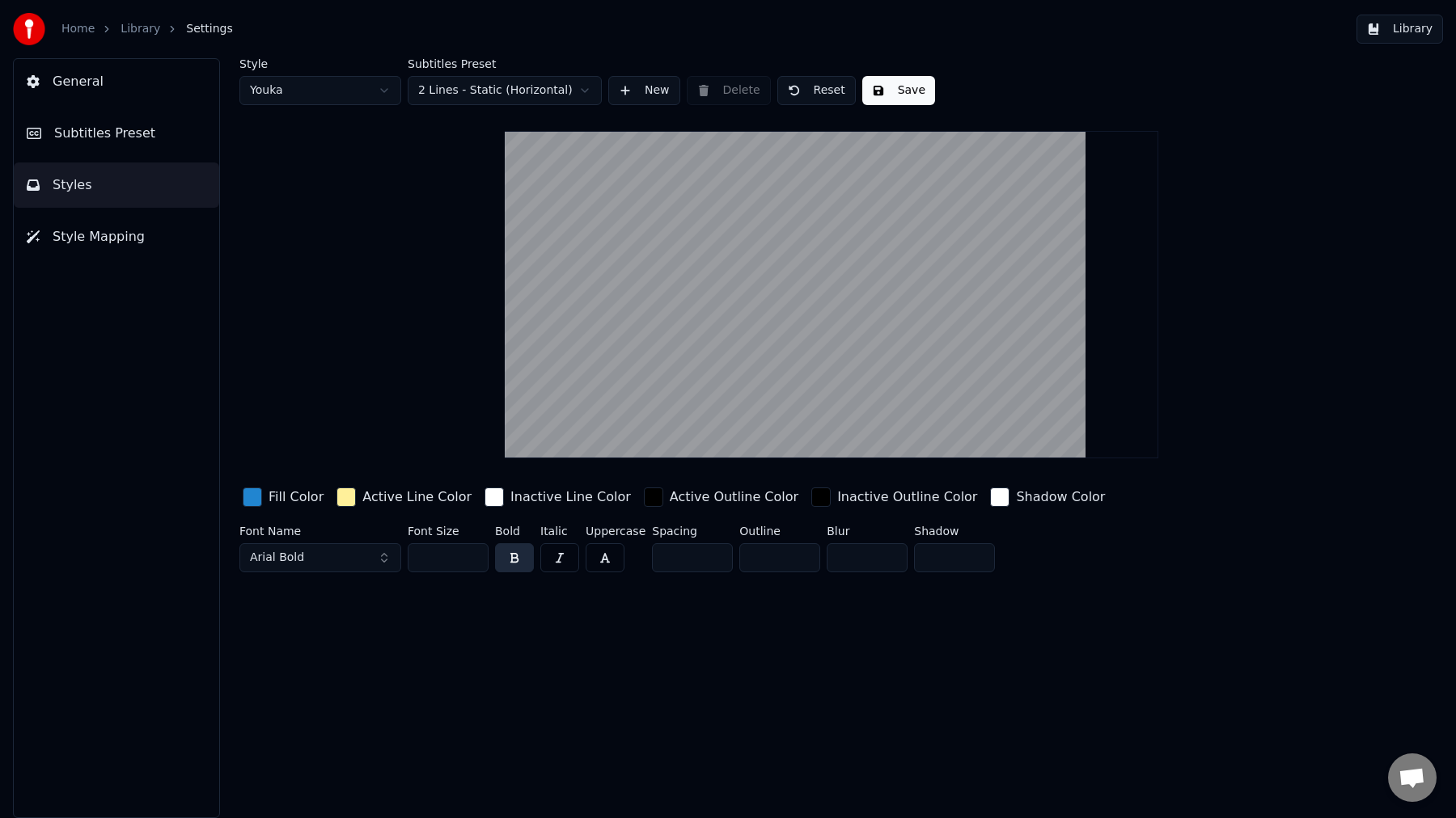
click at [341, 78] on html "Home Library Settings Library General Subtitles Preset Styles Style Mapping Sty…" at bounding box center [728, 409] width 1456 height 818
click at [813, 92] on button "Save" at bounding box center [813, 91] width 73 height 29
click at [139, 243] on button "Style Mapping" at bounding box center [116, 236] width 205 height 45
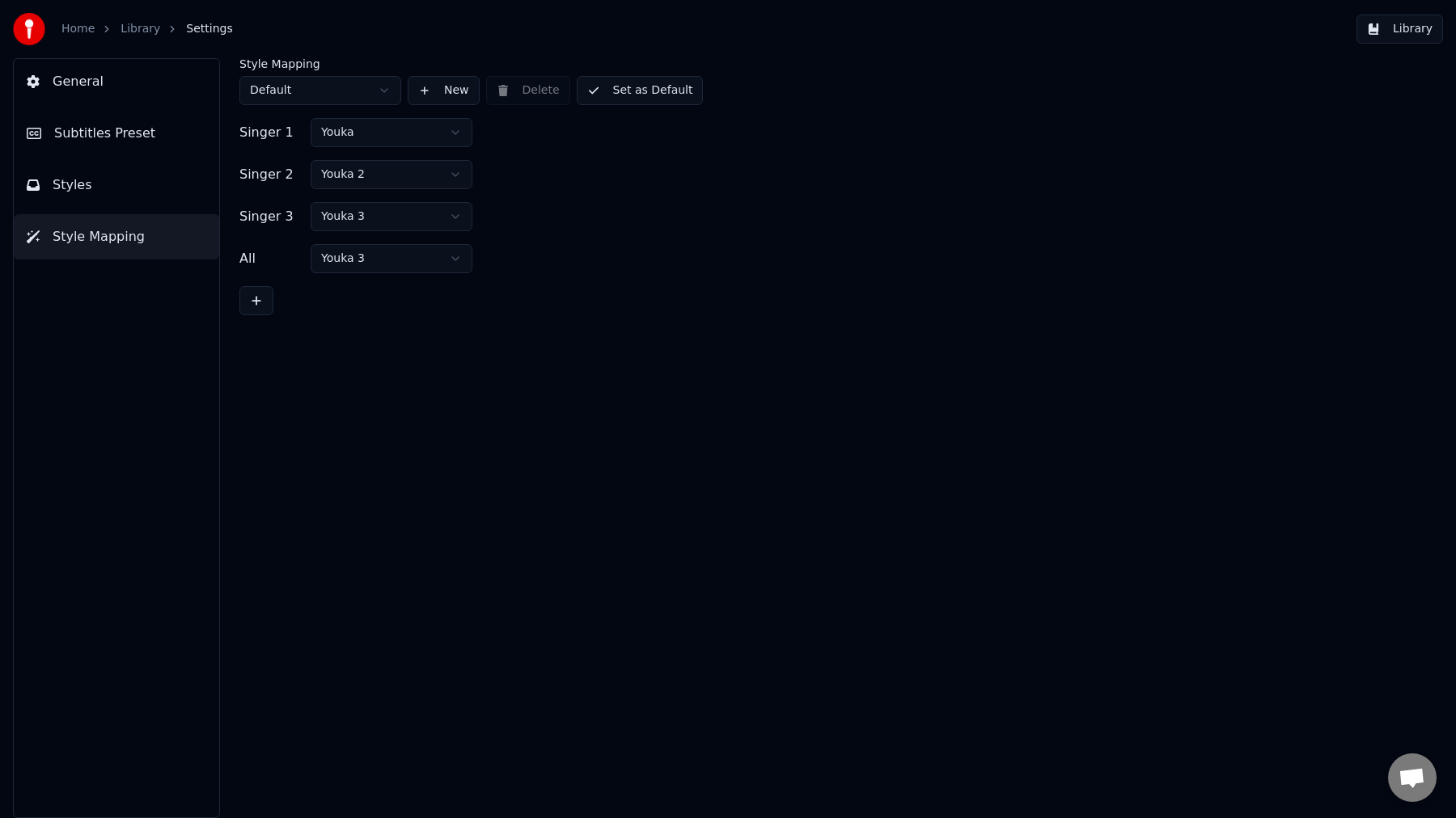
click at [371, 131] on html "Home Library Settings Library General Subtitles Preset Styles Style Mapping Sty…" at bounding box center [728, 409] width 1456 height 818
click at [383, 136] on html "Home Library Settings Library General Subtitles Preset Styles Style Mapping Sty…" at bounding box center [728, 409] width 1456 height 818
click at [315, 92] on html "Home Library Settings Library General Subtitles Preset Styles Style Mapping Sty…" at bounding box center [728, 409] width 1456 height 818
click at [322, 94] on html "Home Library Settings Library General Subtitles Preset Styles Style Mapping Sty…" at bounding box center [728, 409] width 1456 height 818
click at [376, 137] on html "Home Library Settings Library General Subtitles Preset Styles Style Mapping Sty…" at bounding box center [728, 409] width 1456 height 818
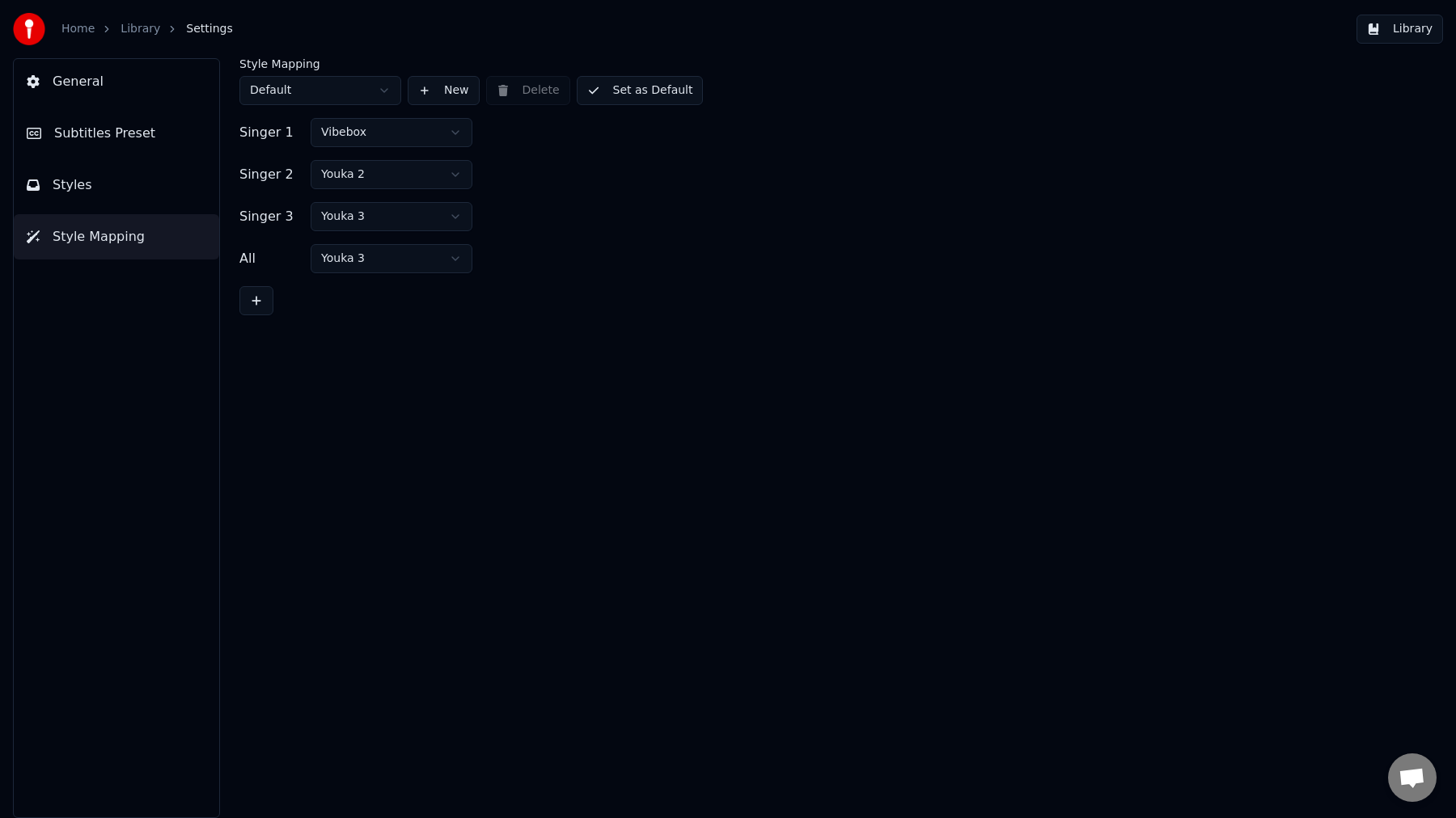
click at [664, 93] on button "Set as Default" at bounding box center [640, 91] width 127 height 29
click at [1391, 35] on button "Library" at bounding box center [1399, 29] width 86 height 29
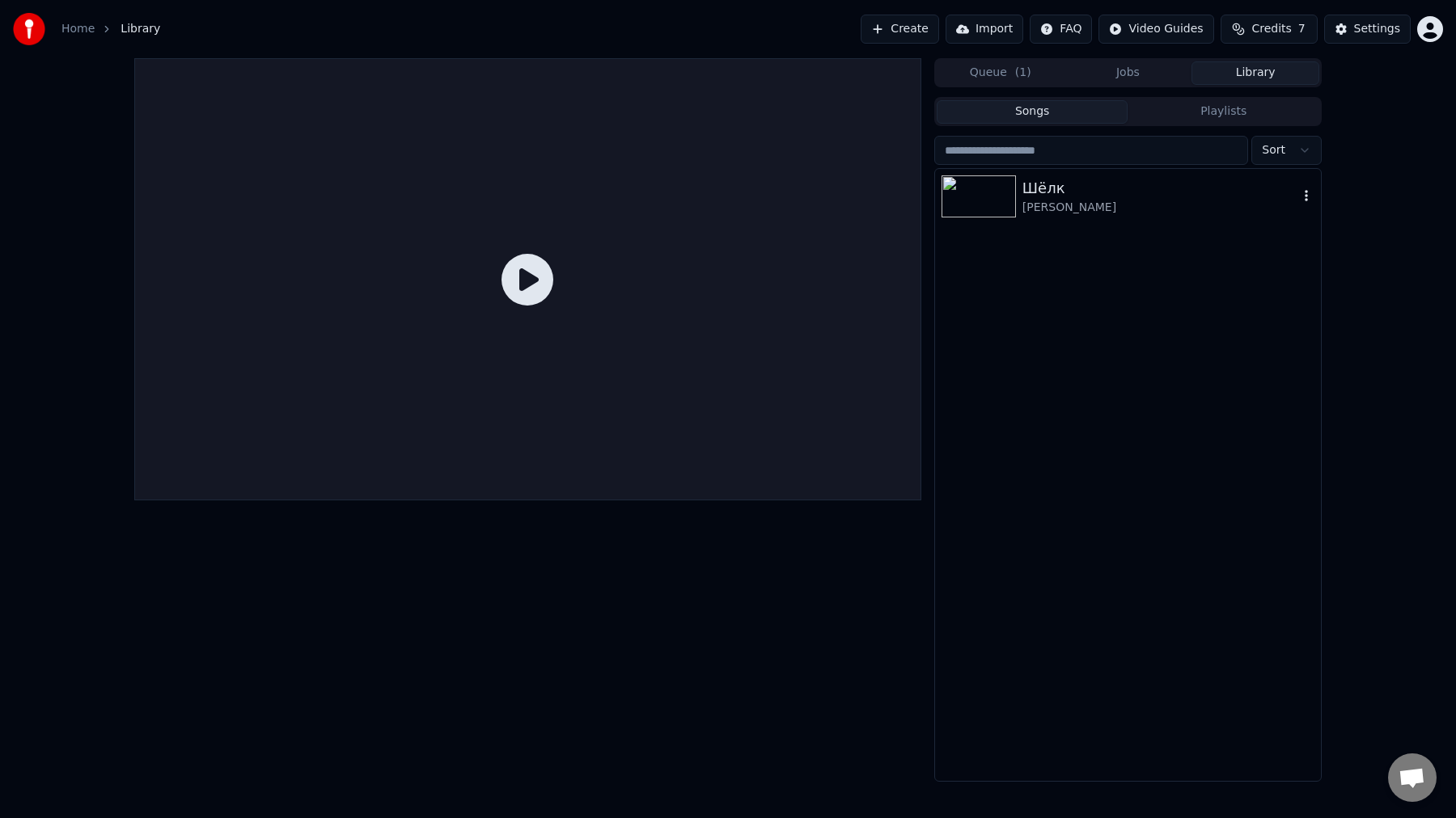
click at [1115, 207] on div "[PERSON_NAME]" at bounding box center [1160, 207] width 276 height 16
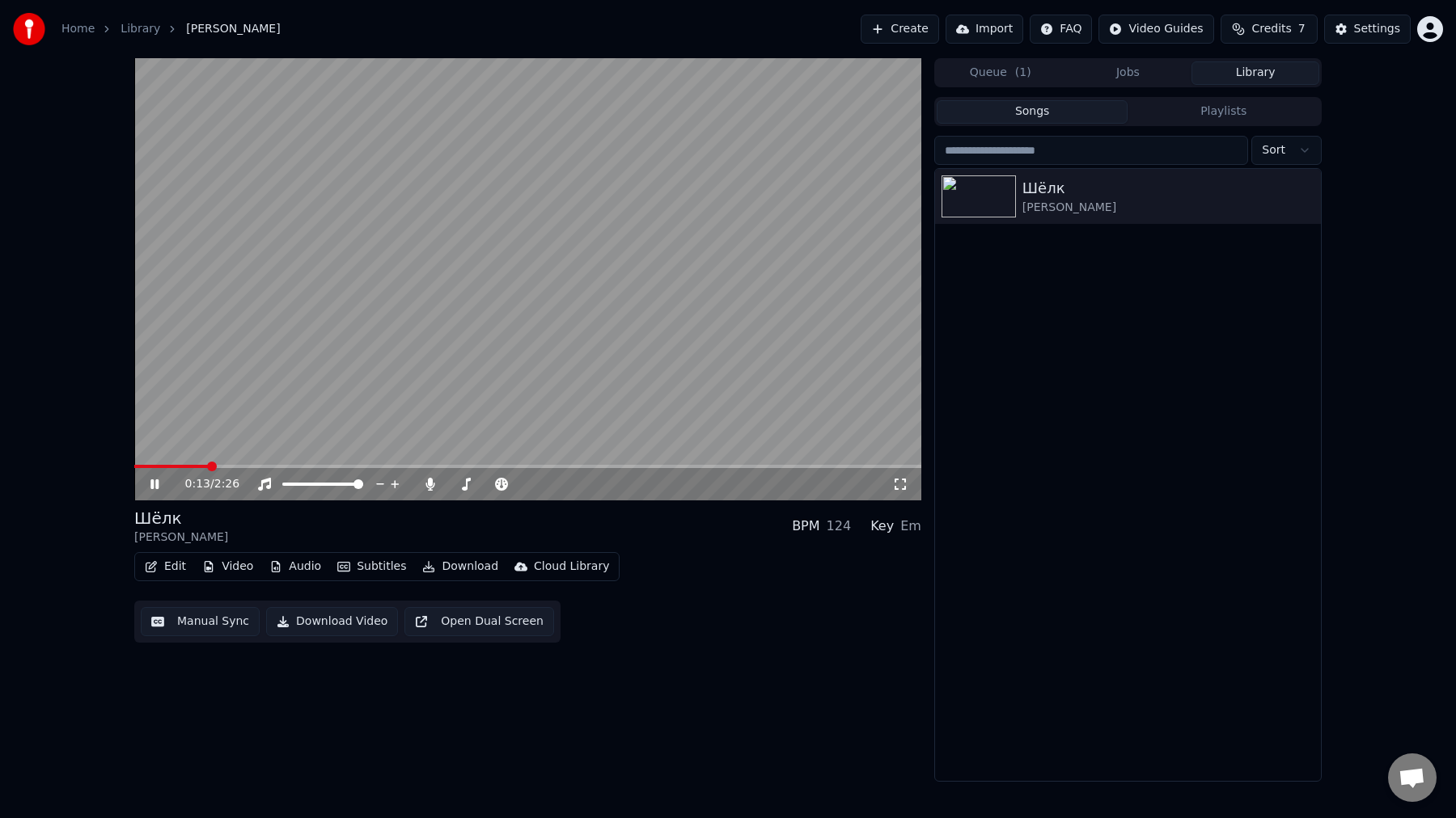
click at [154, 489] on icon at bounding box center [166, 484] width 38 height 13
click at [176, 569] on button "Edit" at bounding box center [166, 566] width 54 height 22
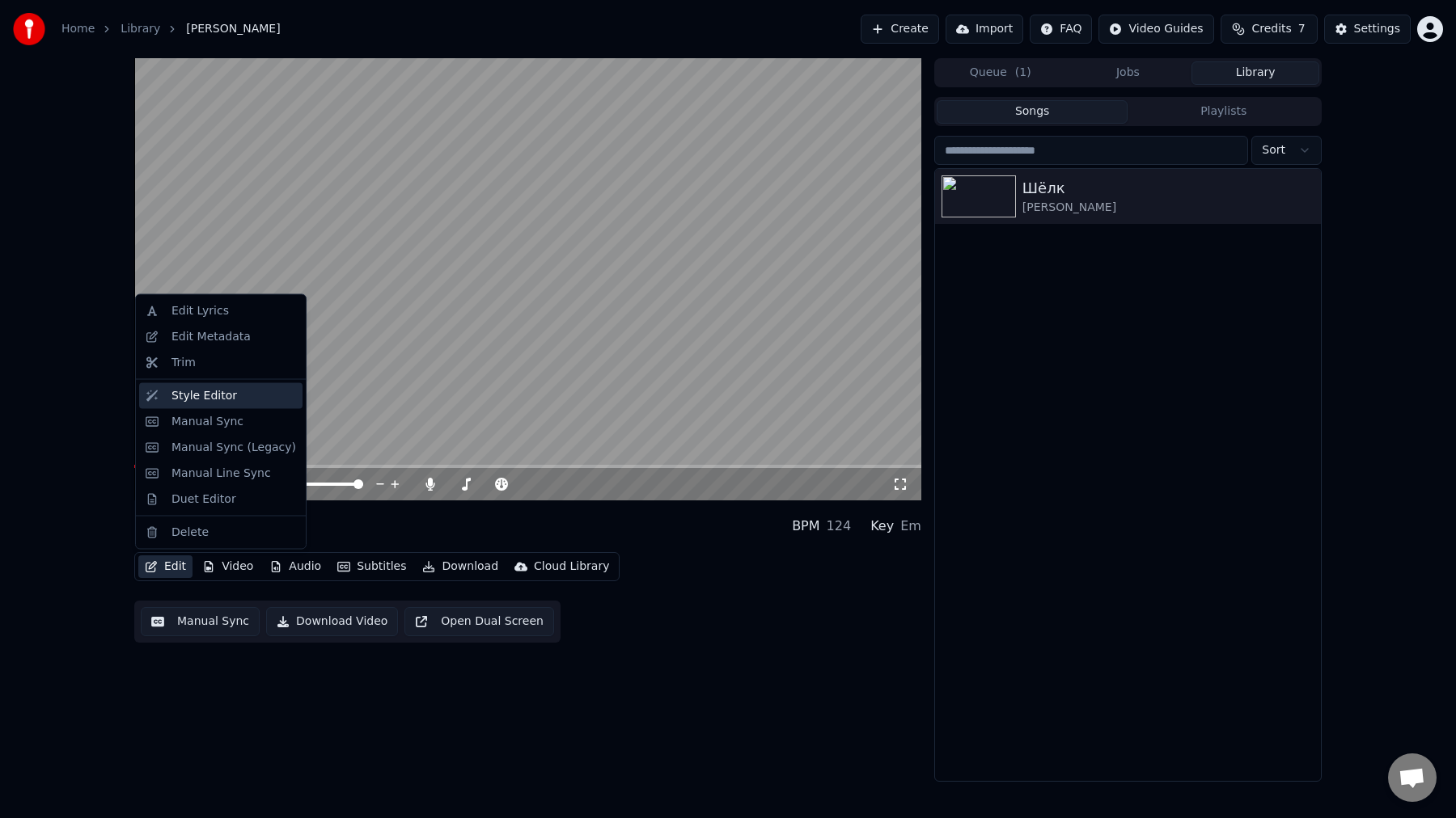
click at [219, 398] on div "Style Editor" at bounding box center [204, 395] width 66 height 16
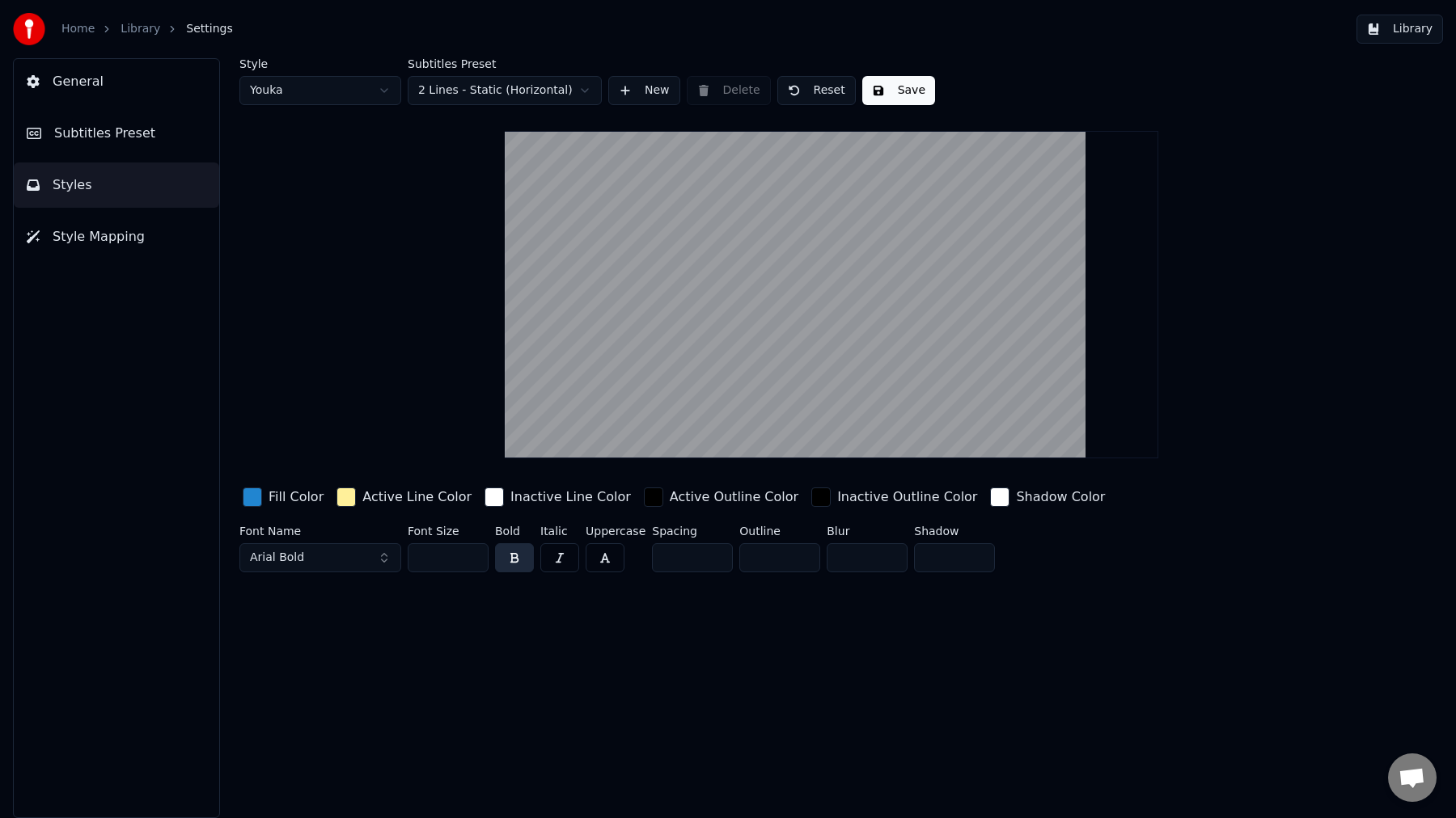
click at [712, 501] on div "Active Outline Color" at bounding box center [734, 498] width 129 height 19
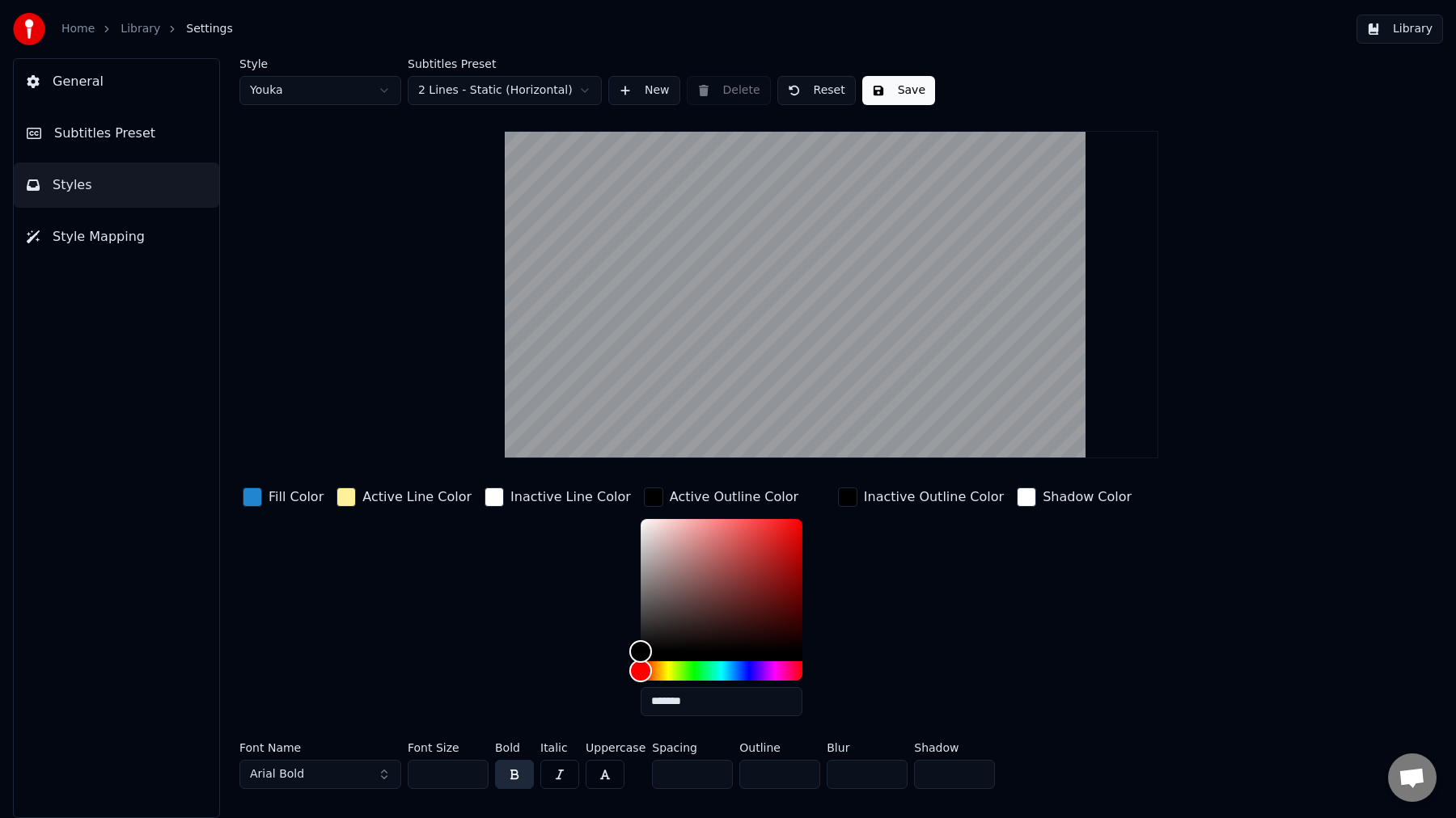
click at [644, 501] on div "button" at bounding box center [653, 498] width 19 height 19
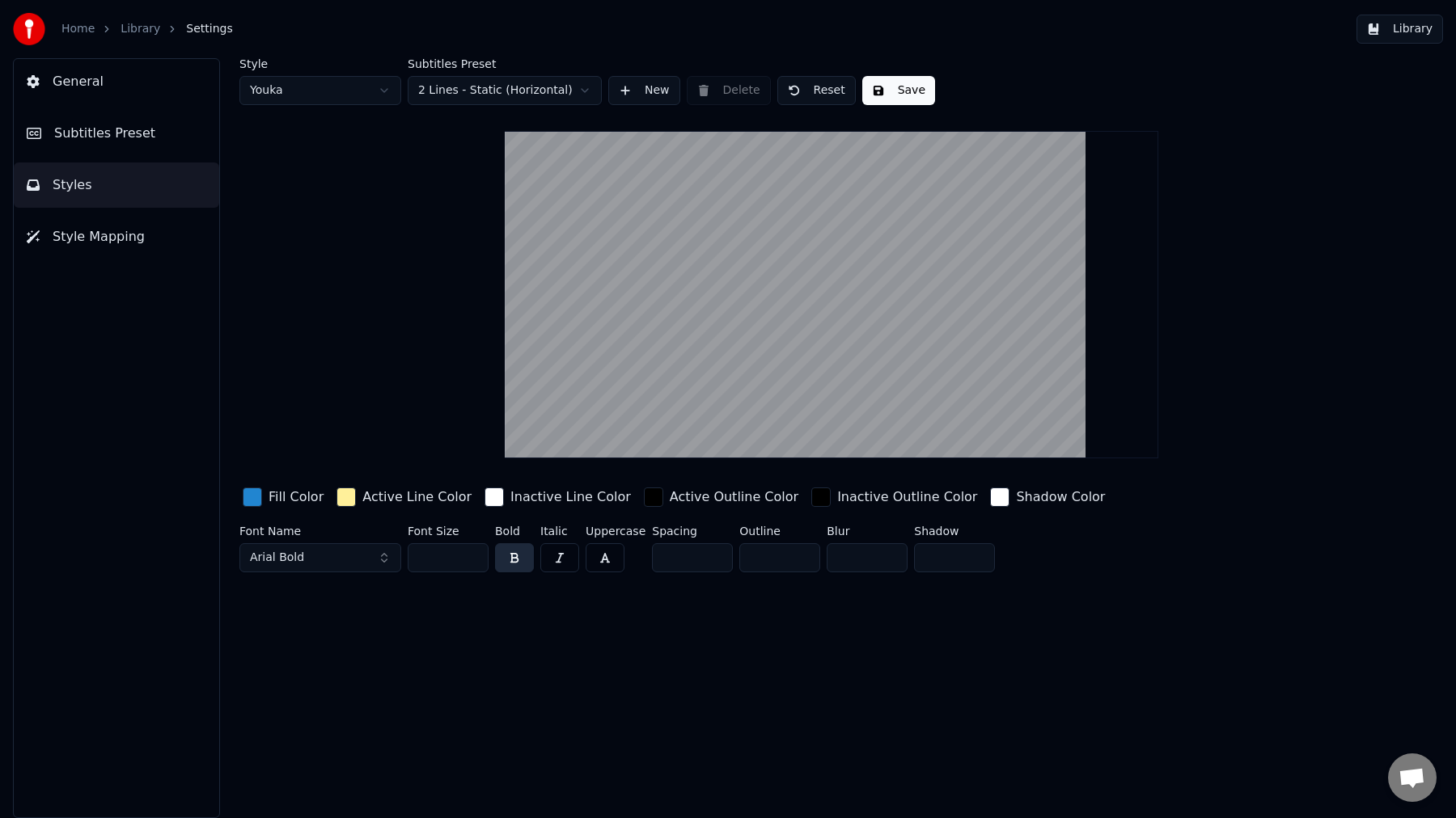
click at [670, 501] on div "Active Outline Color" at bounding box center [734, 498] width 129 height 19
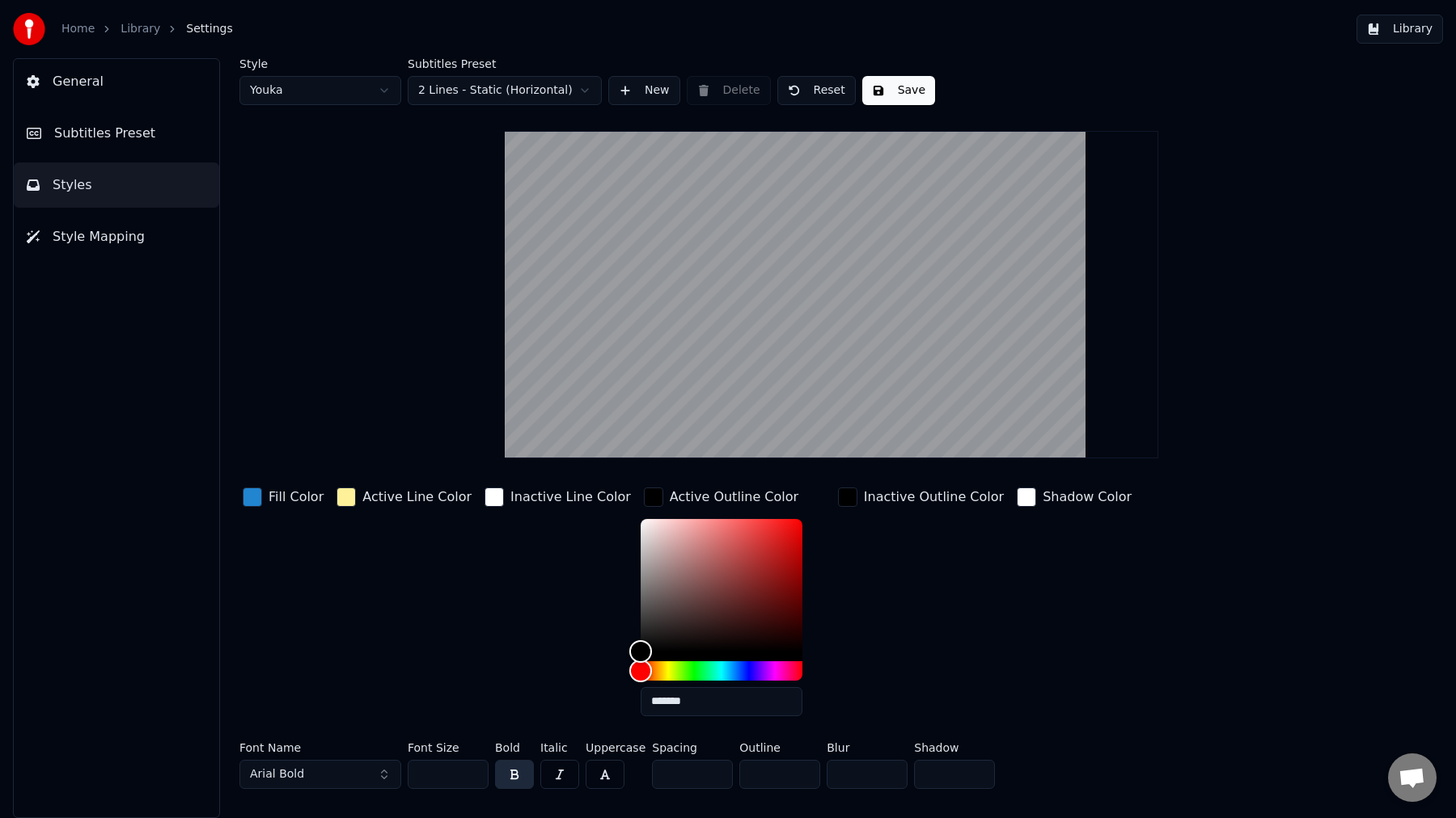
click at [670, 501] on div "Active Outline Color" at bounding box center [734, 498] width 129 height 19
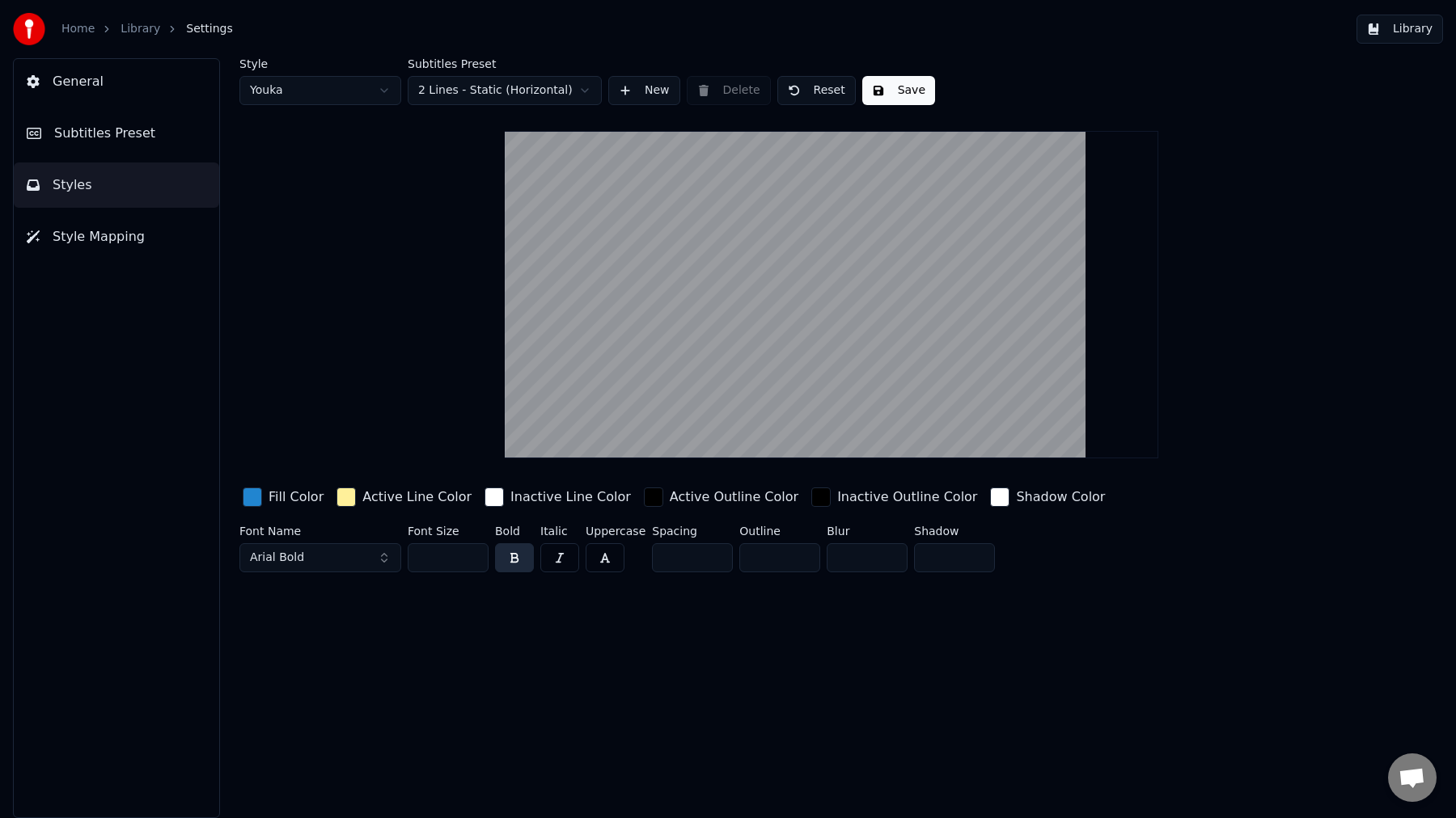
click at [767, 248] on video at bounding box center [831, 294] width 653 height 327
click at [873, 202] on video at bounding box center [831, 294] width 653 height 327
click at [337, 499] on div "button" at bounding box center [347, 498] width 19 height 19
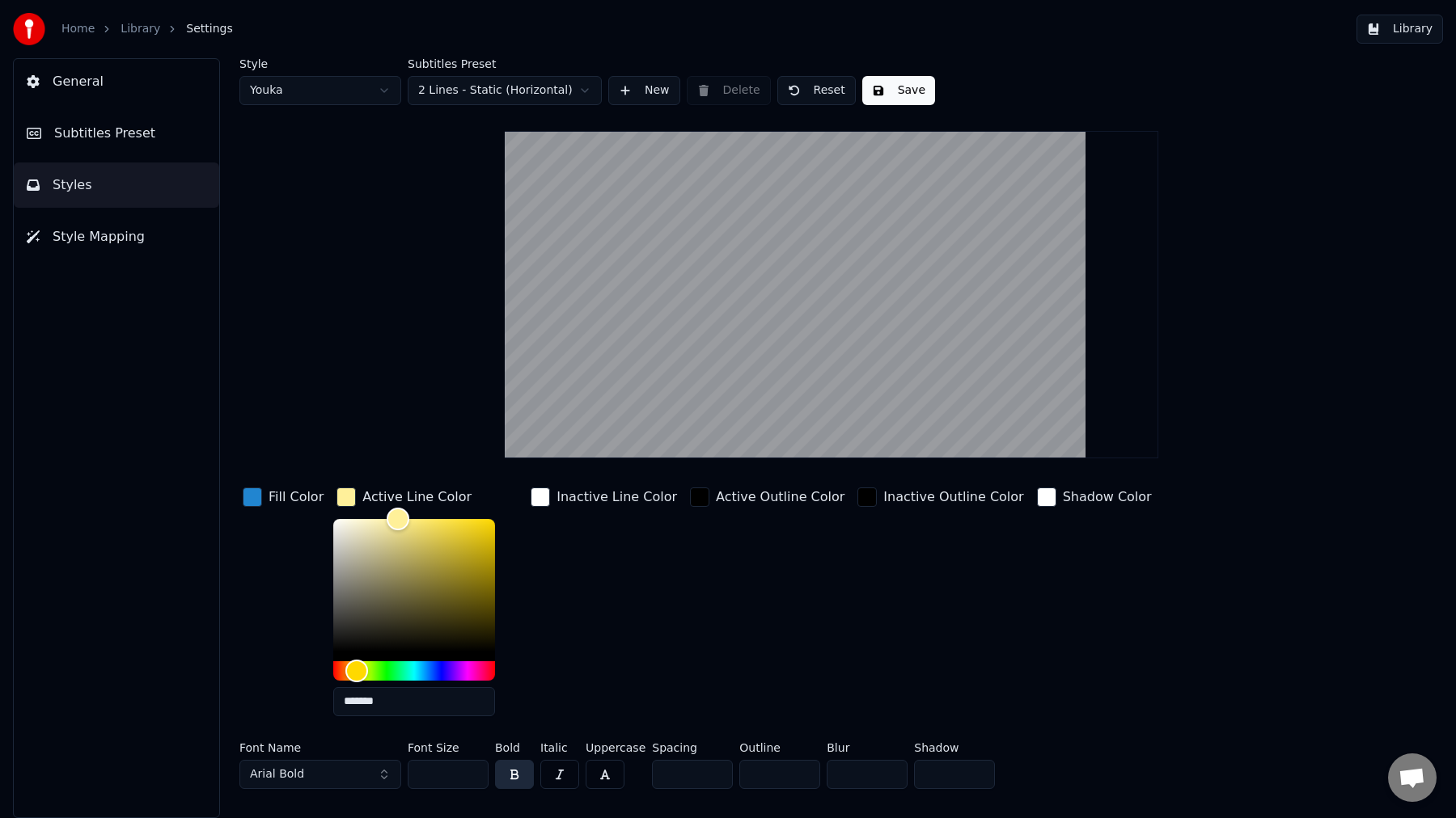
click at [376, 701] on input "*******" at bounding box center [413, 702] width 162 height 29
paste input "text"
click at [372, 703] on input "*******" at bounding box center [413, 702] width 162 height 29
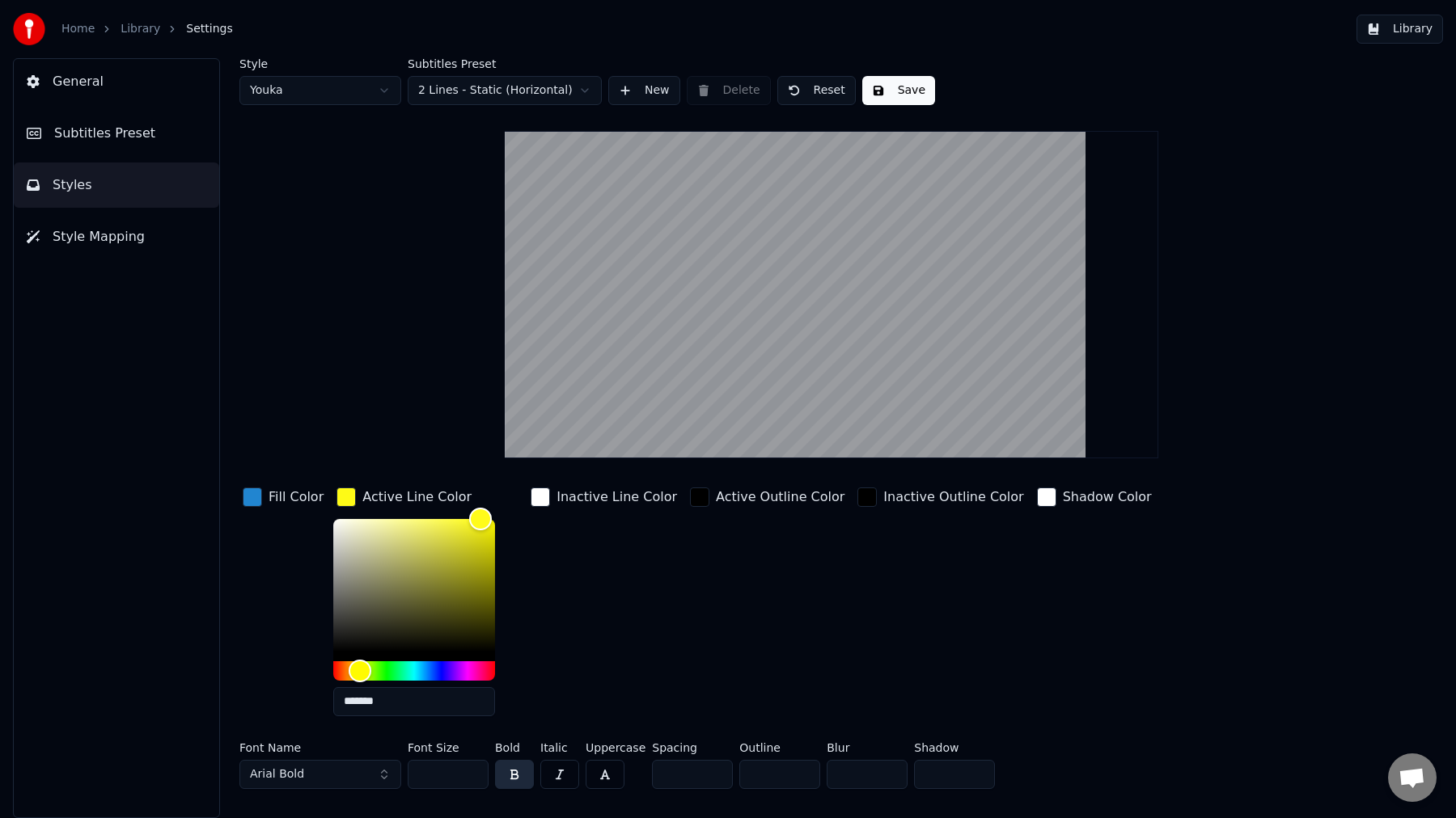
paste input "text"
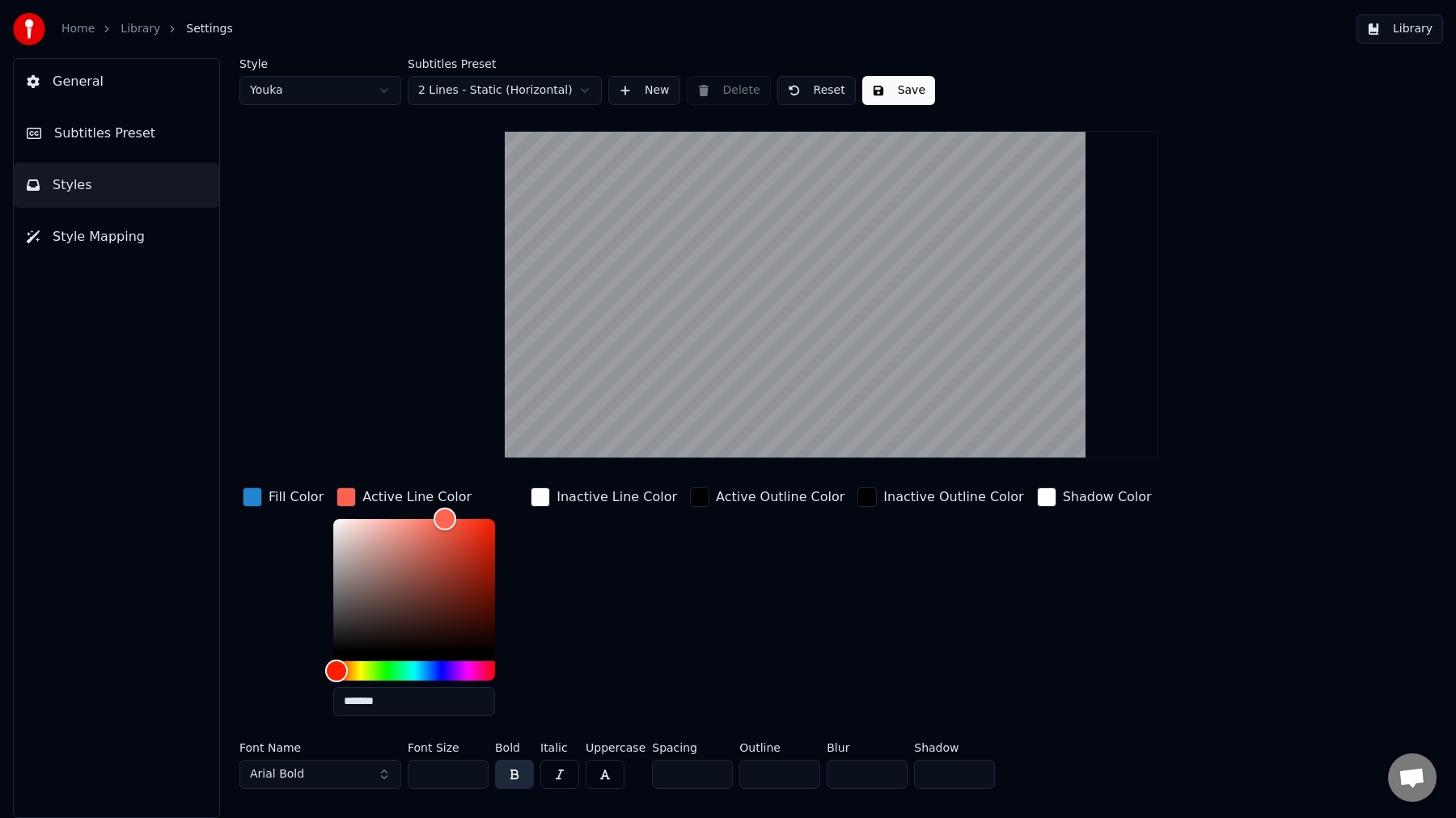
click at [361, 703] on input "*******" at bounding box center [413, 702] width 162 height 29
paste input "text"
type input "*******"
click at [893, 86] on button "Save" at bounding box center [898, 91] width 73 height 29
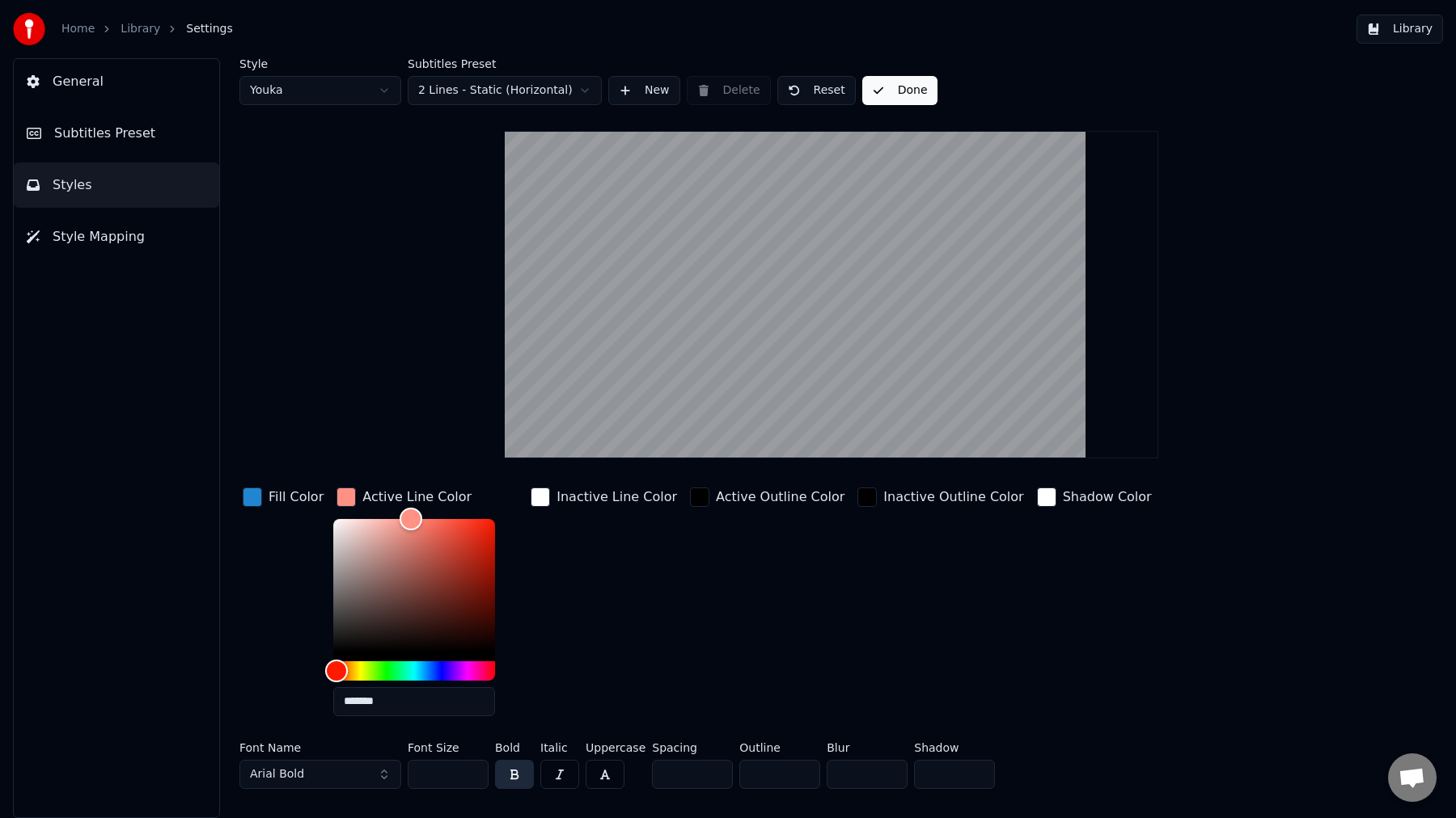
click at [1416, 27] on button "Library" at bounding box center [1399, 29] width 86 height 29
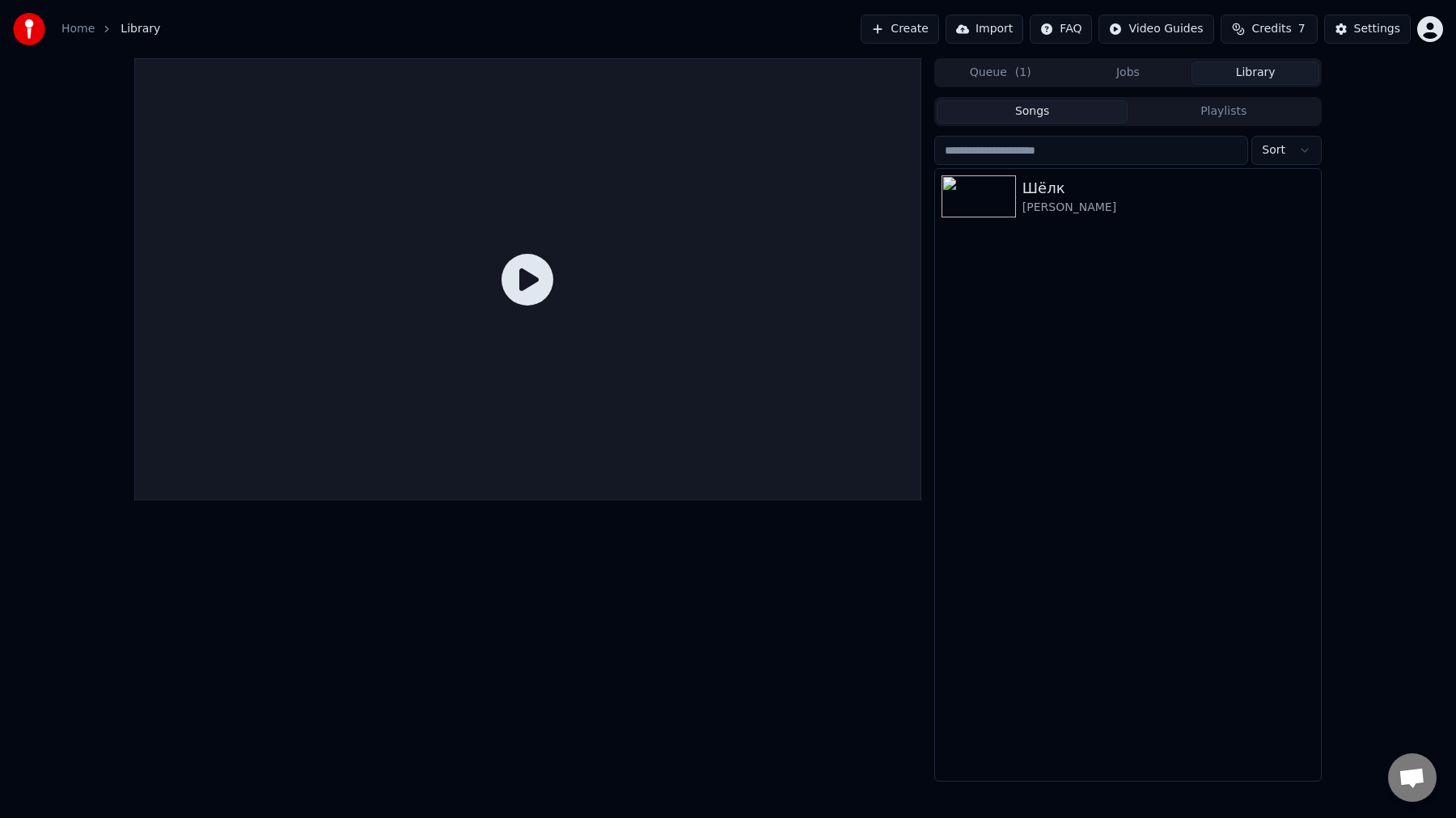
click at [530, 280] on icon at bounding box center [527, 279] width 51 height 51
click at [1076, 189] on div "Шёлк" at bounding box center [1160, 188] width 276 height 22
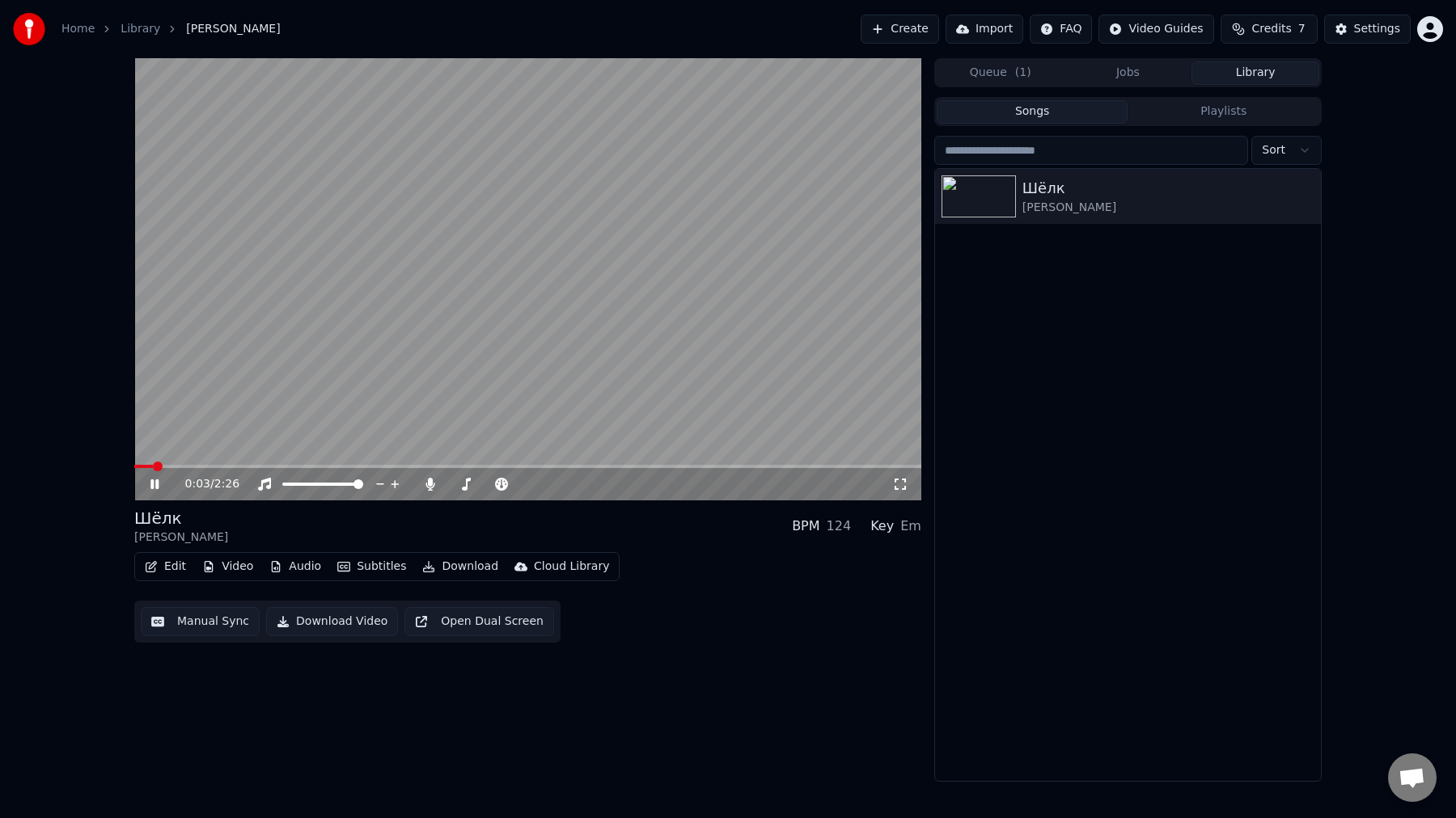
click at [169, 571] on button "Edit" at bounding box center [166, 566] width 54 height 22
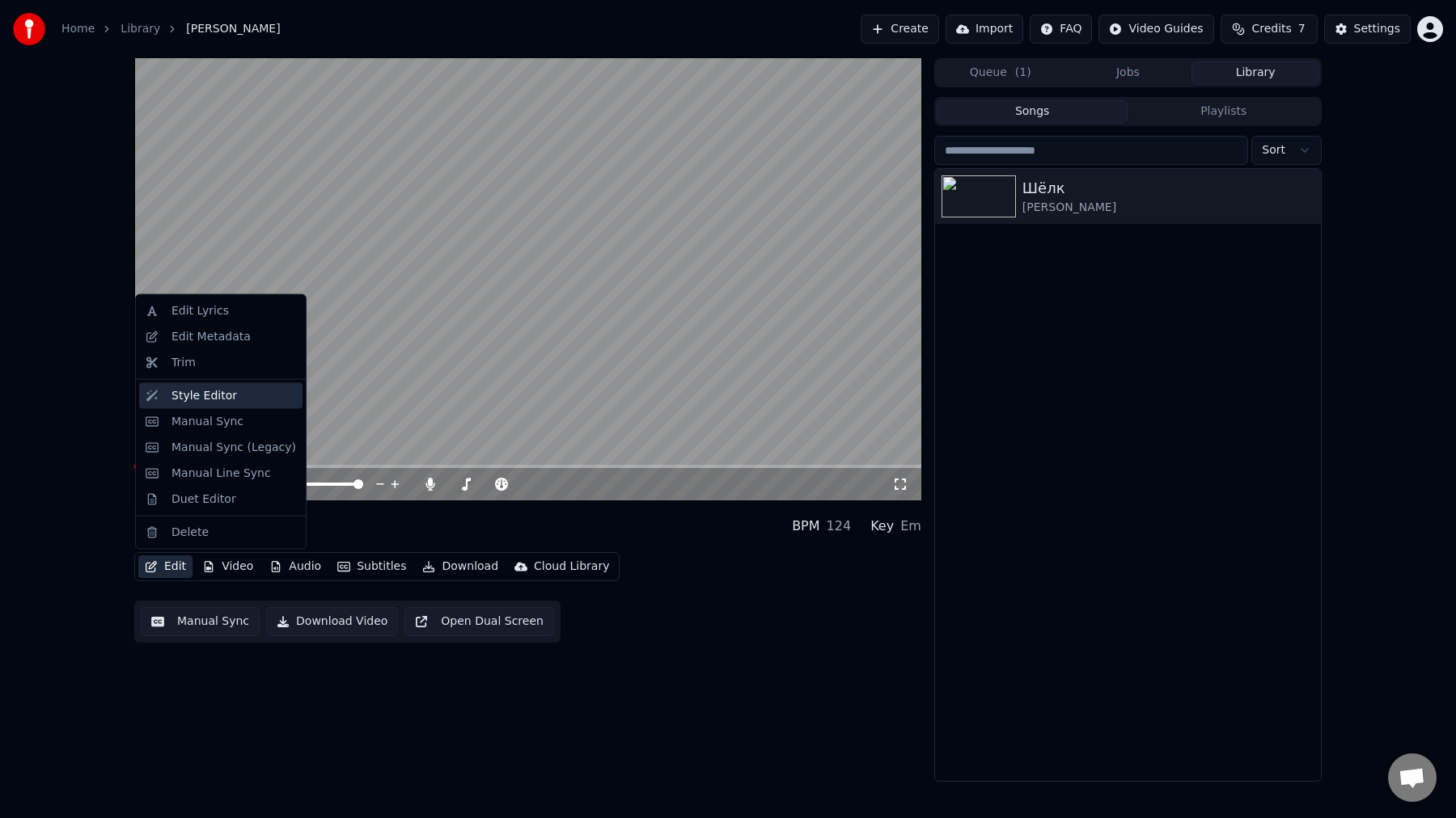
click at [227, 397] on div "Style Editor" at bounding box center [204, 395] width 66 height 16
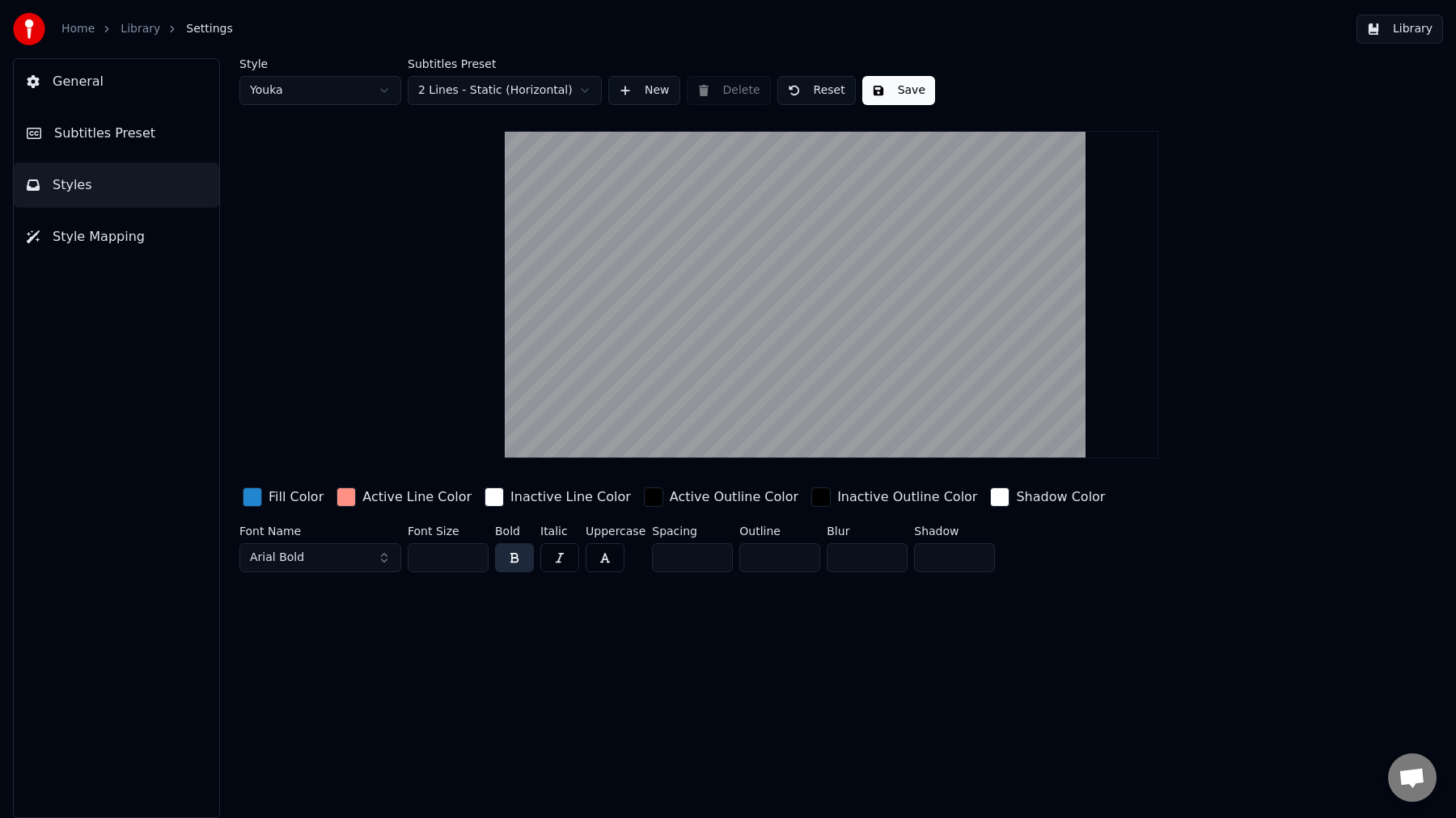
click at [903, 84] on button "Save" at bounding box center [898, 91] width 73 height 29
click at [345, 499] on div "button" at bounding box center [347, 498] width 19 height 19
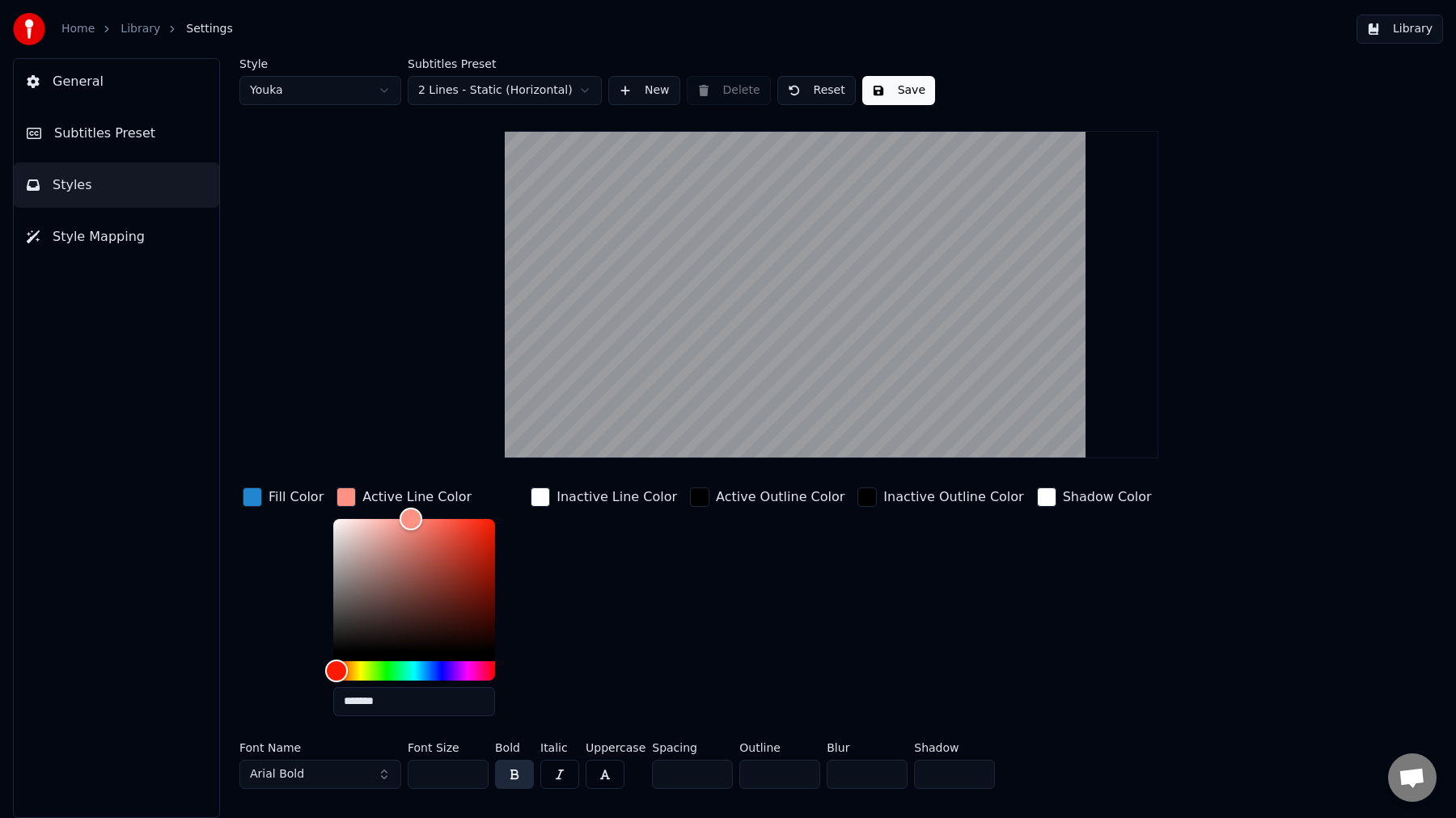
click at [376, 706] on input "*******" at bounding box center [413, 702] width 162 height 29
click at [288, 96] on html "Home Library Settings Library General Subtitles Preset Styles Style Mapping Sty…" at bounding box center [728, 409] width 1456 height 818
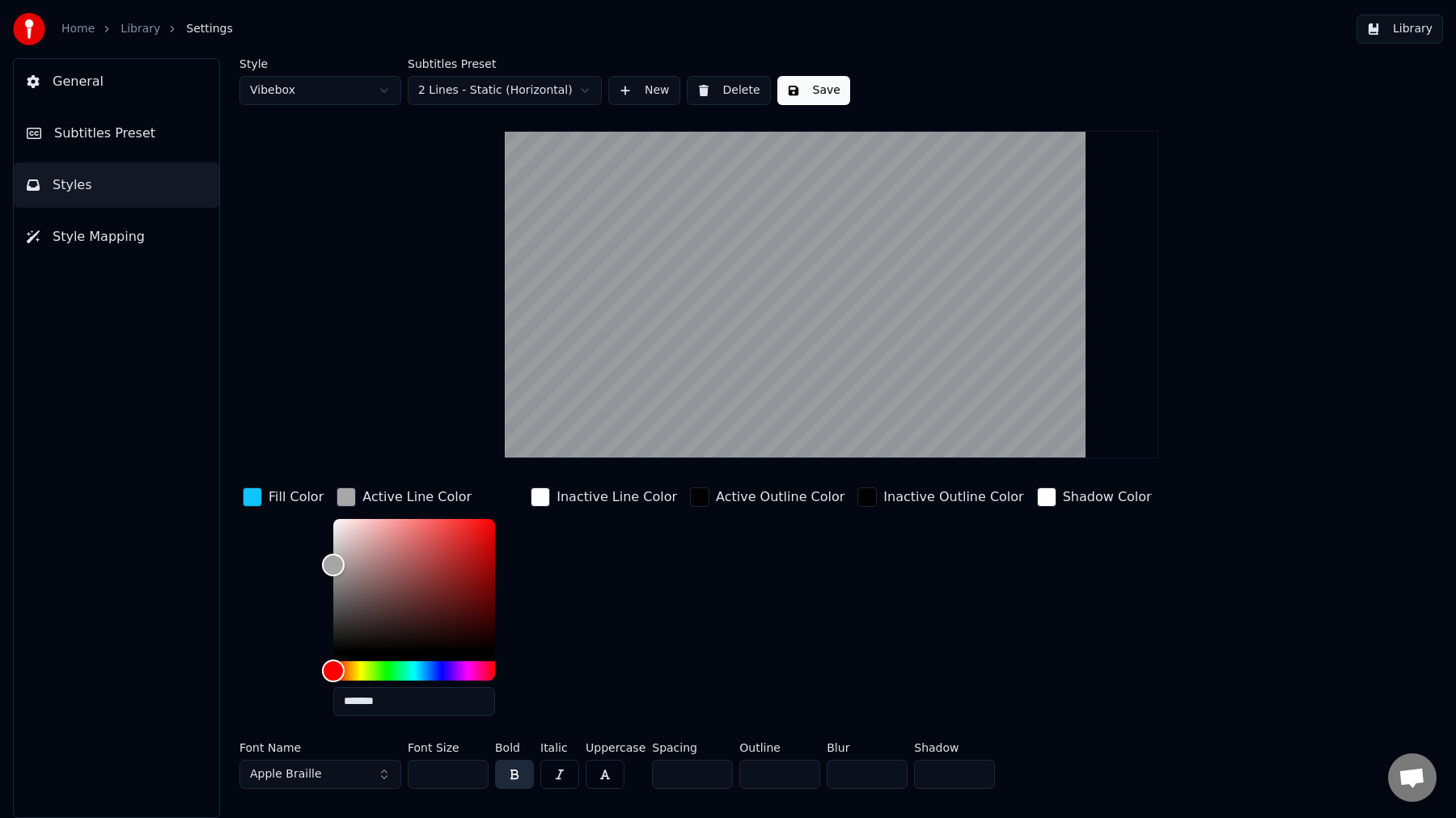
click at [423, 370] on div "Style Vibebox Subtitles Preset 2 Lines - Static (Horizontal) New Delete Save Fi…" at bounding box center [831, 427] width 1184 height 738
click at [274, 640] on div "Fill Color" at bounding box center [283, 606] width 87 height 245
click at [373, 695] on input "*******" at bounding box center [413, 702] width 162 height 29
paste input "text"
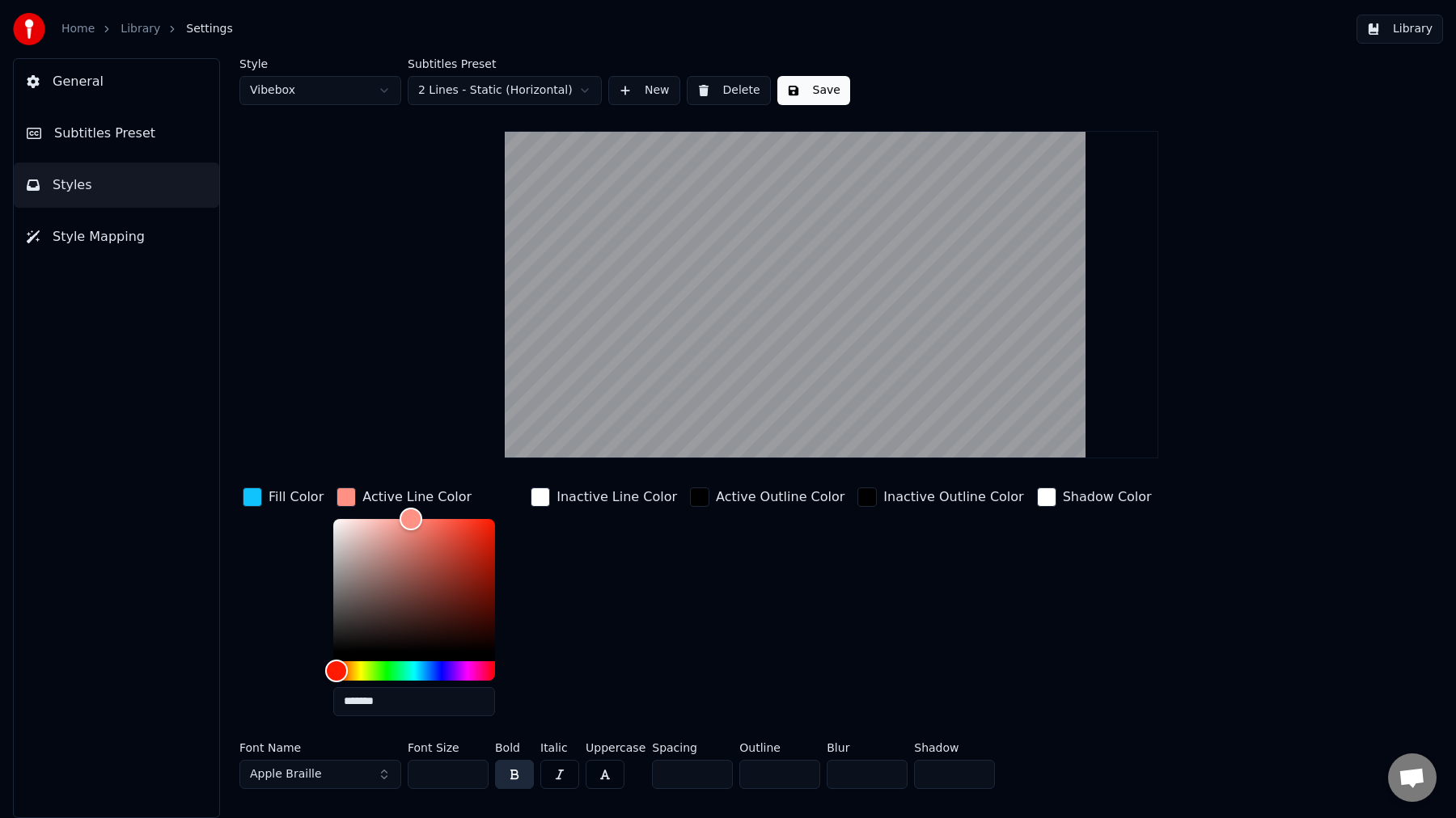
type input "*******"
click at [268, 597] on div "Fill Color" at bounding box center [283, 606] width 87 height 245
click at [813, 95] on button "Save" at bounding box center [813, 91] width 73 height 29
click at [1411, 35] on button "Library" at bounding box center [1399, 29] width 86 height 29
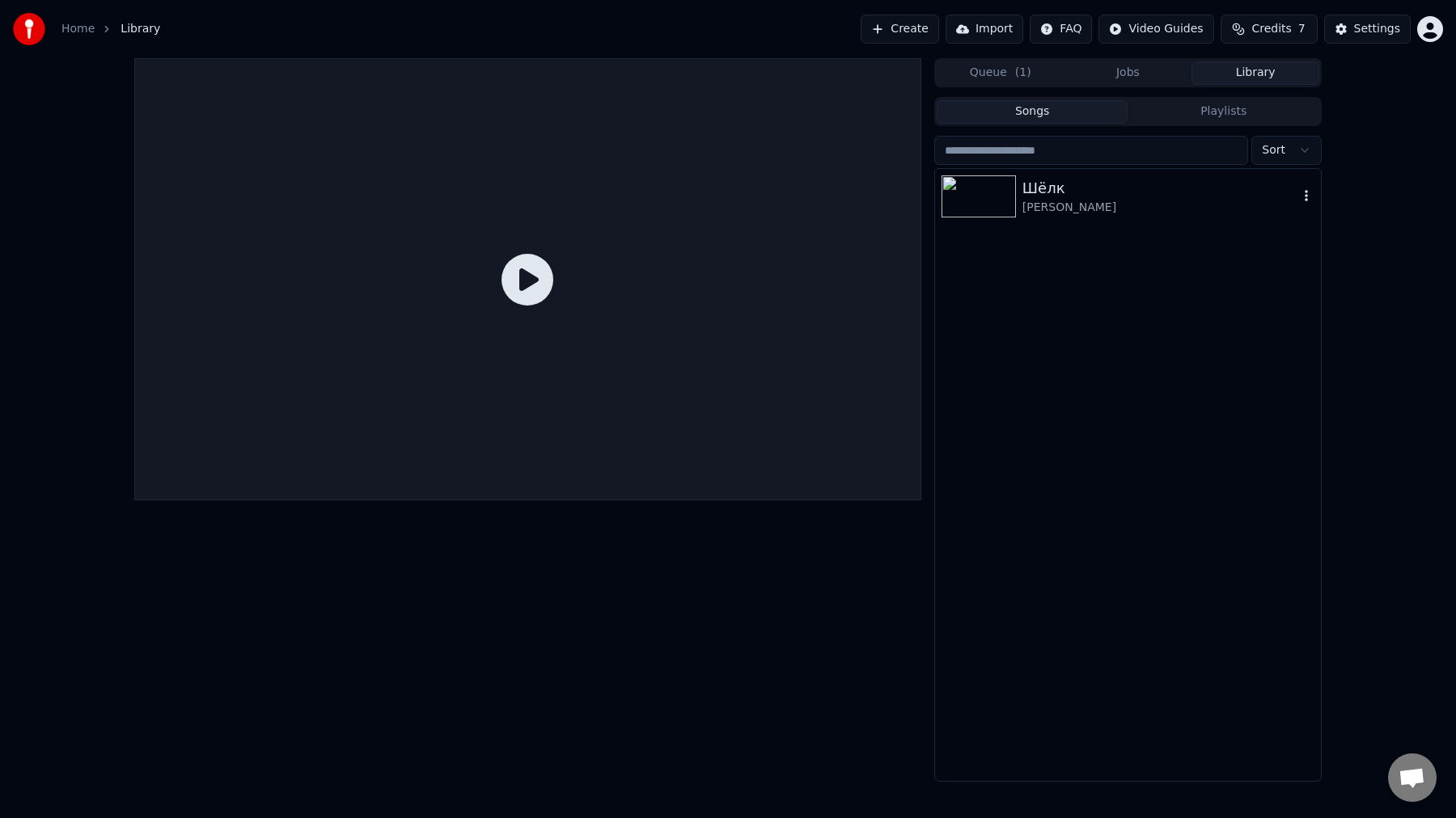
click at [1142, 205] on div "[PERSON_NAME]" at bounding box center [1160, 207] width 276 height 16
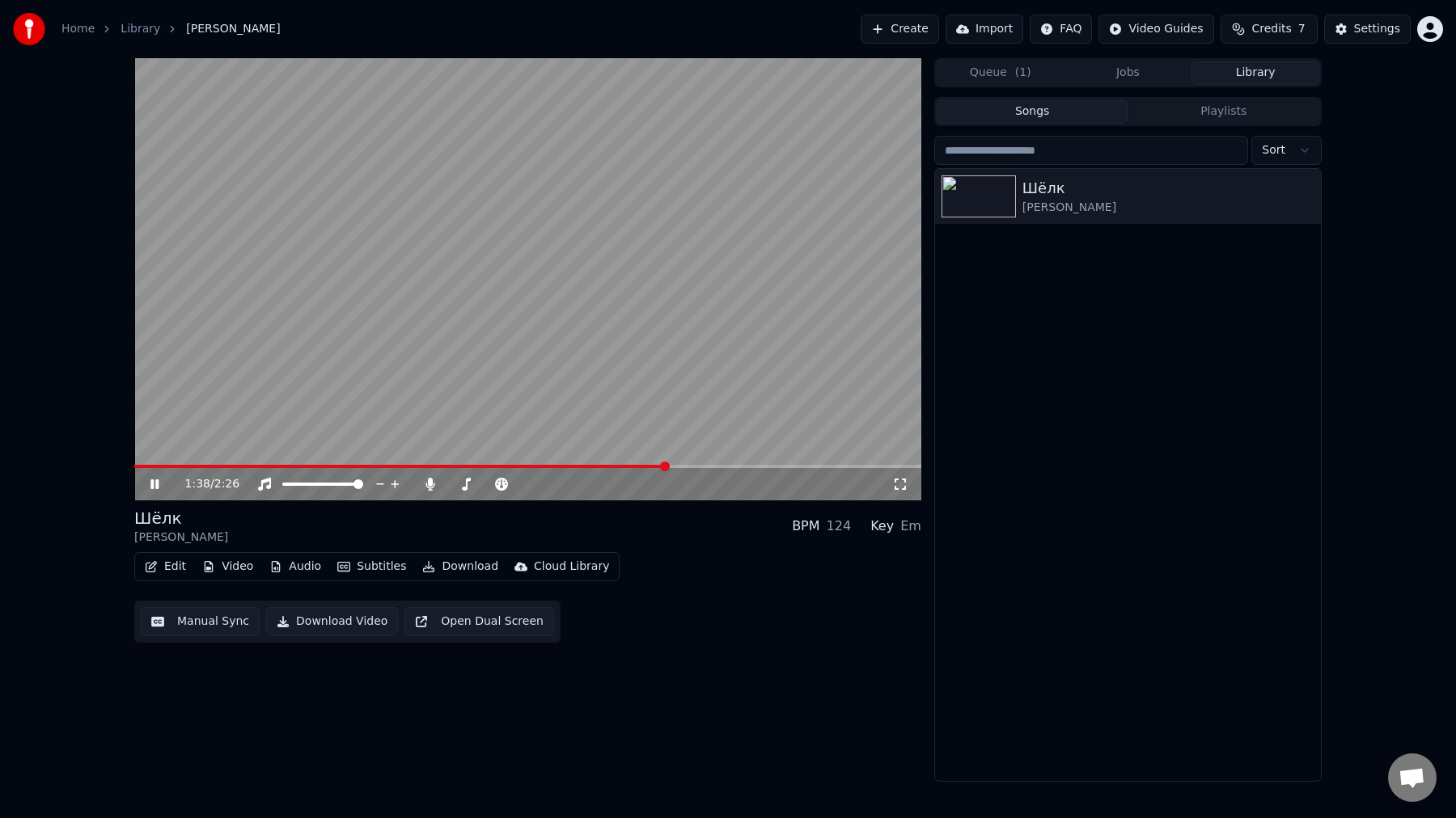
click at [162, 577] on button "Edit" at bounding box center [166, 566] width 54 height 22
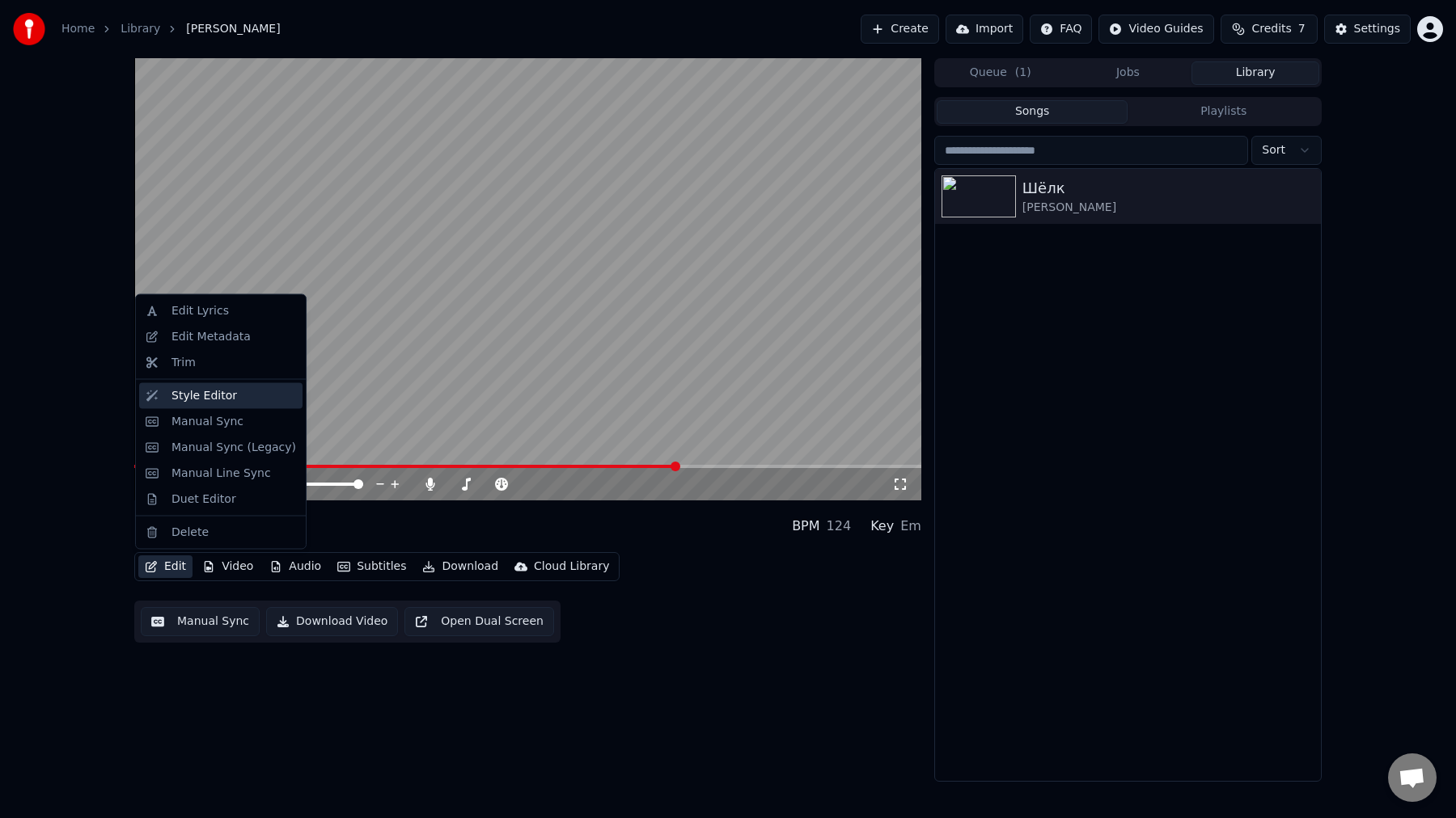
click at [228, 399] on div "Style Editor" at bounding box center [204, 395] width 66 height 16
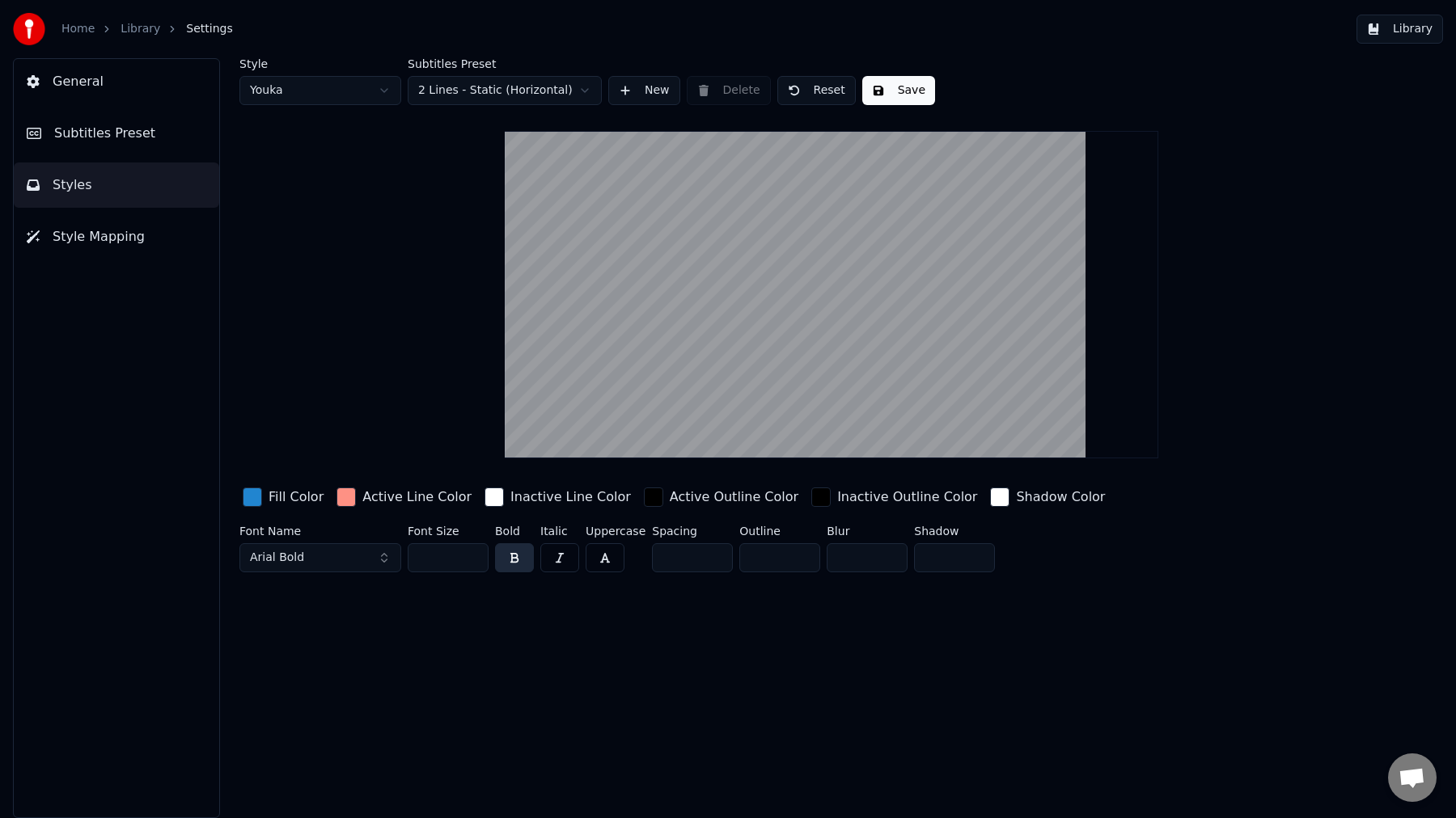
click at [341, 492] on div "button" at bounding box center [347, 498] width 19 height 19
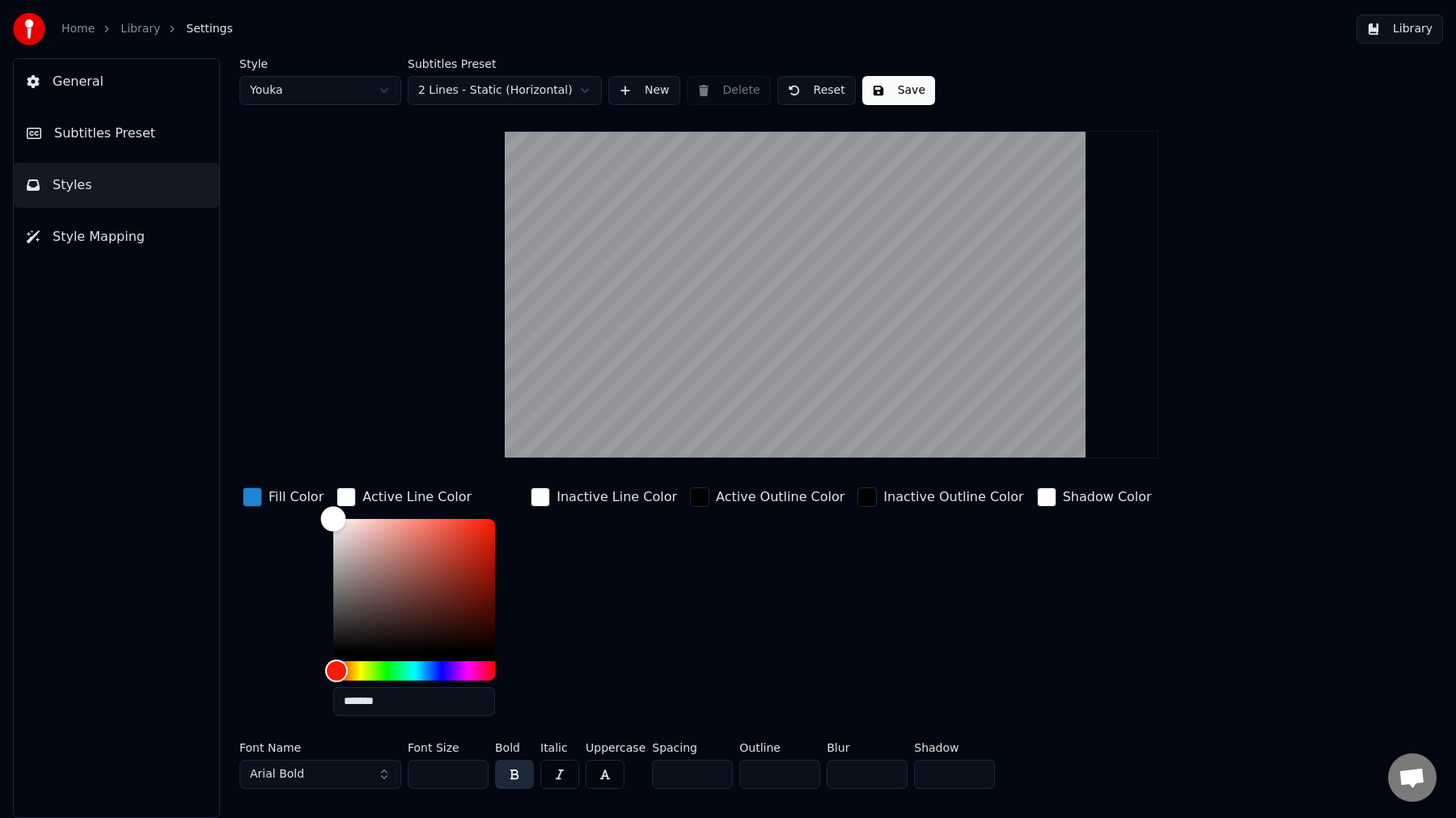
drag, startPoint x: 401, startPoint y: 523, endPoint x: 312, endPoint y: 516, distance: 89.3
click at [312, 516] on div "Fill Color Active Line Color ******* Inactive Line Color Active Outline Color I…" at bounding box center [748, 606] width 1019 height 245
click at [268, 566] on div "Fill Color" at bounding box center [283, 606] width 87 height 245
click at [905, 95] on button "Save" at bounding box center [898, 91] width 73 height 29
click at [359, 696] on input "*******" at bounding box center [413, 702] width 162 height 29
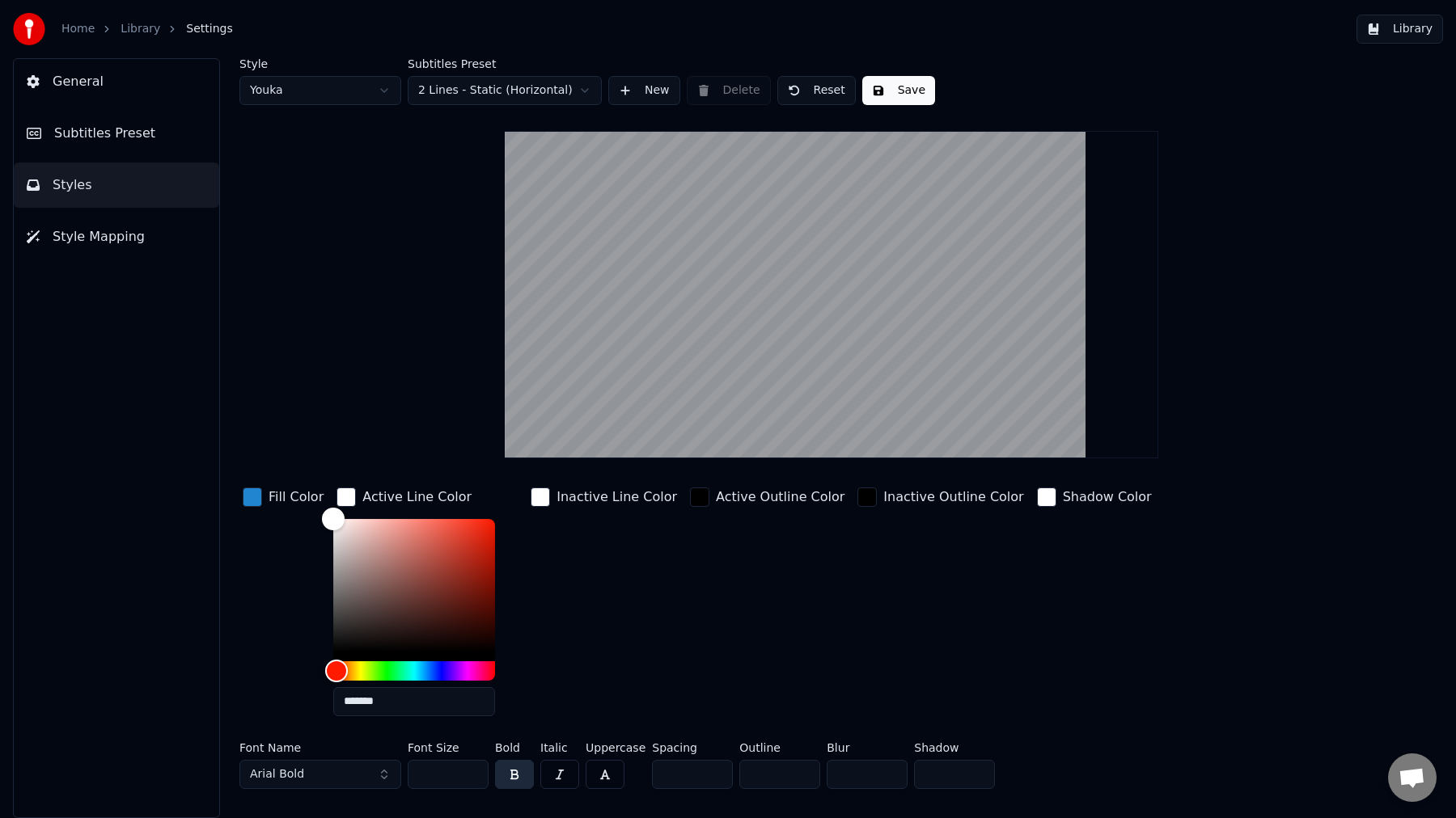
click at [359, 696] on input "*******" at bounding box center [413, 702] width 162 height 29
paste input "text"
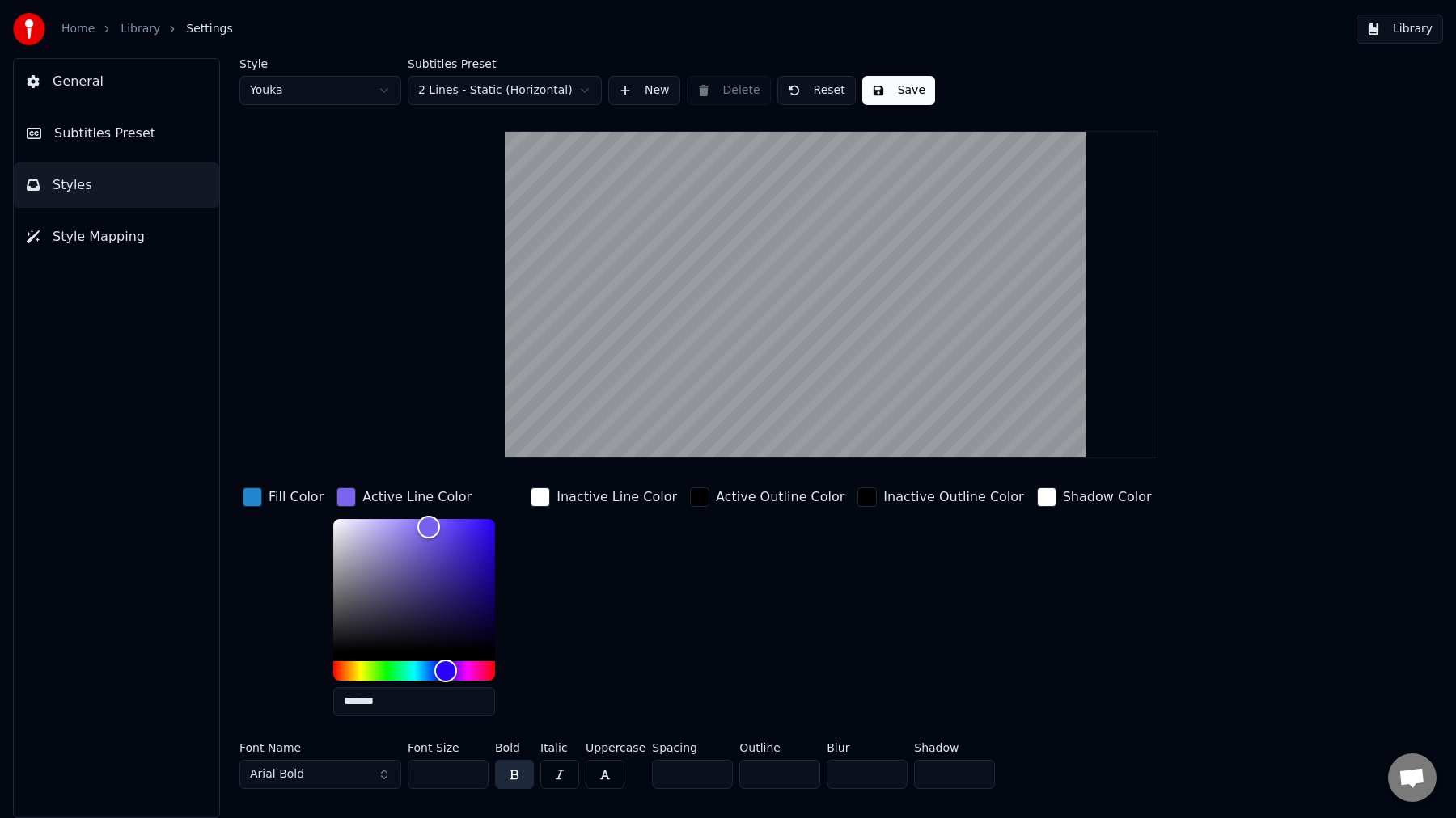
click at [379, 700] on input "*******" at bounding box center [413, 702] width 162 height 29
paste input "text"
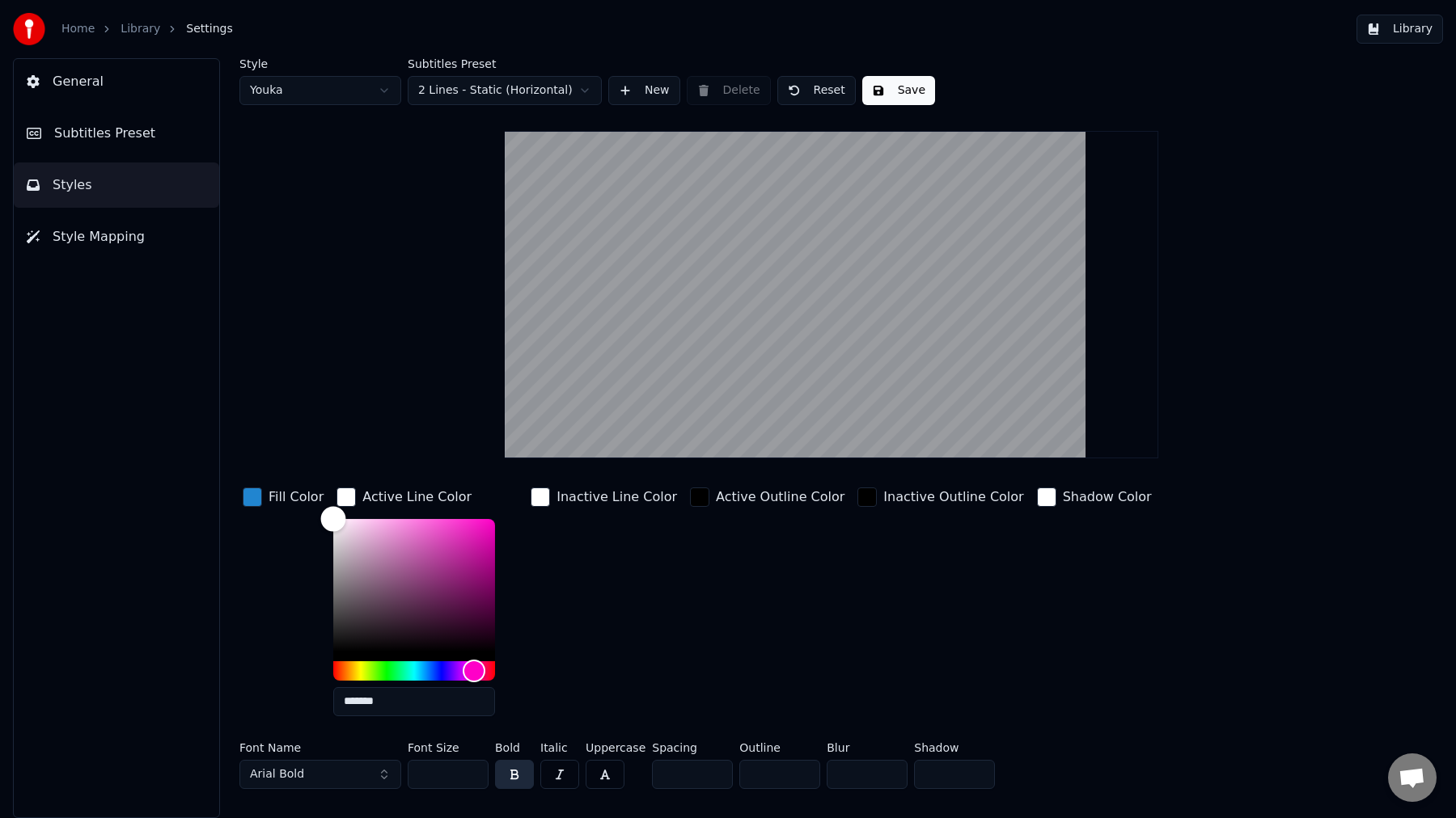
drag, startPoint x: 470, startPoint y: 539, endPoint x: 264, endPoint y: 494, distance: 210.9
click at [264, 494] on div "Fill Color Active Line Color ******* Inactive Line Color Active Outline Color I…" at bounding box center [748, 606] width 1019 height 245
click at [898, 91] on button "Save" at bounding box center [898, 91] width 73 height 29
click at [318, 92] on html "Home Library Settings Library General Subtitles Preset Styles Style Mapping Sty…" at bounding box center [728, 409] width 1456 height 818
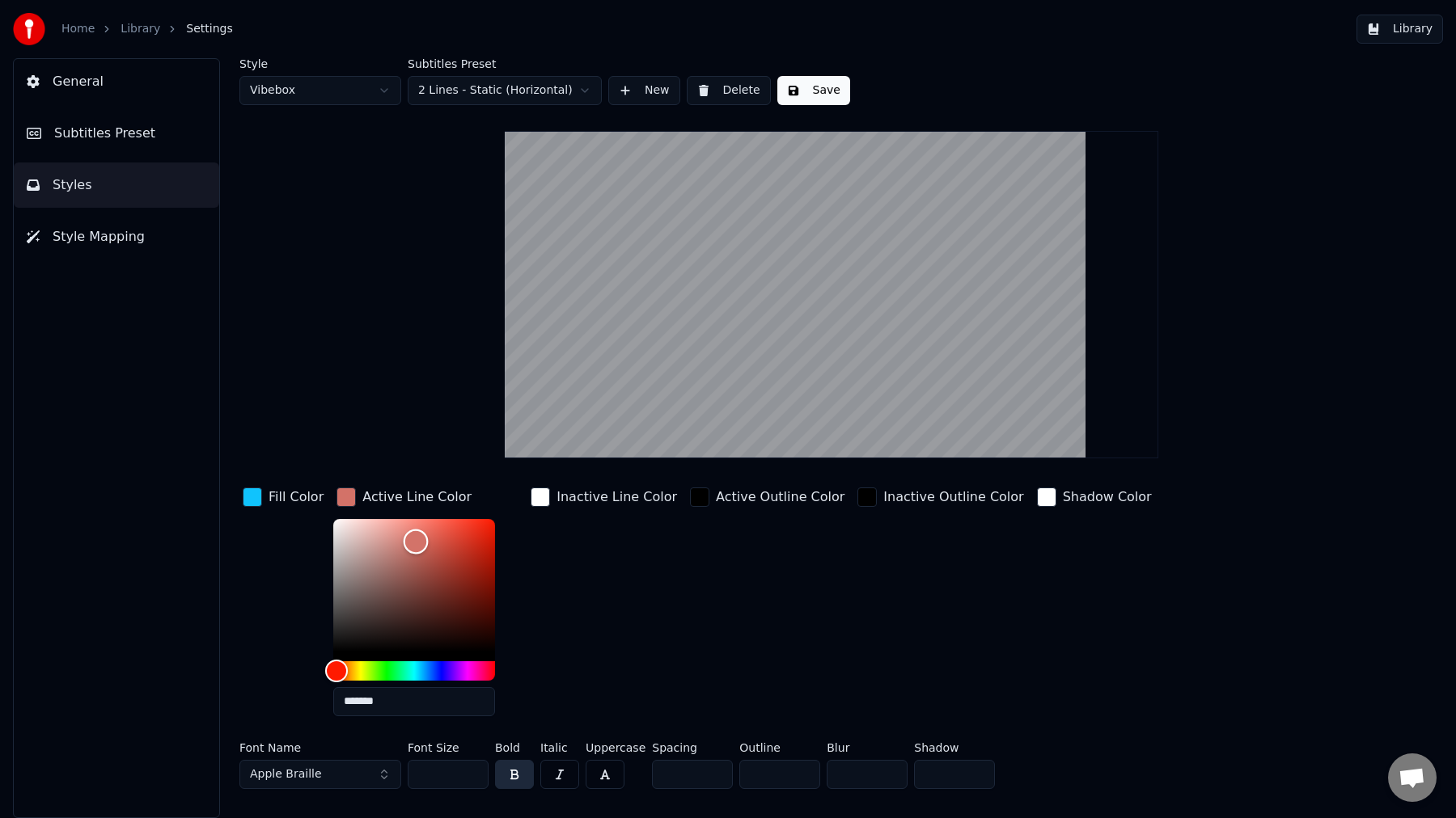
type input "*******"
drag, startPoint x: 411, startPoint y: 541, endPoint x: 286, endPoint y: 494, distance: 133.5
click at [286, 494] on div "Fill Color Active Line Color ******* Inactive Line Color Active Outline Color I…" at bounding box center [748, 606] width 1019 height 245
click at [809, 87] on button "Save" at bounding box center [813, 91] width 73 height 29
click at [1416, 29] on button "Library" at bounding box center [1399, 29] width 86 height 29
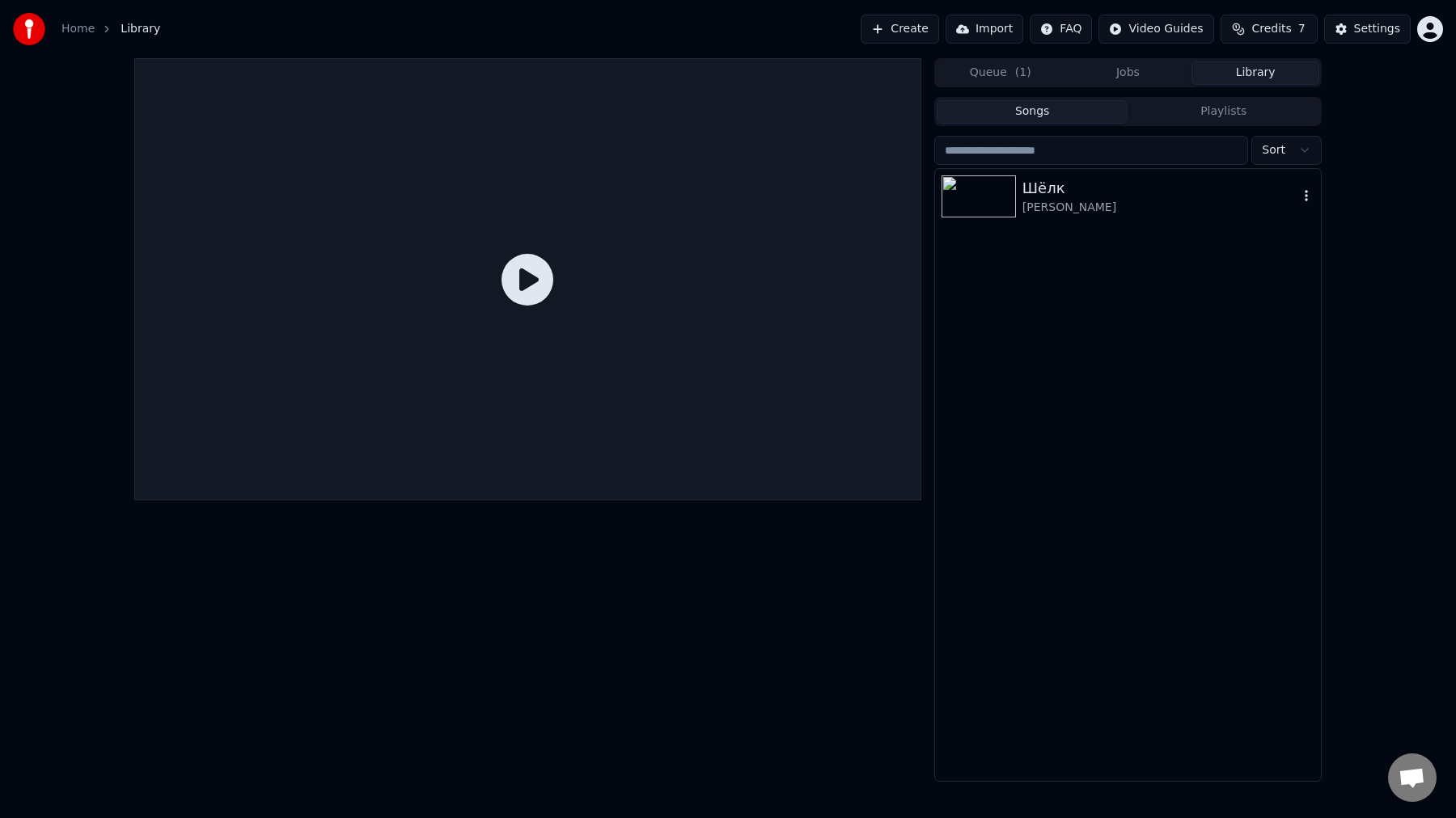
click at [1110, 206] on div "[PERSON_NAME]" at bounding box center [1160, 207] width 276 height 16
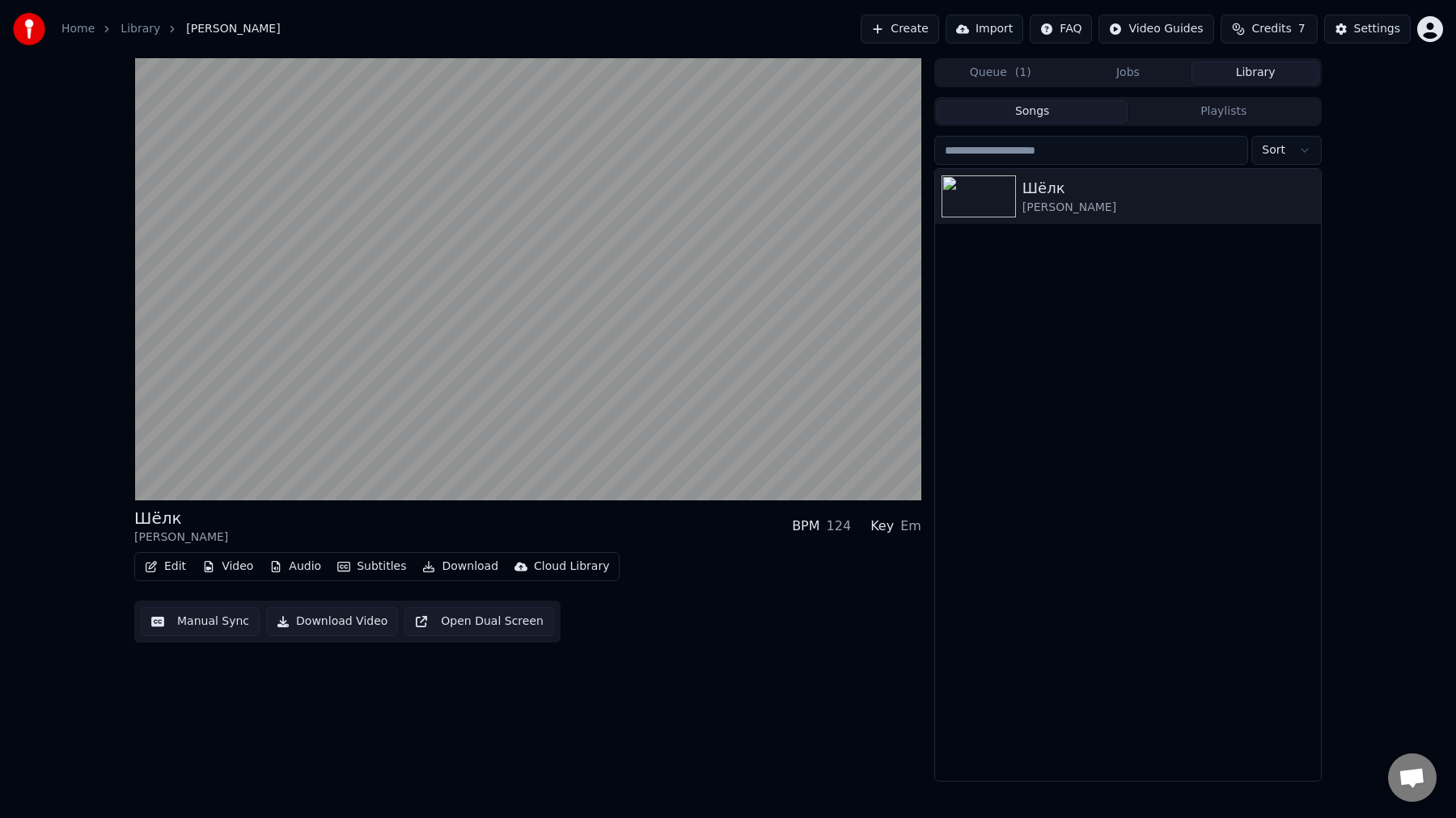
click at [182, 572] on button "Edit" at bounding box center [166, 566] width 54 height 22
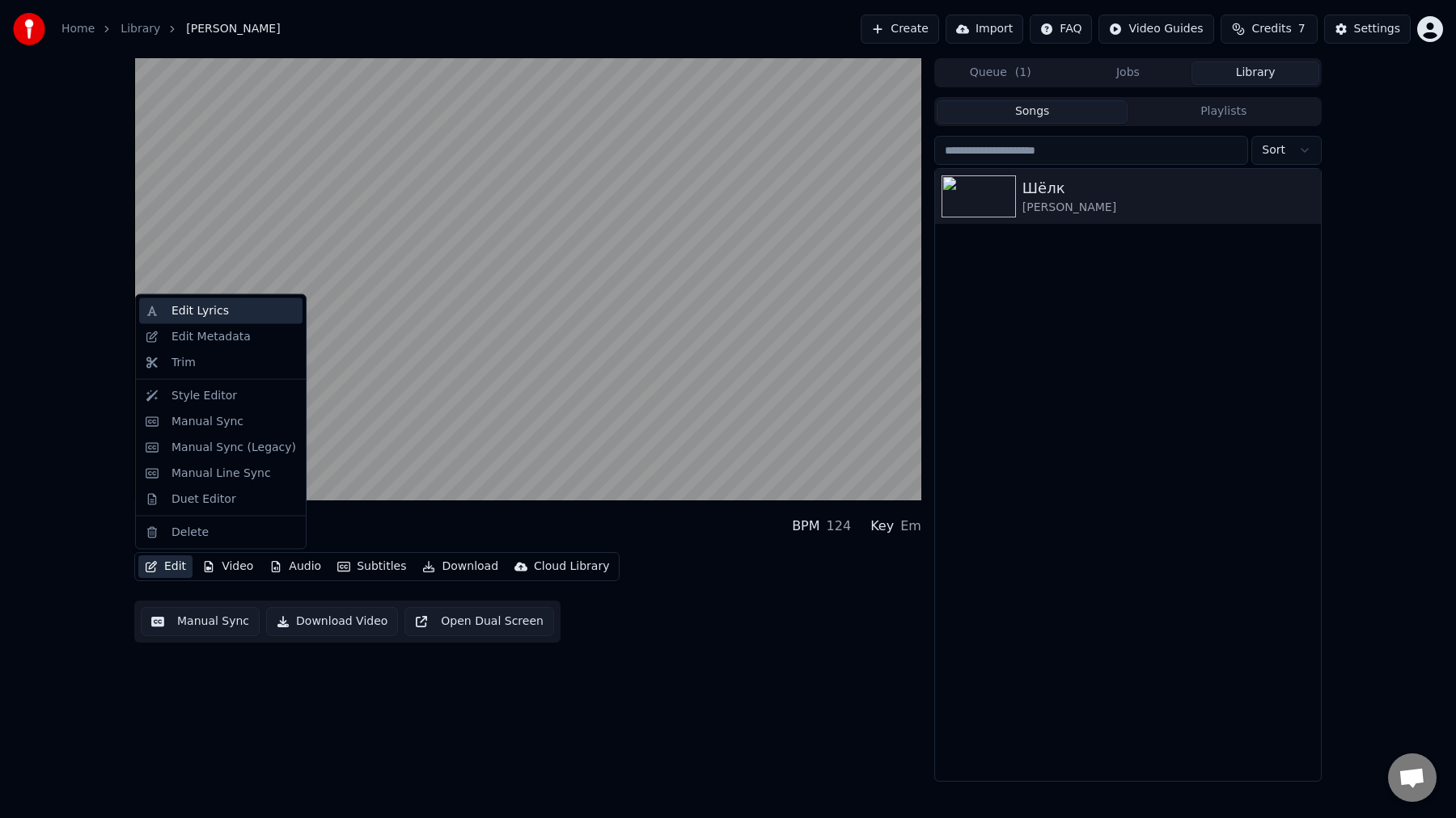
click at [242, 322] on div "Edit Lyrics" at bounding box center [221, 311] width 164 height 26
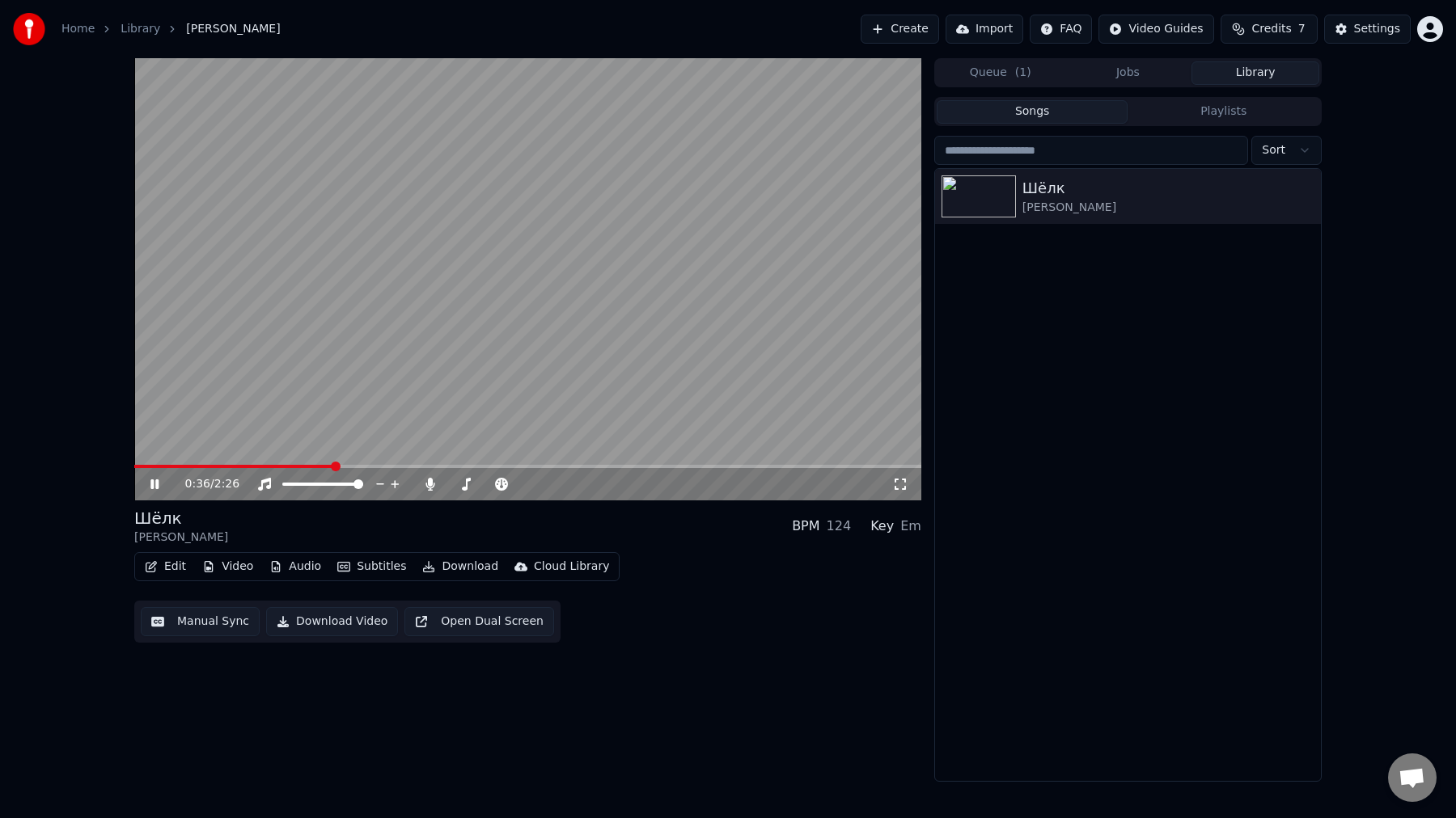
click at [171, 567] on button "Edit" at bounding box center [166, 566] width 54 height 22
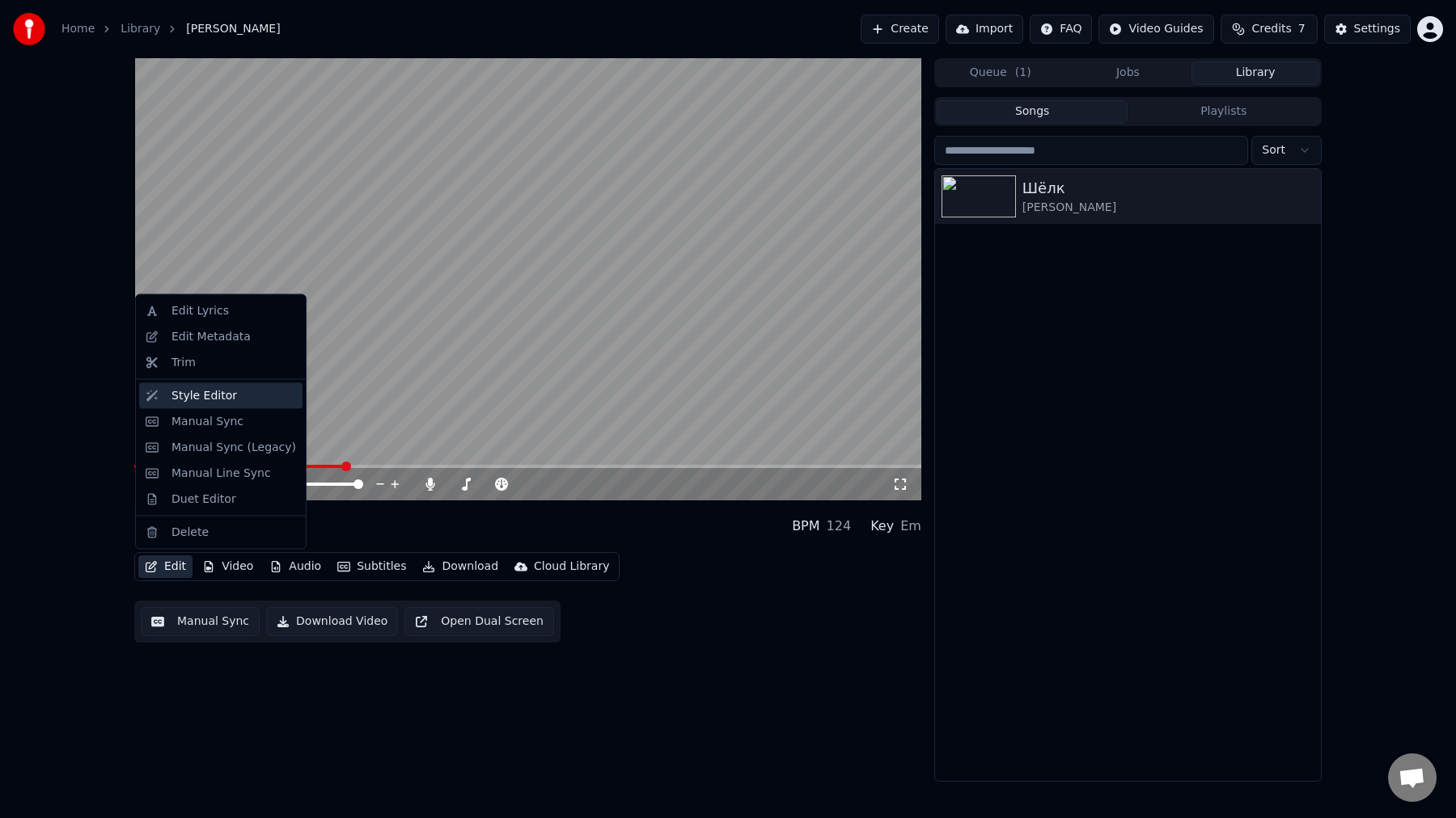
click at [238, 396] on div "Style Editor" at bounding box center [233, 395] width 125 height 16
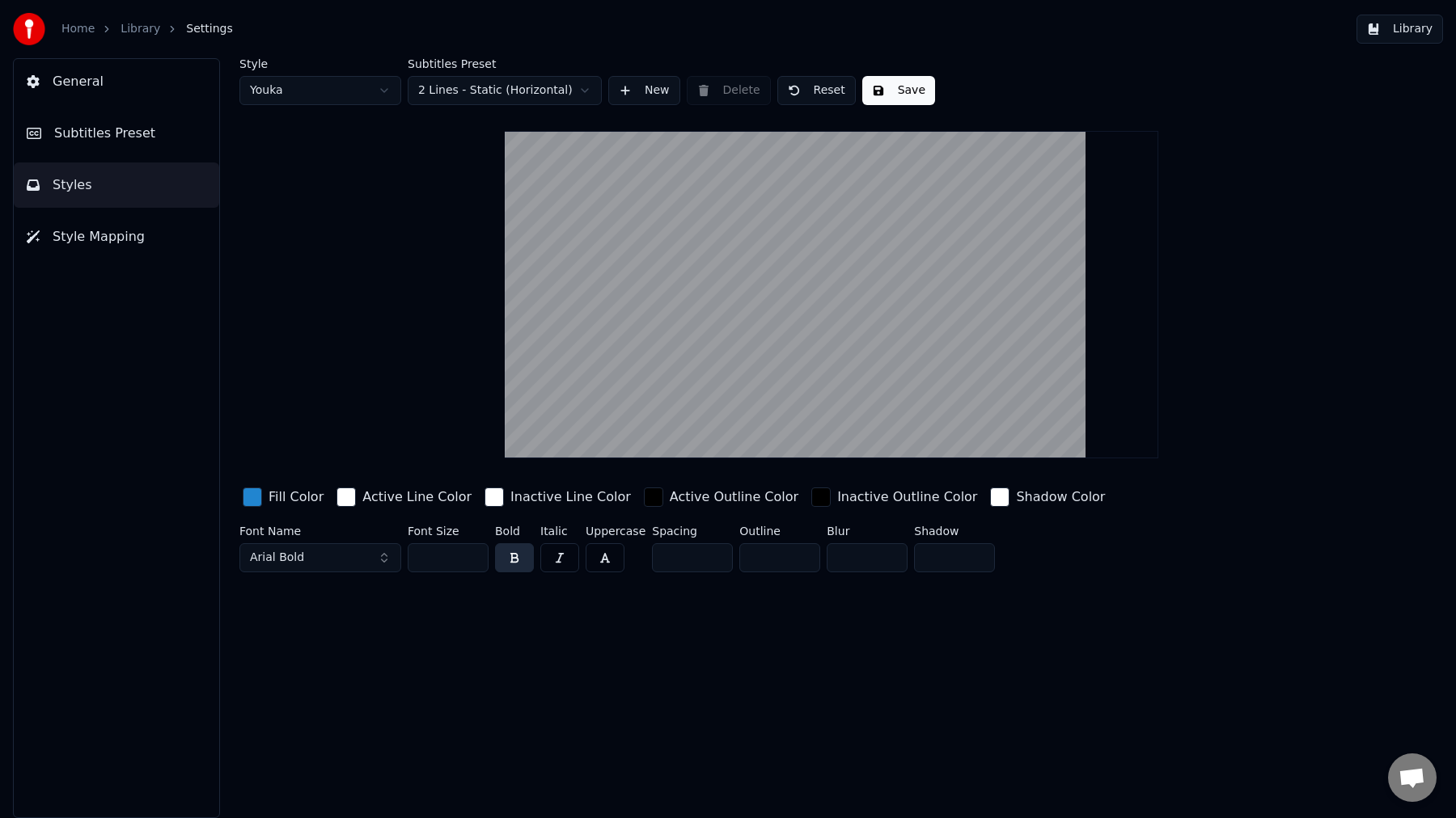
click at [811, 499] on div "button" at bounding box center [821, 498] width 19 height 19
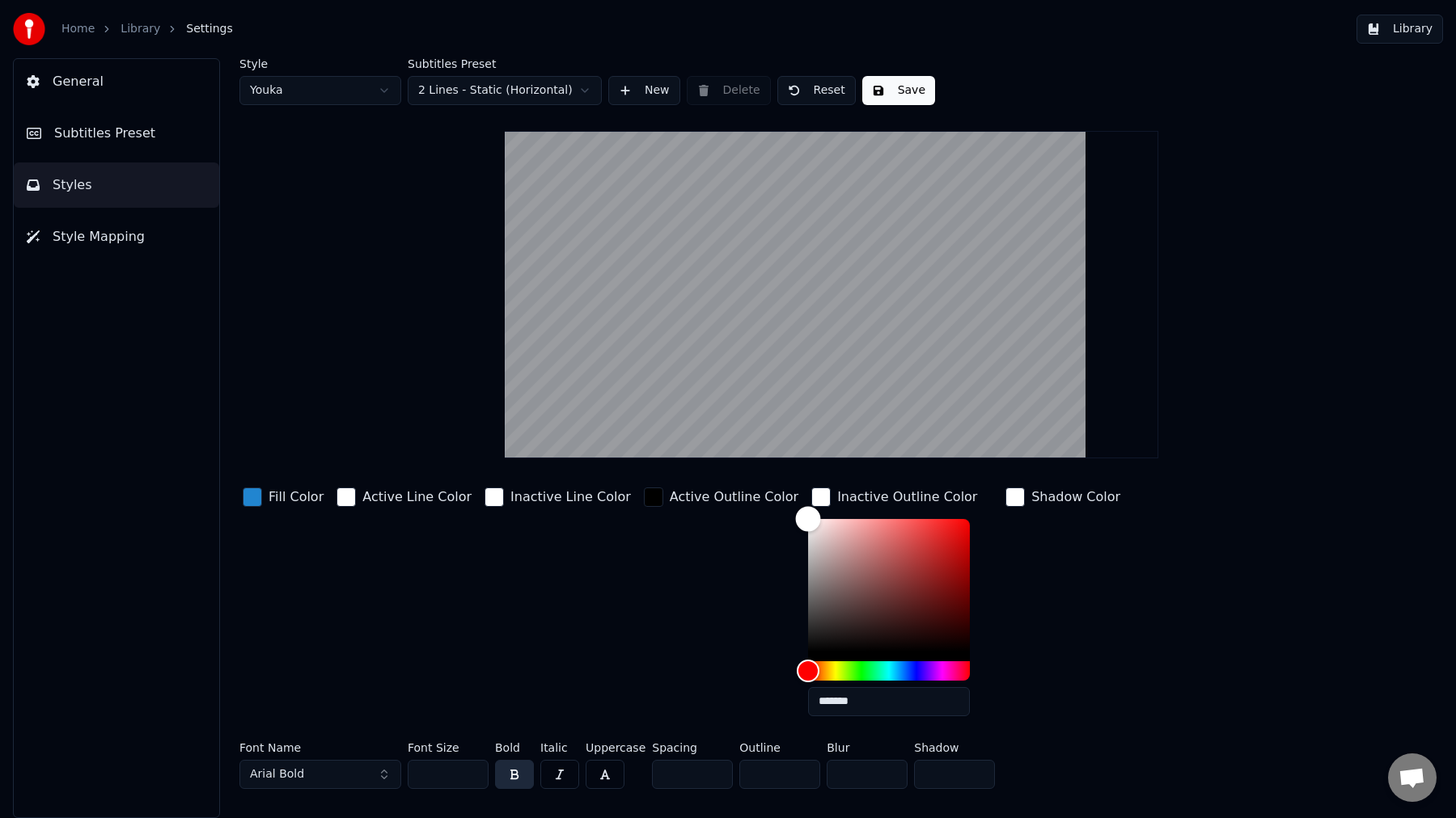
drag, startPoint x: 808, startPoint y: 552, endPoint x: 749, endPoint y: 475, distance: 97.0
click at [749, 475] on div "Style Youka Subtitles Preset 2 Lines - Static (Horizontal) New Delete Reset Sav…" at bounding box center [831, 427] width 1184 height 738
click at [808, 701] on input "*******" at bounding box center [889, 702] width 162 height 29
click at [594, 610] on div "Inactive Line Color" at bounding box center [558, 606] width 153 height 245
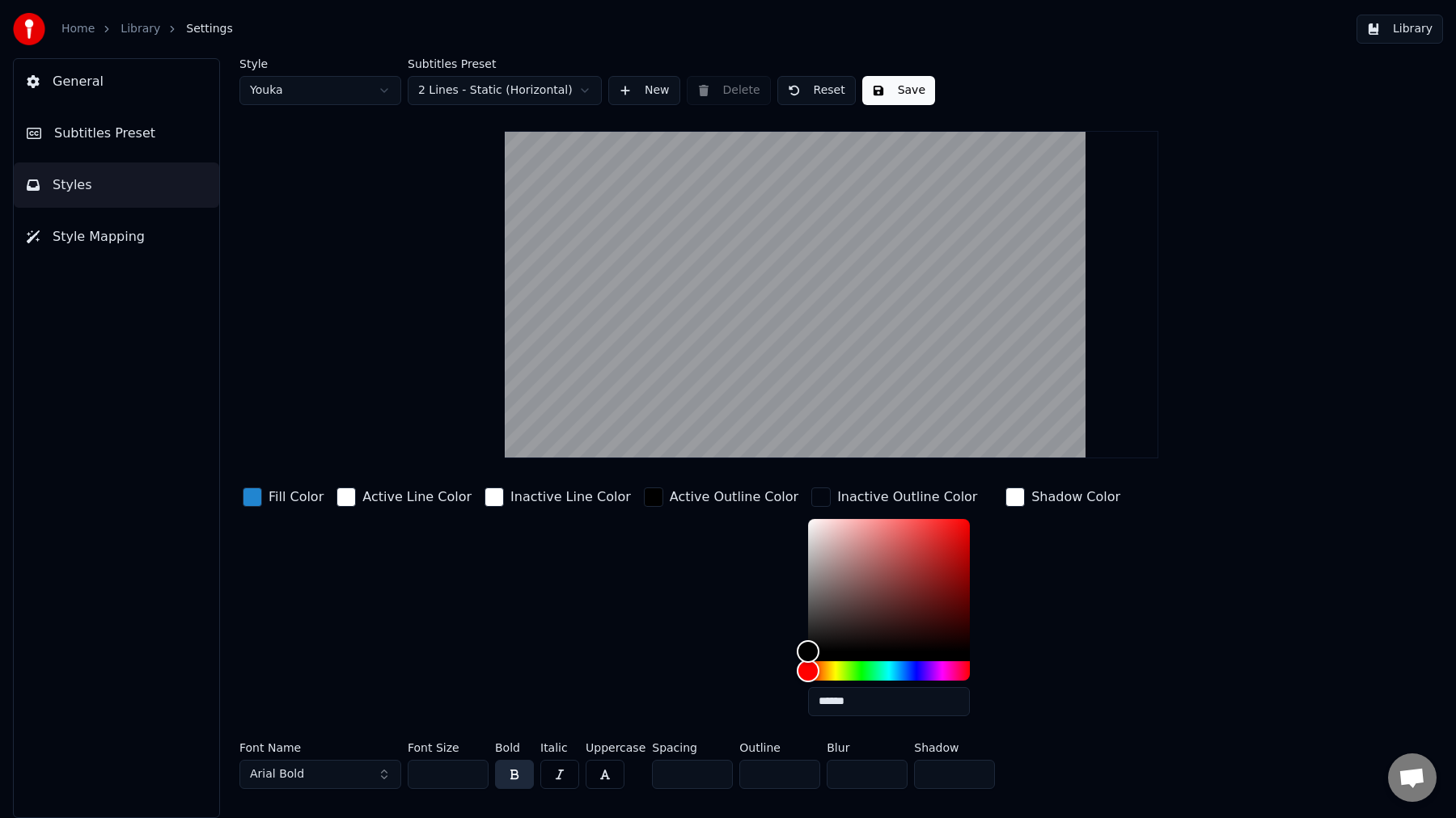
click at [307, 81] on html "Home Library Settings Library General Subtitles Preset Styles Style Mapping Sty…" at bounding box center [728, 409] width 1456 height 818
type input "*******"
click at [687, 595] on div "Active Outline Color" at bounding box center [721, 606] width 161 height 245
click at [1403, 32] on button "Library" at bounding box center [1399, 29] width 86 height 29
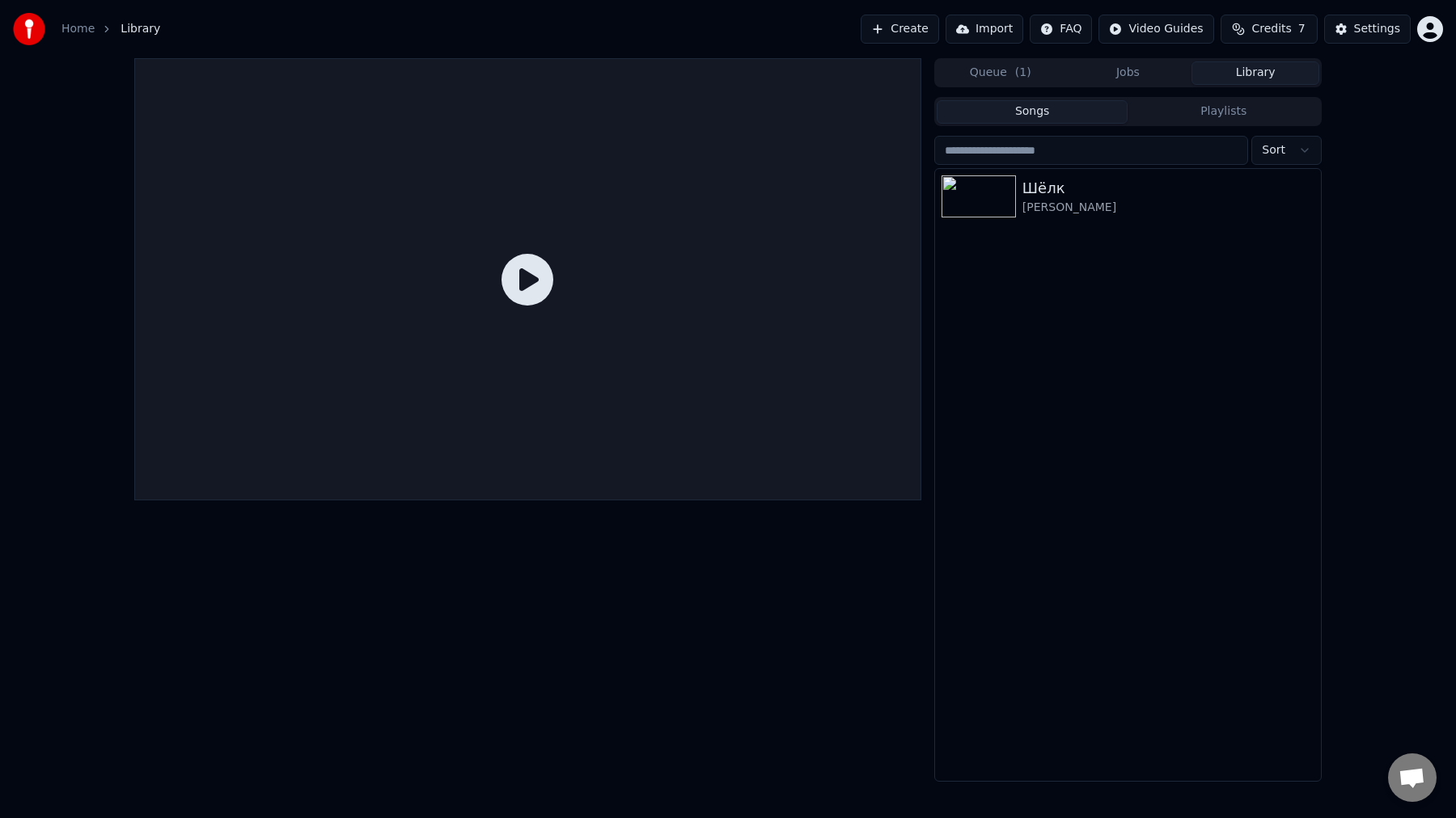
click at [445, 206] on div at bounding box center [528, 279] width 787 height 442
click at [1157, 204] on div "[PERSON_NAME]" at bounding box center [1160, 207] width 276 height 16
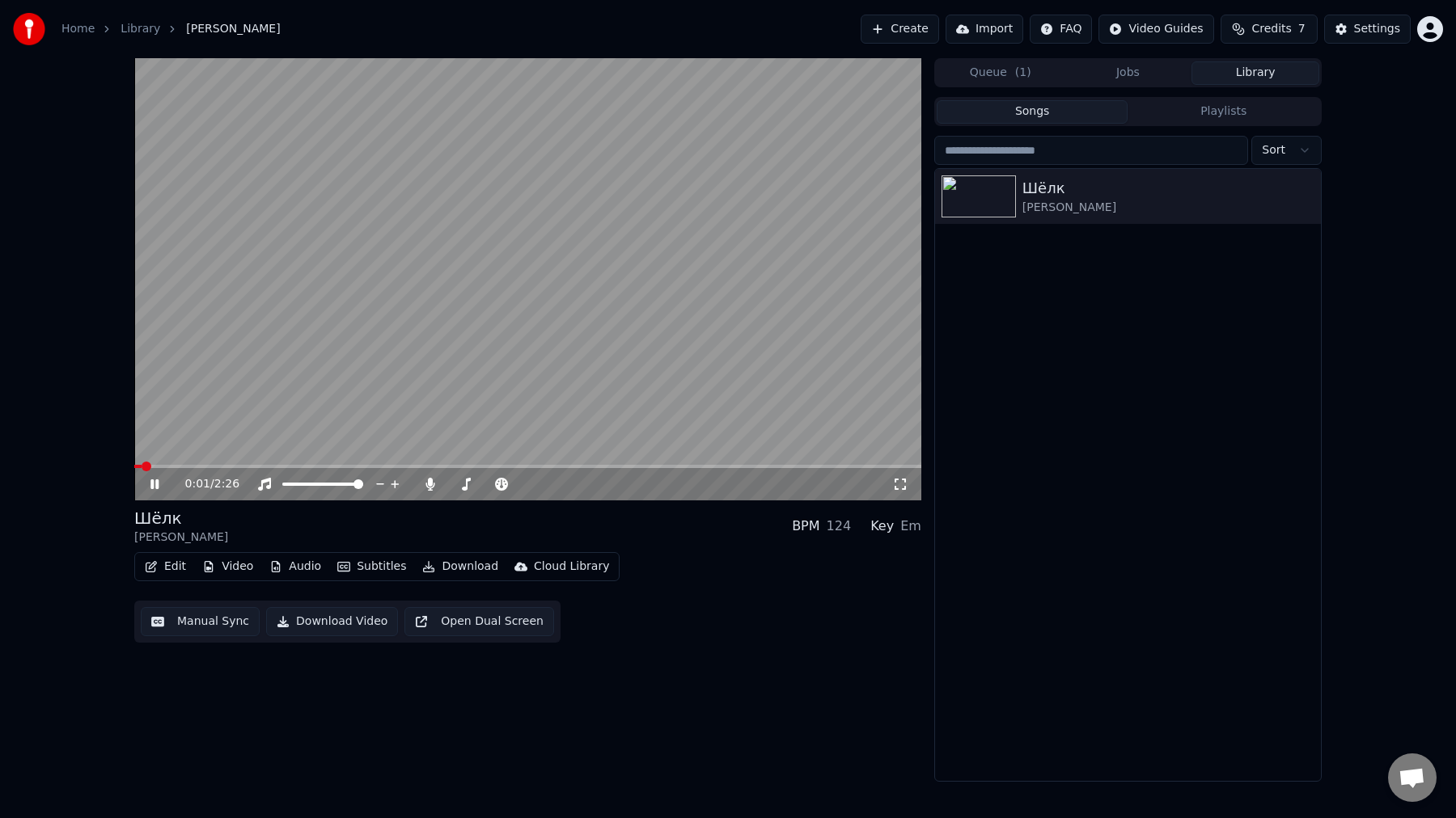
click at [160, 568] on button "Edit" at bounding box center [166, 566] width 54 height 22
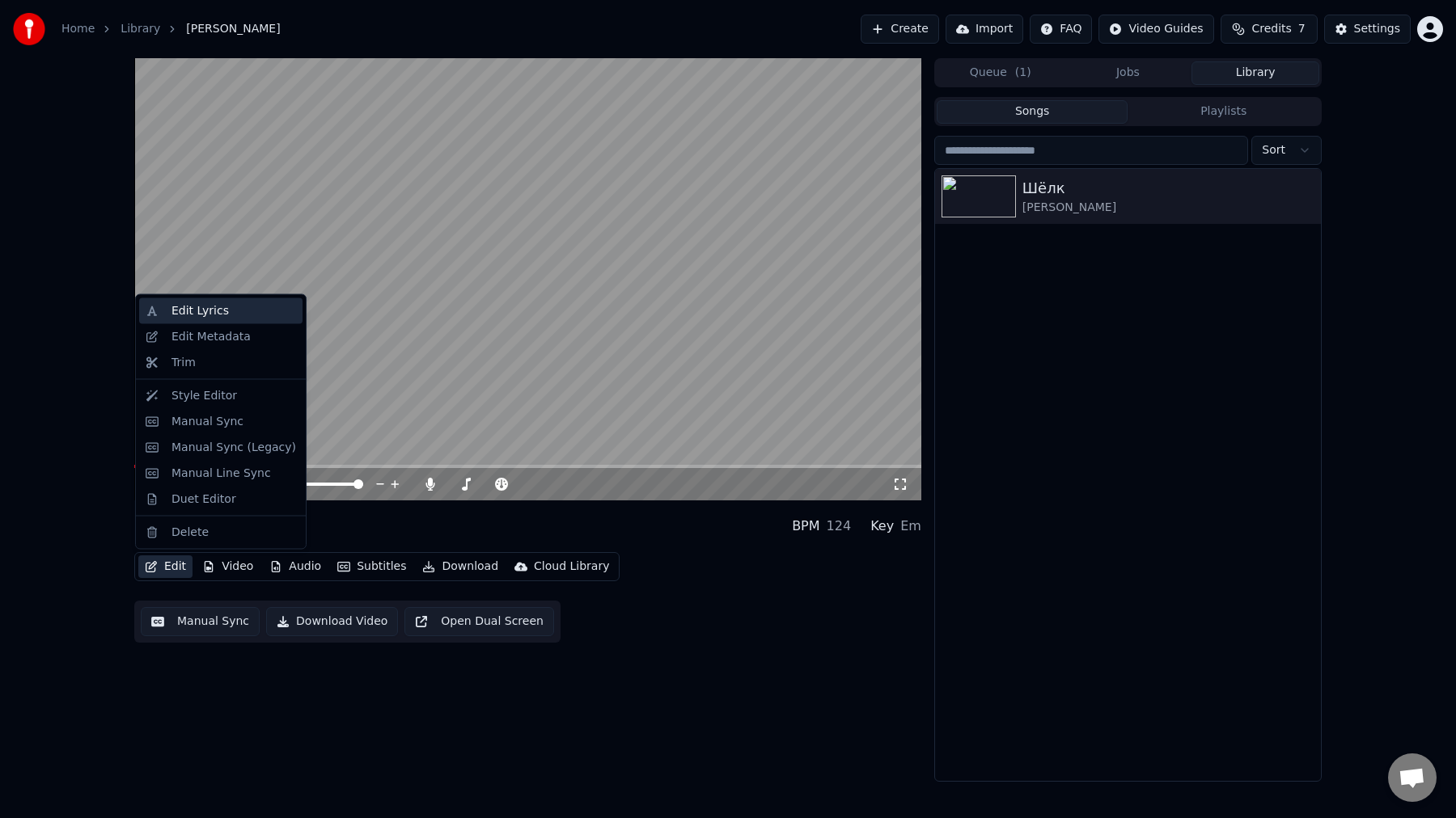
click at [226, 311] on div "Edit Lyrics" at bounding box center [233, 311] width 125 height 16
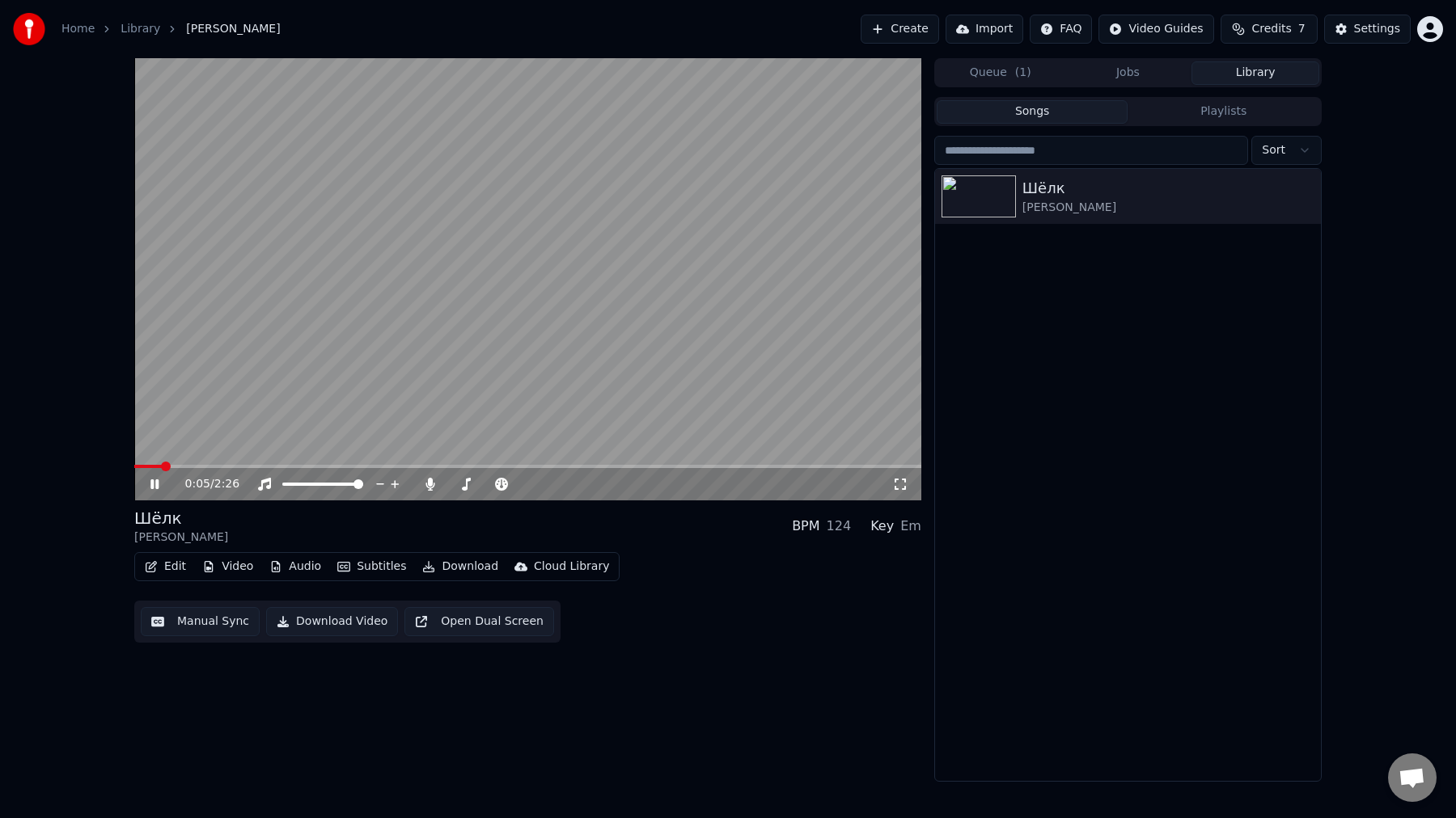
click at [173, 563] on button "Edit" at bounding box center [166, 566] width 54 height 22
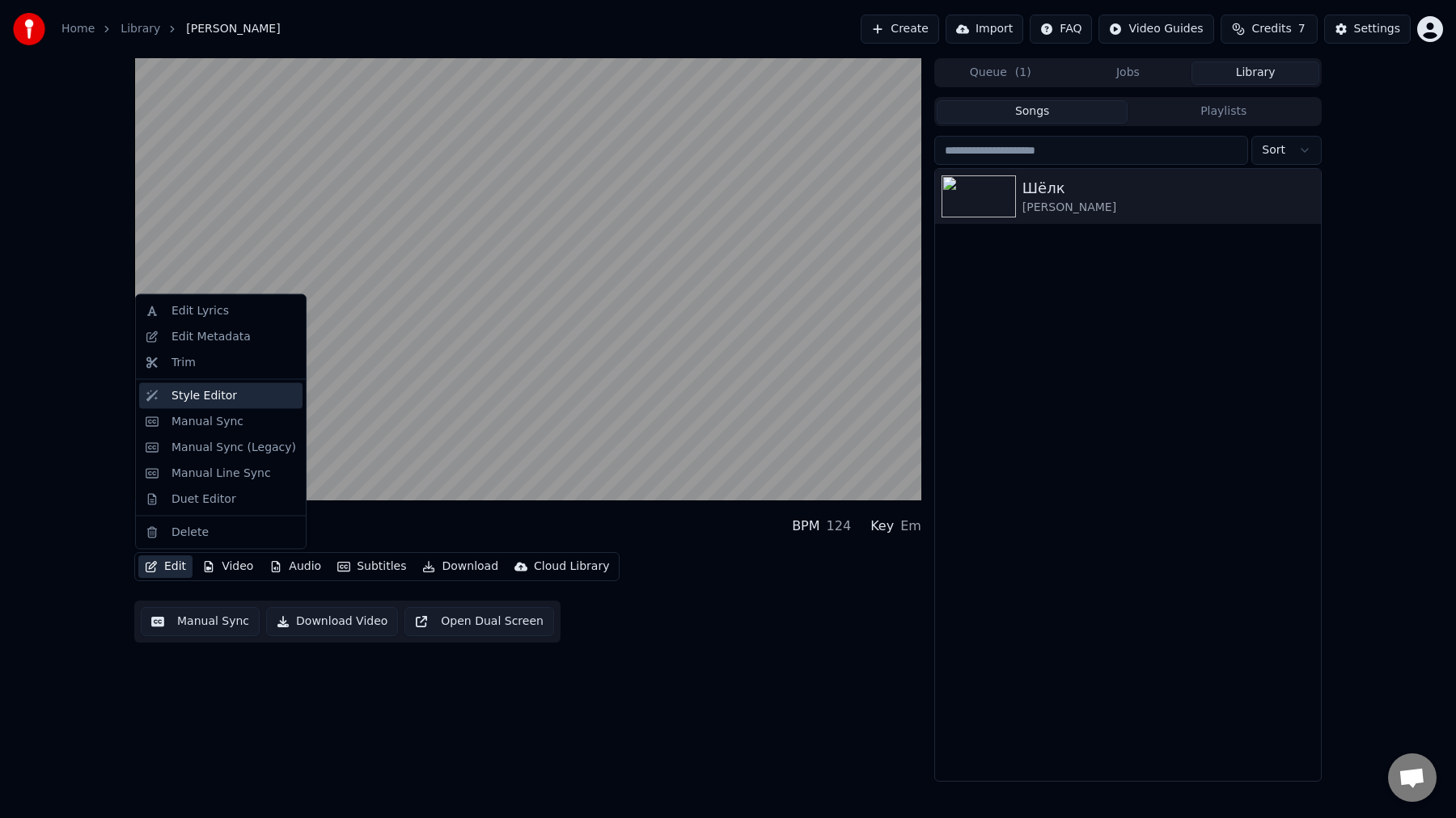
click at [223, 396] on div "Style Editor" at bounding box center [204, 395] width 66 height 16
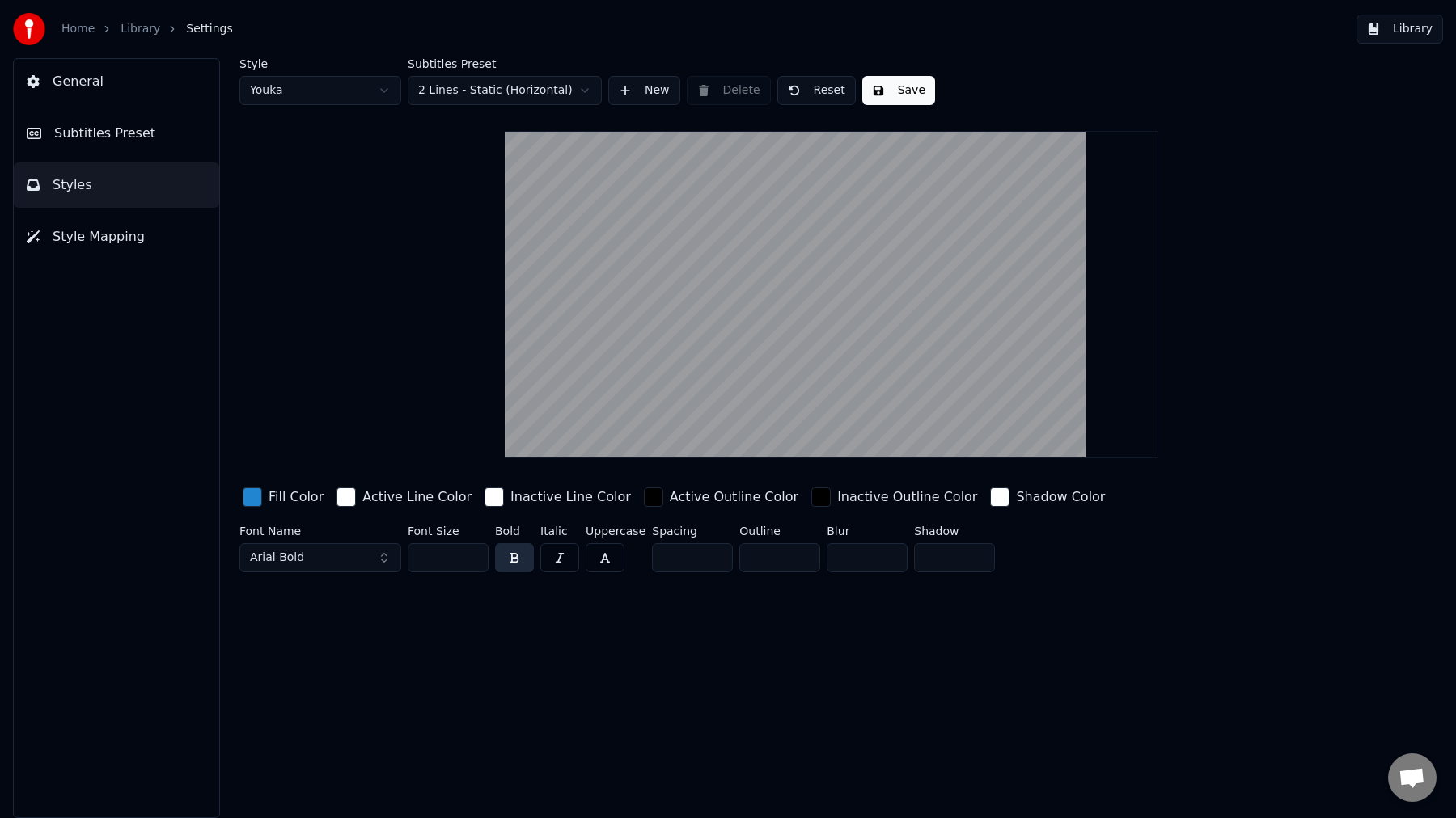
click at [774, 555] on input "*" at bounding box center [780, 558] width 81 height 29
type input "*"
click at [807, 641] on div "Style Youka Subtitles Preset 2 Lines - Static (Horizontal) New Delete Reset Sav…" at bounding box center [832, 438] width 1249 height 760
click at [936, 562] on input "*" at bounding box center [955, 558] width 81 height 29
type input "*"
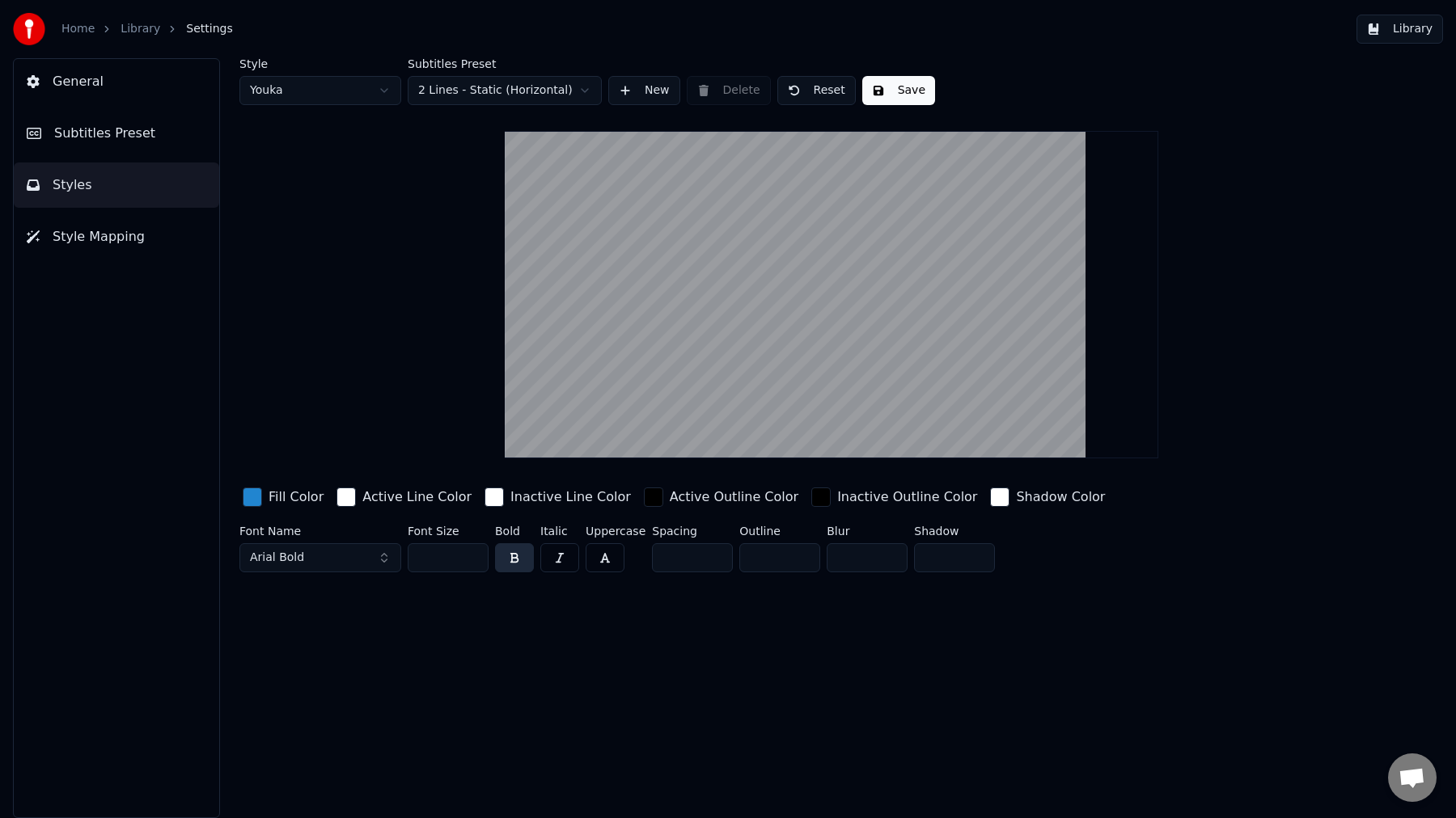
click at [942, 641] on div "Style Youka Subtitles Preset 2 Lines - Static (Horizontal) New Delete Reset Sav…" at bounding box center [832, 438] width 1249 height 760
click at [323, 93] on html "Home Library Settings Library General Subtitles Preset Styles Style Mapping Sty…" at bounding box center [728, 409] width 1456 height 818
type input "*"
click at [765, 564] on input "*" at bounding box center [780, 558] width 81 height 29
type input "*"
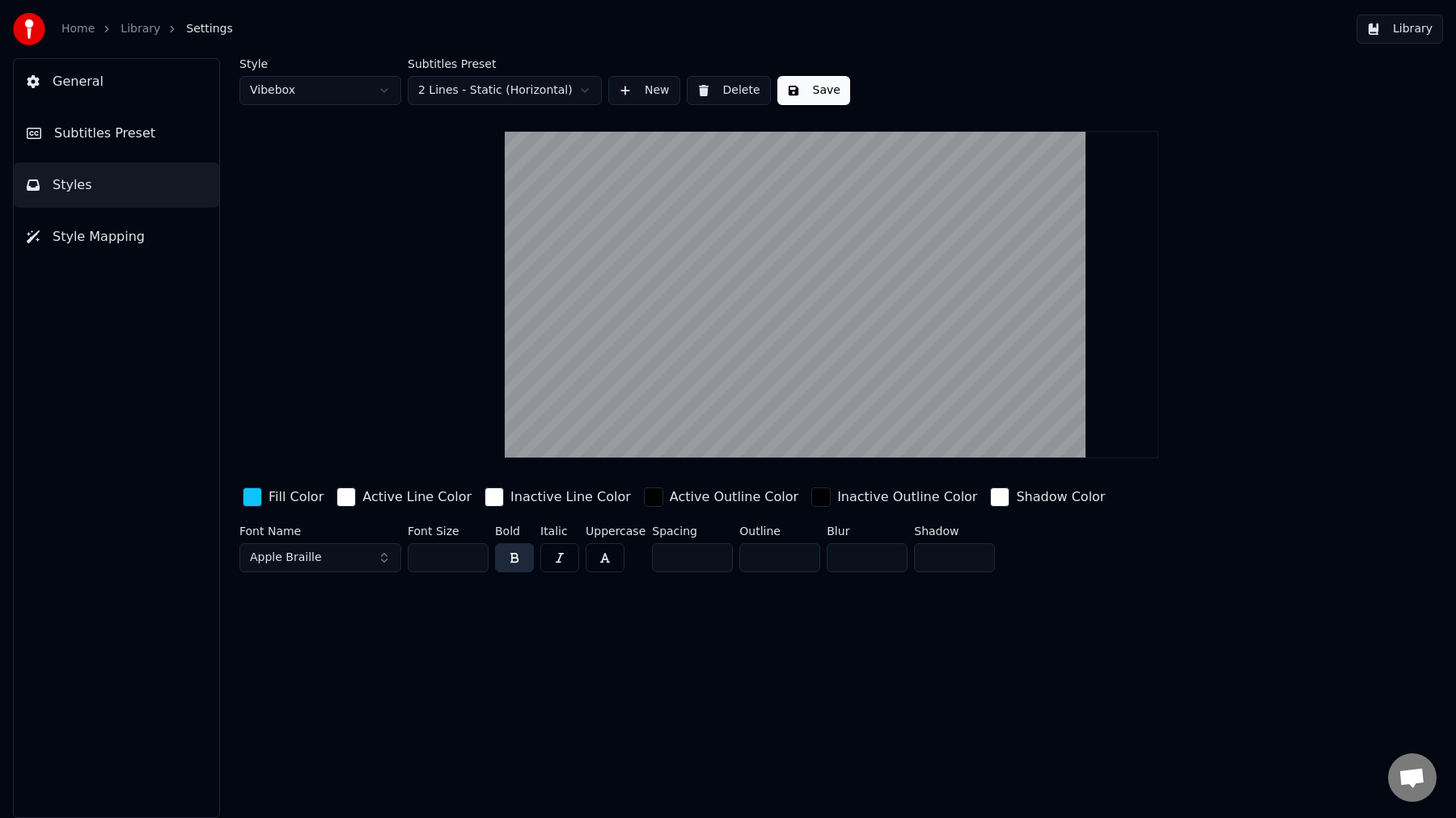
type input "*"
click at [925, 594] on div "Style Vibebox Subtitles Preset 2 Lines - Static (Horizontal) New Delete Save Fi…" at bounding box center [832, 438] width 1249 height 760
click at [821, 95] on button "Save" at bounding box center [813, 91] width 73 height 29
click at [1413, 34] on button "Library" at bounding box center [1399, 29] width 86 height 29
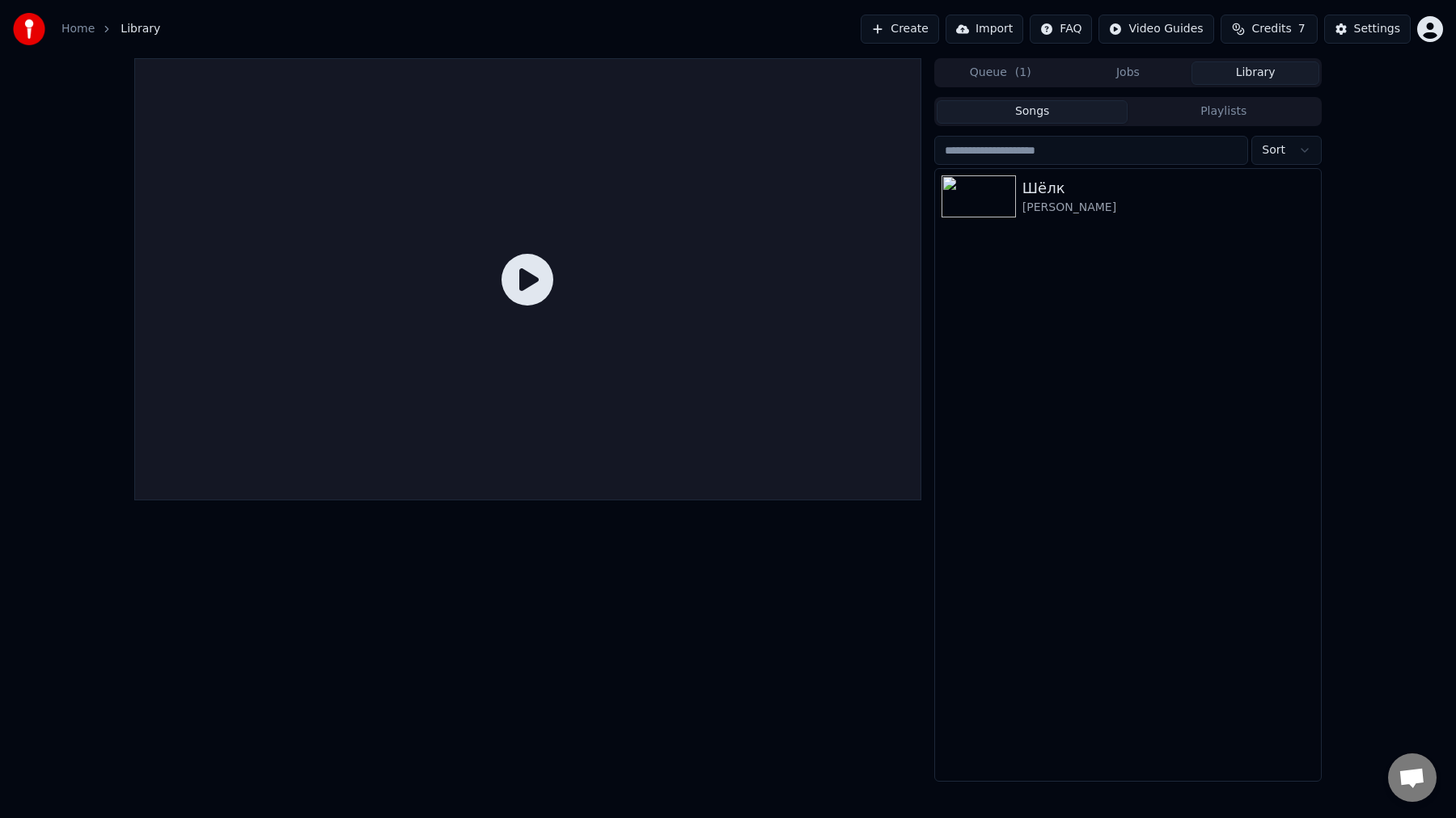
click at [654, 316] on div at bounding box center [528, 279] width 787 height 442
click at [1092, 221] on div "Шёлк [PERSON_NAME]" at bounding box center [1128, 197] width 386 height 55
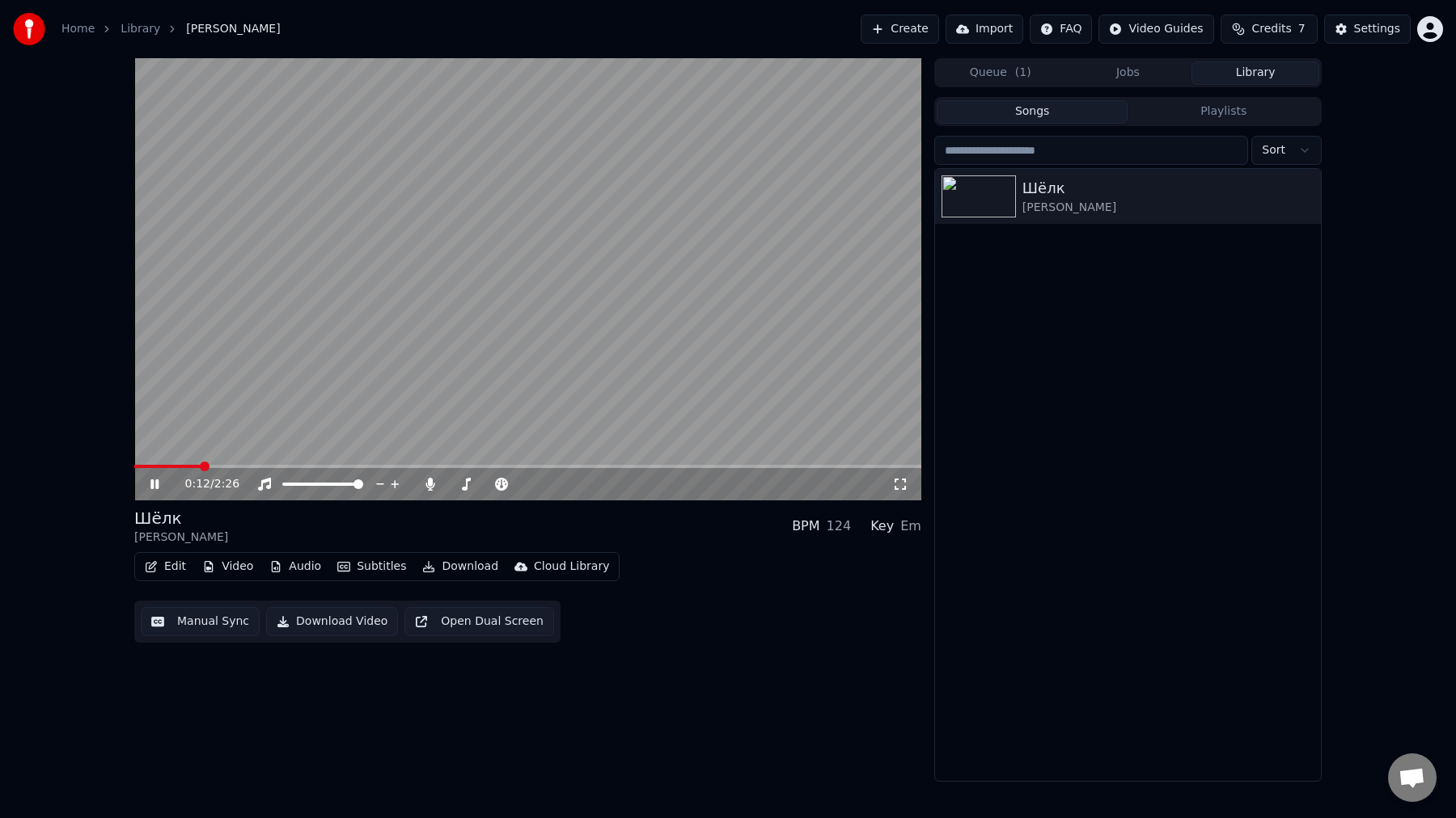
click at [175, 567] on button "Edit" at bounding box center [166, 566] width 54 height 22
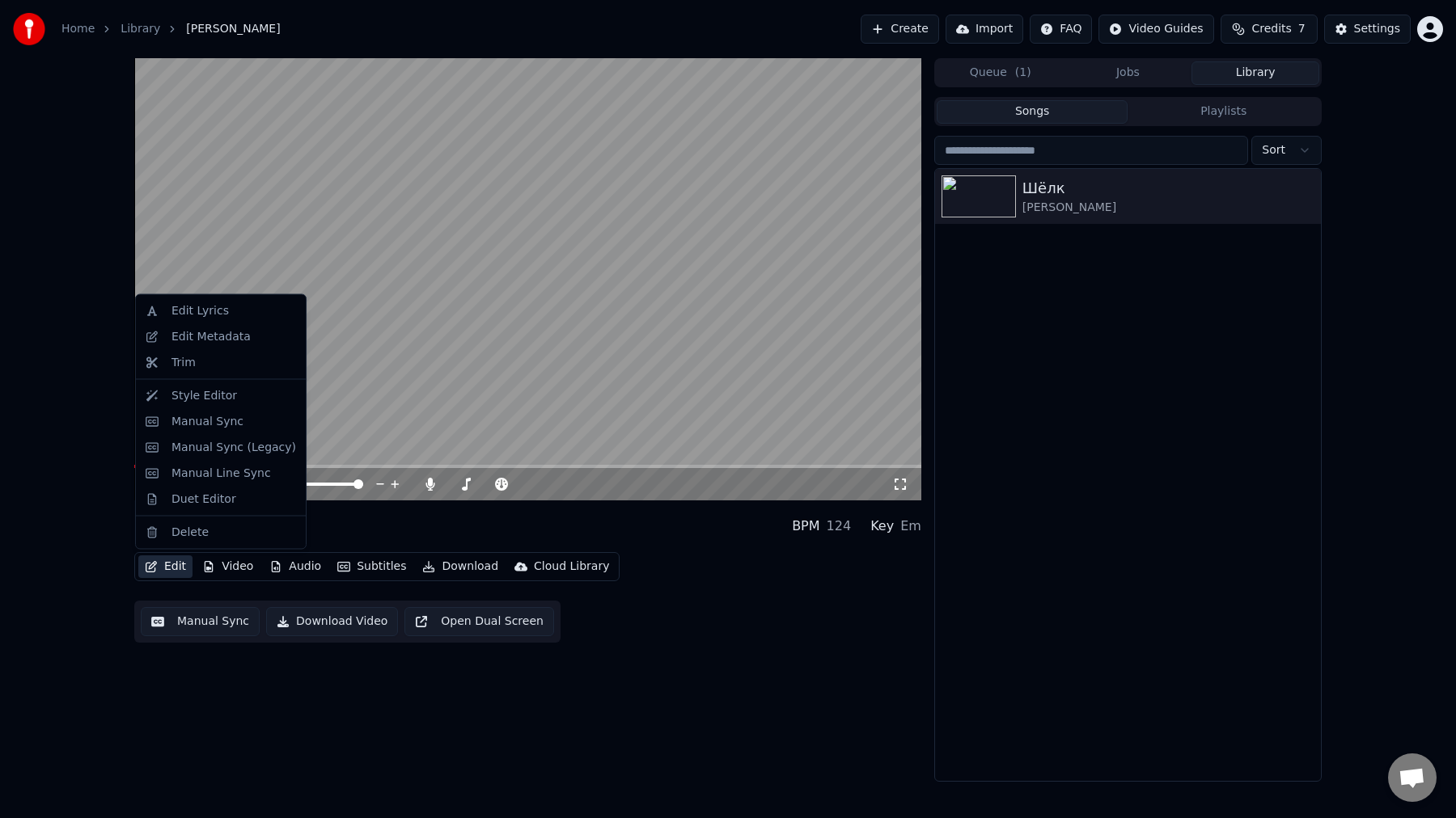
click at [167, 567] on button "Edit" at bounding box center [166, 566] width 54 height 22
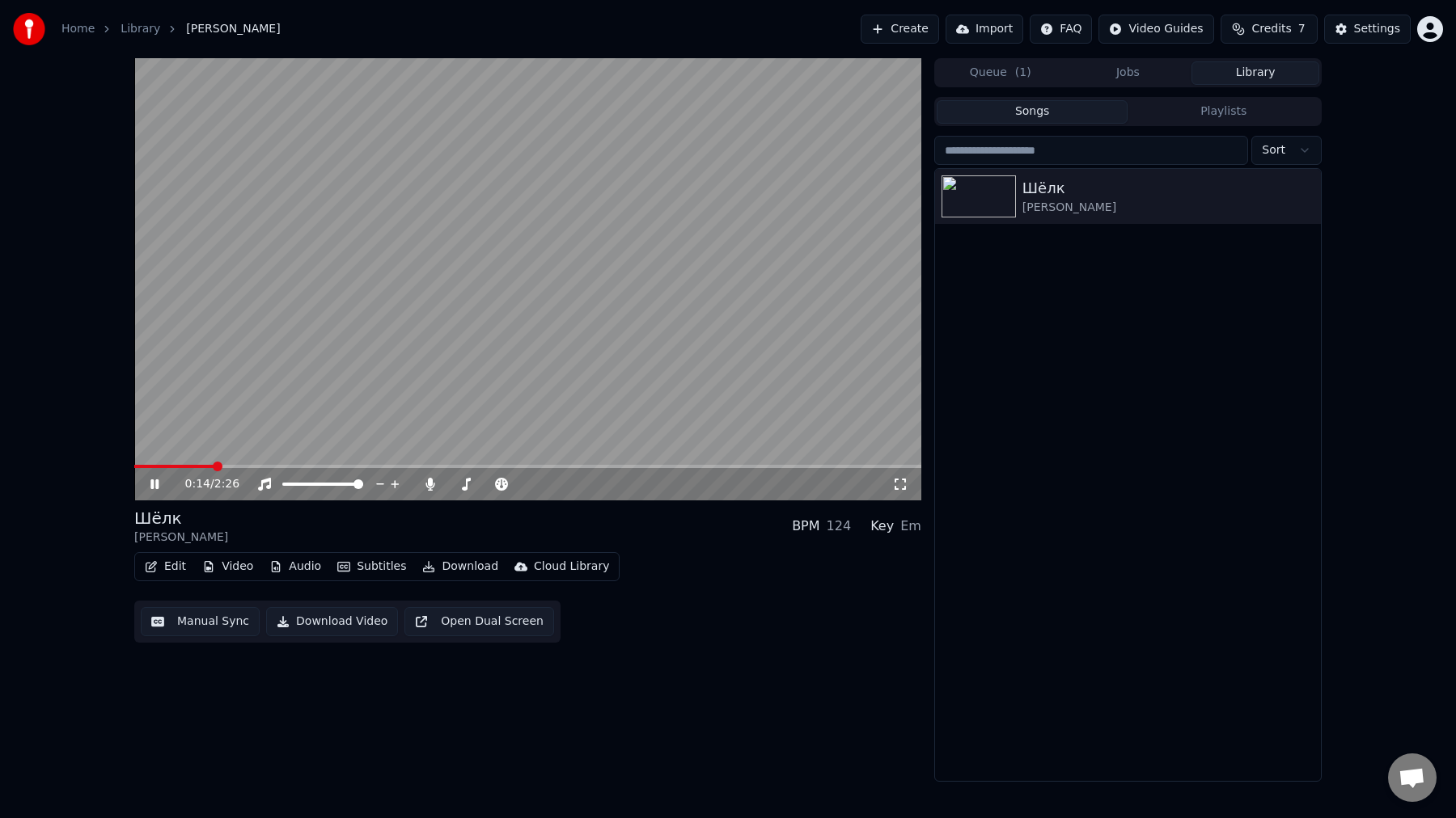
click at [167, 567] on button "Edit" at bounding box center [166, 566] width 54 height 22
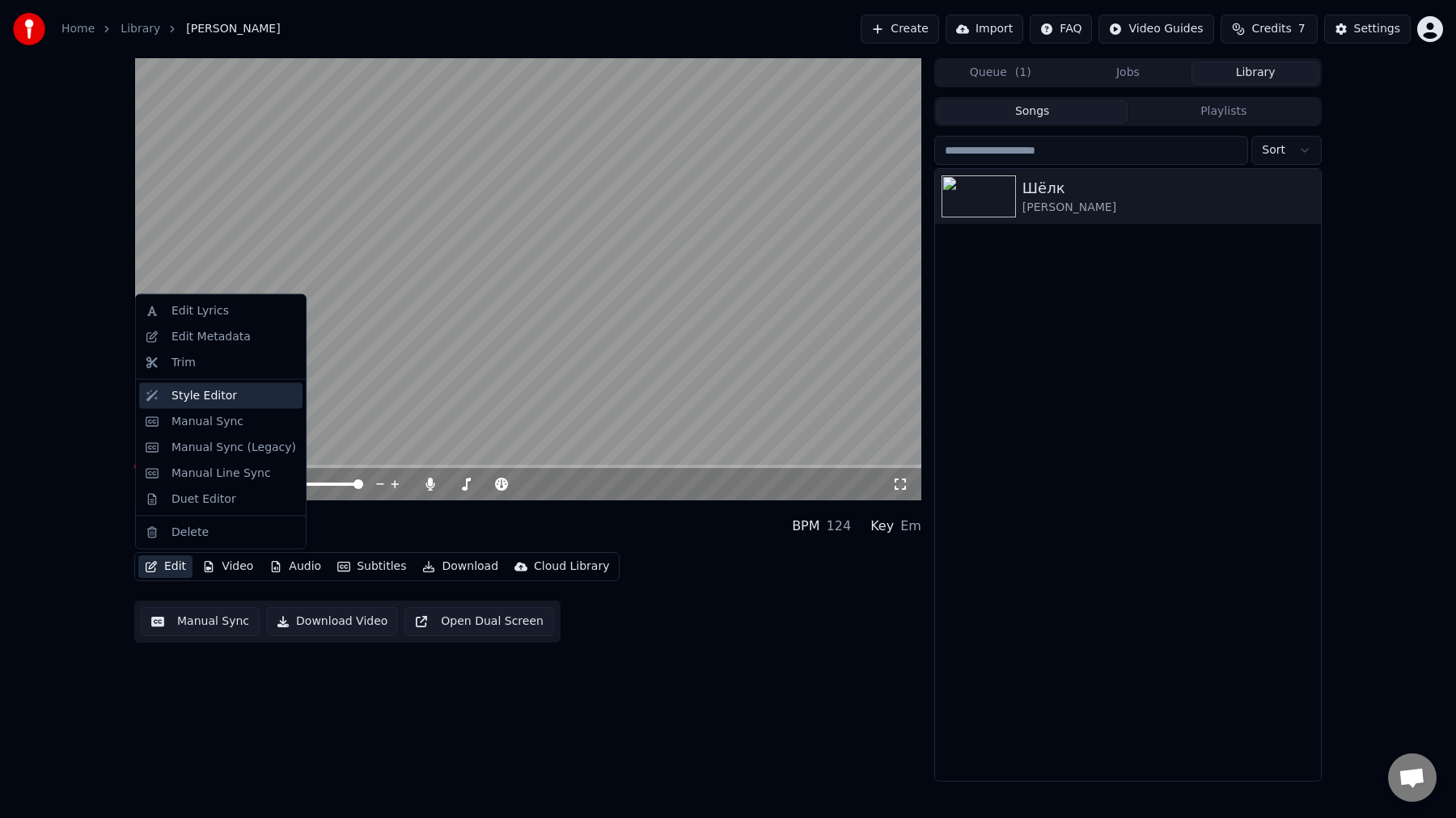
click at [224, 400] on div "Style Editor" at bounding box center [204, 395] width 66 height 16
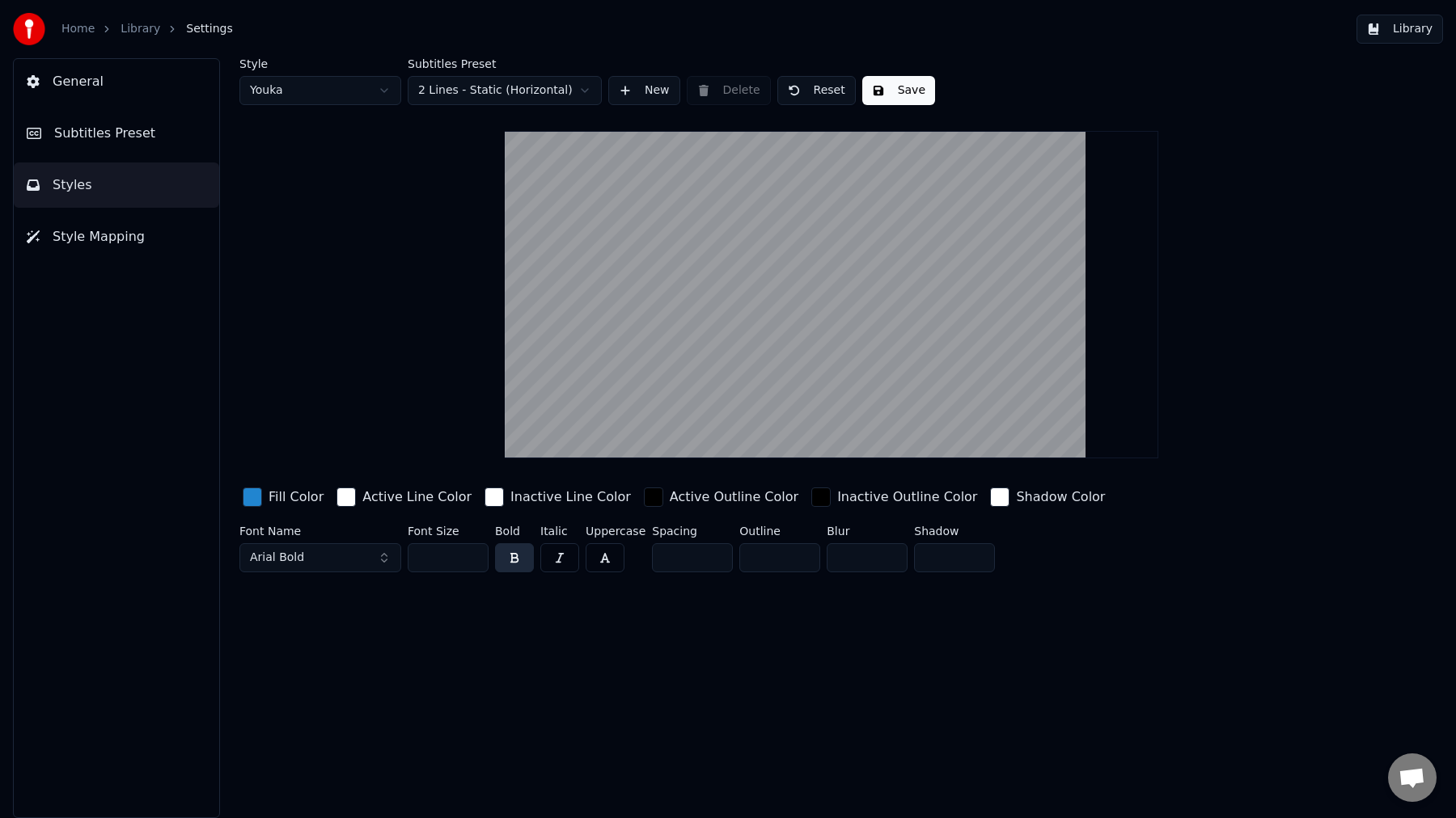
click at [288, 85] on html "Home Library Settings Library General Subtitles Preset Styles Style Mapping Sty…" at bounding box center [728, 409] width 1456 height 818
click at [783, 556] on input "*" at bounding box center [780, 558] width 81 height 29
type input "*"
click at [774, 614] on div "Style Vibebox Subtitles Preset 2 Lines - Static (Horizontal) New Delete Save Fi…" at bounding box center [832, 438] width 1249 height 760
click at [807, 91] on button "Save" at bounding box center [813, 91] width 73 height 29
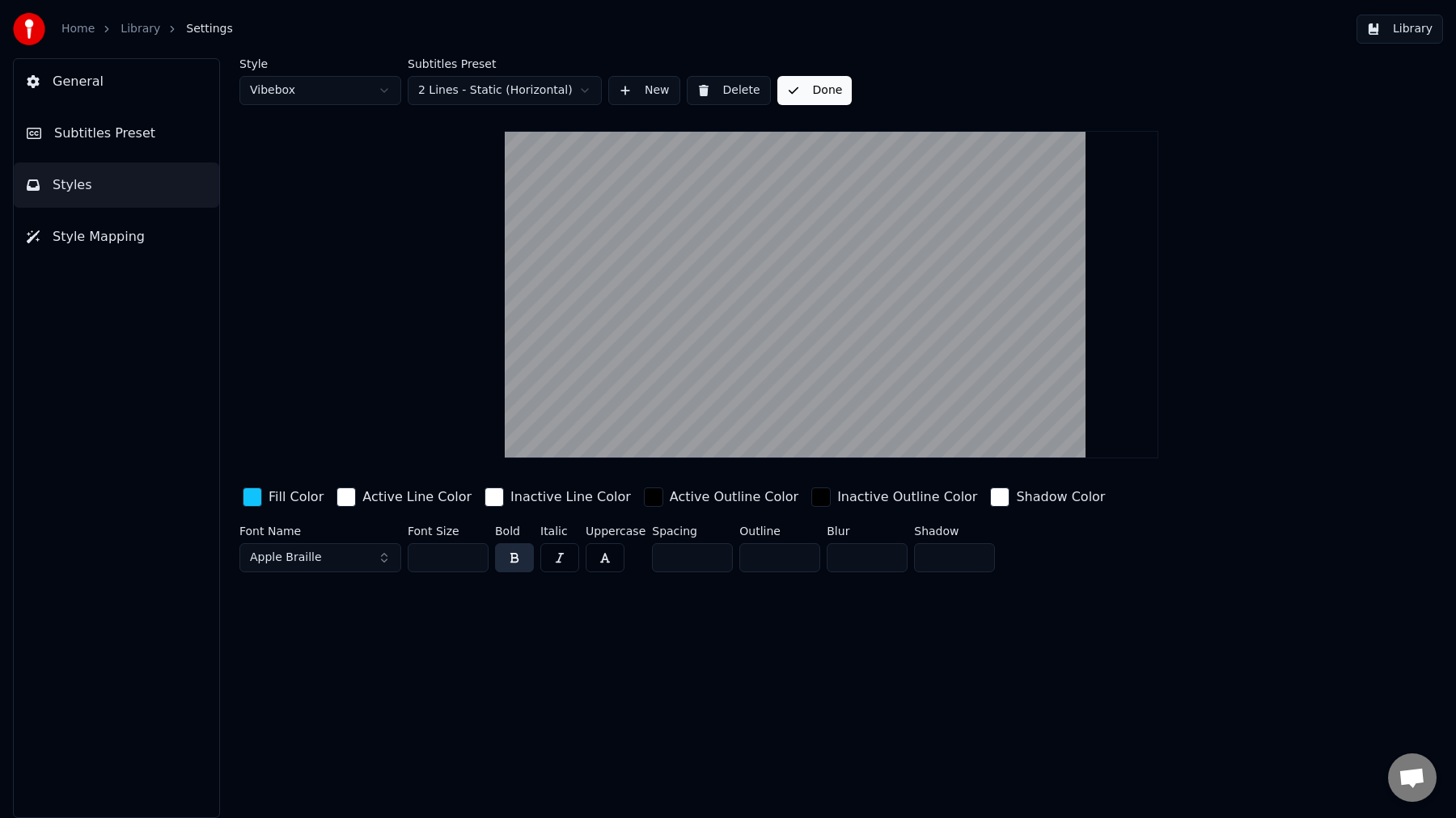
click at [1404, 45] on div "Home Library Settings Library" at bounding box center [728, 29] width 1456 height 58
click at [1403, 35] on button "Library" at bounding box center [1399, 29] width 86 height 29
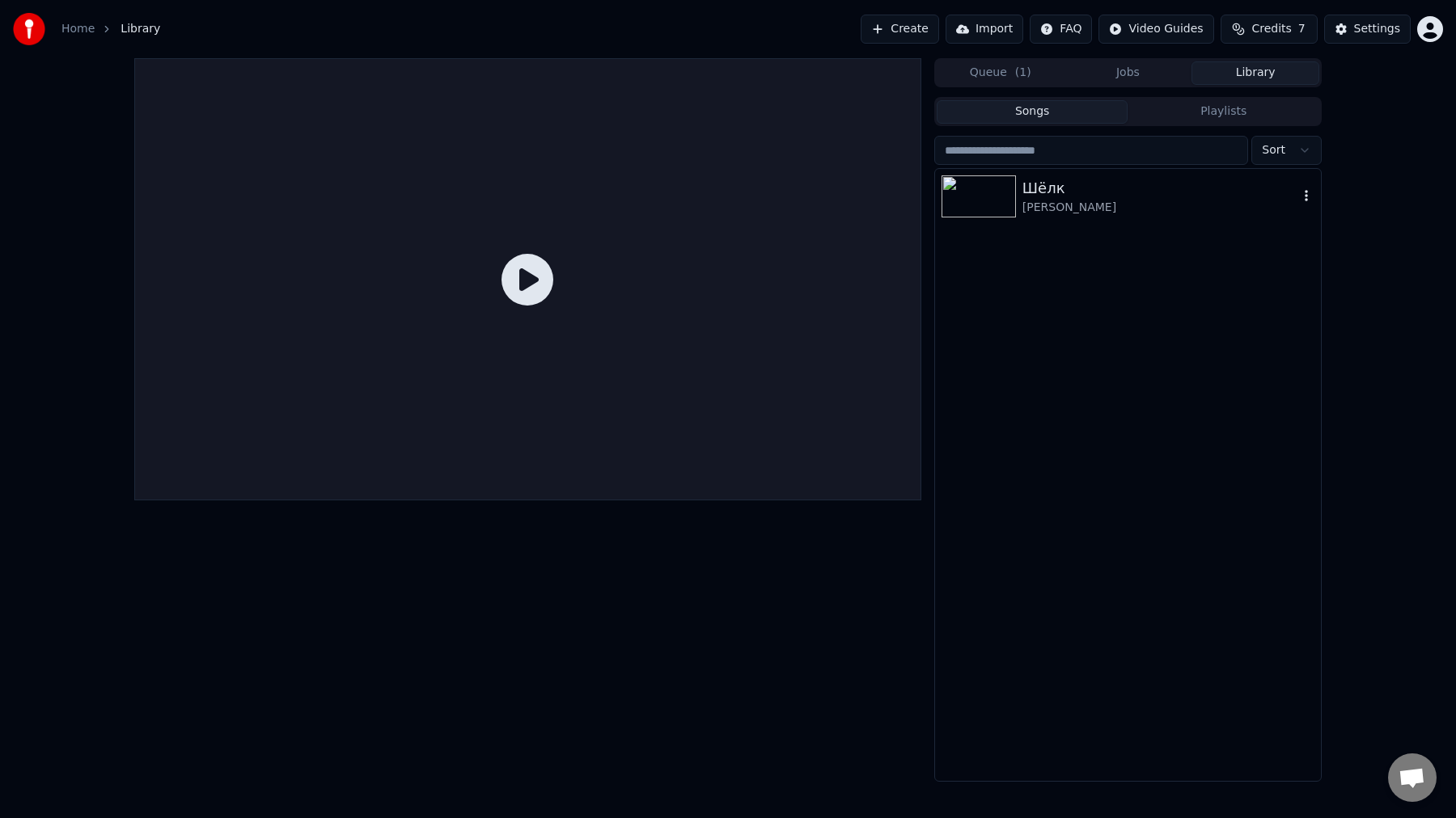
click at [1111, 187] on div "Шёлк" at bounding box center [1160, 188] width 276 height 22
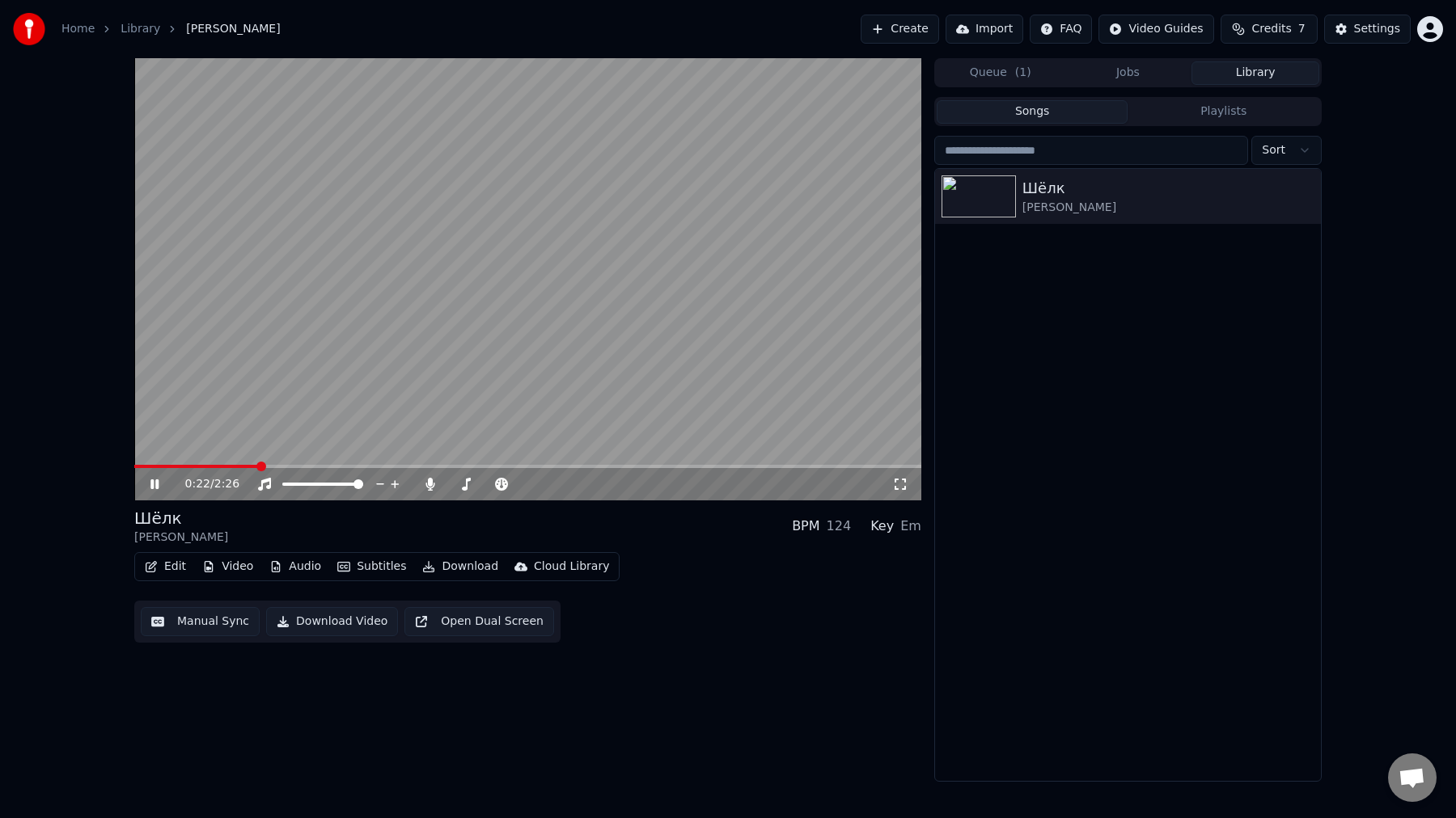
click at [174, 570] on button "Edit" at bounding box center [166, 566] width 54 height 22
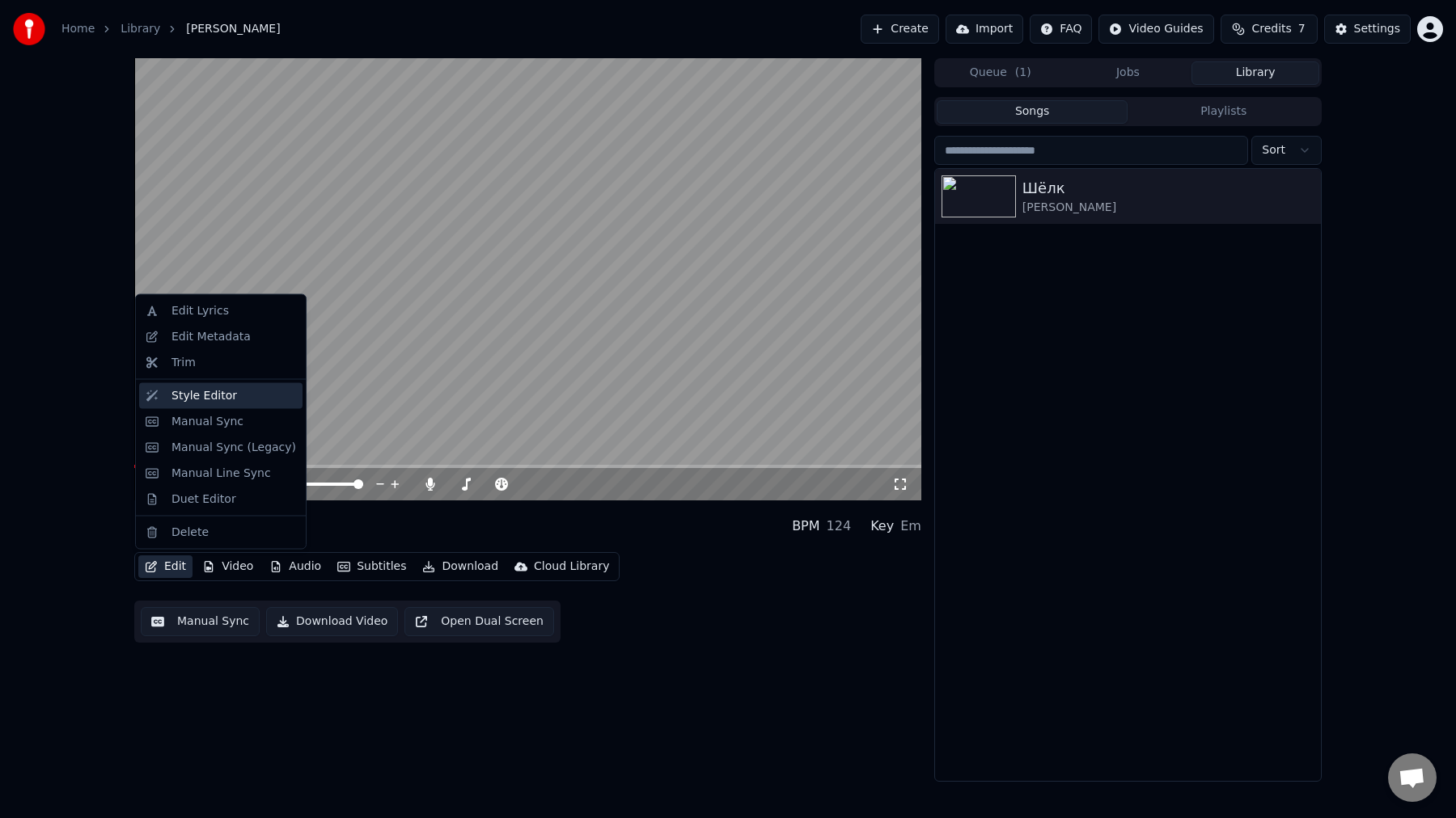
click at [241, 396] on div "Style Editor" at bounding box center [233, 395] width 125 height 16
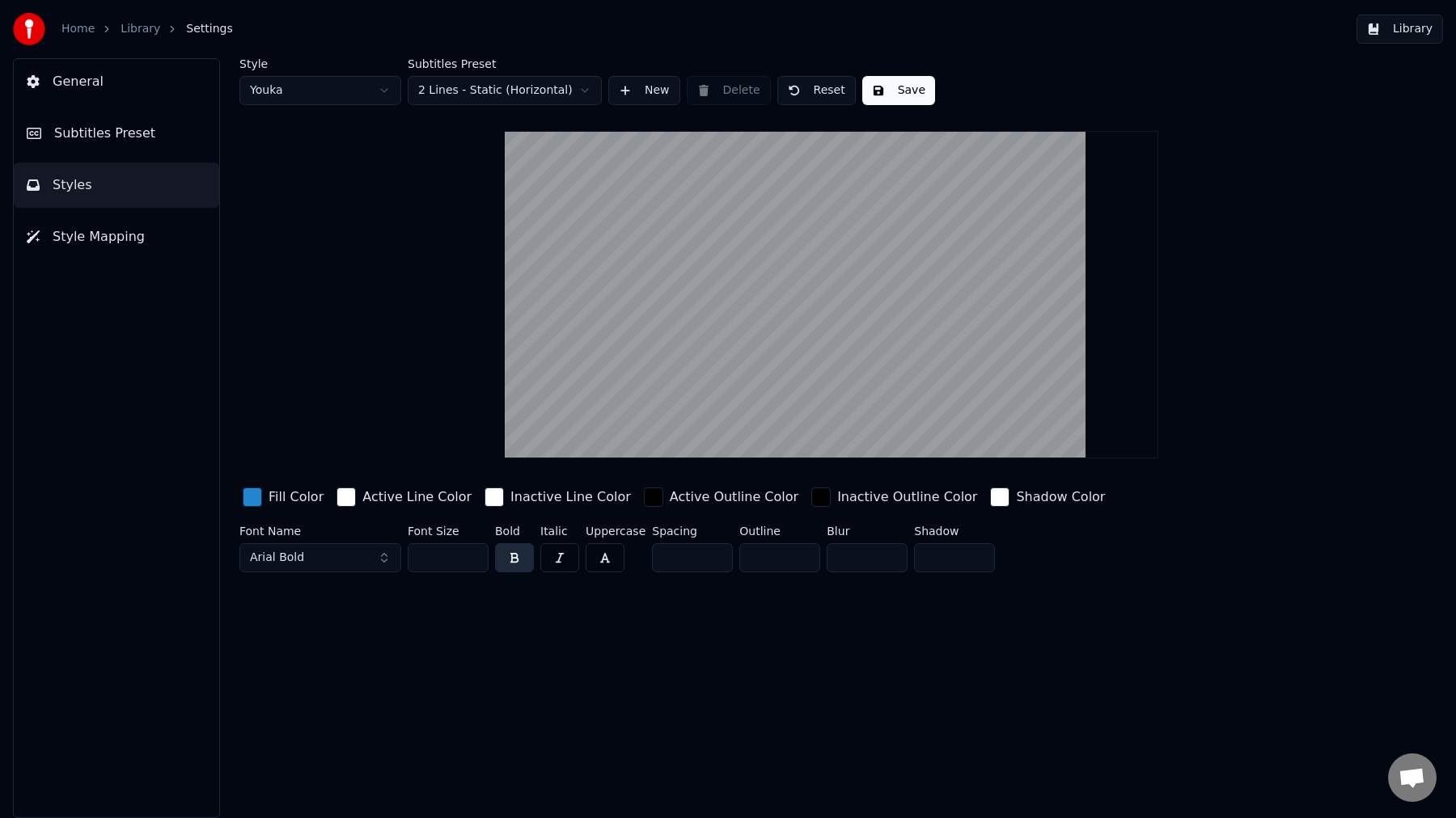
click at [123, 130] on span "Subtitles Preset" at bounding box center [105, 134] width 101 height 19
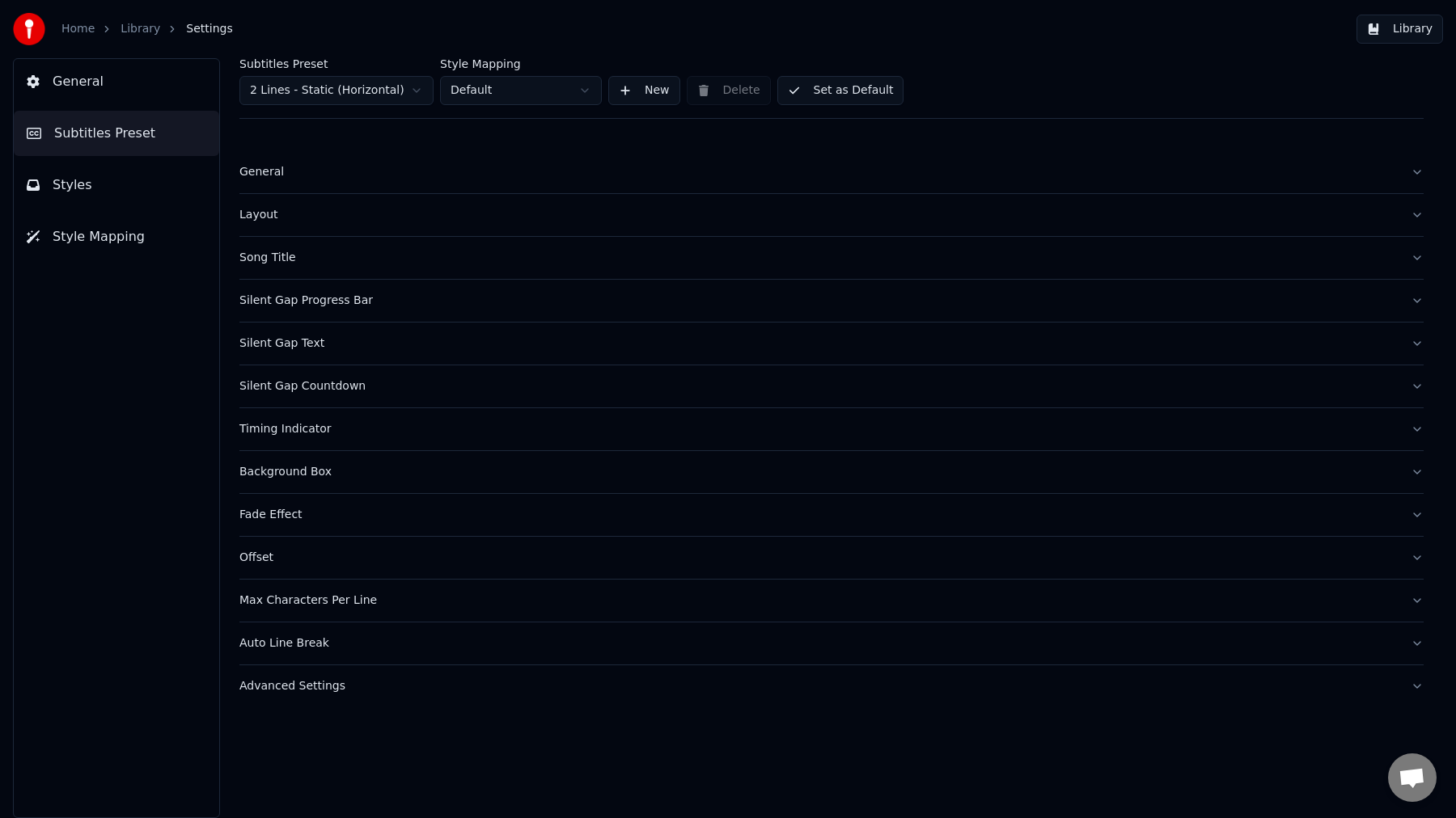
click at [311, 258] on div "Song Title" at bounding box center [818, 258] width 1158 height 16
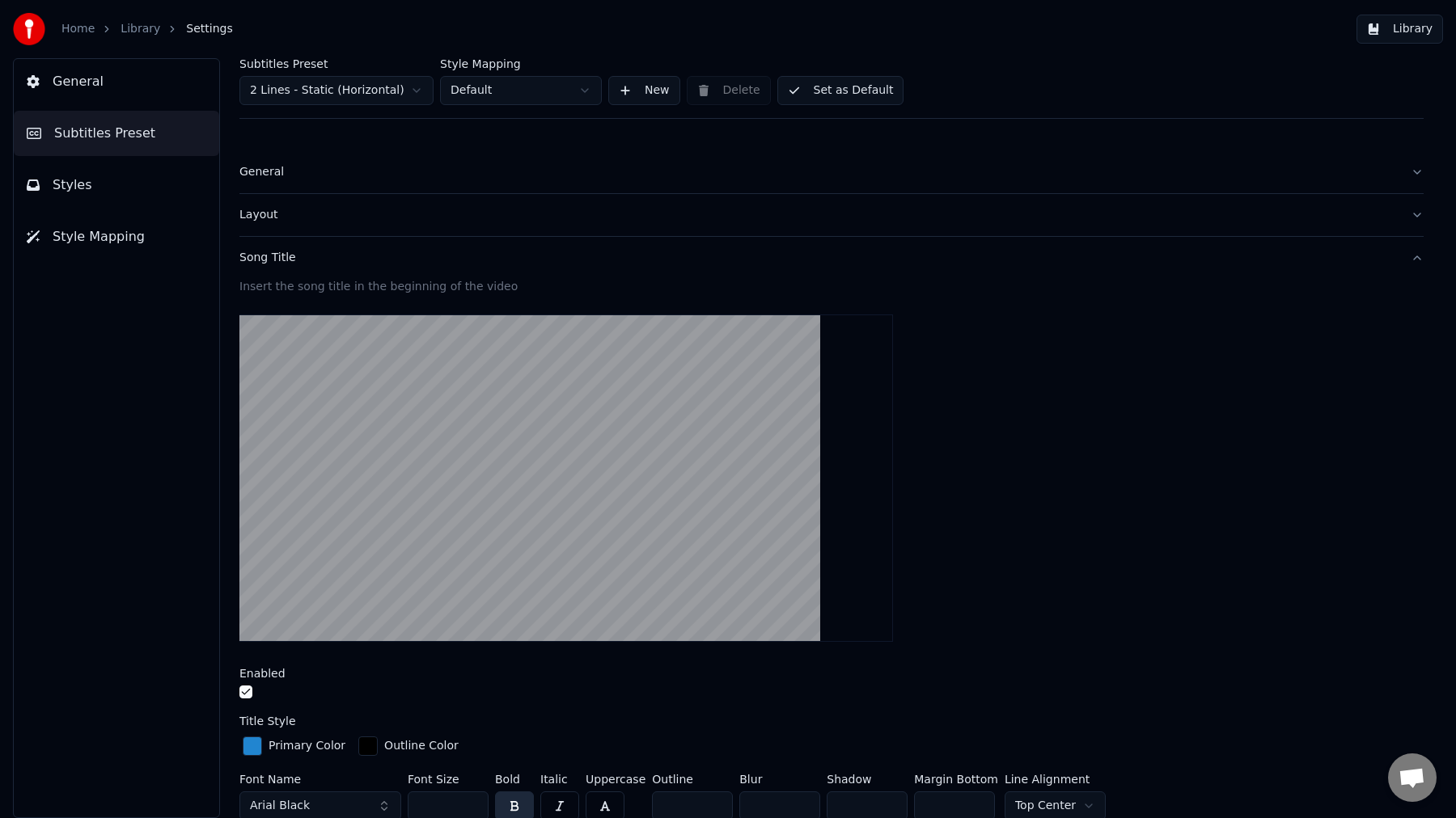
click at [366, 94] on html "Home Library Settings Library General Subtitles Preset Styles Style Mapping Sub…" at bounding box center [728, 409] width 1456 height 818
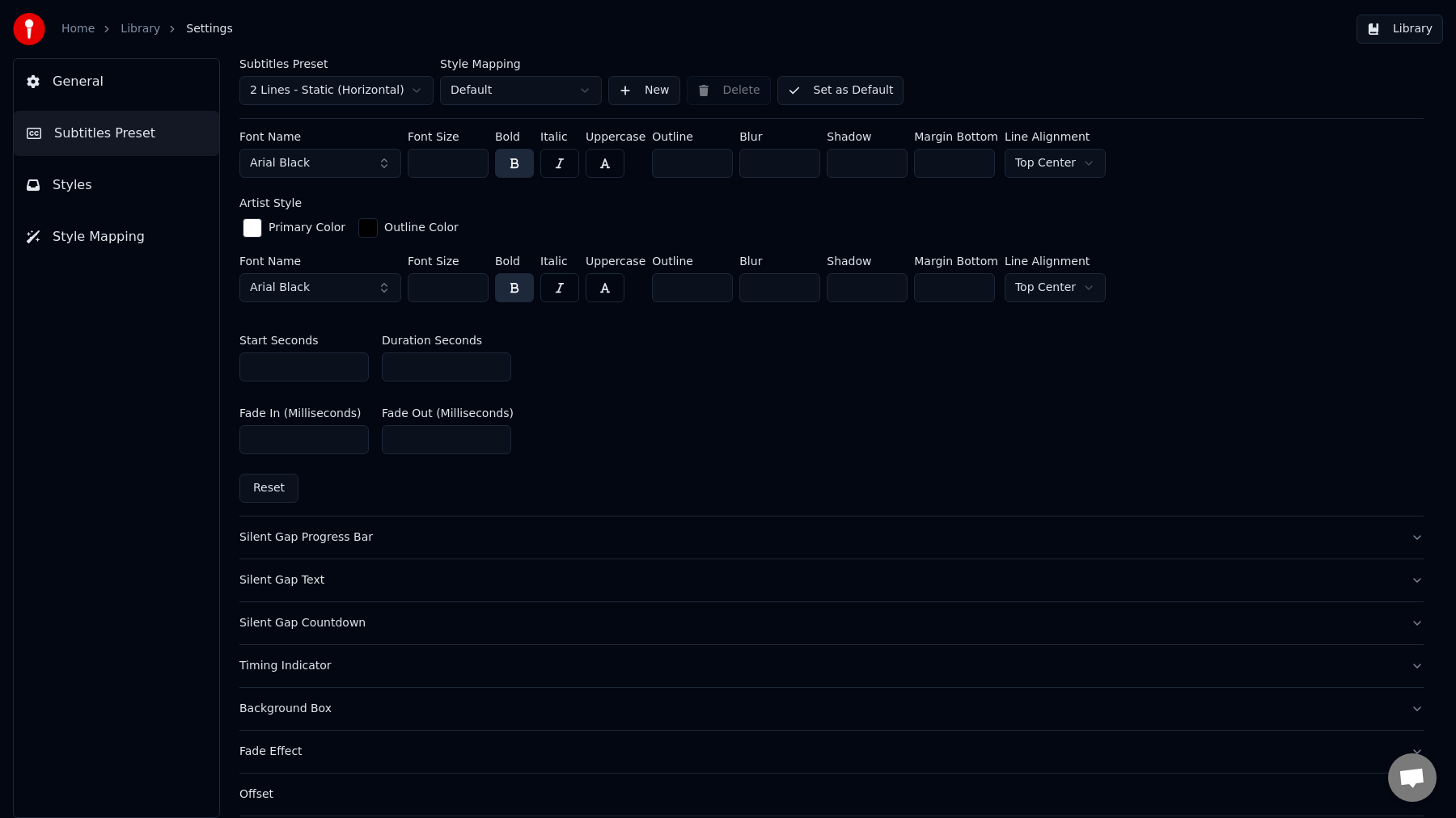
scroll to position [651, 0]
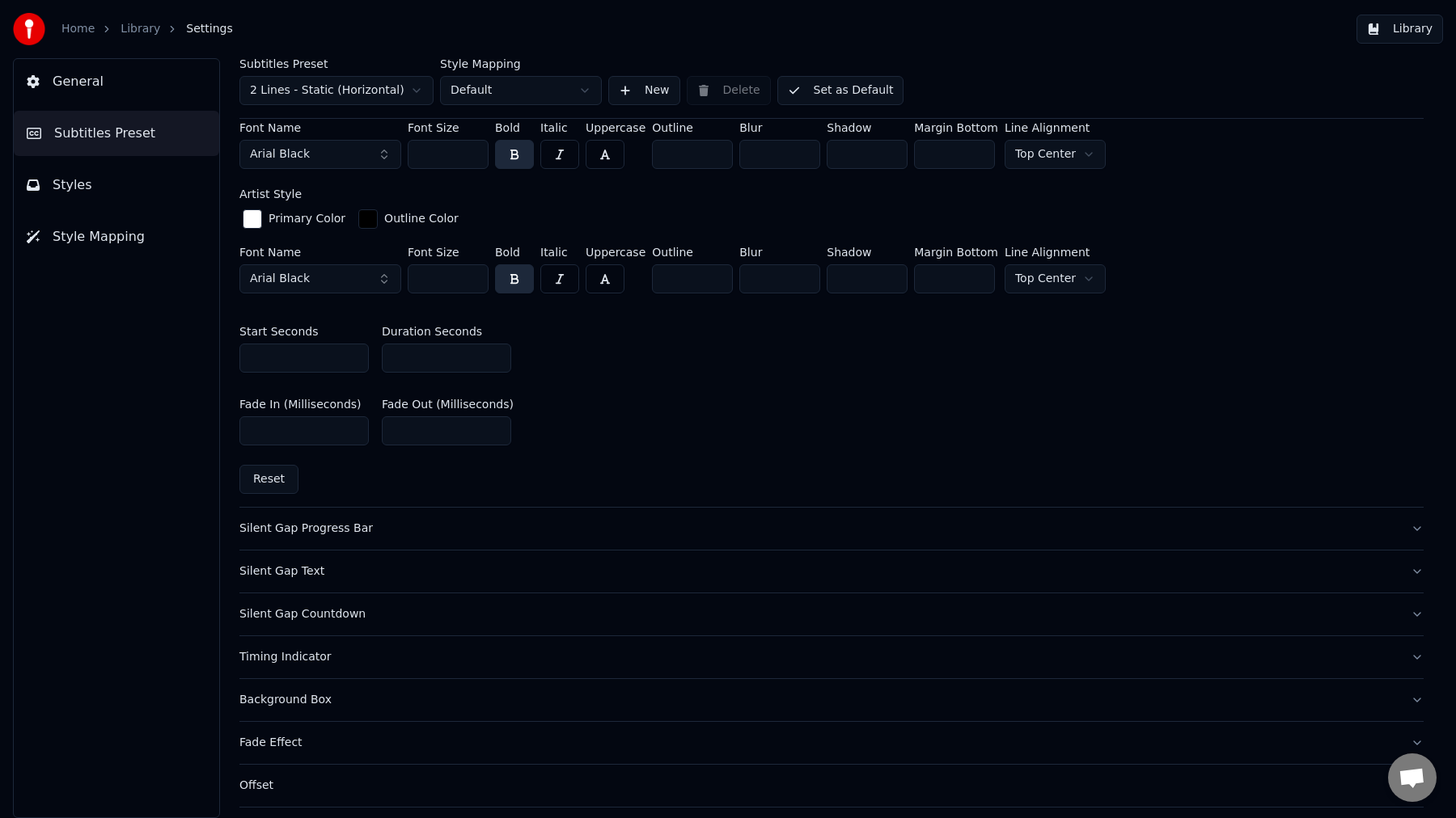
click at [360, 525] on div "Silent Gap Progress Bar" at bounding box center [818, 529] width 1158 height 16
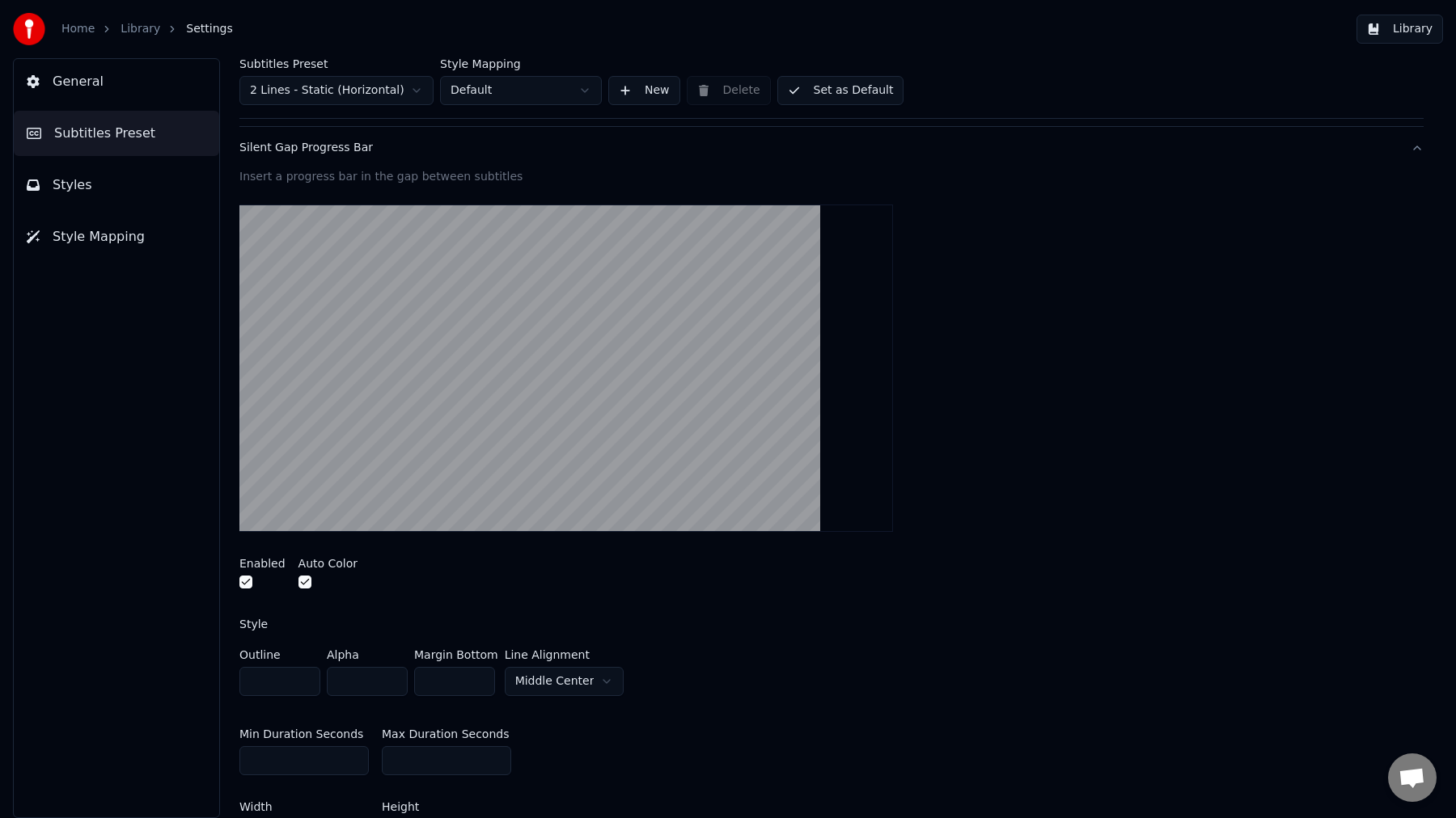
scroll to position [136, 0]
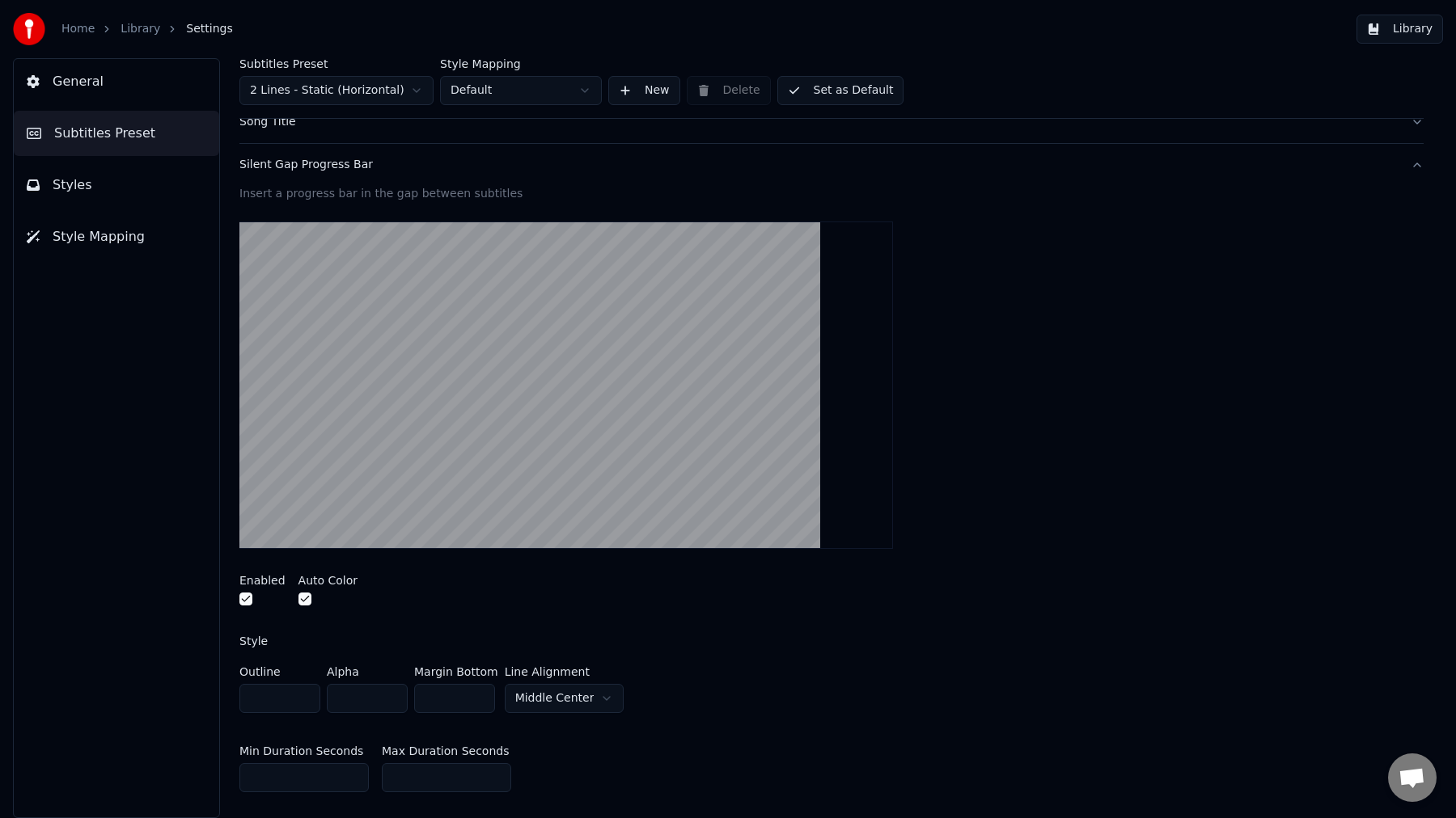
click at [450, 348] on video at bounding box center [565, 385] width 653 height 327
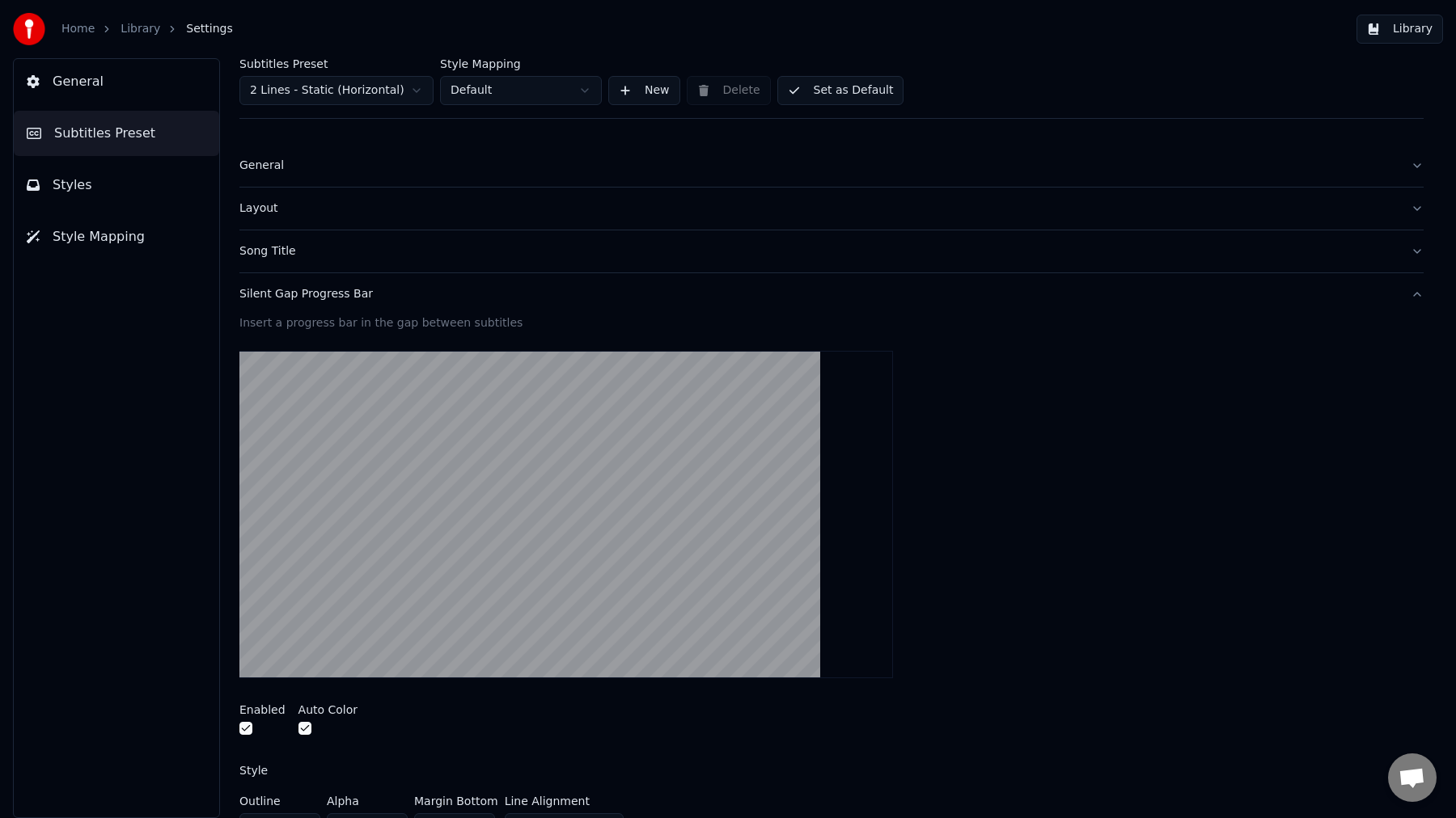
scroll to position [0, 0]
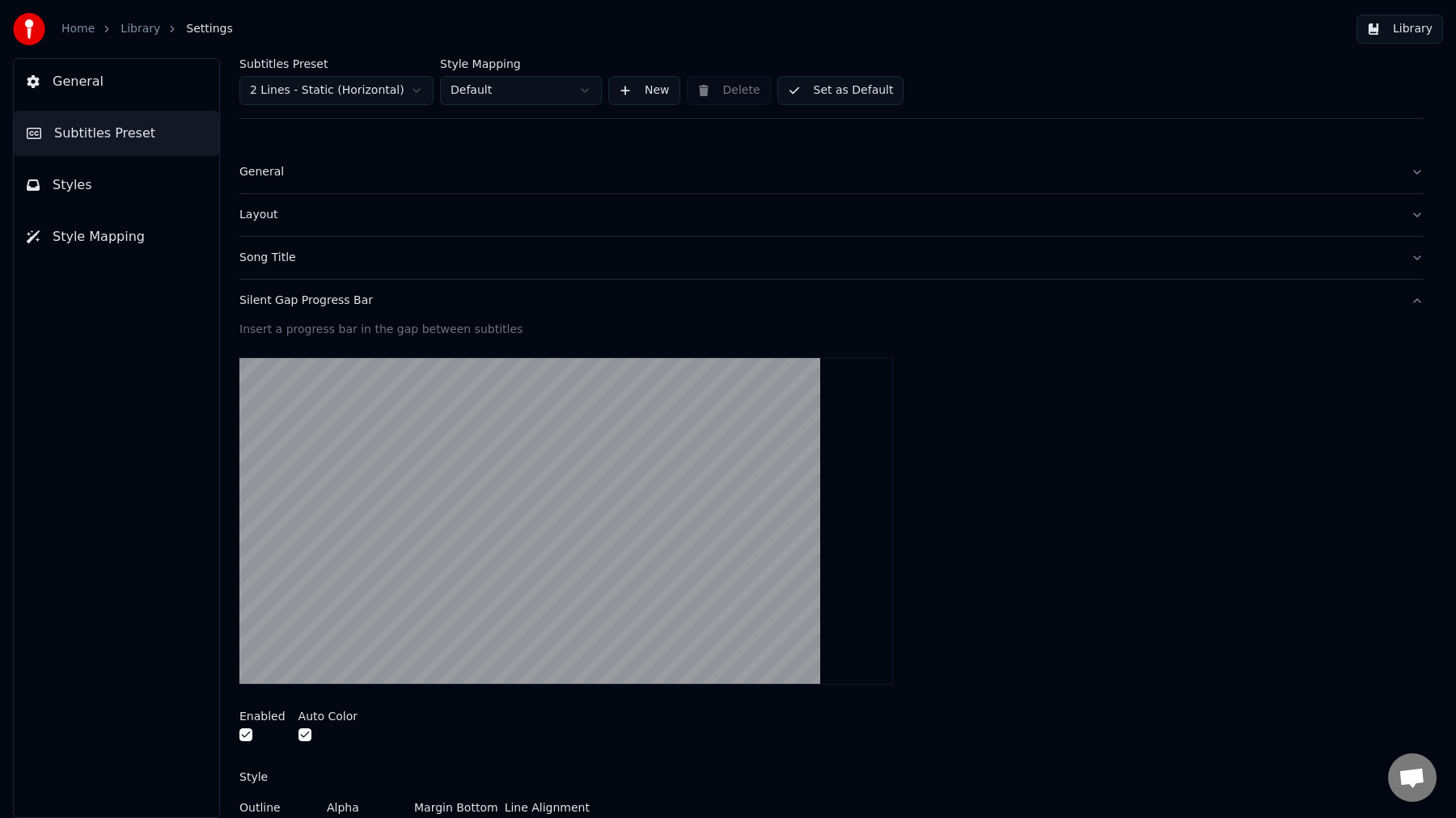
click at [305, 307] on div "Silent Gap Progress Bar" at bounding box center [818, 300] width 1158 height 16
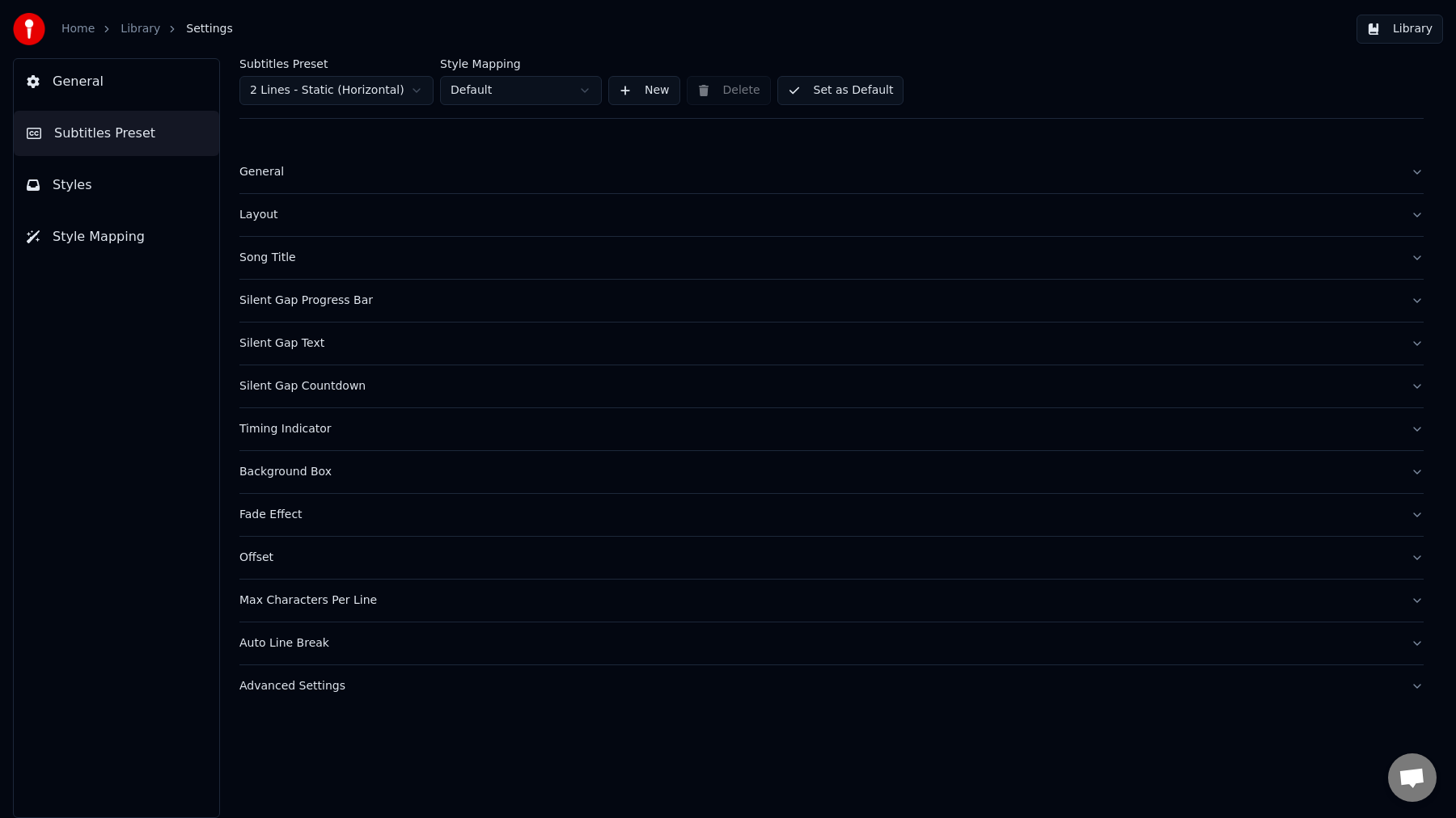
click at [299, 351] on button "Silent Gap Text" at bounding box center [831, 343] width 1184 height 42
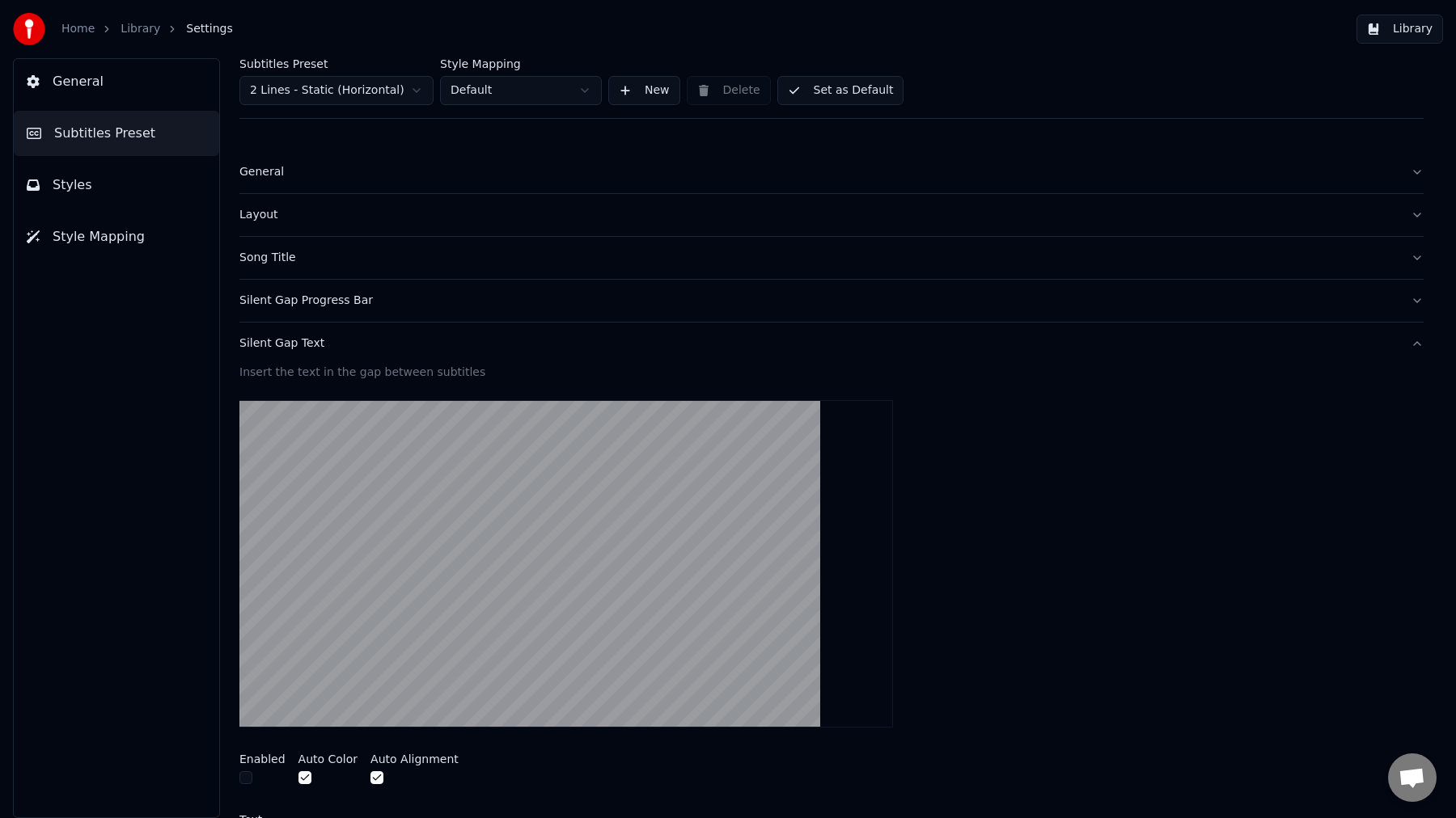
click at [299, 351] on button "Silent Gap Text" at bounding box center [831, 343] width 1184 height 42
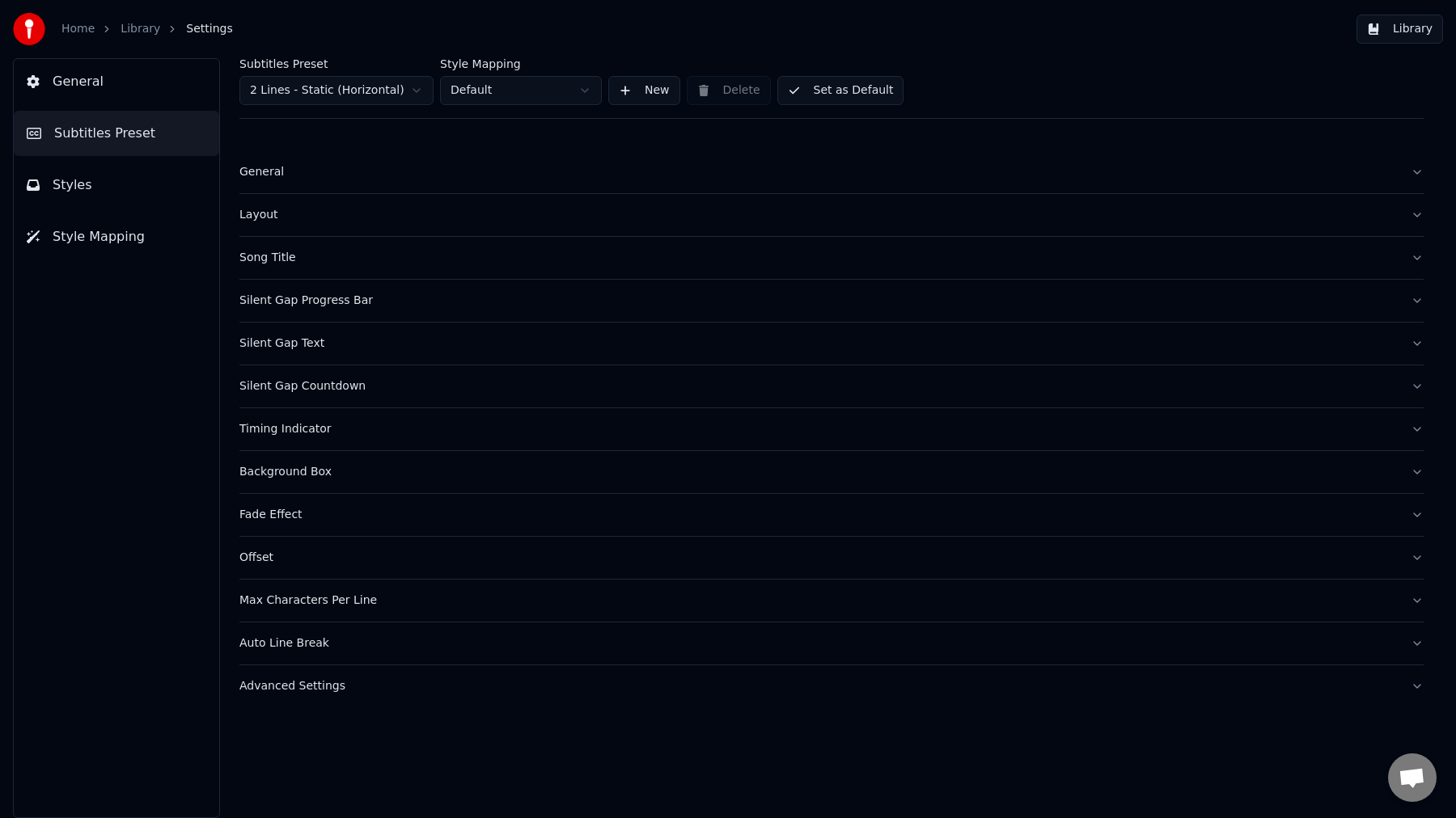
click at [314, 392] on div "Silent Gap Countdown" at bounding box center [818, 386] width 1158 height 16
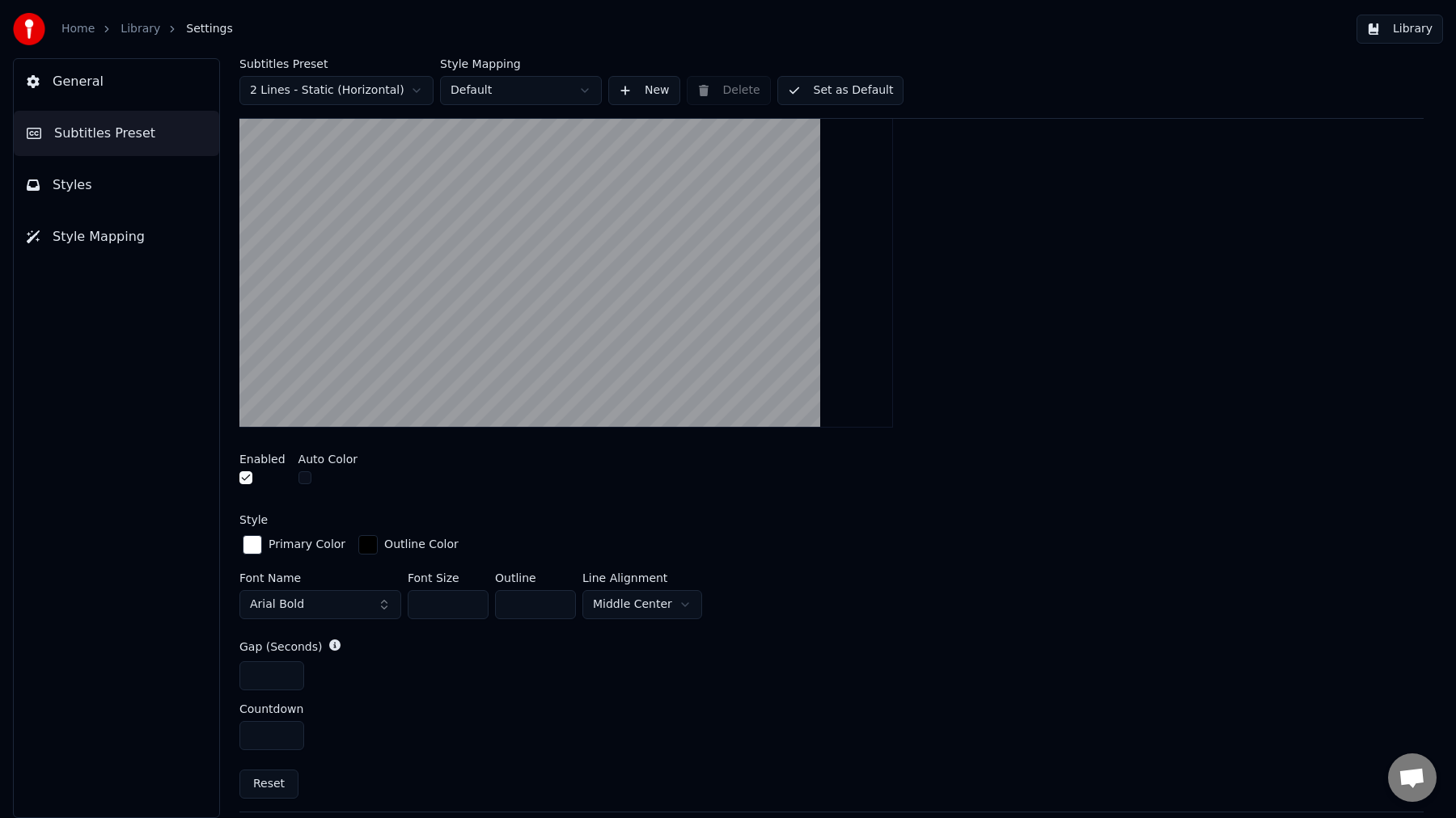
scroll to position [342, 0]
click at [97, 83] on span "General" at bounding box center [77, 81] width 51 height 19
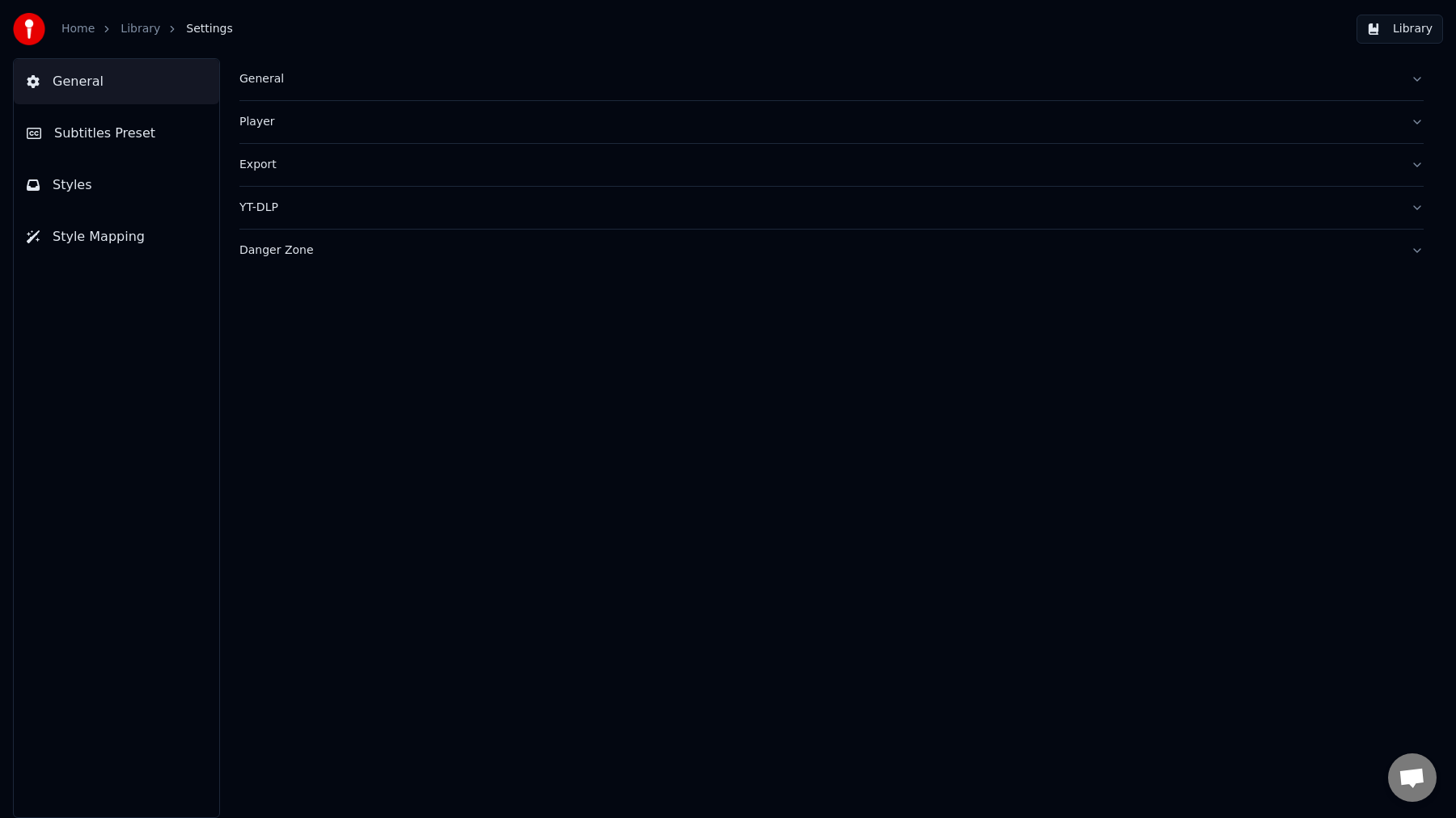
click at [1416, 26] on button "Library" at bounding box center [1399, 29] width 86 height 29
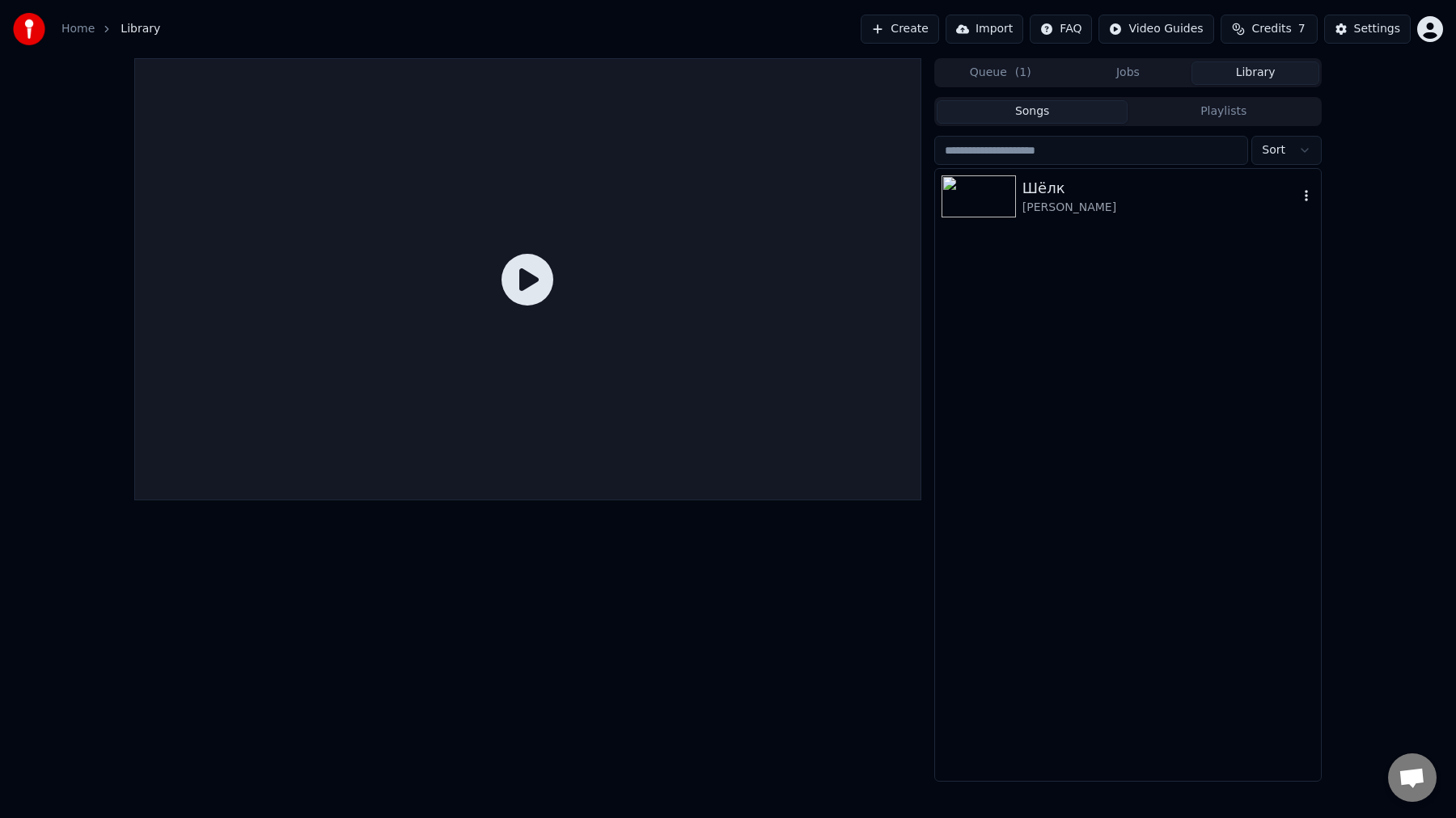
click at [1138, 207] on div "[PERSON_NAME]" at bounding box center [1160, 207] width 276 height 16
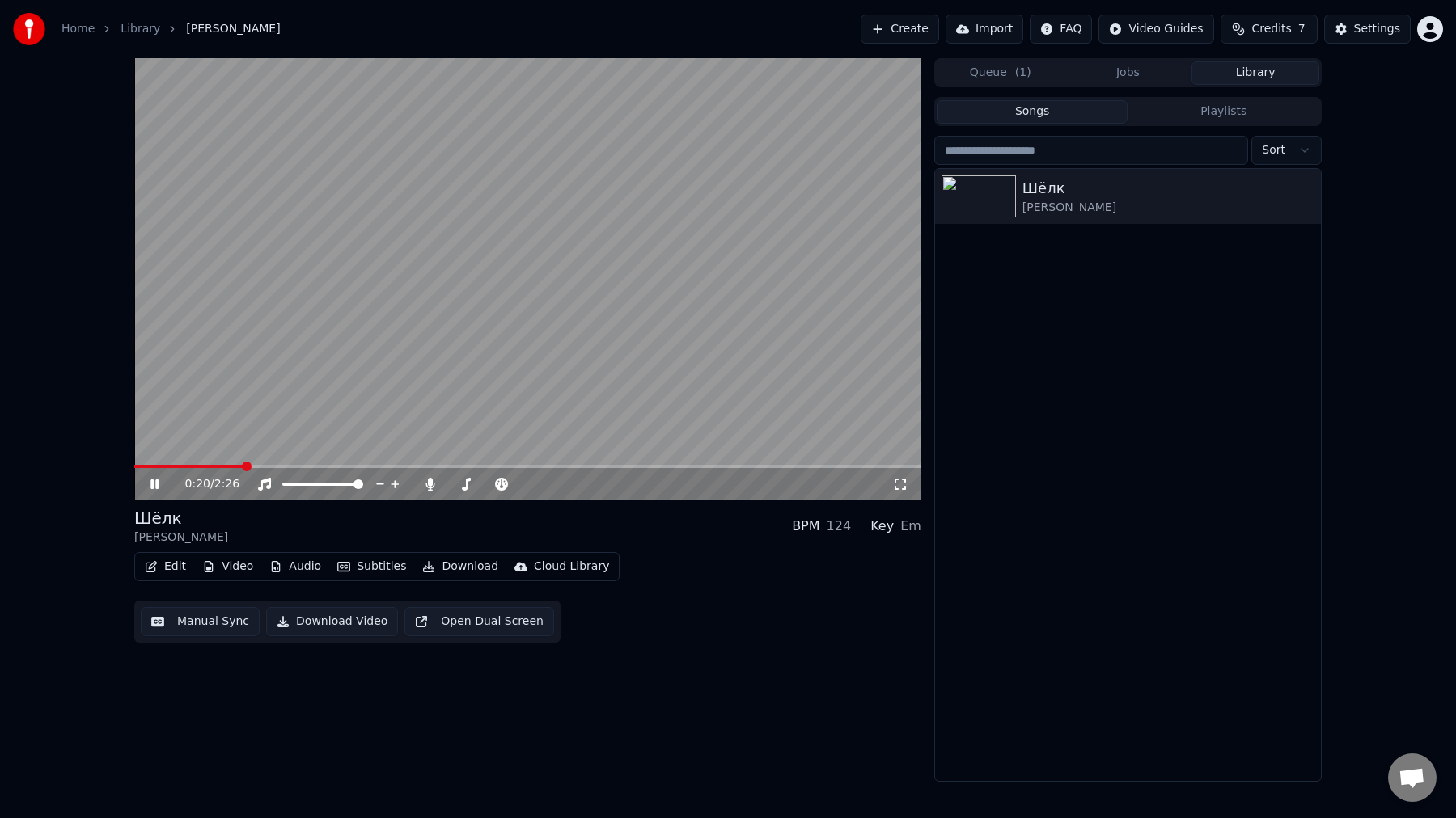
click at [447, 564] on button "Download" at bounding box center [460, 566] width 89 height 22
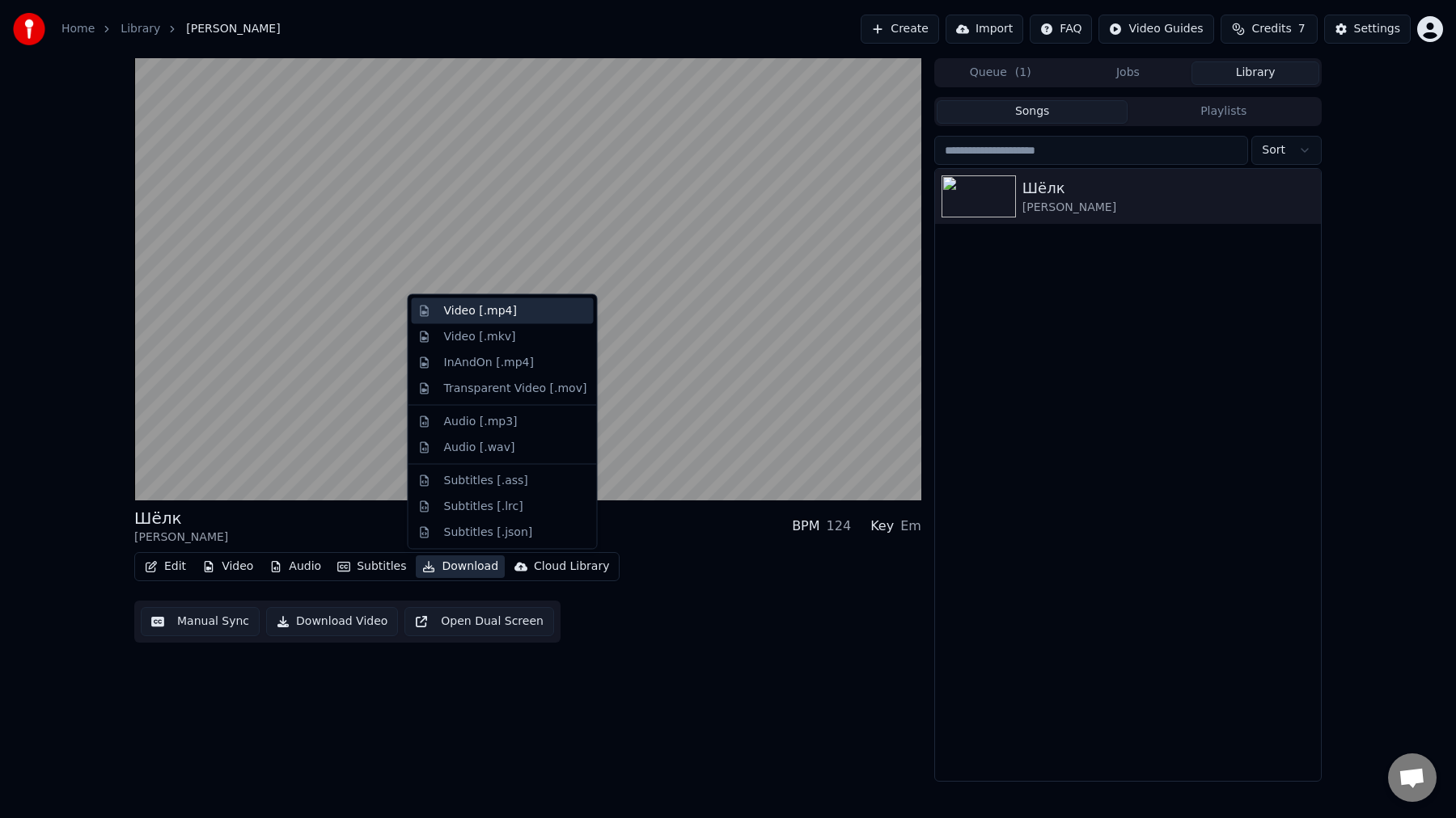
click at [523, 314] on div "Video [.mp4]" at bounding box center [516, 311] width 143 height 16
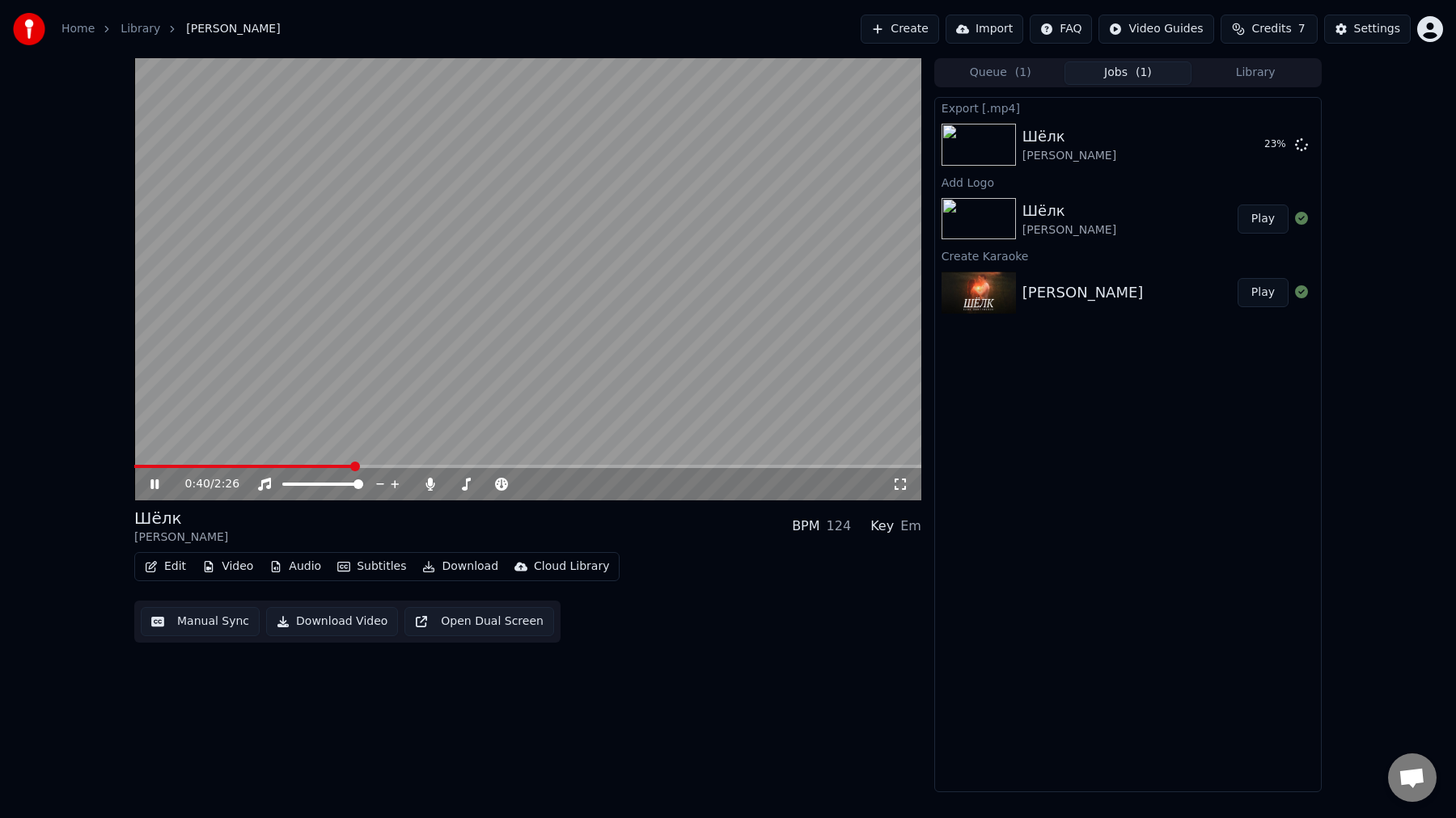
click at [1256, 74] on button "Library" at bounding box center [1256, 73] width 128 height 23
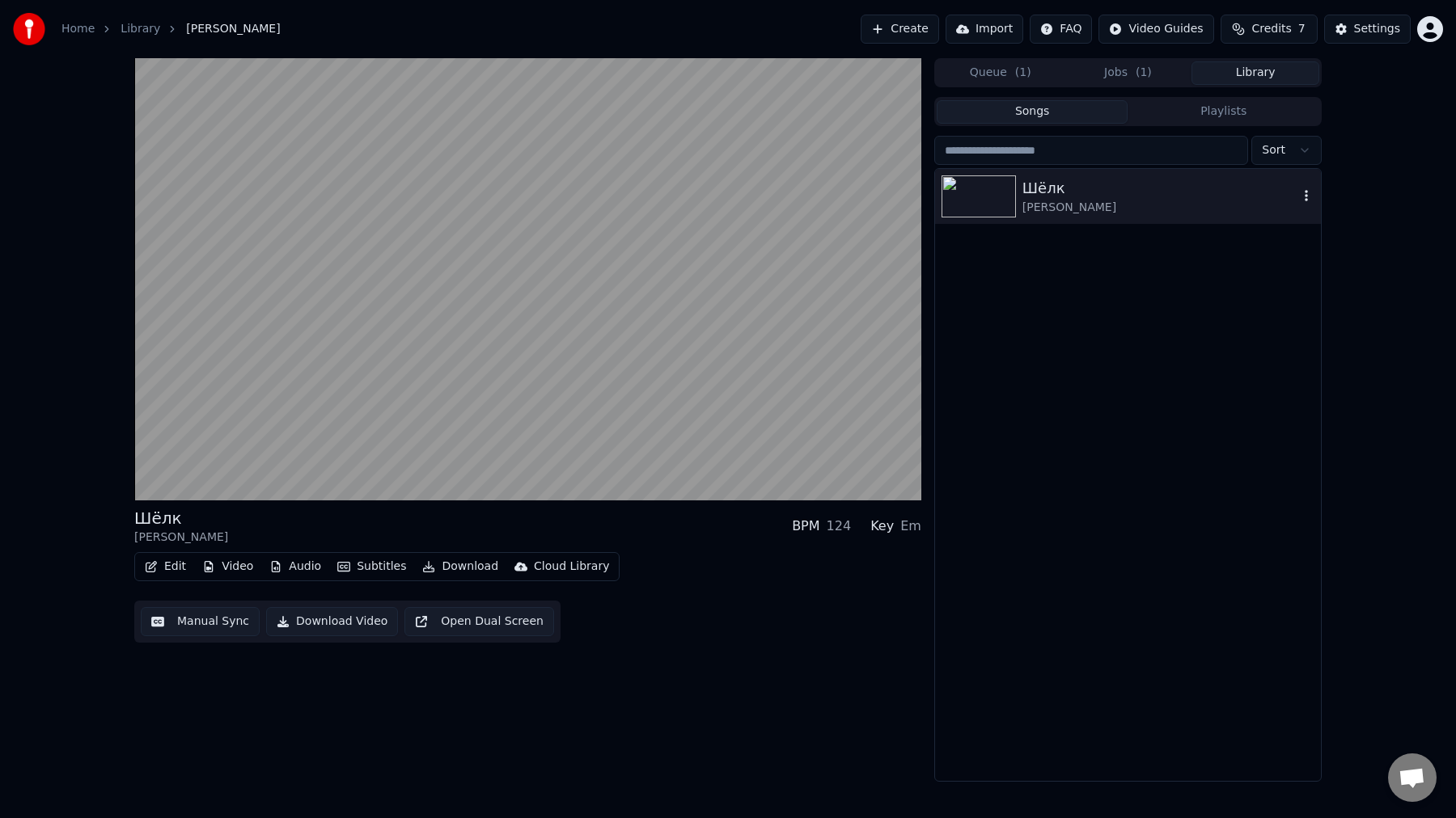
click at [1154, 208] on div "[PERSON_NAME]" at bounding box center [1160, 207] width 276 height 16
click at [1143, 72] on span "( 1 )" at bounding box center [1143, 73] width 16 height 16
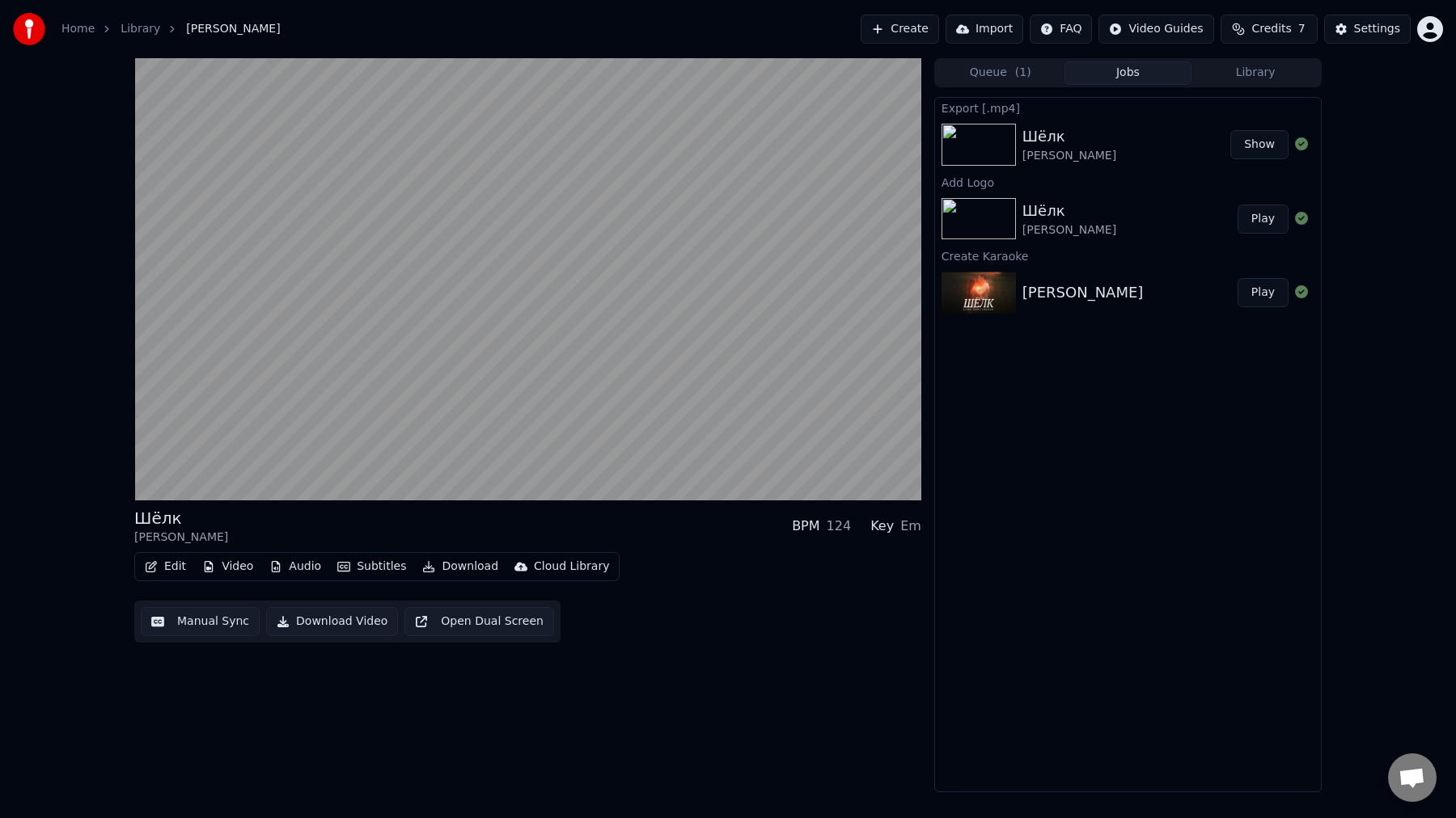
click at [1256, 150] on button "Show" at bounding box center [1259, 145] width 58 height 29
click at [233, 565] on button "Video" at bounding box center [228, 566] width 64 height 22
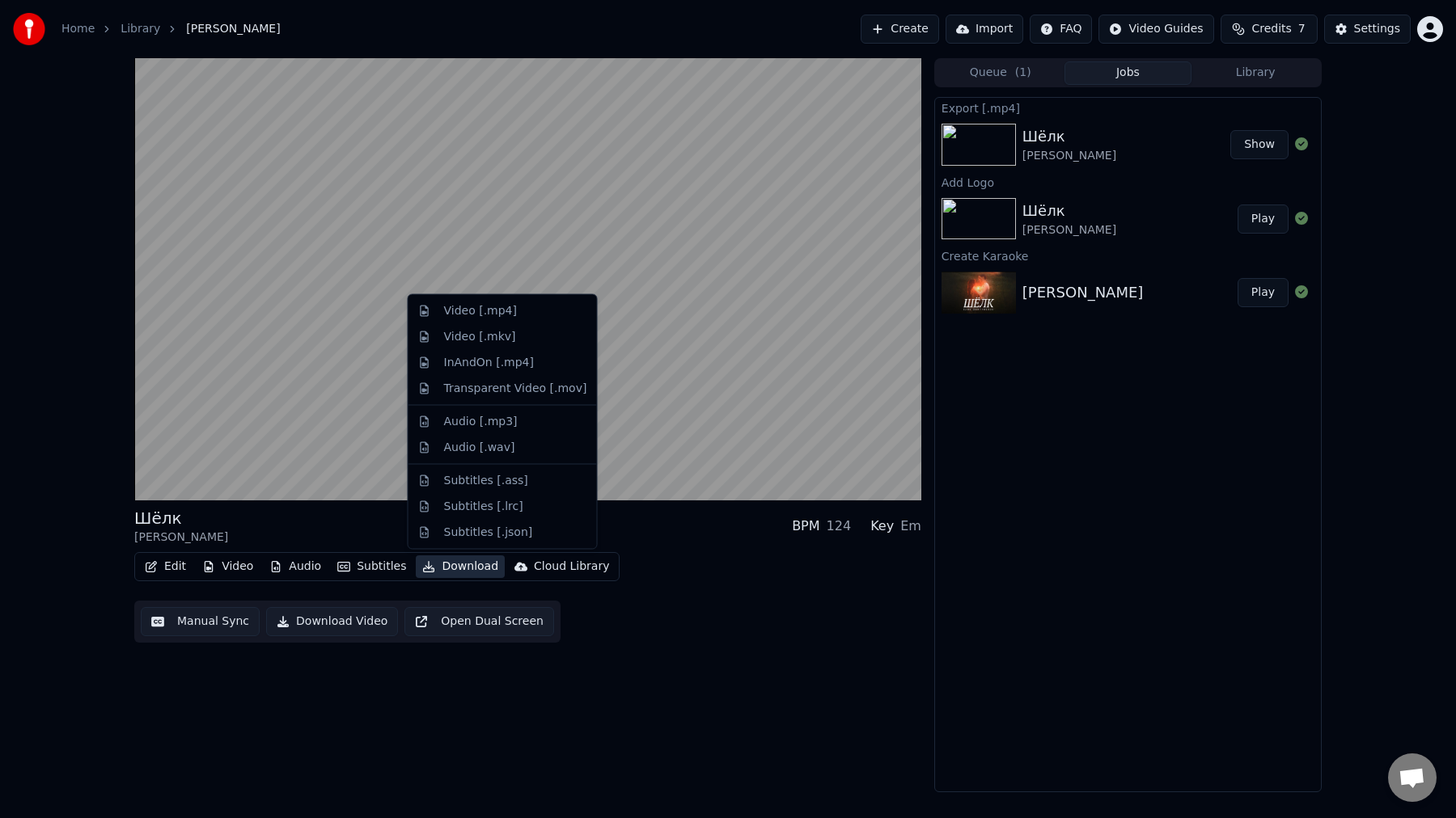
click at [1200, 466] on div "Export [.mp4] Шёлк Ваня Дмитриенко Show Add Logo Шёлк Ваня Дмитриенко Play Crea…" at bounding box center [1128, 444] width 387 height 695
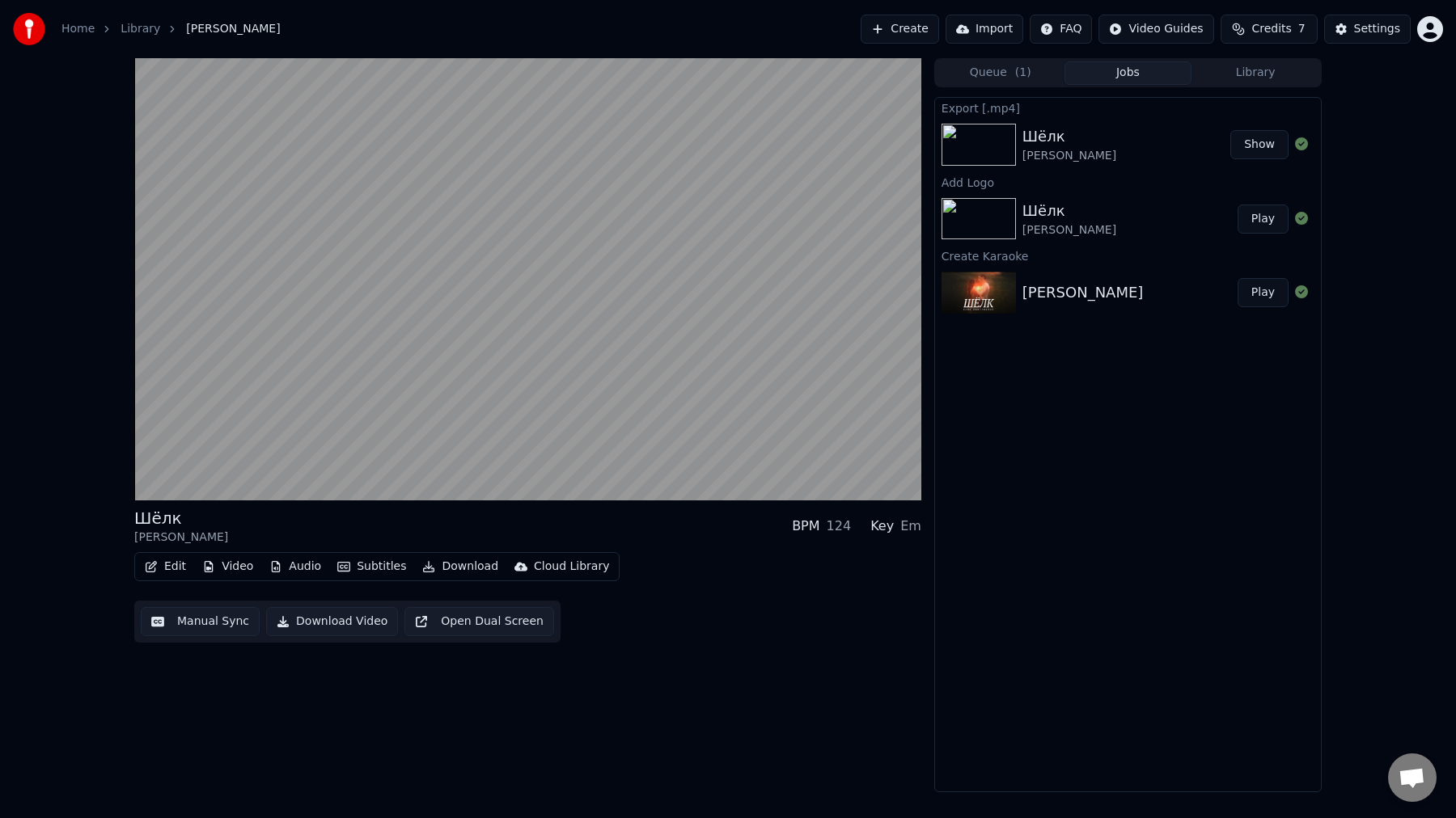
click at [1159, 155] on div "Шёлк [PERSON_NAME]" at bounding box center [1126, 144] width 208 height 39
click at [1257, 74] on button "Library" at bounding box center [1256, 73] width 128 height 23
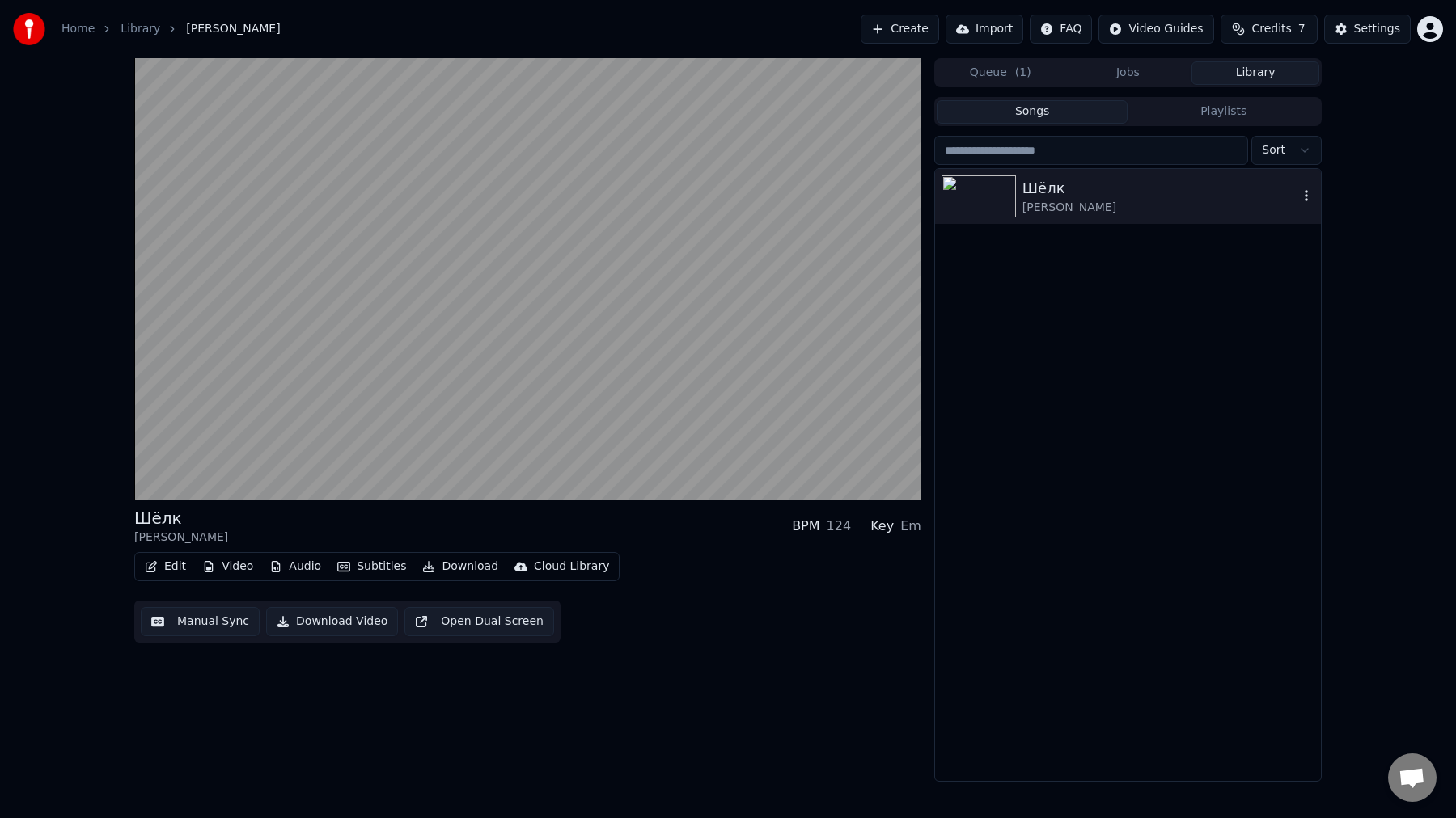
click at [1175, 186] on div "Шёлк" at bounding box center [1160, 188] width 276 height 22
click at [1309, 197] on icon "button" at bounding box center [1306, 195] width 16 height 13
click at [1241, 192] on div "Шёлк" at bounding box center [1160, 188] width 276 height 22
click at [1309, 199] on icon "button" at bounding box center [1306, 195] width 16 height 13
click at [1134, 306] on div "Шёлк [PERSON_NAME]" at bounding box center [1128, 475] width 386 height 612
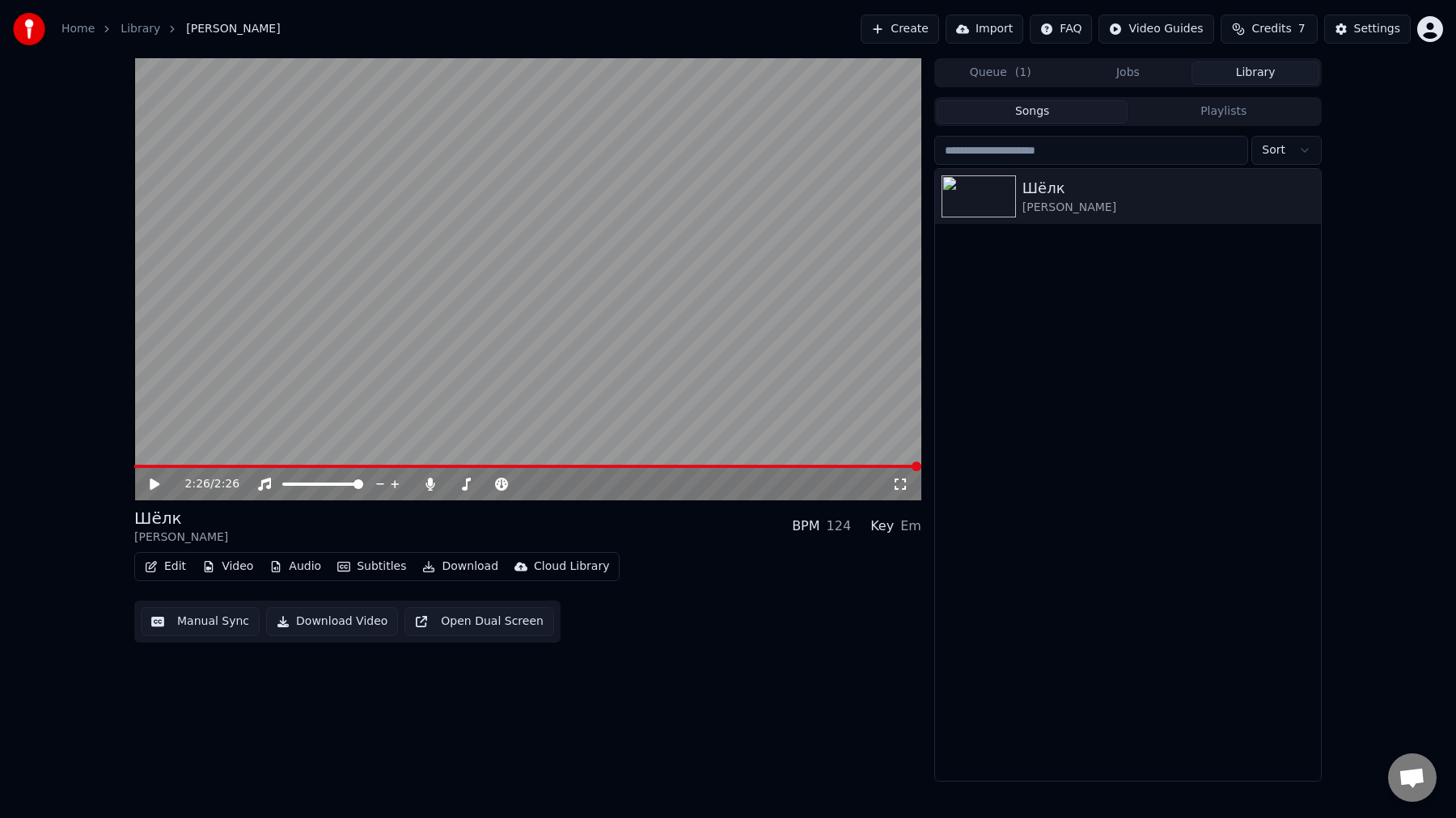
click at [155, 491] on div "2:26 / 2:26" at bounding box center [528, 484] width 774 height 16
click at [155, 487] on icon at bounding box center [155, 485] width 10 height 12
click at [153, 488] on icon at bounding box center [154, 484] width 8 height 10
